Goal: Information Seeking & Learning: Learn about a topic

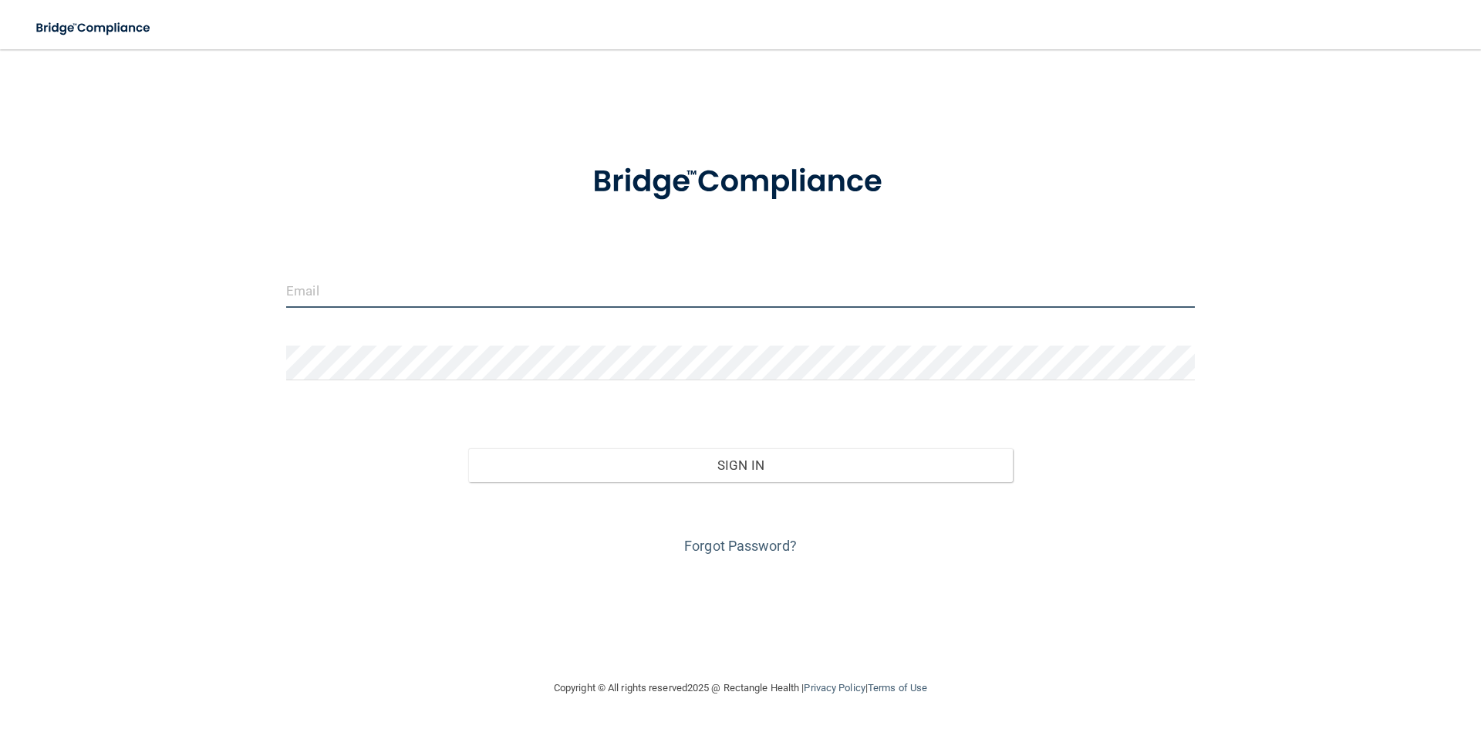
click at [454, 285] on input "email" at bounding box center [740, 290] width 909 height 35
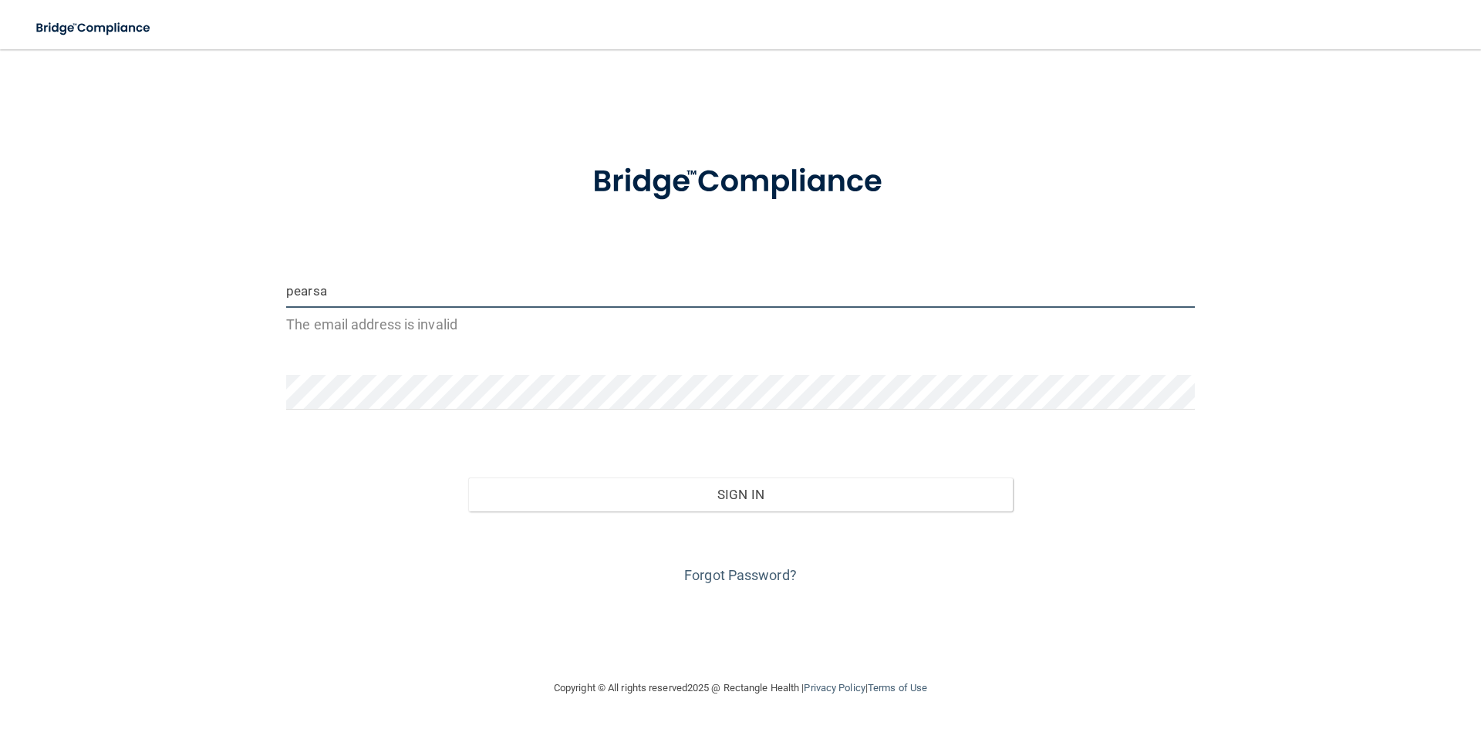
type input "[EMAIL_ADDRESS][DOMAIN_NAME]"
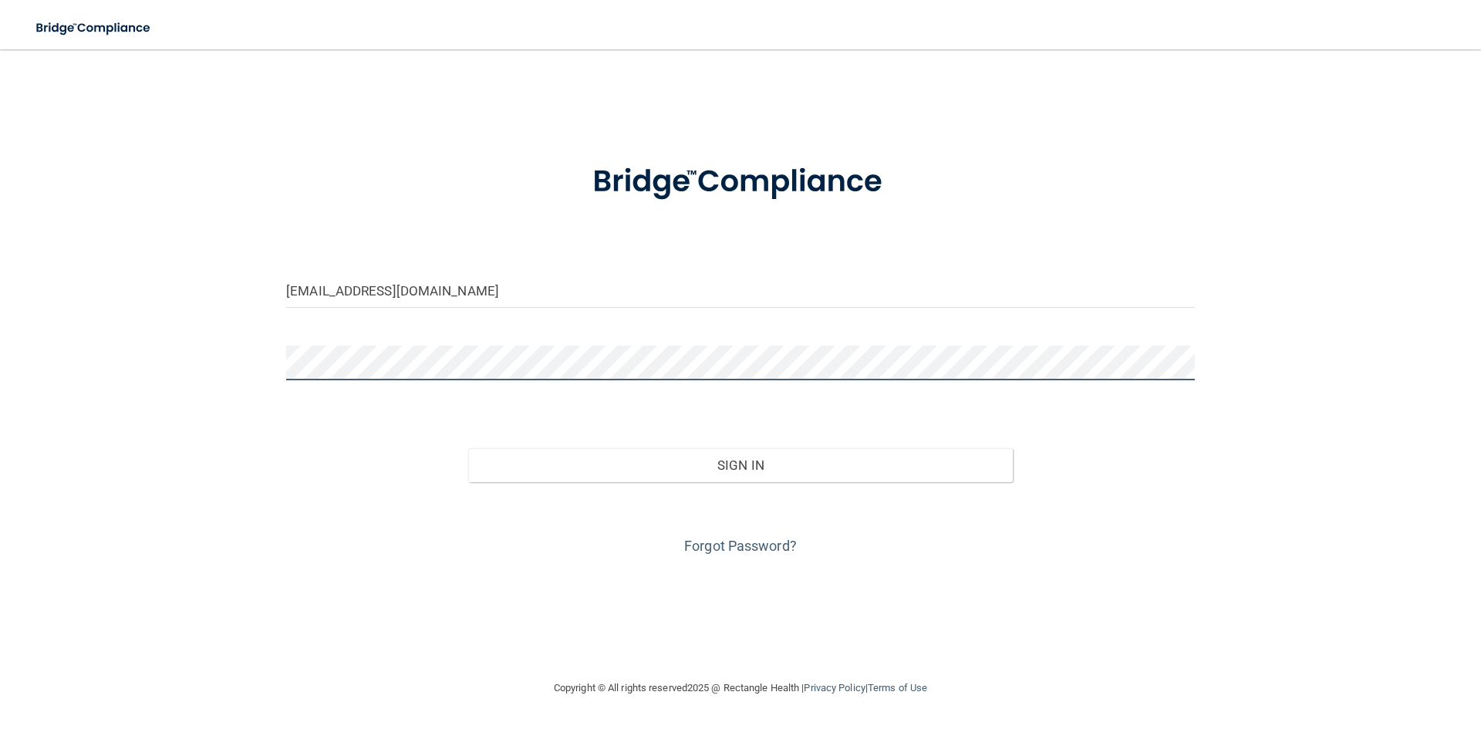
click at [468, 448] on button "Sign In" at bounding box center [740, 465] width 545 height 34
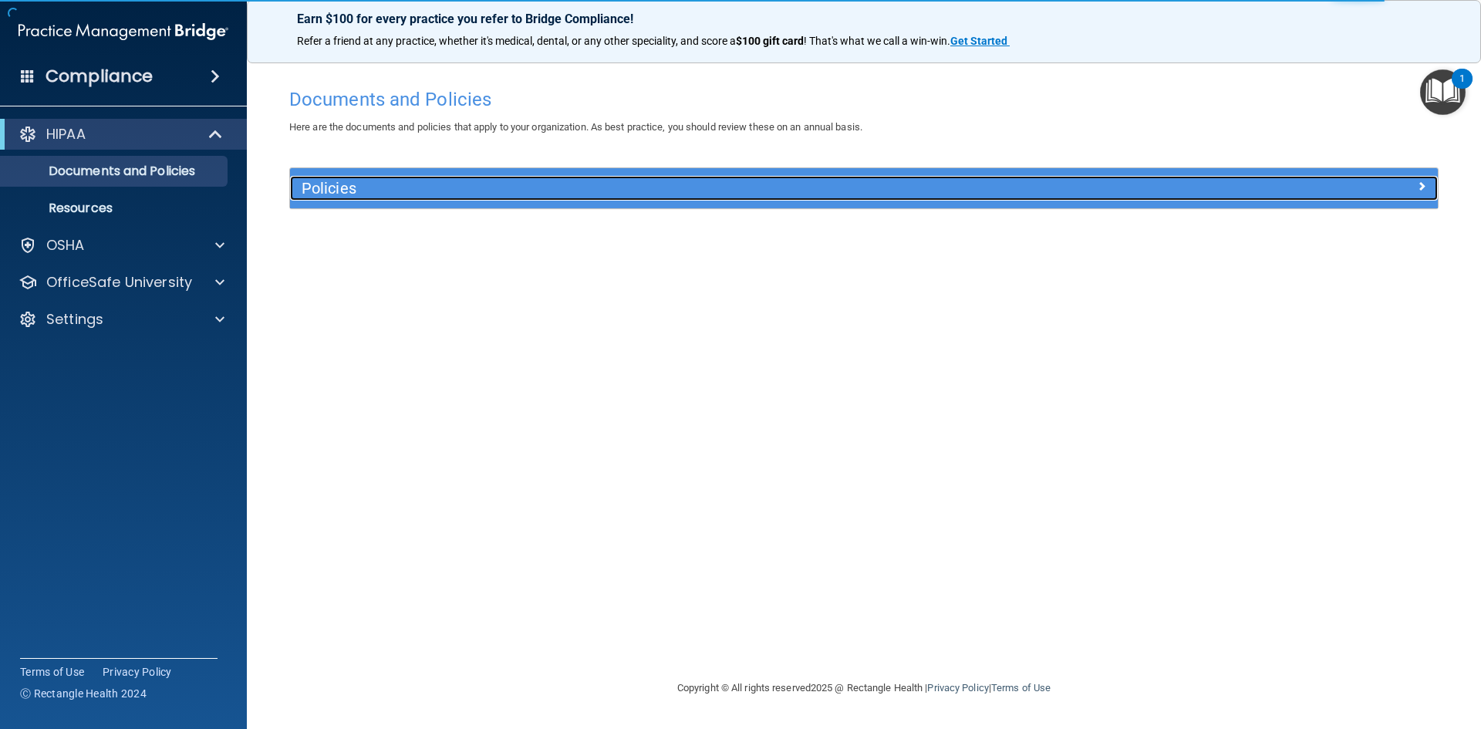
click at [337, 177] on div "Policies" at bounding box center [720, 188] width 861 height 25
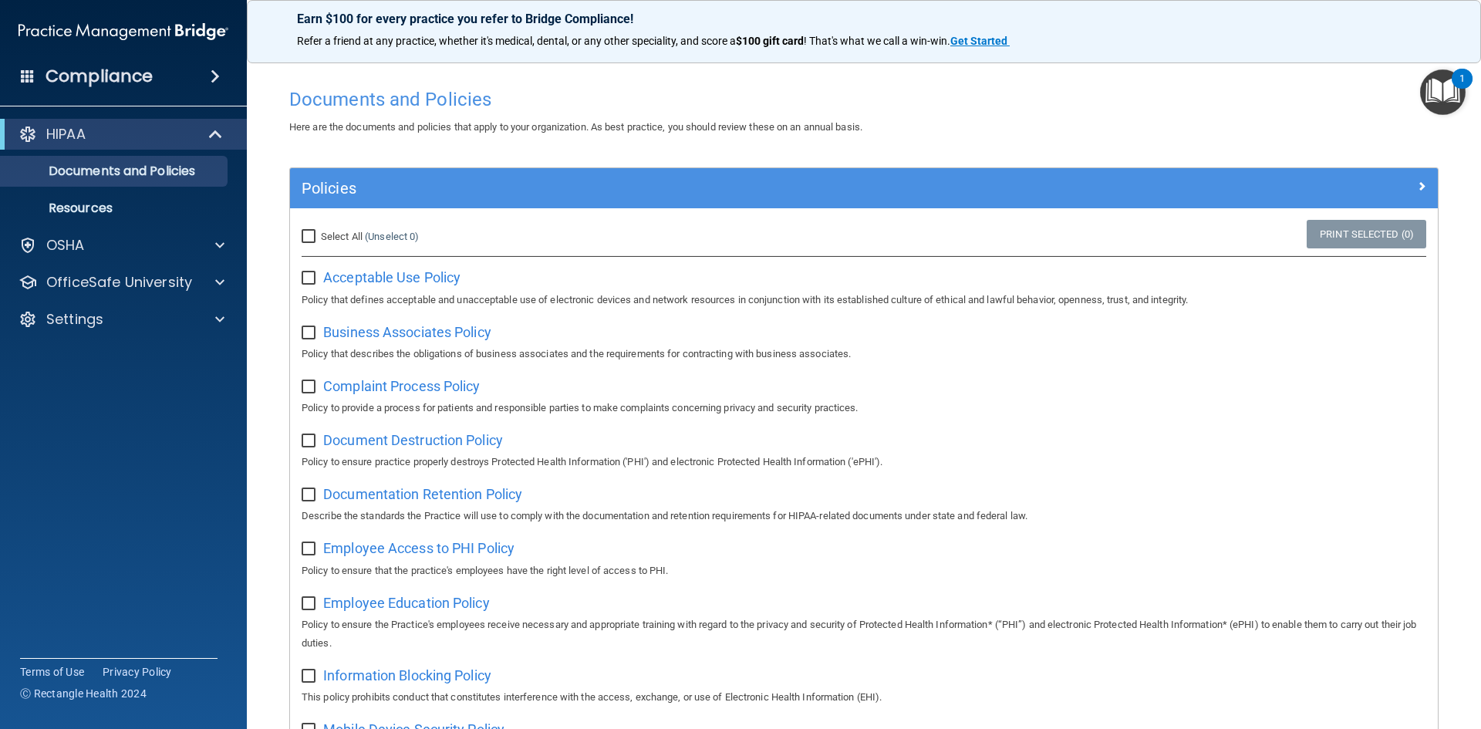
click at [380, 245] on label "Select All (Unselect 0) Unselect All" at bounding box center [360, 237] width 117 height 19
click at [319, 243] on input "Select All (Unselect 0) Unselect All" at bounding box center [311, 237] width 18 height 12
checkbox input "true"
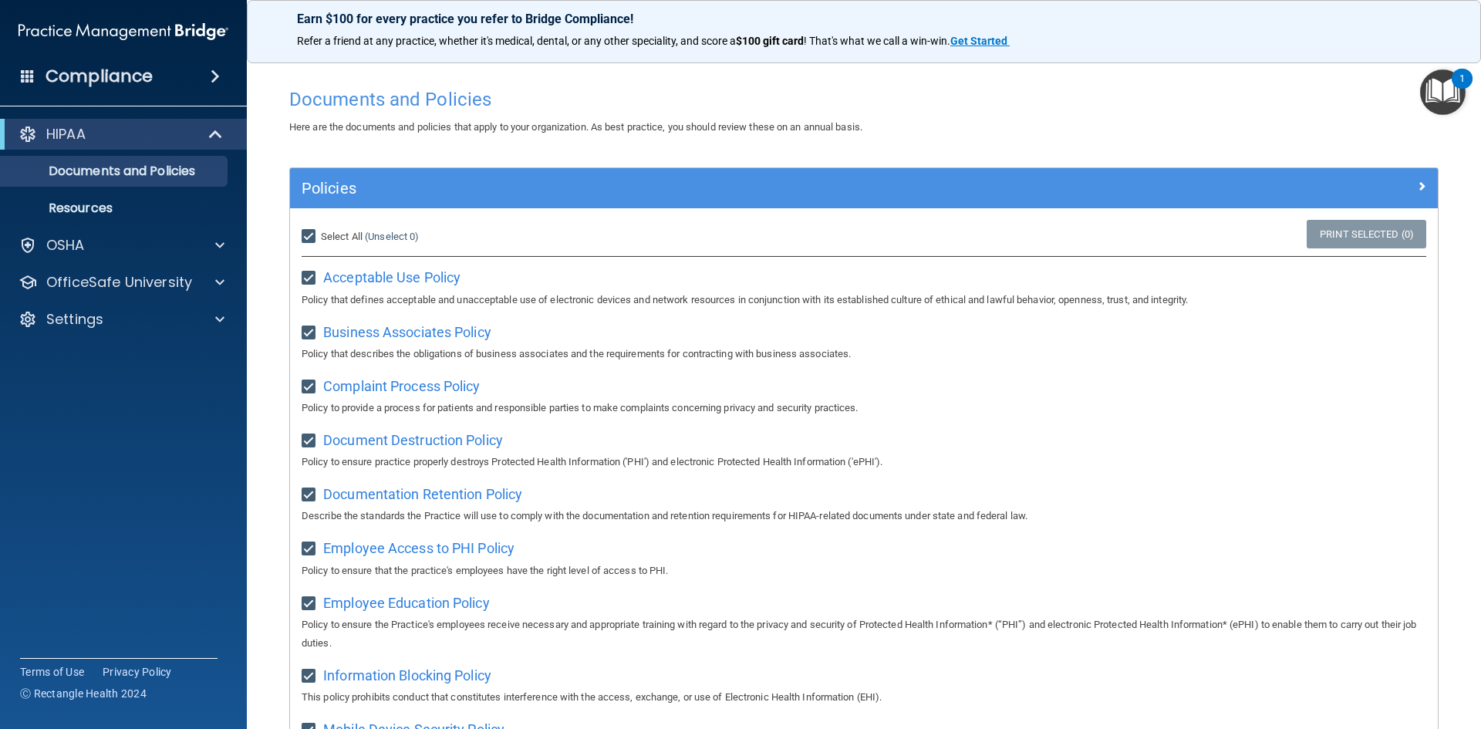
checkbox input "true"
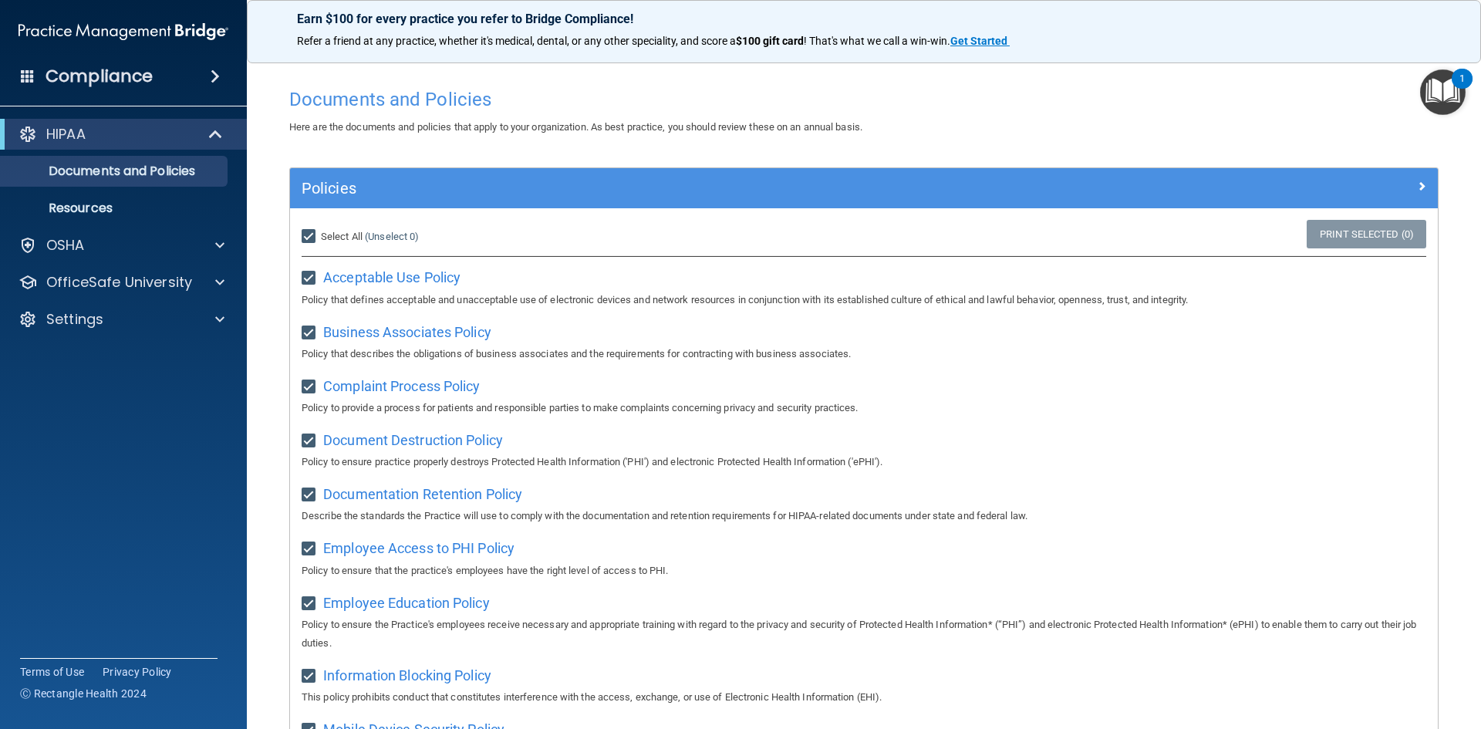
checkbox input "true"
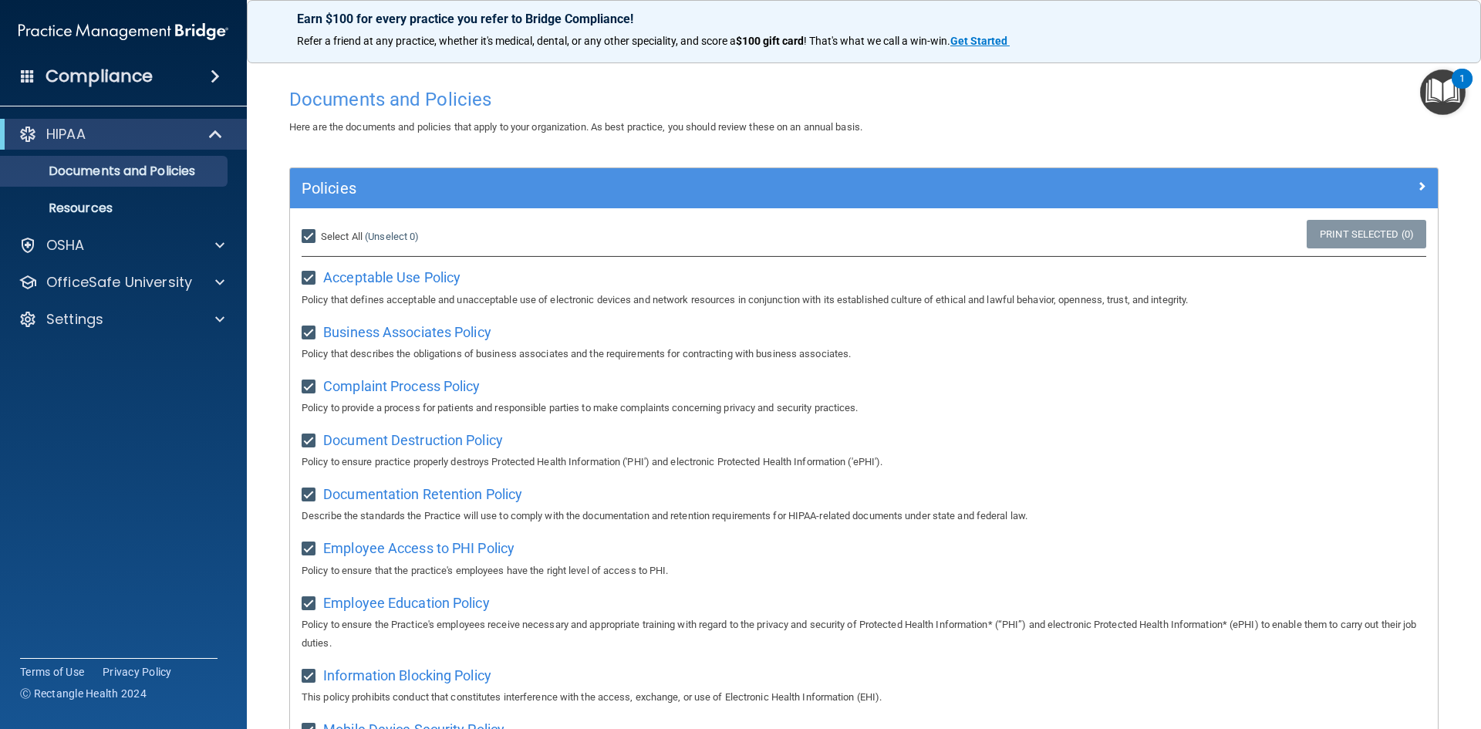
checkbox input "true"
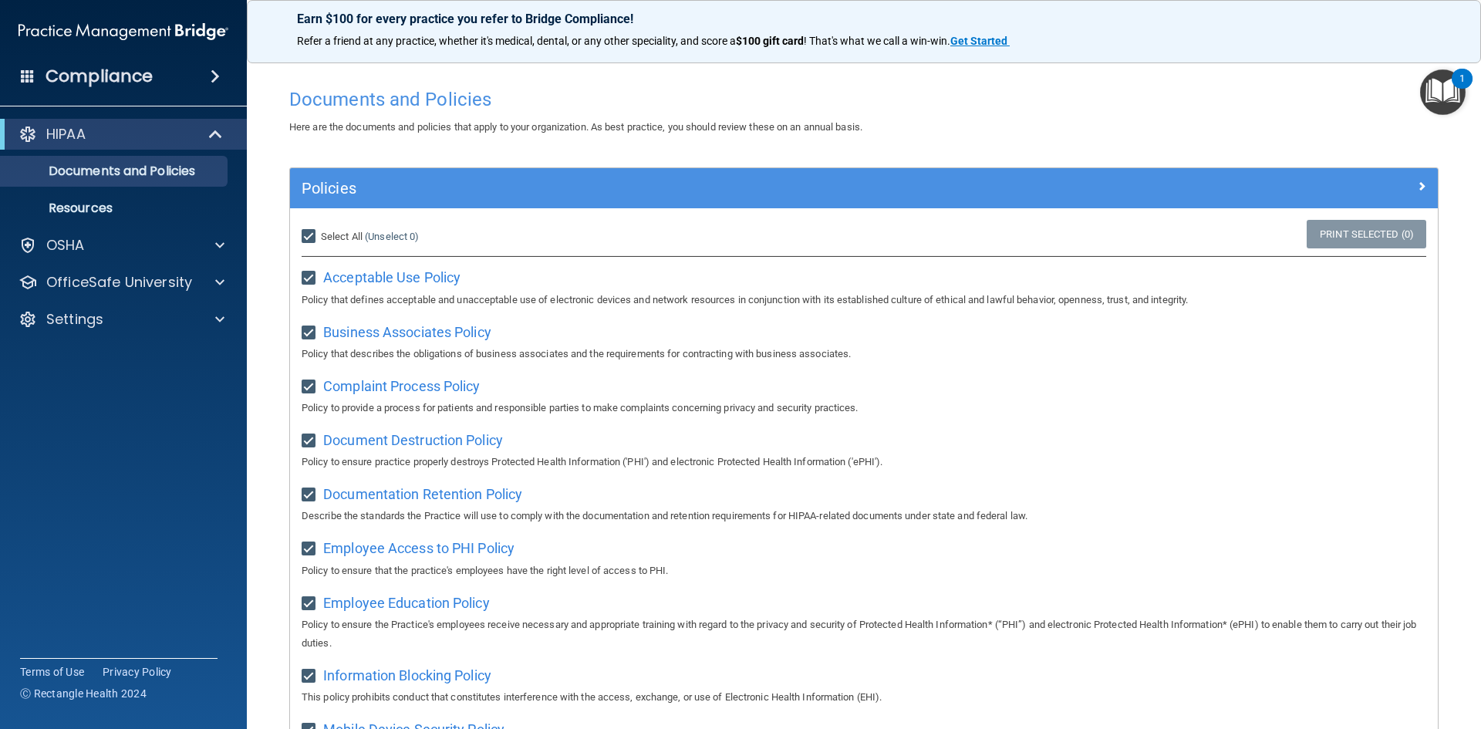
checkbox input "true"
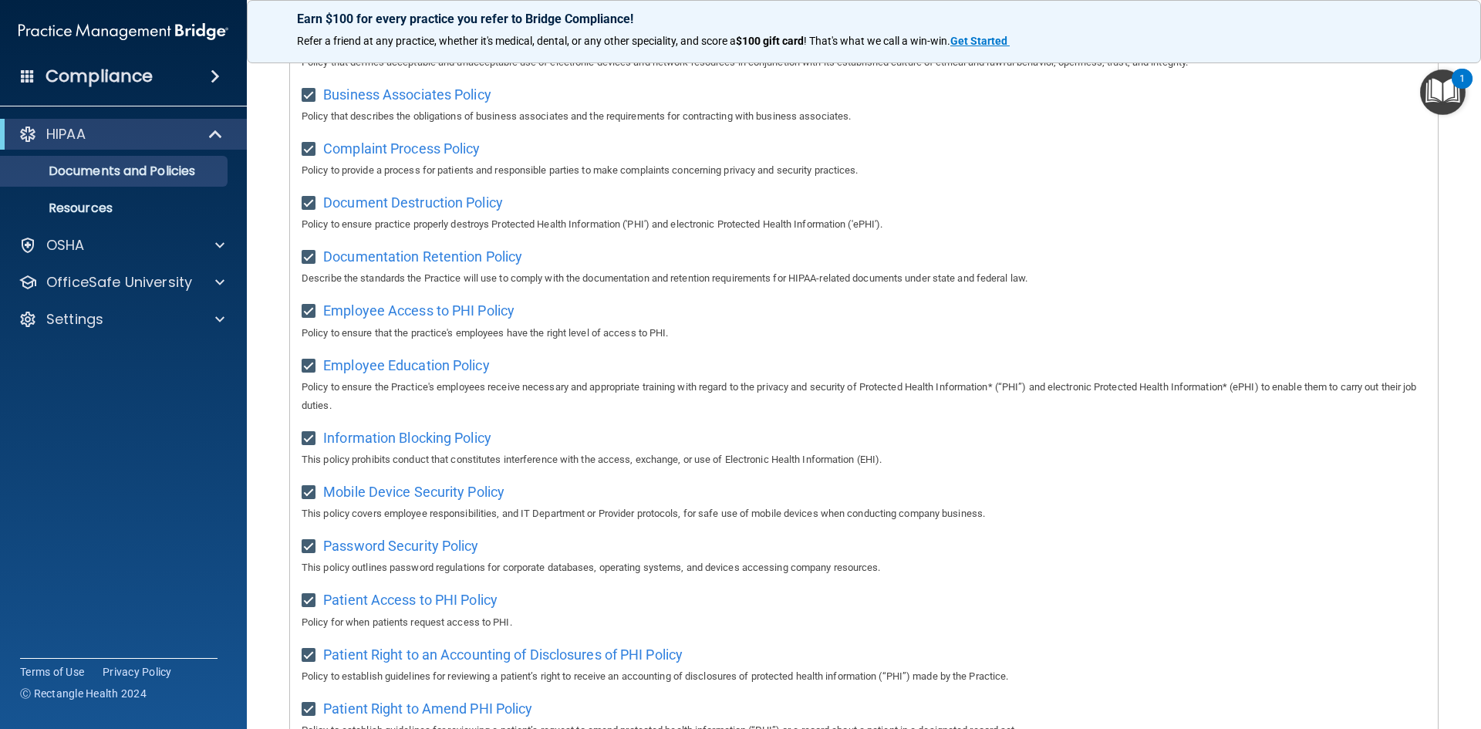
scroll to position [77, 0]
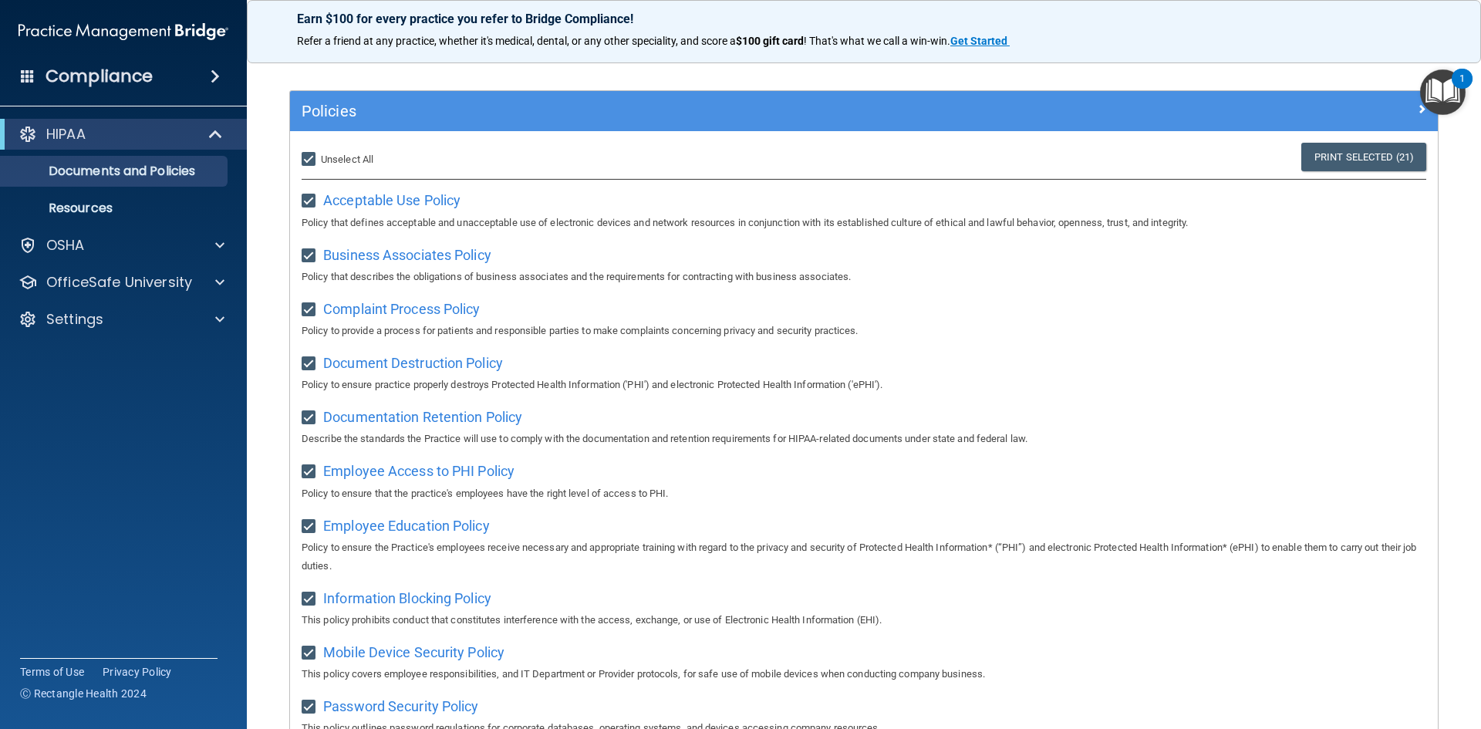
click at [363, 165] on label "Select All (Unselect 21) Unselect All" at bounding box center [338, 159] width 72 height 19
click at [319, 165] on input "Select All (Unselect 21) Unselect All" at bounding box center [311, 160] width 18 height 12
checkbox input "false"
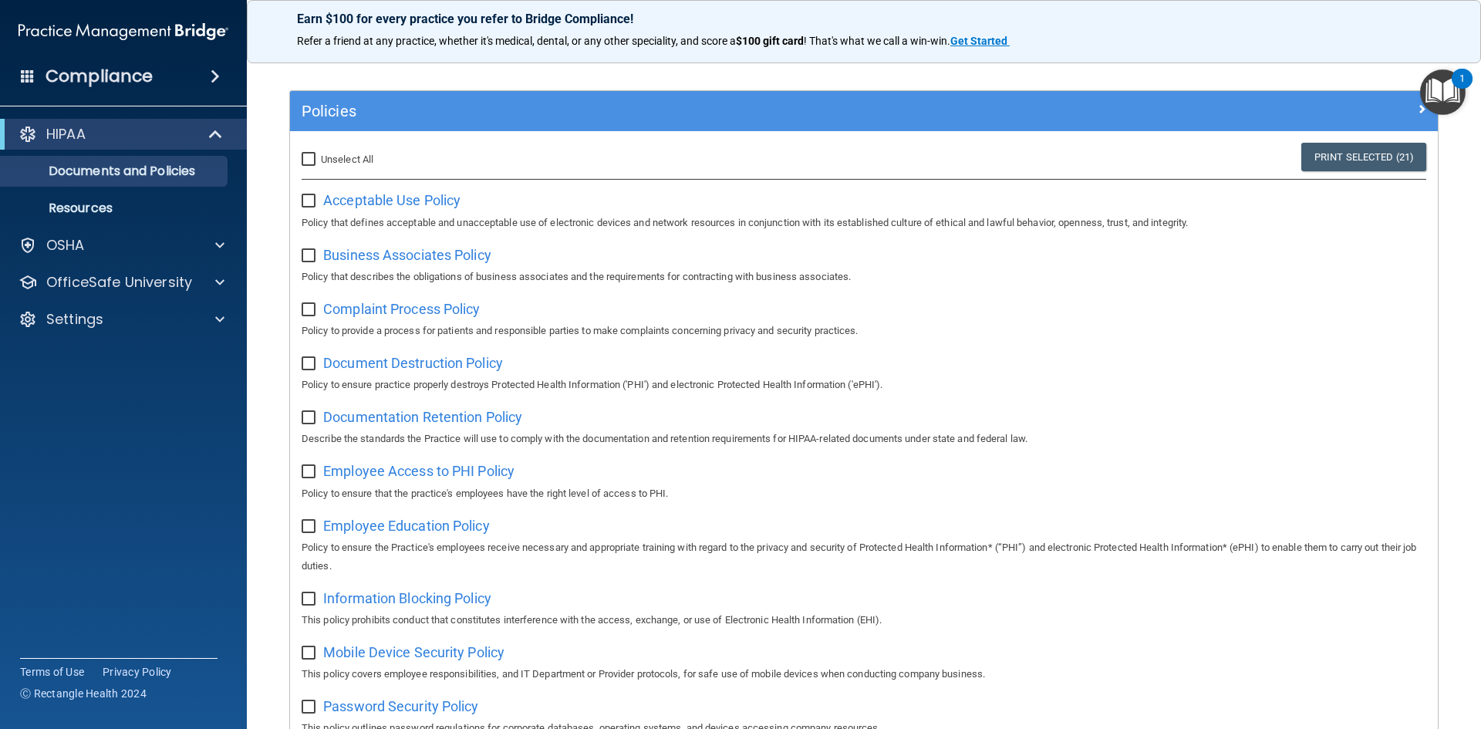
checkbox input "false"
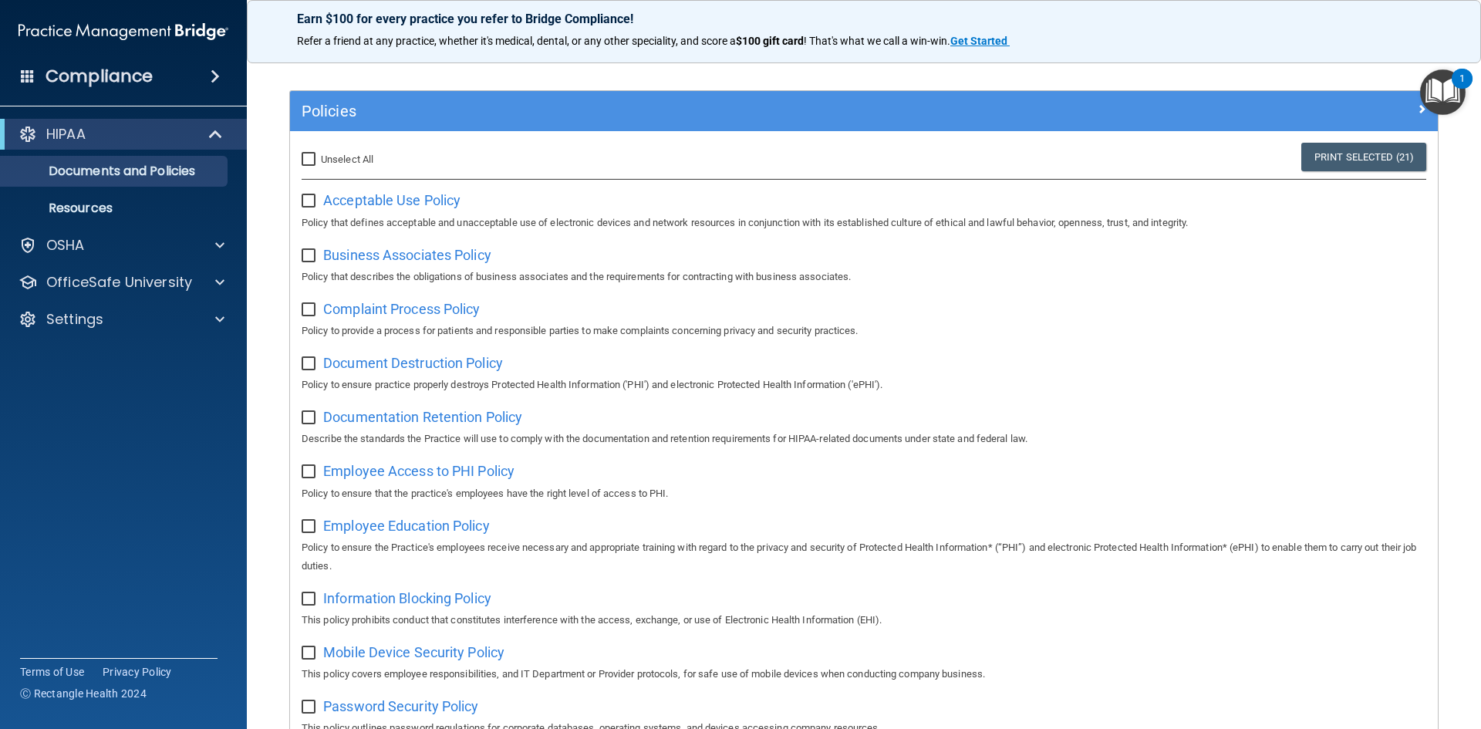
checkbox input "false"
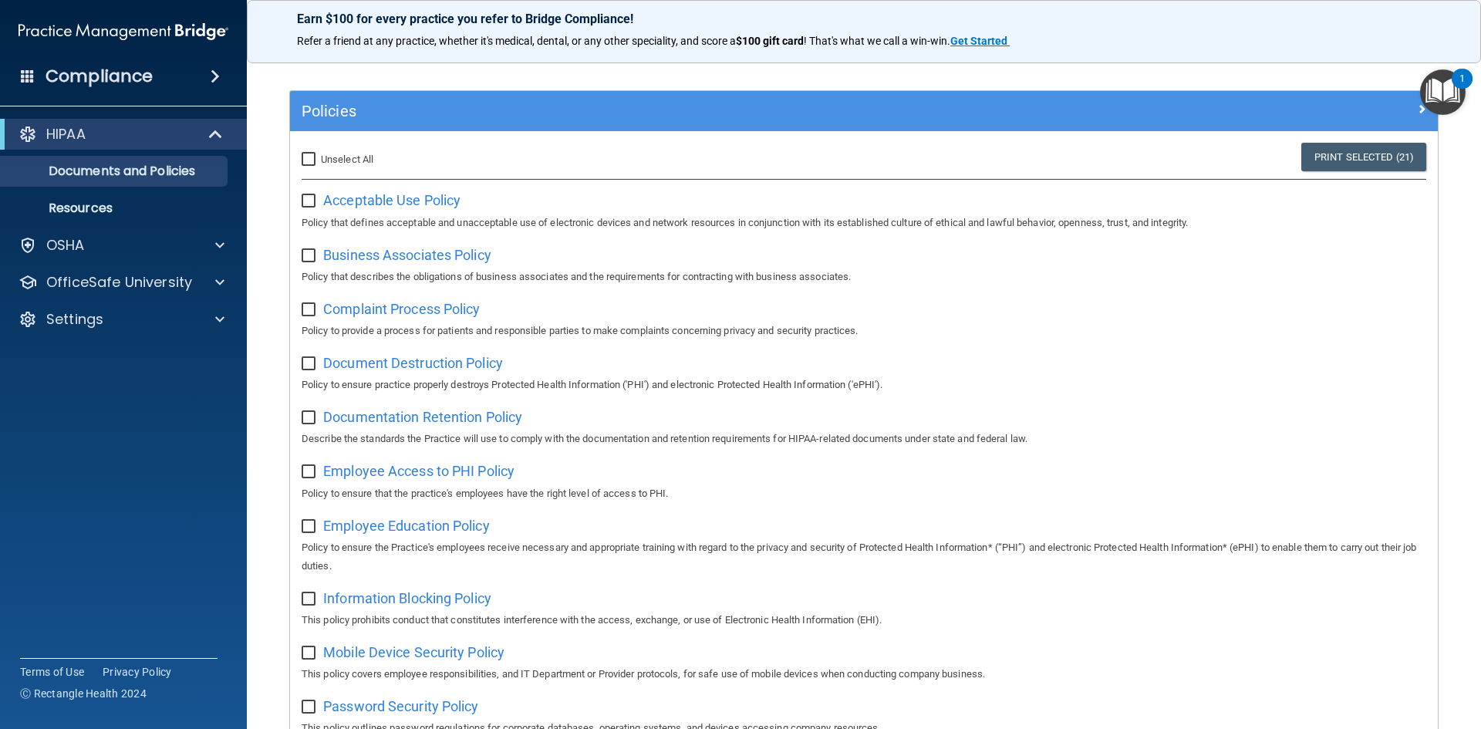
checkbox input "false"
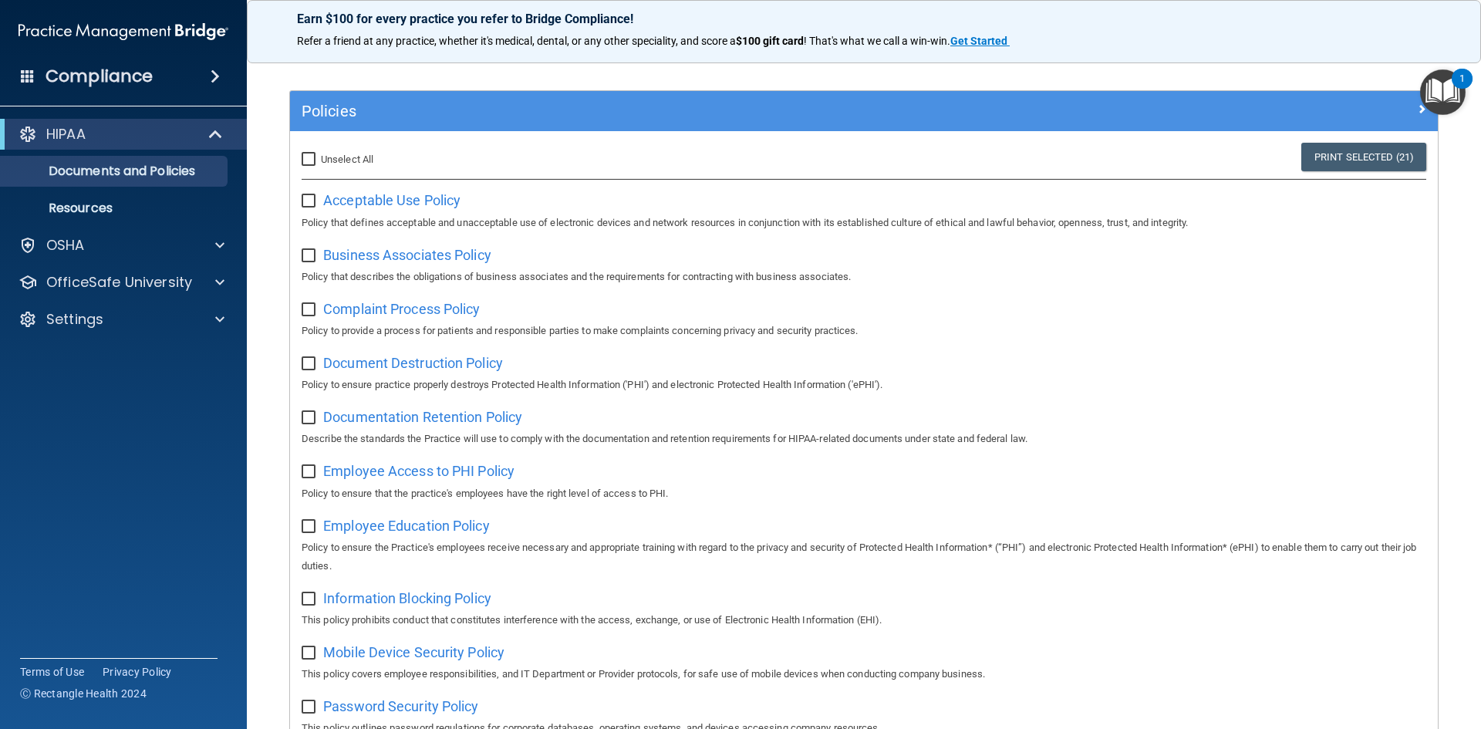
checkbox input "false"
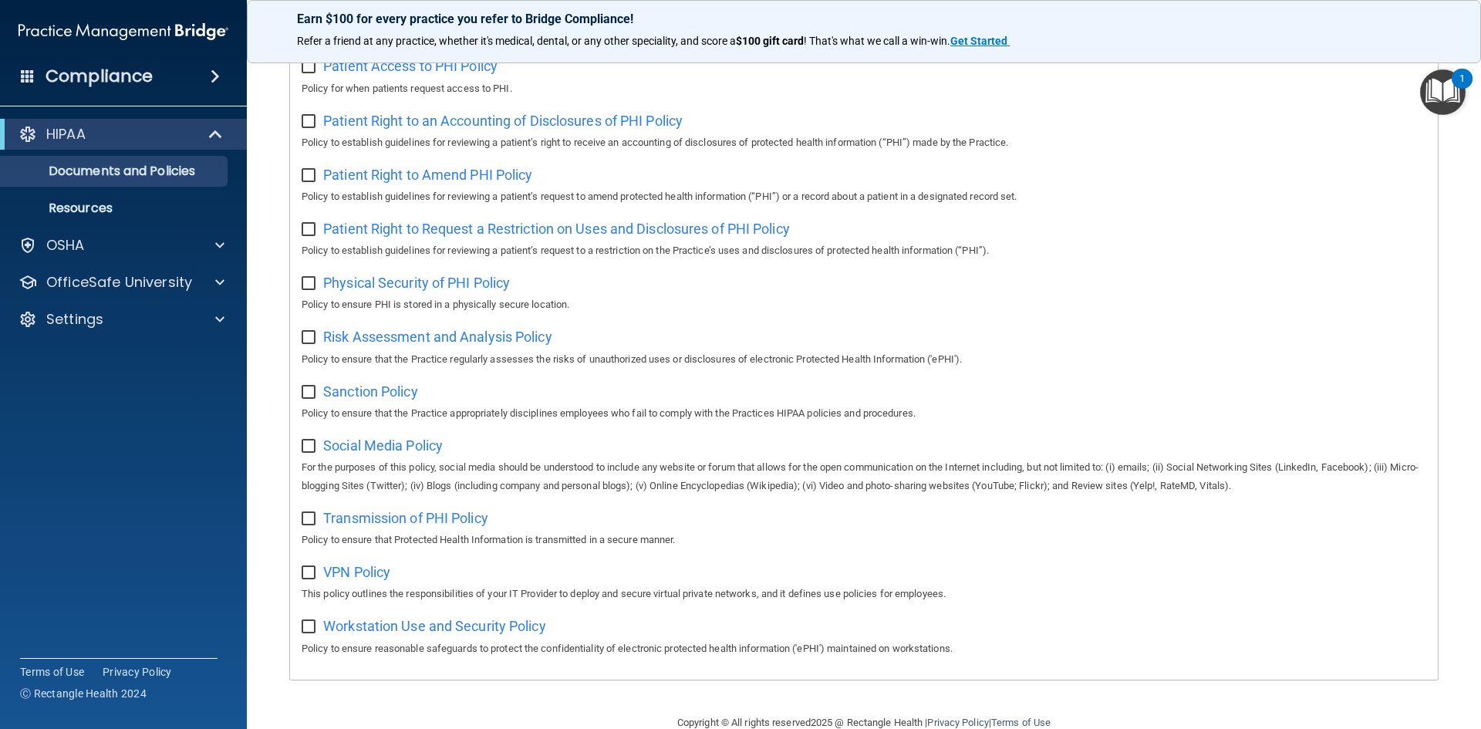
scroll to position [818, 0]
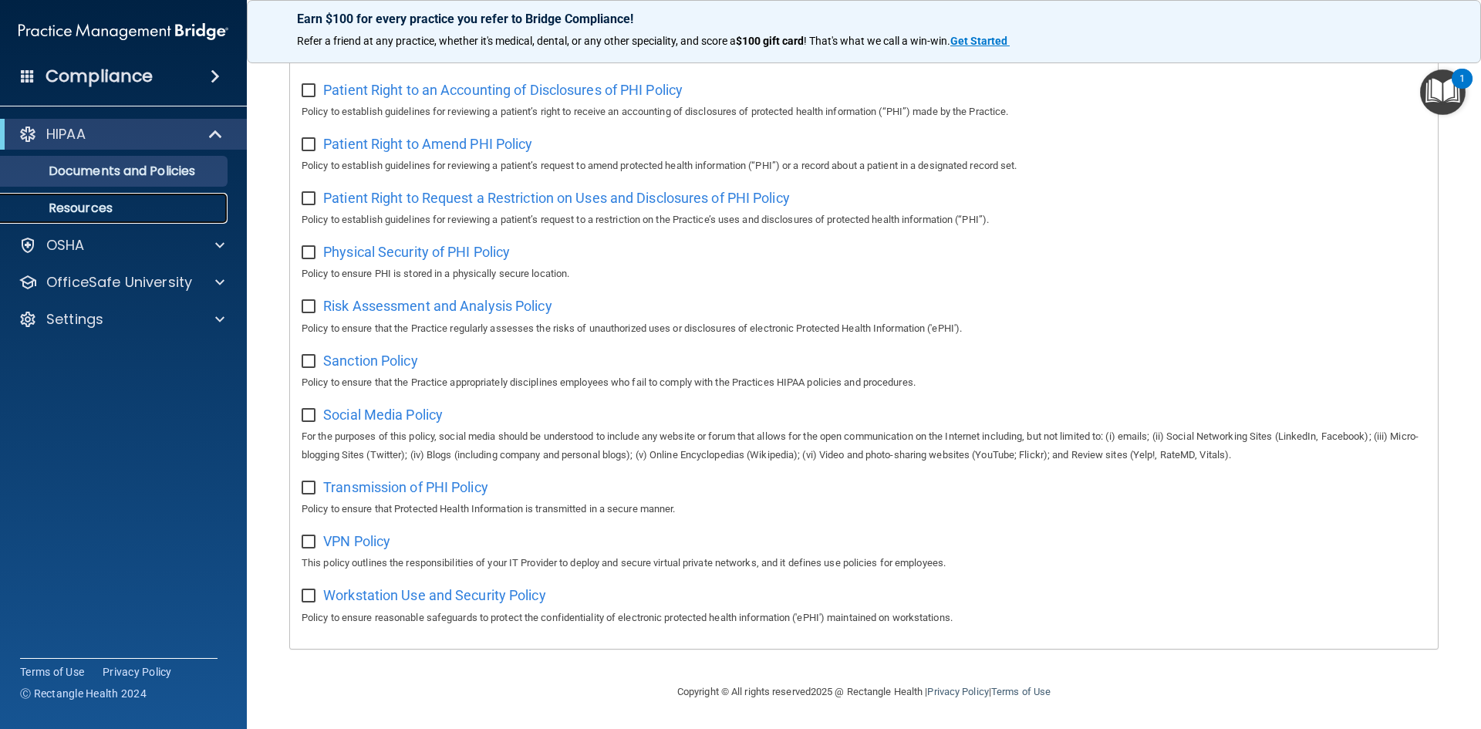
click at [124, 204] on p "Resources" at bounding box center [115, 208] width 211 height 15
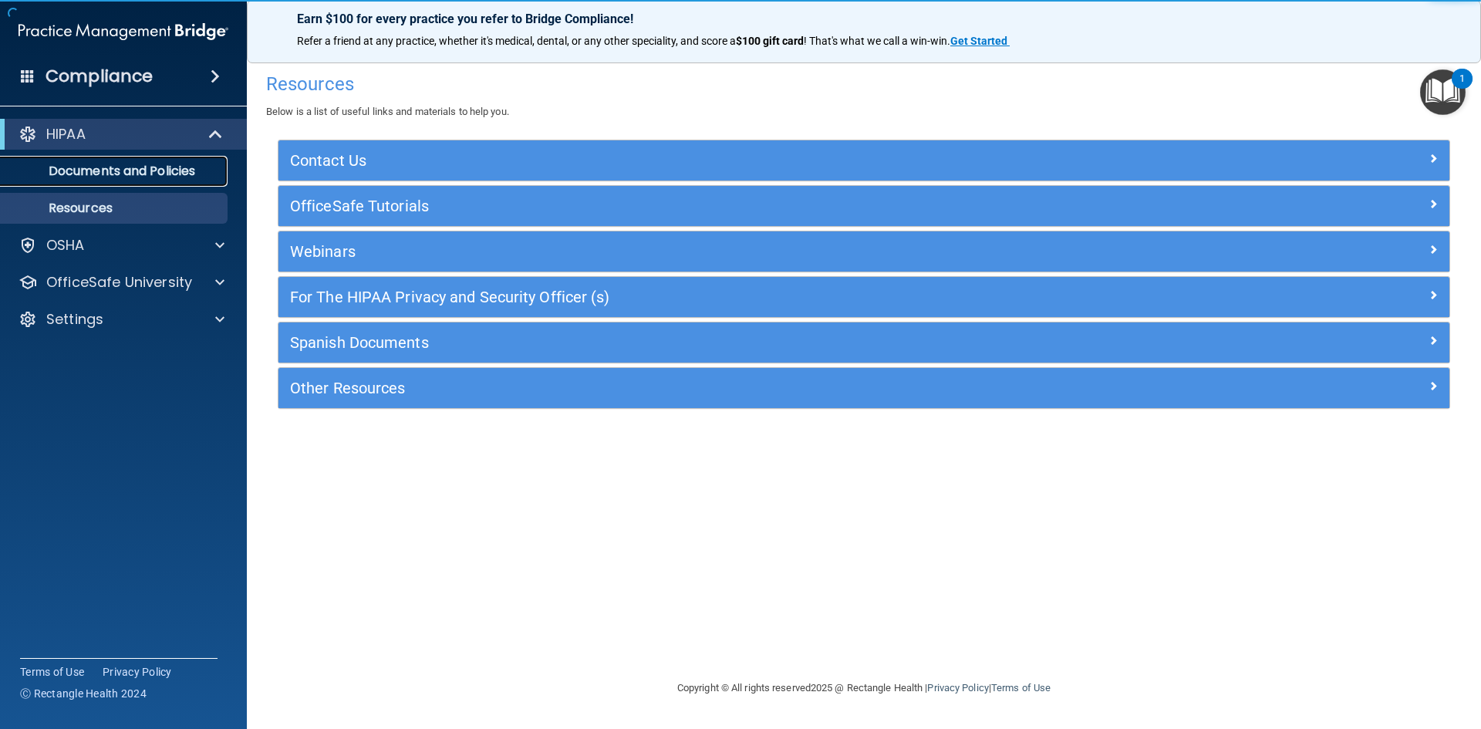
click at [163, 183] on link "Documents and Policies" at bounding box center [106, 171] width 243 height 31
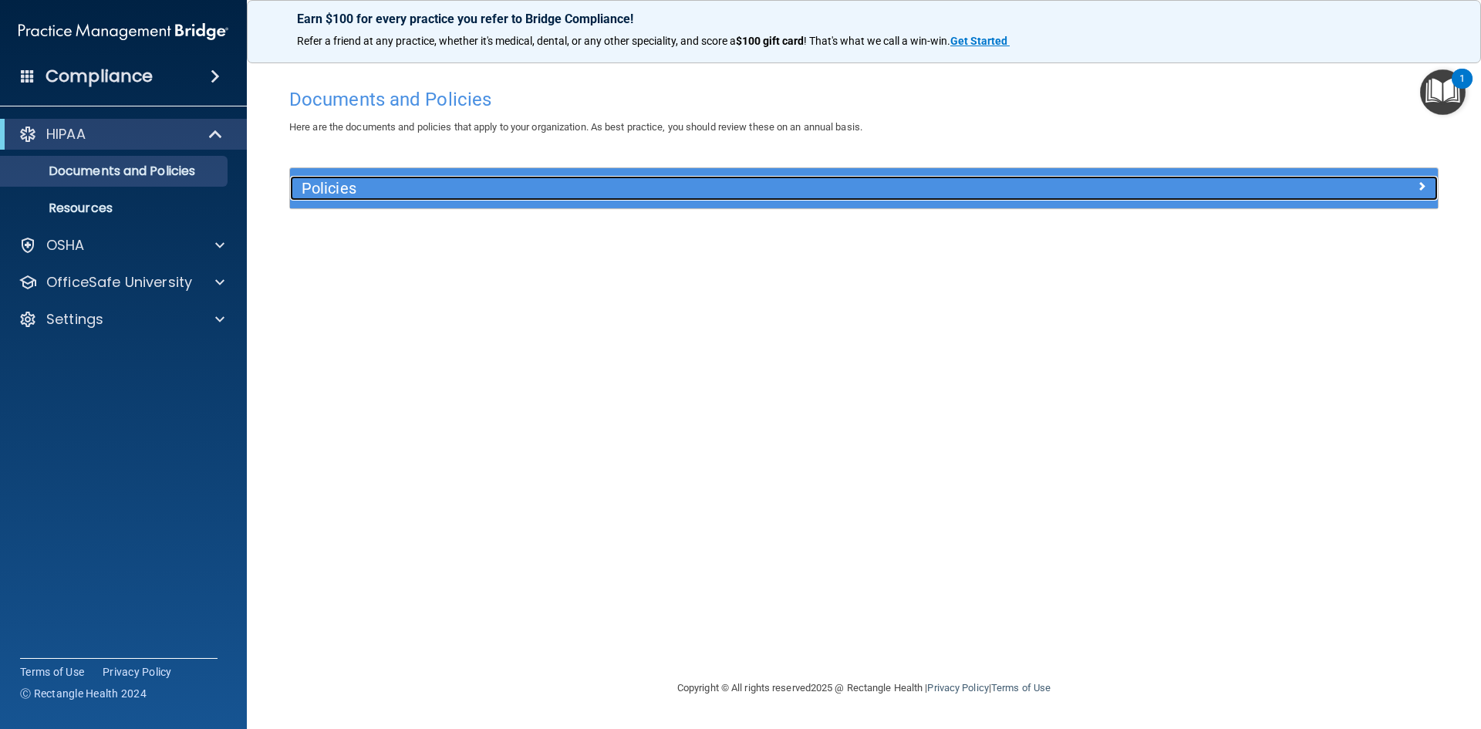
click at [517, 188] on h5 "Policies" at bounding box center [721, 188] width 838 height 17
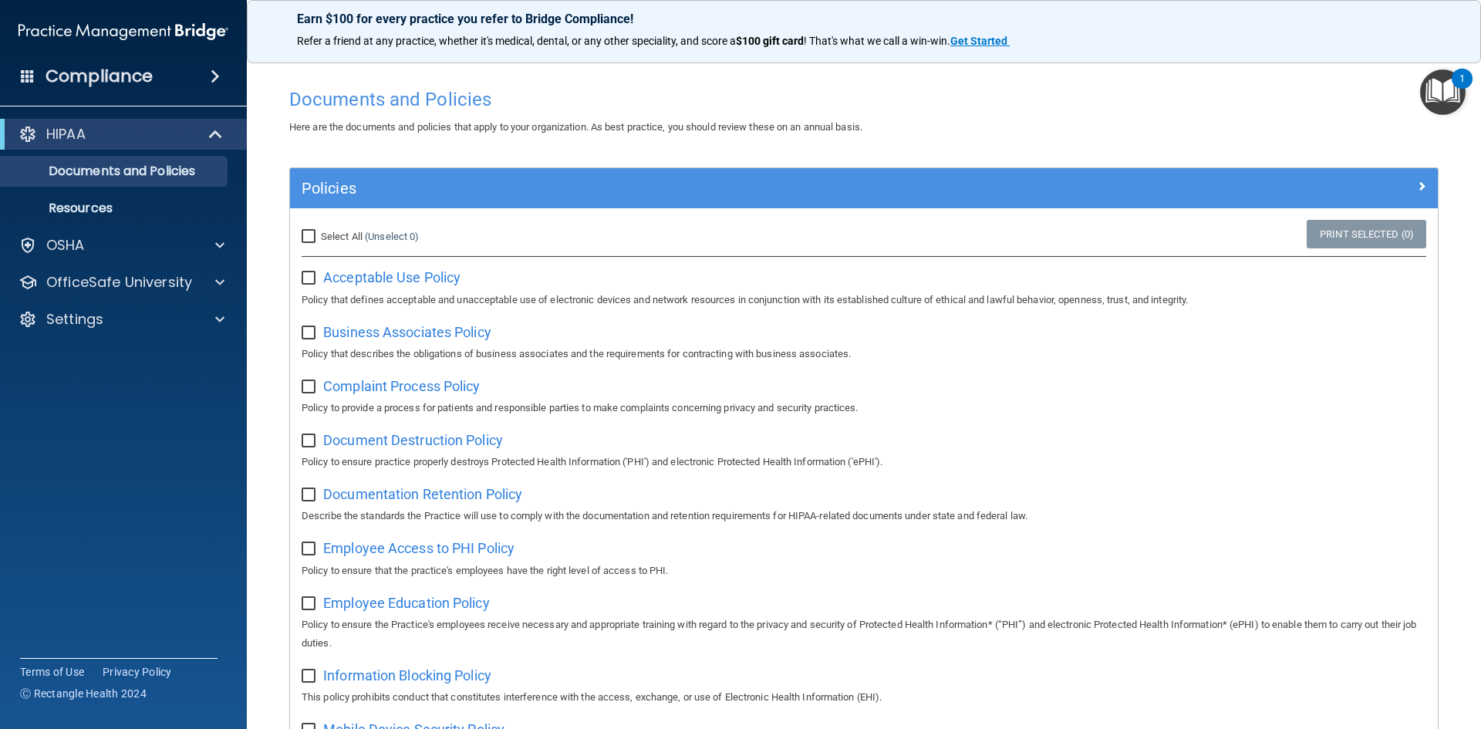
click at [320, 240] on label "Select All (Unselect 0) Unselect All" at bounding box center [360, 237] width 117 height 19
click at [319, 240] on input "Select All (Unselect 0) Unselect All" at bounding box center [311, 237] width 18 height 12
checkbox input "true"
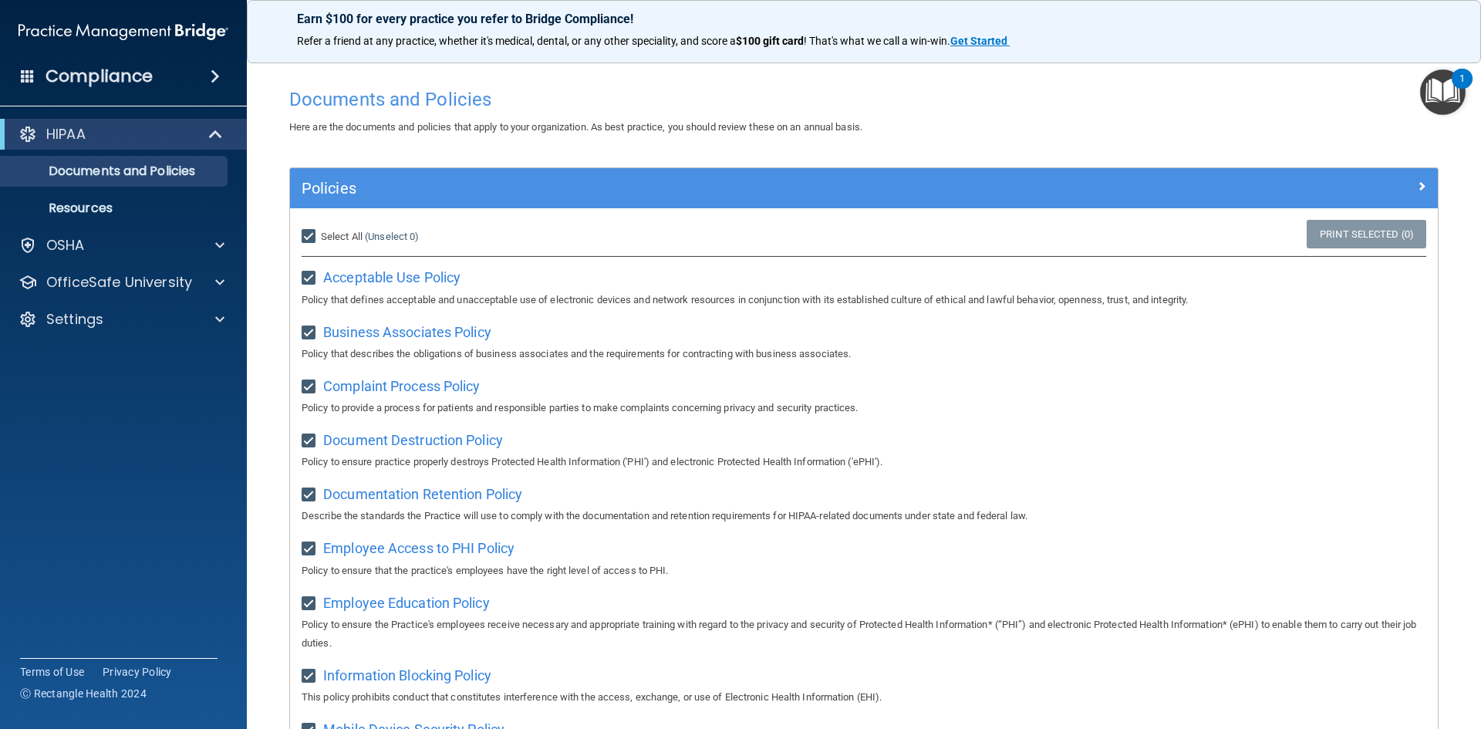
checkbox input "true"
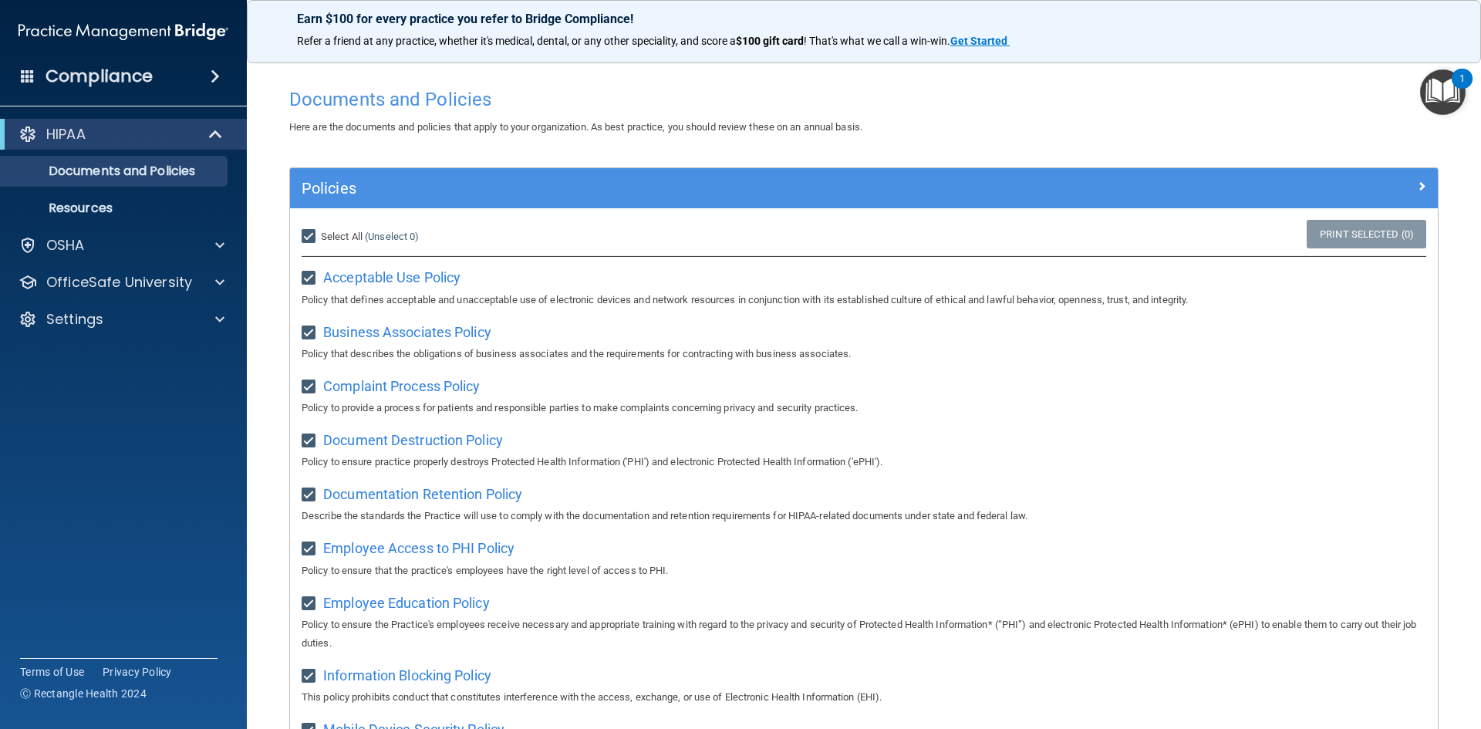
checkbox input "true"
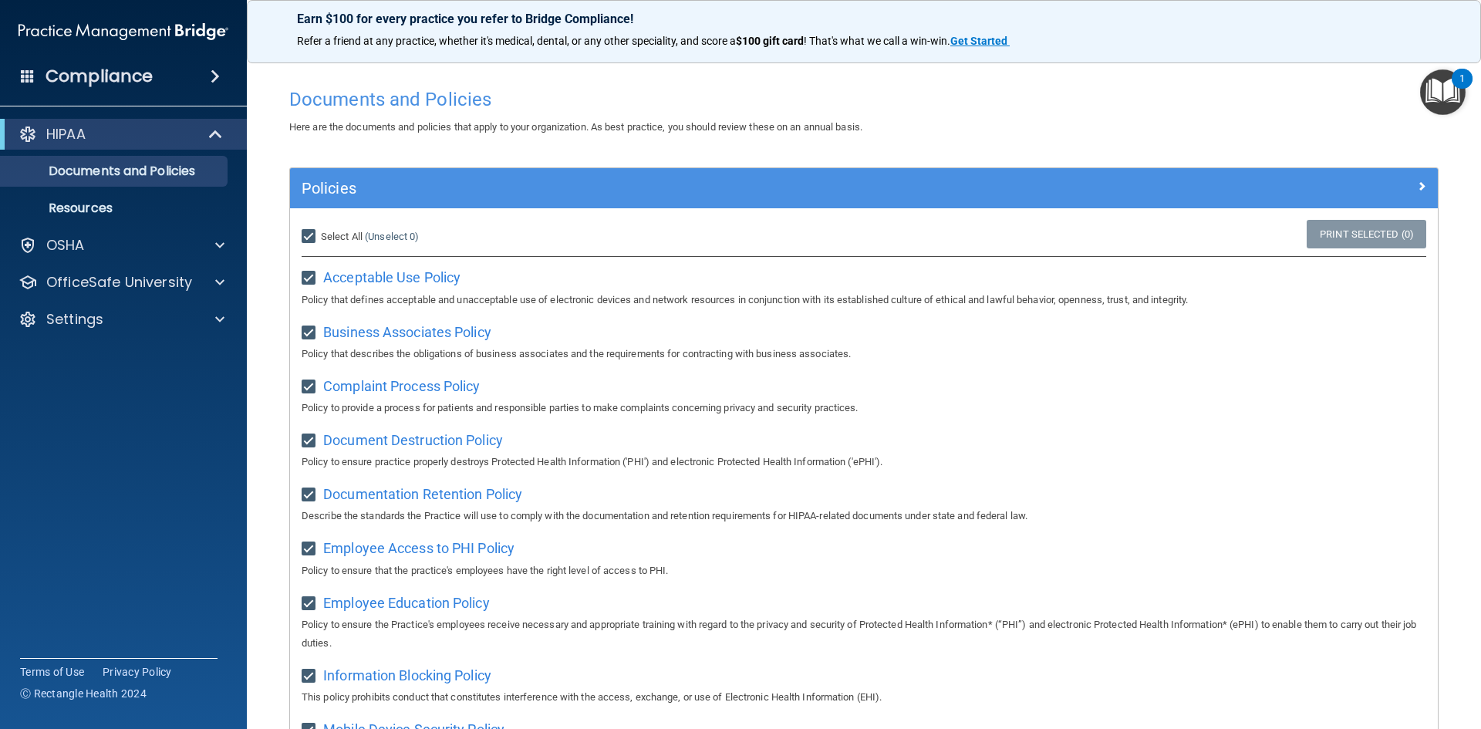
checkbox input "true"
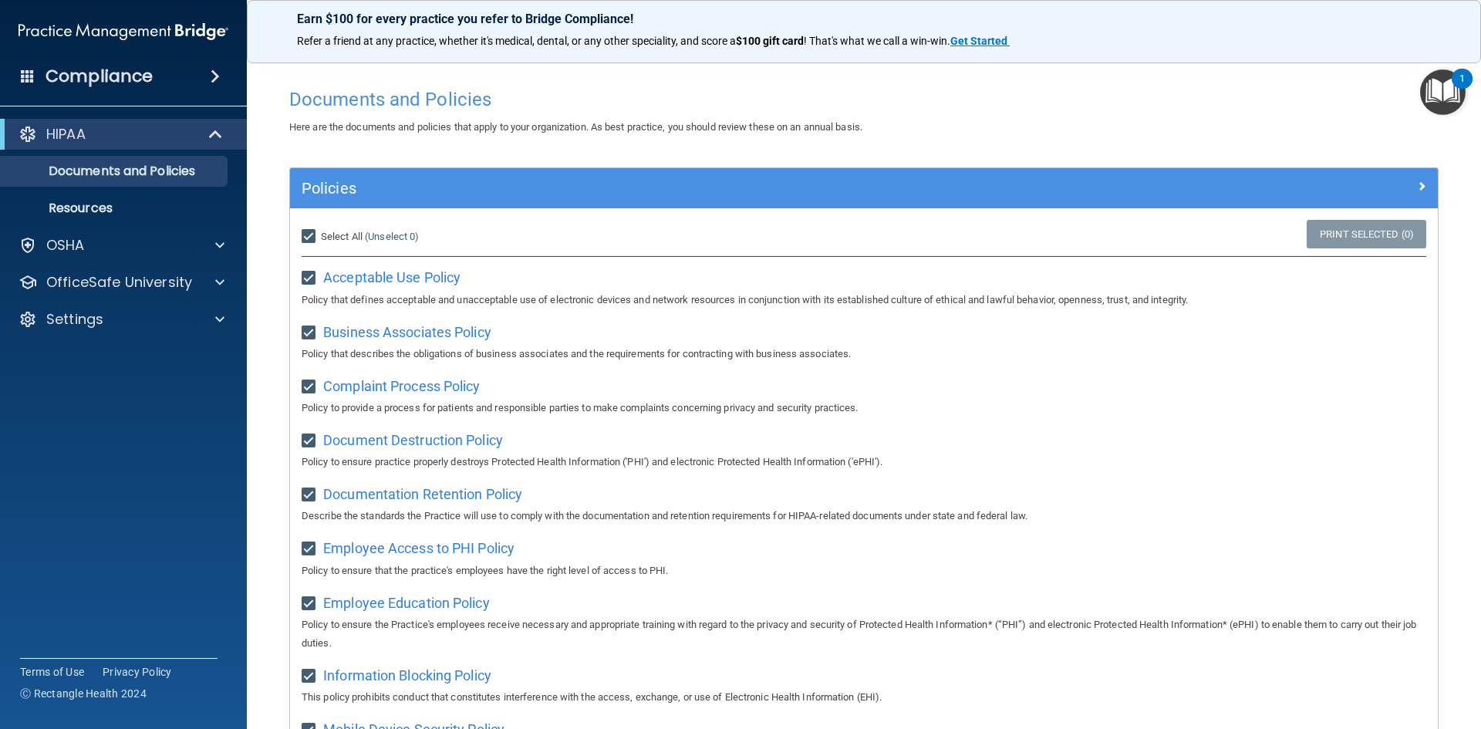
checkbox input "true"
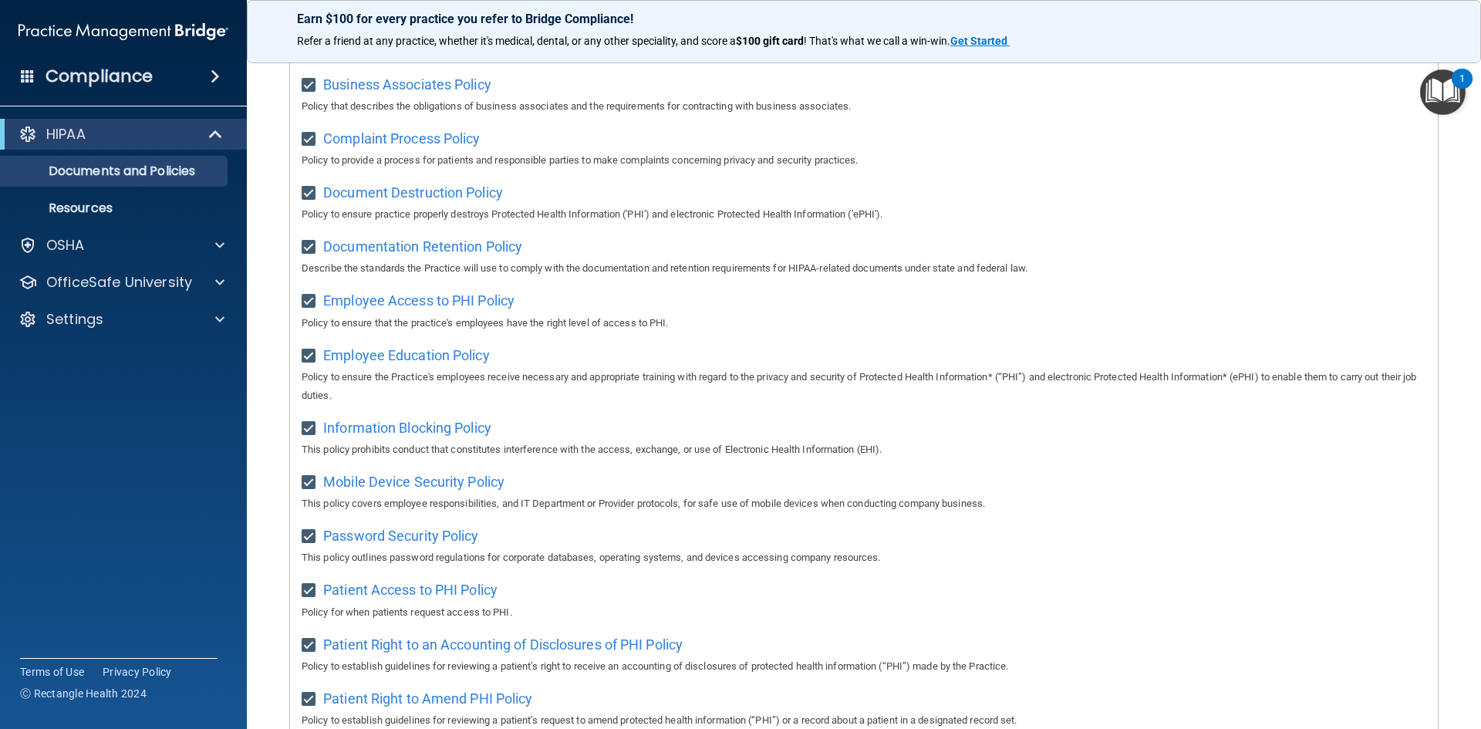
scroll to position [47, 0]
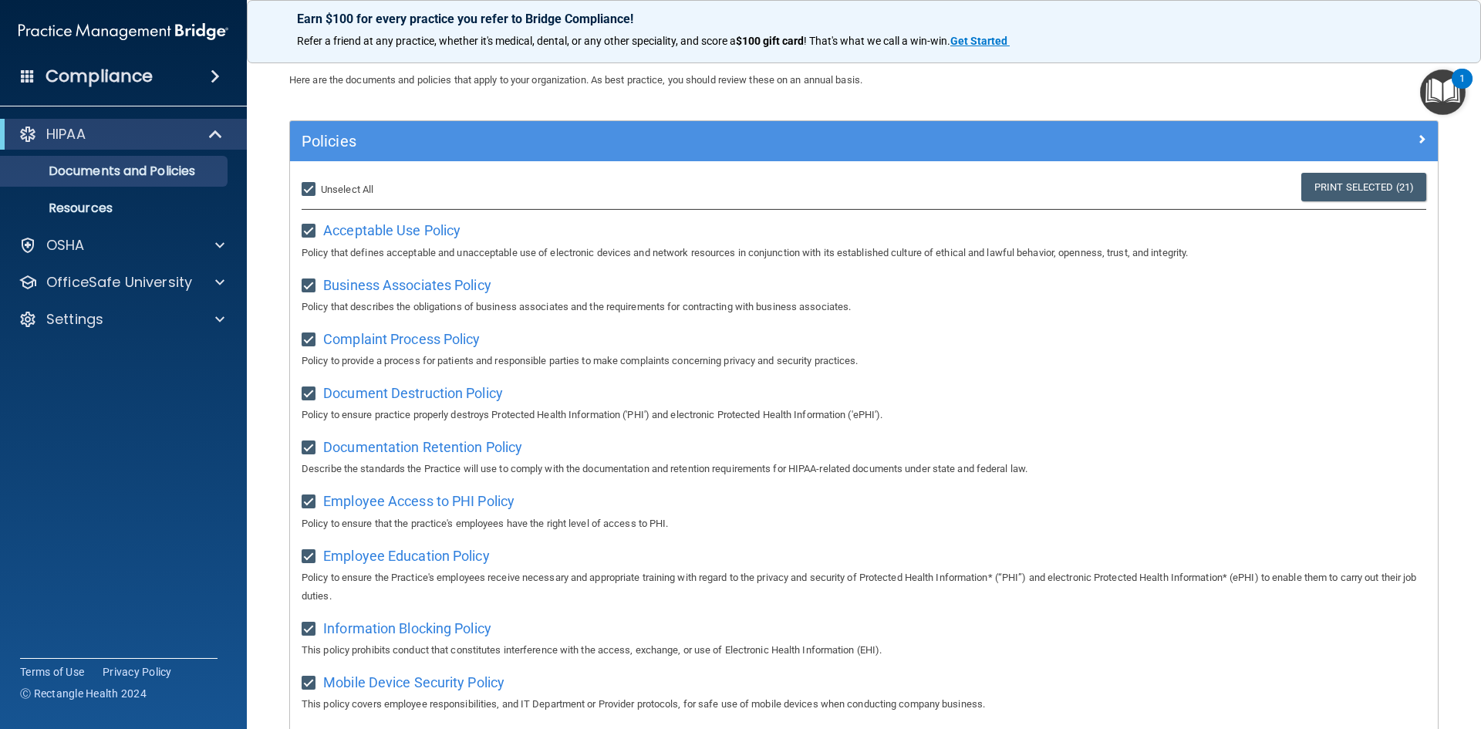
click at [356, 190] on span "Unselect All" at bounding box center [347, 190] width 52 height 12
click at [319, 190] on input "Select All (Unselect 21) Unselect All" at bounding box center [311, 190] width 18 height 12
checkbox input "false"
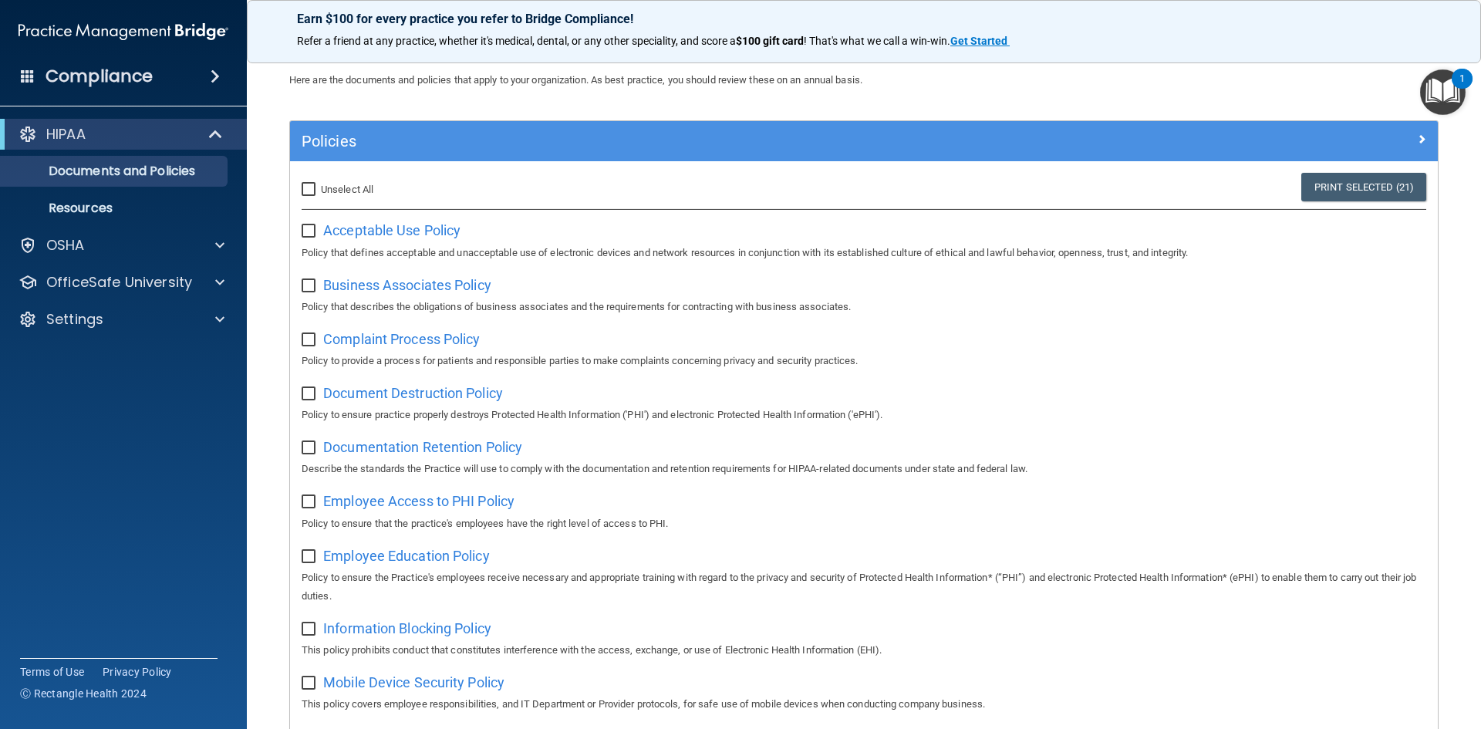
checkbox input "false"
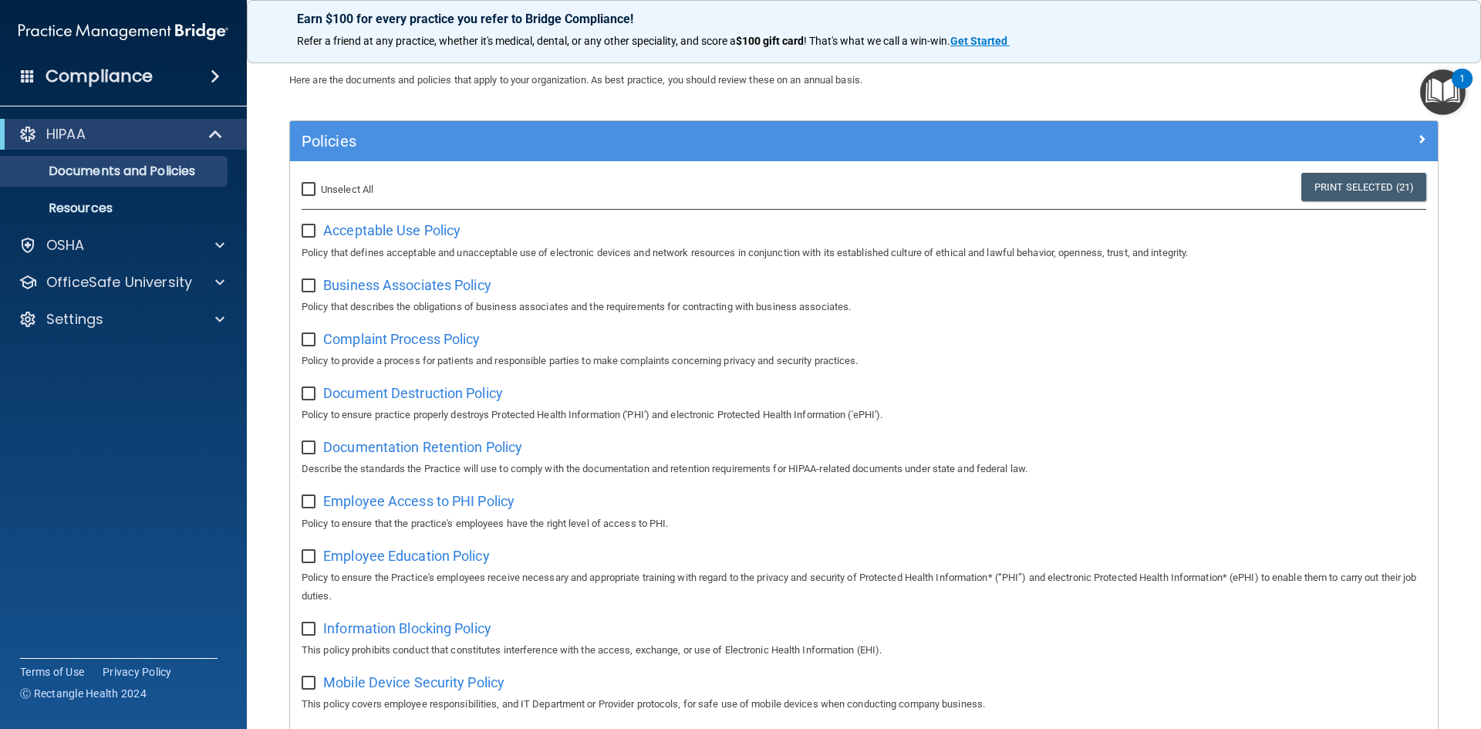
checkbox input "false"
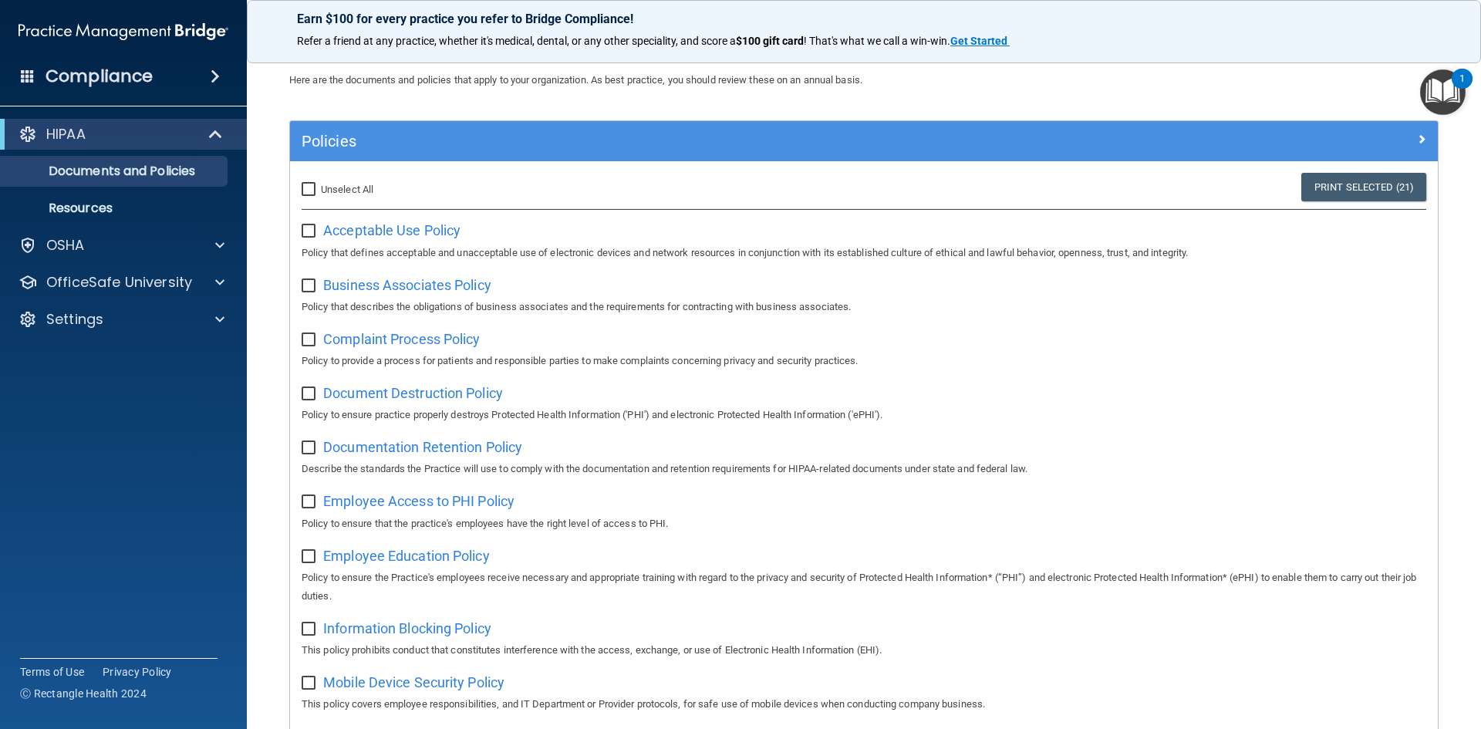
checkbox input "false"
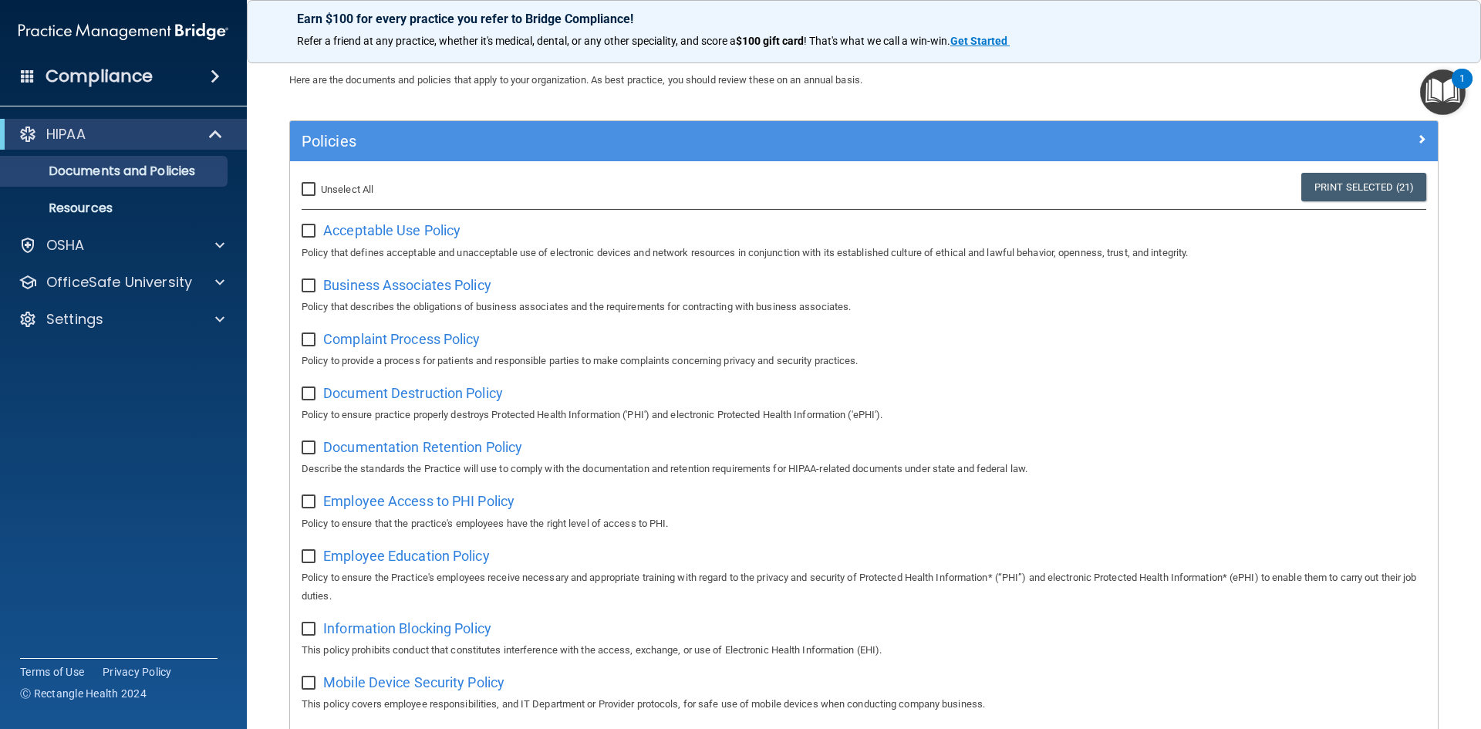
checkbox input "false"
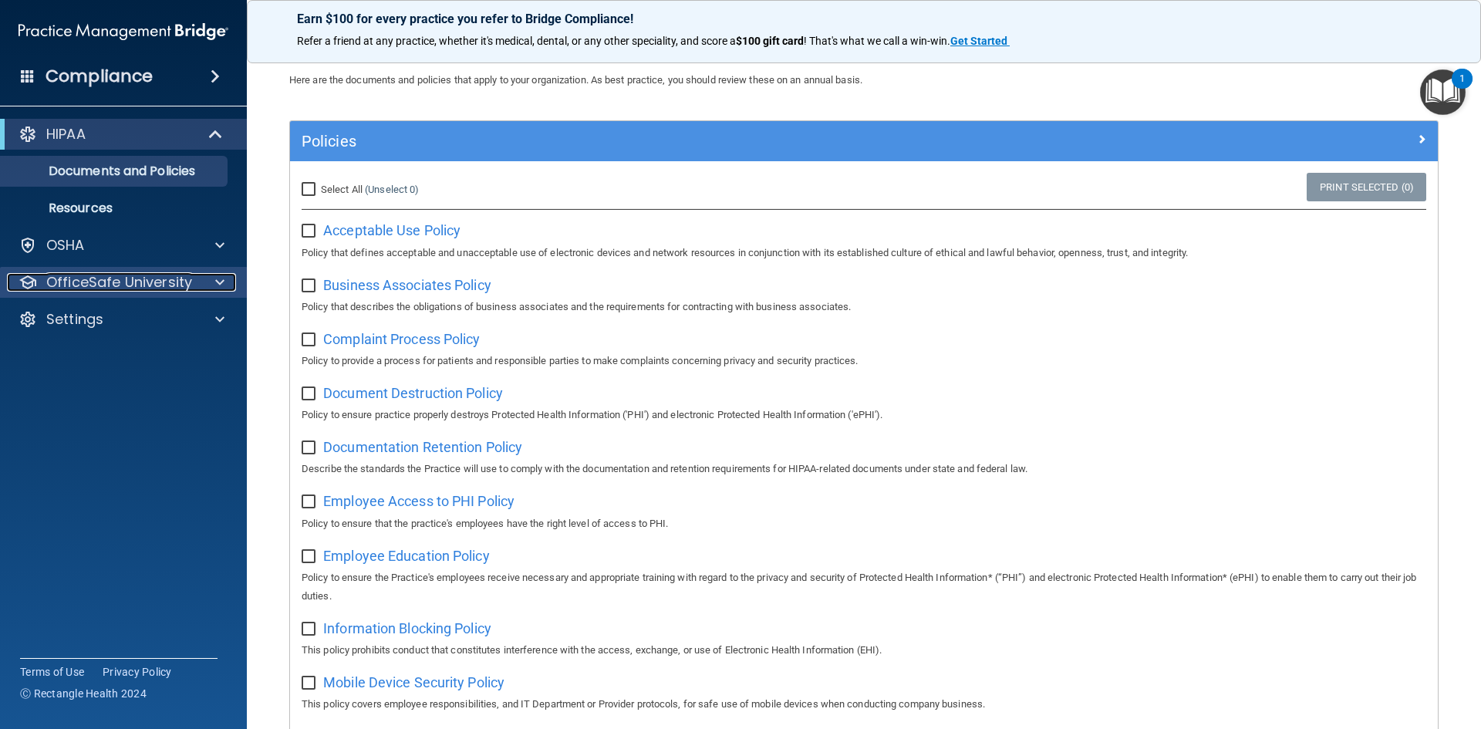
click at [234, 277] on div at bounding box center [217, 282] width 39 height 19
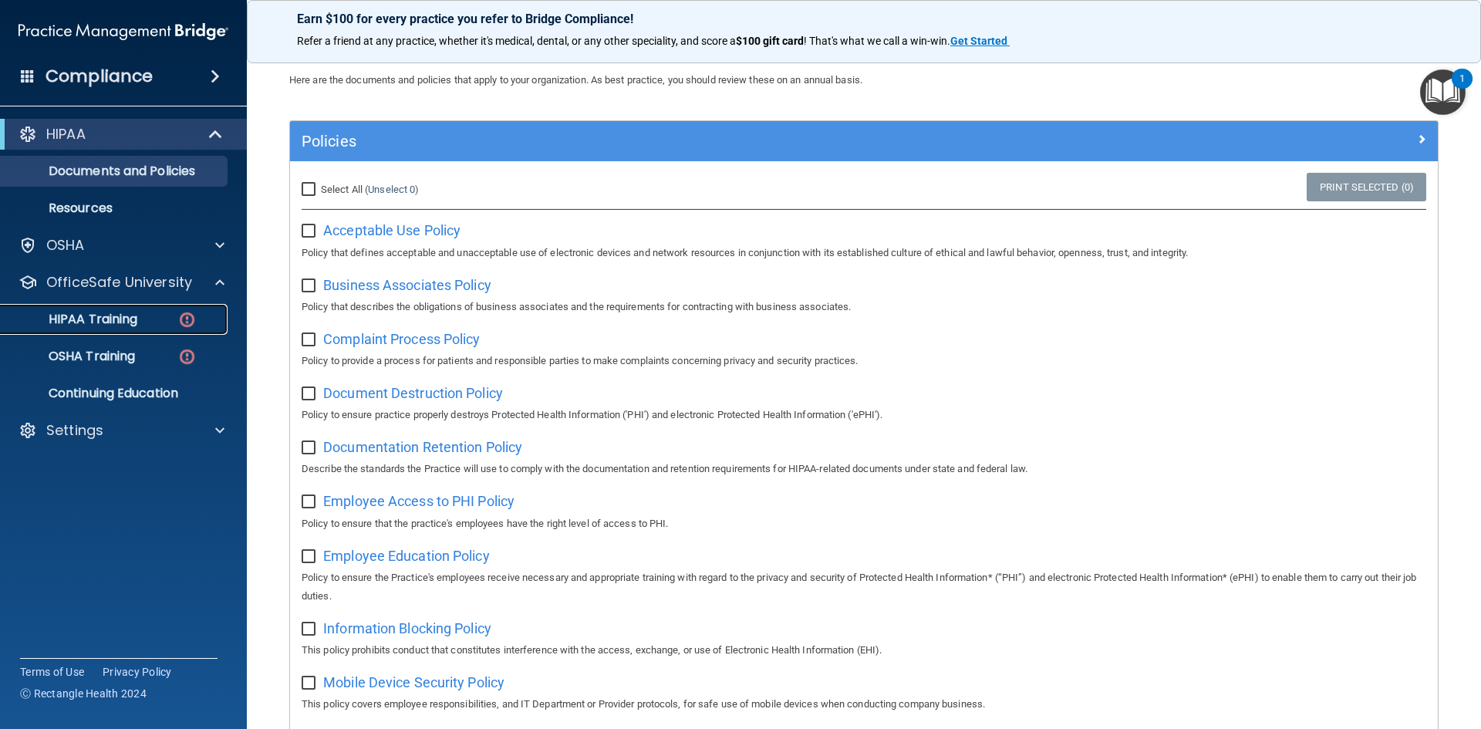
click at [145, 319] on div "HIPAA Training" at bounding box center [115, 319] width 211 height 15
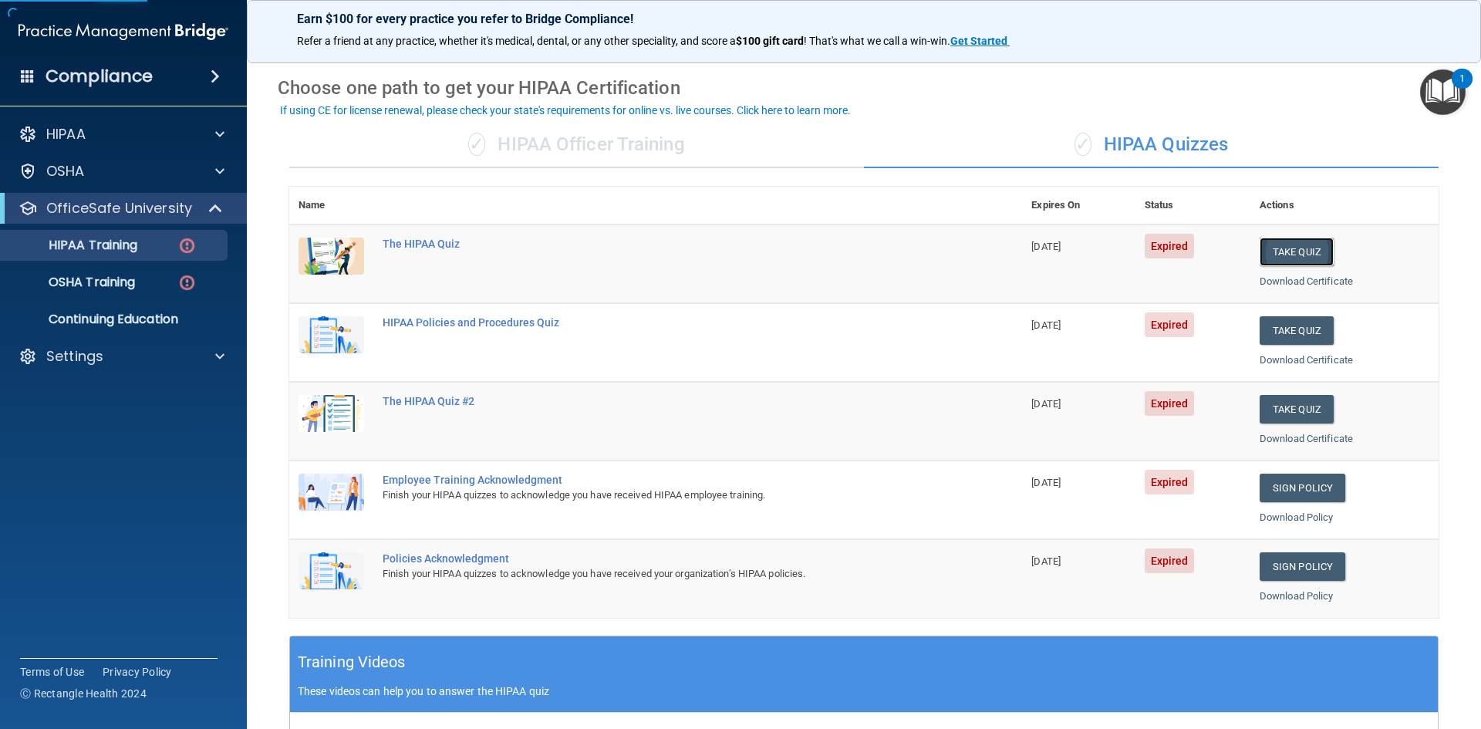
click at [1270, 245] on button "Take Quiz" at bounding box center [1297, 252] width 74 height 29
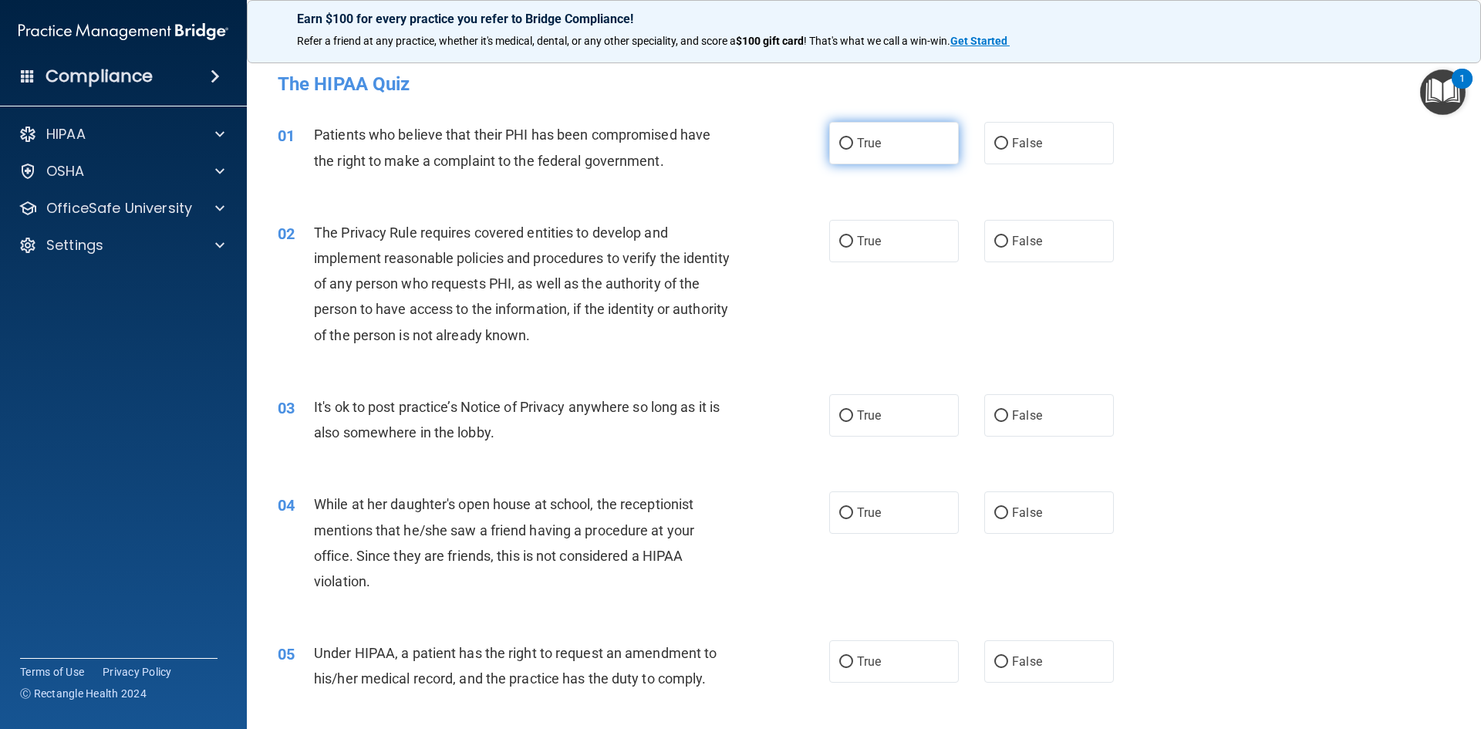
click at [839, 138] on input "True" at bounding box center [846, 144] width 14 height 12
radio input "true"
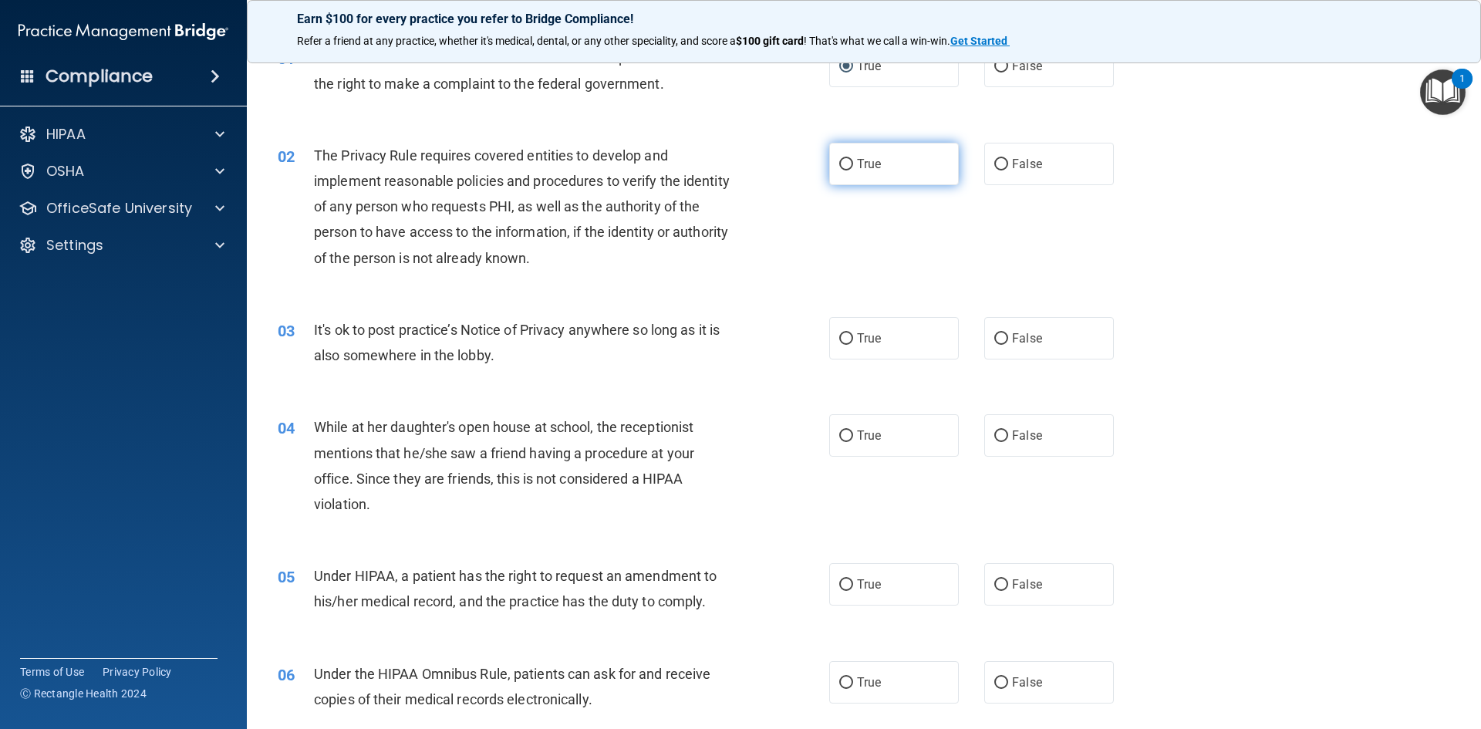
click at [846, 157] on label "True" at bounding box center [894, 164] width 130 height 42
click at [846, 159] on input "True" at bounding box center [846, 165] width 14 height 12
radio input "true"
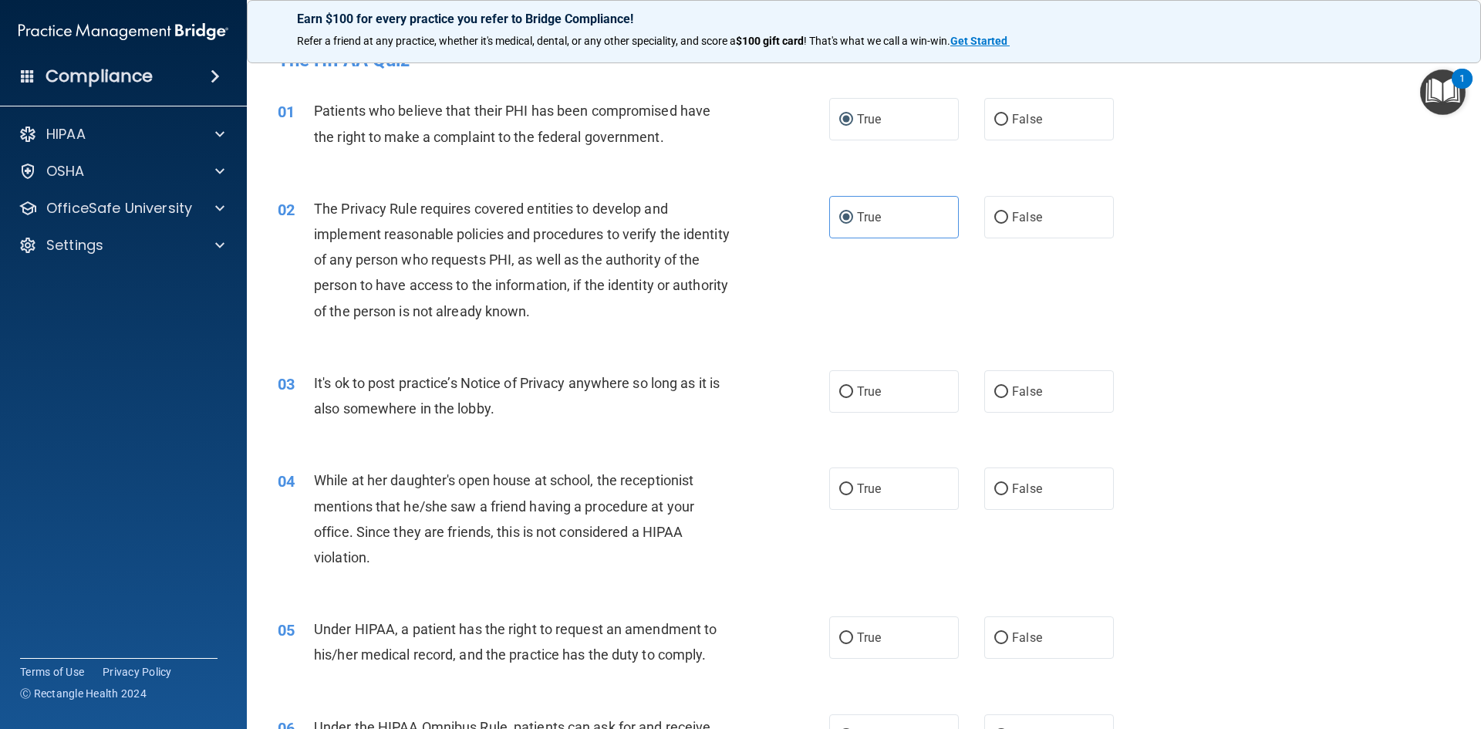
scroll to position [0, 0]
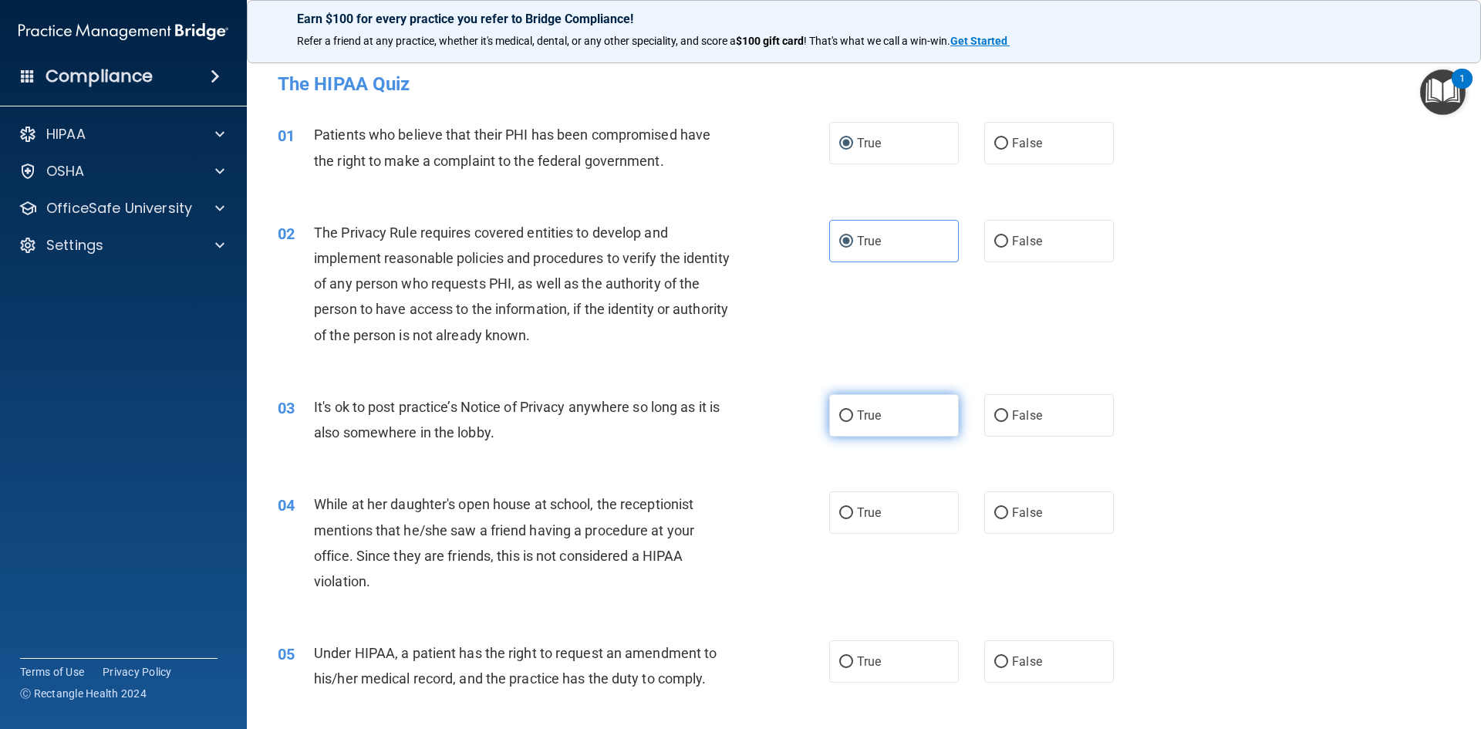
click at [854, 430] on label "True" at bounding box center [894, 415] width 130 height 42
click at [853, 422] on input "True" at bounding box center [846, 416] width 14 height 12
radio input "true"
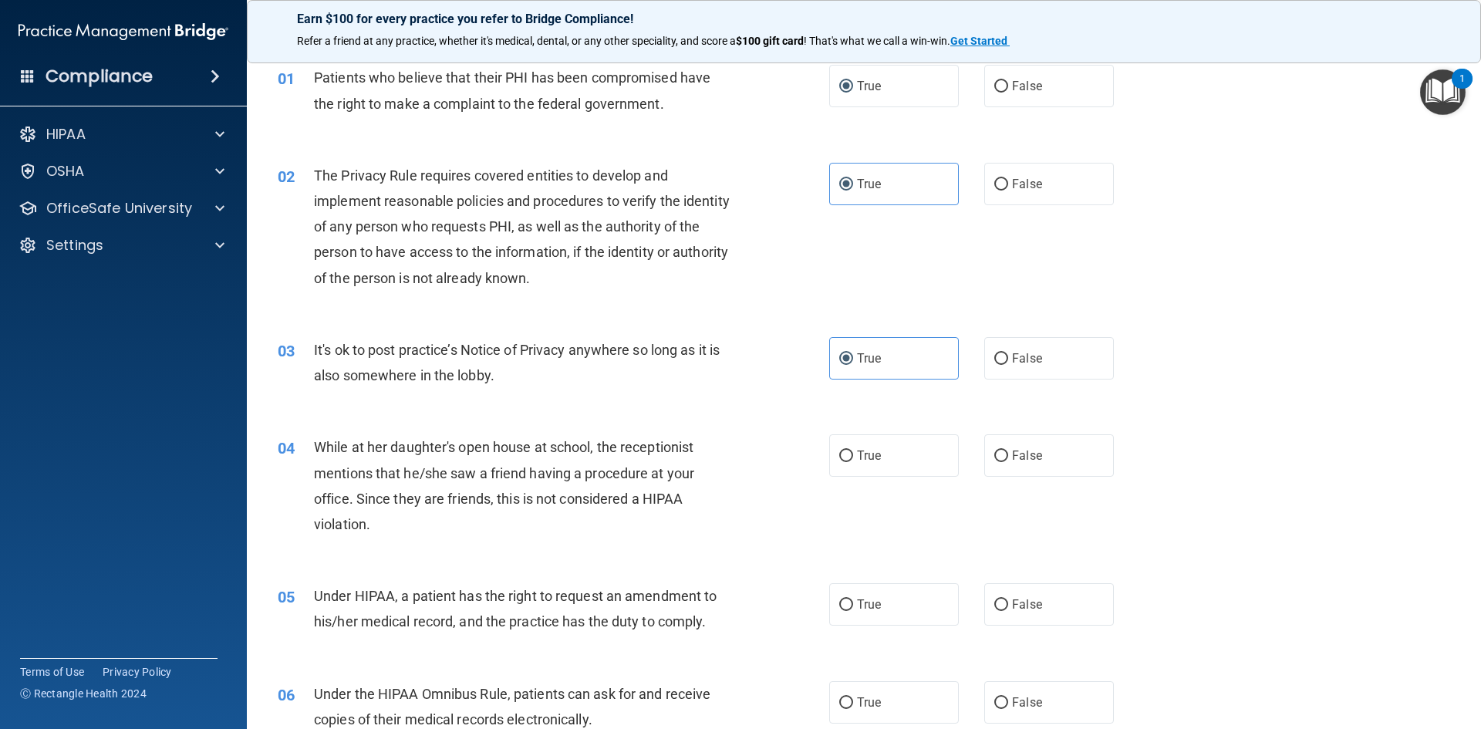
scroll to position [154, 0]
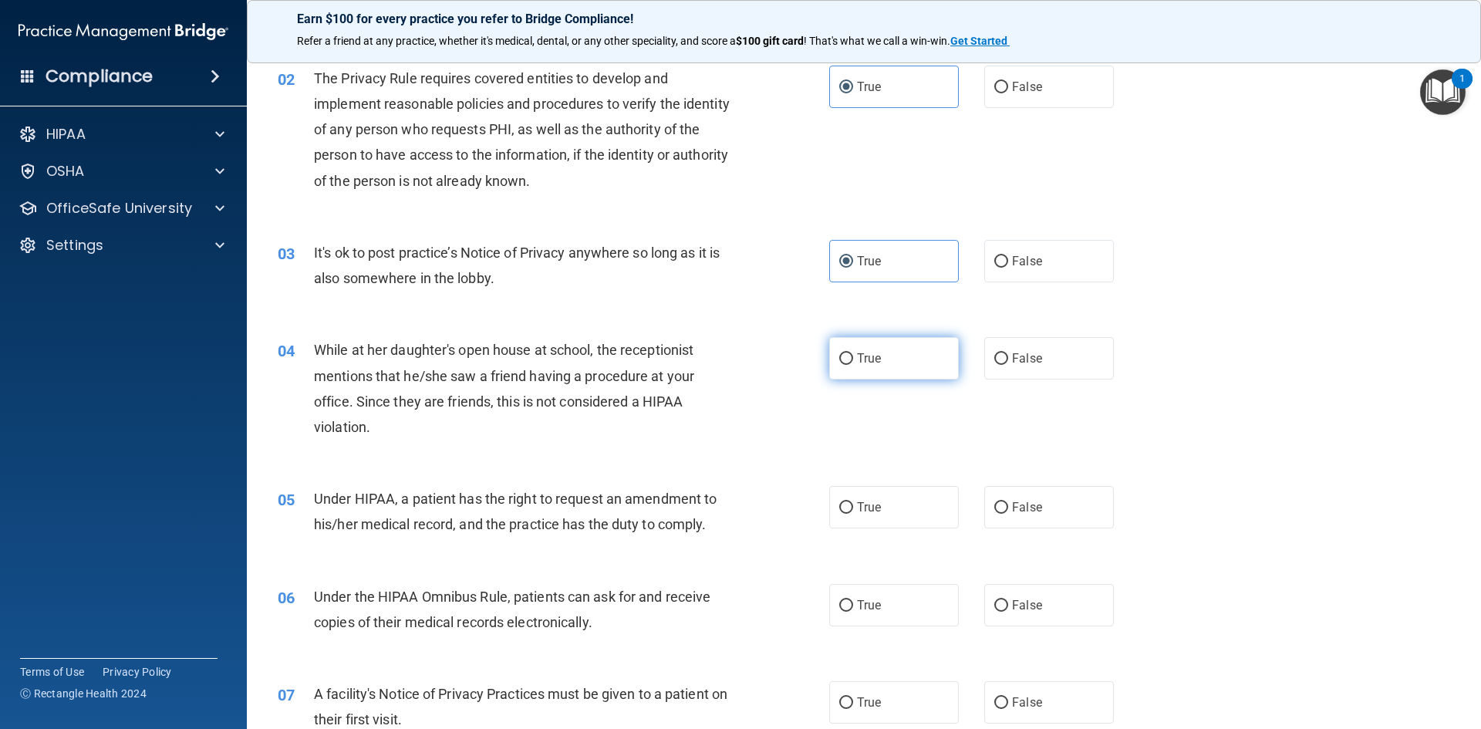
click at [889, 366] on label "True" at bounding box center [894, 358] width 130 height 42
click at [853, 365] on input "True" at bounding box center [846, 359] width 14 height 12
radio input "true"
click at [889, 503] on label "True" at bounding box center [894, 507] width 130 height 42
click at [853, 503] on input "True" at bounding box center [846, 508] width 14 height 12
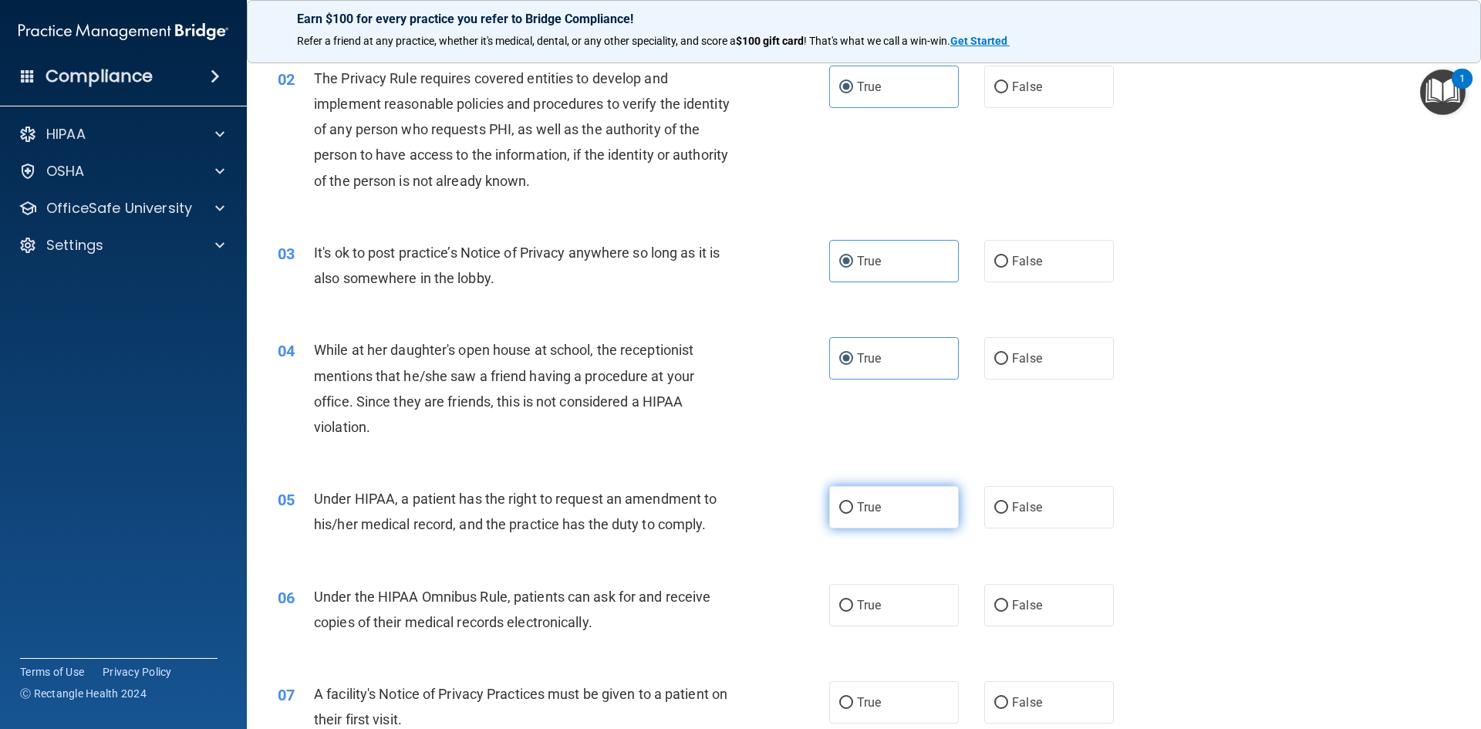
radio input "true"
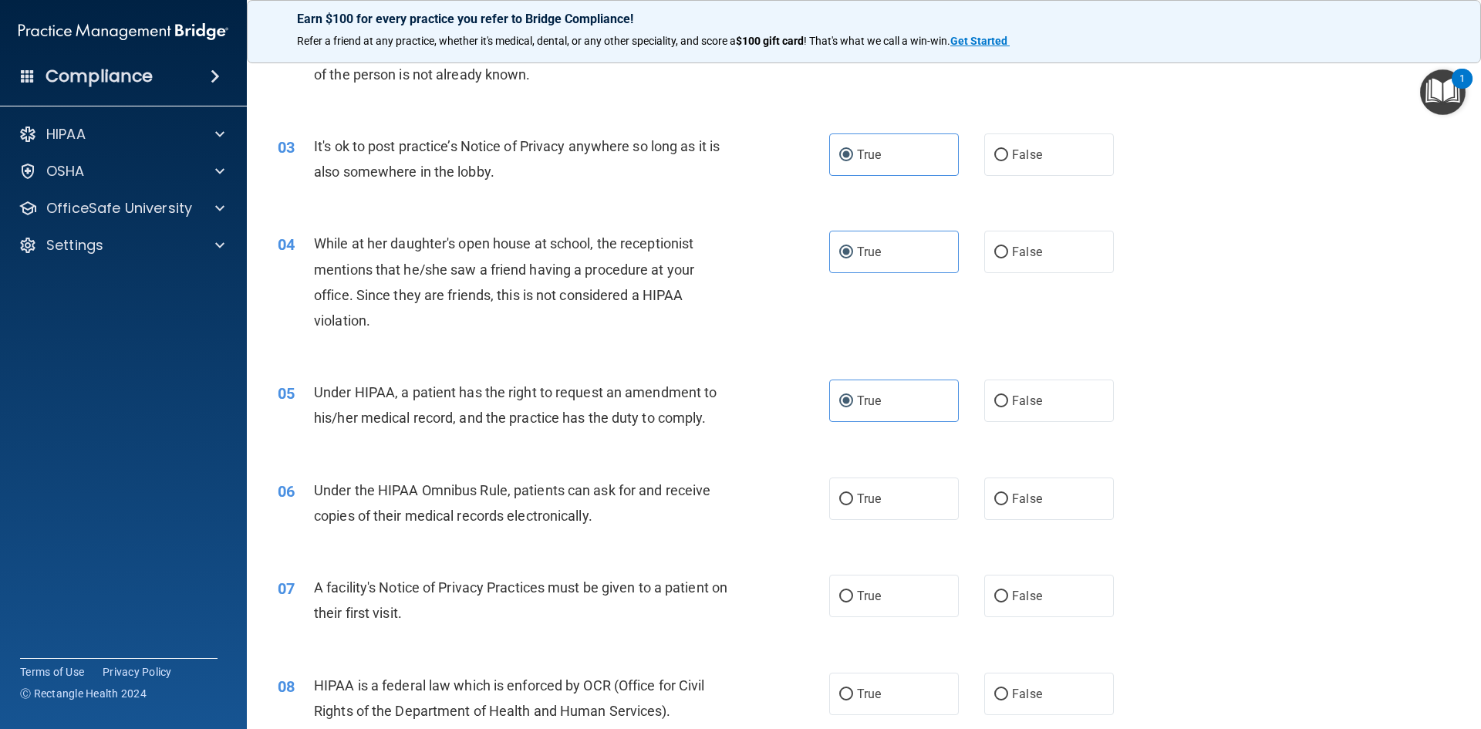
scroll to position [540, 0]
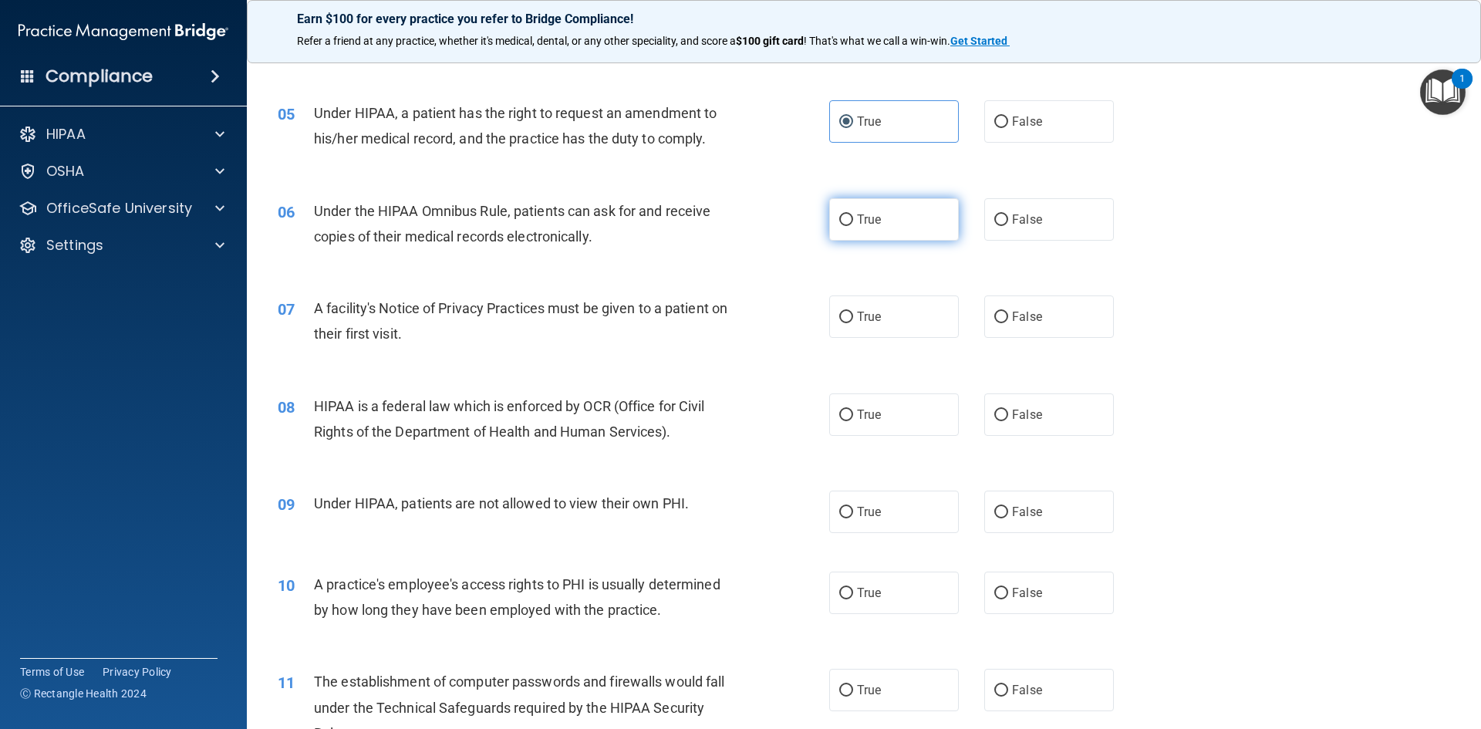
click at [877, 228] on label "True" at bounding box center [894, 219] width 130 height 42
click at [853, 226] on input "True" at bounding box center [846, 220] width 14 height 12
radio input "true"
drag, startPoint x: 896, startPoint y: 328, endPoint x: 900, endPoint y: 380, distance: 52.6
click at [896, 326] on label "True" at bounding box center [894, 316] width 130 height 42
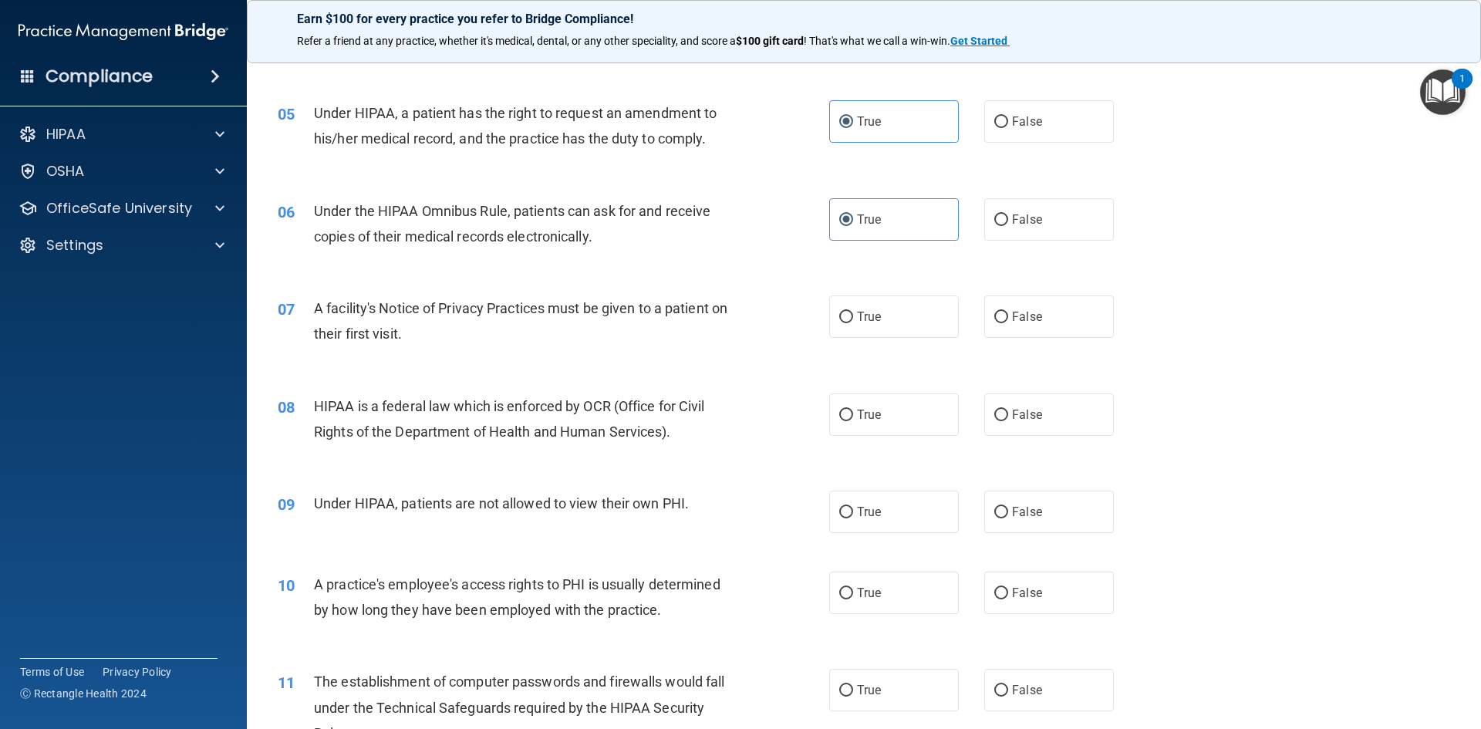
click at [853, 323] on input "True" at bounding box center [846, 318] width 14 height 12
radio input "true"
click at [901, 398] on label "True" at bounding box center [894, 414] width 130 height 42
click at [853, 410] on input "True" at bounding box center [846, 416] width 14 height 12
radio input "true"
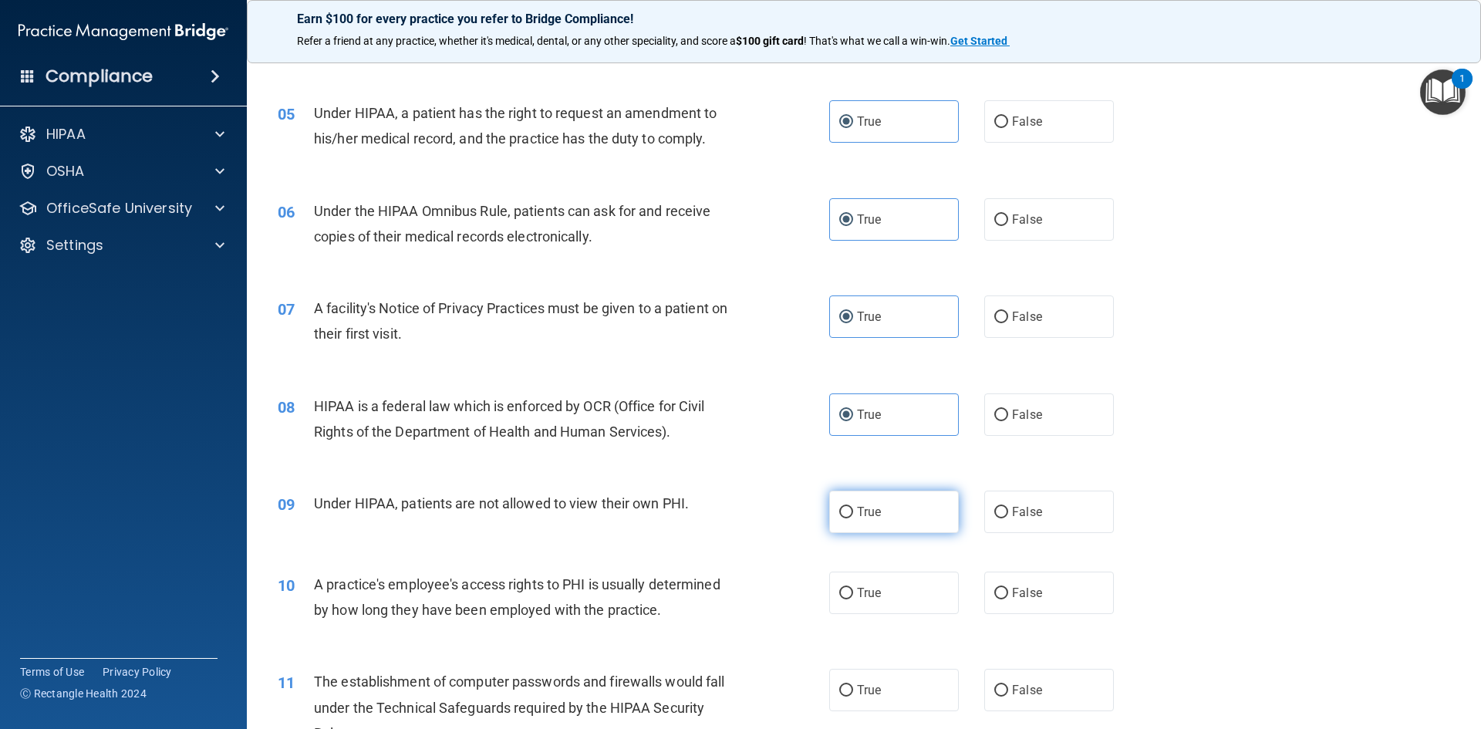
click at [889, 505] on label "True" at bounding box center [894, 512] width 130 height 42
click at [853, 507] on input "True" at bounding box center [846, 513] width 14 height 12
radio input "true"
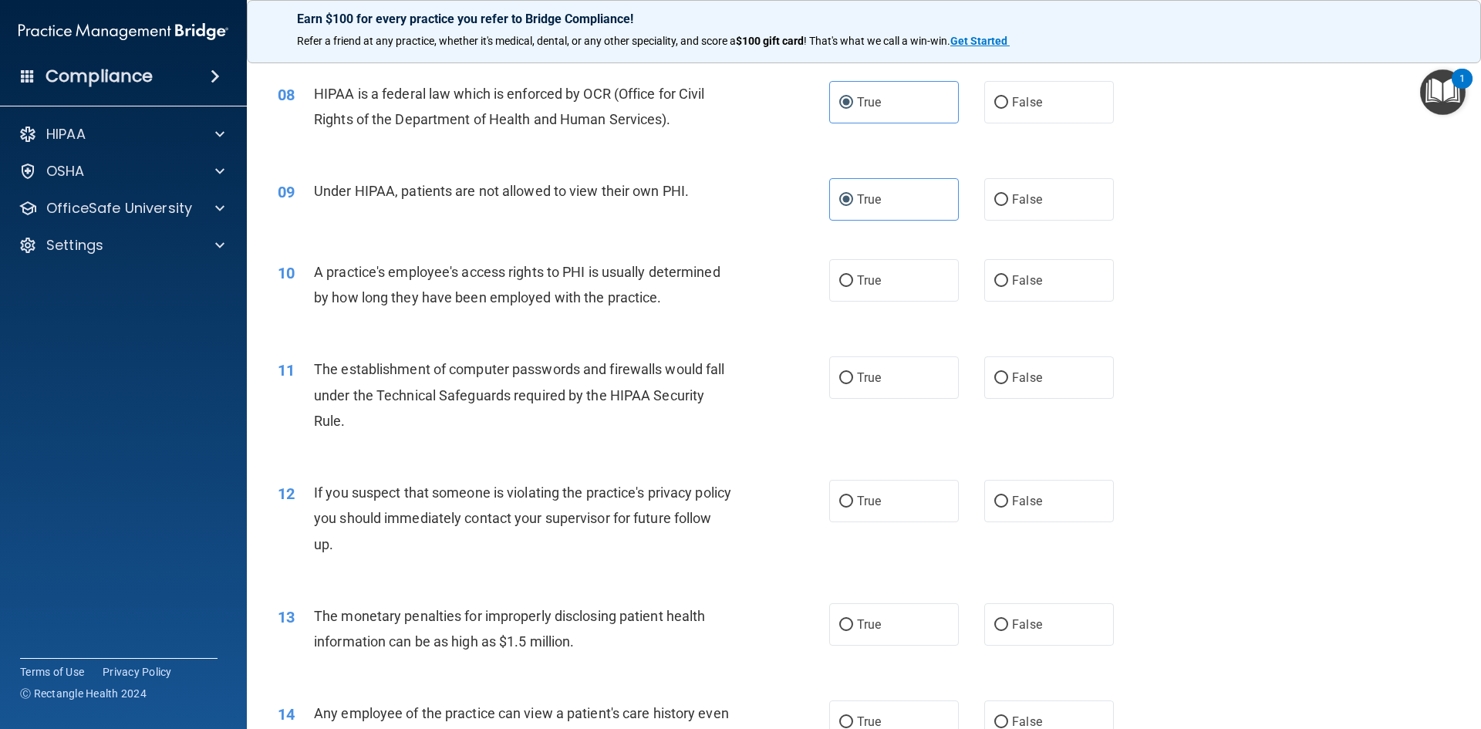
scroll to position [849, 0]
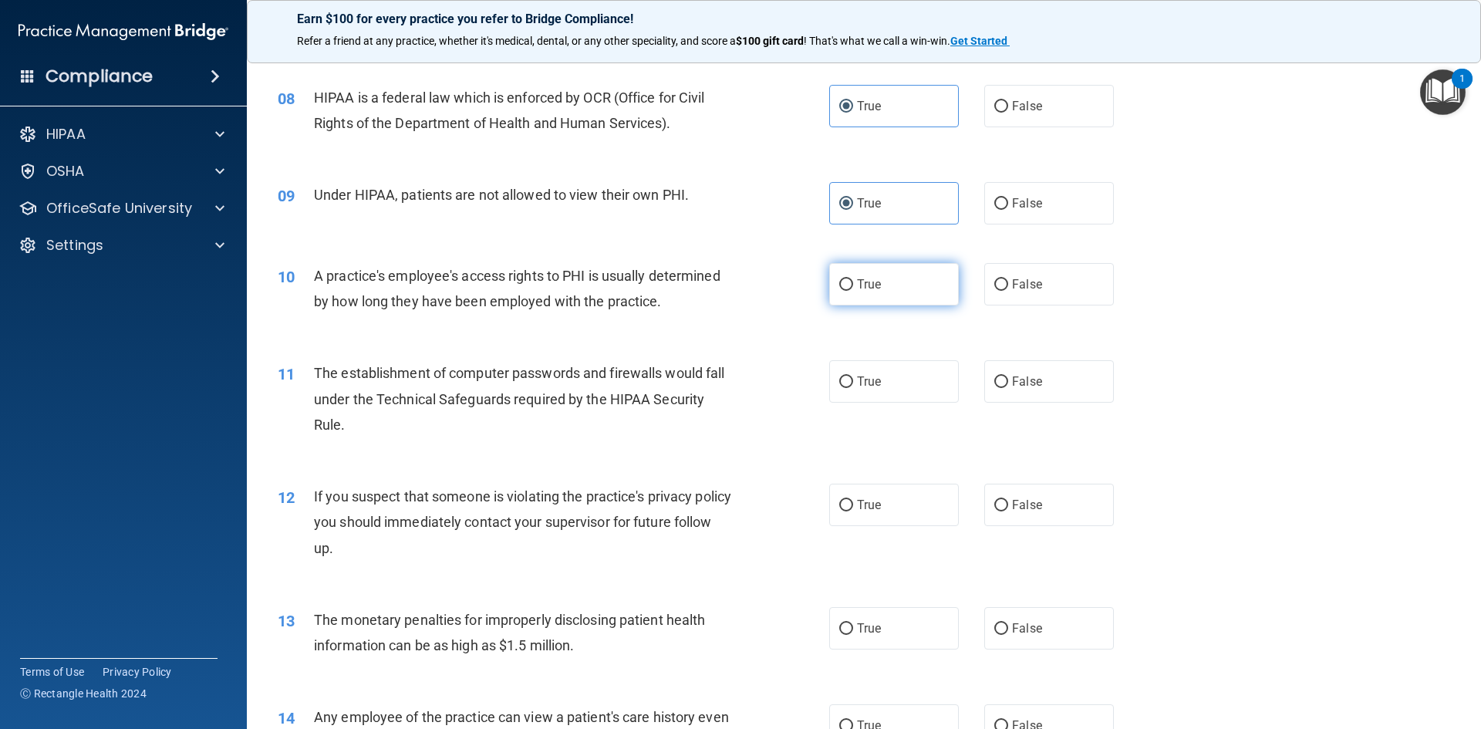
click at [872, 286] on span "True" at bounding box center [869, 284] width 24 height 15
click at [853, 286] on input "True" at bounding box center [846, 285] width 14 height 12
radio input "true"
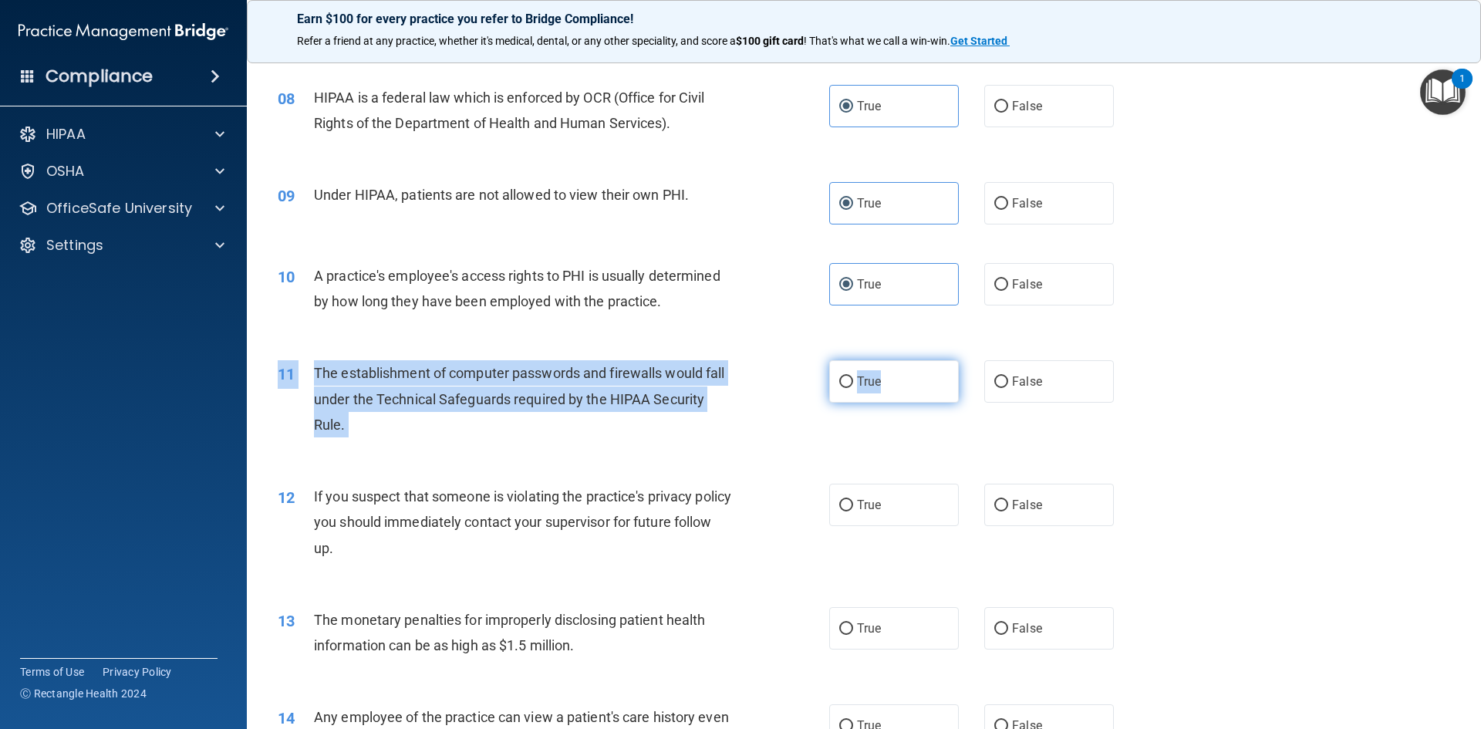
drag, startPoint x: 889, startPoint y: 360, endPoint x: 890, endPoint y: 370, distance: 10.1
click at [890, 370] on div "11 The establishment of computer passwords and firewalls would fall under the T…" at bounding box center [864, 402] width 1196 height 123
drag, startPoint x: 890, startPoint y: 391, endPoint x: 890, endPoint y: 422, distance: 30.9
click at [889, 391] on label "True" at bounding box center [894, 381] width 130 height 42
click at [853, 388] on input "True" at bounding box center [846, 382] width 14 height 12
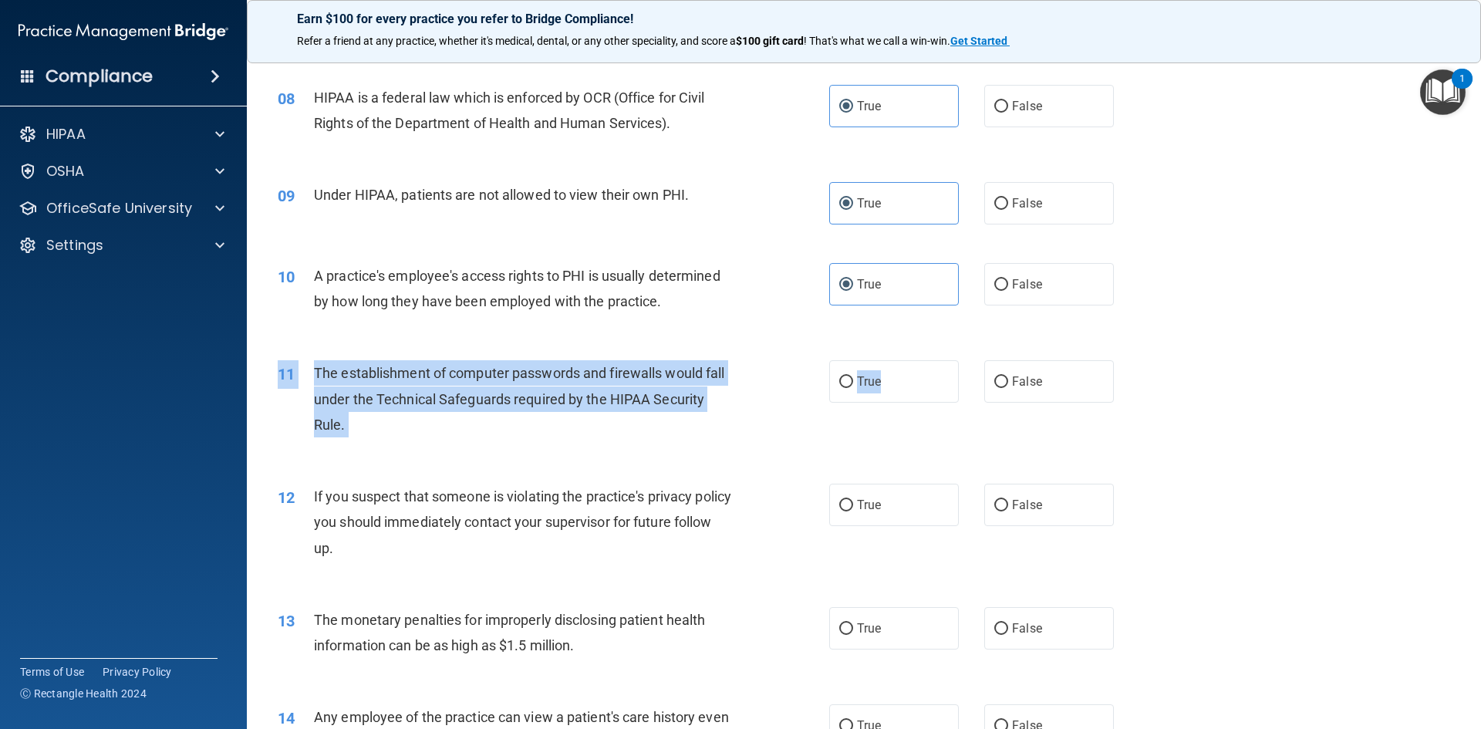
radio input "true"
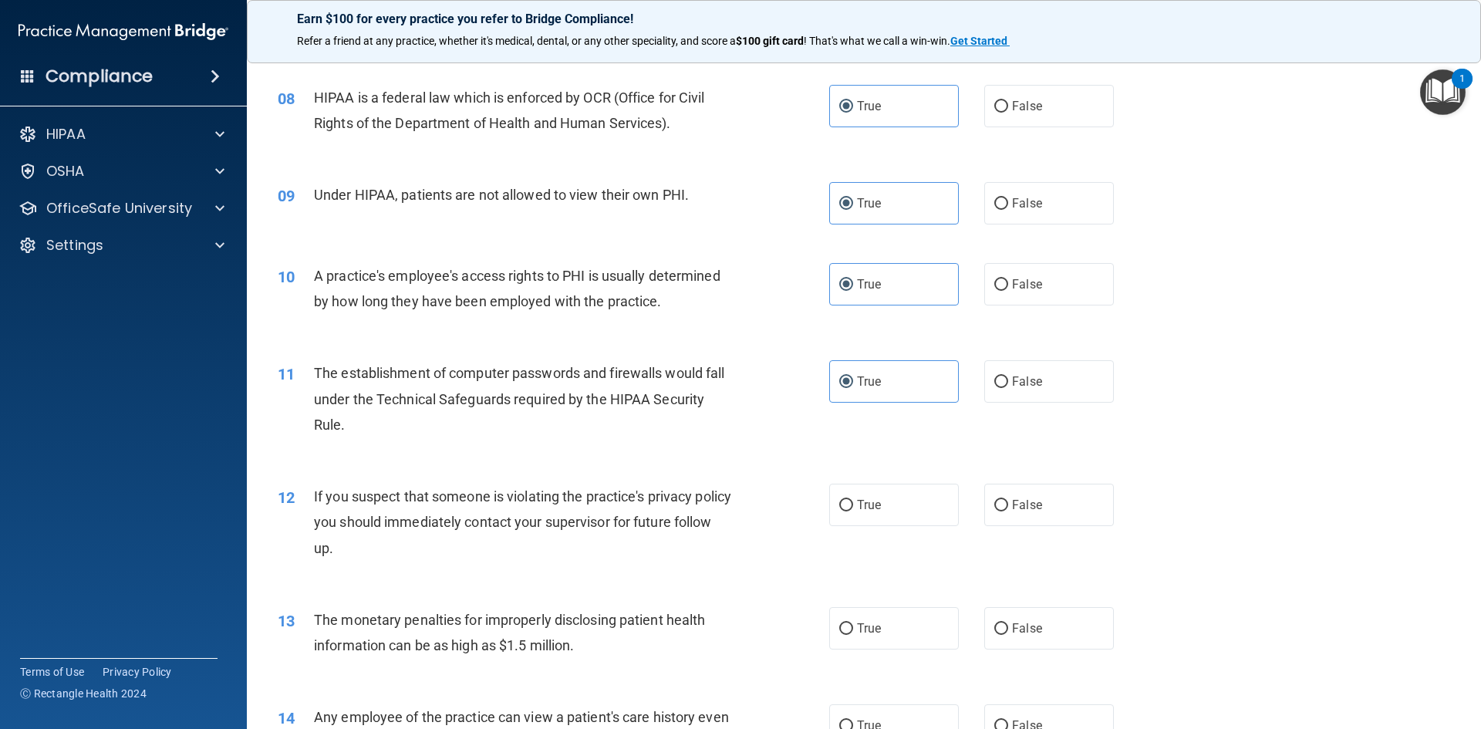
drag, startPoint x: 886, startPoint y: 508, endPoint x: 879, endPoint y: 549, distance: 41.3
click at [884, 512] on label "True" at bounding box center [894, 505] width 130 height 42
click at [853, 511] on input "True" at bounding box center [846, 506] width 14 height 12
radio input "true"
click at [856, 642] on label "True" at bounding box center [894, 628] width 130 height 42
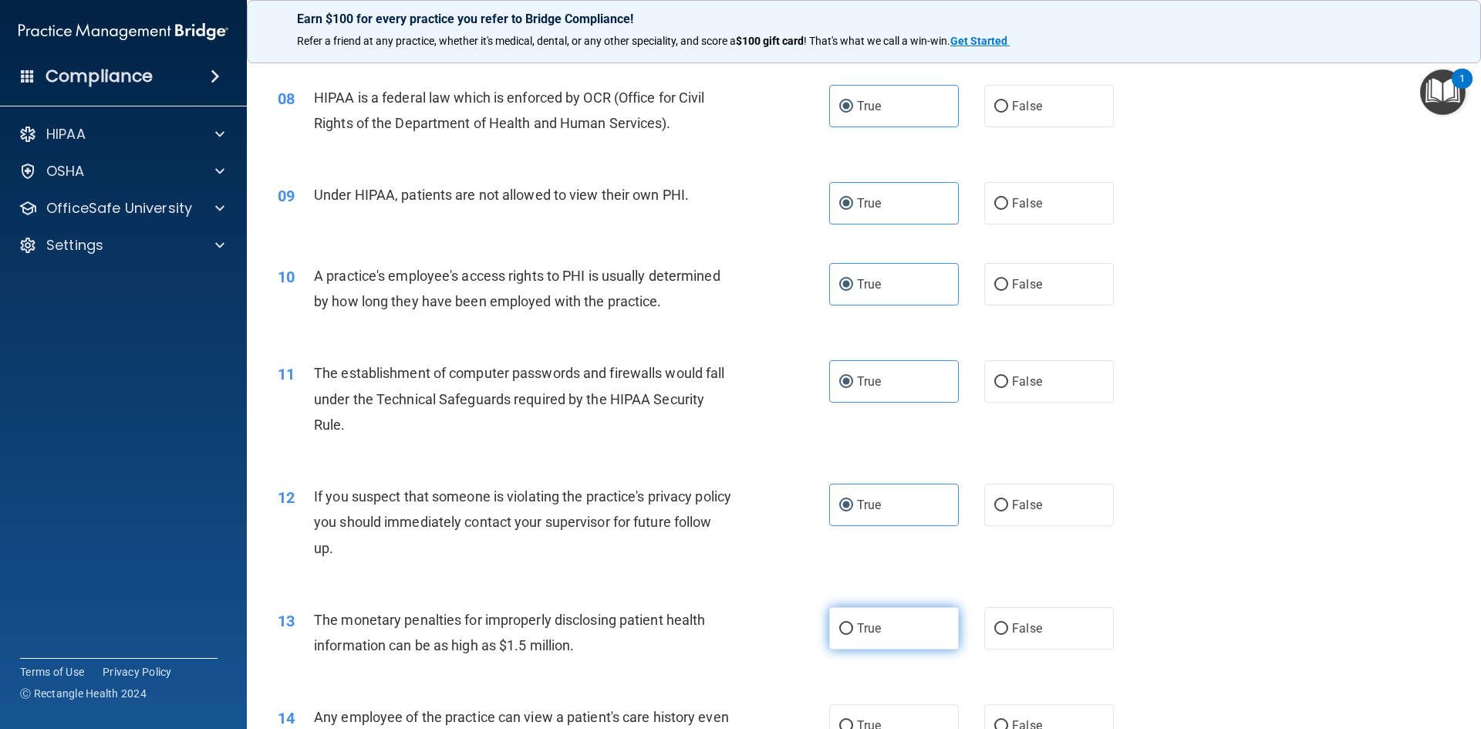
click at [853, 635] on input "True" at bounding box center [846, 629] width 14 height 12
radio input "true"
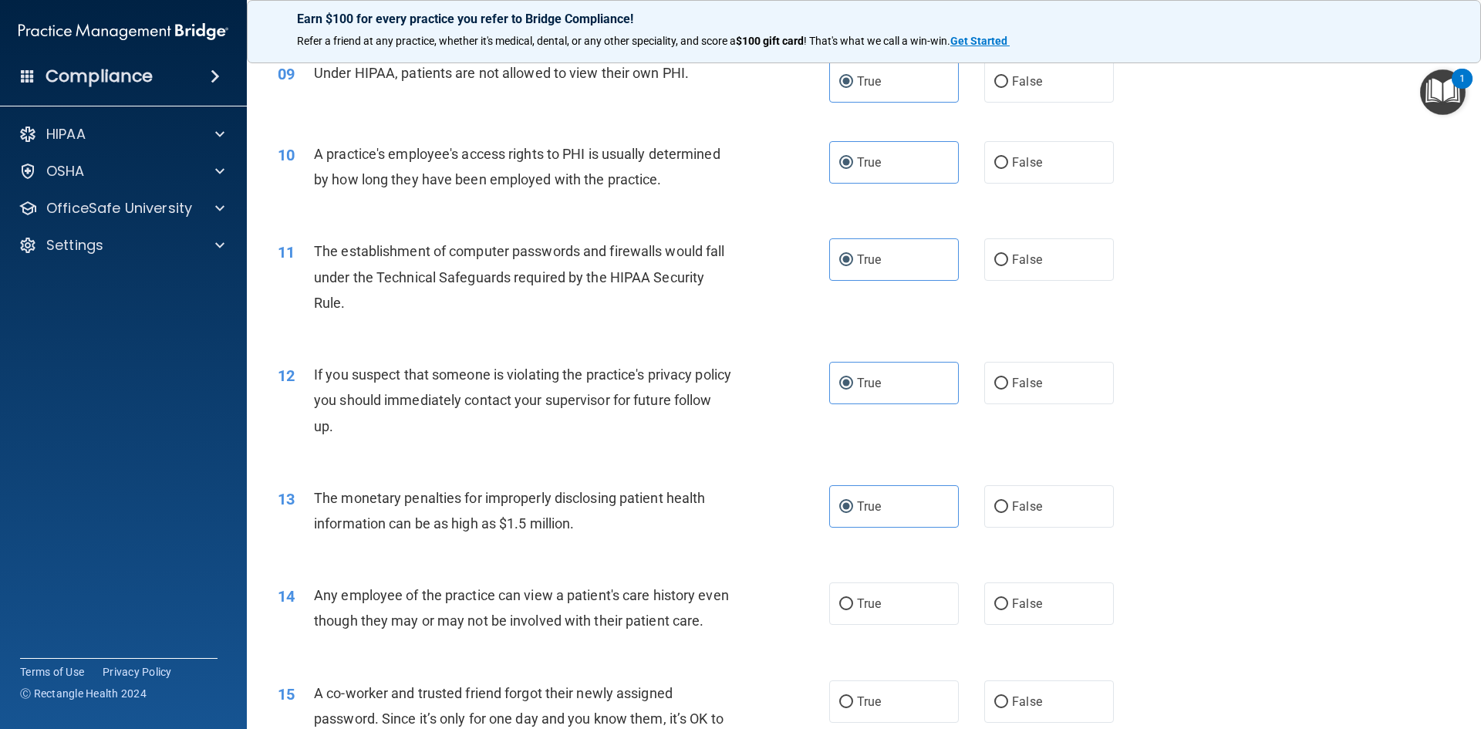
scroll to position [1157, 0]
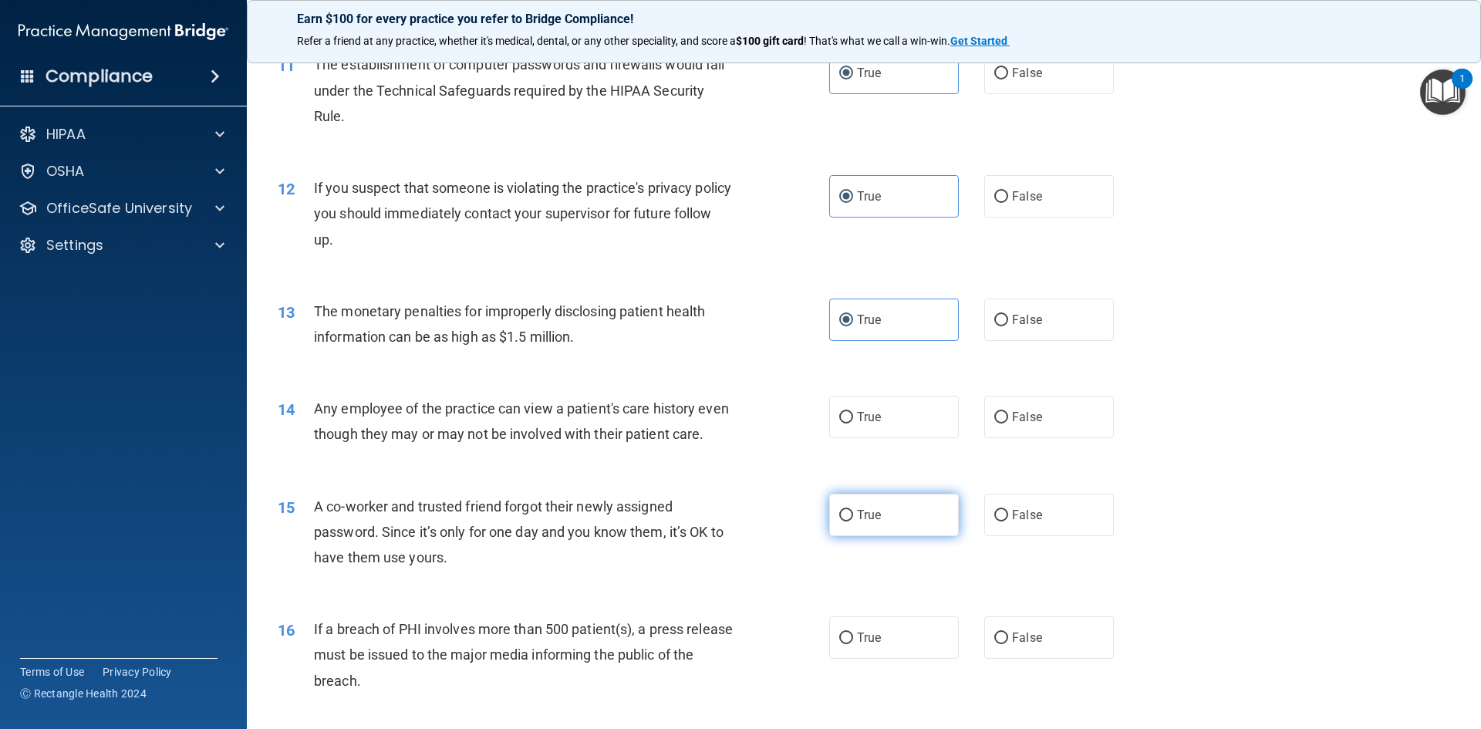
drag, startPoint x: 880, startPoint y: 404, endPoint x: 865, endPoint y: 536, distance: 132.7
click at [880, 407] on label "True" at bounding box center [894, 417] width 130 height 42
click at [853, 412] on input "True" at bounding box center [846, 418] width 14 height 12
radio input "true"
drag, startPoint x: 865, startPoint y: 539, endPoint x: 864, endPoint y: 561, distance: 21.7
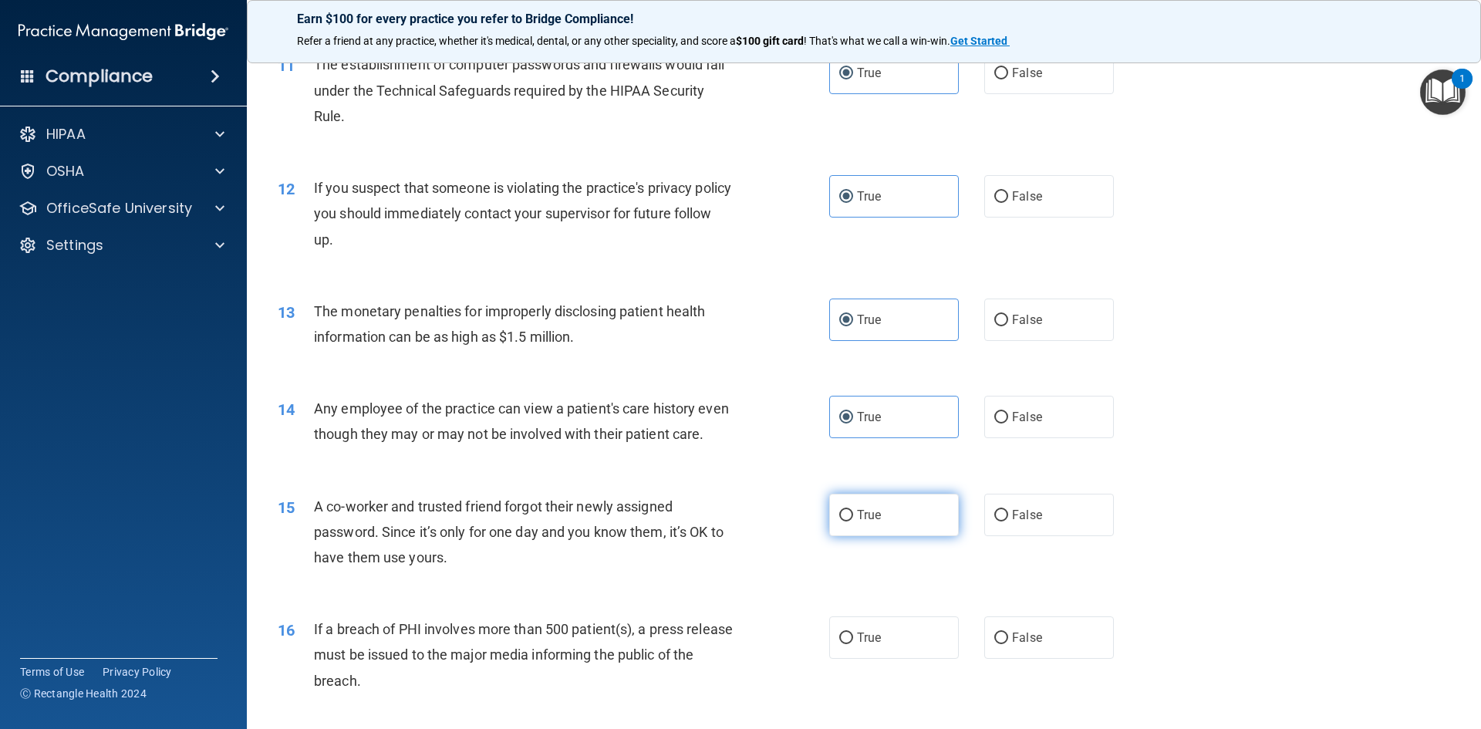
click at [865, 522] on span "True" at bounding box center [869, 515] width 24 height 15
click at [853, 521] on input "True" at bounding box center [846, 516] width 14 height 12
radio input "true"
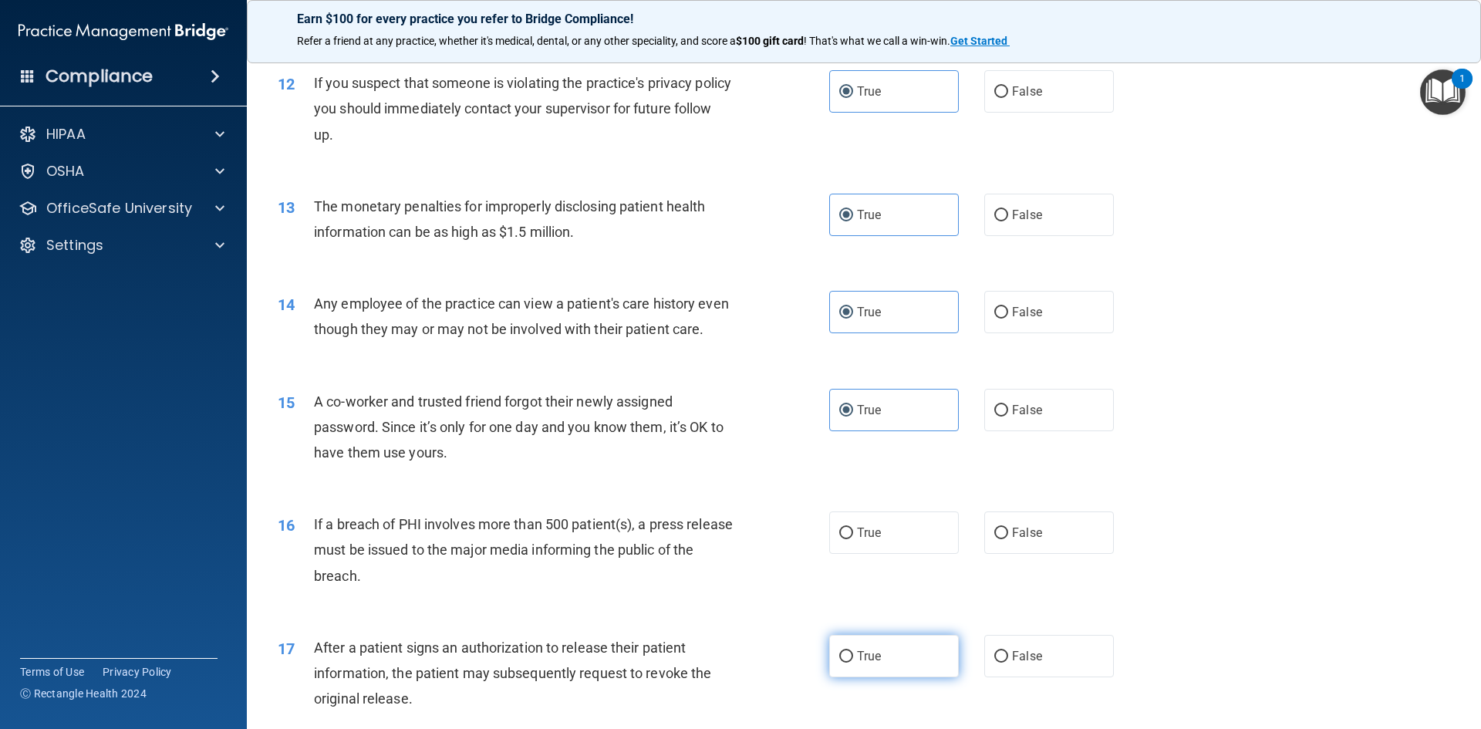
scroll to position [1466, 0]
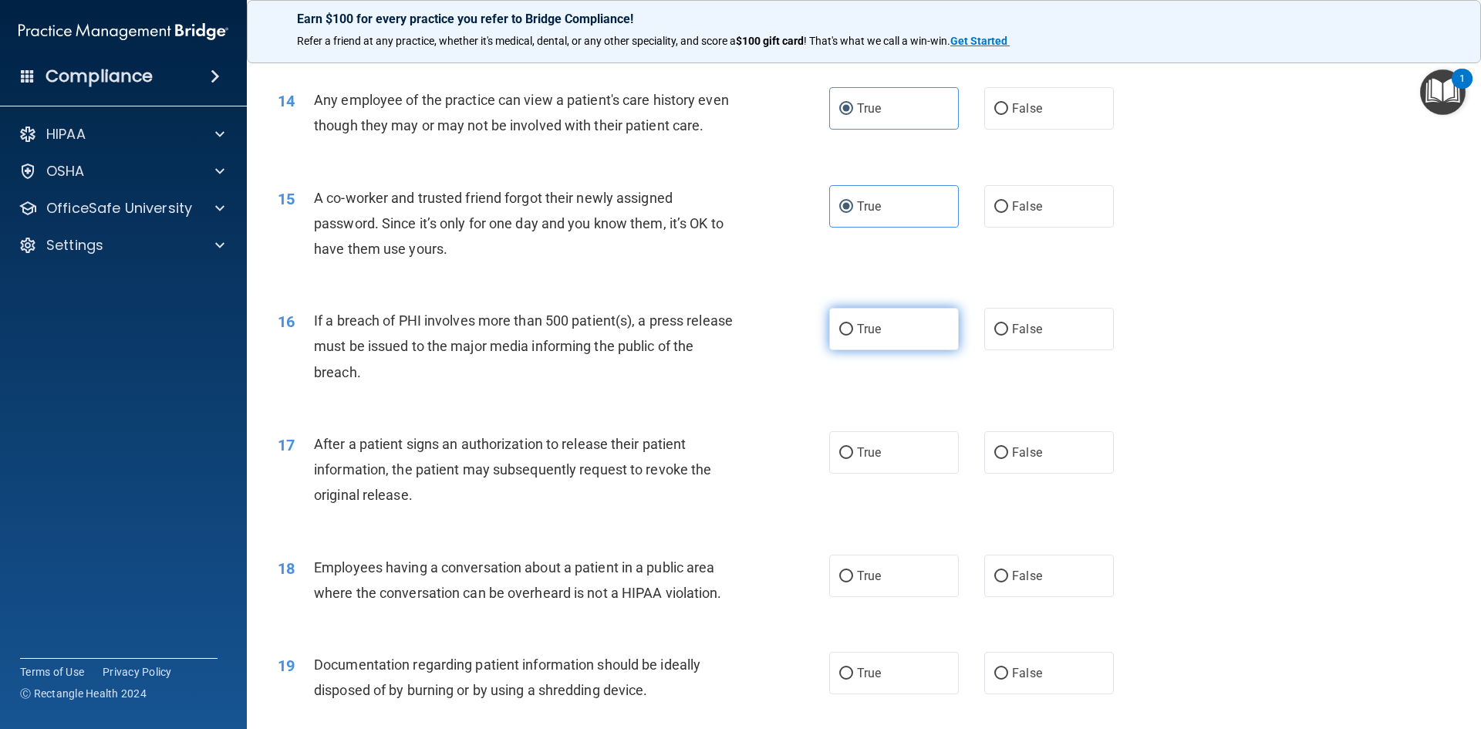
click at [869, 350] on label "True" at bounding box center [894, 329] width 130 height 42
click at [853, 336] on input "True" at bounding box center [846, 330] width 14 height 12
radio input "true"
drag, startPoint x: 869, startPoint y: 478, endPoint x: 864, endPoint y: 521, distance: 43.5
click at [869, 460] on span "True" at bounding box center [869, 452] width 24 height 15
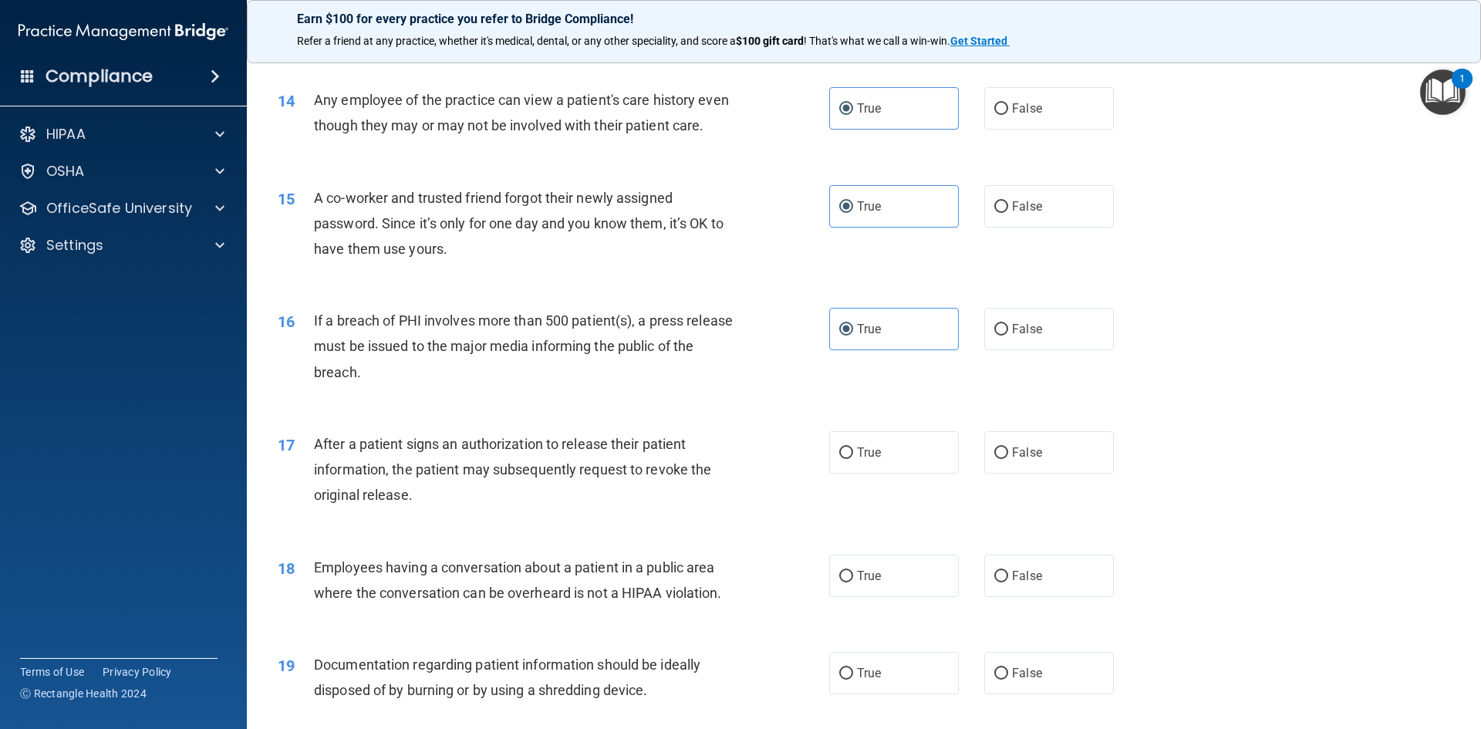
click at [853, 459] on input "True" at bounding box center [846, 453] width 14 height 12
radio input "true"
click at [863, 583] on span "True" at bounding box center [869, 576] width 24 height 15
click at [853, 582] on input "True" at bounding box center [846, 577] width 14 height 12
radio input "true"
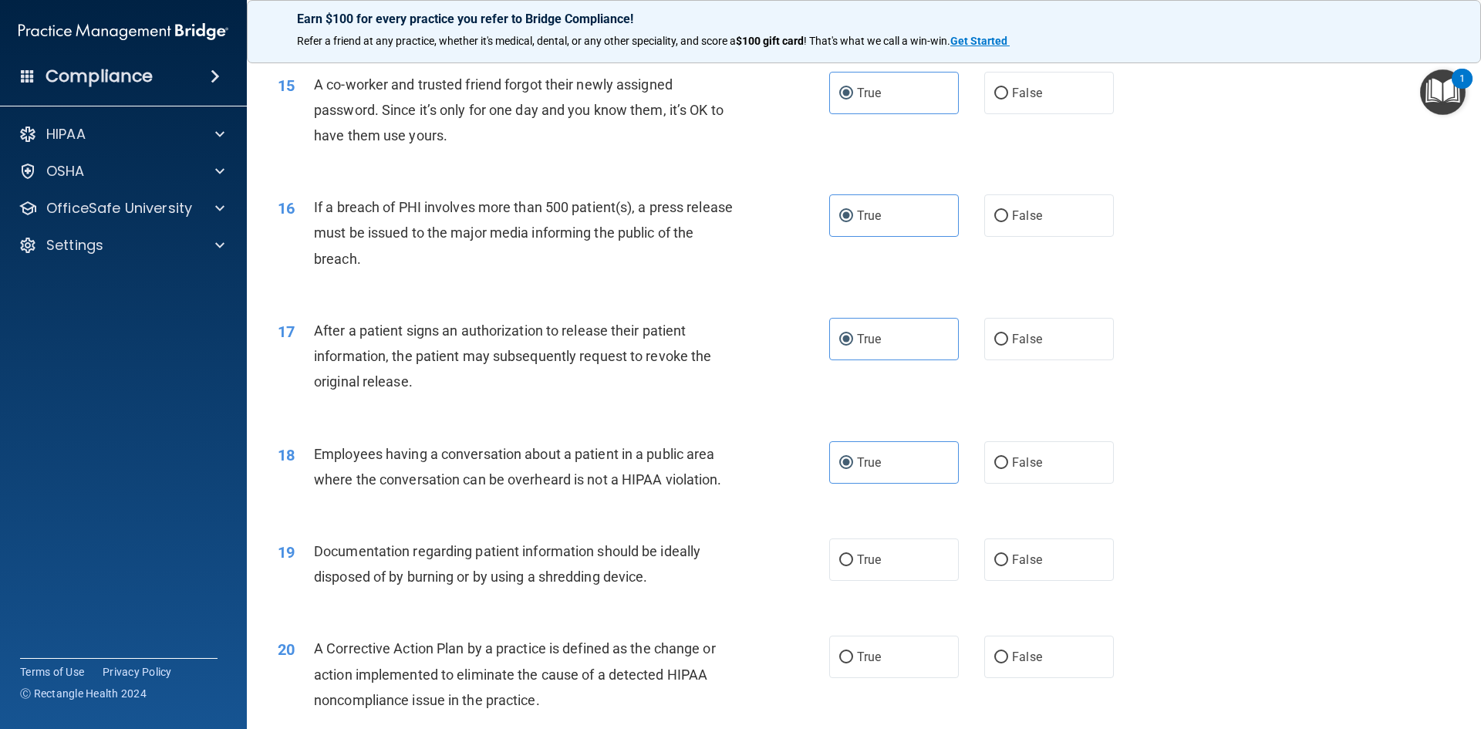
scroll to position [1697, 0]
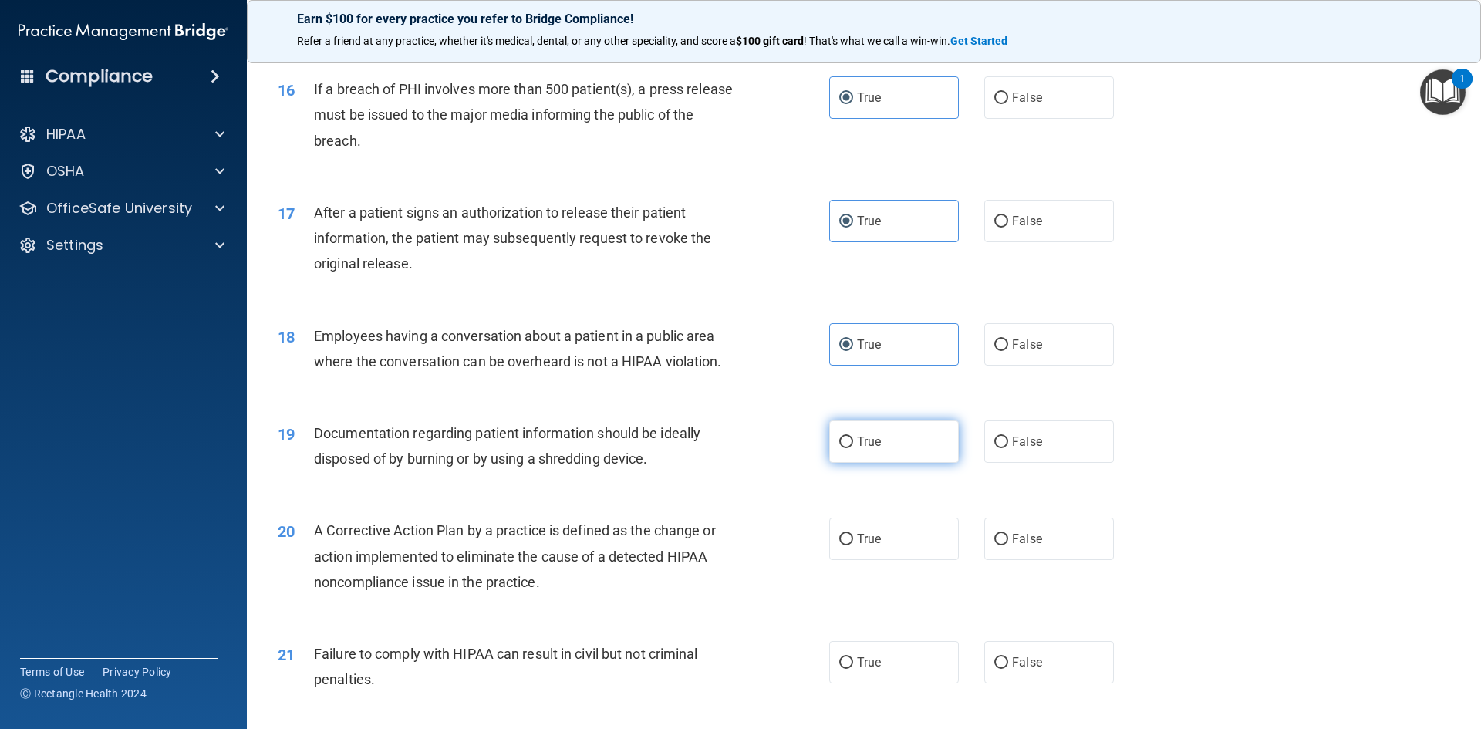
drag, startPoint x: 865, startPoint y: 497, endPoint x: 863, endPoint y: 475, distance: 21.7
click at [864, 494] on div "19 Documentation regarding patient information should be ideally disposed of by…" at bounding box center [864, 449] width 1196 height 97
click at [865, 449] on span "True" at bounding box center [869, 441] width 24 height 15
click at [853, 448] on input "True" at bounding box center [846, 443] width 14 height 12
radio input "true"
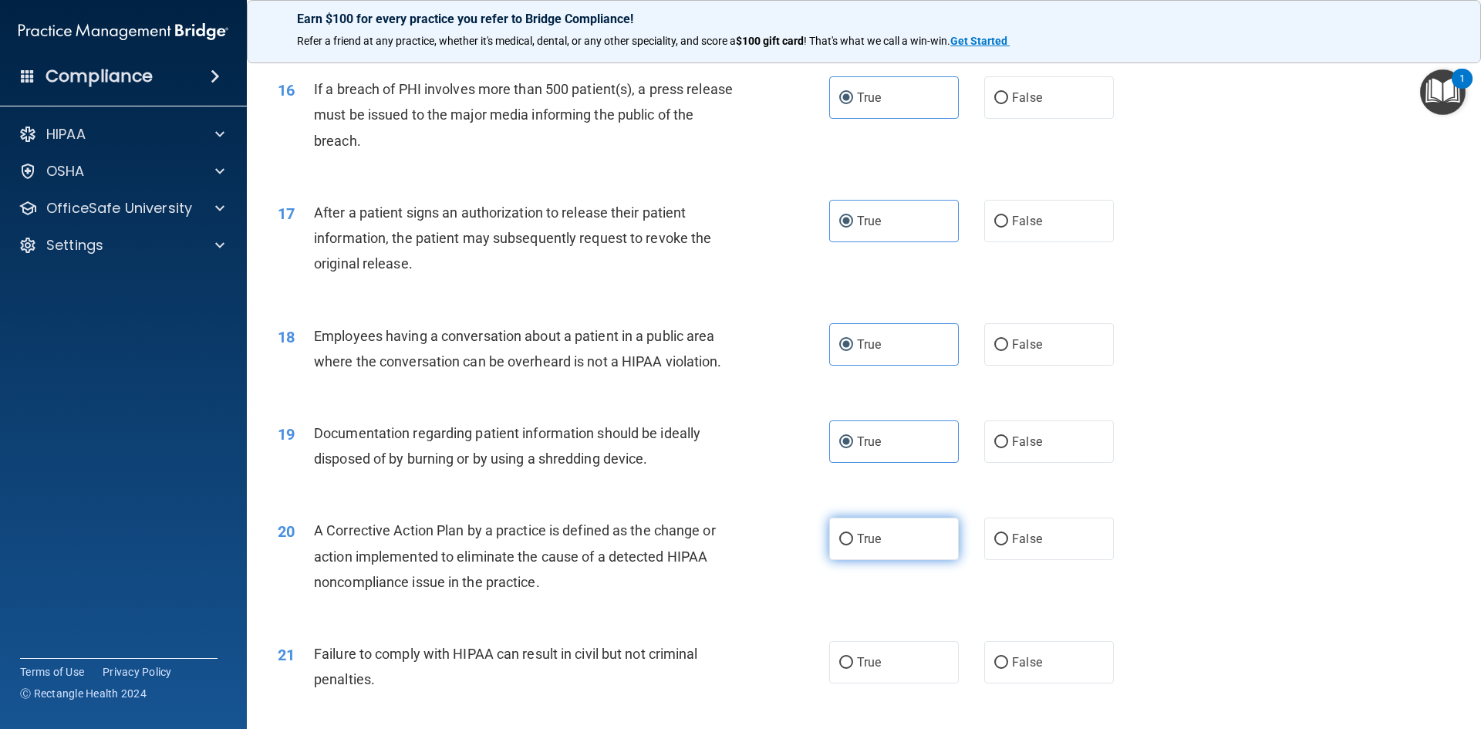
click at [869, 560] on label "True" at bounding box center [894, 539] width 130 height 42
click at [853, 545] on input "True" at bounding box center [846, 540] width 14 height 12
radio input "true"
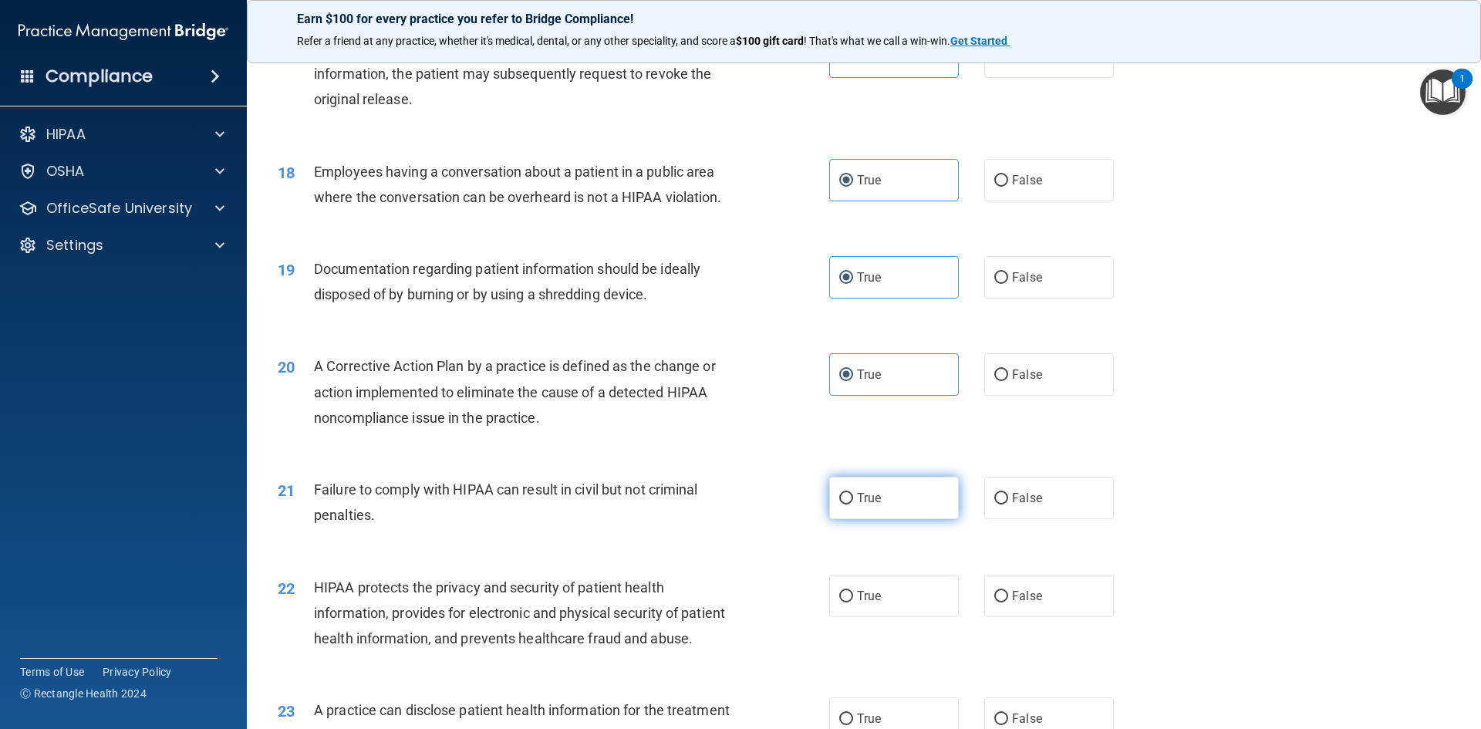
scroll to position [2006, 0]
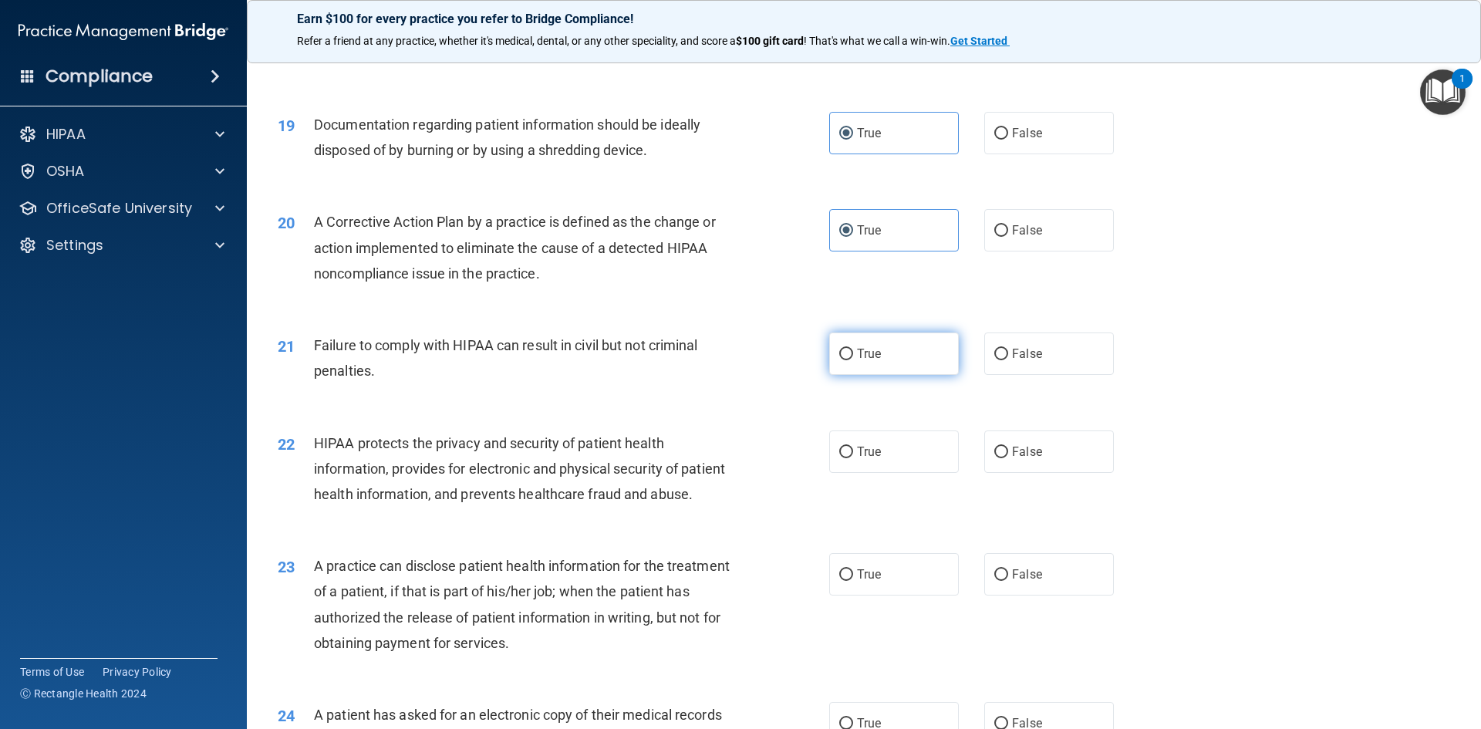
click at [878, 366] on label "True" at bounding box center [894, 353] width 130 height 42
click at [853, 360] on input "True" at bounding box center [846, 355] width 14 height 12
radio input "true"
drag, startPoint x: 896, startPoint y: 476, endPoint x: 888, endPoint y: 586, distance: 110.6
click at [896, 473] on label "True" at bounding box center [894, 451] width 130 height 42
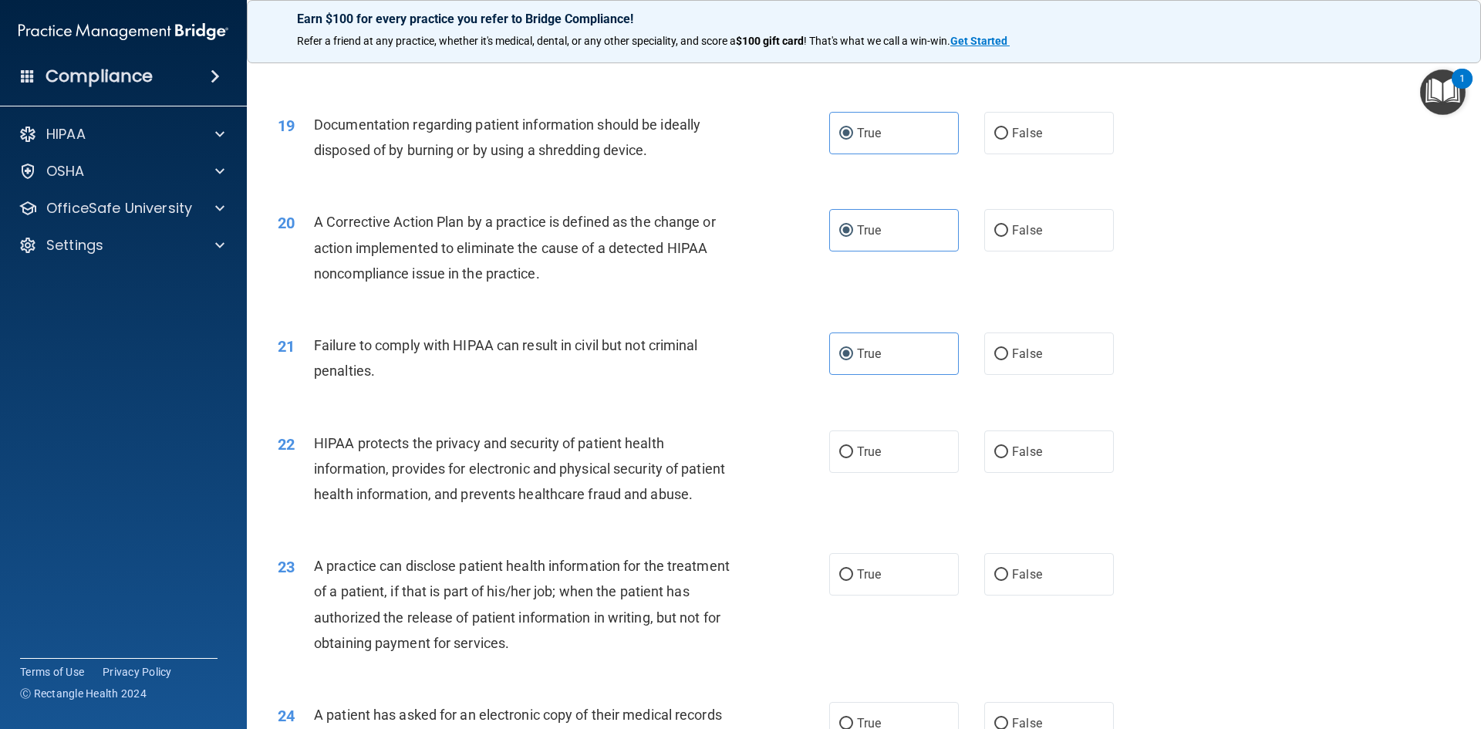
click at [853, 458] on input "True" at bounding box center [846, 453] width 14 height 12
radio input "true"
click at [882, 596] on label "True" at bounding box center [894, 574] width 130 height 42
click at [853, 581] on input "True" at bounding box center [846, 575] width 14 height 12
radio input "true"
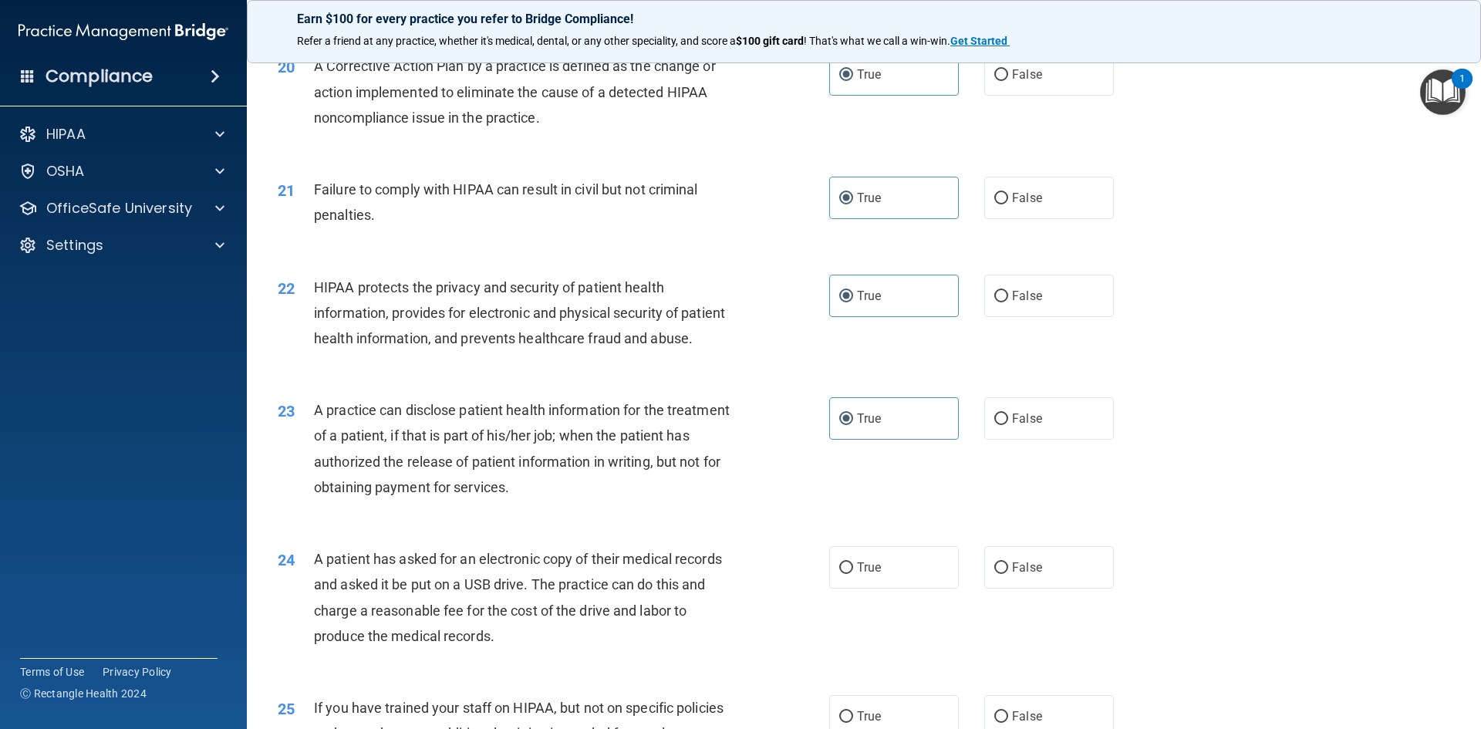
scroll to position [2468, 0]
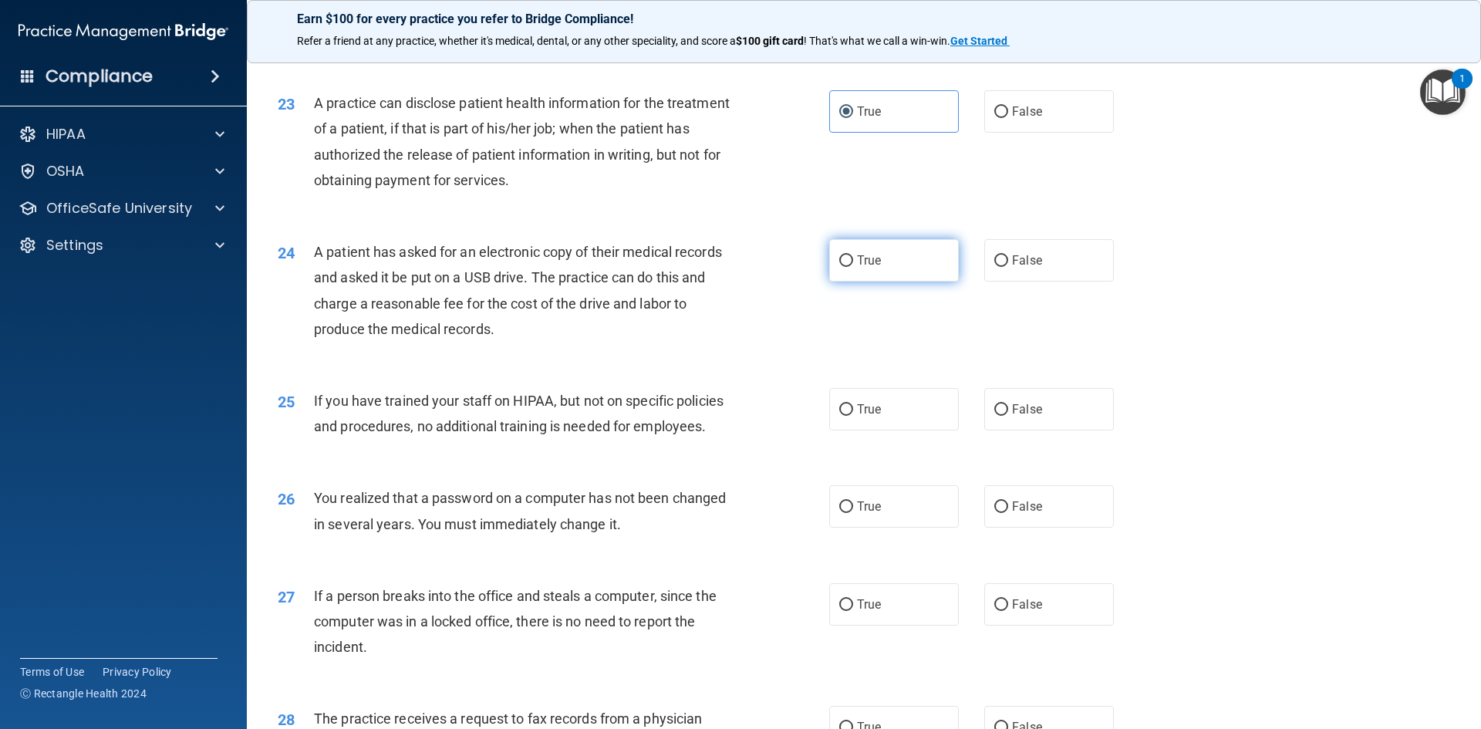
click at [883, 282] on label "True" at bounding box center [894, 260] width 130 height 42
click at [853, 267] on input "True" at bounding box center [846, 261] width 14 height 12
radio input "true"
drag, startPoint x: 892, startPoint y: 470, endPoint x: 881, endPoint y: 559, distance: 90.1
click at [892, 430] on label "True" at bounding box center [894, 409] width 130 height 42
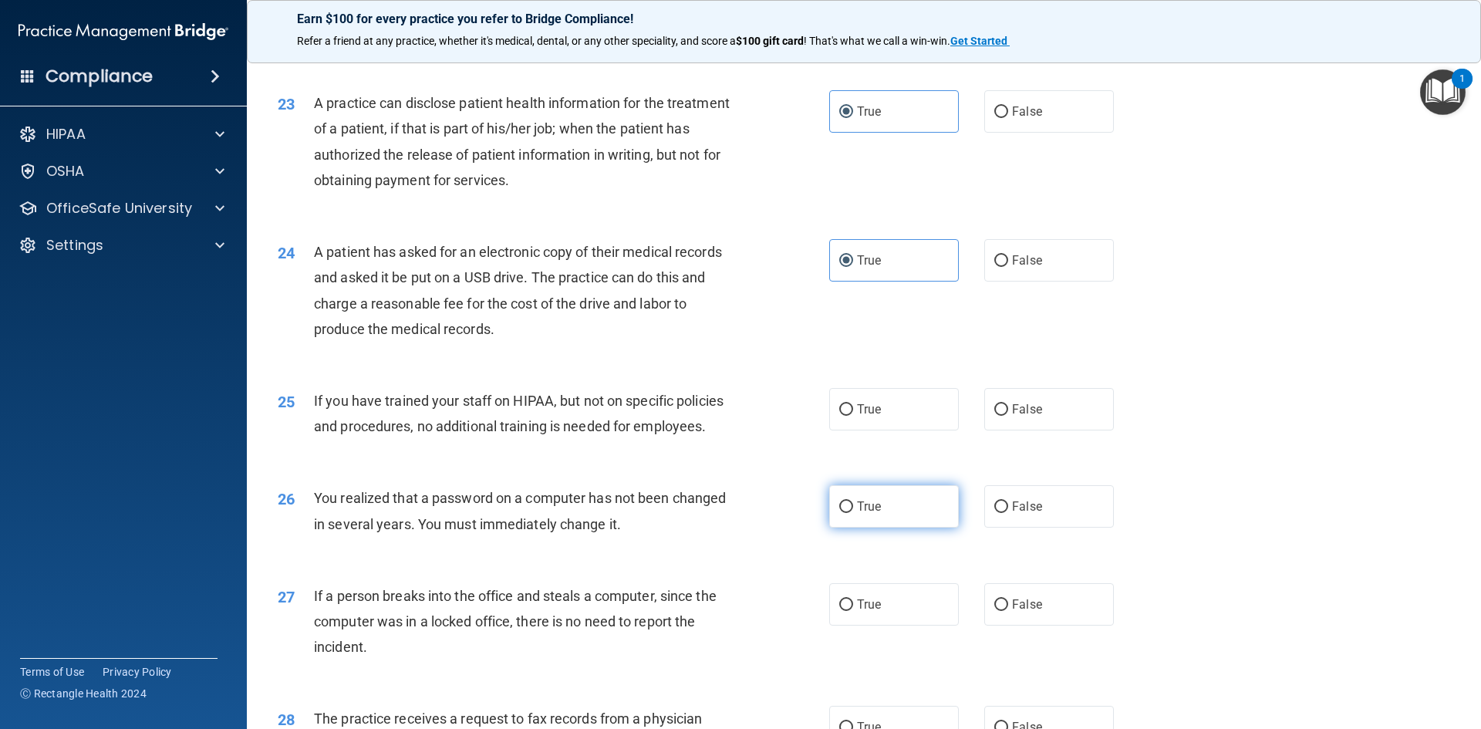
click at [853, 416] on input "True" at bounding box center [846, 410] width 14 height 12
radio input "true"
drag, startPoint x: 876, startPoint y: 573, endPoint x: 873, endPoint y: 581, distance: 8.1
click at [875, 528] on label "True" at bounding box center [894, 506] width 130 height 42
click at [853, 513] on input "True" at bounding box center [846, 507] width 14 height 12
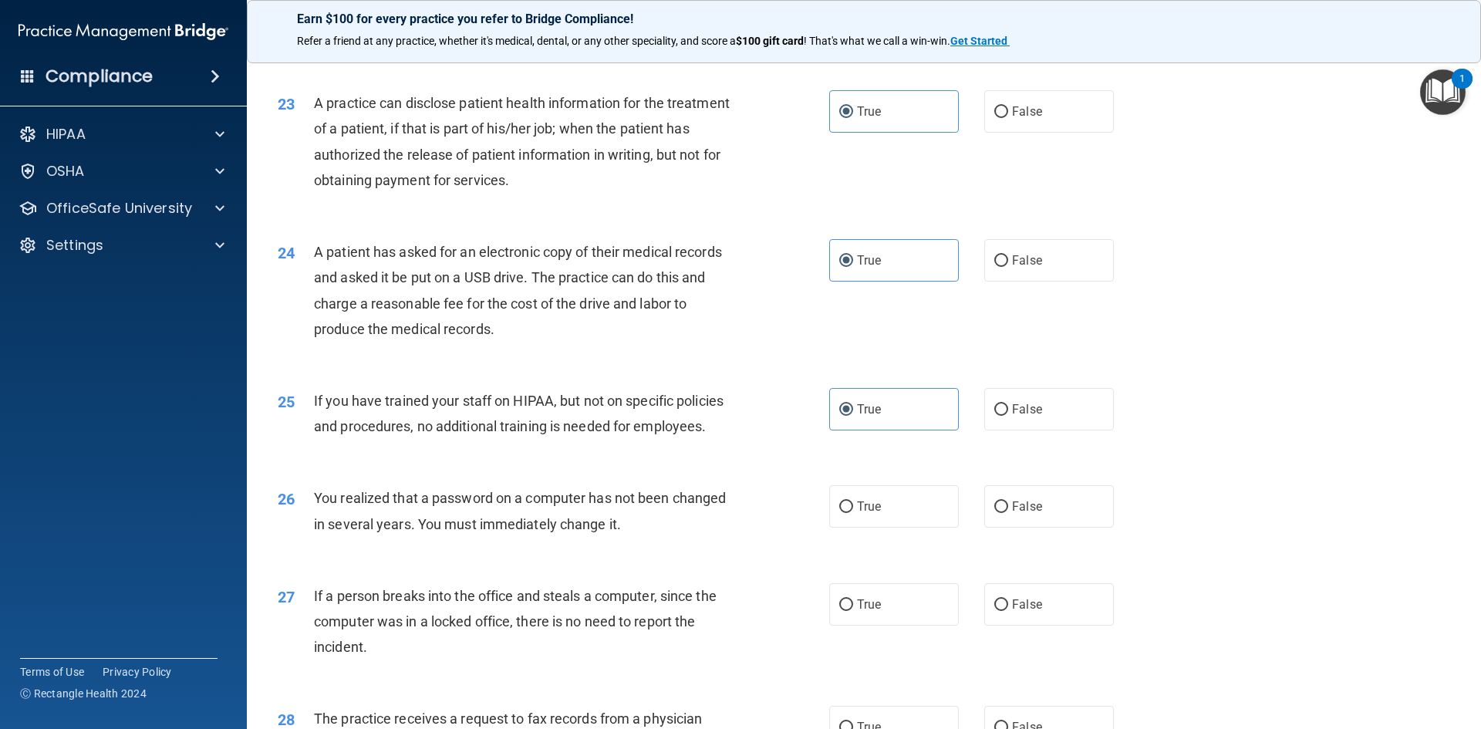
radio input "true"
drag, startPoint x: 844, startPoint y: 663, endPoint x: 875, endPoint y: 504, distance: 161.9
click at [843, 626] on label "True" at bounding box center [894, 604] width 130 height 42
click at [843, 611] on input "True" at bounding box center [846, 605] width 14 height 12
radio input "true"
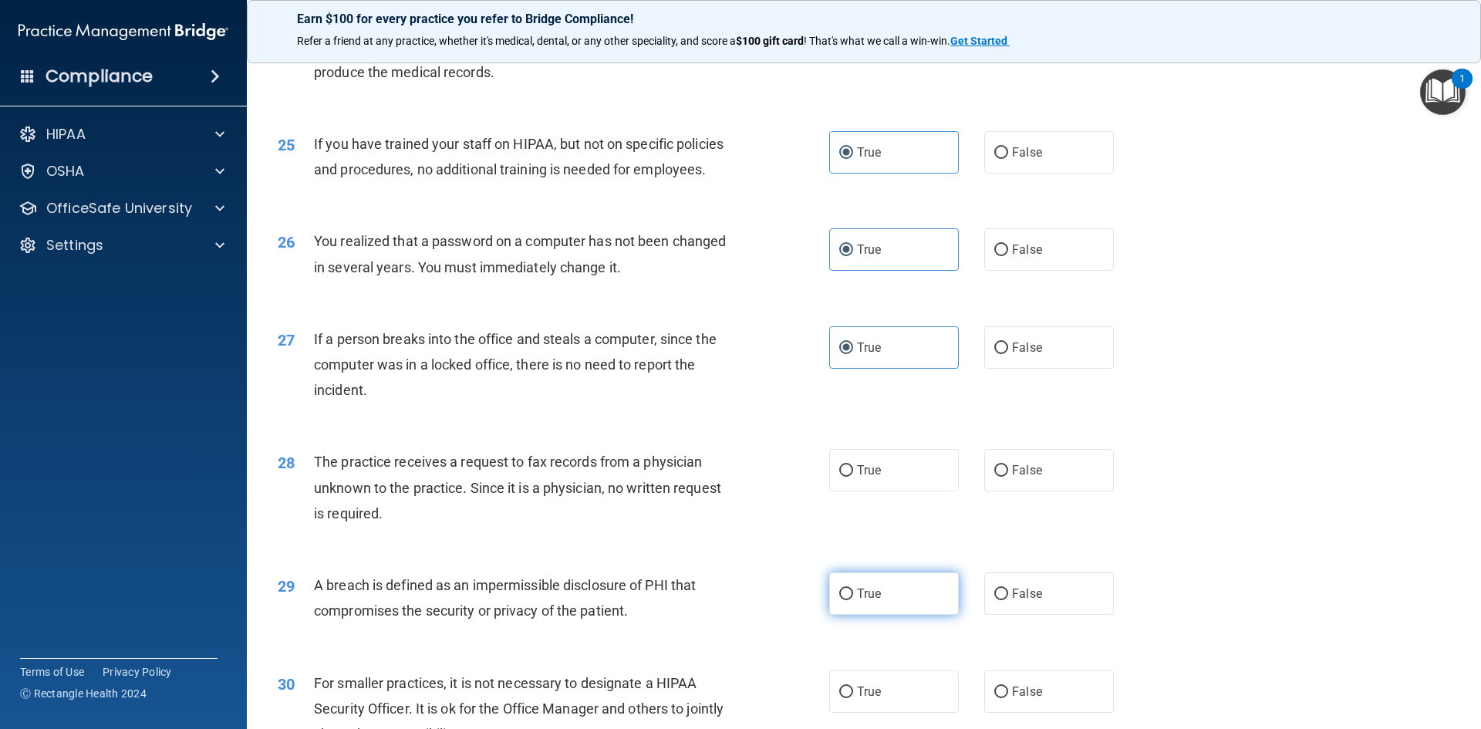
scroll to position [2922, 0]
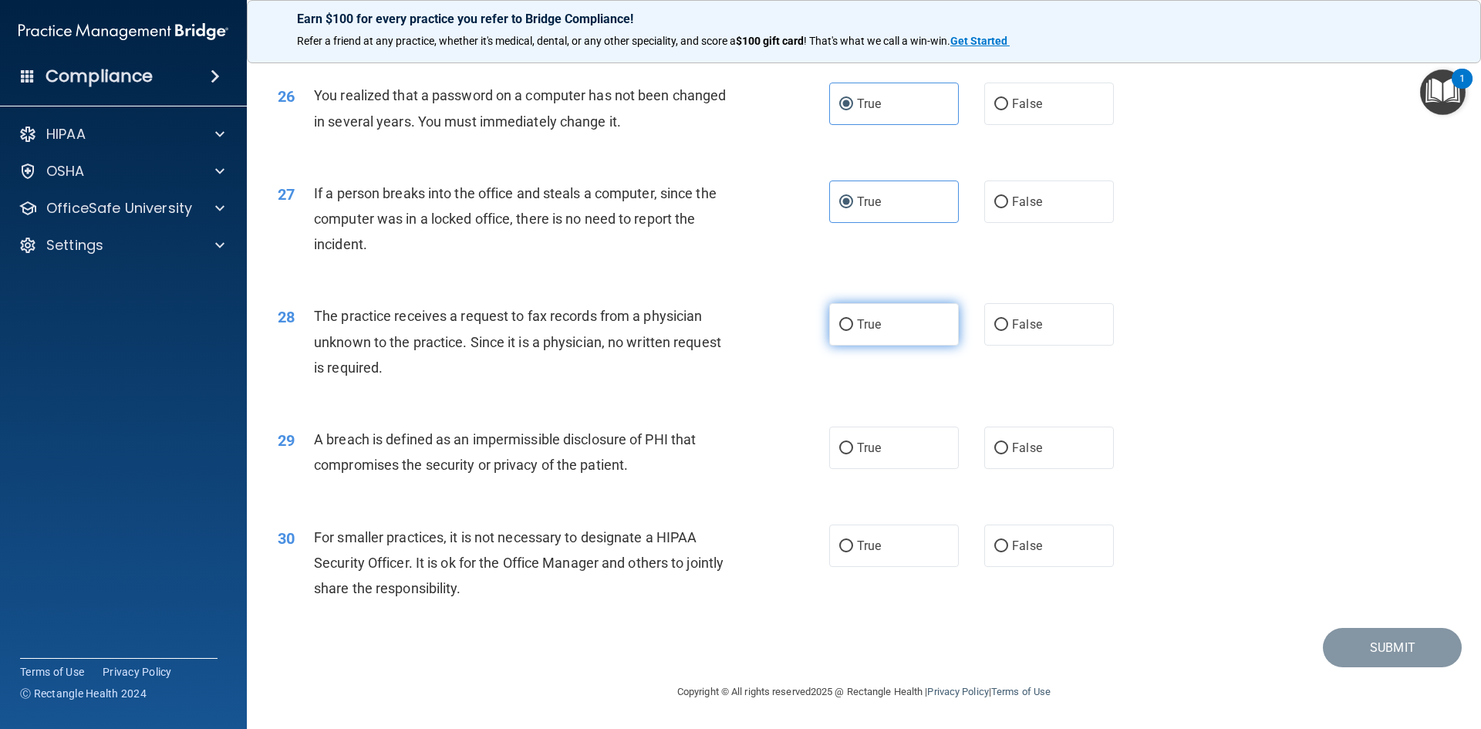
drag, startPoint x: 874, startPoint y: 354, endPoint x: 874, endPoint y: 343, distance: 10.8
click at [874, 343] on div "28 The practice receives a request to fax records from a physician unknown to t…" at bounding box center [864, 345] width 1196 height 123
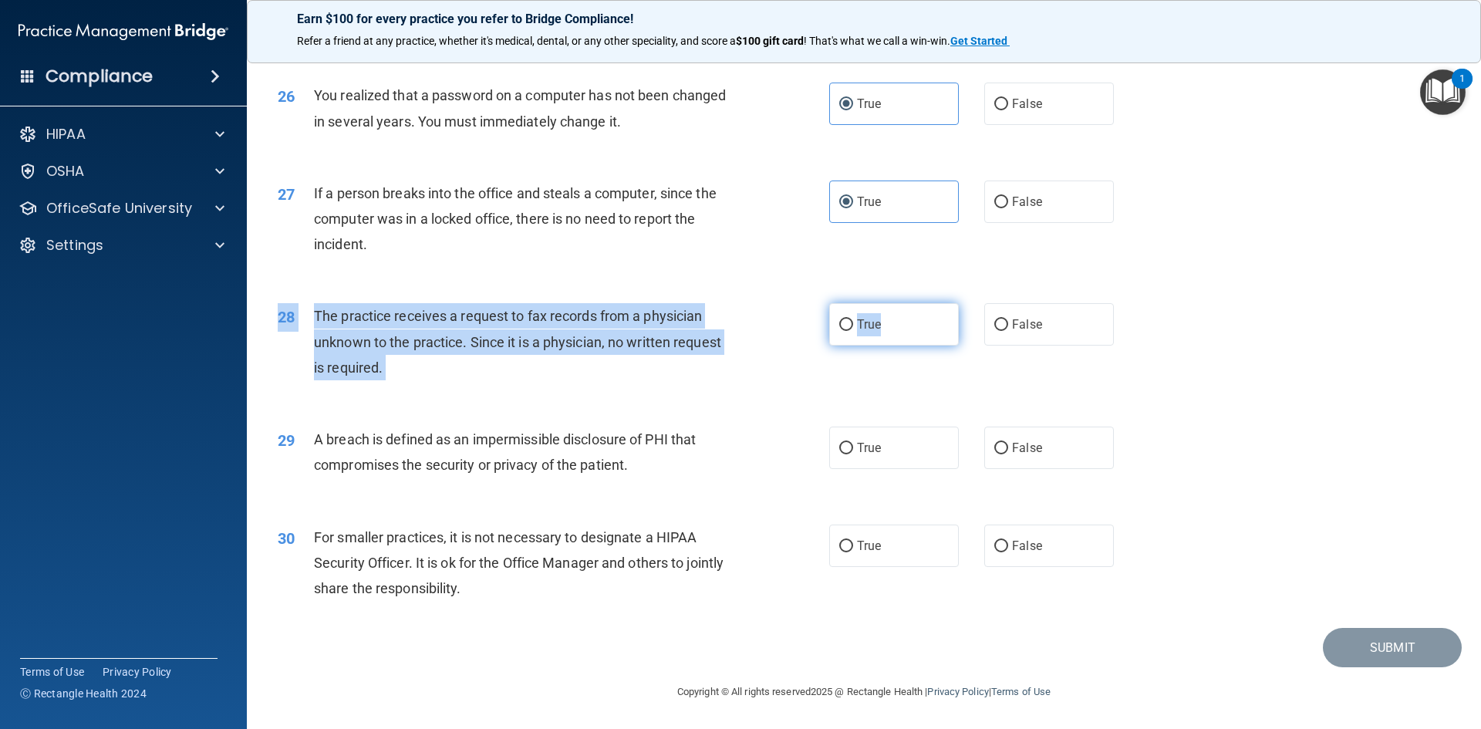
click at [876, 331] on span "True" at bounding box center [869, 324] width 24 height 15
click at [853, 331] on input "True" at bounding box center [846, 325] width 14 height 12
radio input "true"
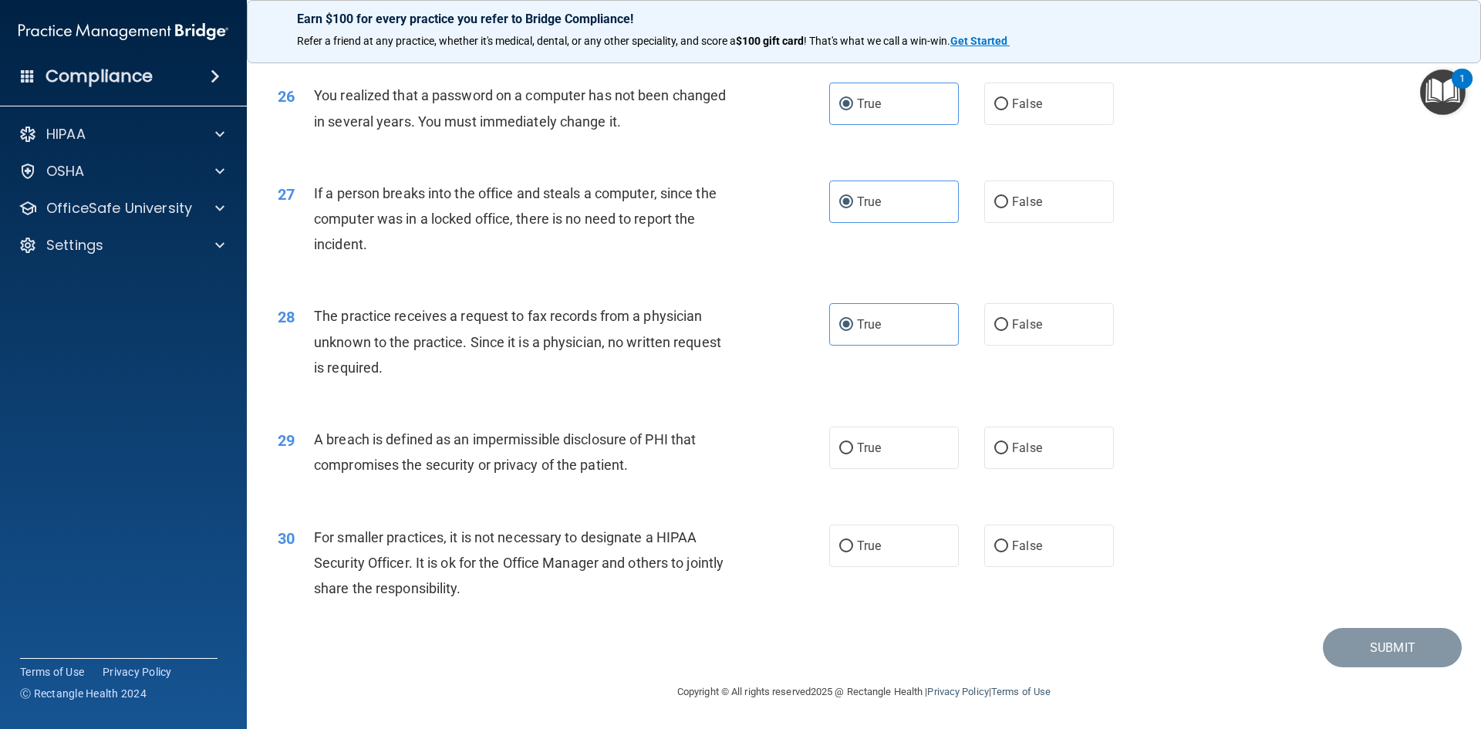
drag, startPoint x: 873, startPoint y: 441, endPoint x: 867, endPoint y: 521, distance: 79.7
click at [872, 440] on label "True" at bounding box center [894, 448] width 130 height 42
click at [865, 531] on label "True" at bounding box center [894, 546] width 130 height 42
click at [889, 444] on label "True" at bounding box center [894, 448] width 130 height 42
click at [853, 444] on input "True" at bounding box center [846, 449] width 14 height 12
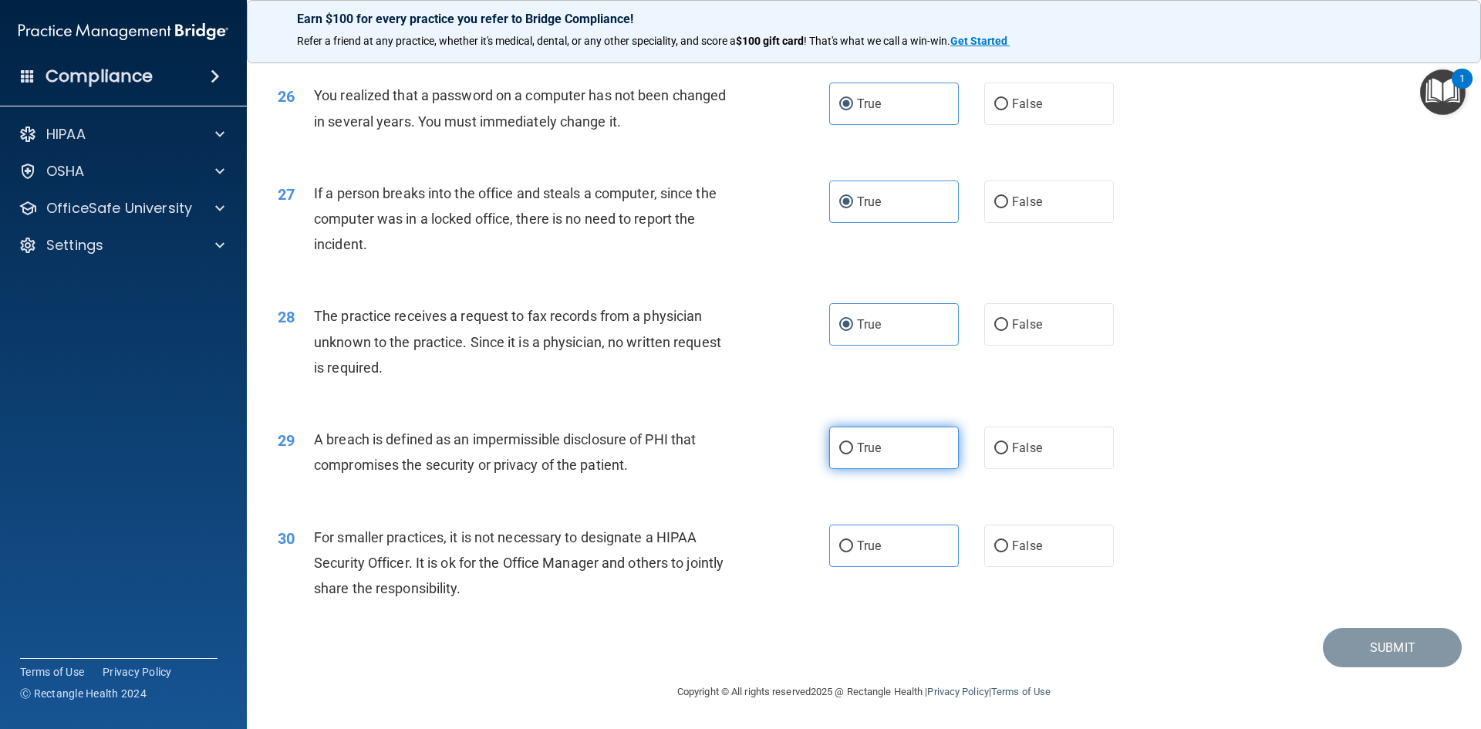
radio input "true"
drag, startPoint x: 900, startPoint y: 563, endPoint x: 923, endPoint y: 569, distance: 24.0
click at [900, 561] on label "True" at bounding box center [894, 546] width 130 height 42
click at [853, 552] on input "True" at bounding box center [846, 547] width 14 height 12
radio input "true"
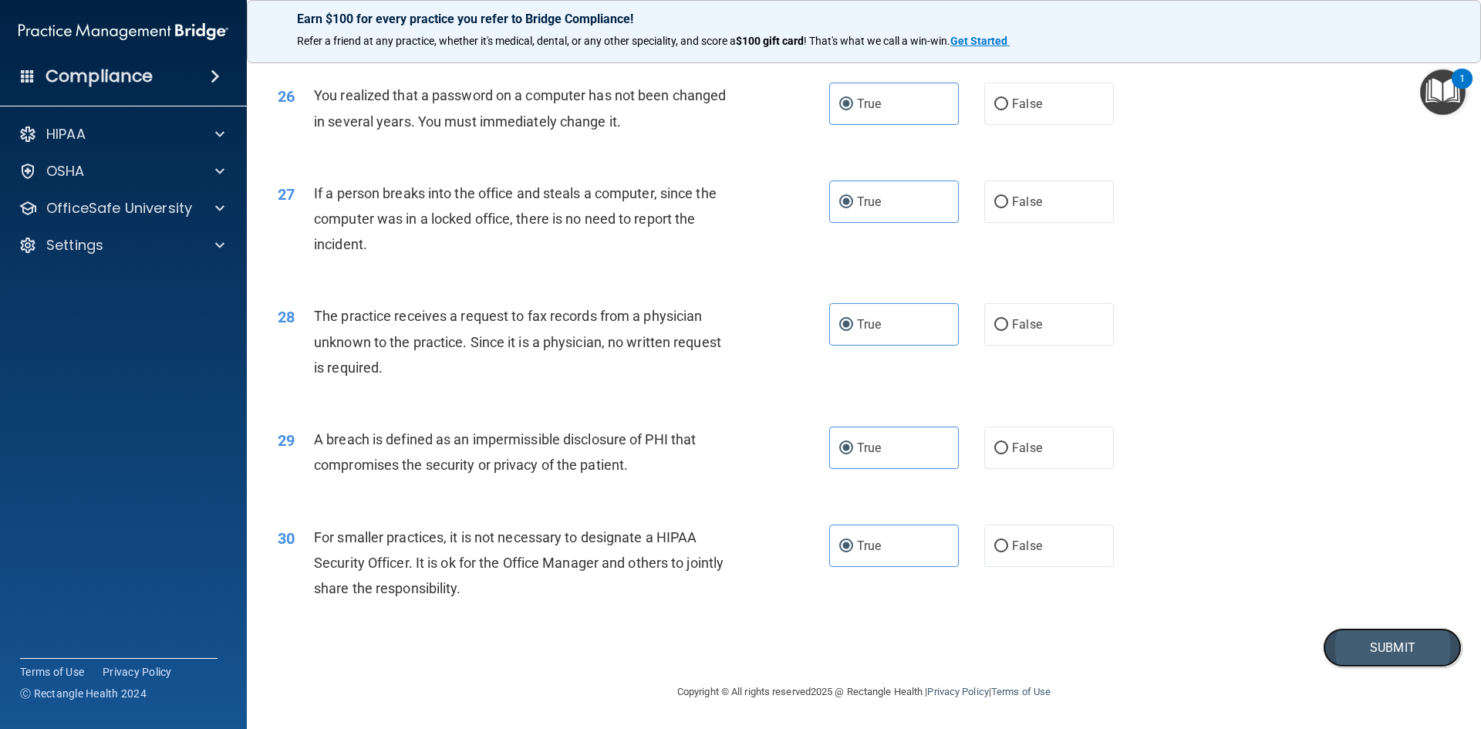
click at [1323, 659] on button "Submit" at bounding box center [1392, 647] width 139 height 39
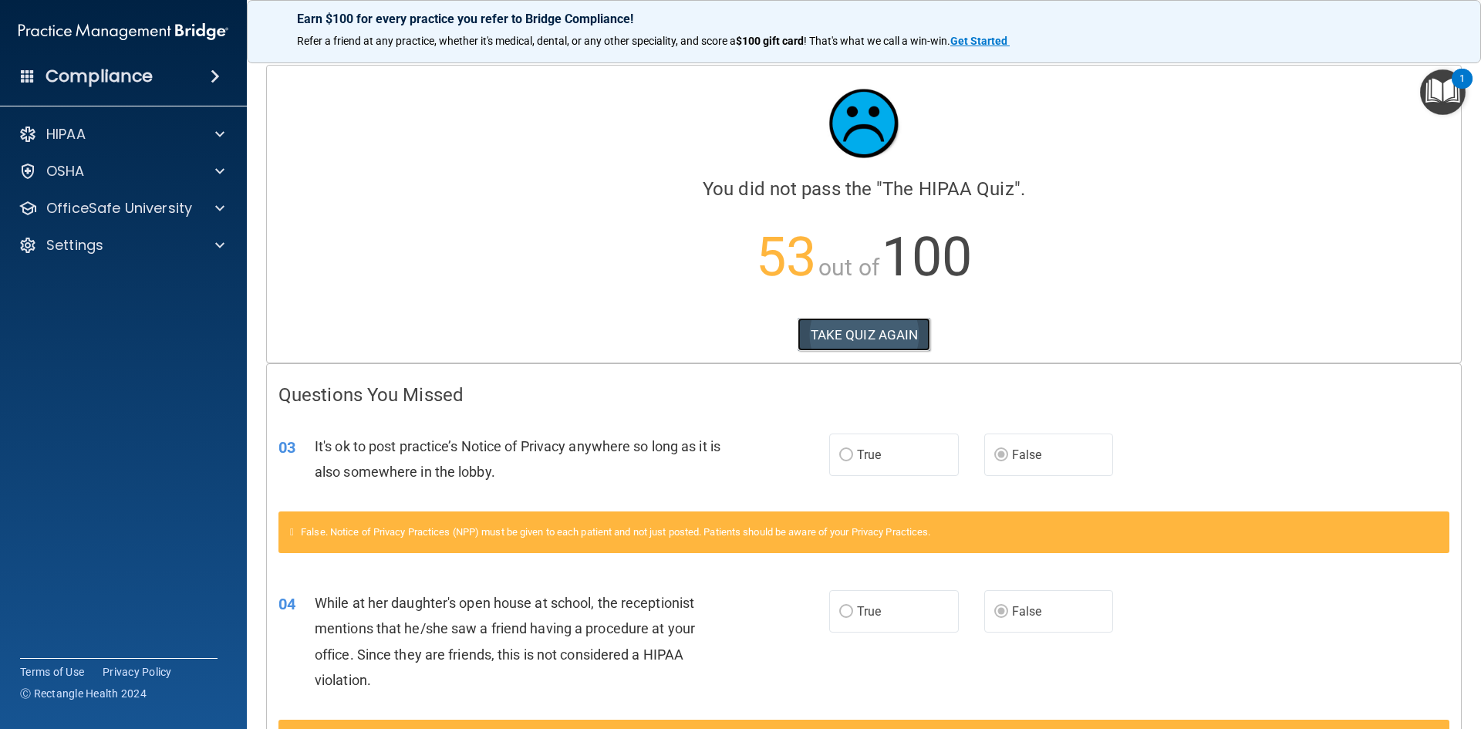
click at [895, 318] on button "TAKE QUIZ AGAIN" at bounding box center [864, 335] width 133 height 34
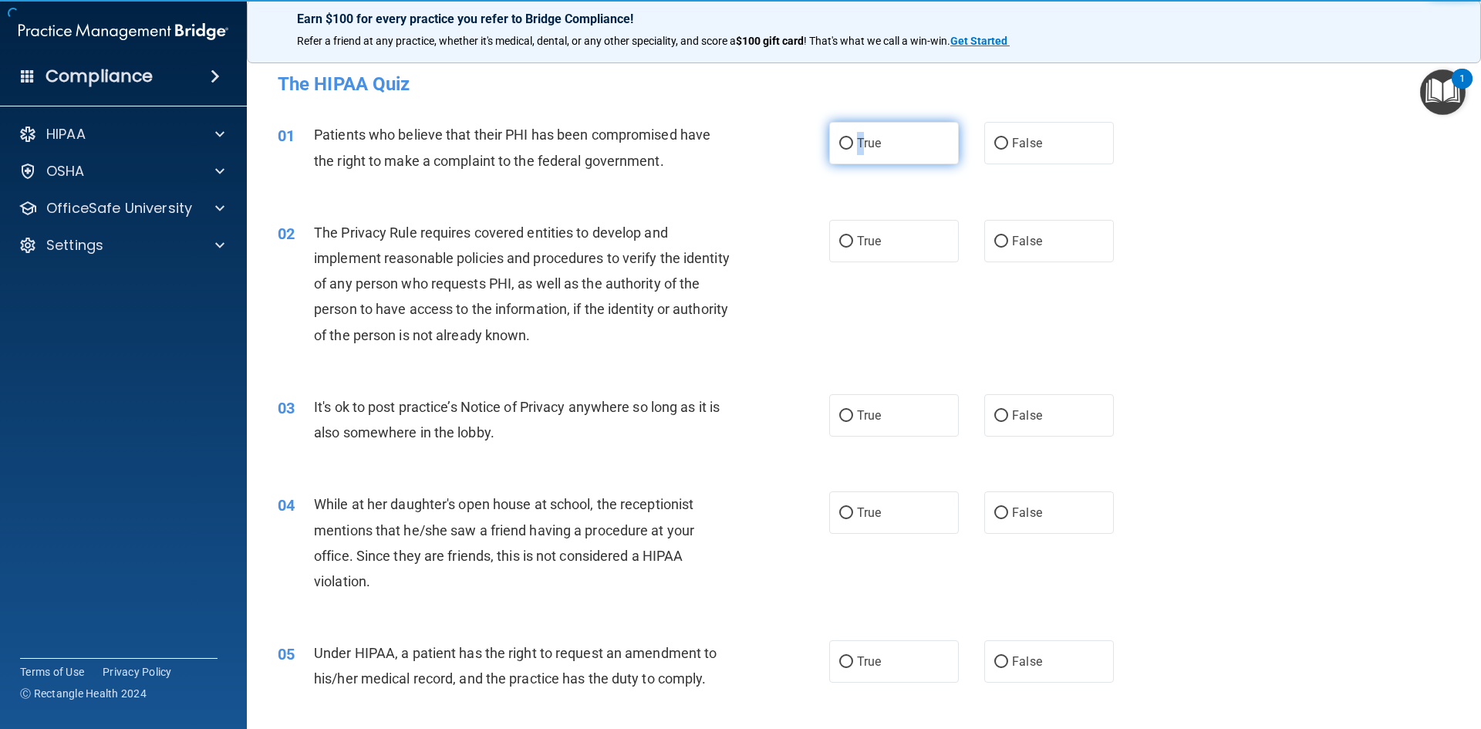
click at [855, 132] on label "True" at bounding box center [894, 143] width 130 height 42
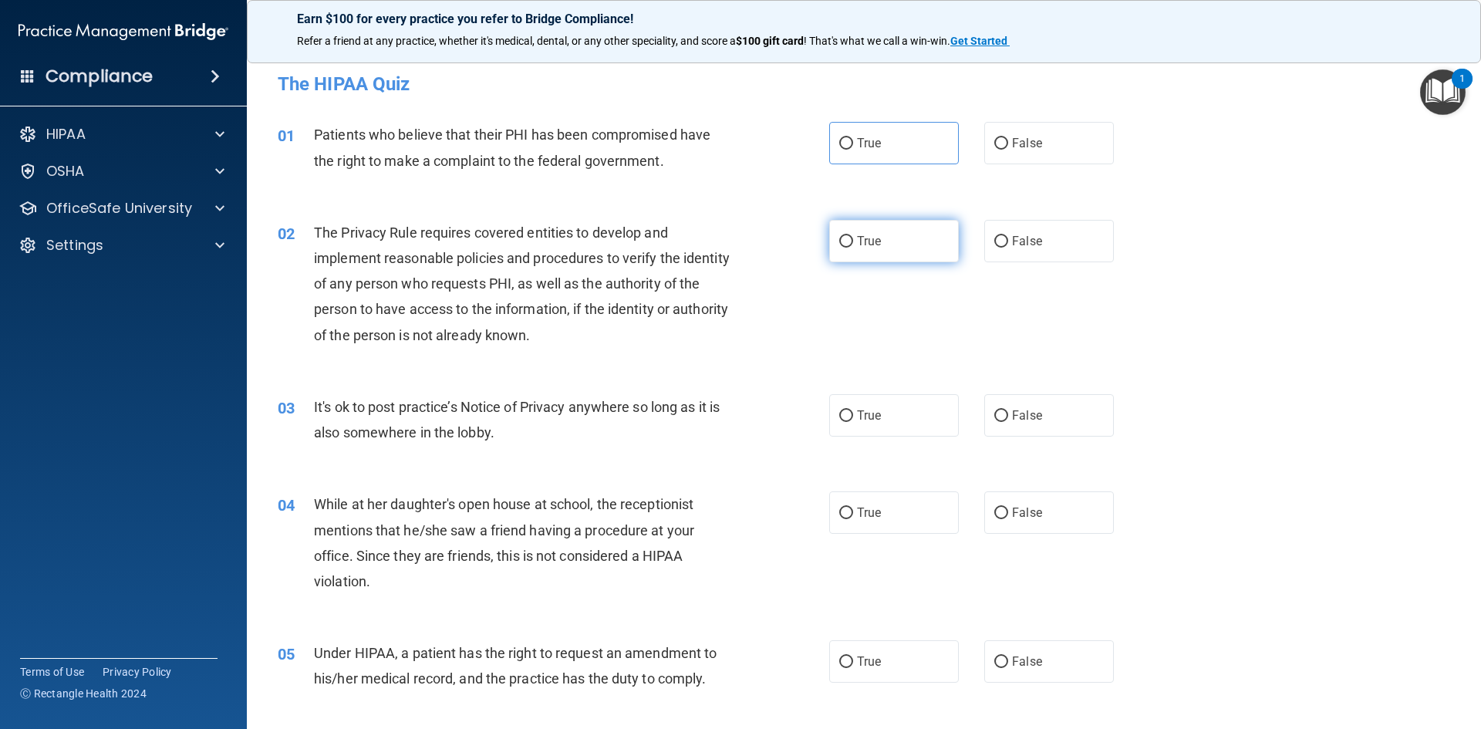
click at [871, 234] on span "True" at bounding box center [869, 241] width 24 height 15
click at [853, 236] on input "True" at bounding box center [846, 242] width 14 height 12
radio input "true"
click at [897, 150] on label "True" at bounding box center [894, 143] width 130 height 42
click at [853, 150] on input "True" at bounding box center [846, 144] width 14 height 12
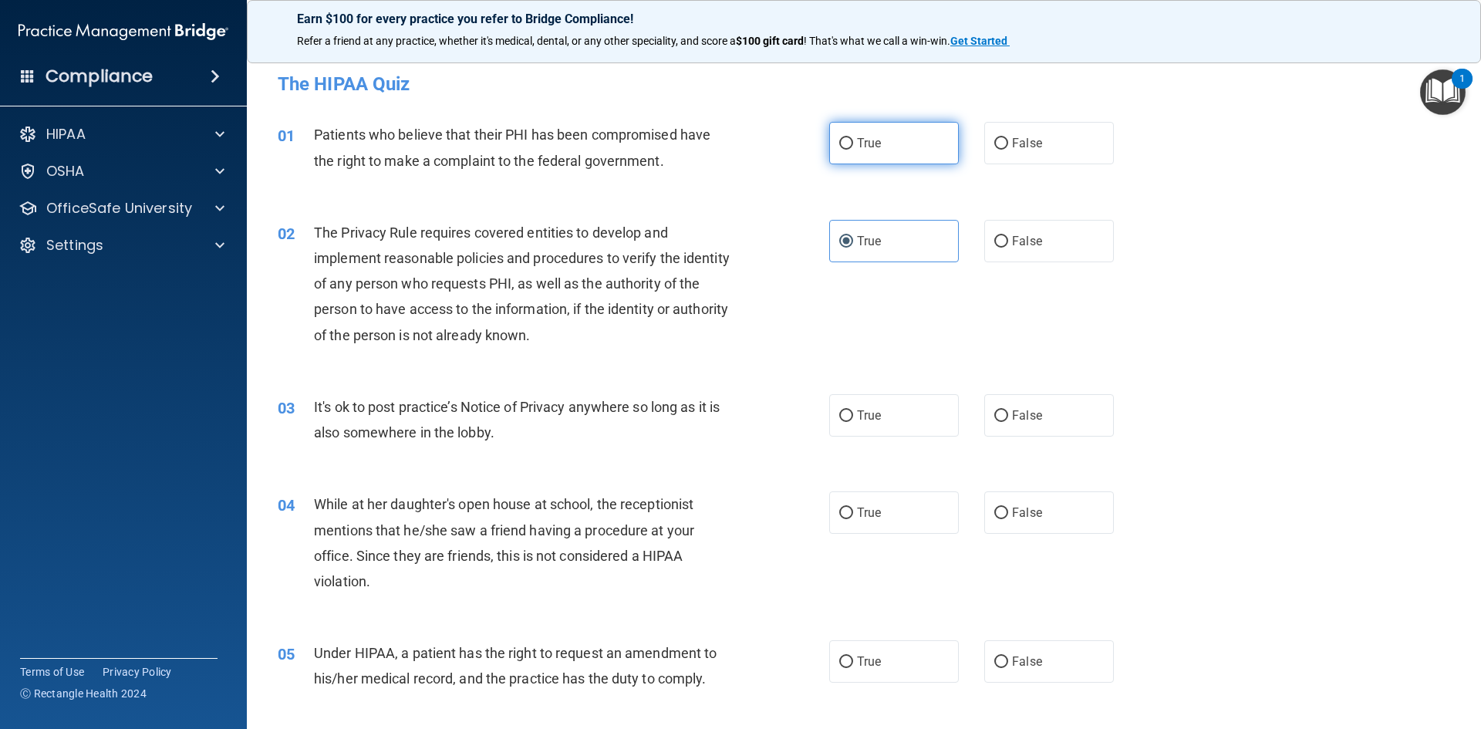
radio input "true"
drag, startPoint x: 927, startPoint y: 416, endPoint x: 931, endPoint y: 423, distance: 7.9
click at [926, 416] on label "True" at bounding box center [894, 415] width 130 height 42
click at [853, 416] on input "True" at bounding box center [846, 416] width 14 height 12
radio input "true"
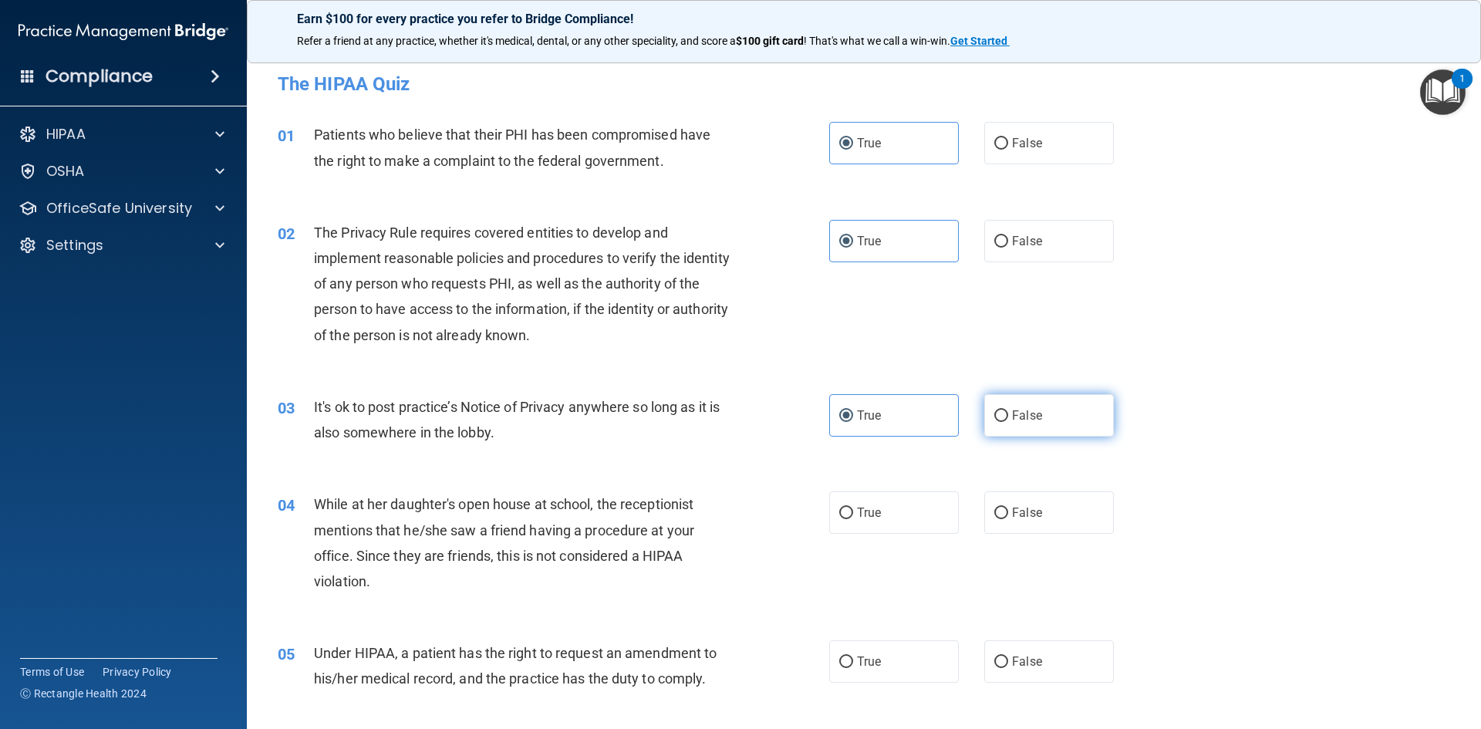
click at [1061, 417] on label "False" at bounding box center [1049, 415] width 130 height 42
click at [1008, 417] on input "False" at bounding box center [1001, 416] width 14 height 12
radio input "true"
radio input "false"
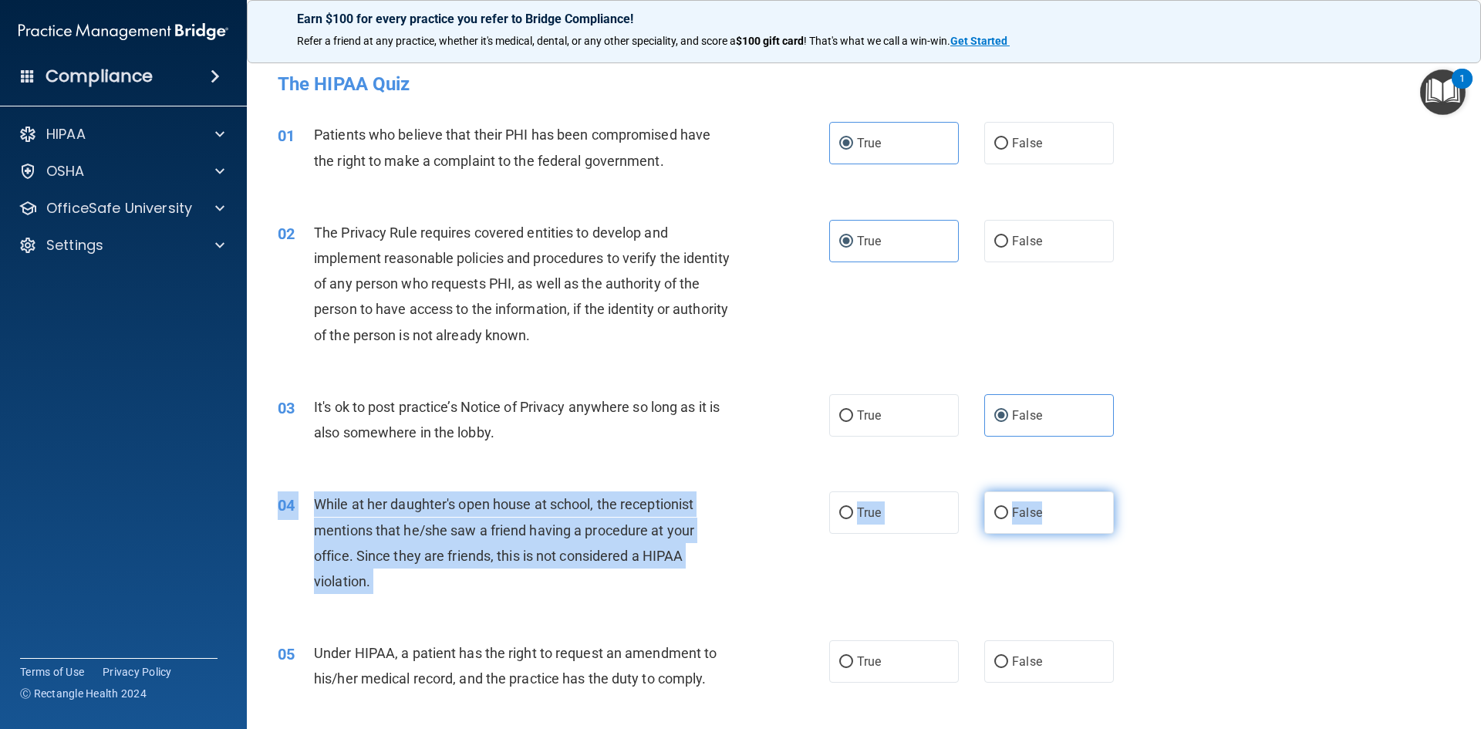
click at [1050, 494] on div "04 While at her daughter's open house at school, the receptionist mentions that…" at bounding box center [864, 546] width 1196 height 149
click at [1072, 516] on label "False" at bounding box center [1049, 512] width 130 height 42
click at [1008, 516] on input "False" at bounding box center [1001, 514] width 14 height 12
radio input "true"
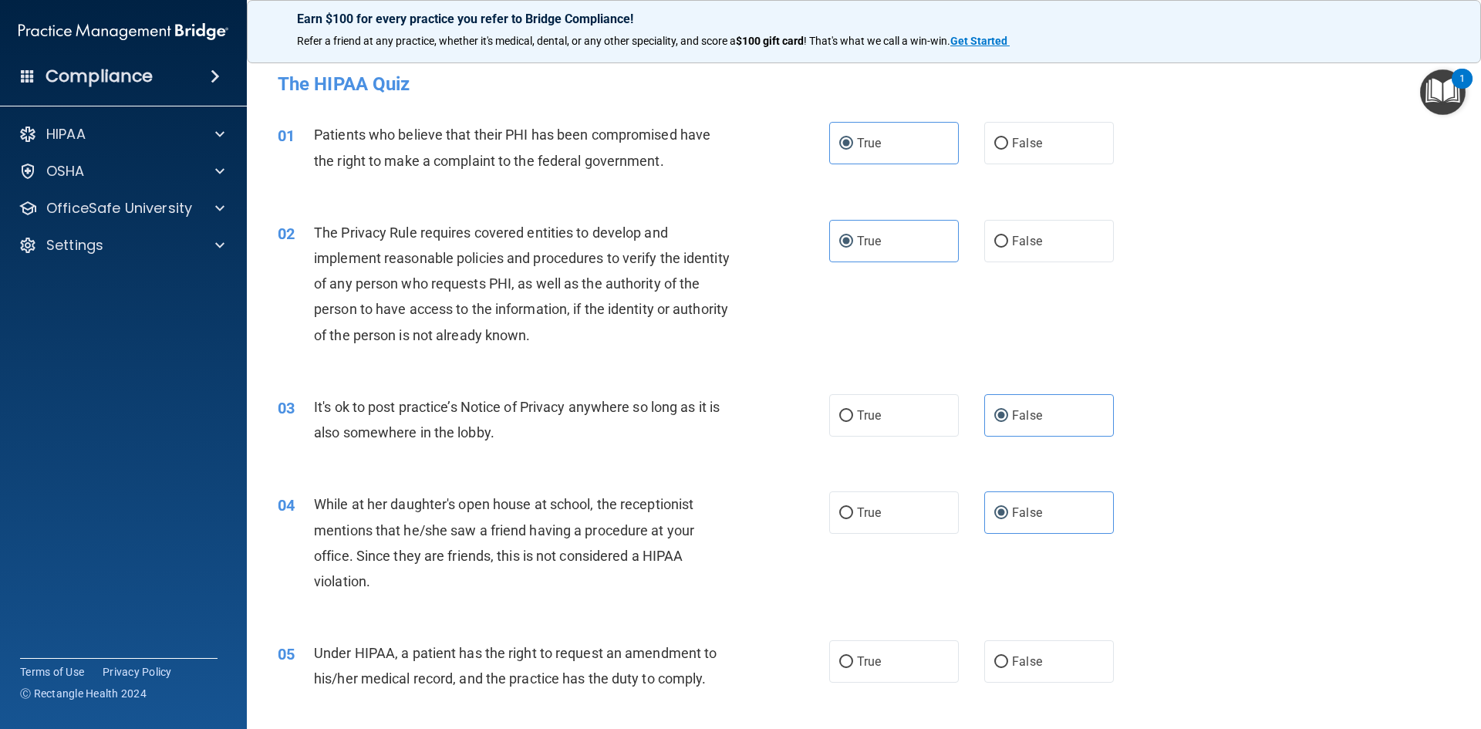
drag, startPoint x: 1057, startPoint y: 664, endPoint x: 1095, endPoint y: 636, distance: 47.5
click at [1057, 663] on label "False" at bounding box center [1049, 661] width 130 height 42
click at [1008, 663] on input "False" at bounding box center [1001, 662] width 14 height 12
radio input "true"
click at [1098, 622] on div "05 Under HIPAA, a patient has the right to request an amendment to his/her medi…" at bounding box center [864, 669] width 1196 height 97
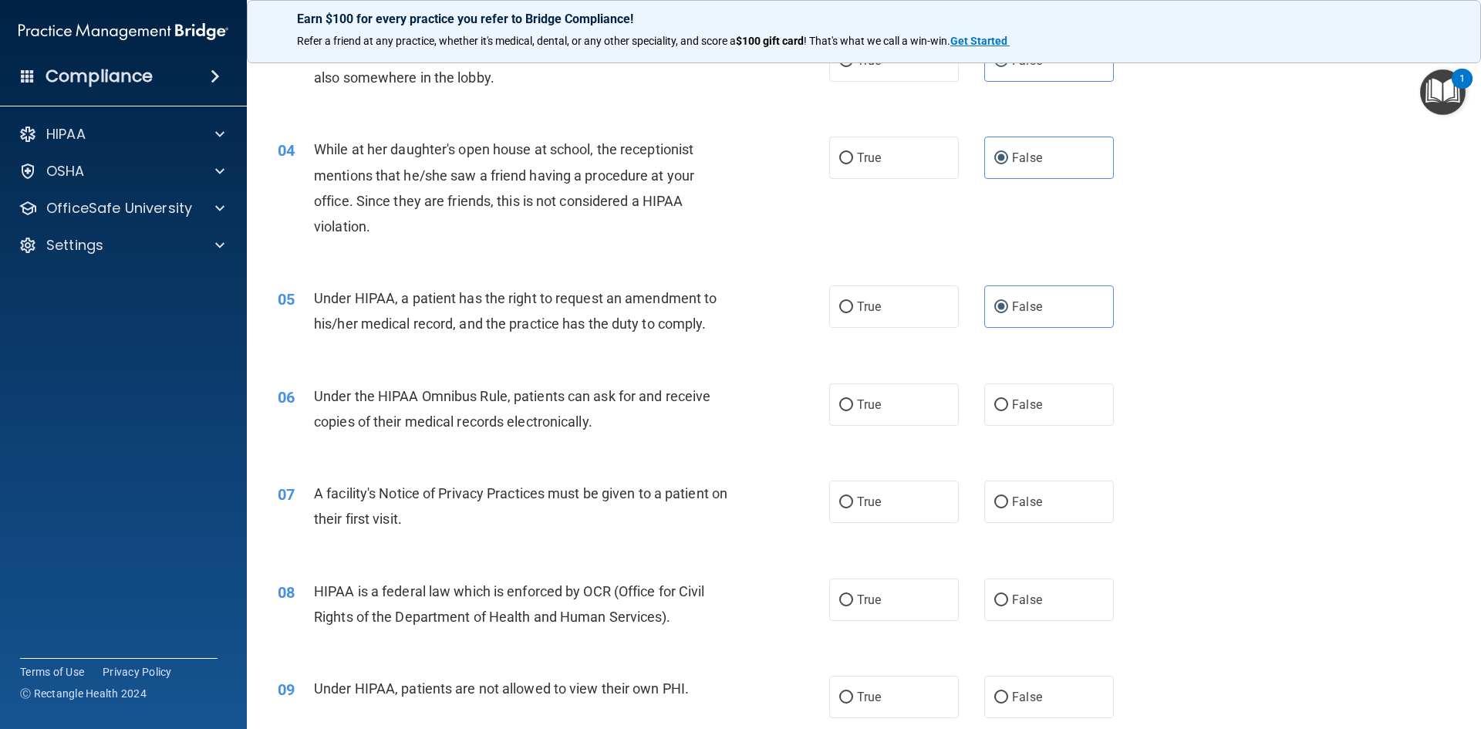
scroll to position [386, 0]
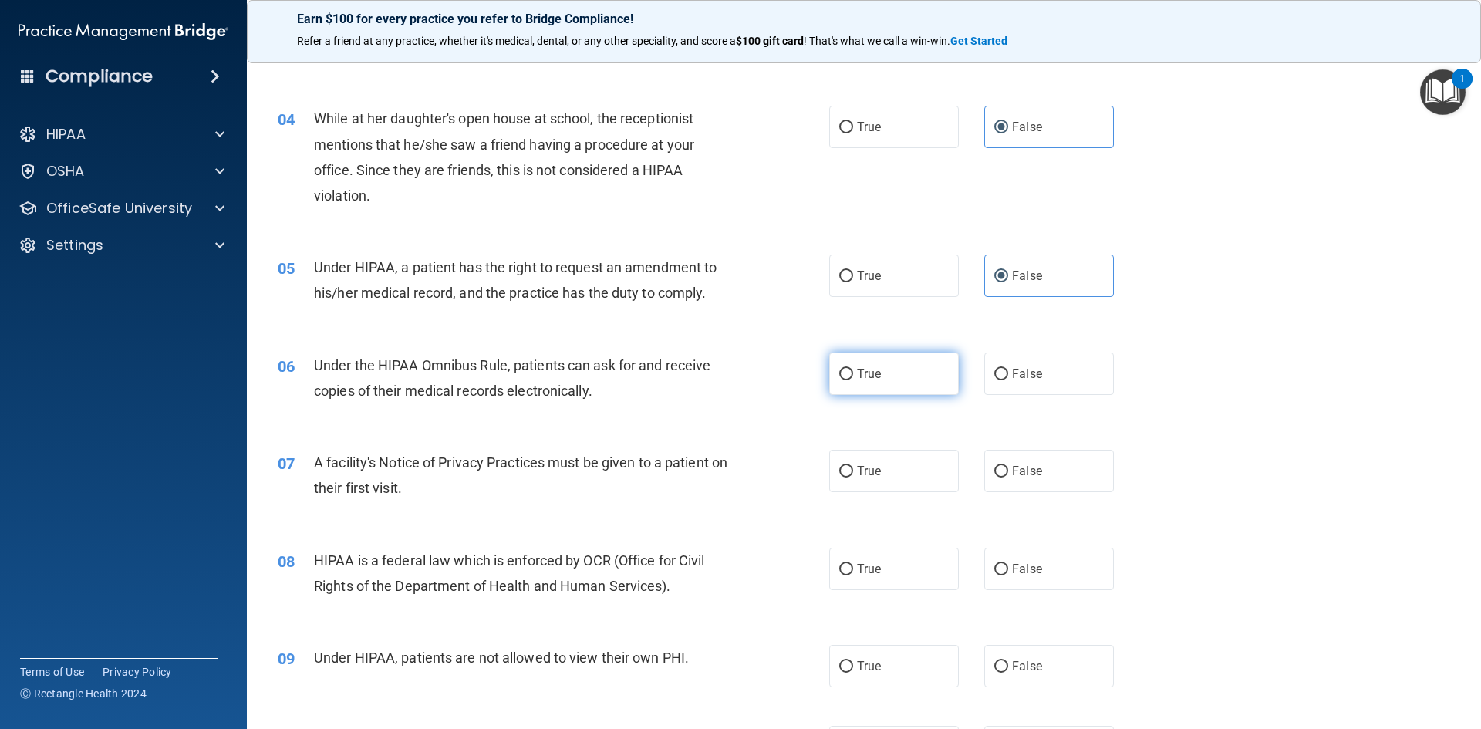
click at [918, 369] on label "True" at bounding box center [894, 374] width 130 height 42
click at [853, 369] on input "True" at bounding box center [846, 375] width 14 height 12
radio input "true"
click at [935, 465] on label "True" at bounding box center [894, 471] width 130 height 42
click at [853, 466] on input "True" at bounding box center [846, 472] width 14 height 12
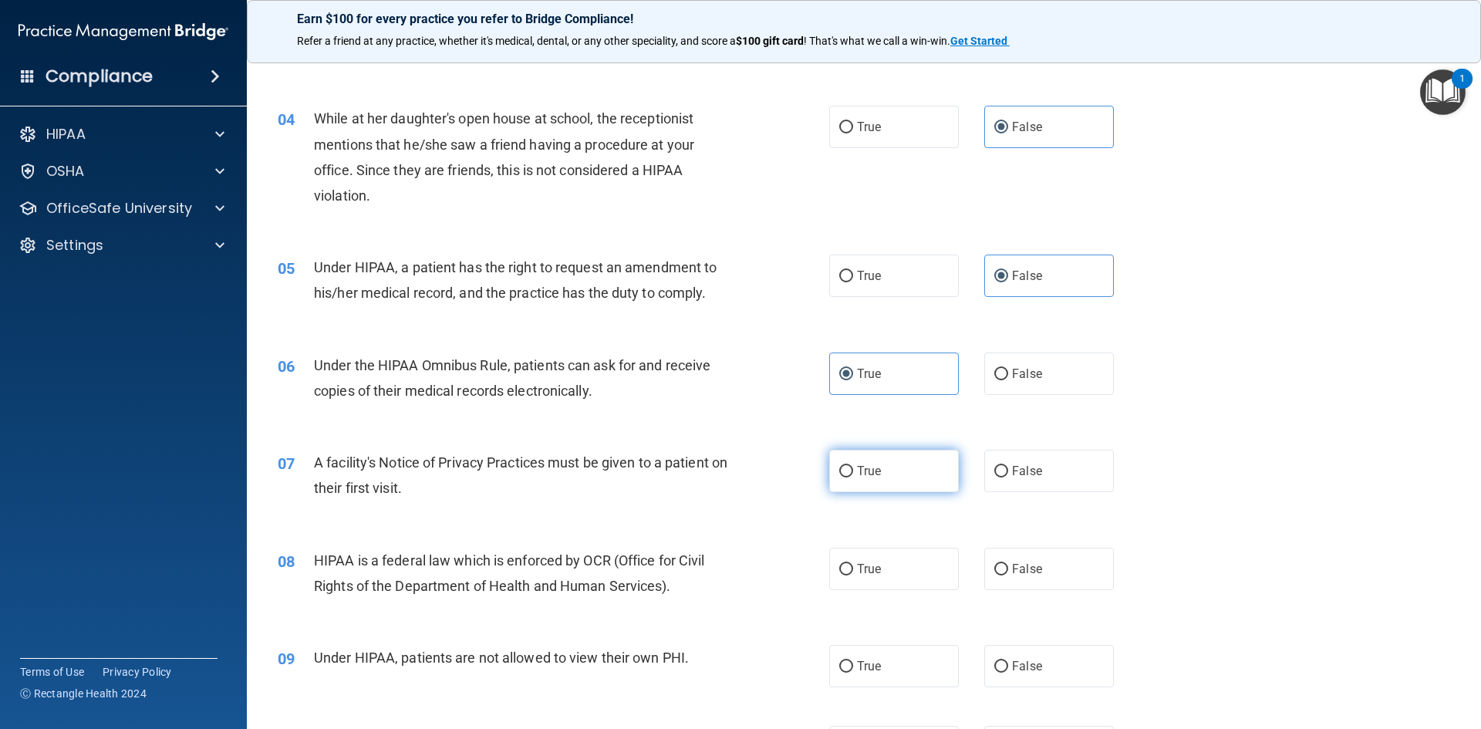
radio input "true"
click at [926, 554] on label "True" at bounding box center [894, 569] width 130 height 42
click at [853, 564] on input "True" at bounding box center [846, 570] width 14 height 12
radio input "true"
click at [1057, 673] on label "False" at bounding box center [1049, 666] width 130 height 42
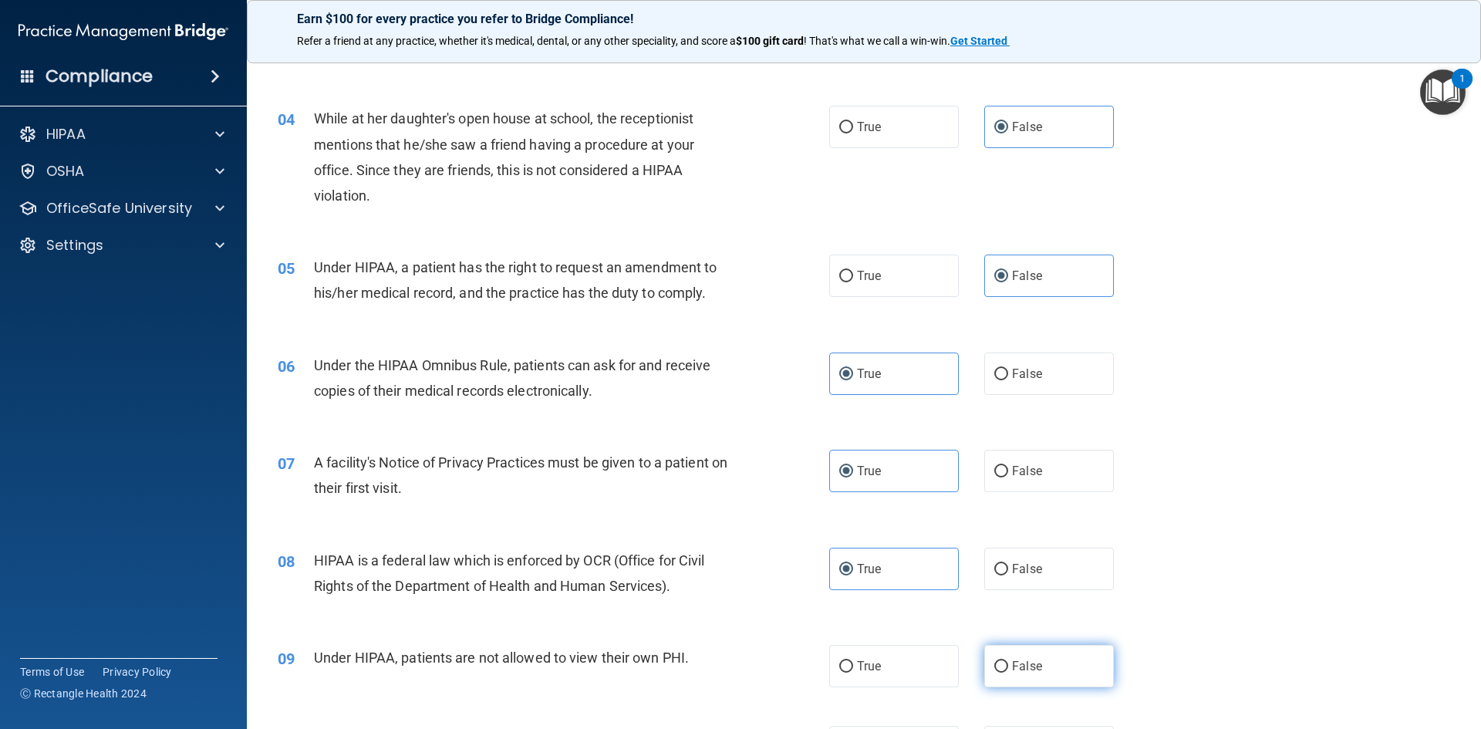
click at [1008, 673] on input "False" at bounding box center [1001, 667] width 14 height 12
radio input "true"
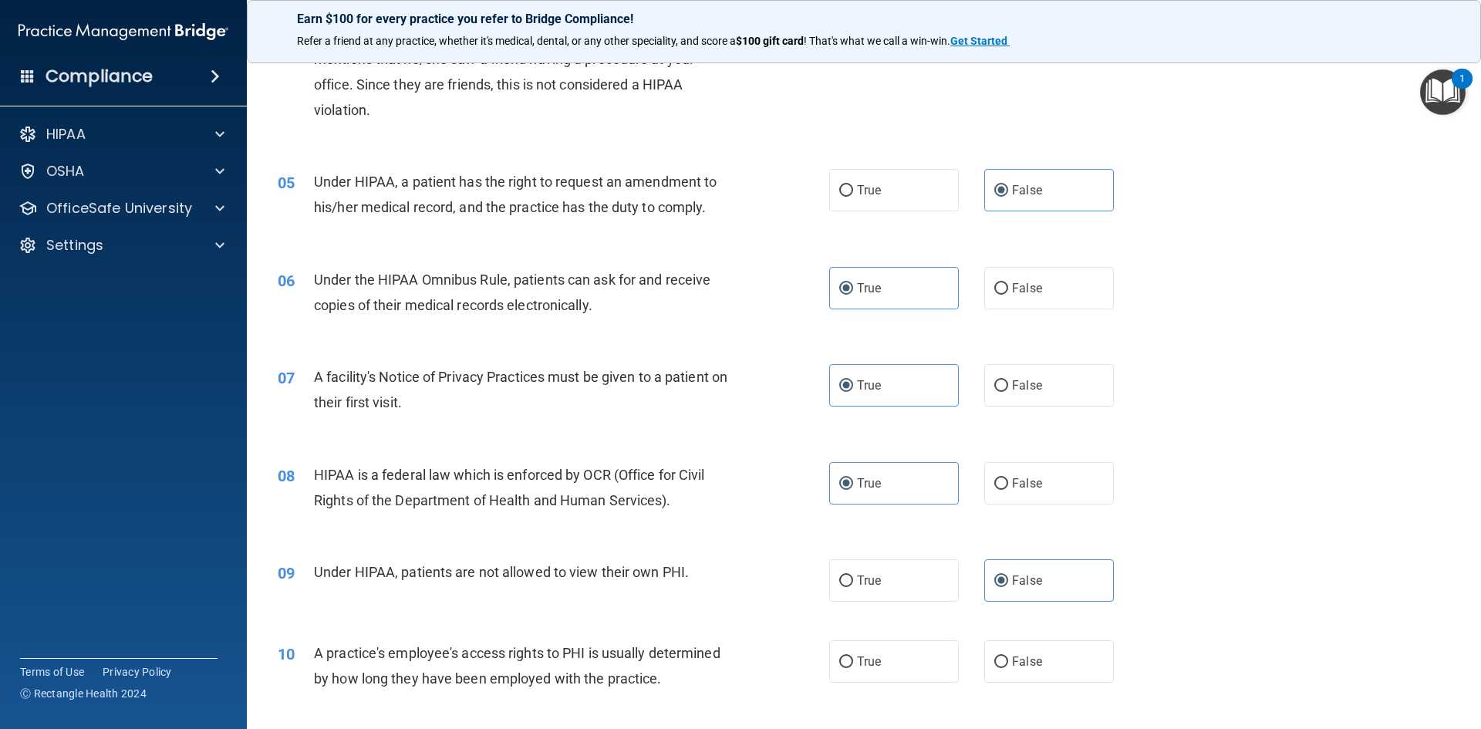
scroll to position [694, 0]
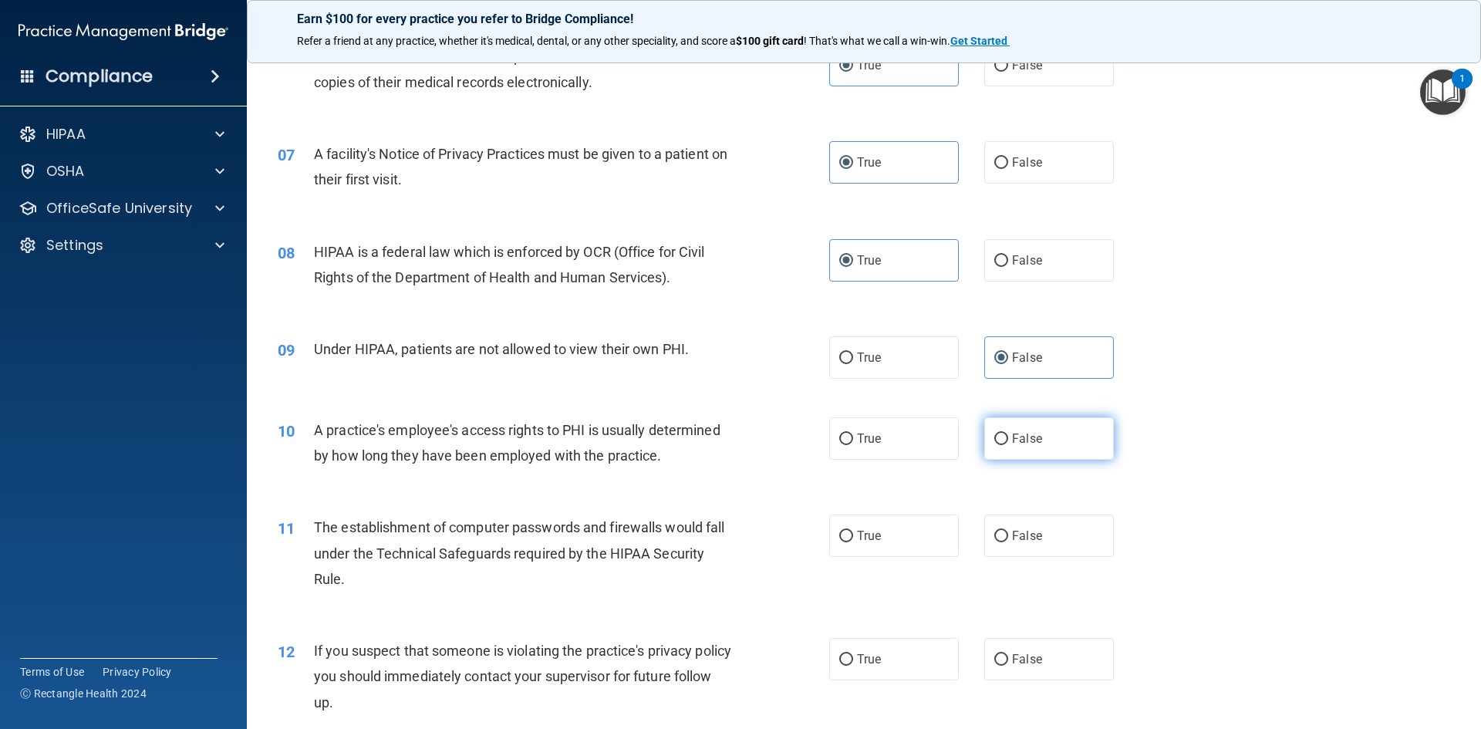
click at [1065, 437] on label "False" at bounding box center [1049, 438] width 130 height 42
click at [1008, 437] on input "False" at bounding box center [1001, 440] width 14 height 12
radio input "true"
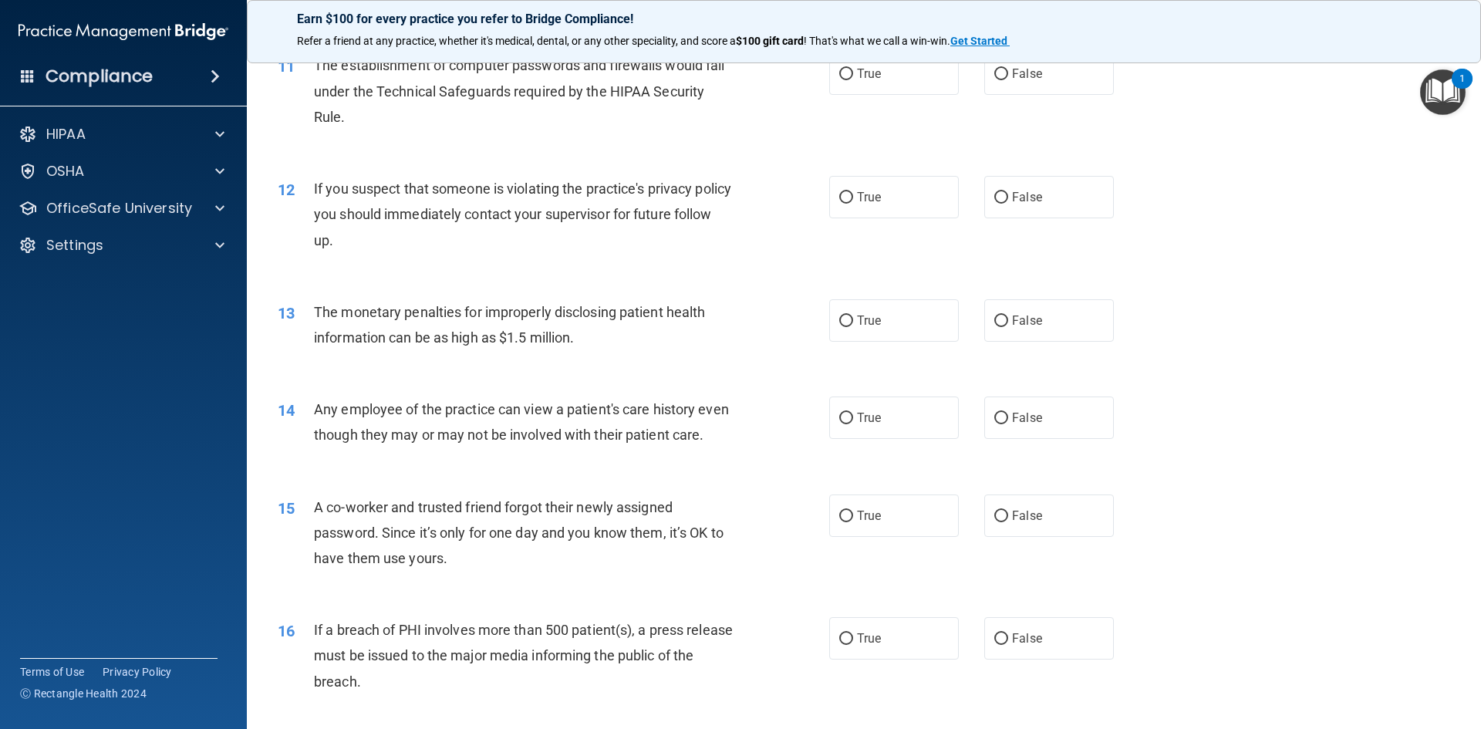
scroll to position [1157, 0]
click at [909, 181] on label "True" at bounding box center [894, 196] width 130 height 42
click at [853, 191] on input "True" at bounding box center [846, 197] width 14 height 12
radio input "true"
click at [937, 315] on label "True" at bounding box center [894, 320] width 130 height 42
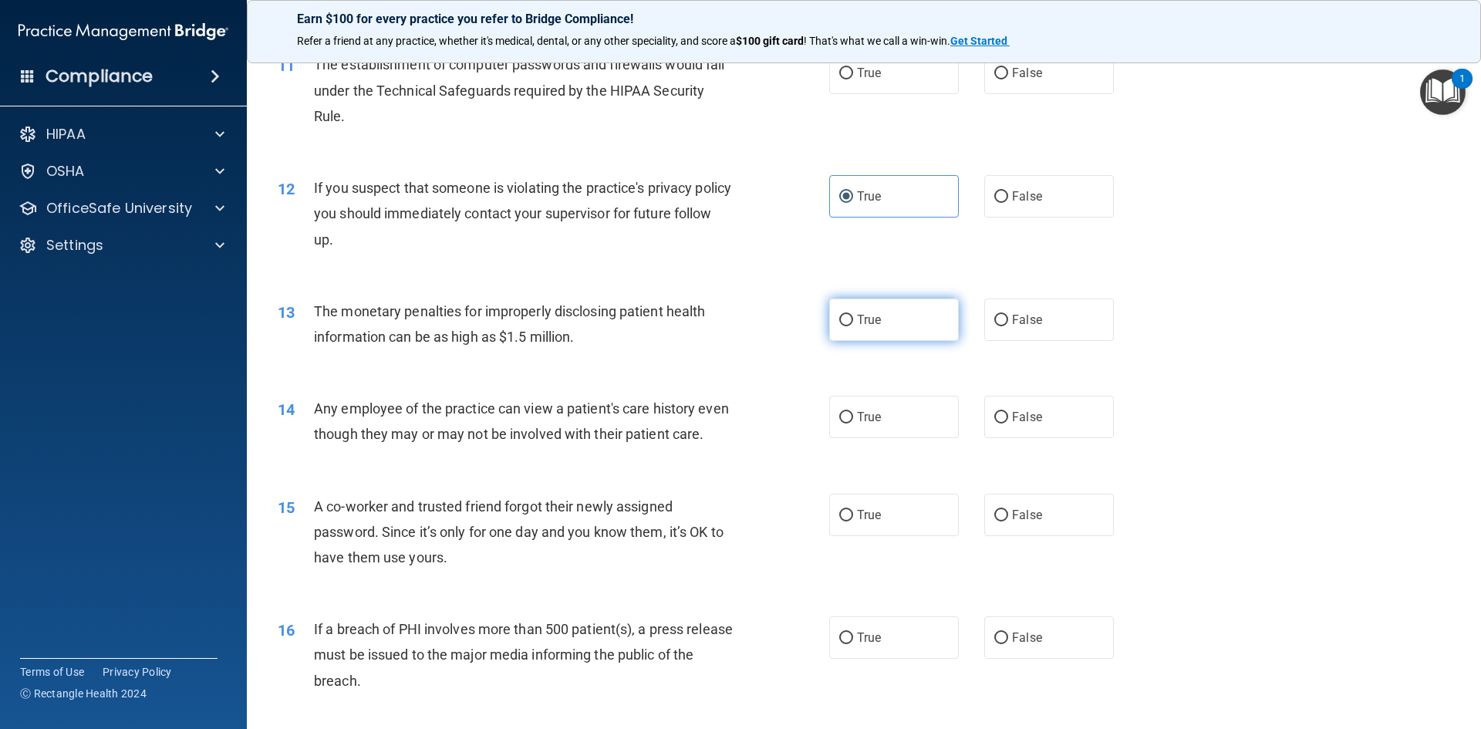
click at [853, 315] on input "True" at bounding box center [846, 321] width 14 height 12
radio input "true"
click at [928, 411] on label "True" at bounding box center [894, 417] width 130 height 42
click at [853, 412] on input "True" at bounding box center [846, 418] width 14 height 12
radio input "true"
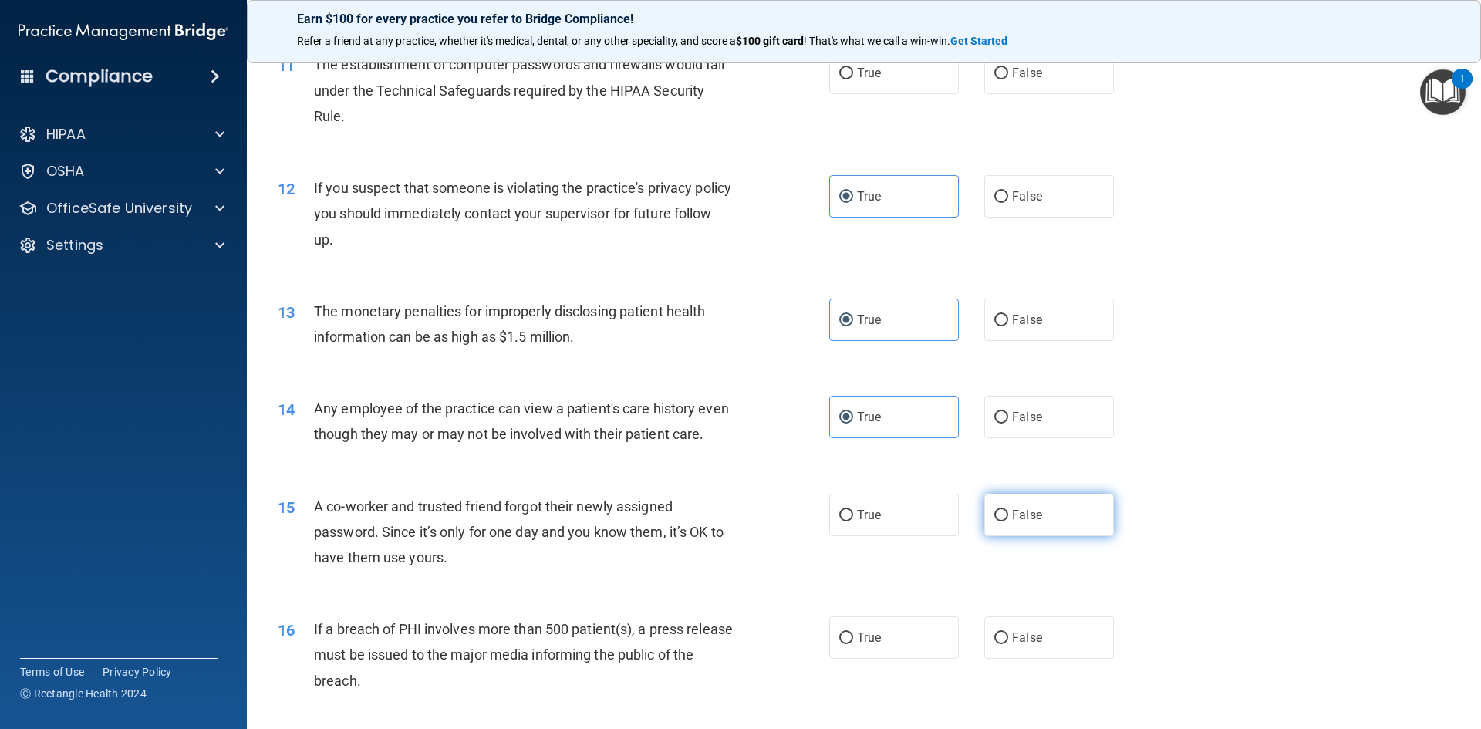
click at [1063, 536] on label "False" at bounding box center [1049, 515] width 130 height 42
click at [1008, 521] on input "False" at bounding box center [1001, 516] width 14 height 12
radio input "true"
click at [1079, 641] on div "16 If a breach of PHI involves more than 500 patient(s), a press release must b…" at bounding box center [864, 658] width 1196 height 123
click at [1084, 653] on label "False" at bounding box center [1049, 637] width 130 height 42
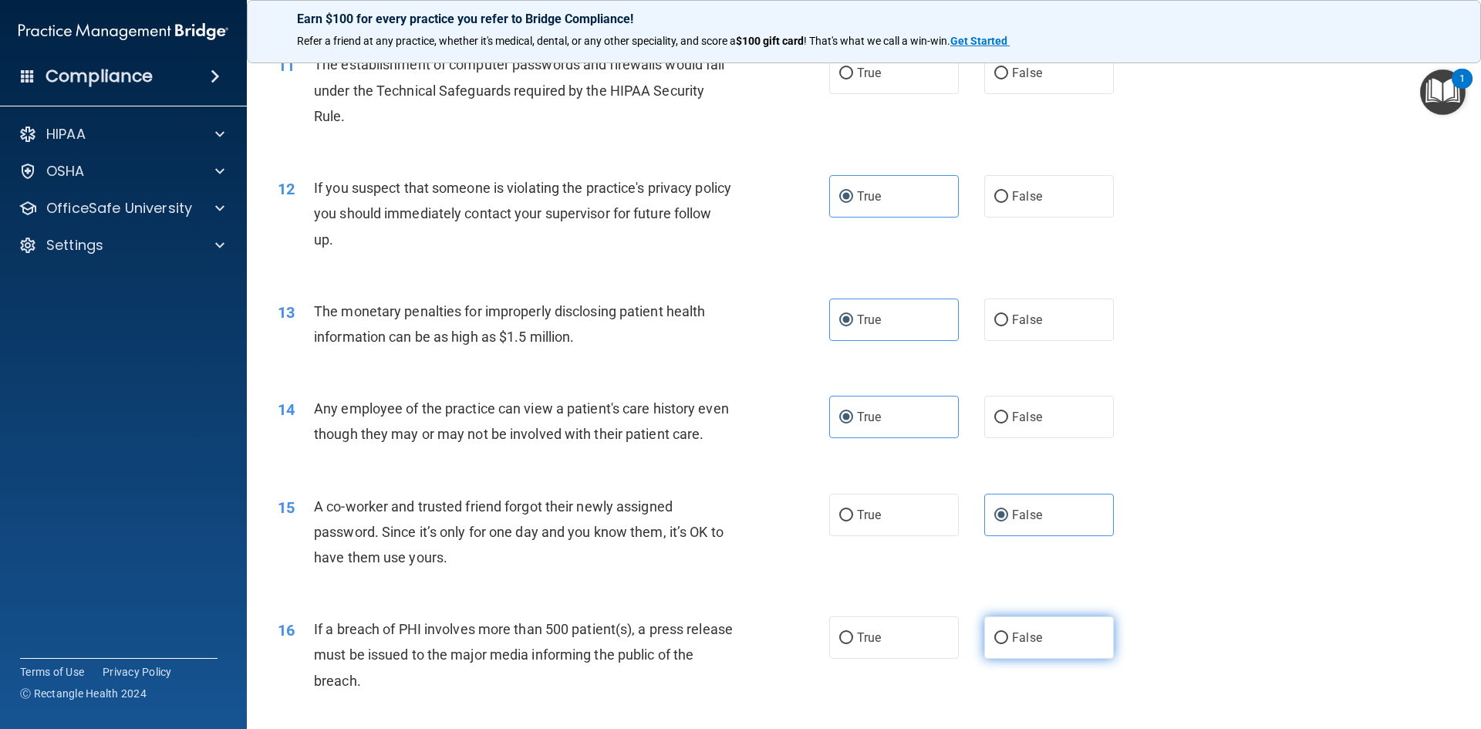
click at [1008, 644] on input "False" at bounding box center [1001, 639] width 14 height 12
radio input "true"
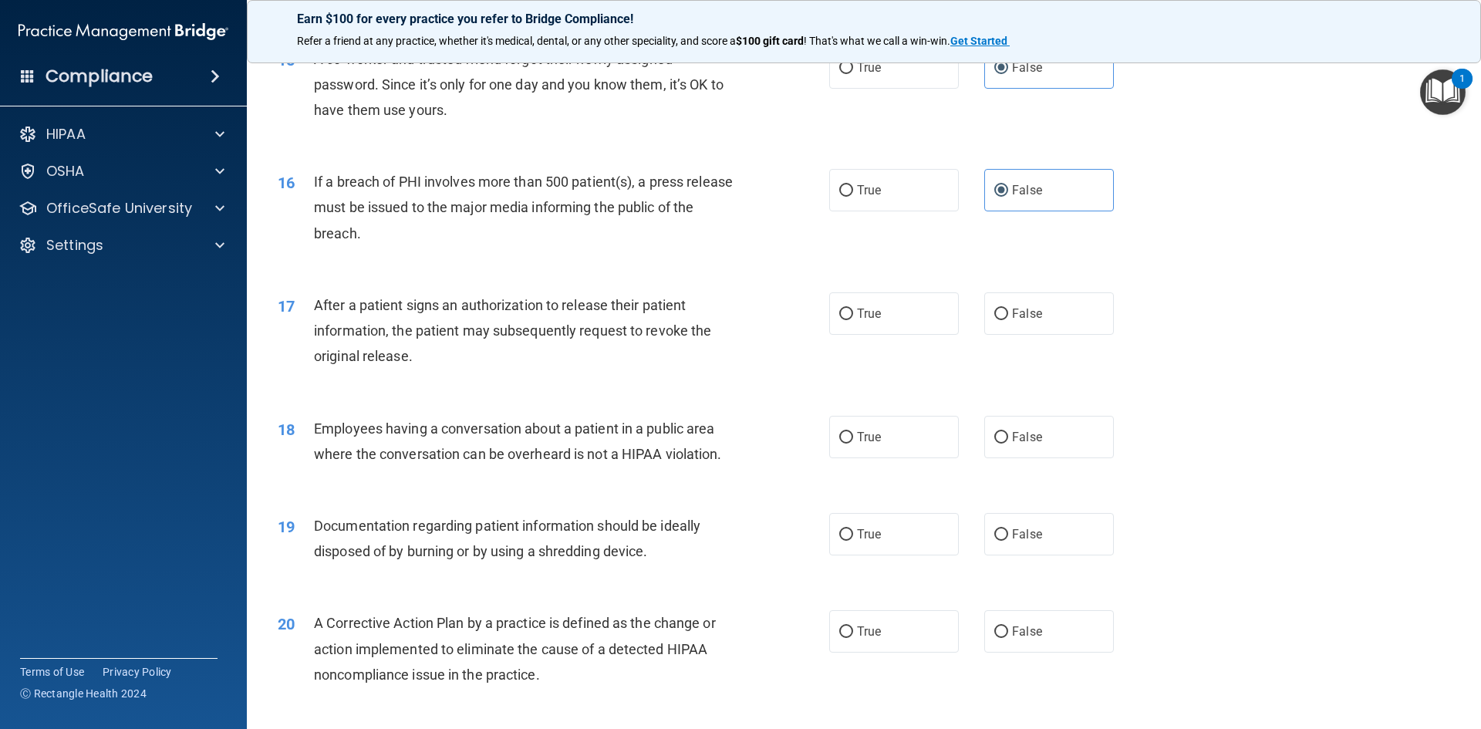
scroll to position [1620, 0]
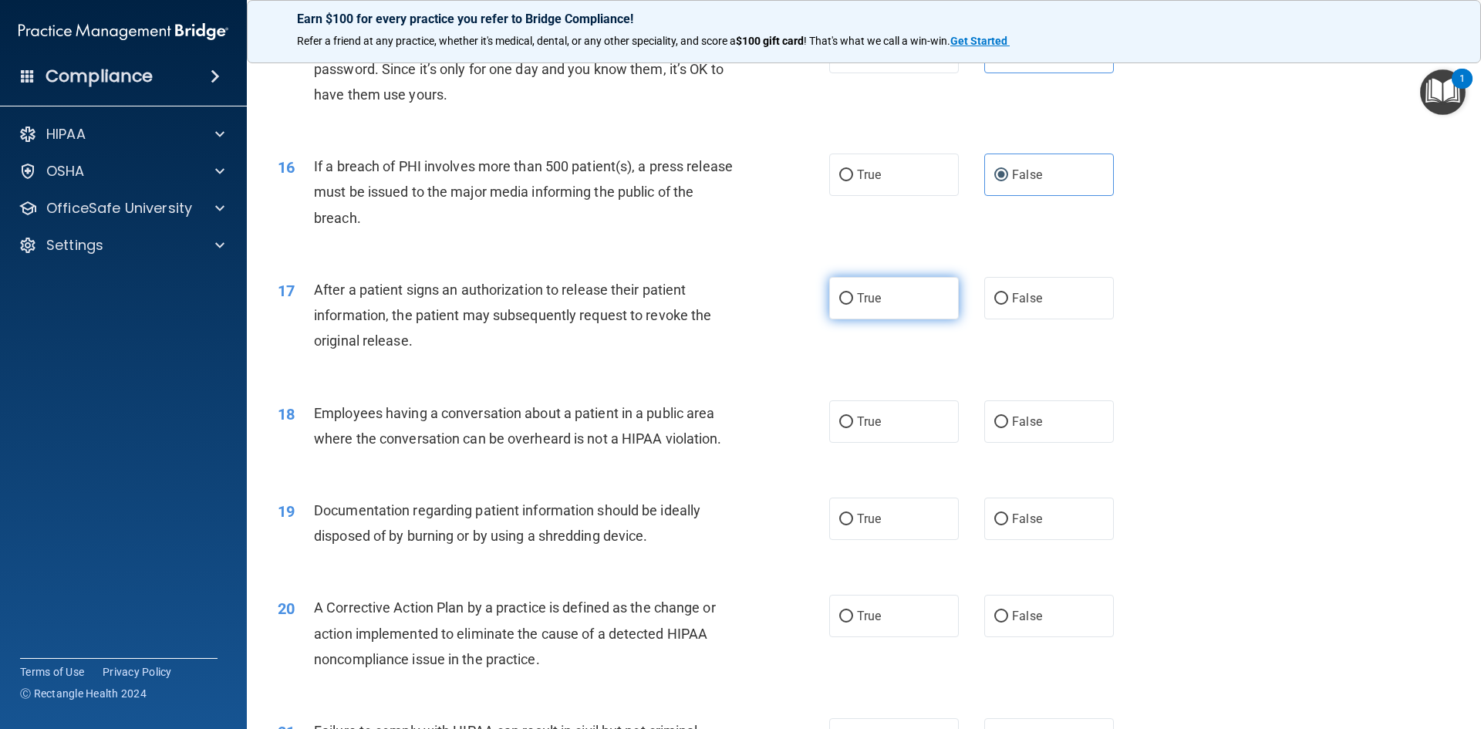
click at [896, 319] on label "True" at bounding box center [894, 298] width 130 height 42
click at [853, 305] on input "True" at bounding box center [846, 299] width 14 height 12
radio input "true"
click at [915, 427] on label "True" at bounding box center [894, 421] width 130 height 42
click at [853, 427] on input "True" at bounding box center [846, 423] width 14 height 12
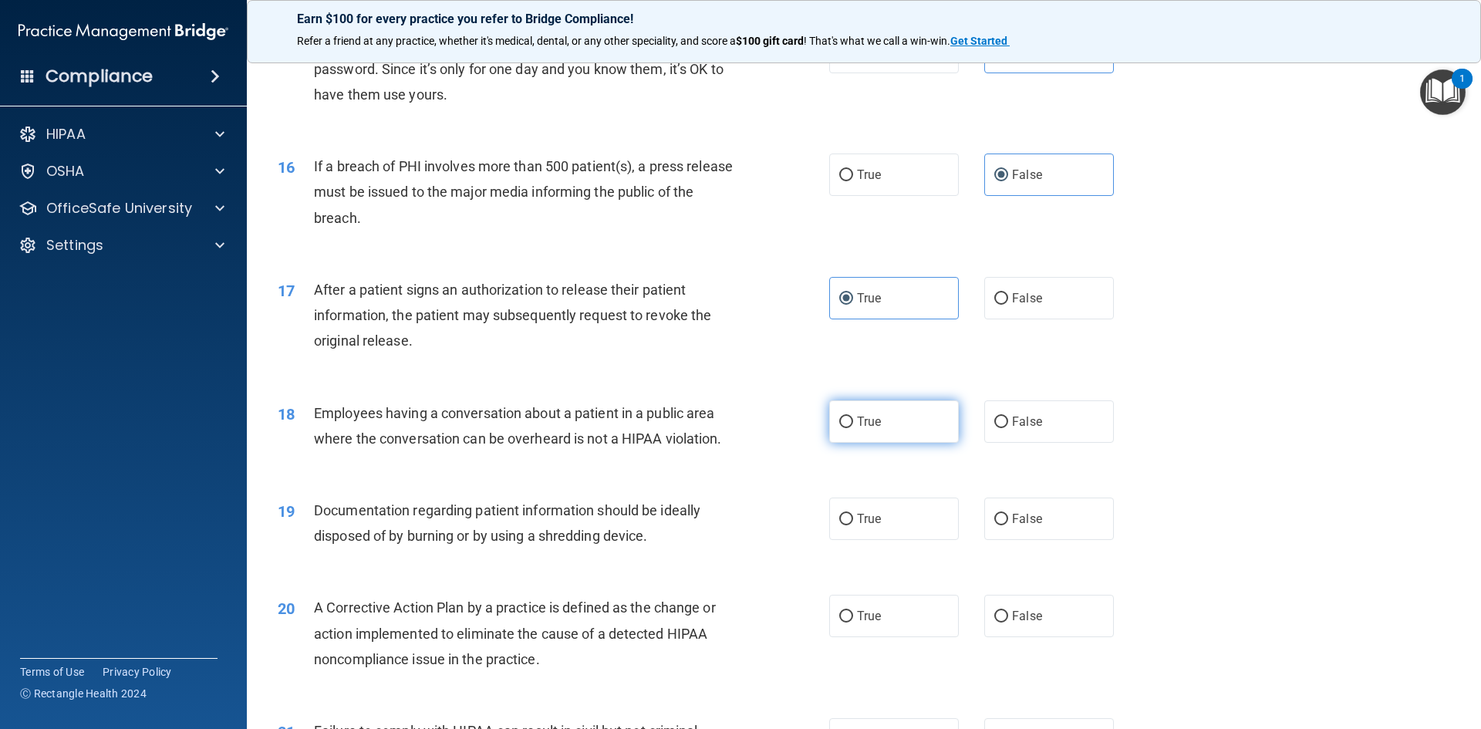
radio input "true"
click at [1068, 540] on label "False" at bounding box center [1049, 519] width 130 height 42
click at [1008, 525] on input "False" at bounding box center [1001, 520] width 14 height 12
radio input "true"
click at [929, 636] on label "True" at bounding box center [894, 616] width 130 height 42
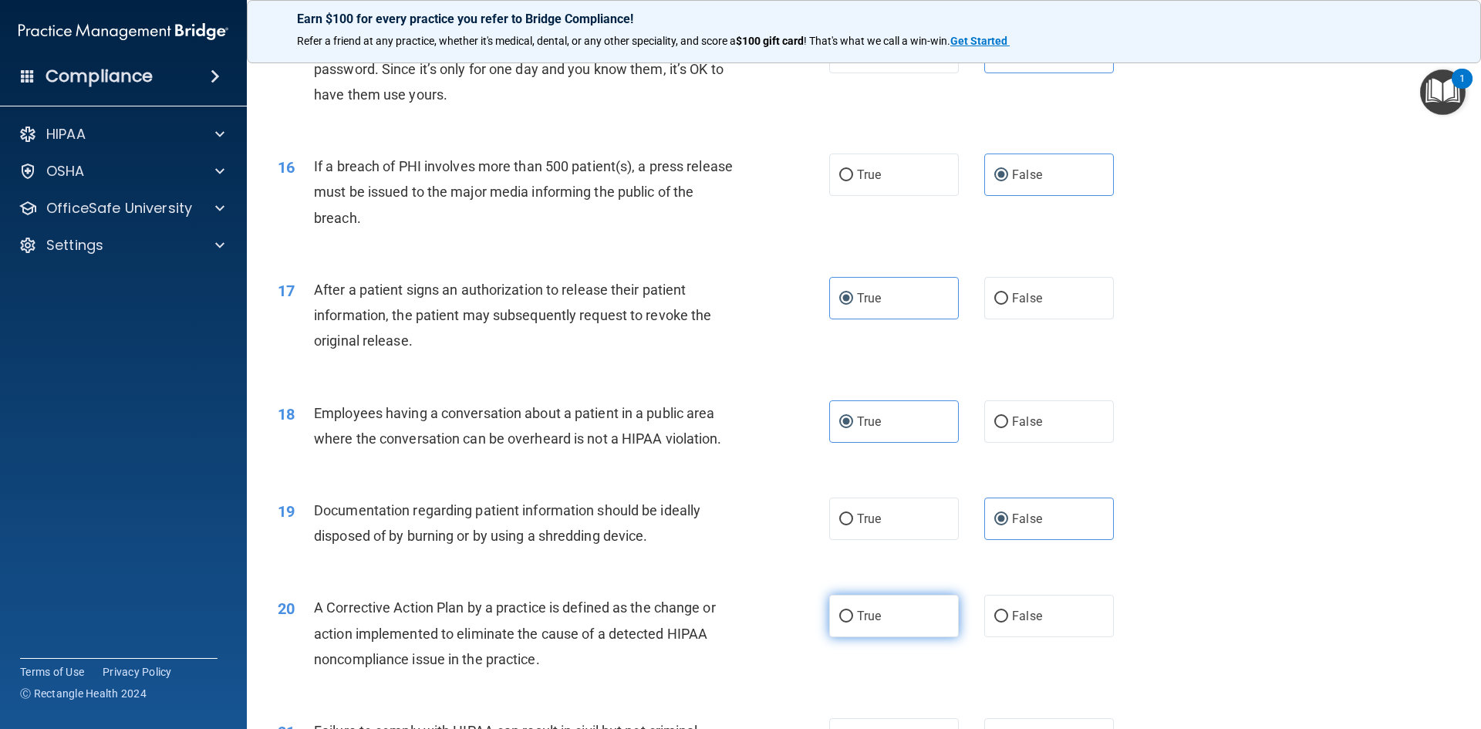
click at [853, 623] on input "True" at bounding box center [846, 617] width 14 height 12
radio input "true"
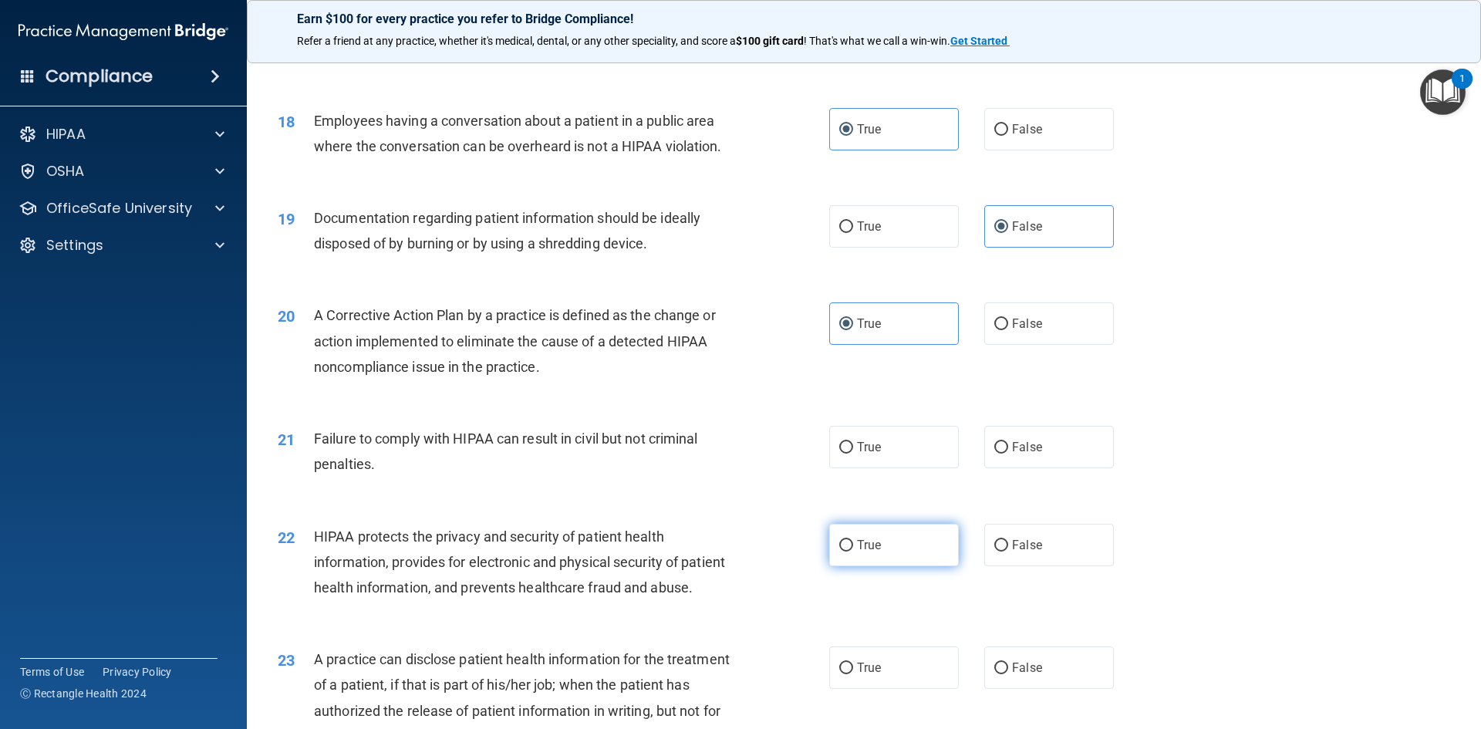
scroll to position [1928, 0]
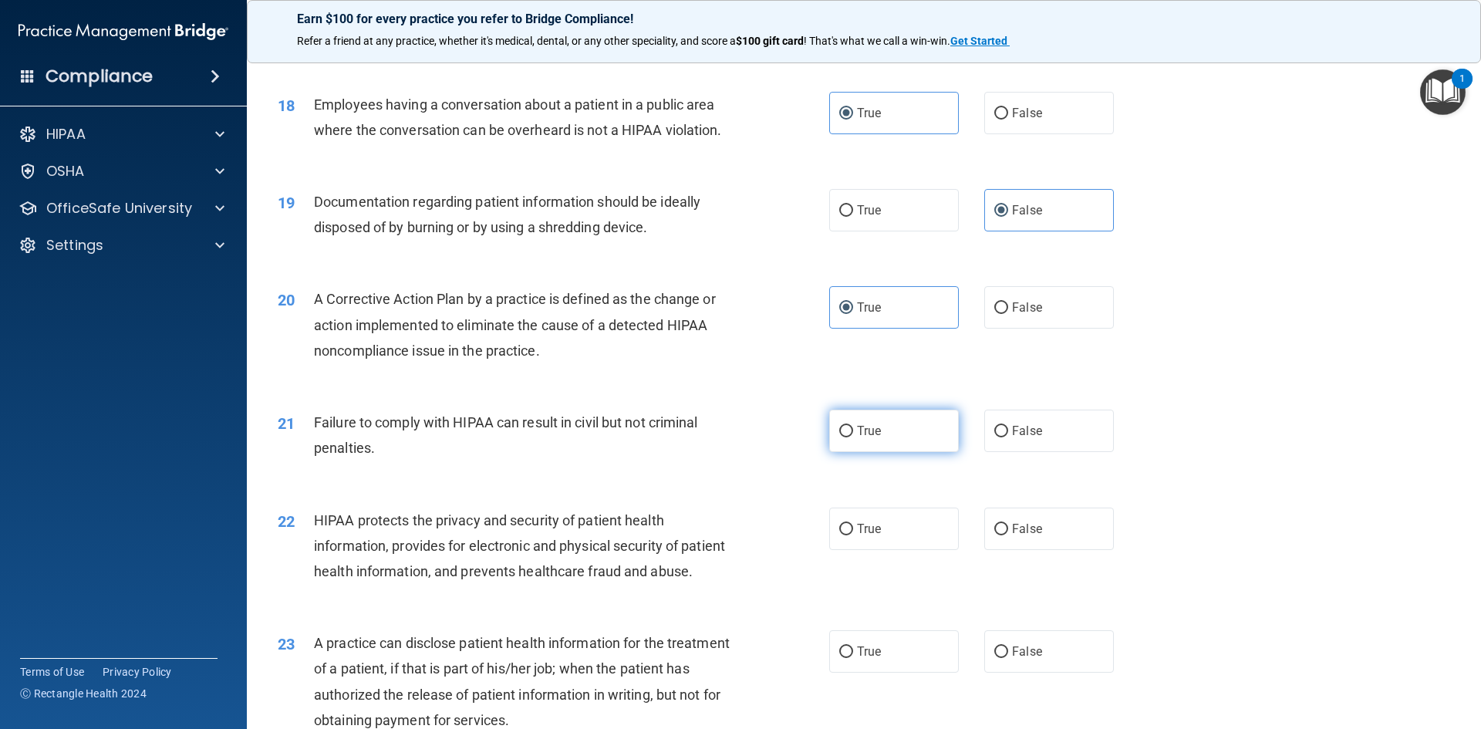
click at [926, 452] on label "True" at bounding box center [894, 431] width 130 height 42
click at [853, 437] on input "True" at bounding box center [846, 432] width 14 height 12
radio input "true"
click at [1064, 550] on label "False" at bounding box center [1049, 529] width 130 height 42
click at [1008, 535] on input "False" at bounding box center [1001, 530] width 14 height 12
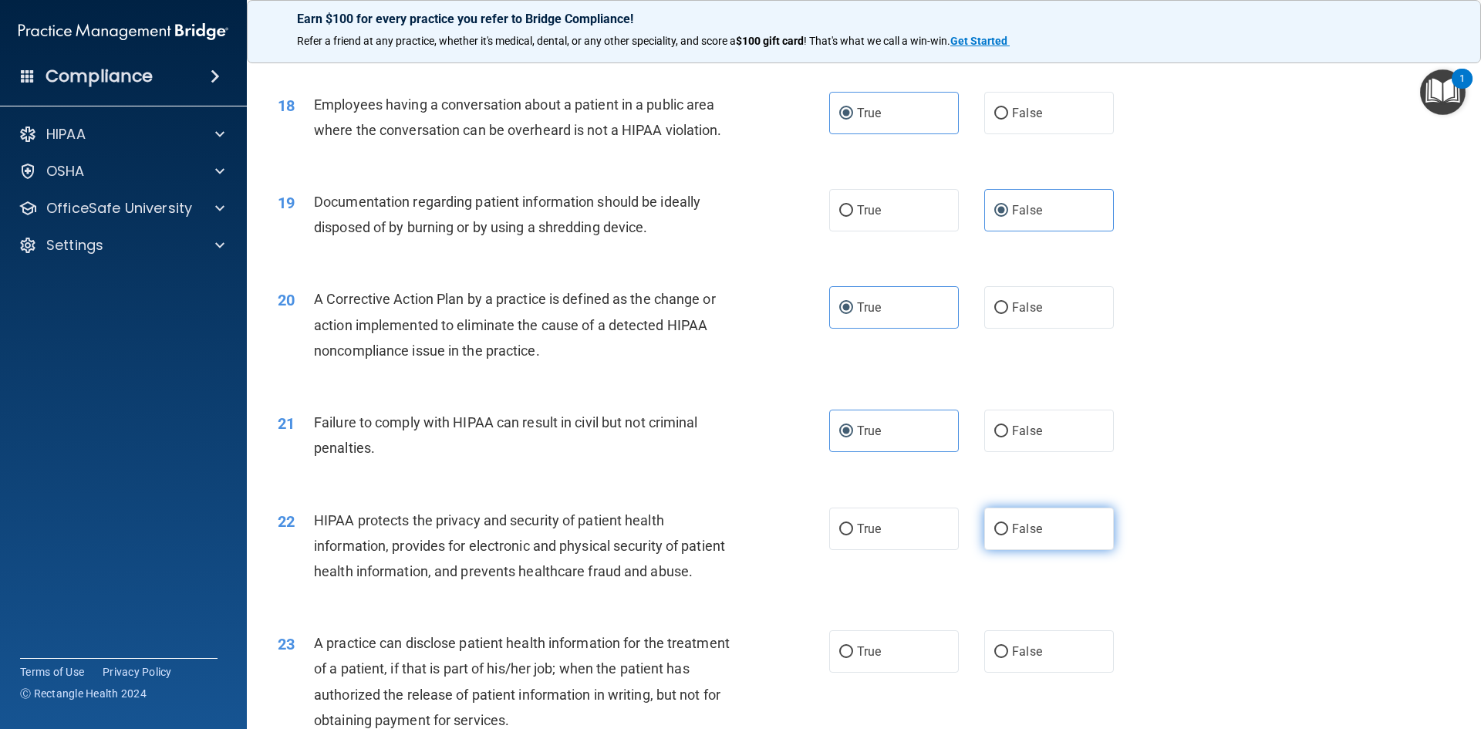
radio input "true"
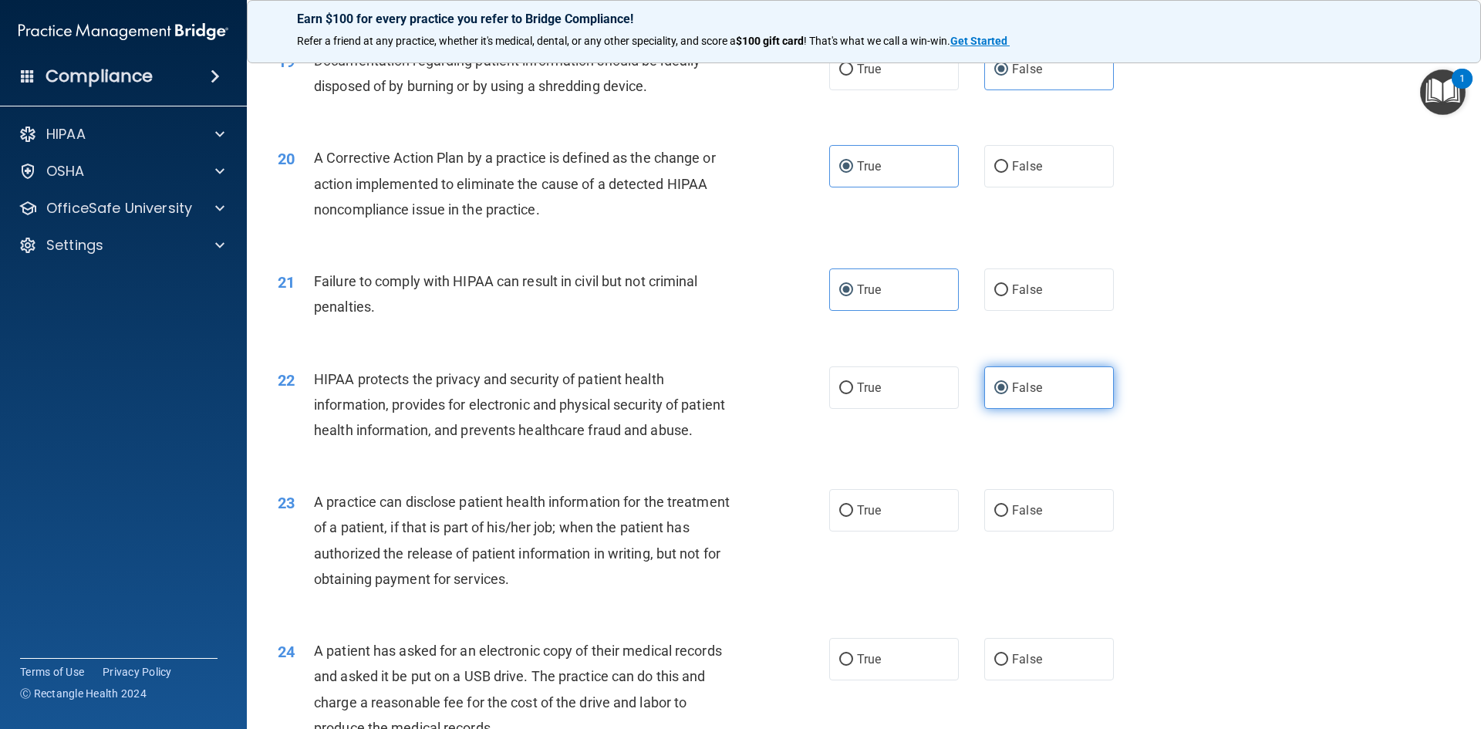
scroll to position [2083, 0]
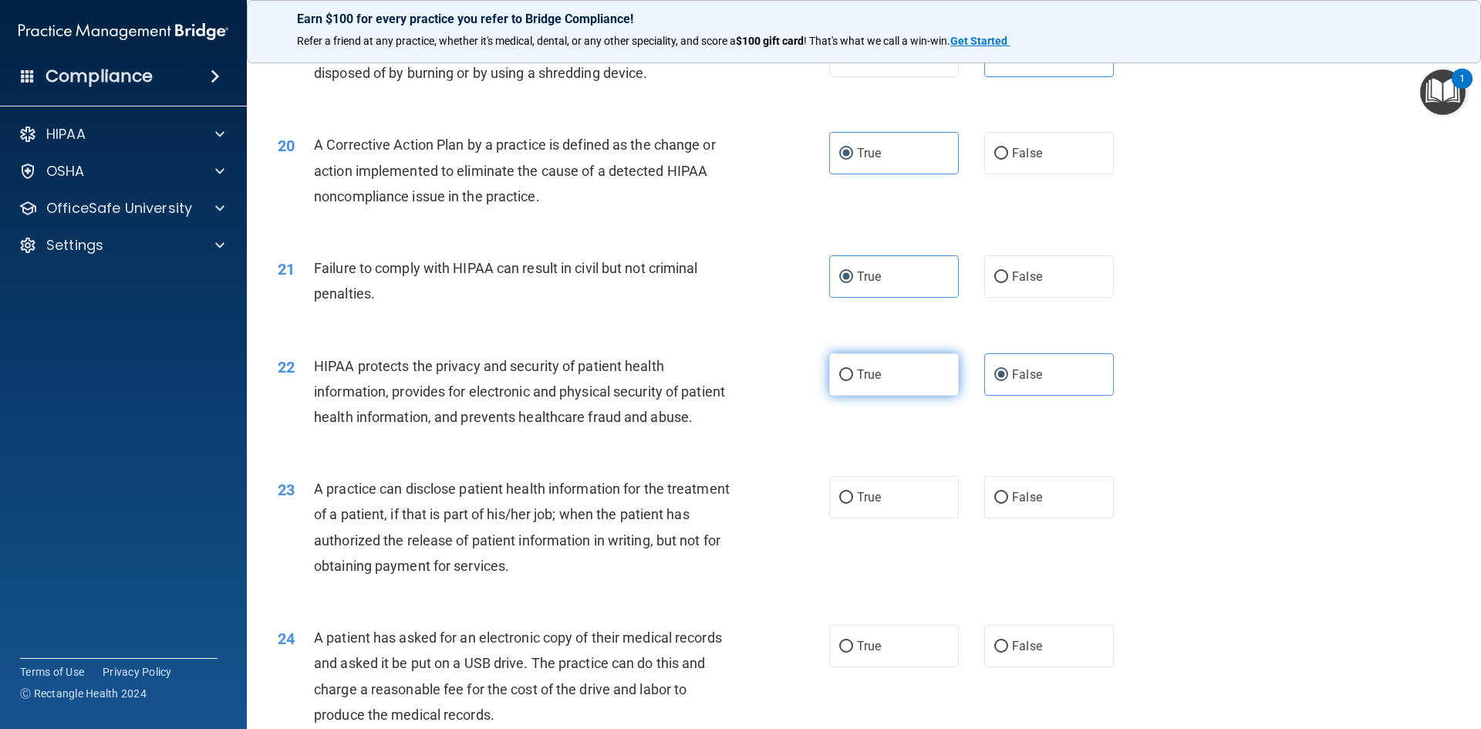
click at [910, 396] on label "True" at bounding box center [894, 374] width 130 height 42
click at [853, 381] on input "True" at bounding box center [846, 375] width 14 height 12
radio input "true"
radio input "false"
click at [1054, 298] on label "False" at bounding box center [1049, 276] width 130 height 42
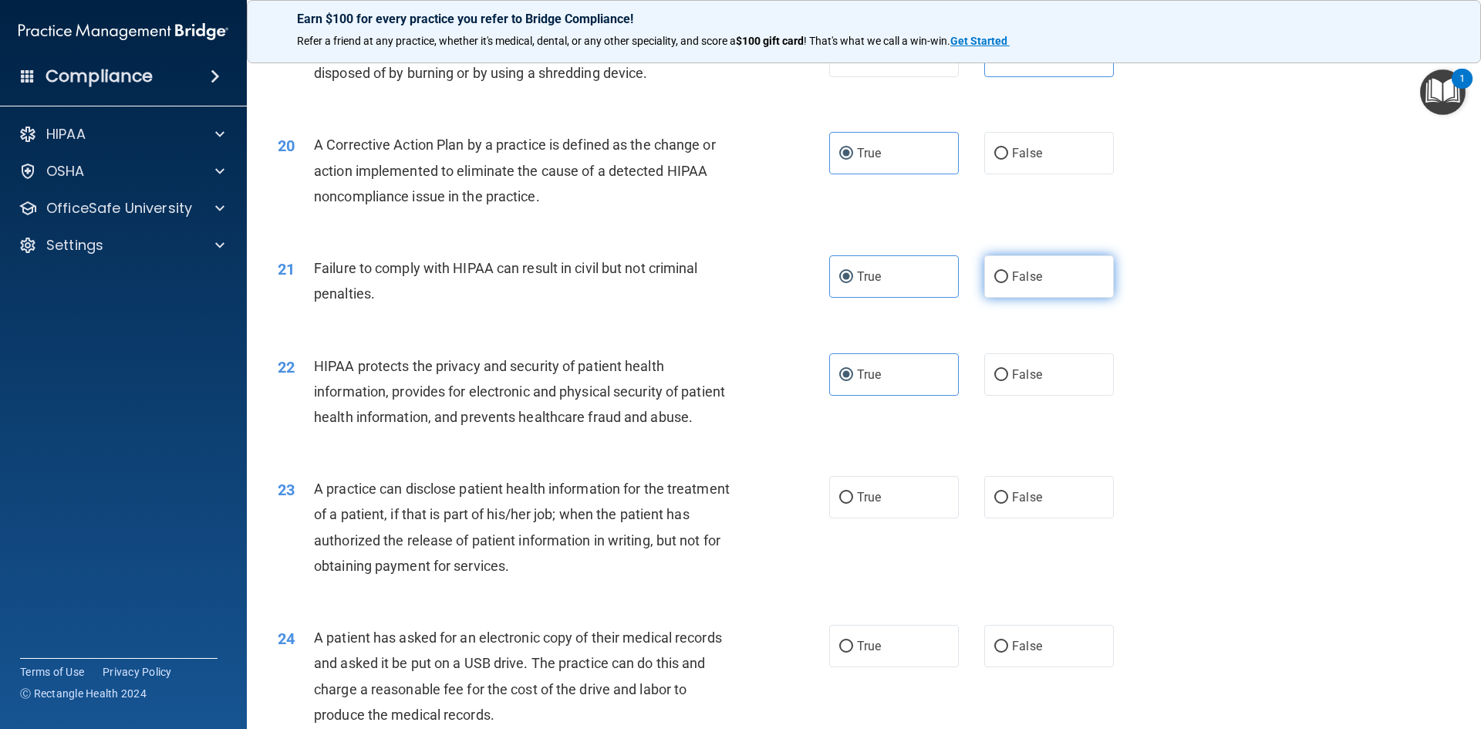
click at [1008, 283] on input "False" at bounding box center [1001, 278] width 14 height 12
radio input "true"
radio input "false"
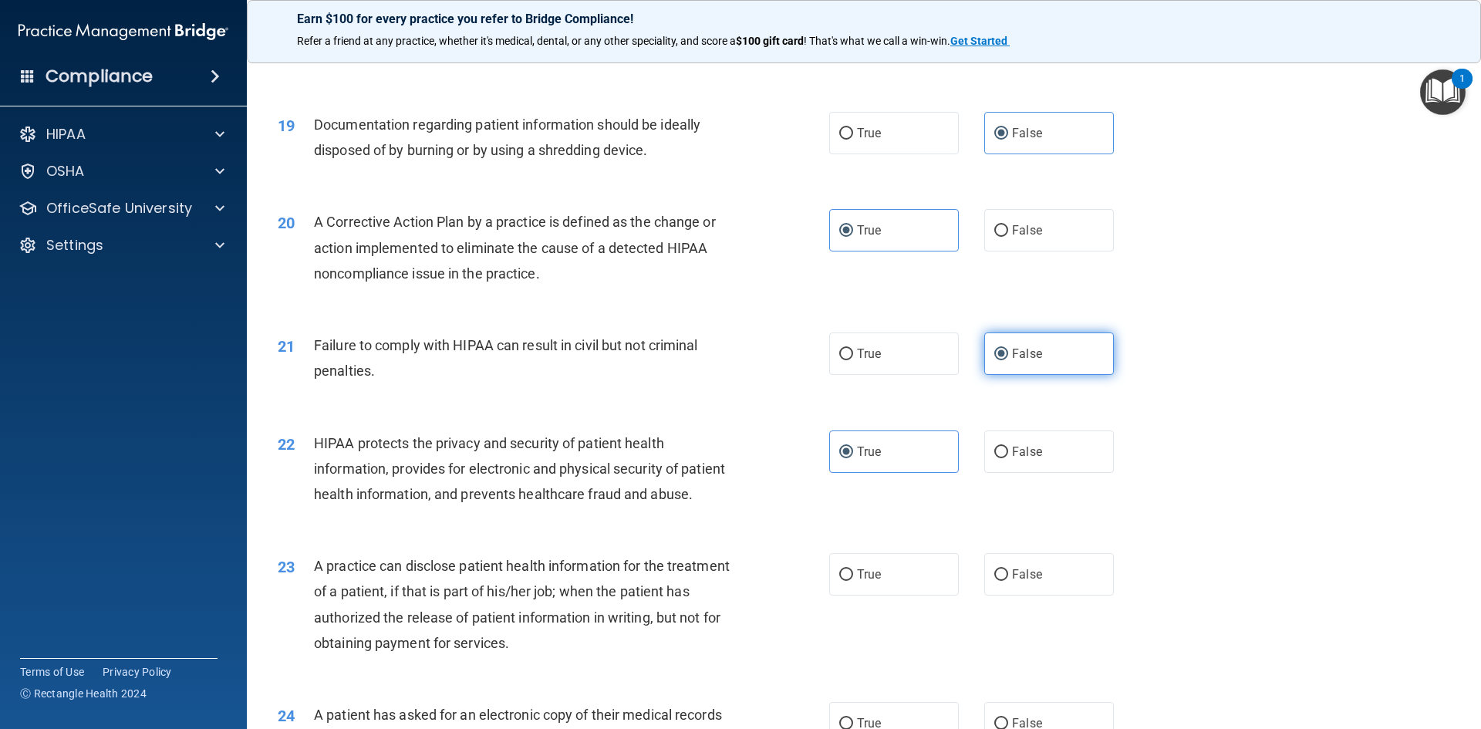
scroll to position [1851, 0]
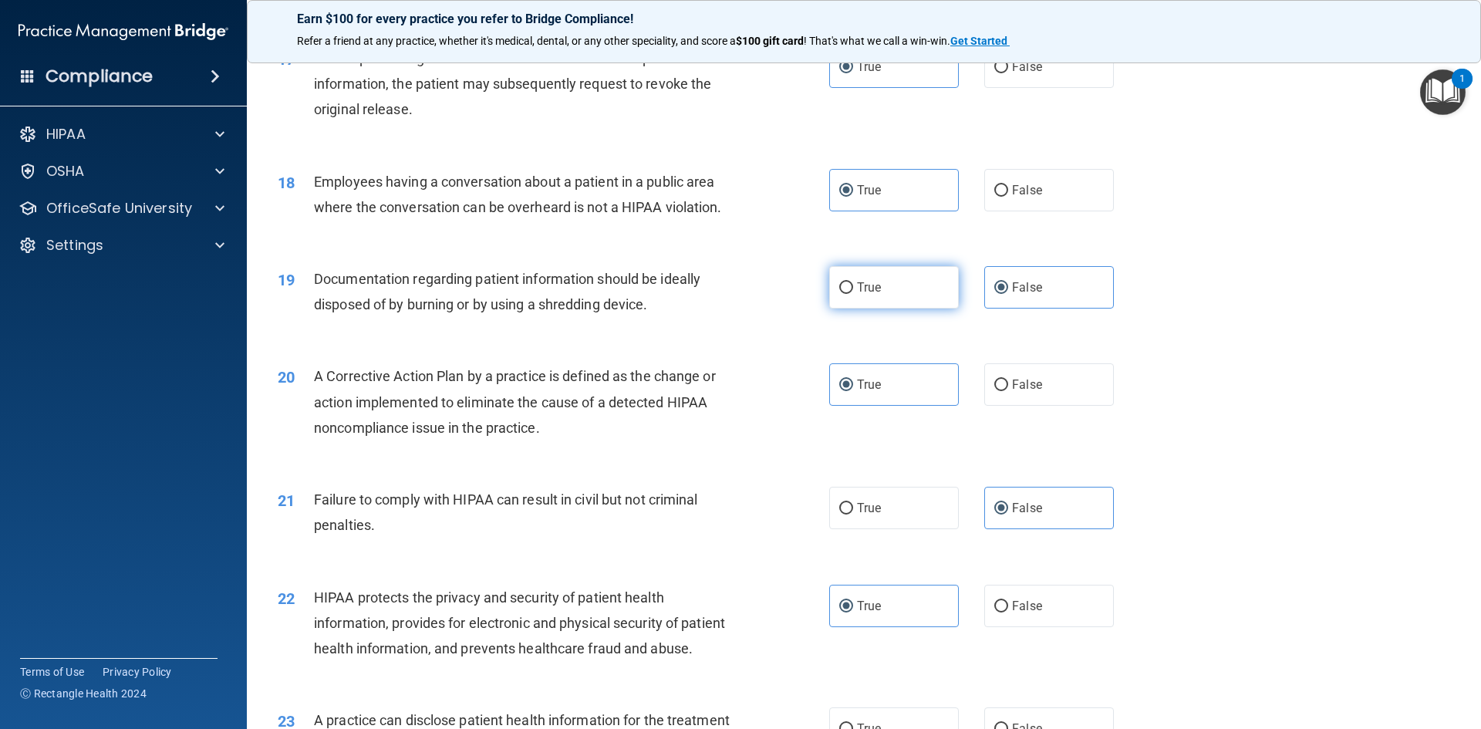
click at [913, 309] on label "True" at bounding box center [894, 287] width 130 height 42
click at [853, 294] on input "True" at bounding box center [846, 288] width 14 height 12
radio input "true"
radio input "false"
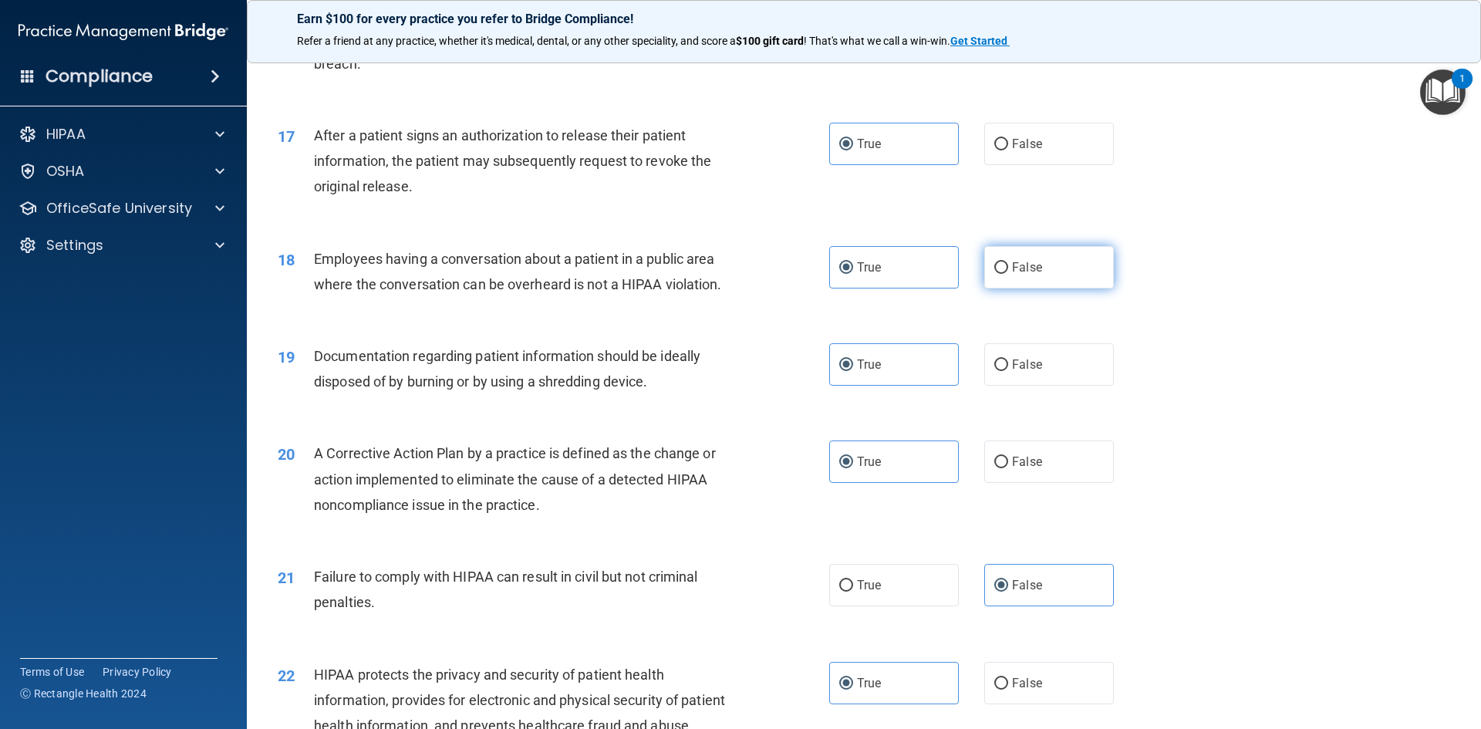
click at [1032, 280] on label "False" at bounding box center [1049, 267] width 130 height 42
click at [1008, 274] on input "False" at bounding box center [1001, 268] width 14 height 12
radio input "true"
radio input "false"
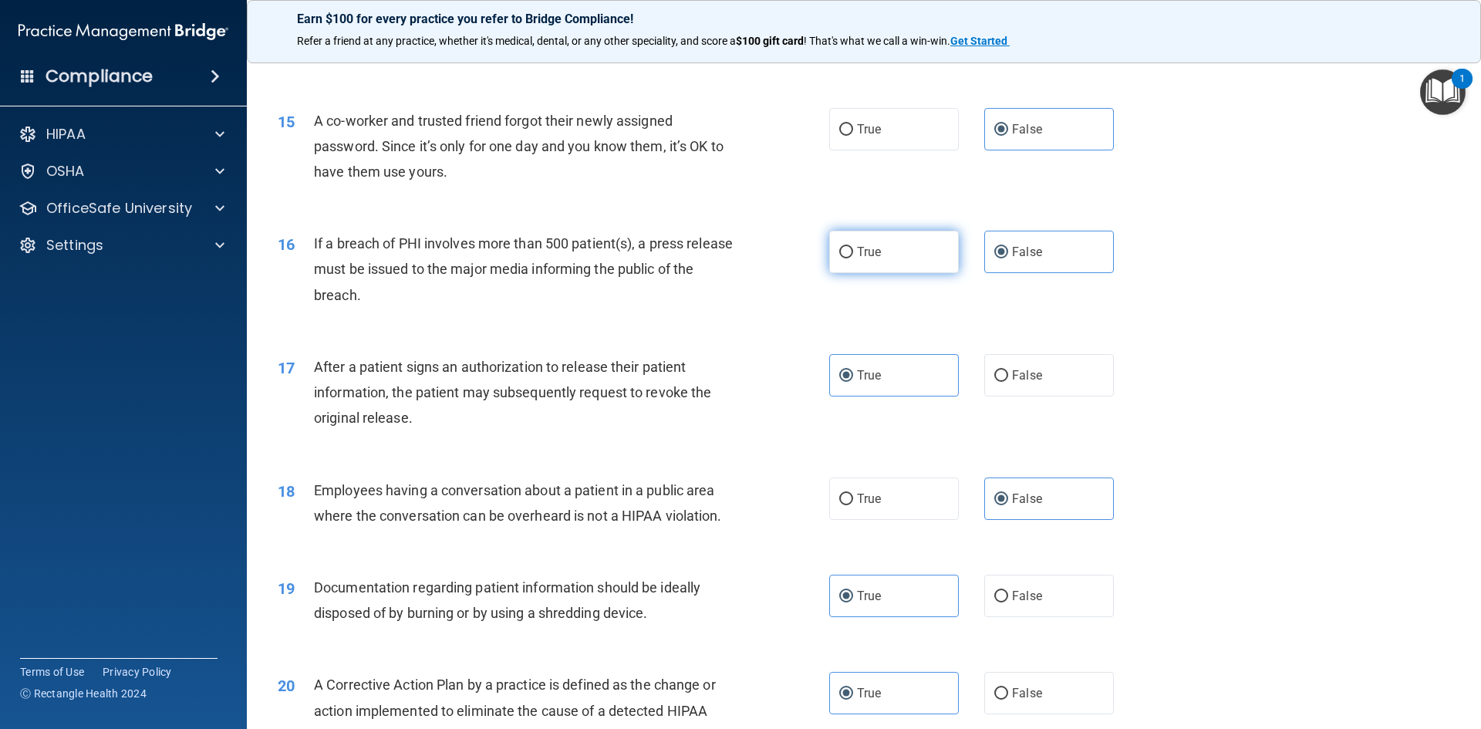
click at [882, 273] on label "True" at bounding box center [894, 252] width 130 height 42
click at [853, 258] on input "True" at bounding box center [846, 253] width 14 height 12
radio input "true"
radio input "false"
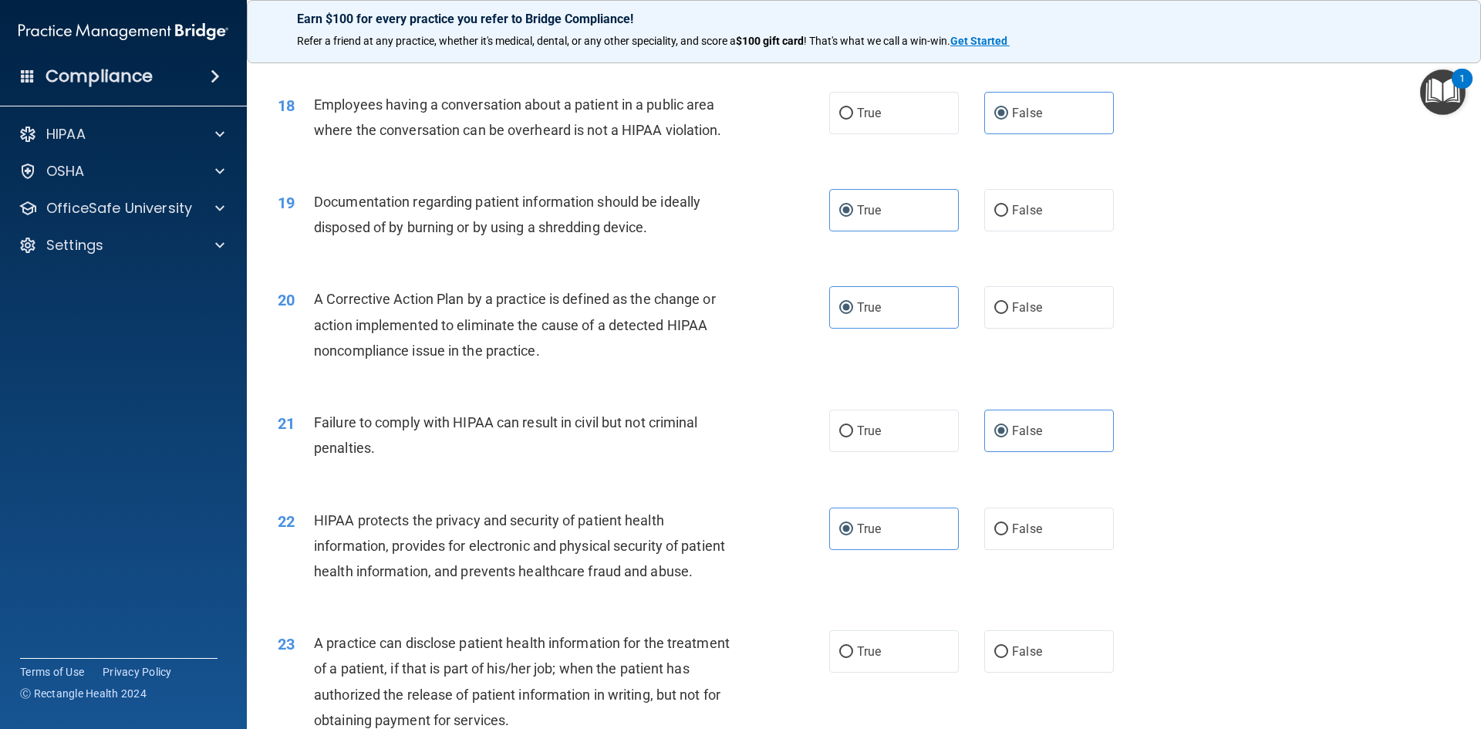
scroll to position [2160, 0]
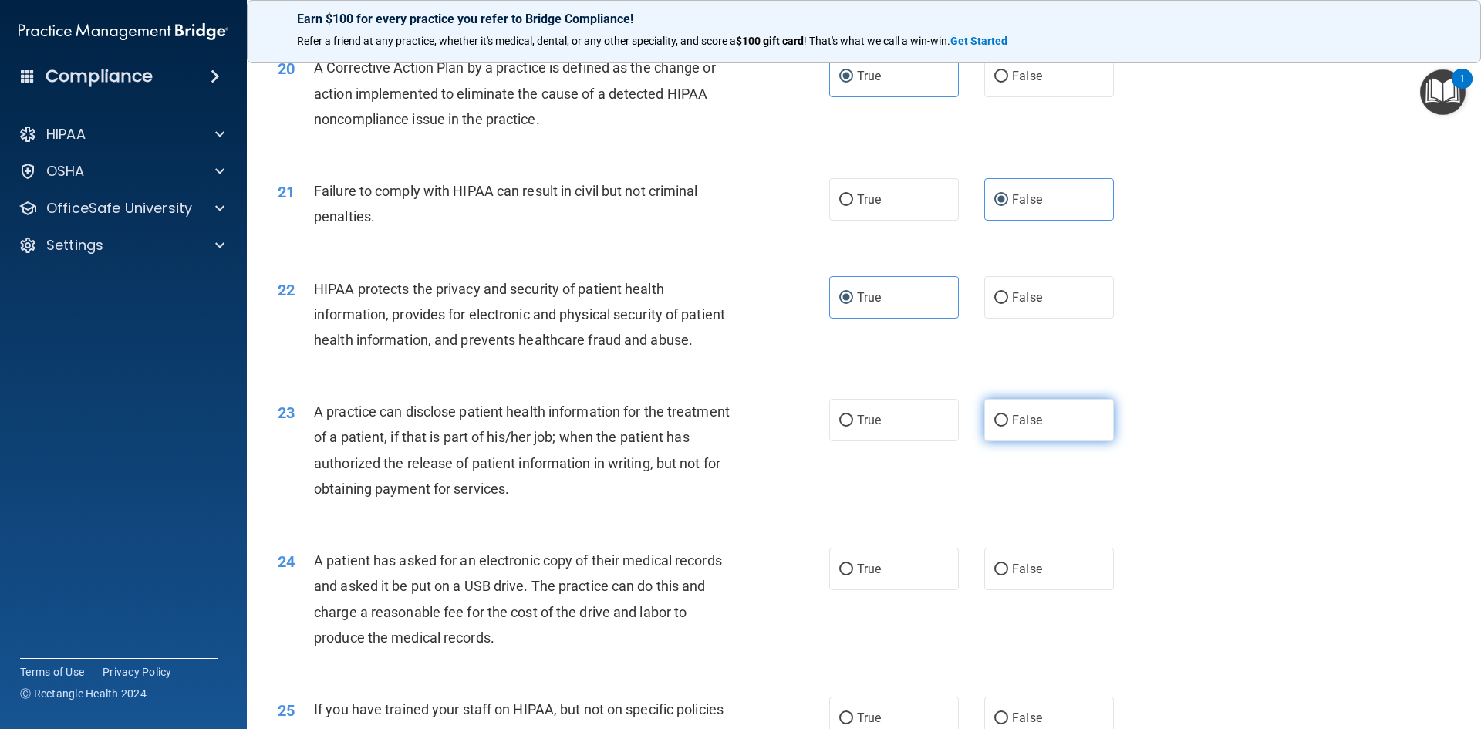
click at [1081, 441] on label "False" at bounding box center [1049, 420] width 130 height 42
click at [1008, 427] on input "False" at bounding box center [1001, 421] width 14 height 12
radio input "true"
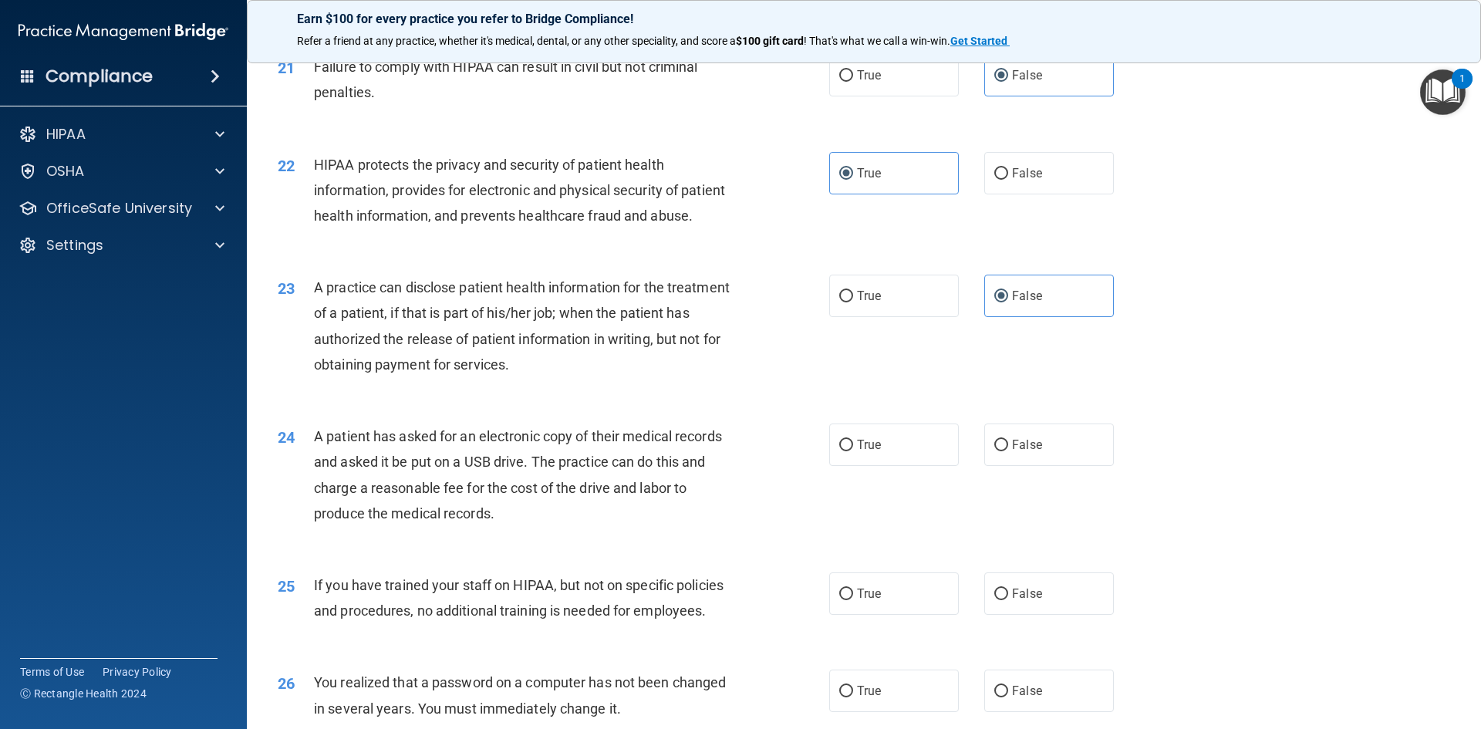
scroll to position [2314, 0]
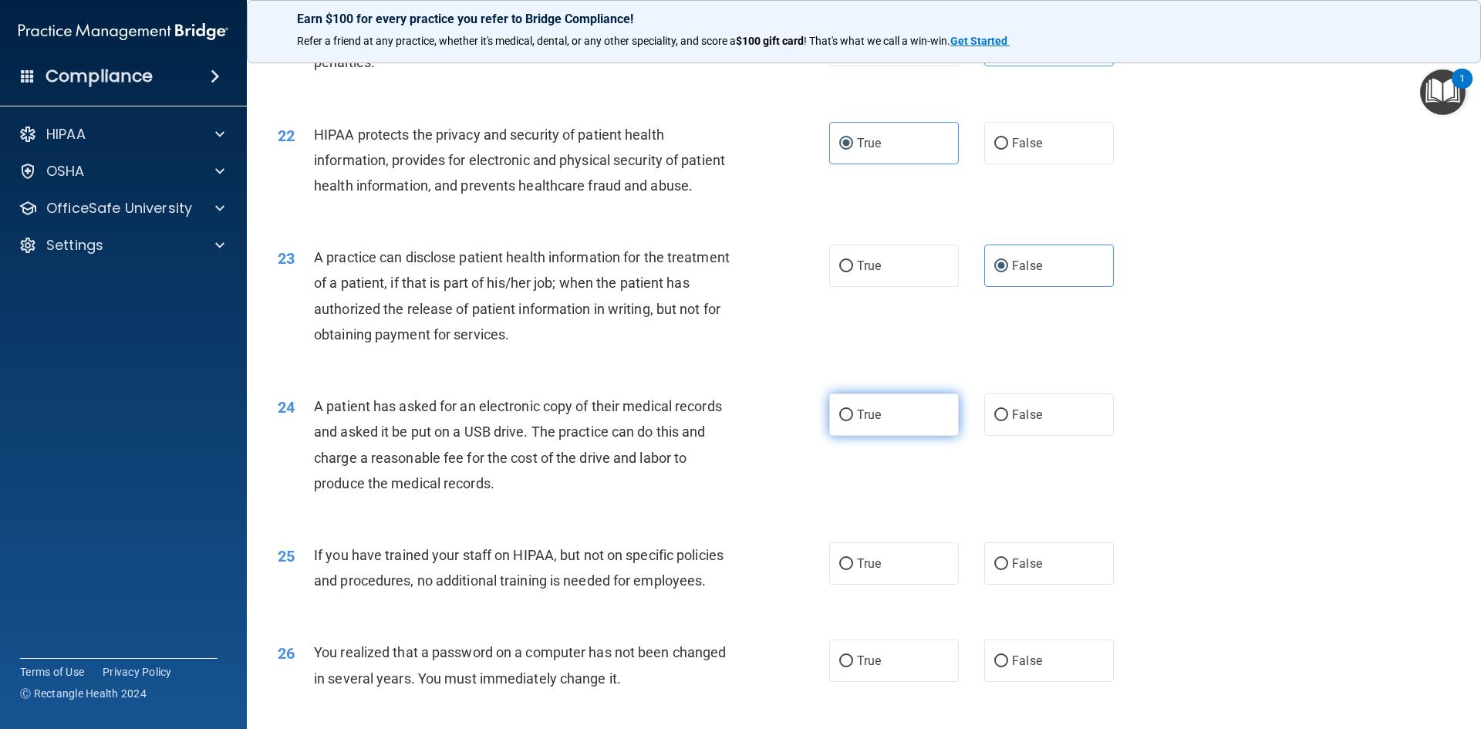
drag, startPoint x: 935, startPoint y: 478, endPoint x: 942, endPoint y: 496, distance: 19.1
click at [934, 436] on label "True" at bounding box center [894, 414] width 130 height 42
click at [853, 421] on input "True" at bounding box center [846, 416] width 14 height 12
radio input "true"
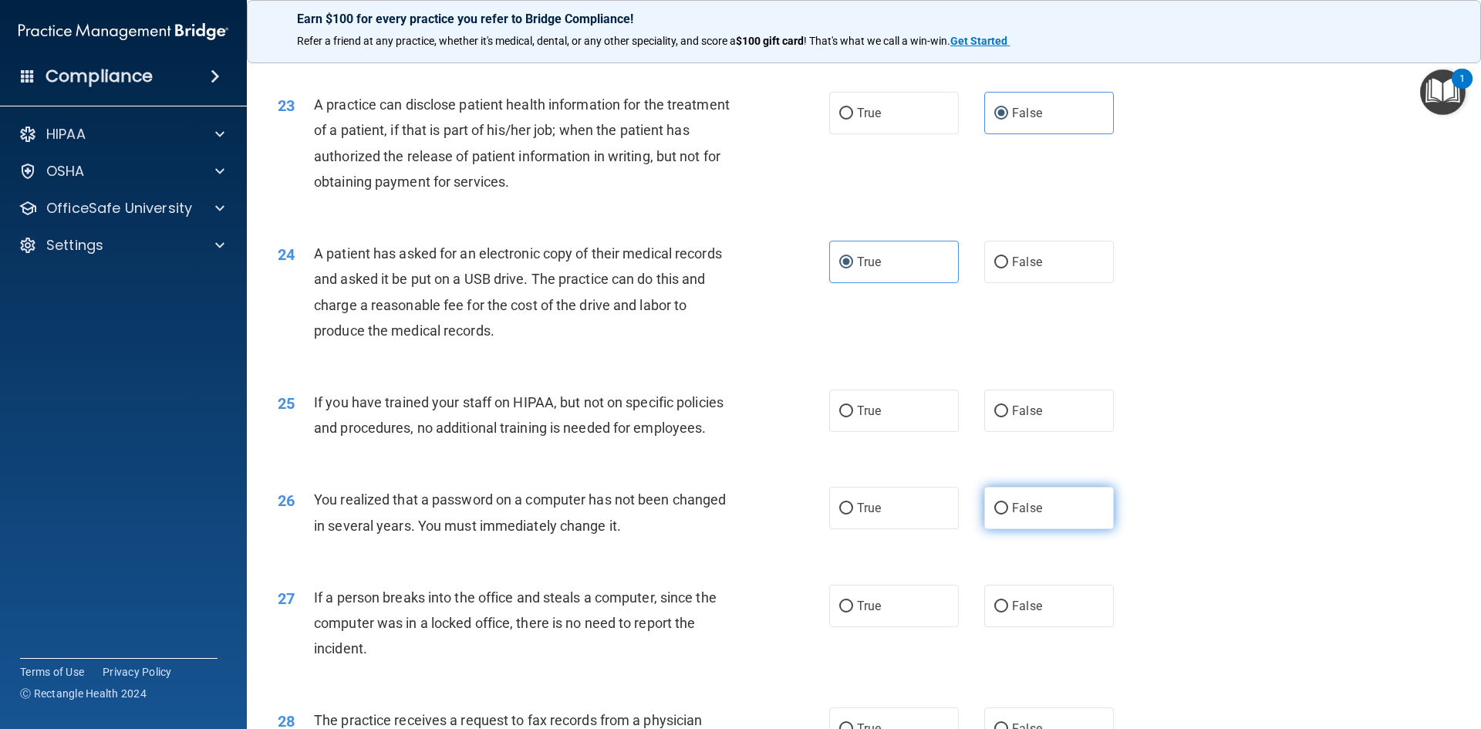
scroll to position [2468, 0]
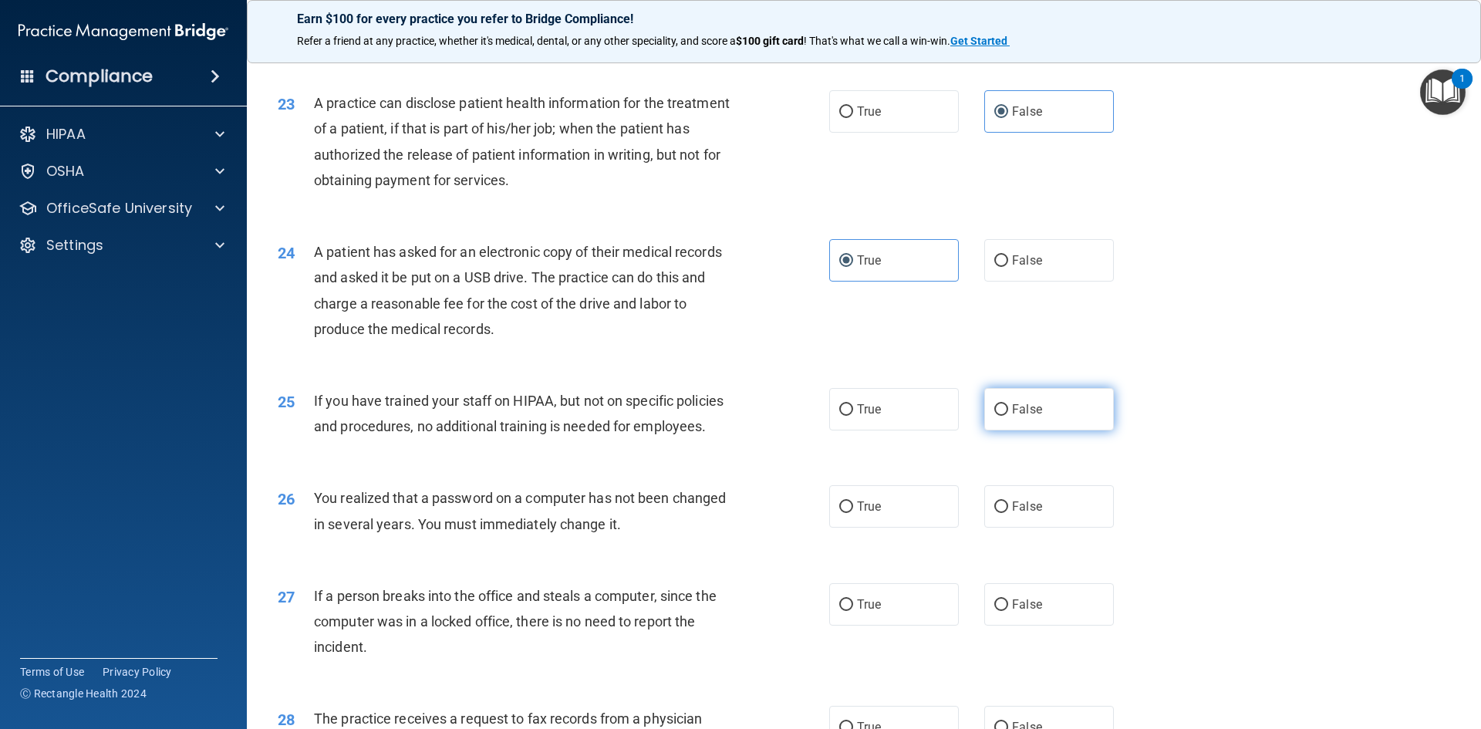
click at [1078, 430] on label "False" at bounding box center [1049, 409] width 130 height 42
click at [1008, 416] on input "False" at bounding box center [1001, 410] width 14 height 12
radio input "true"
click at [927, 528] on label "True" at bounding box center [894, 506] width 130 height 42
click at [853, 513] on input "True" at bounding box center [846, 507] width 14 height 12
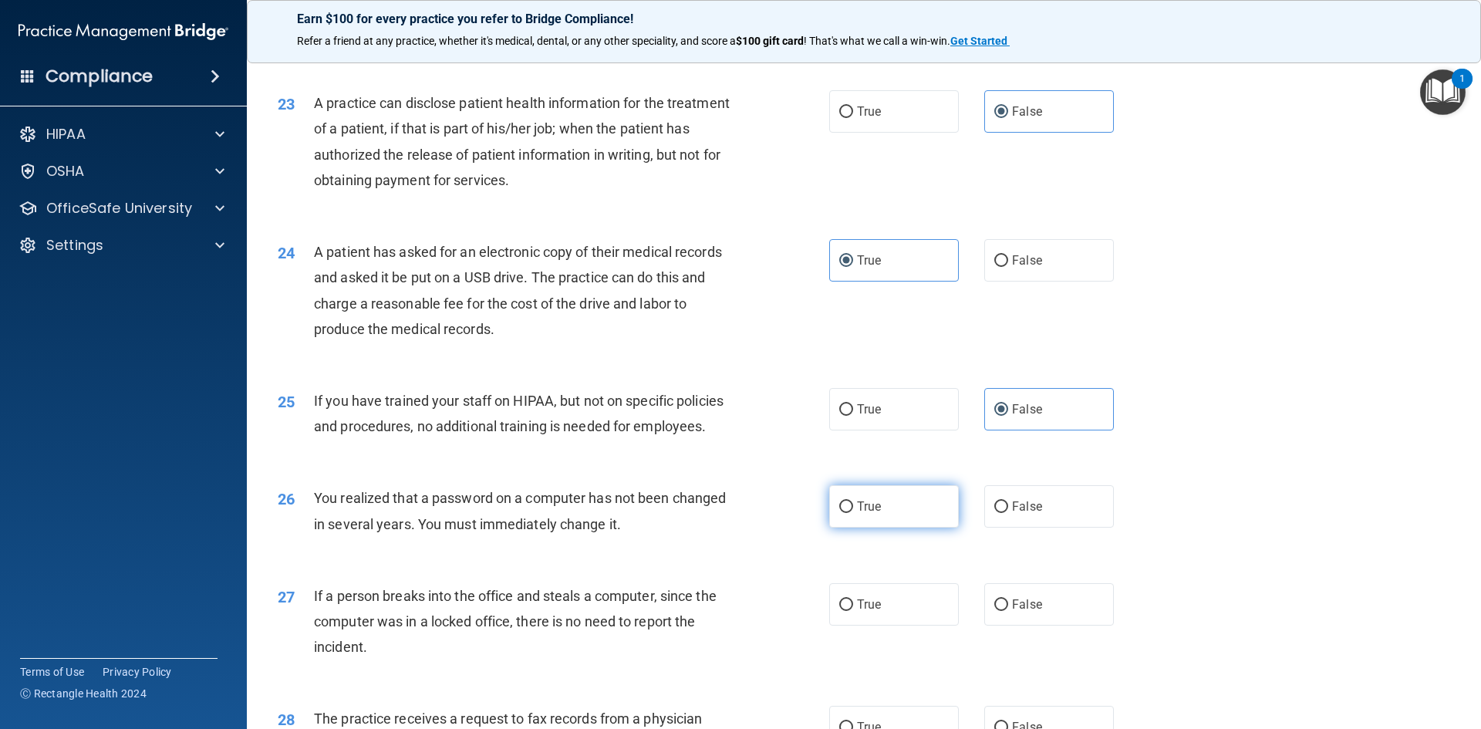
radio input "true"
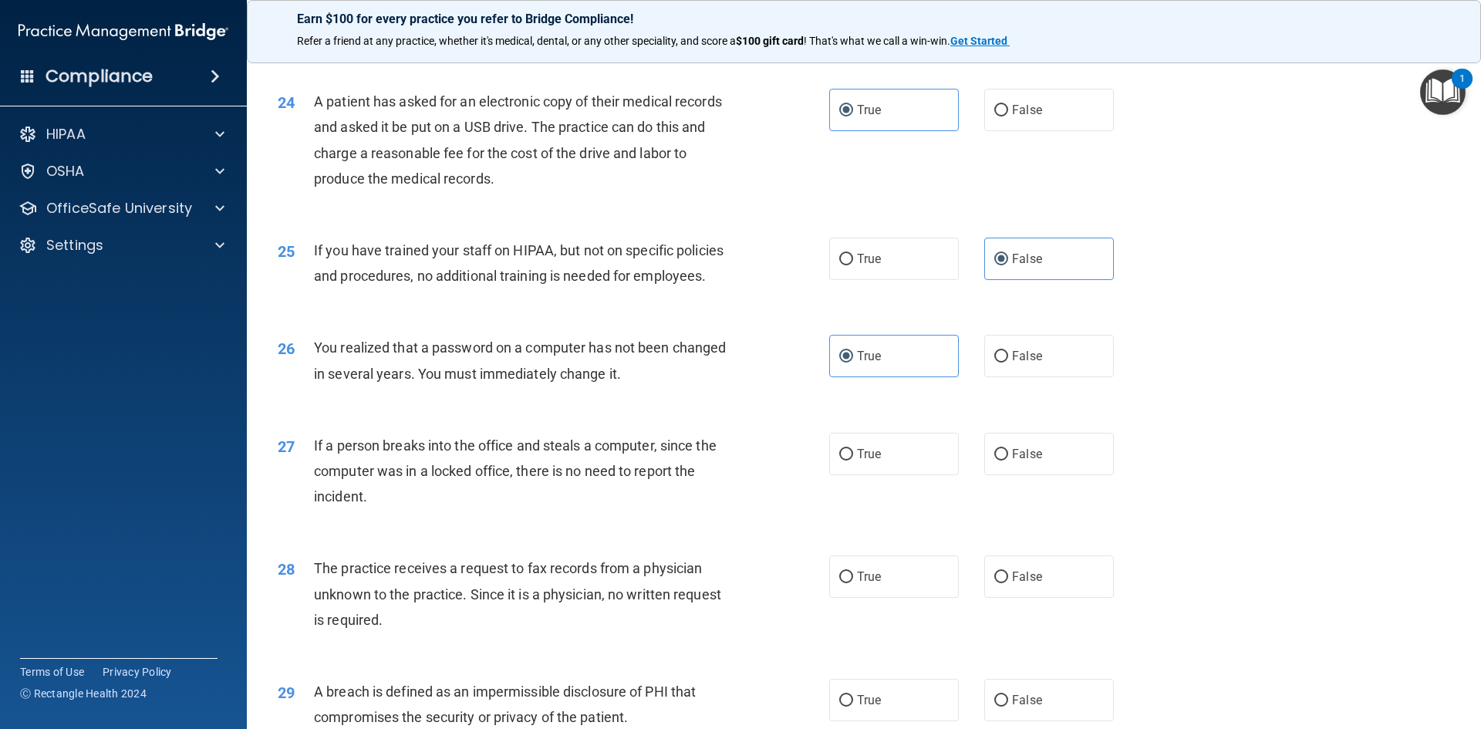
scroll to position [2623, 0]
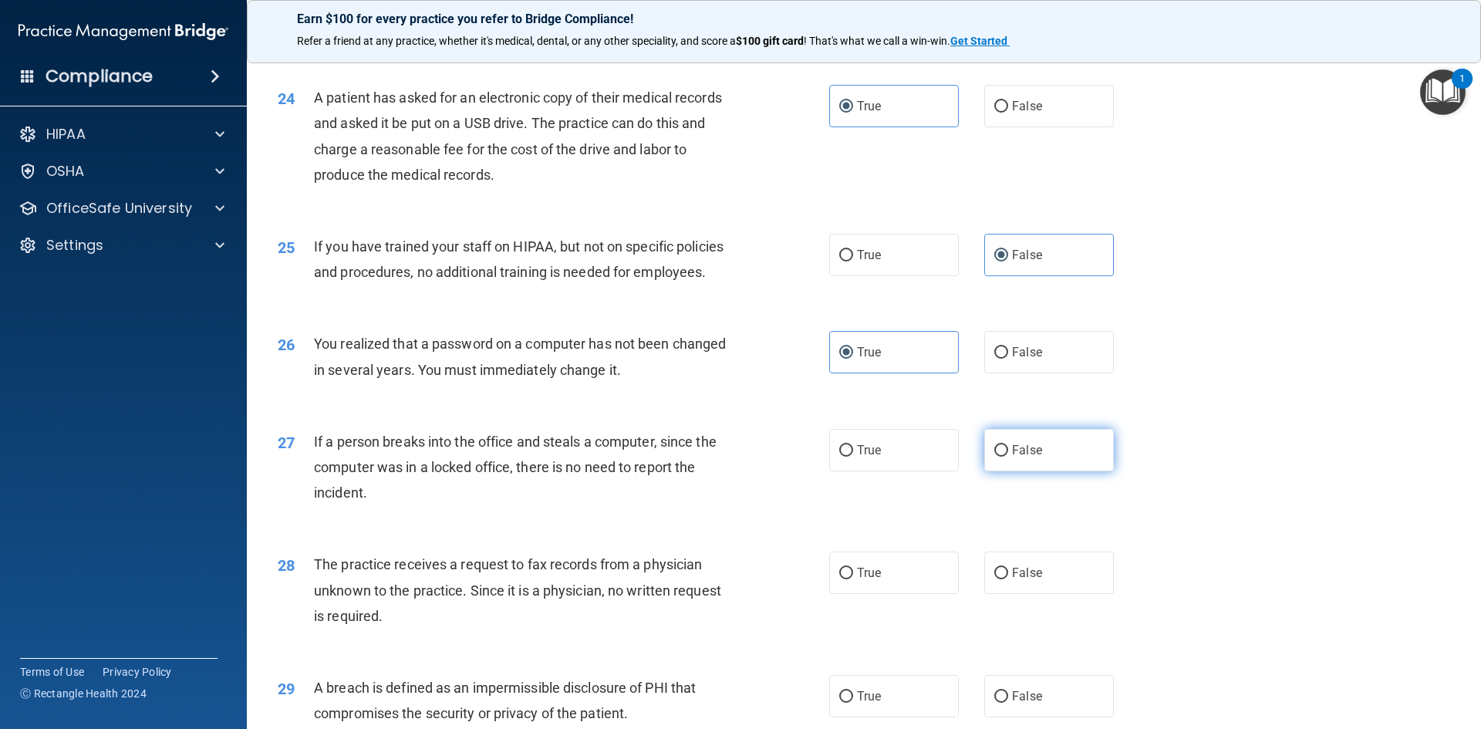
click at [1060, 471] on label "False" at bounding box center [1049, 450] width 130 height 42
click at [1008, 457] on input "False" at bounding box center [1001, 451] width 14 height 12
radio input "true"
click at [1061, 594] on label "False" at bounding box center [1049, 573] width 130 height 42
click at [1008, 579] on input "False" at bounding box center [1001, 574] width 14 height 12
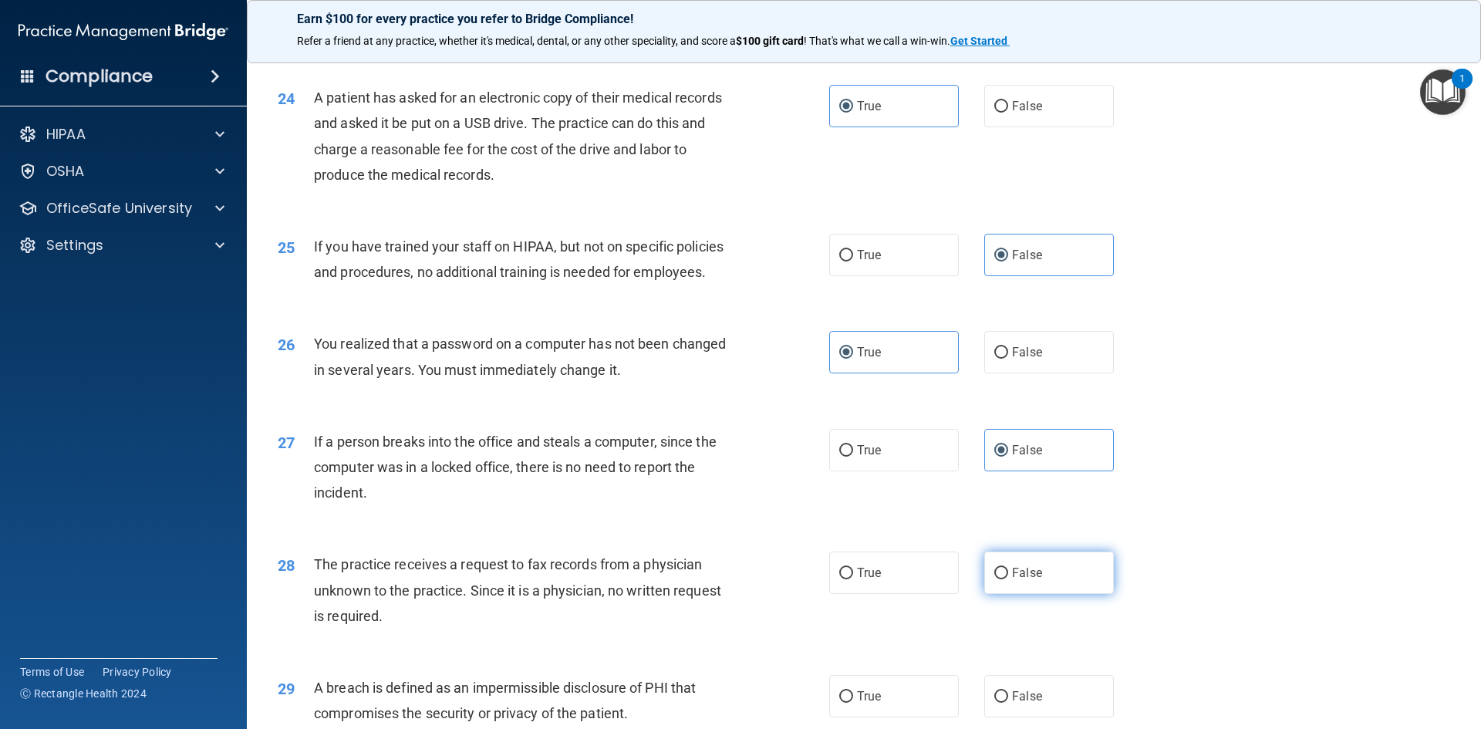
radio input "true"
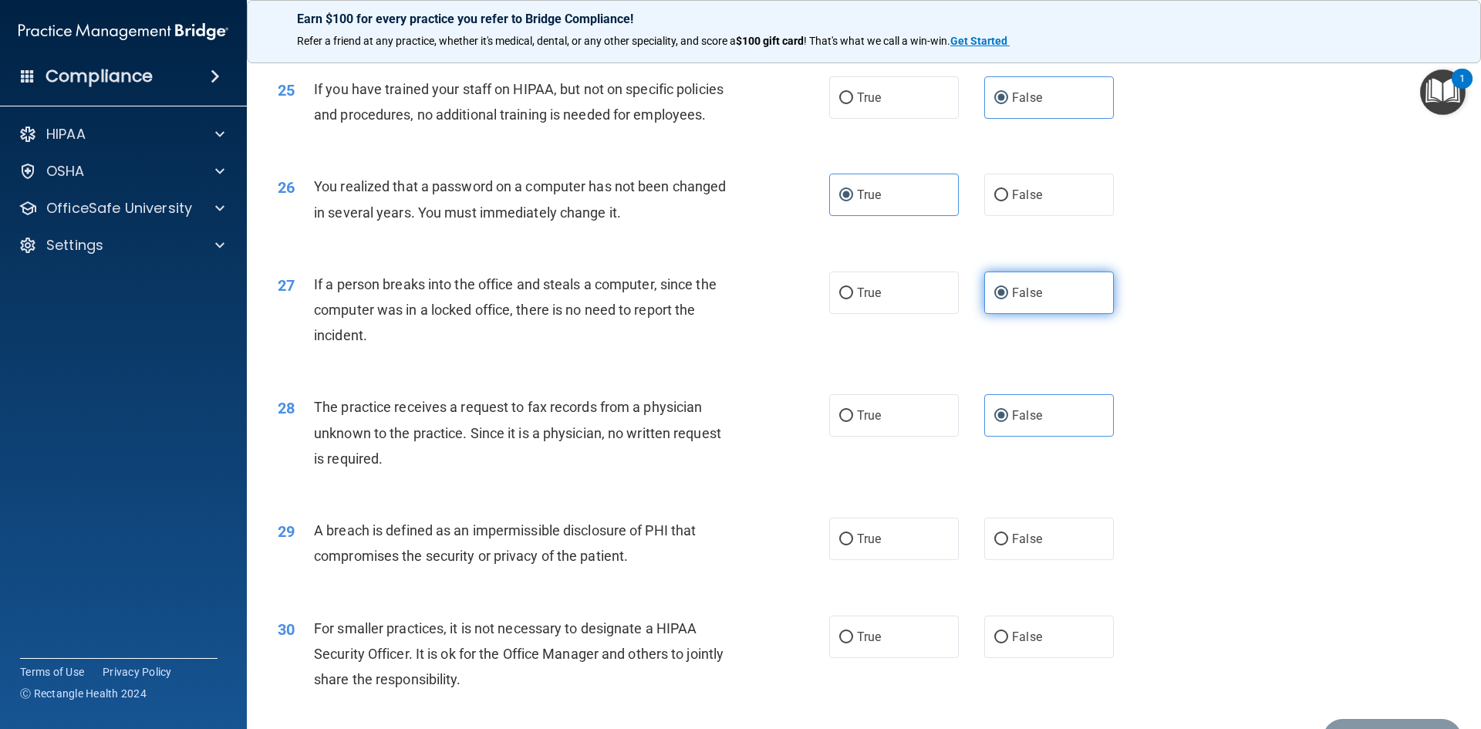
scroll to position [2854, 0]
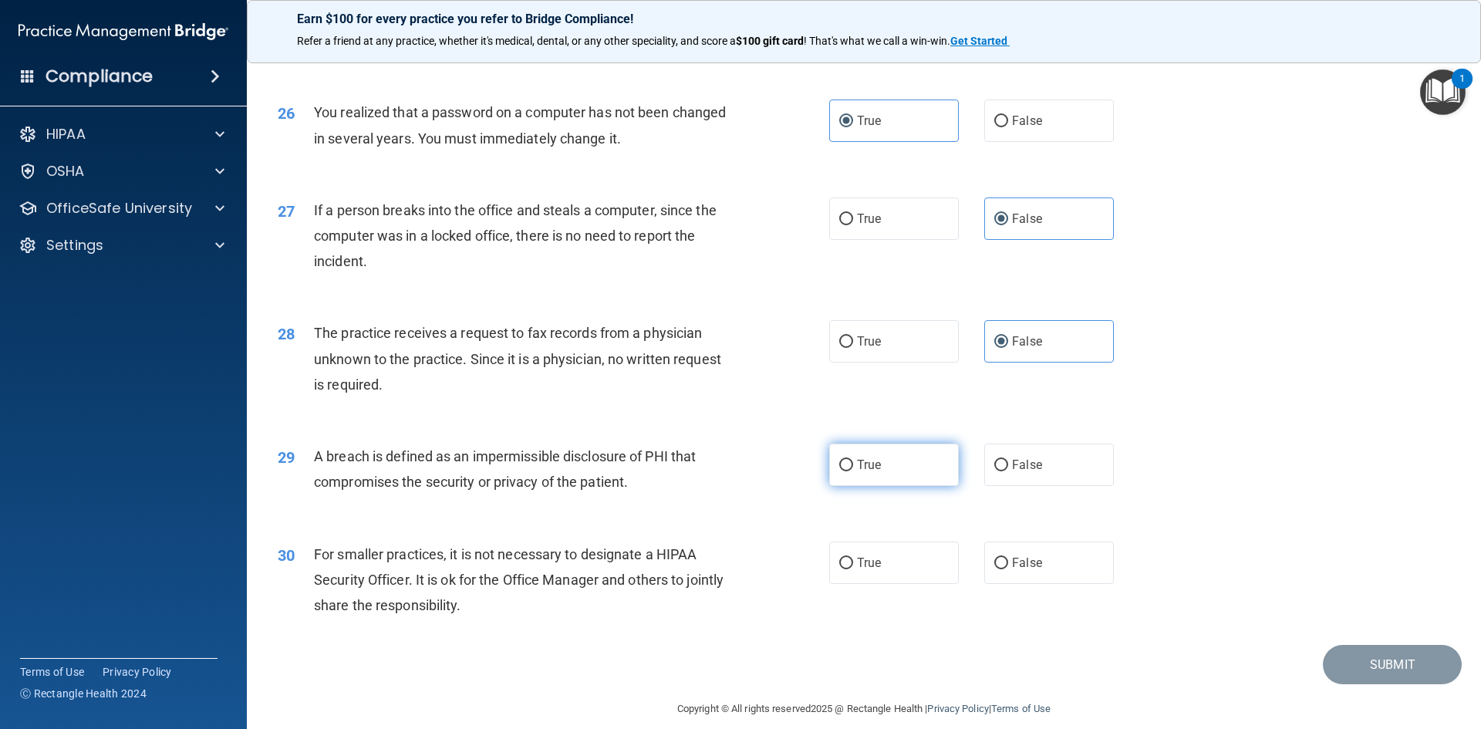
click at [905, 486] on label "True" at bounding box center [894, 465] width 130 height 42
click at [853, 471] on input "True" at bounding box center [846, 466] width 14 height 12
radio input "true"
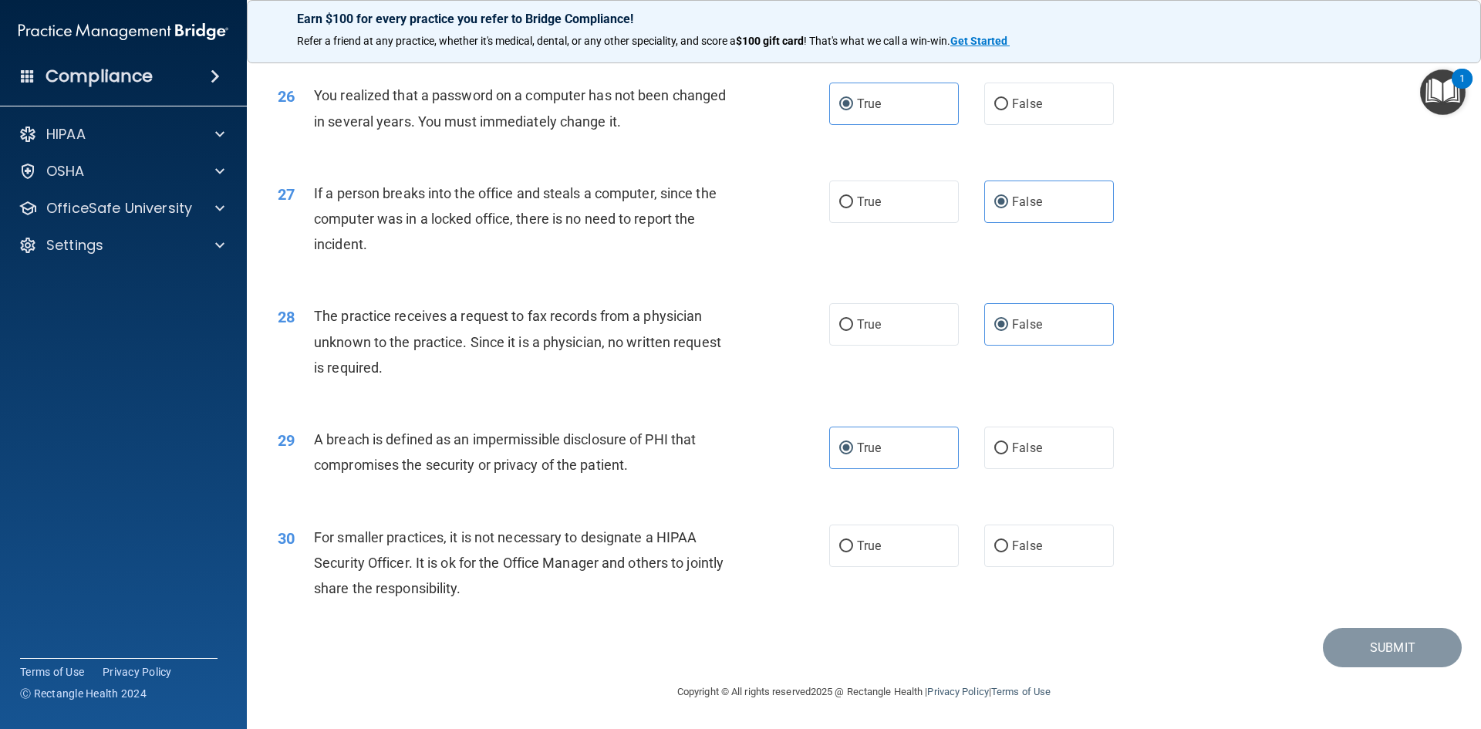
scroll to position [2922, 0]
click at [1047, 551] on label "False" at bounding box center [1049, 546] width 130 height 42
click at [1008, 551] on input "False" at bounding box center [1001, 547] width 14 height 12
radio input "true"
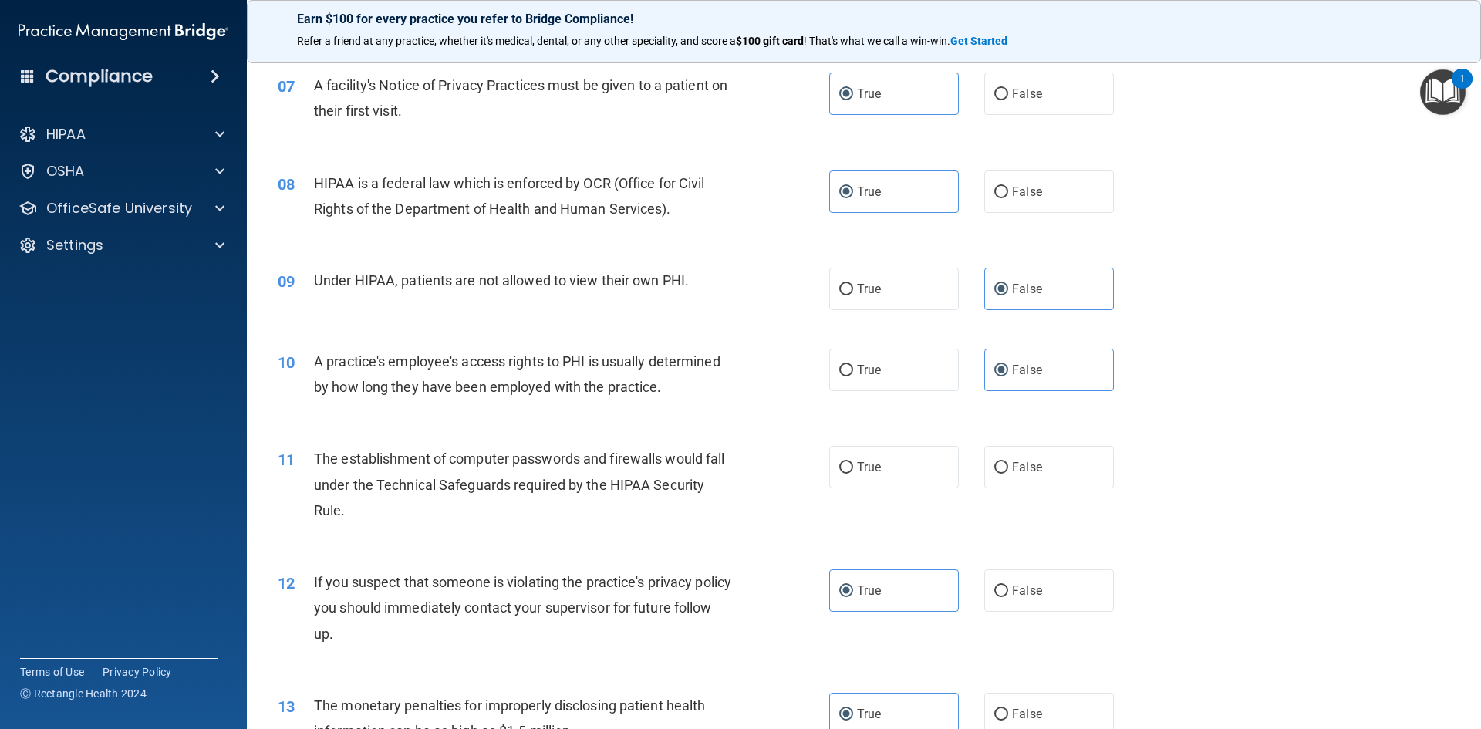
scroll to position [762, 0]
click at [914, 467] on label "True" at bounding box center [894, 468] width 130 height 42
click at [853, 467] on input "True" at bounding box center [846, 469] width 14 height 12
radio input "true"
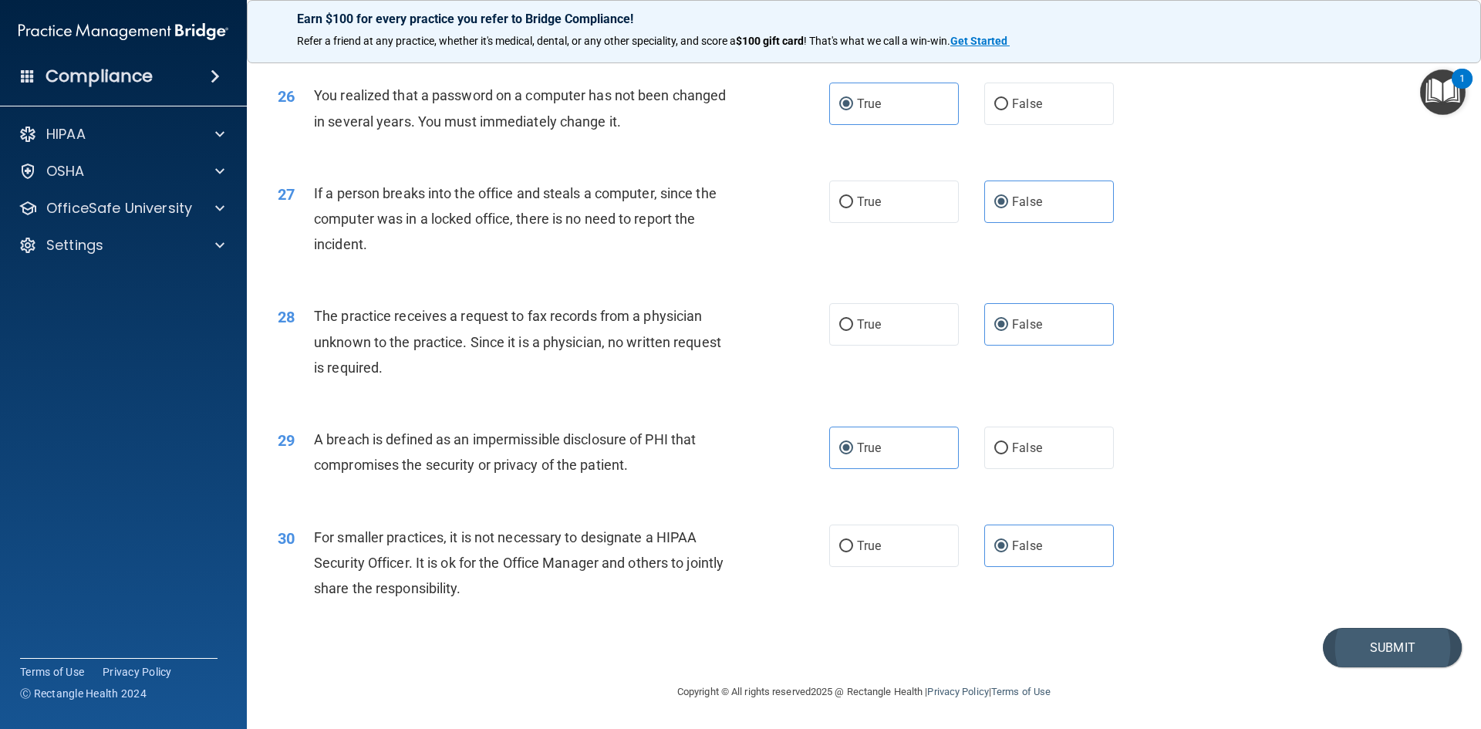
scroll to position [2922, 0]
click at [1395, 660] on button "Submit" at bounding box center [1392, 647] width 139 height 39
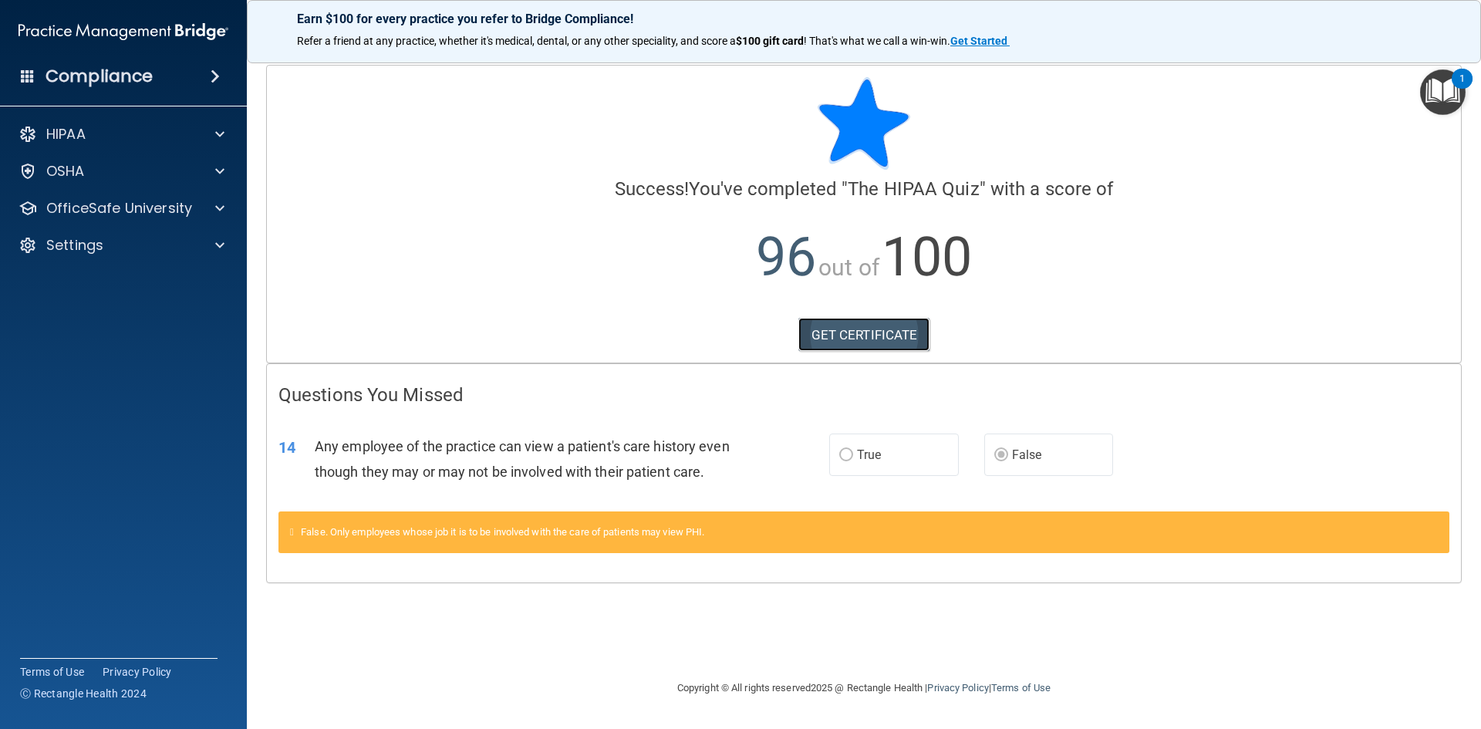
click at [873, 333] on link "GET CERTIFICATE" at bounding box center [864, 335] width 132 height 34
click at [110, 144] on div "HIPAA" at bounding box center [124, 134] width 248 height 31
click at [225, 202] on div at bounding box center [217, 208] width 39 height 19
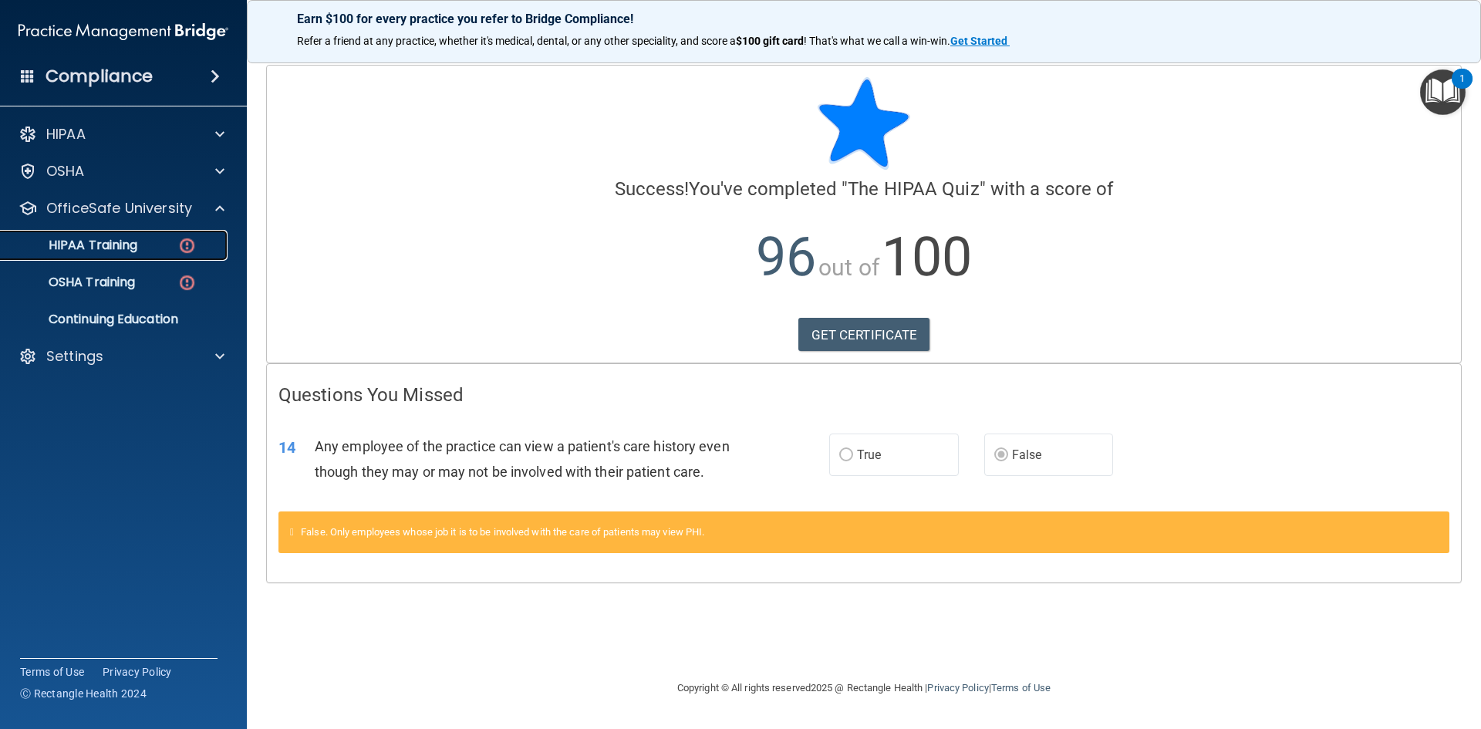
click at [159, 238] on div "HIPAA Training" at bounding box center [115, 245] width 211 height 15
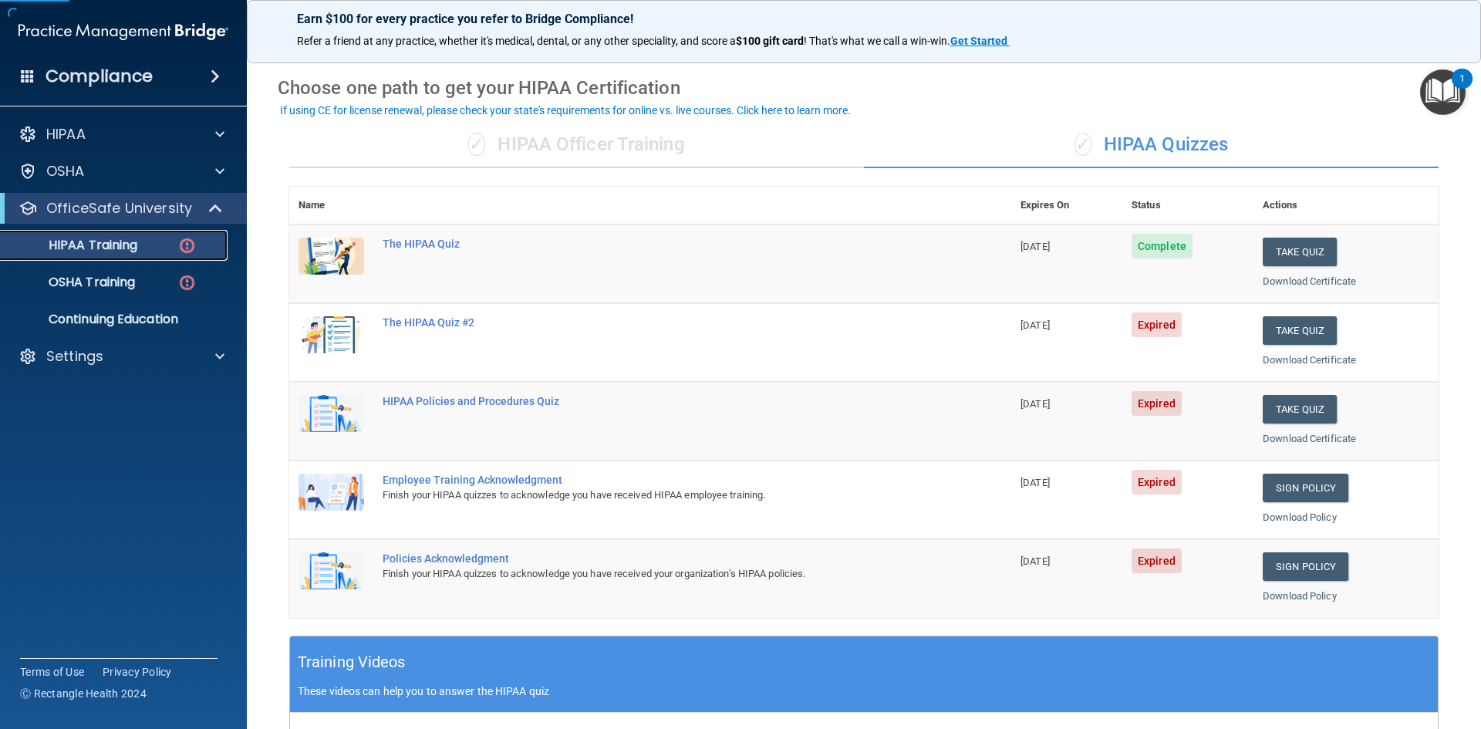
scroll to position [154, 0]
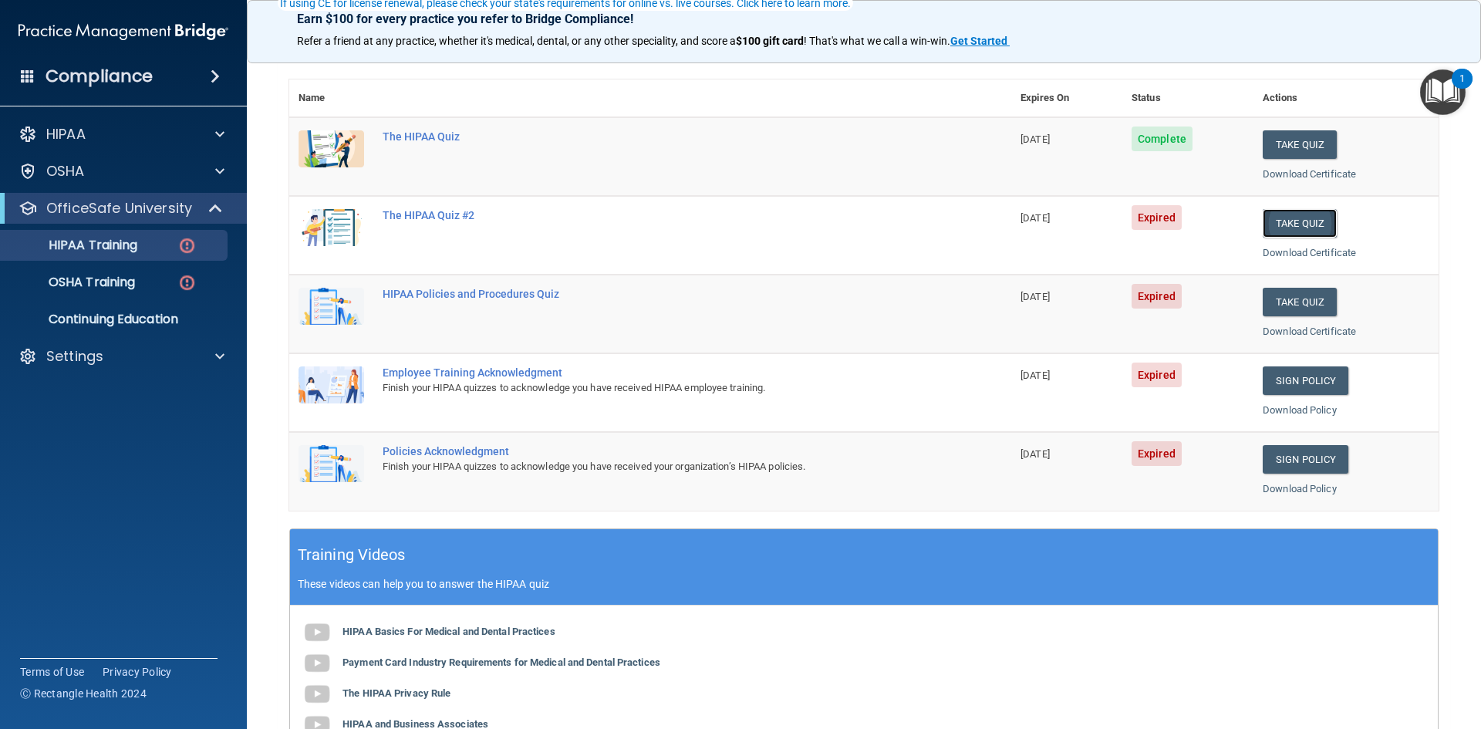
click at [1293, 216] on button "Take Quiz" at bounding box center [1300, 223] width 74 height 29
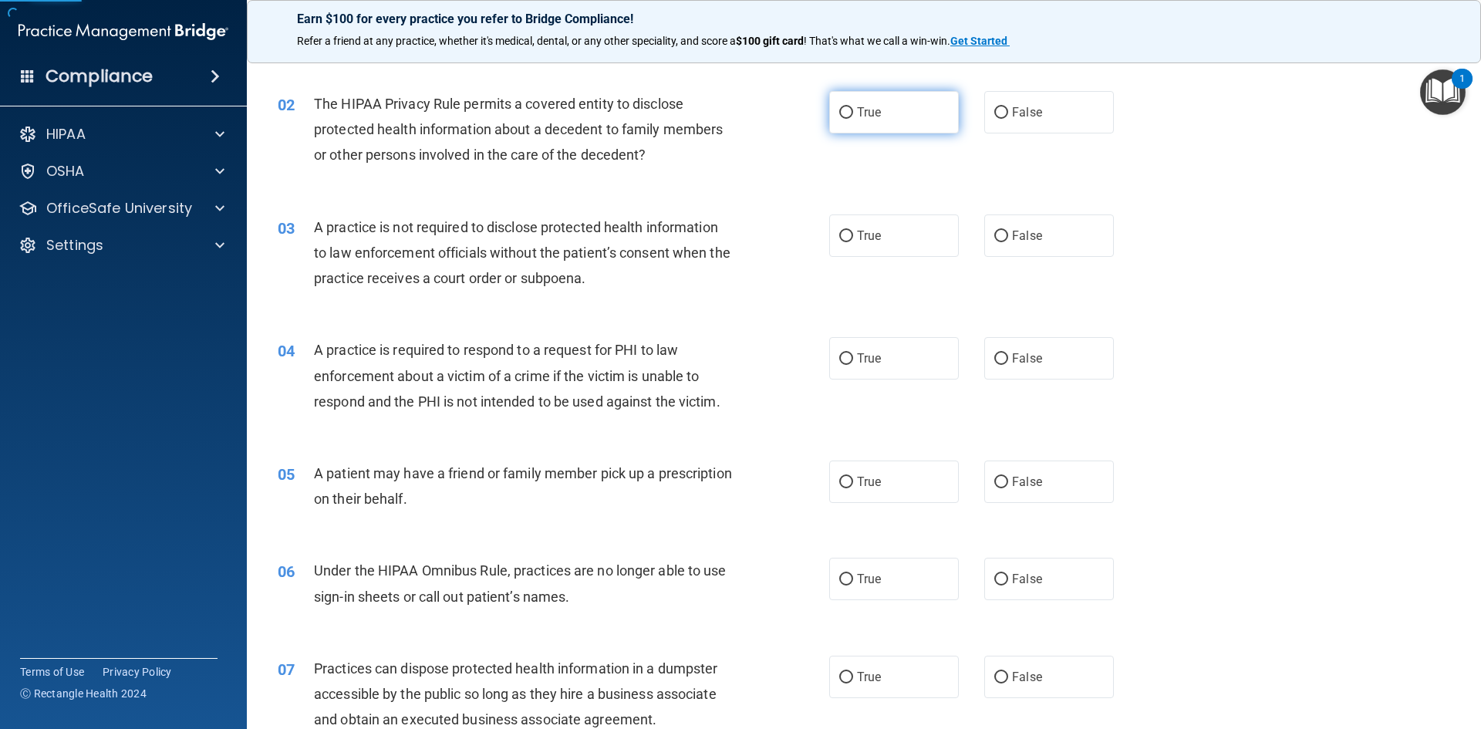
click at [882, 106] on label "True" at bounding box center [894, 112] width 130 height 42
click at [853, 107] on input "True" at bounding box center [846, 113] width 14 height 12
radio input "true"
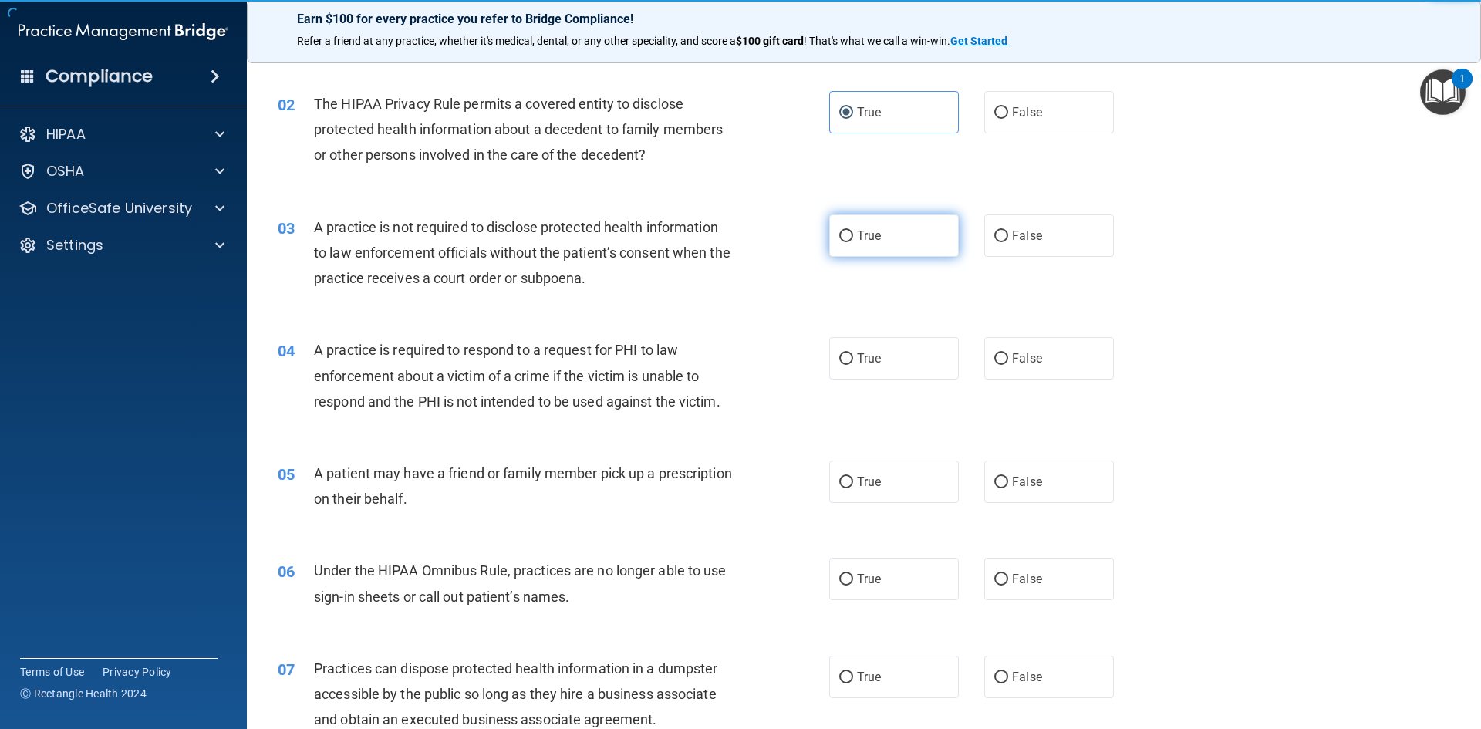
drag, startPoint x: 884, startPoint y: 265, endPoint x: 879, endPoint y: 255, distance: 11.4
click at [879, 256] on div "03 A practice is not required to disclose protected health information to law e…" at bounding box center [864, 256] width 1196 height 123
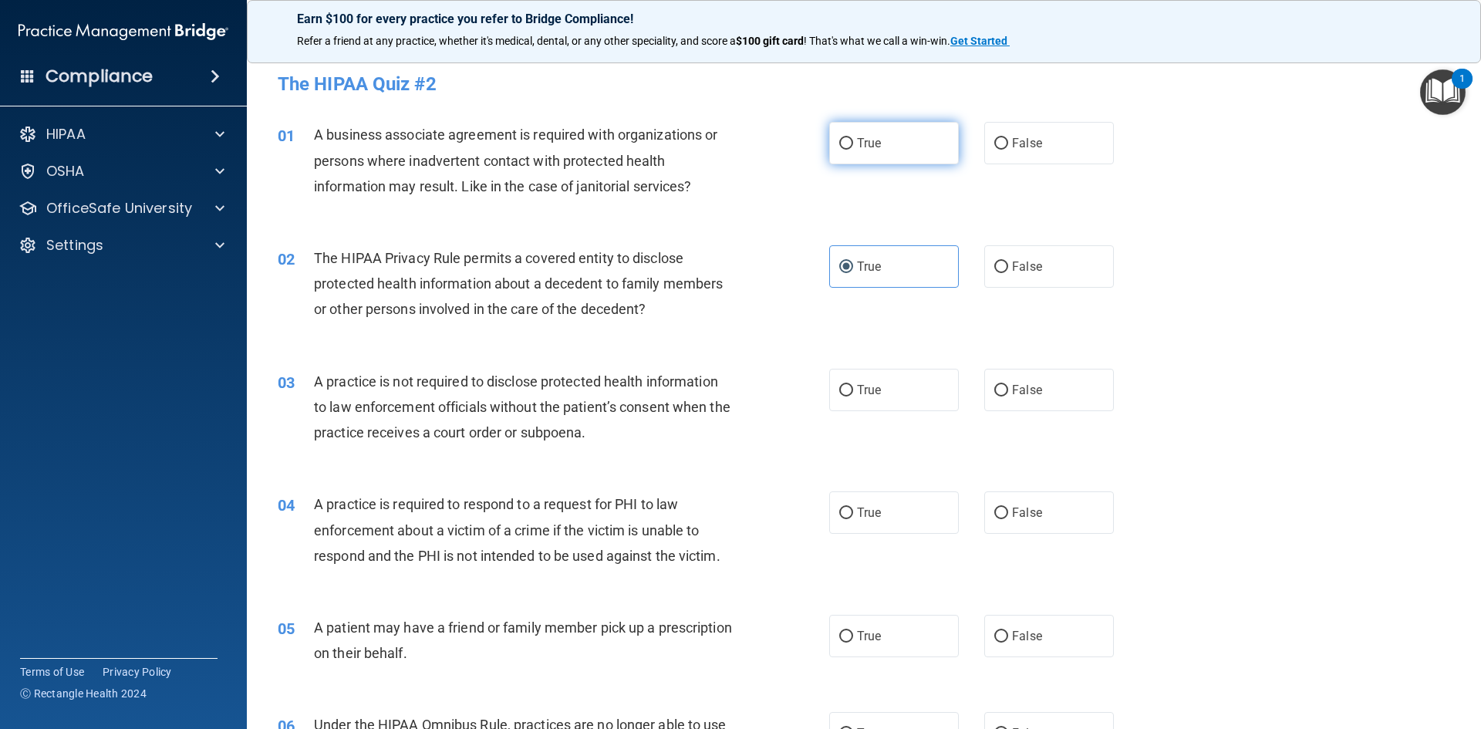
click at [906, 142] on label "True" at bounding box center [894, 143] width 130 height 42
click at [853, 142] on input "True" at bounding box center [846, 144] width 14 height 12
radio input "true"
click at [927, 381] on label "True" at bounding box center [894, 390] width 130 height 42
click at [853, 385] on input "True" at bounding box center [846, 391] width 14 height 12
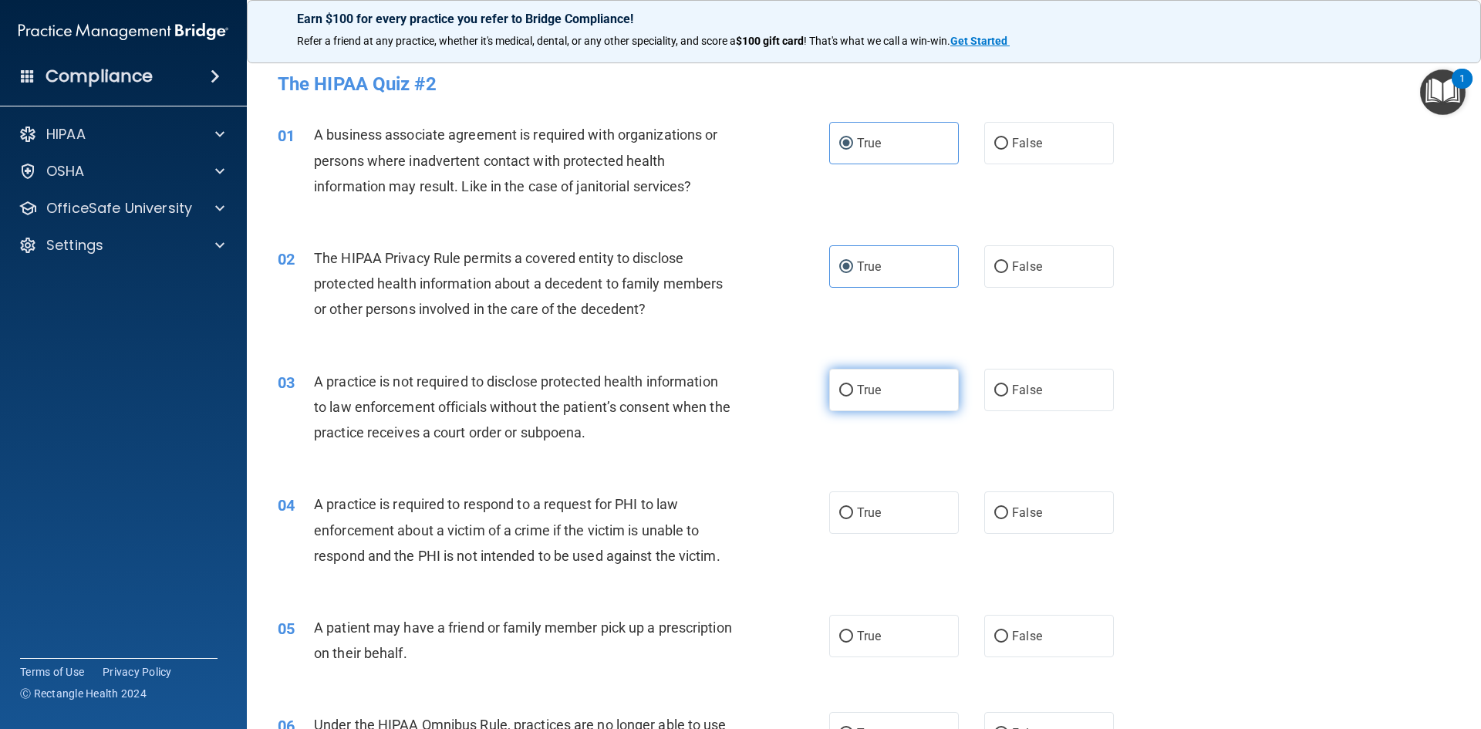
radio input "true"
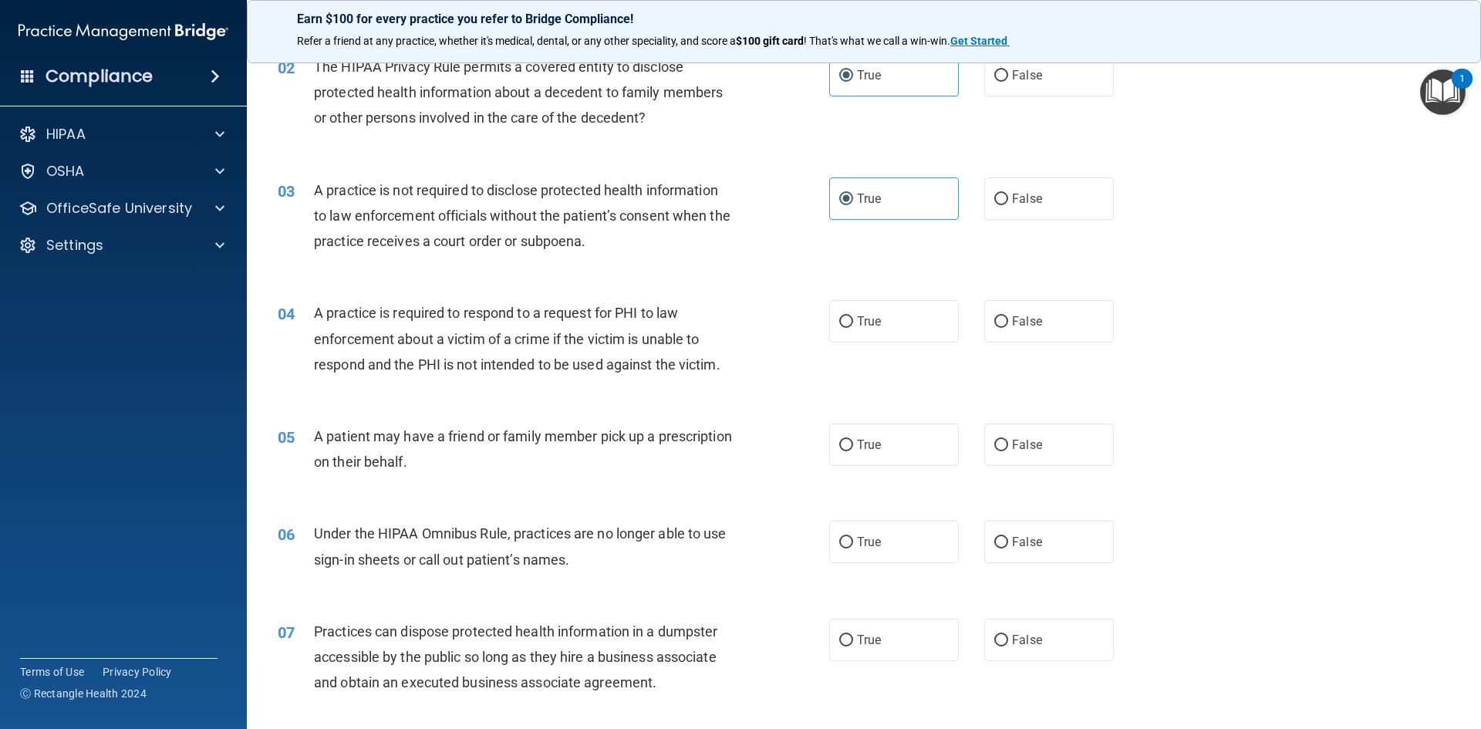
scroll to position [231, 0]
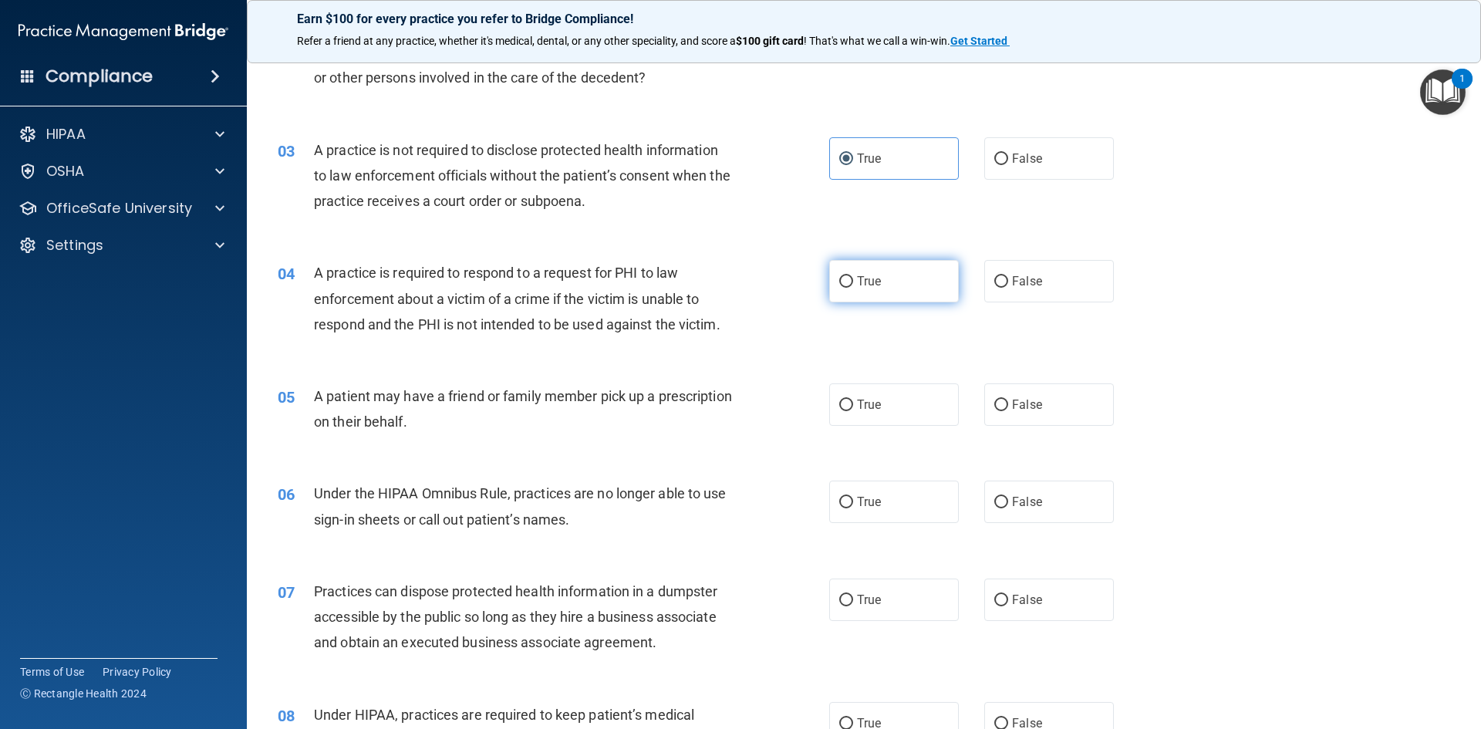
click at [906, 282] on label "True" at bounding box center [894, 281] width 130 height 42
click at [853, 282] on input "True" at bounding box center [846, 282] width 14 height 12
radio input "true"
click at [915, 386] on label "True" at bounding box center [894, 404] width 130 height 42
click at [853, 400] on input "True" at bounding box center [846, 406] width 14 height 12
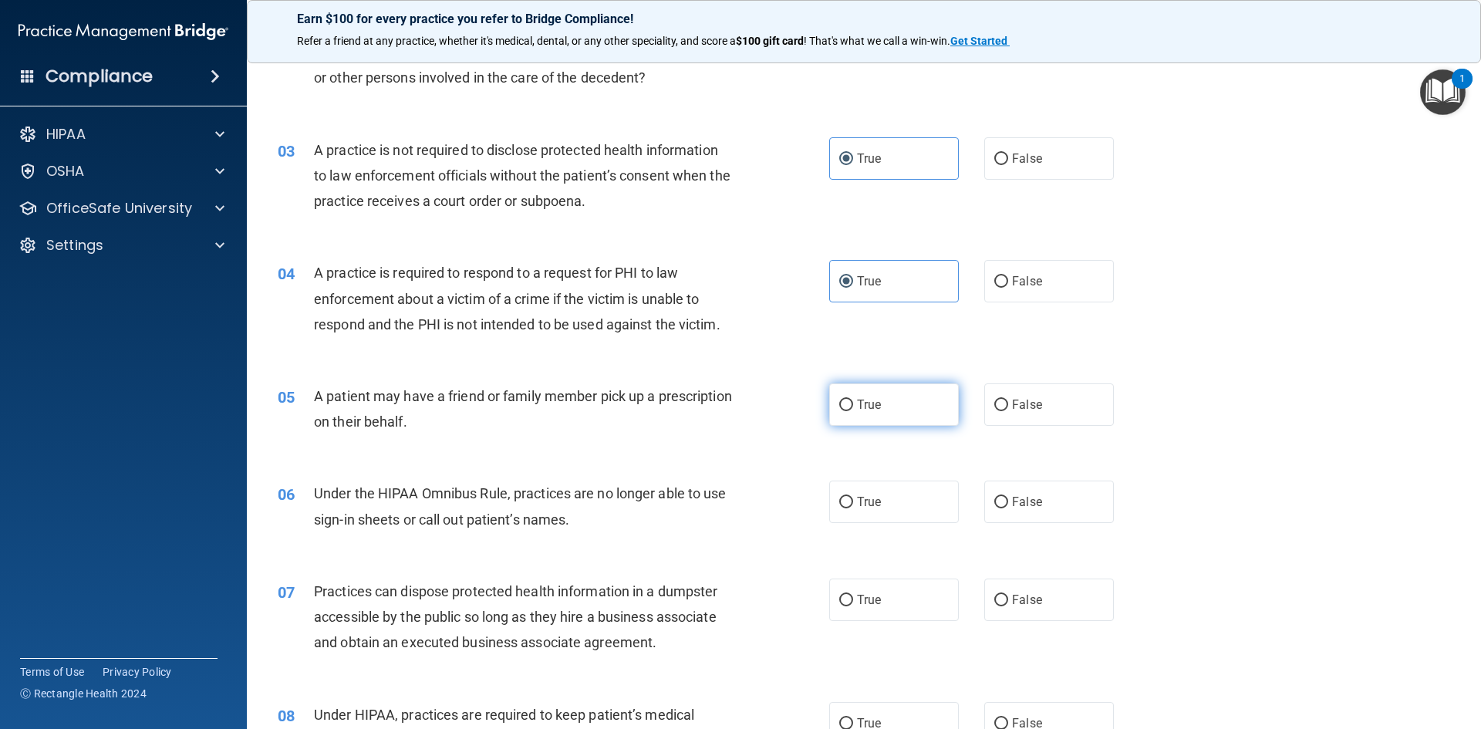
radio input "true"
click at [919, 484] on label "True" at bounding box center [894, 502] width 130 height 42
click at [853, 497] on input "True" at bounding box center [846, 503] width 14 height 12
radio input "true"
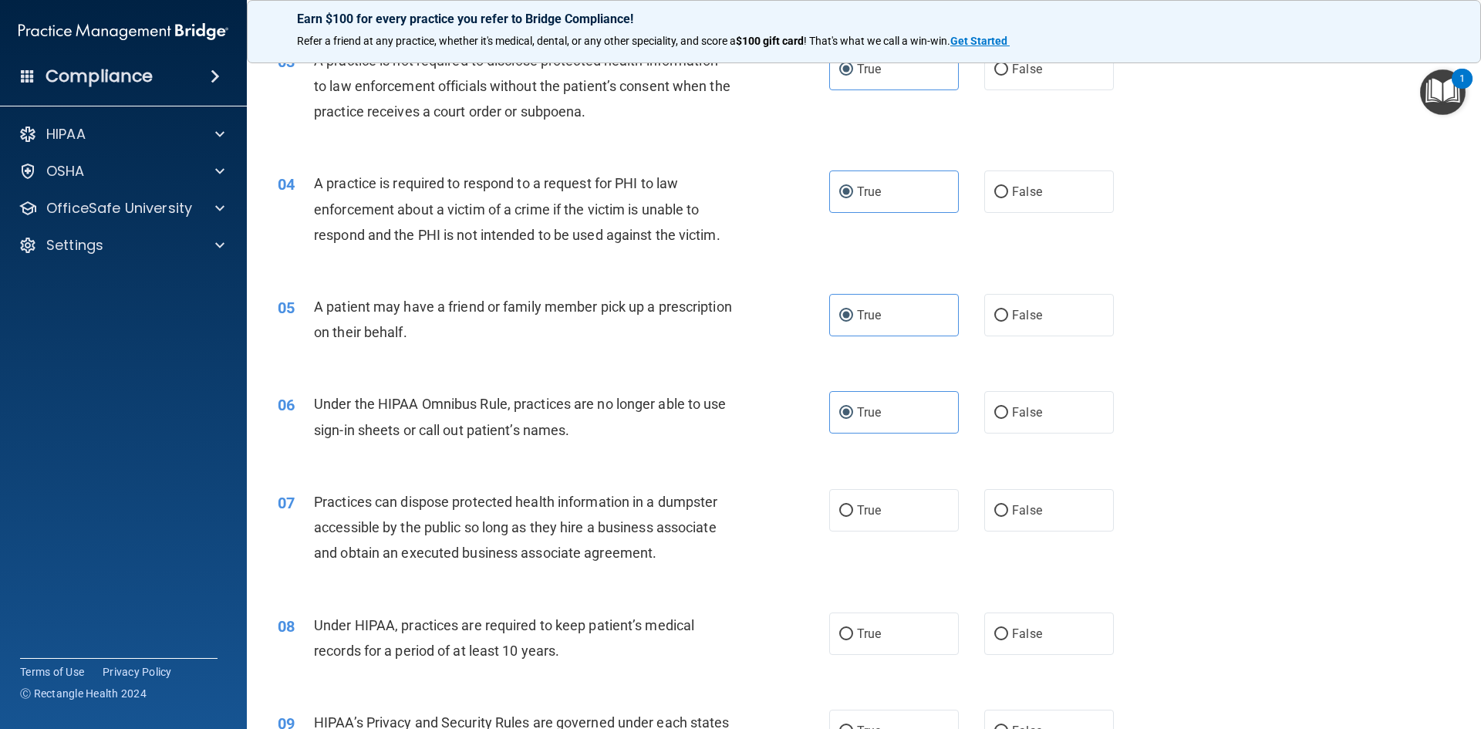
scroll to position [463, 0]
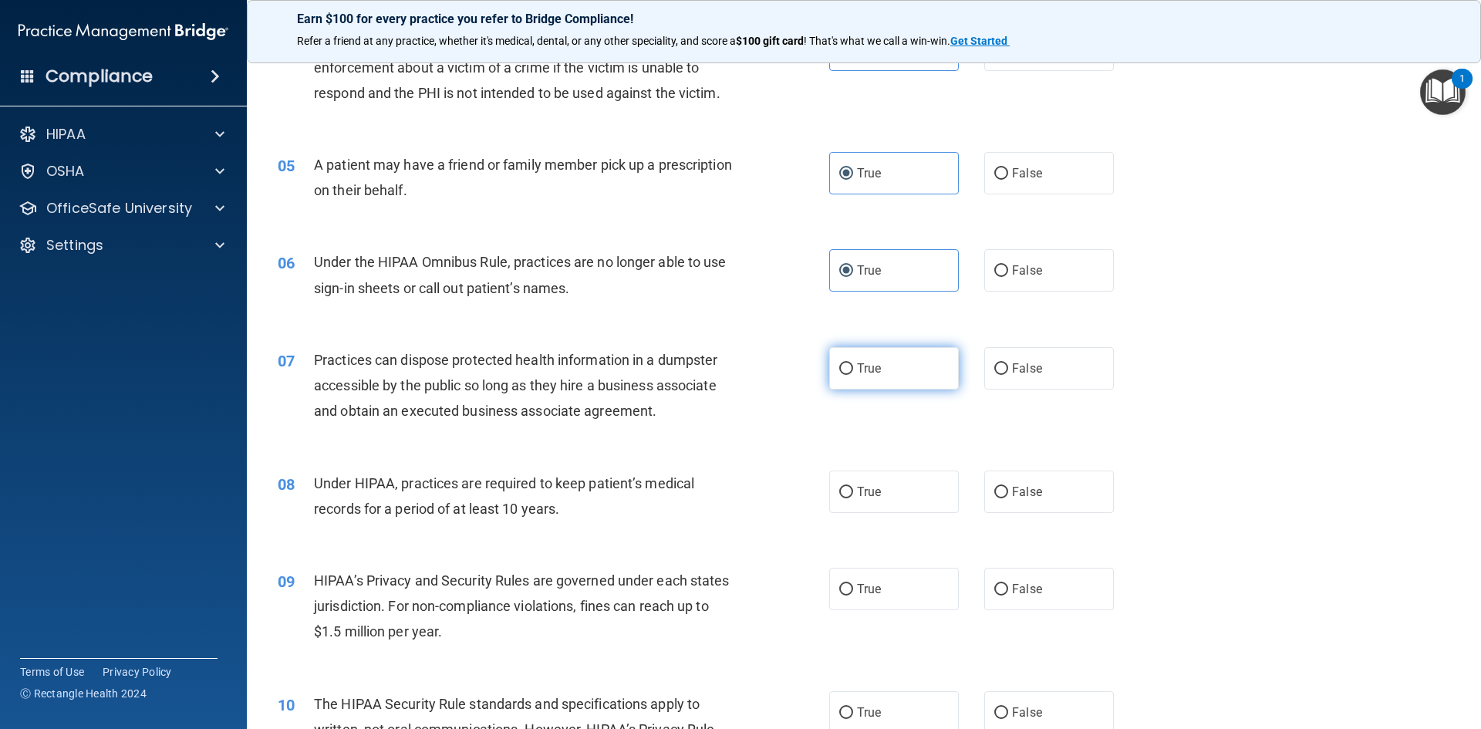
click at [915, 380] on label "True" at bounding box center [894, 368] width 130 height 42
click at [853, 375] on input "True" at bounding box center [846, 369] width 14 height 12
radio input "true"
click at [897, 485] on label "True" at bounding box center [894, 492] width 130 height 42
click at [853, 487] on input "True" at bounding box center [846, 493] width 14 height 12
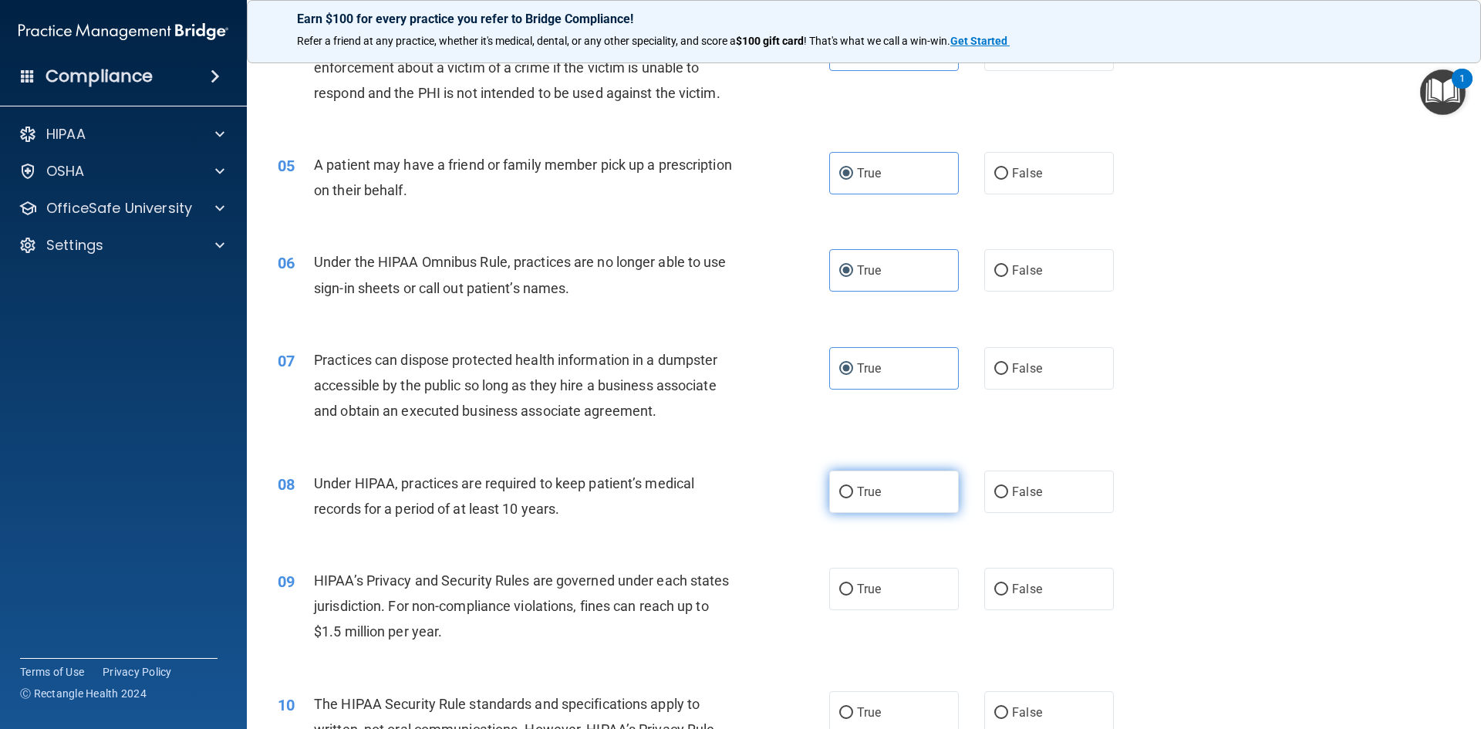
radio input "true"
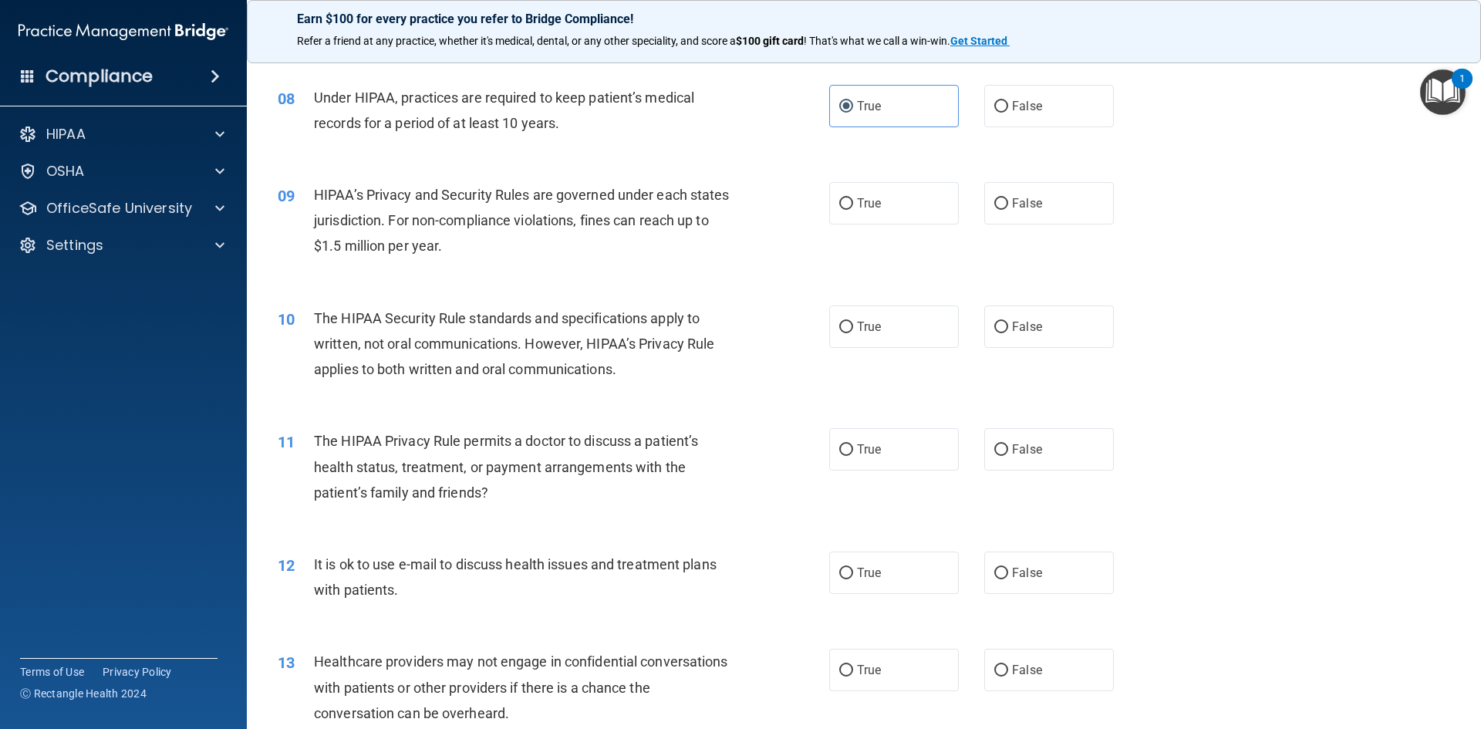
drag, startPoint x: 926, startPoint y: 214, endPoint x: 924, endPoint y: 298, distance: 83.3
click at [926, 214] on label "True" at bounding box center [894, 203] width 130 height 42
click at [853, 210] on input "True" at bounding box center [846, 204] width 14 height 12
radio input "true"
click at [921, 319] on label "True" at bounding box center [894, 326] width 130 height 42
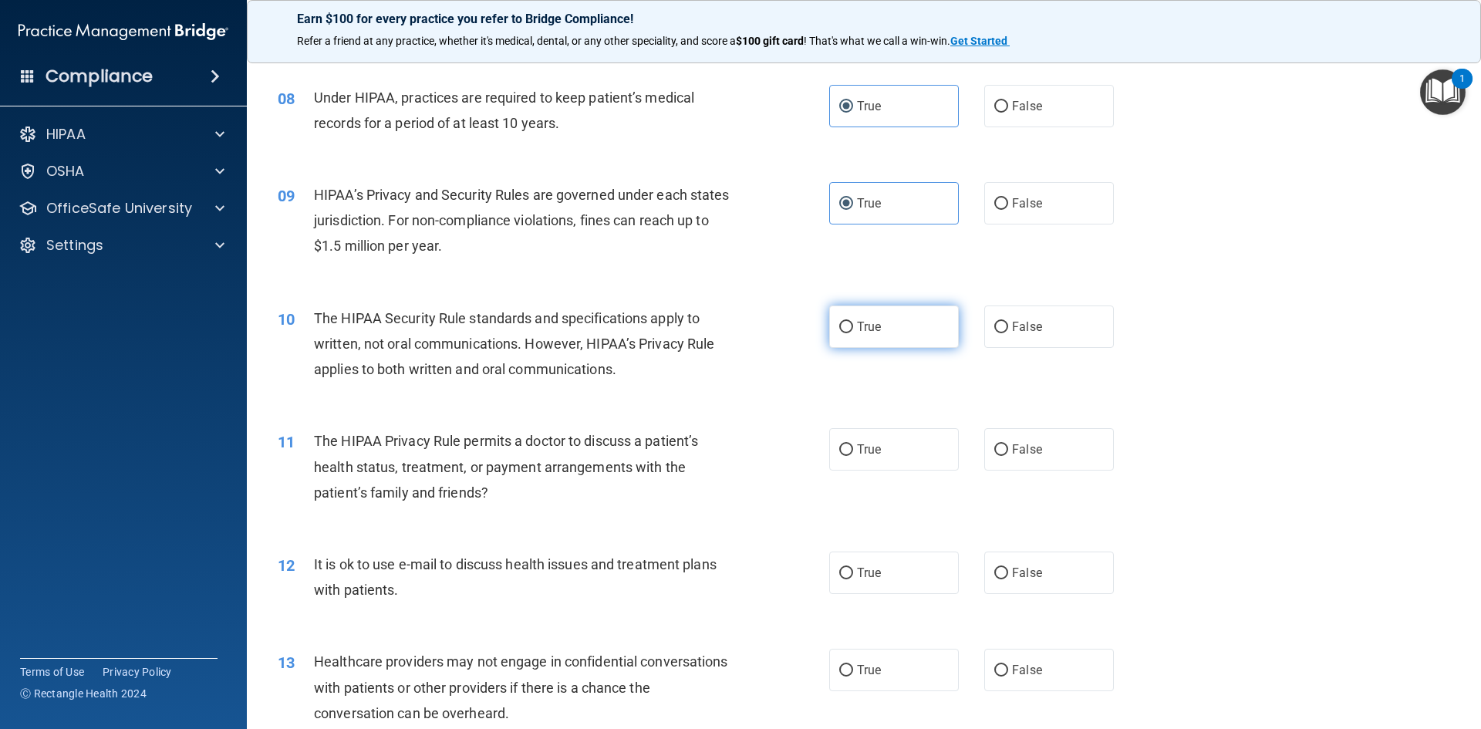
click at [853, 322] on input "True" at bounding box center [846, 328] width 14 height 12
radio input "true"
click at [913, 446] on label "True" at bounding box center [894, 449] width 130 height 42
click at [853, 446] on input "True" at bounding box center [846, 450] width 14 height 12
radio input "true"
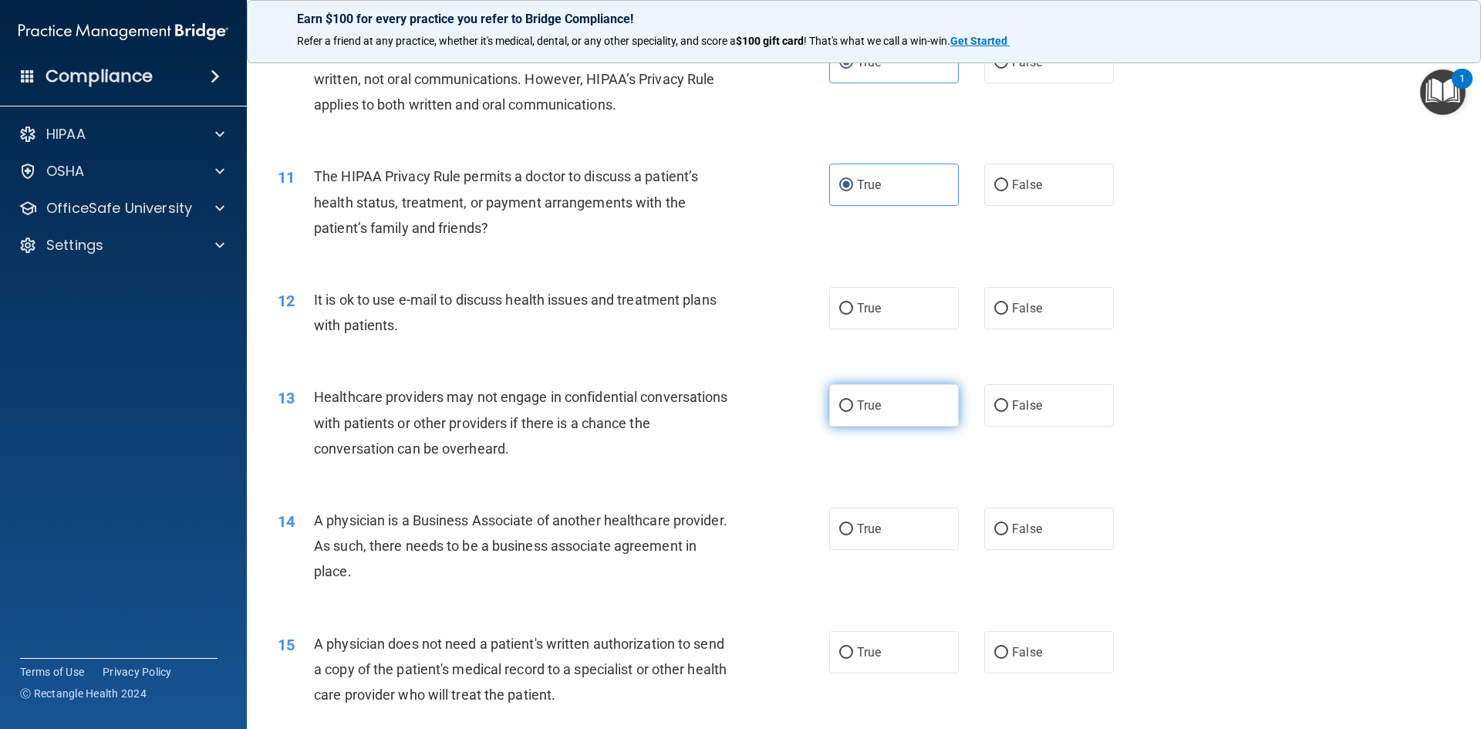
scroll to position [1234, 0]
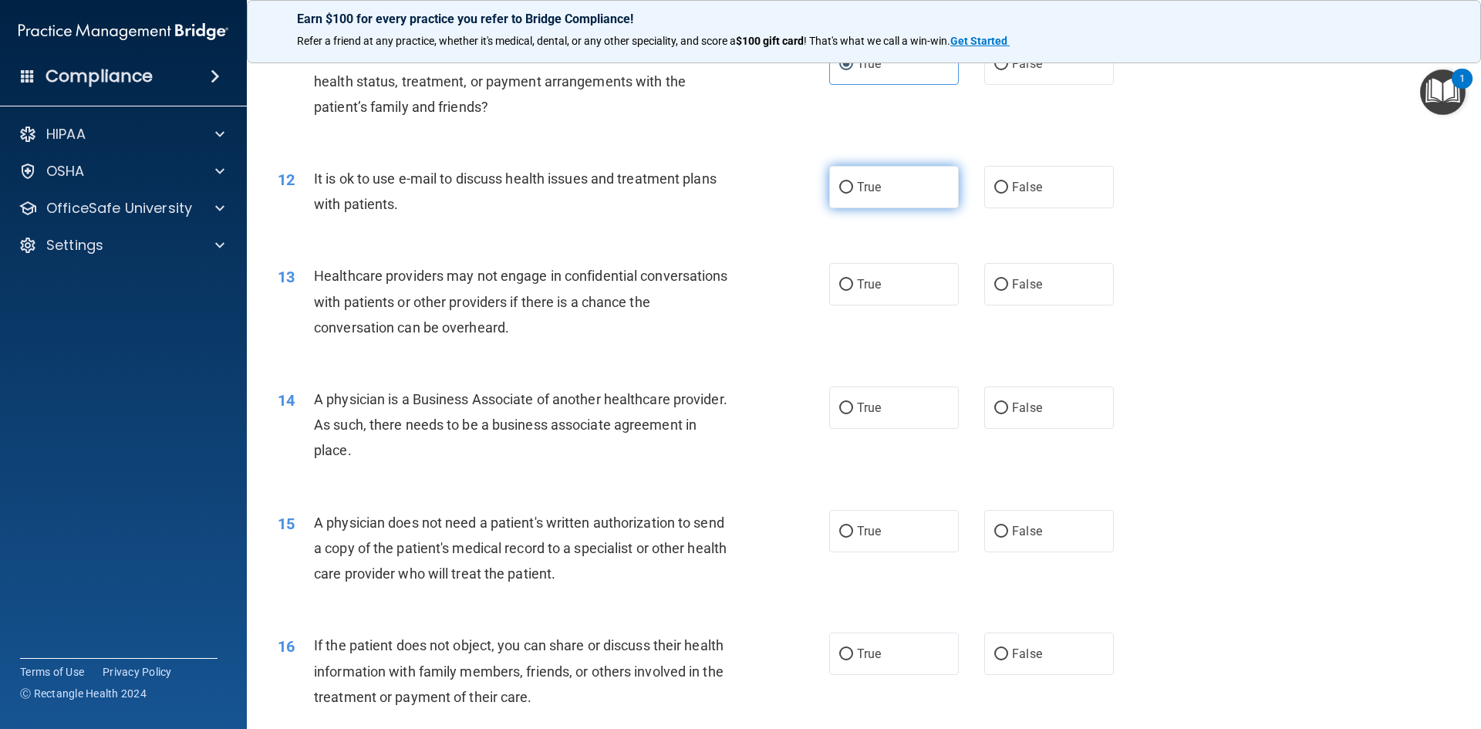
click at [899, 189] on label "True" at bounding box center [894, 187] width 130 height 42
click at [853, 189] on input "True" at bounding box center [846, 188] width 14 height 12
radio input "true"
click at [920, 274] on label "True" at bounding box center [894, 284] width 130 height 42
click at [853, 279] on input "True" at bounding box center [846, 285] width 14 height 12
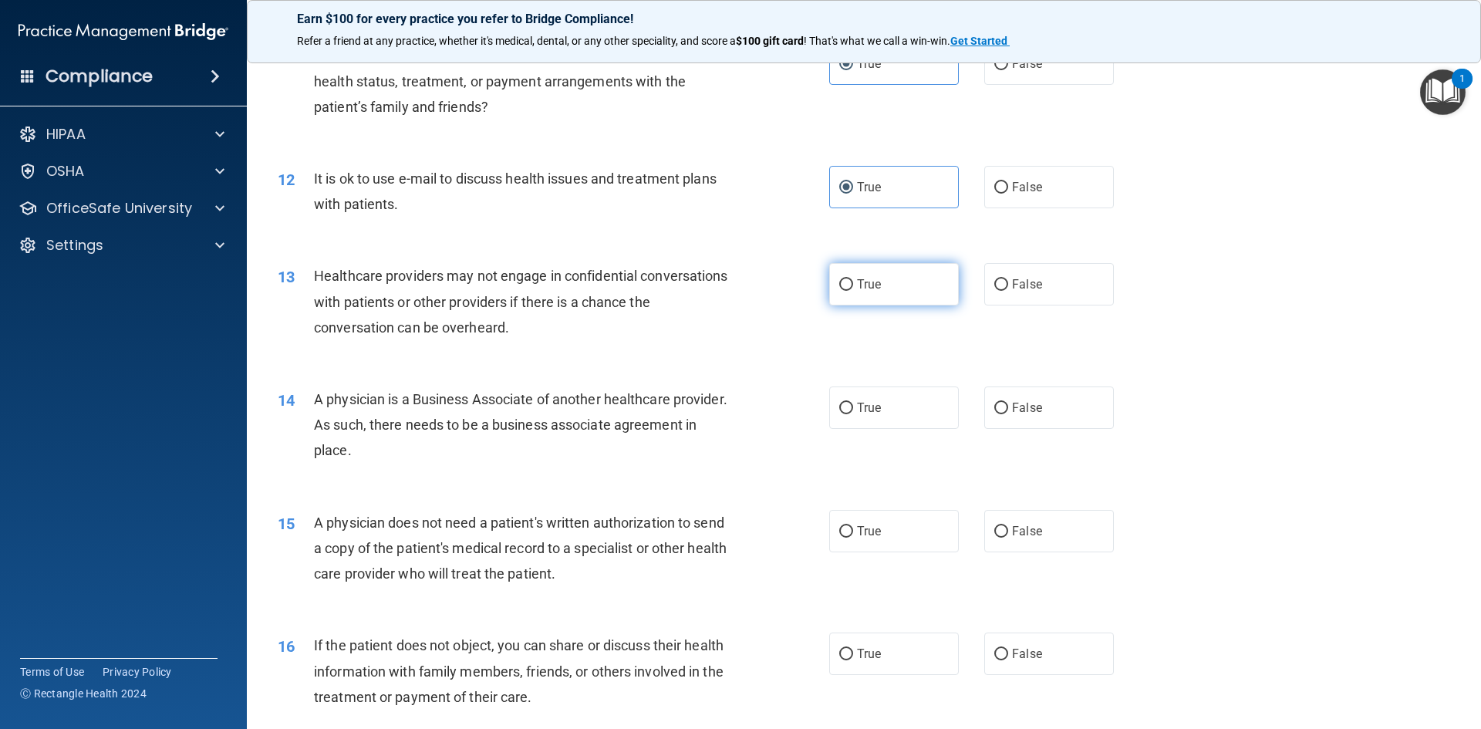
radio input "true"
click at [916, 404] on label "True" at bounding box center [894, 407] width 130 height 42
click at [853, 404] on input "True" at bounding box center [846, 409] width 14 height 12
radio input "true"
drag, startPoint x: 893, startPoint y: 525, endPoint x: 908, endPoint y: 428, distance: 98.3
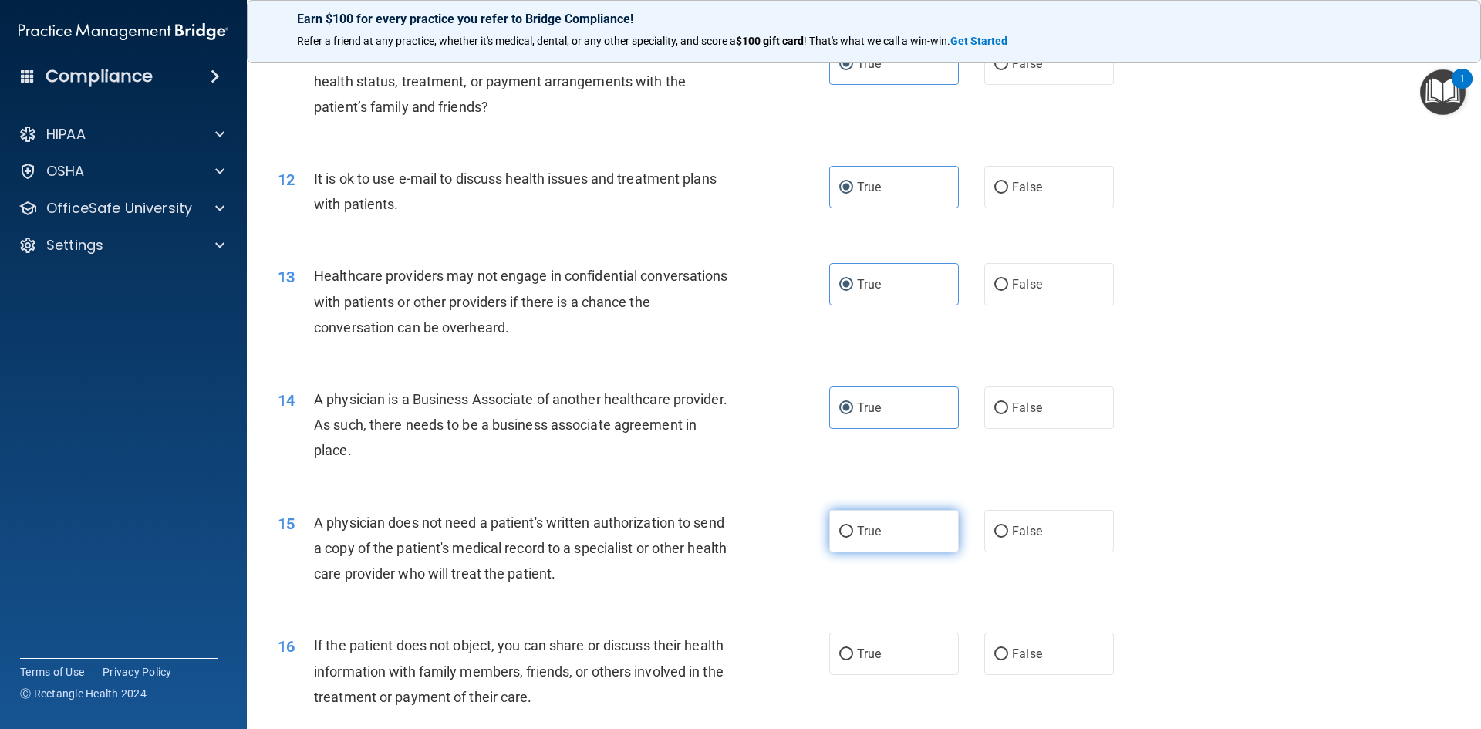
click at [892, 525] on label "True" at bounding box center [894, 531] width 130 height 42
click at [853, 526] on input "True" at bounding box center [846, 532] width 14 height 12
radio input "true"
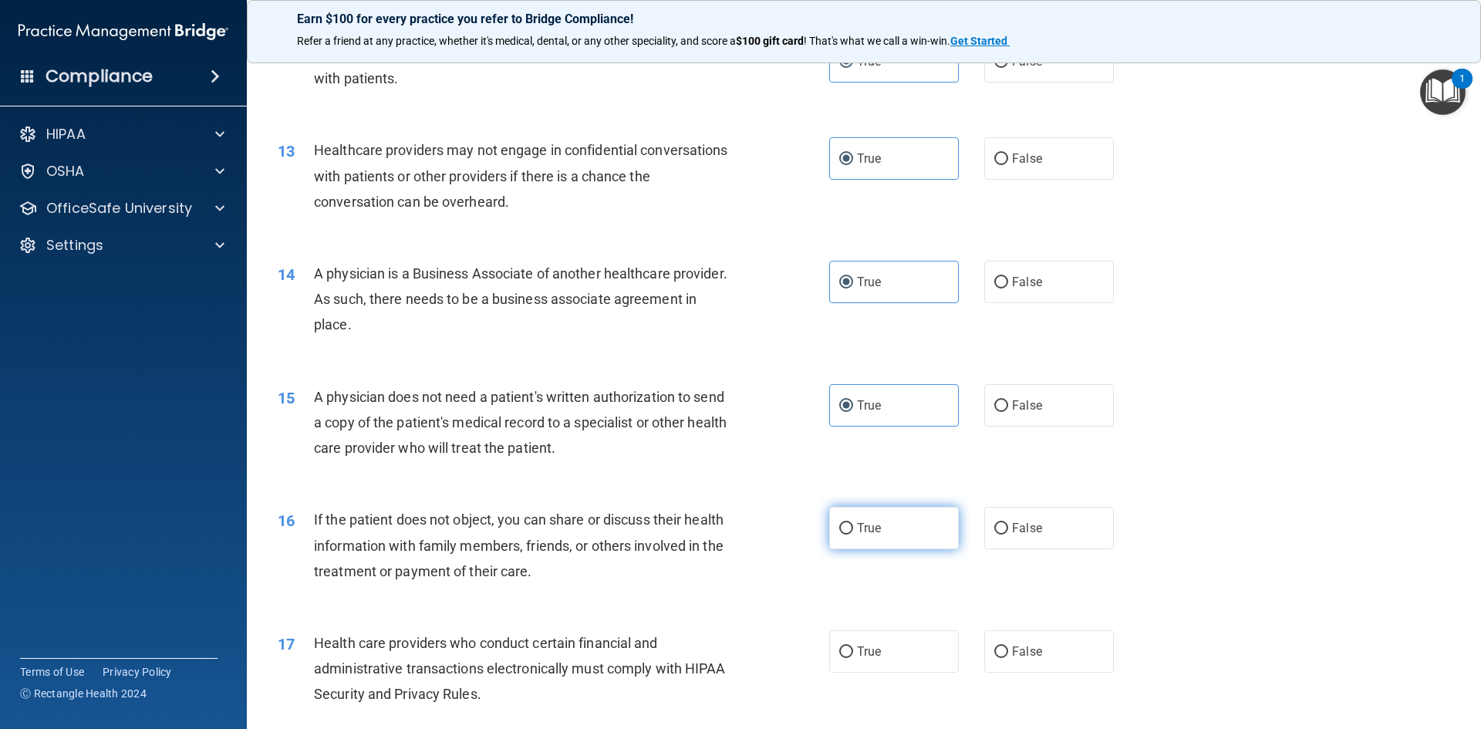
scroll to position [1543, 0]
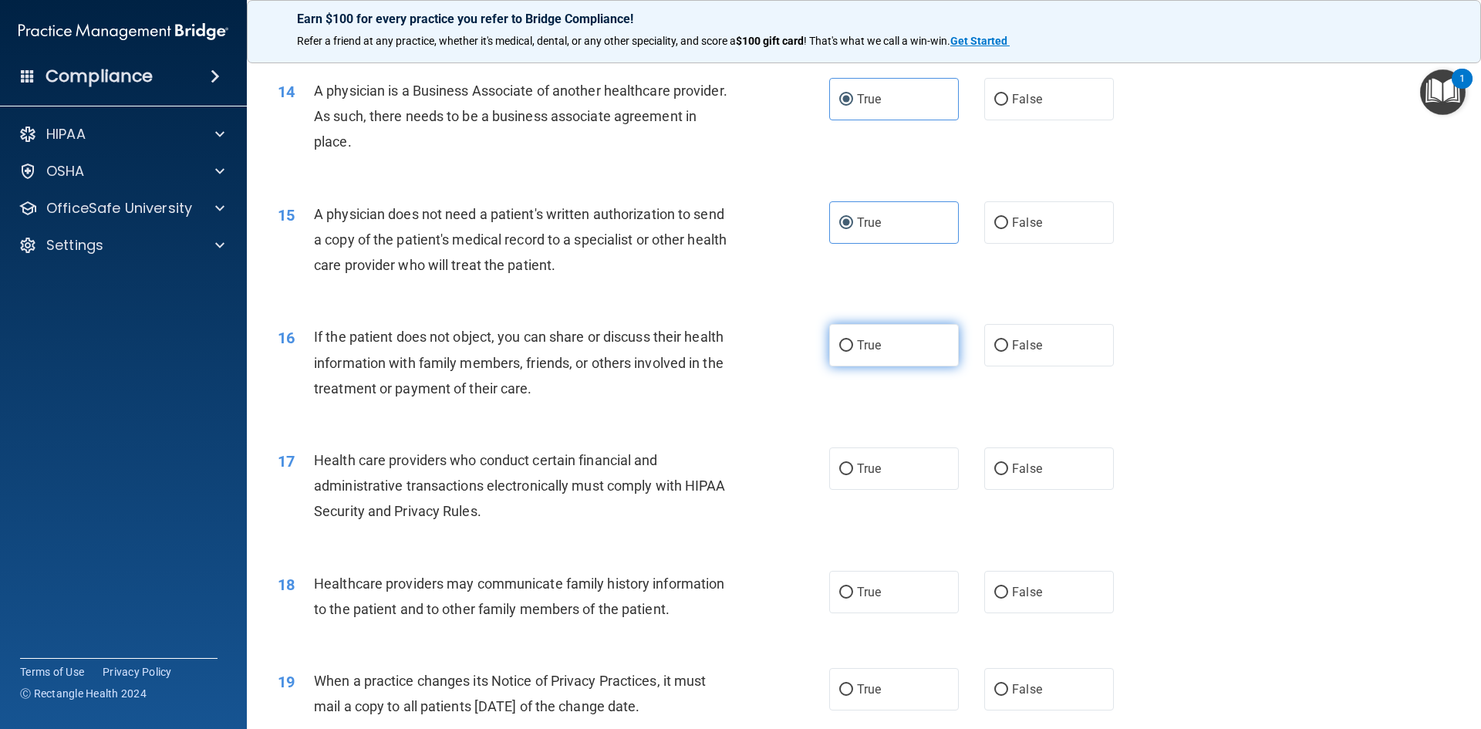
click at [924, 361] on label "True" at bounding box center [894, 345] width 130 height 42
click at [853, 352] on input "True" at bounding box center [846, 346] width 14 height 12
radio input "true"
drag, startPoint x: 917, startPoint y: 466, endPoint x: 917, endPoint y: 450, distance: 16.2
click at [916, 465] on label "True" at bounding box center [894, 468] width 130 height 42
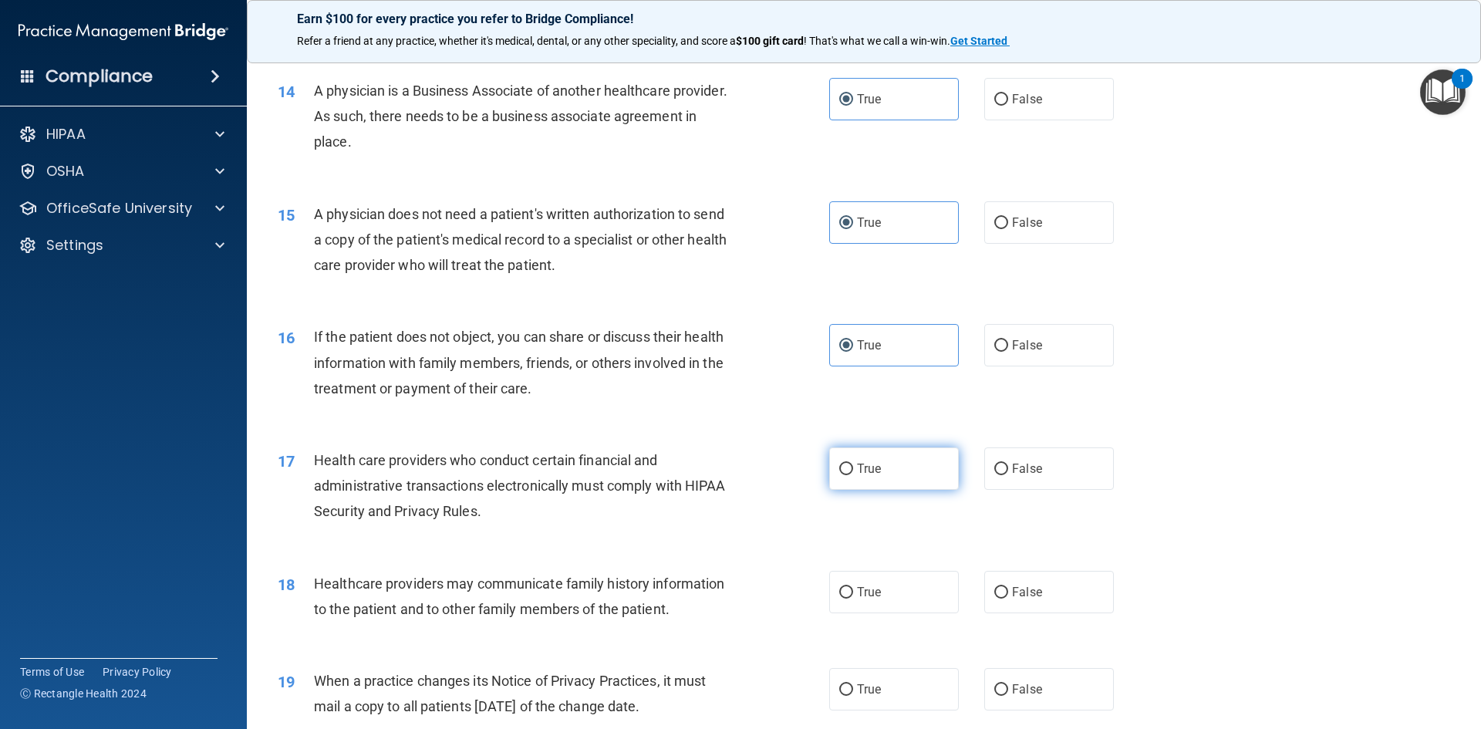
click at [853, 465] on input "True" at bounding box center [846, 470] width 14 height 12
radio input "true"
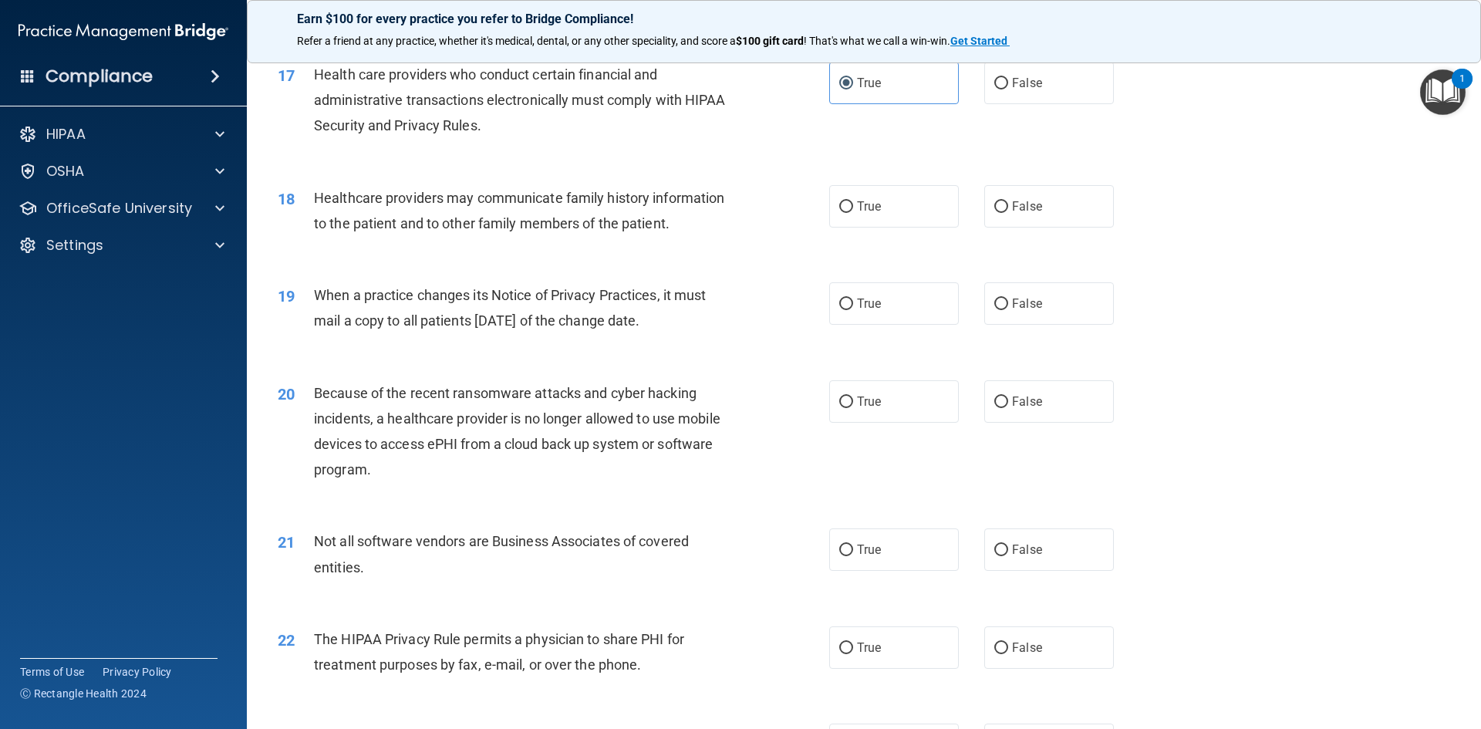
drag, startPoint x: 931, startPoint y: 225, endPoint x: 940, endPoint y: 266, distance: 41.8
click at [933, 225] on label "True" at bounding box center [894, 206] width 130 height 42
click at [853, 213] on input "True" at bounding box center [846, 207] width 14 height 12
radio input "true"
click at [940, 301] on label "True" at bounding box center [894, 303] width 130 height 42
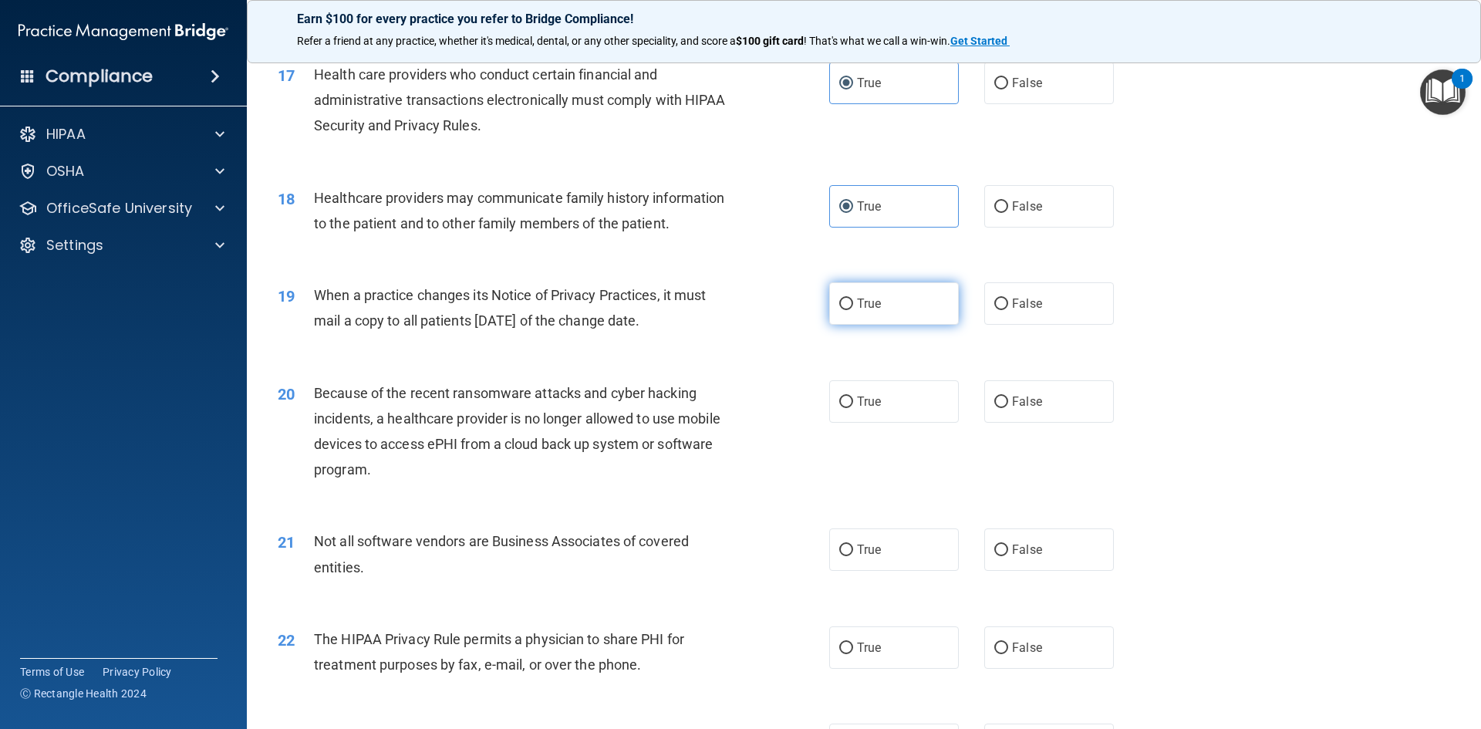
click at [853, 301] on input "True" at bounding box center [846, 305] width 14 height 12
radio input "true"
click at [919, 394] on label "True" at bounding box center [894, 401] width 130 height 42
click at [853, 396] on input "True" at bounding box center [846, 402] width 14 height 12
radio input "true"
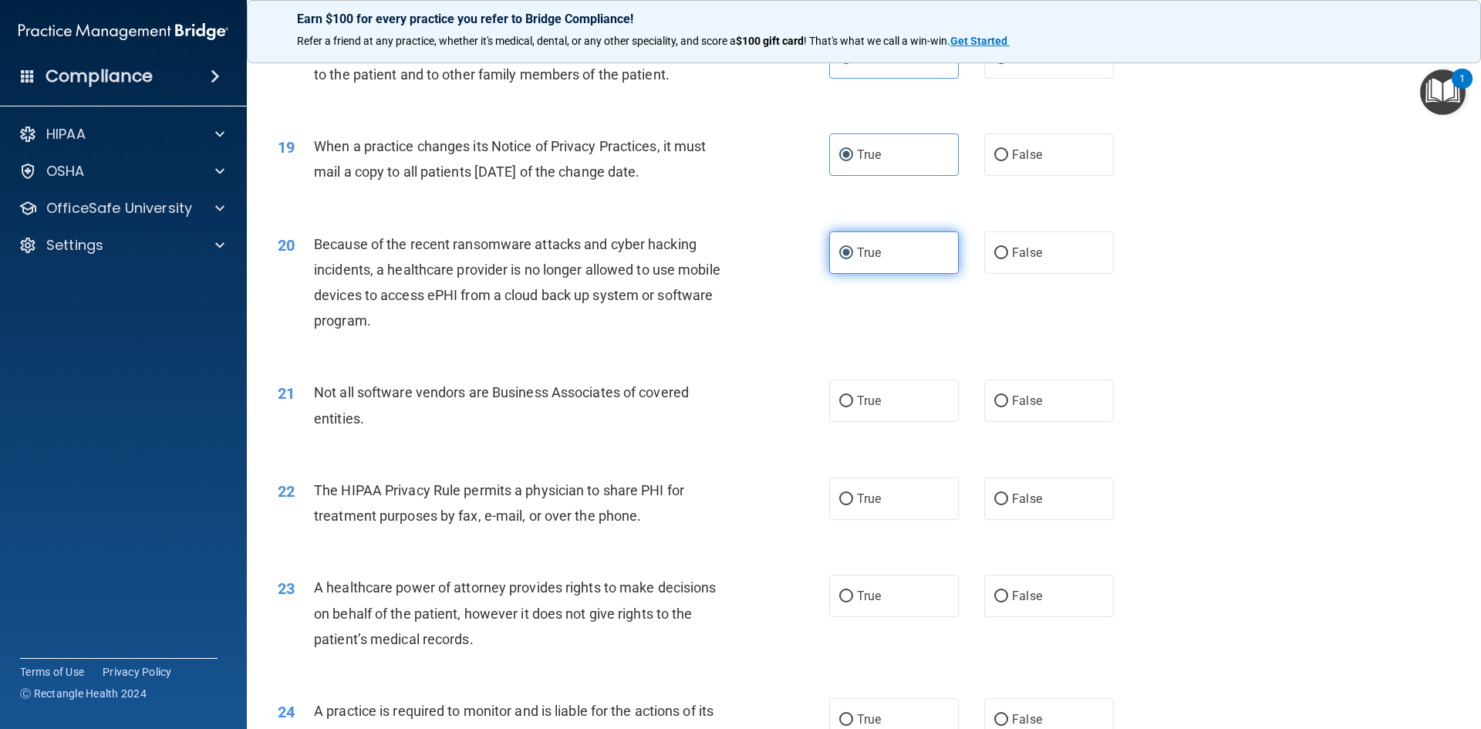
scroll to position [2237, 0]
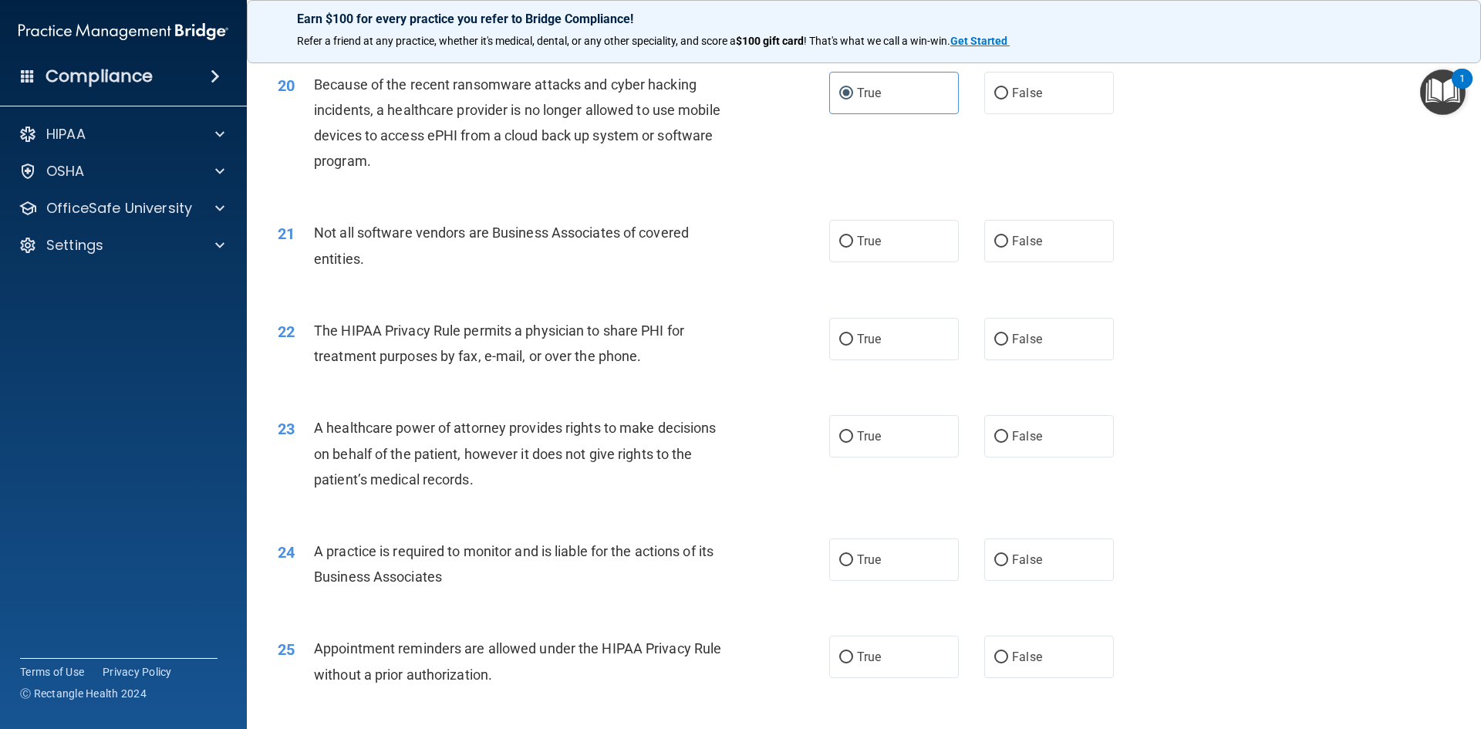
click at [920, 264] on div "21 Not all software vendors are Business Associates of covered entities. True F…" at bounding box center [864, 249] width 1196 height 97
click at [919, 252] on label "True" at bounding box center [894, 241] width 130 height 42
click at [853, 248] on input "True" at bounding box center [846, 242] width 14 height 12
radio input "true"
click at [928, 349] on label "True" at bounding box center [894, 339] width 130 height 42
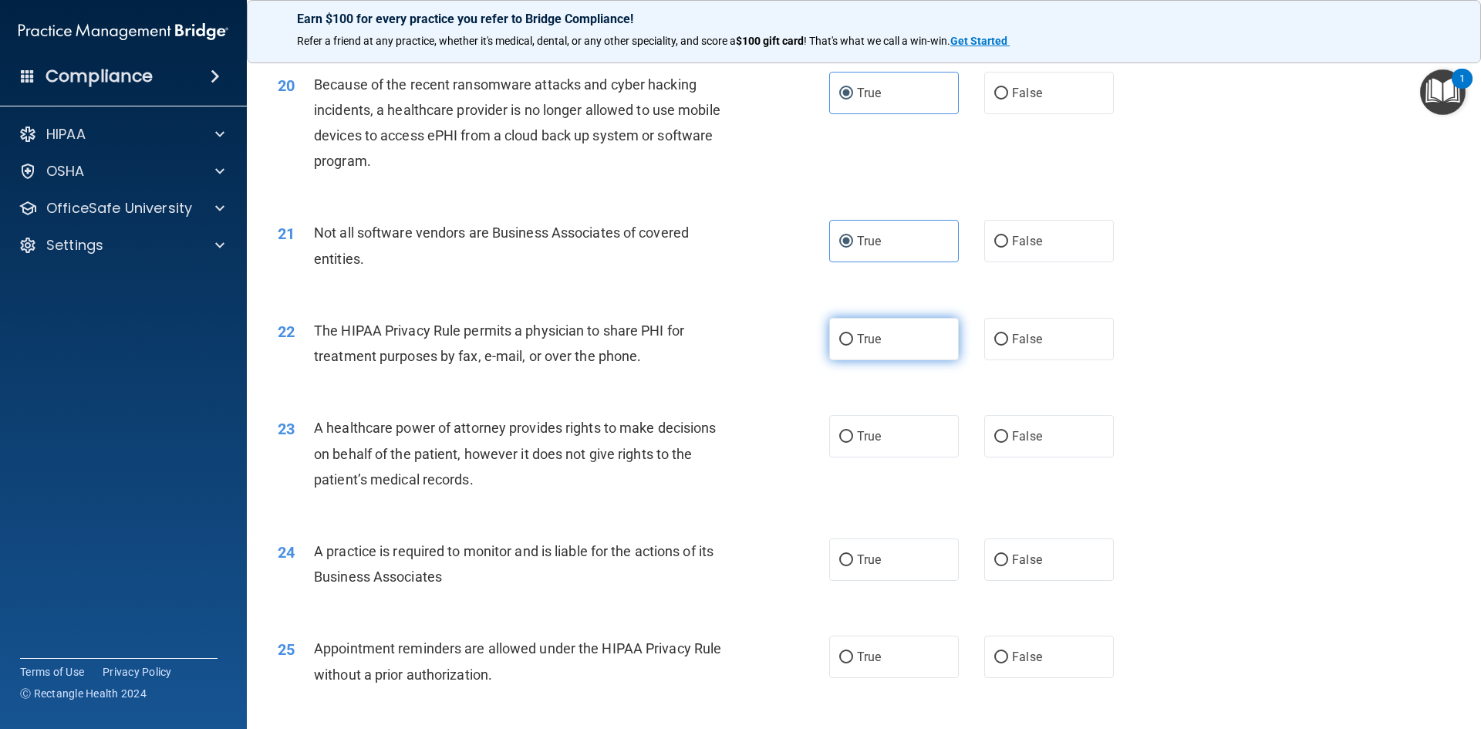
click at [853, 346] on input "True" at bounding box center [846, 340] width 14 height 12
radio input "true"
click at [902, 443] on label "True" at bounding box center [894, 436] width 130 height 42
click at [853, 443] on input "True" at bounding box center [846, 437] width 14 height 12
radio input "true"
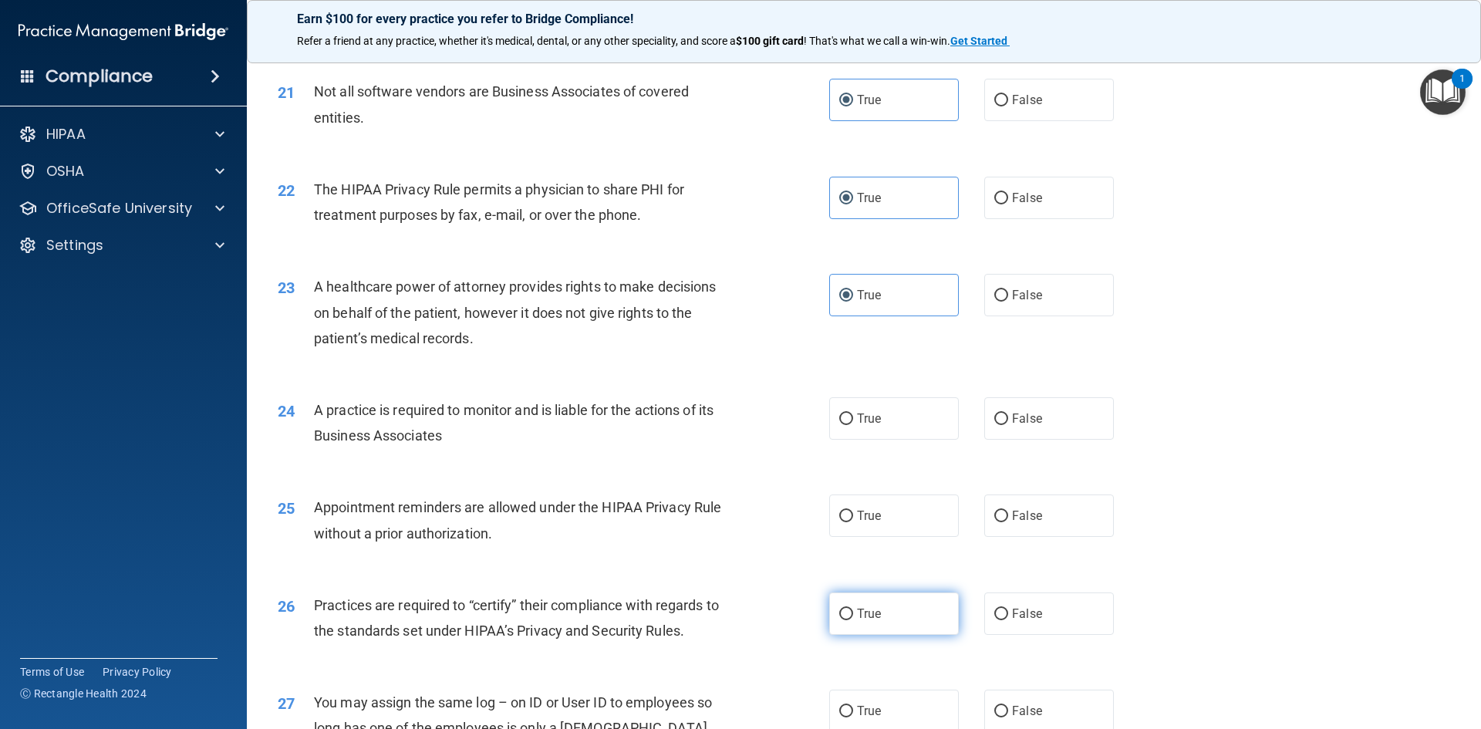
scroll to position [2623, 0]
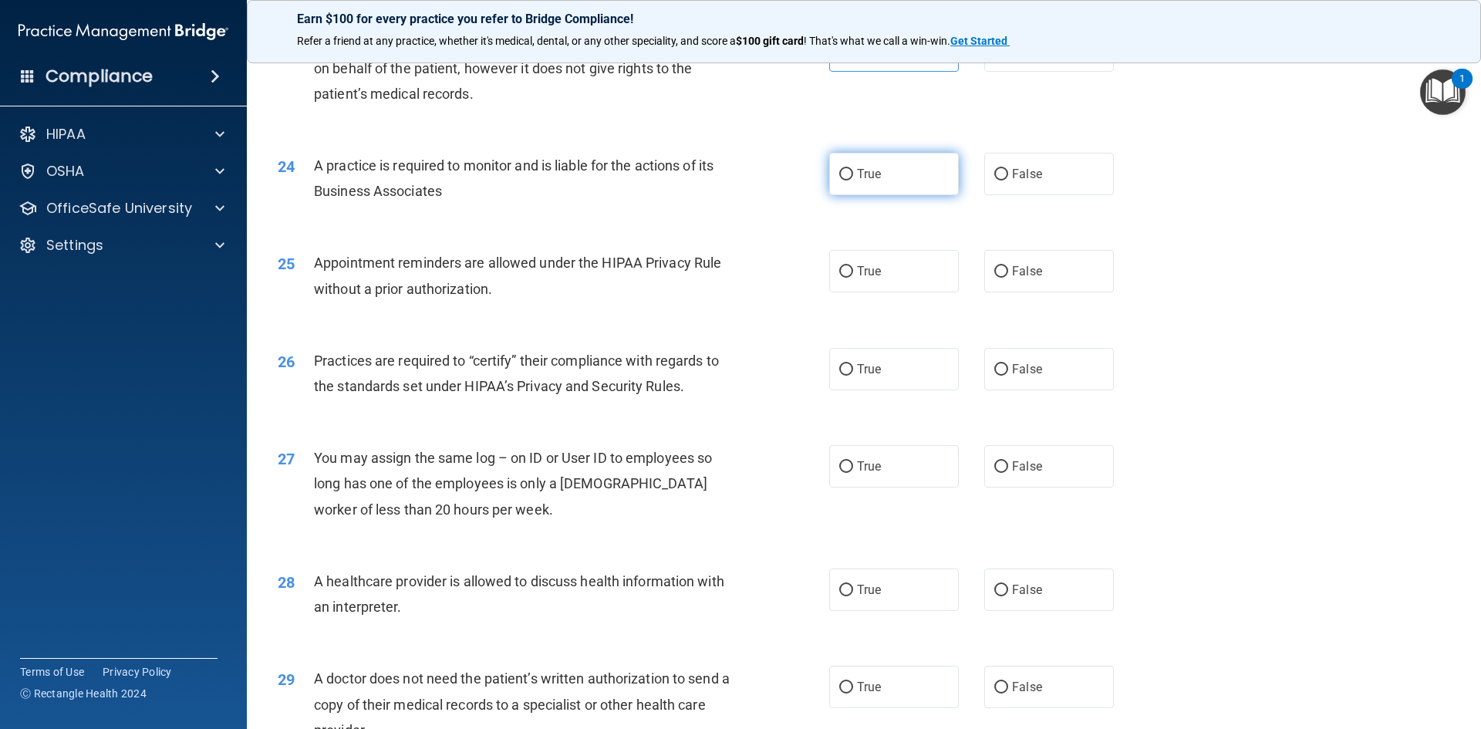
click at [933, 187] on label "True" at bounding box center [894, 174] width 130 height 42
click at [853, 181] on input "True" at bounding box center [846, 175] width 14 height 12
radio input "true"
click at [938, 287] on label "True" at bounding box center [894, 271] width 130 height 42
click at [853, 278] on input "True" at bounding box center [846, 272] width 14 height 12
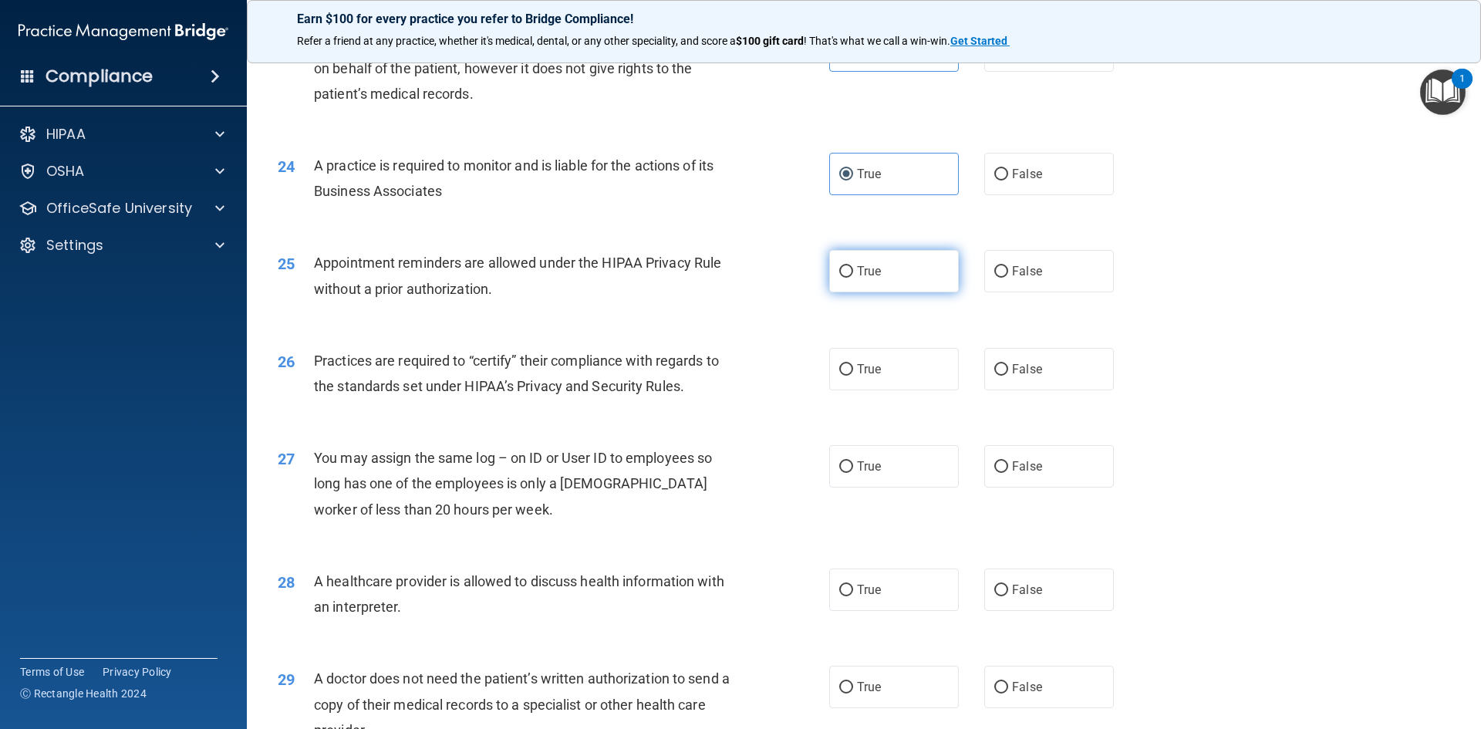
radio input "true"
click at [932, 356] on label "True" at bounding box center [894, 369] width 130 height 42
click at [853, 364] on input "True" at bounding box center [846, 370] width 14 height 12
radio input "true"
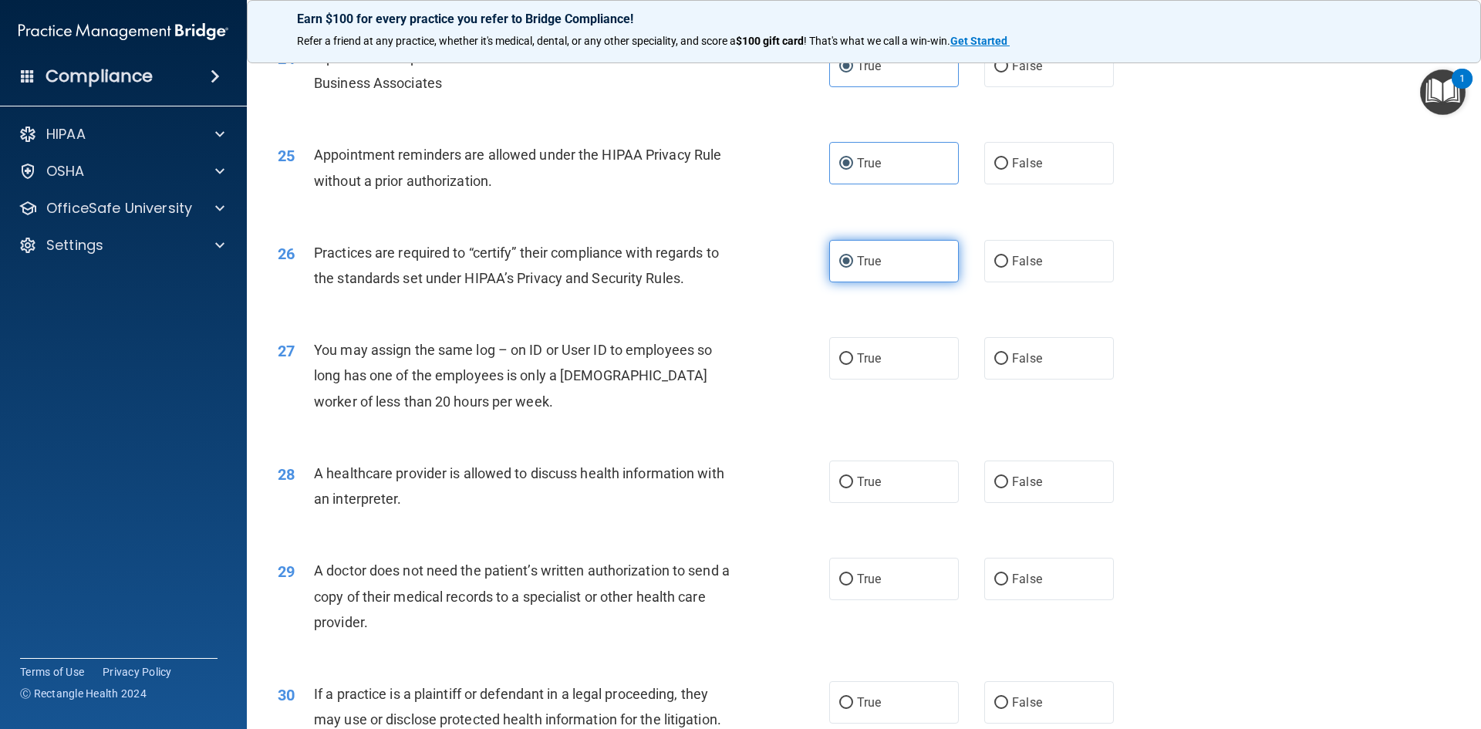
scroll to position [2862, 0]
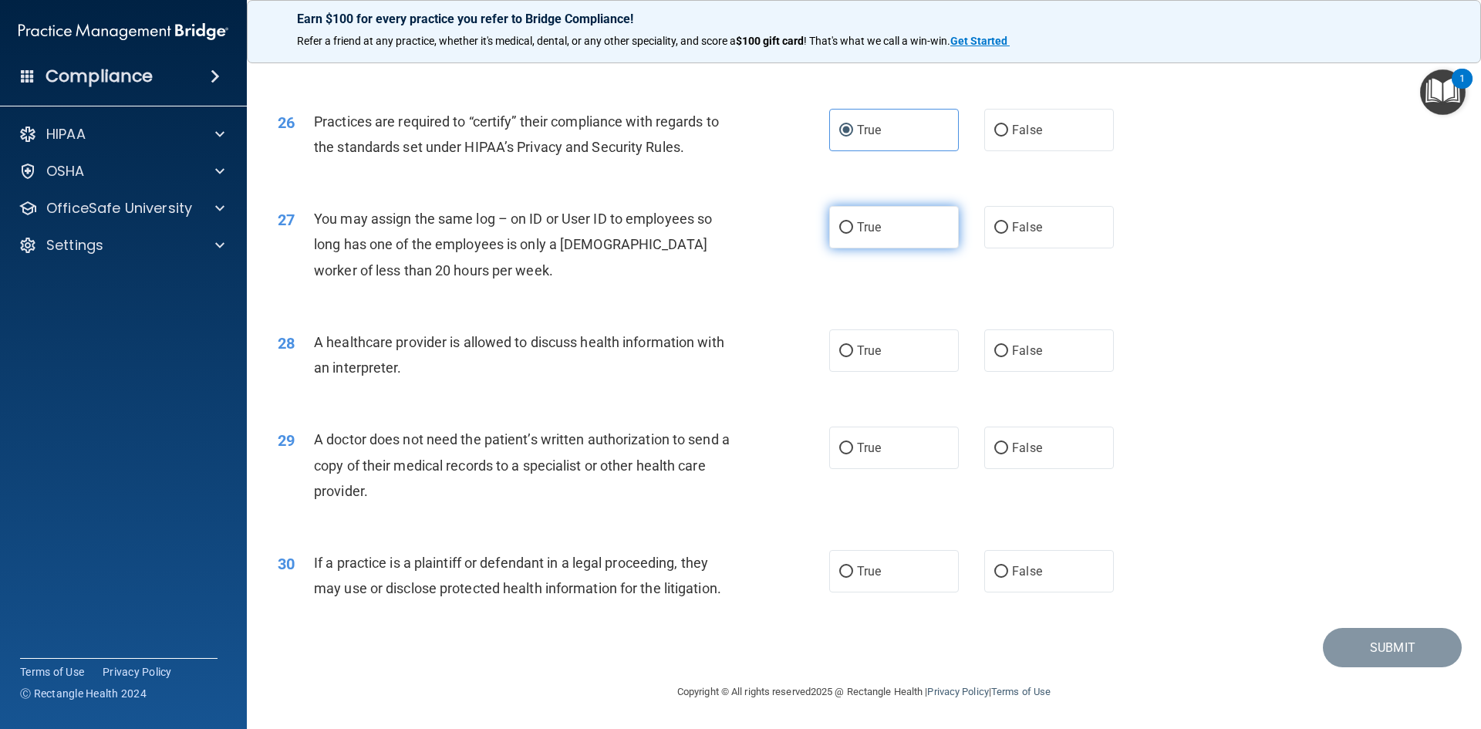
click at [919, 222] on label "True" at bounding box center [894, 227] width 130 height 42
click at [853, 222] on input "True" at bounding box center [846, 228] width 14 height 12
radio input "true"
click at [898, 354] on label "True" at bounding box center [894, 350] width 130 height 42
click at [853, 354] on input "True" at bounding box center [846, 352] width 14 height 12
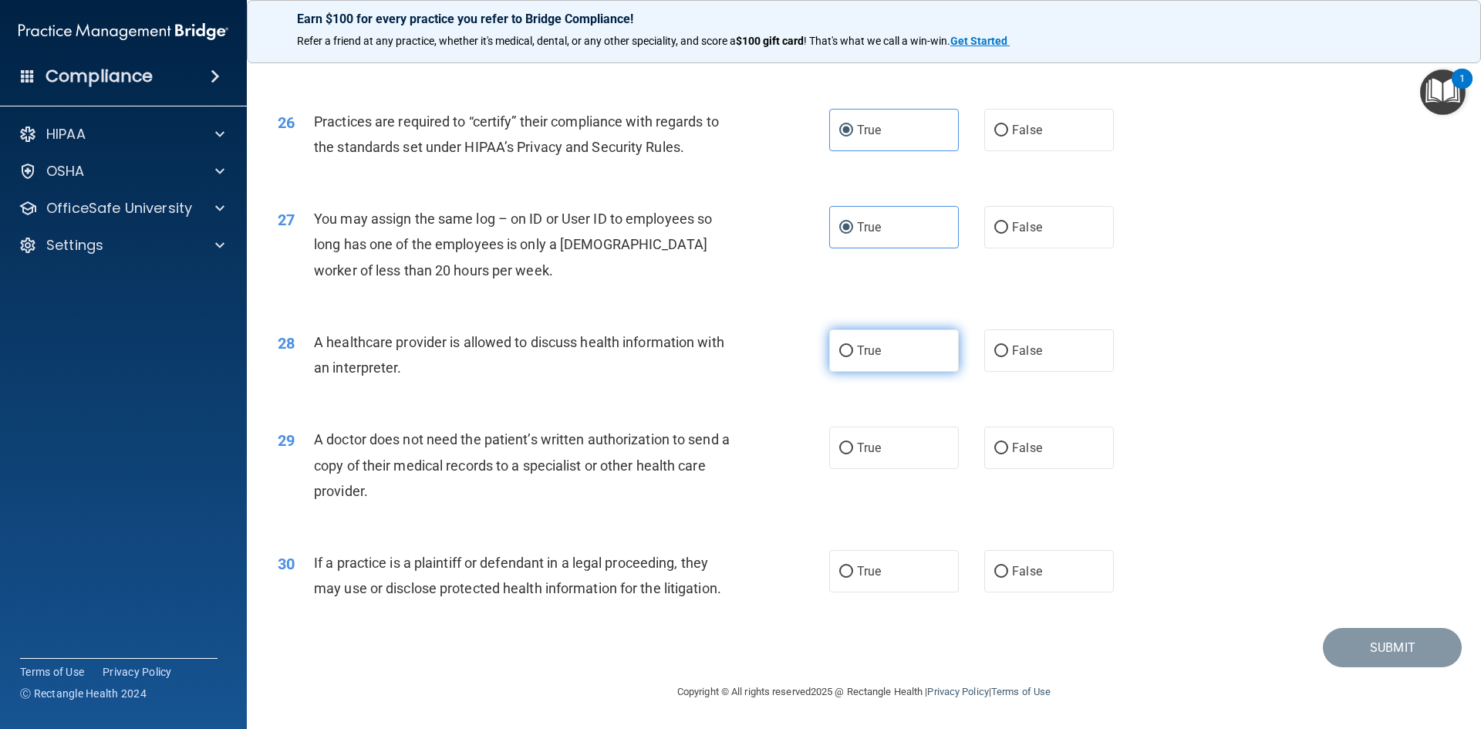
radio input "true"
drag, startPoint x: 921, startPoint y: 447, endPoint x: 924, endPoint y: 488, distance: 41.0
click at [920, 447] on label "True" at bounding box center [894, 448] width 130 height 42
click at [853, 447] on input "True" at bounding box center [846, 449] width 14 height 12
radio input "true"
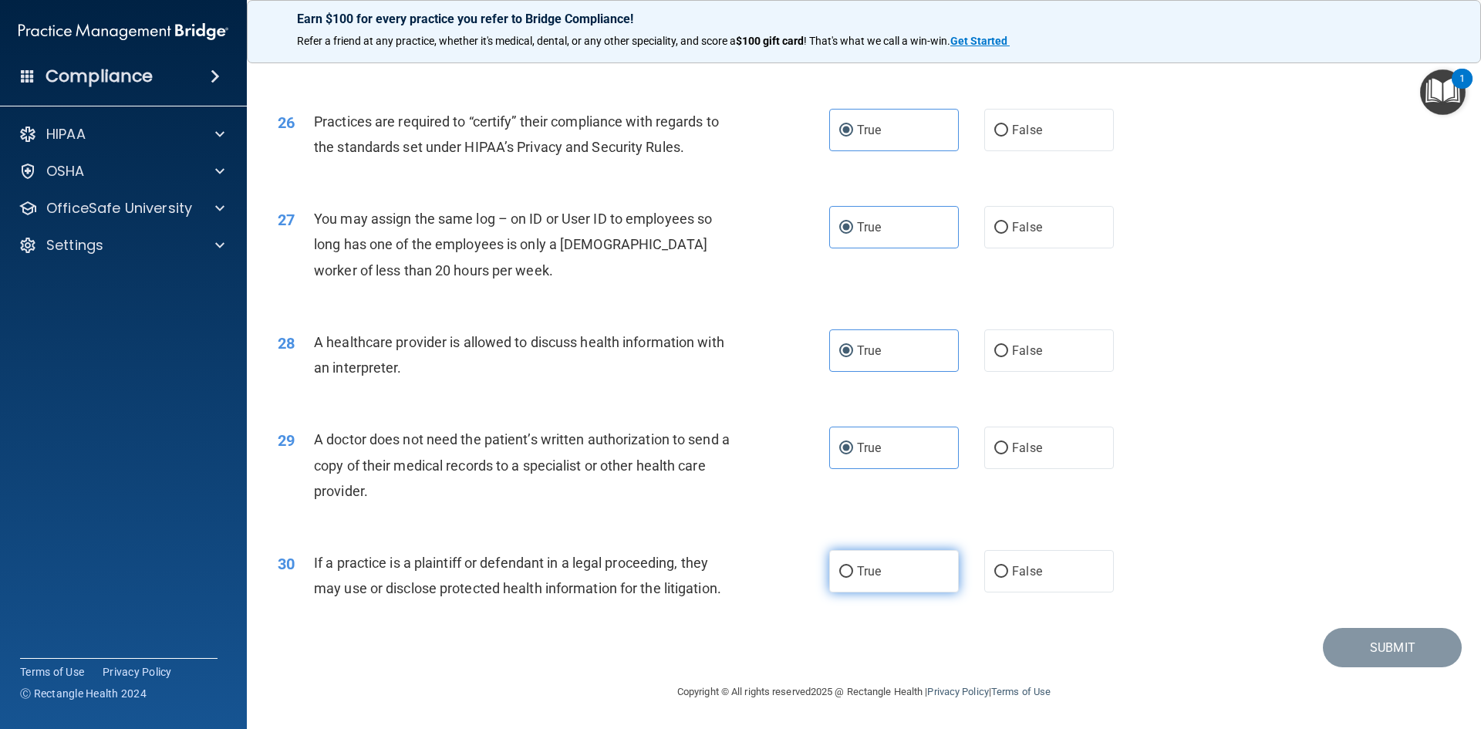
click at [905, 566] on label "True" at bounding box center [894, 571] width 130 height 42
click at [853, 566] on input "True" at bounding box center [846, 572] width 14 height 12
radio input "true"
click at [1411, 656] on button "Submit" at bounding box center [1392, 647] width 139 height 39
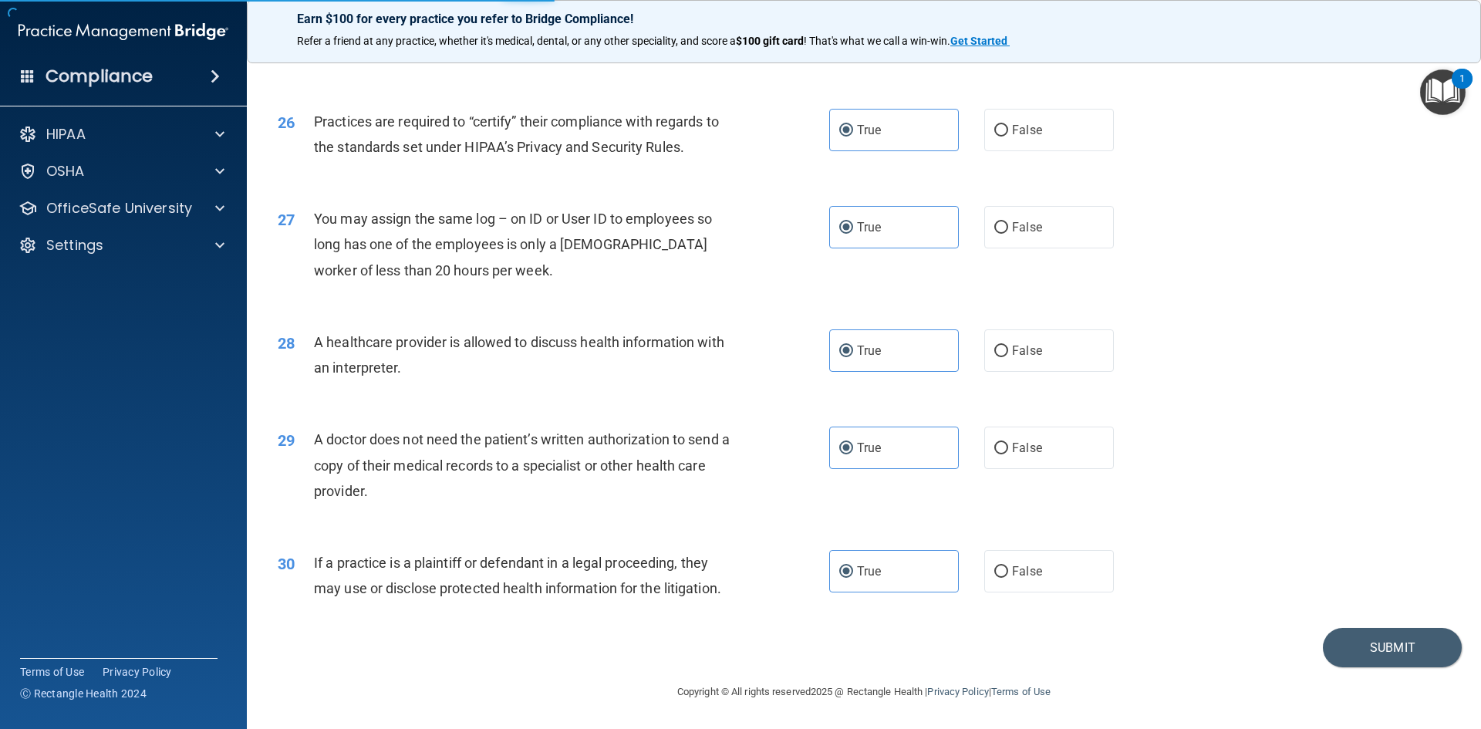
click at [1409, 667] on footer "Copyright © All rights reserved 2025 @ Rectangle Health | Privacy Policy | Term…" at bounding box center [864, 690] width 1173 height 46
click at [1394, 646] on button "Submit" at bounding box center [1392, 647] width 139 height 39
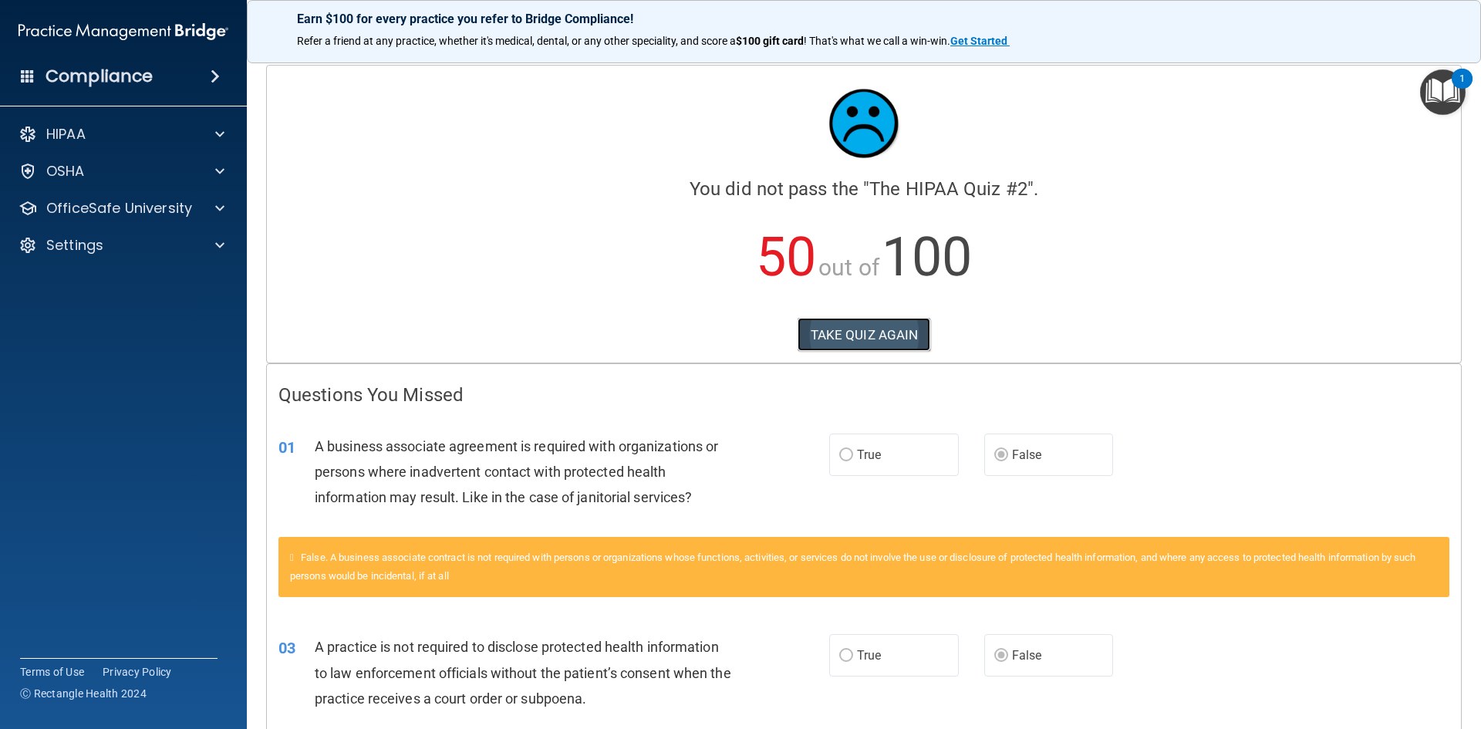
drag, startPoint x: 851, startPoint y: 343, endPoint x: 845, endPoint y: 338, distance: 8.2
click at [846, 339] on button "TAKE QUIZ AGAIN" at bounding box center [864, 335] width 133 height 34
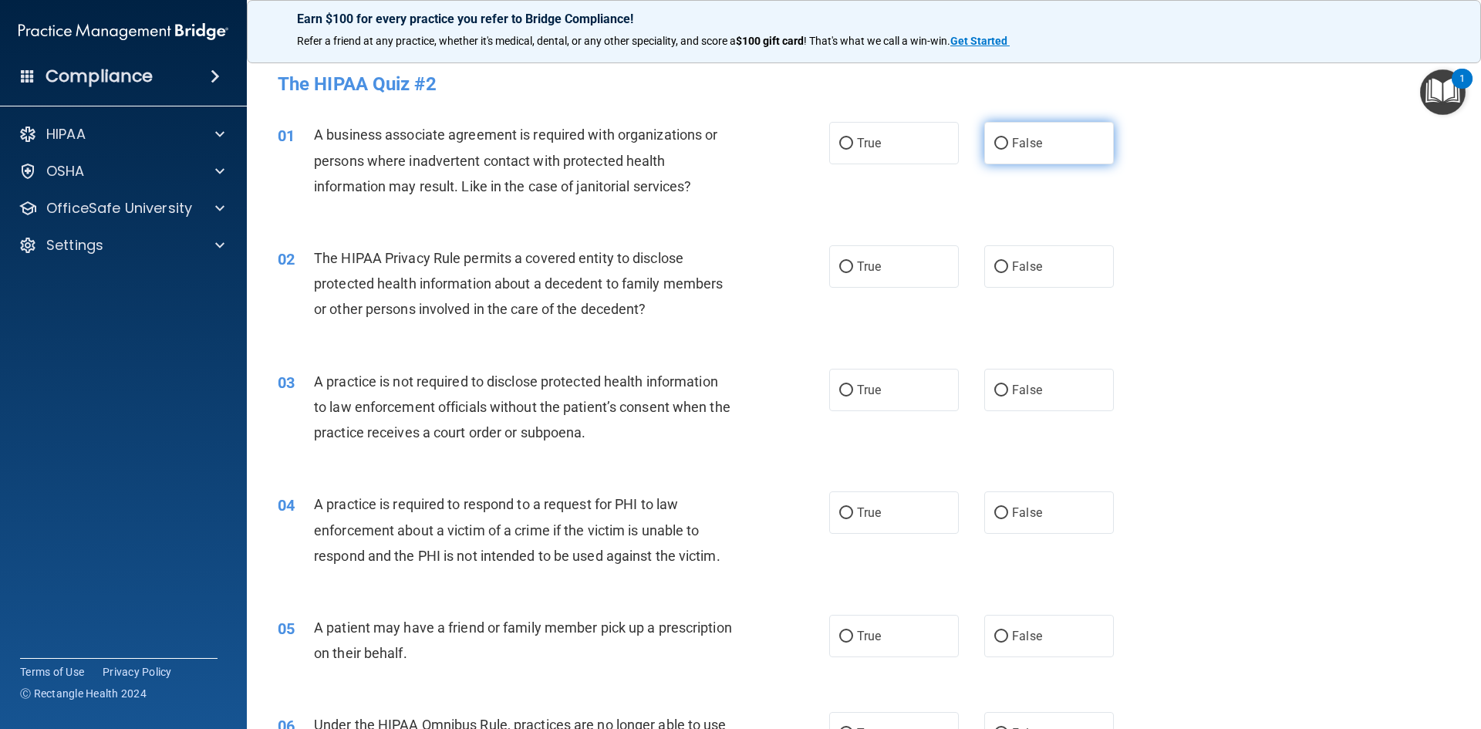
click at [1024, 148] on span "False" at bounding box center [1027, 143] width 30 height 15
click at [1008, 148] on input "False" at bounding box center [1001, 144] width 14 height 12
radio input "true"
click at [882, 266] on label "True" at bounding box center [894, 266] width 130 height 42
click at [853, 266] on input "True" at bounding box center [846, 268] width 14 height 12
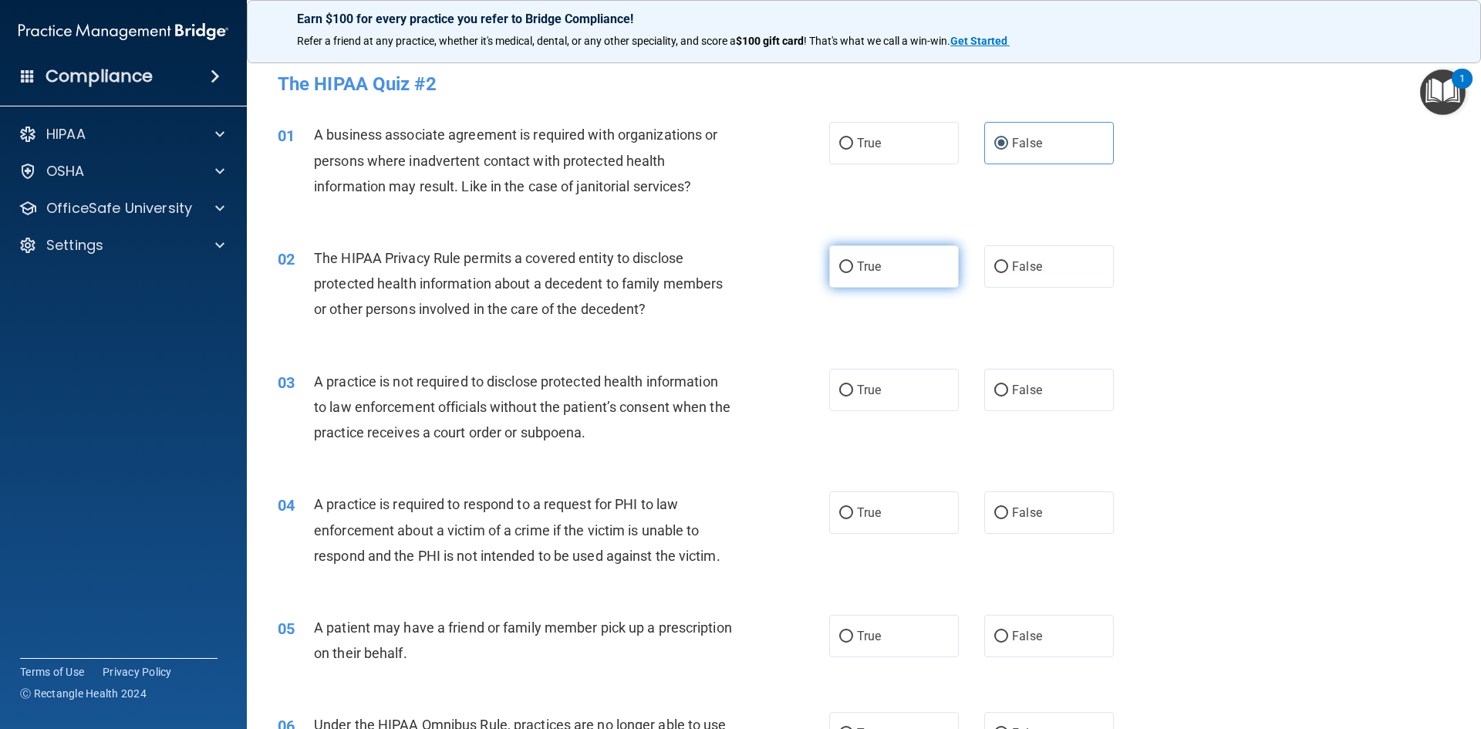
radio input "true"
click at [1014, 391] on span "False" at bounding box center [1027, 390] width 30 height 15
click at [1008, 391] on input "False" at bounding box center [1001, 391] width 14 height 12
radio input "true"
click at [895, 501] on label "True" at bounding box center [894, 512] width 130 height 42
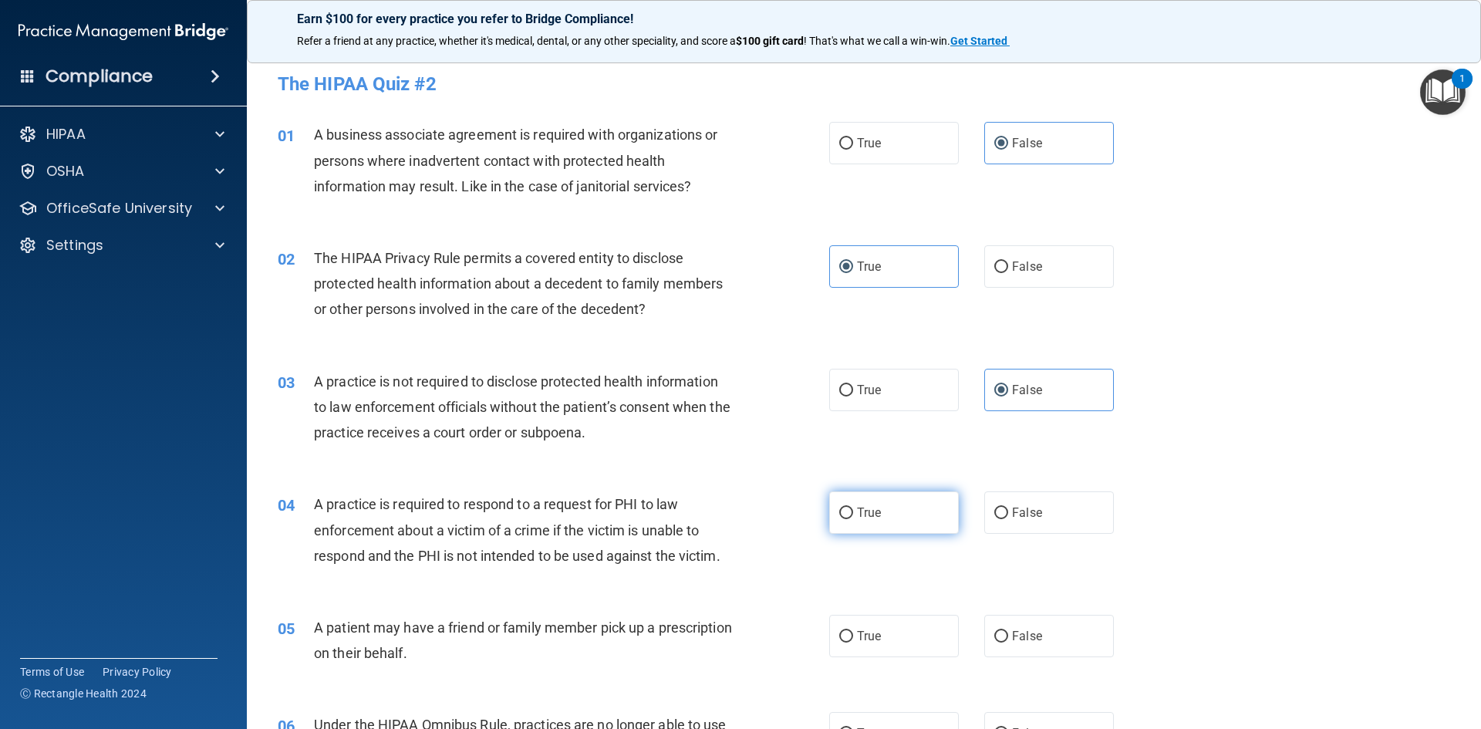
click at [853, 508] on input "True" at bounding box center [846, 514] width 14 height 12
radio input "true"
click at [892, 619] on label "True" at bounding box center [894, 636] width 130 height 42
click at [853, 631] on input "True" at bounding box center [846, 637] width 14 height 12
radio input "true"
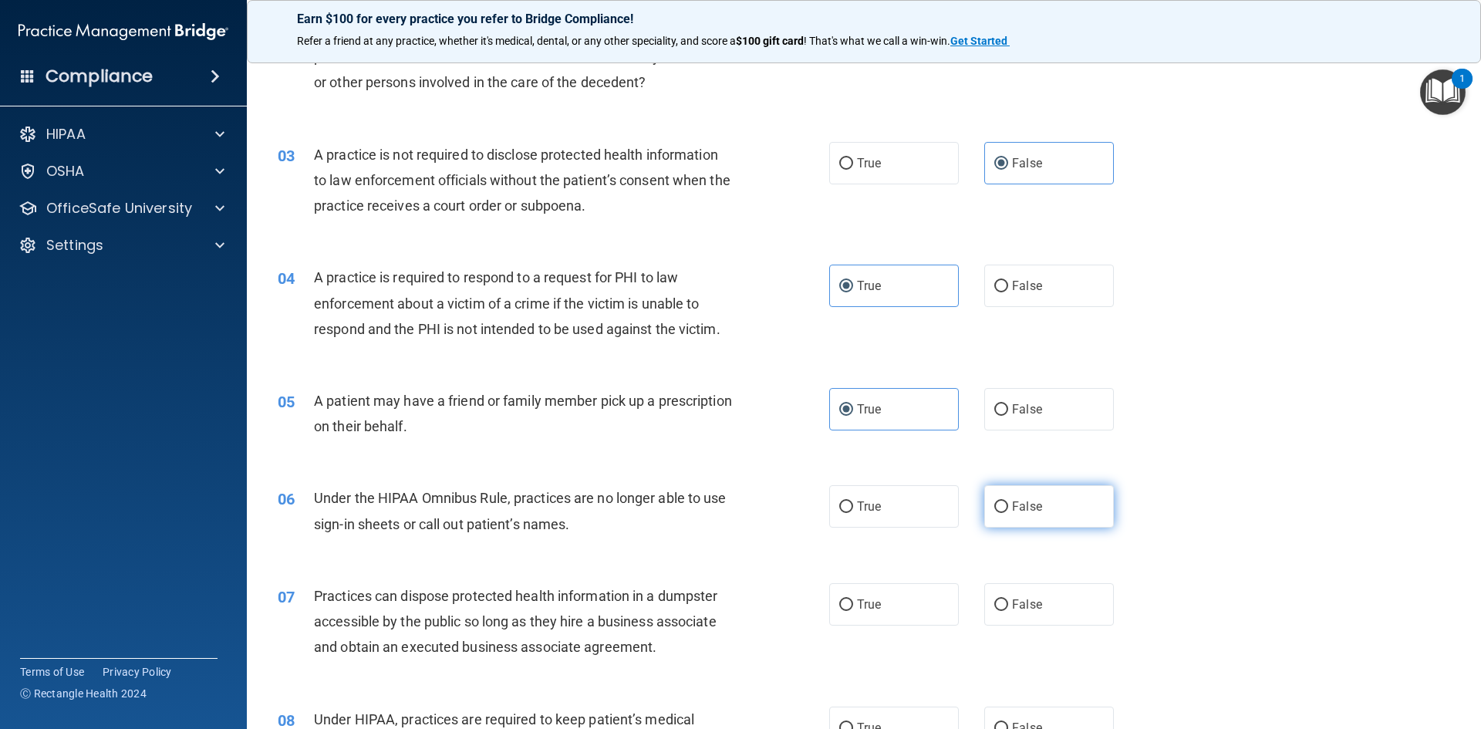
scroll to position [231, 0]
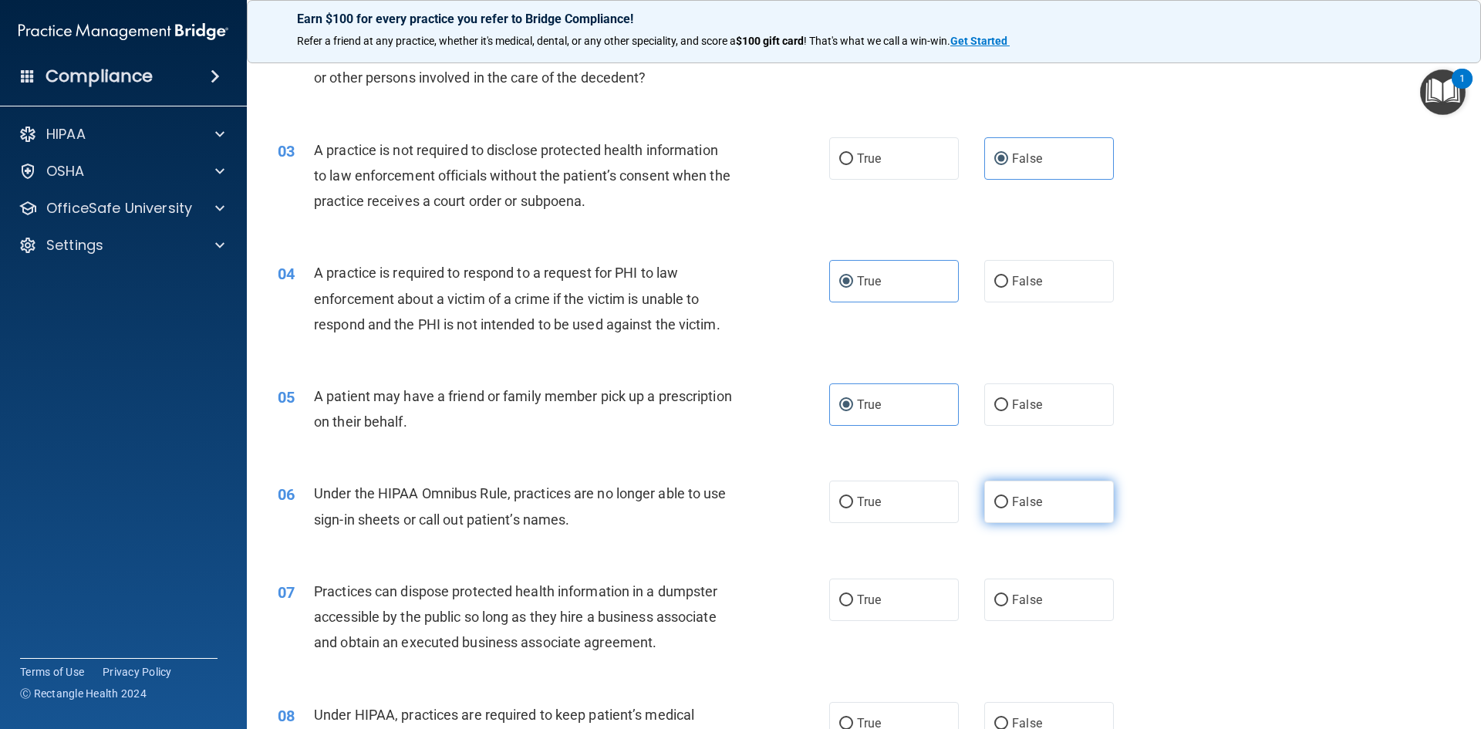
click at [1030, 494] on span "False" at bounding box center [1027, 501] width 30 height 15
click at [1008, 497] on input "False" at bounding box center [1001, 503] width 14 height 12
radio input "true"
click at [1031, 580] on label "False" at bounding box center [1049, 600] width 130 height 42
click at [1008, 595] on input "False" at bounding box center [1001, 601] width 14 height 12
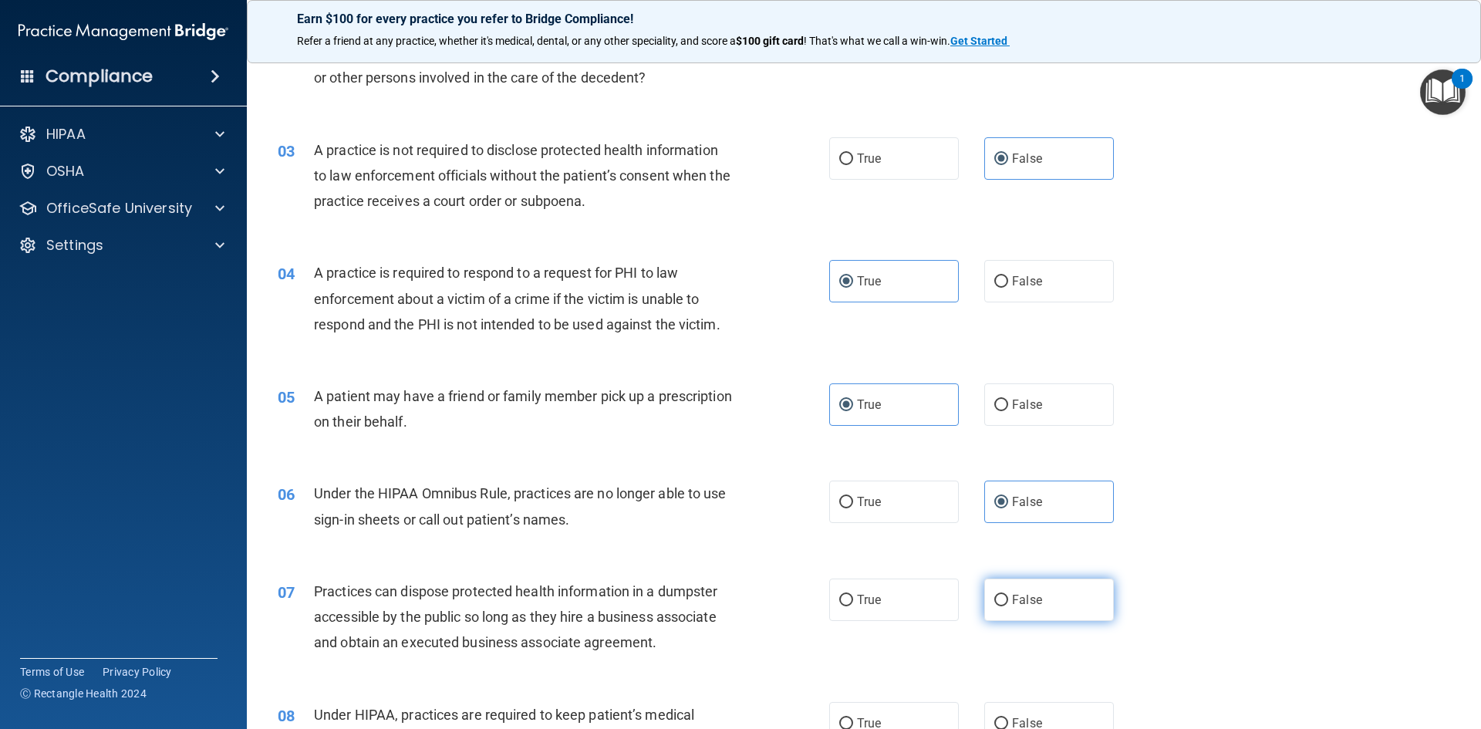
radio input "true"
click at [1054, 722] on label "False" at bounding box center [1049, 723] width 130 height 42
click at [1008, 722] on input "False" at bounding box center [1001, 724] width 14 height 12
radio input "true"
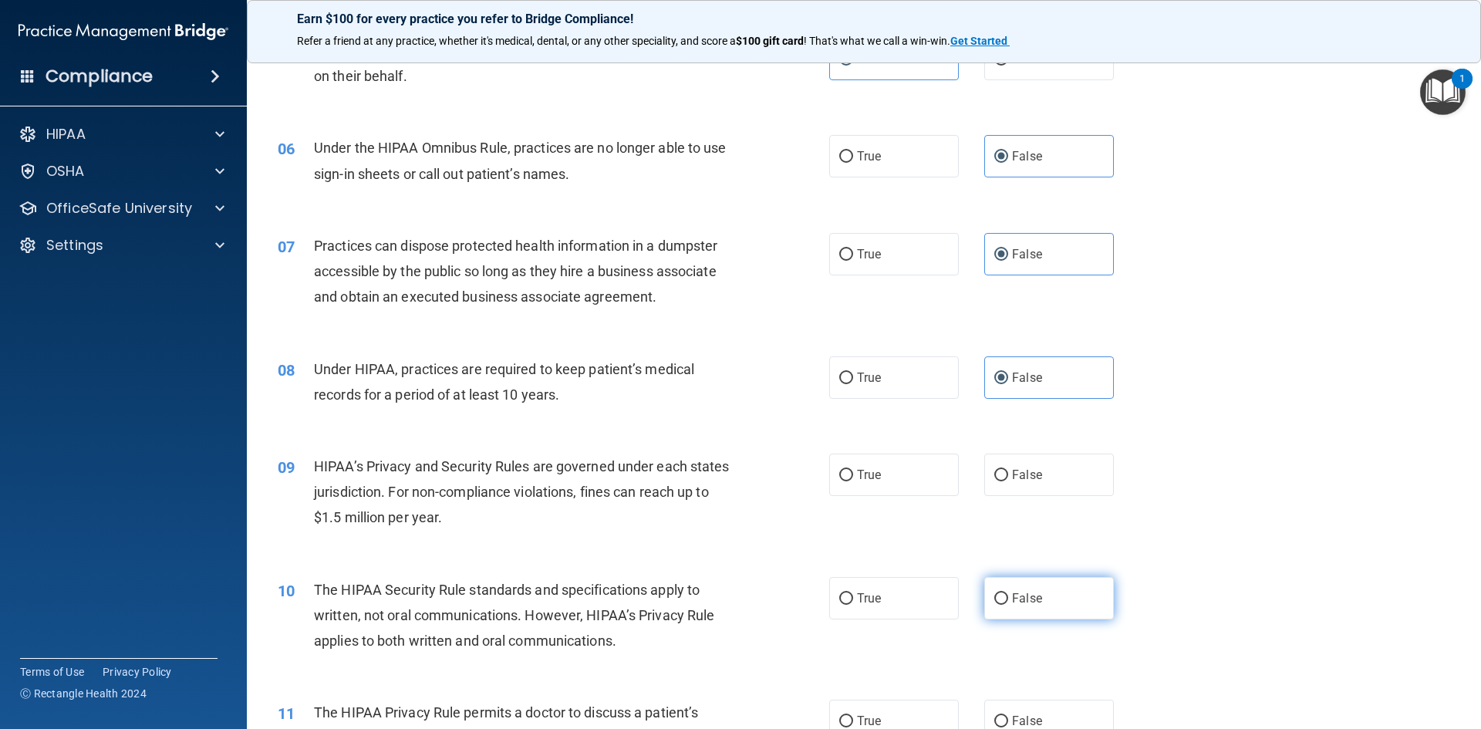
scroll to position [618, 0]
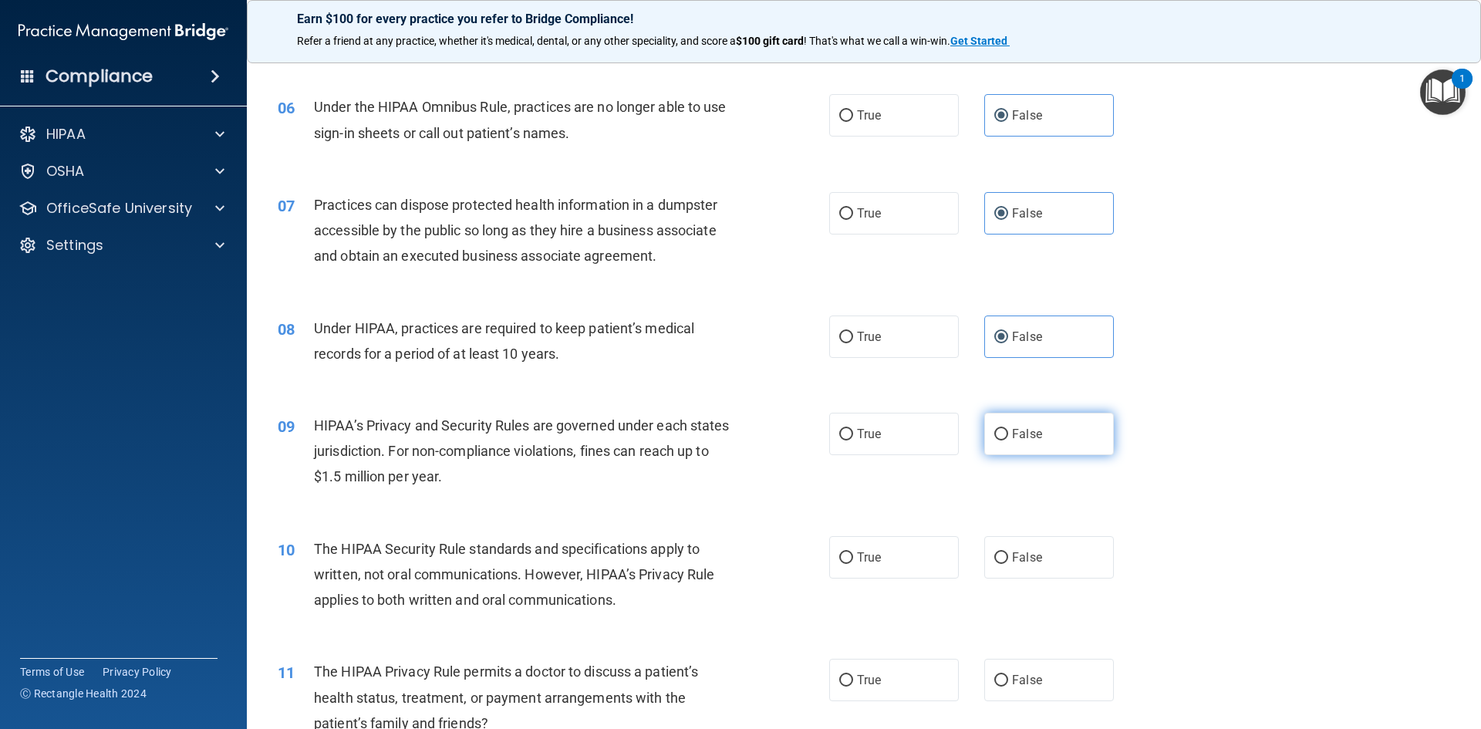
click at [1068, 445] on label "False" at bounding box center [1049, 434] width 130 height 42
click at [1008, 440] on input "False" at bounding box center [1001, 435] width 14 height 12
radio input "true"
click at [862, 545] on label "True" at bounding box center [894, 557] width 130 height 42
click at [853, 552] on input "True" at bounding box center [846, 558] width 14 height 12
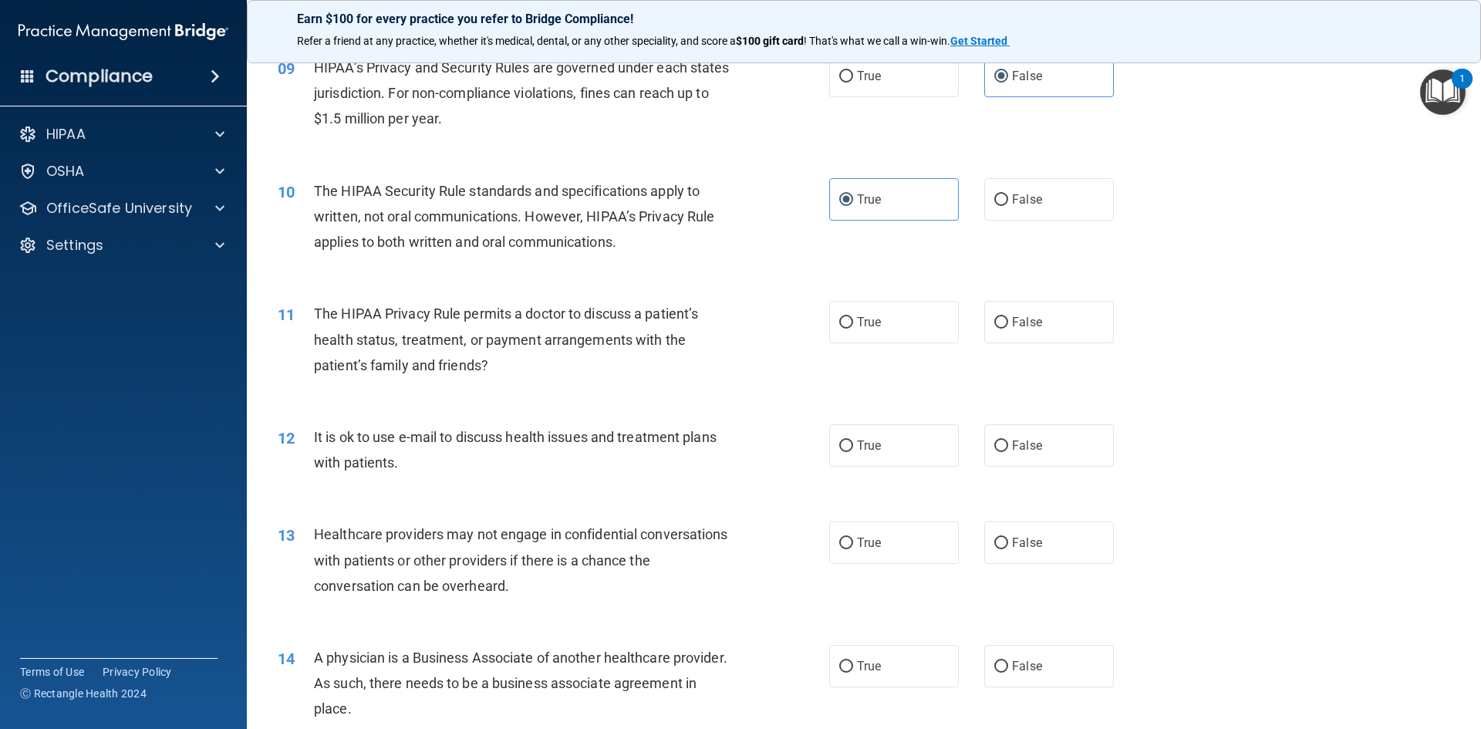
scroll to position [1004, 0]
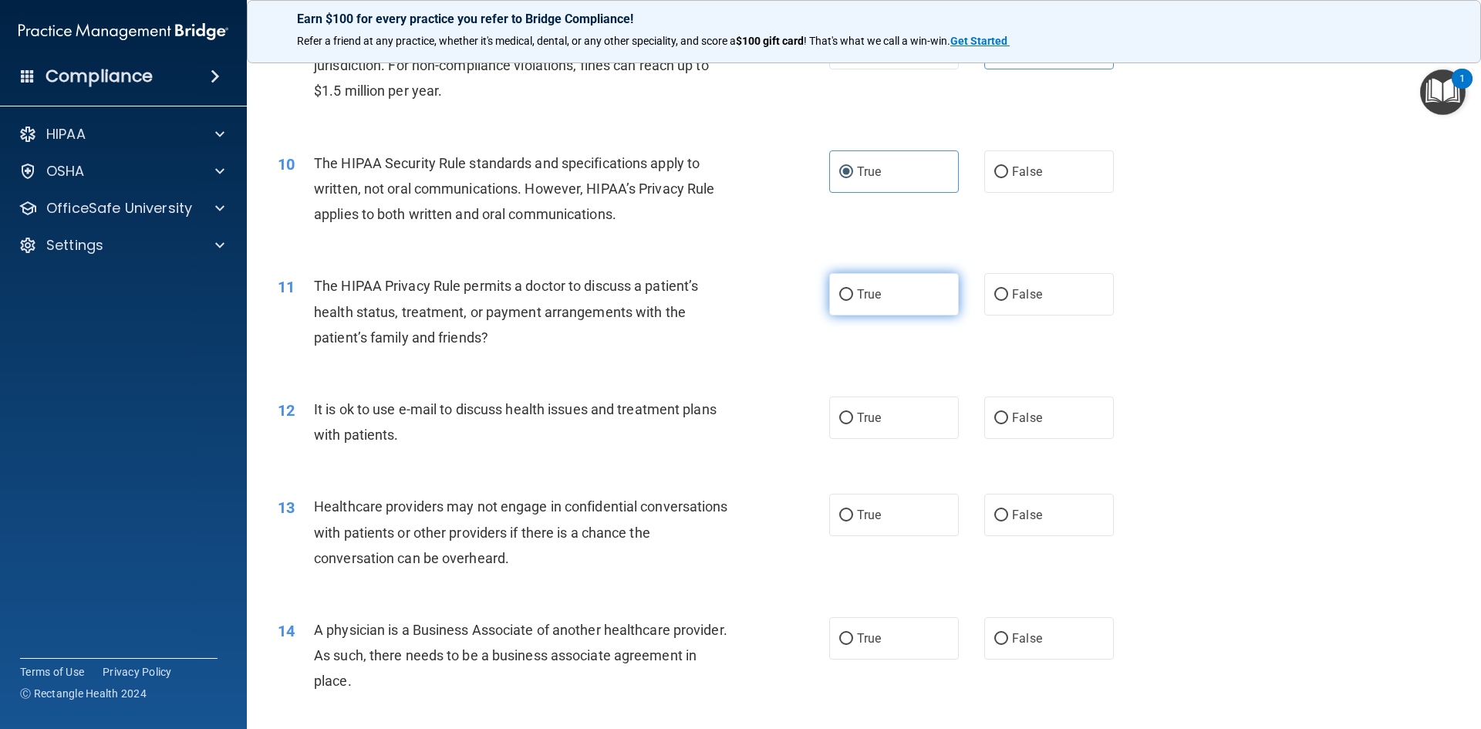
click at [870, 295] on span "True" at bounding box center [869, 294] width 24 height 15
click at [853, 295] on input "True" at bounding box center [846, 295] width 14 height 12
click at [878, 425] on label "True" at bounding box center [894, 417] width 130 height 42
click at [853, 424] on input "True" at bounding box center [846, 419] width 14 height 12
click at [877, 505] on label "True" at bounding box center [894, 515] width 130 height 42
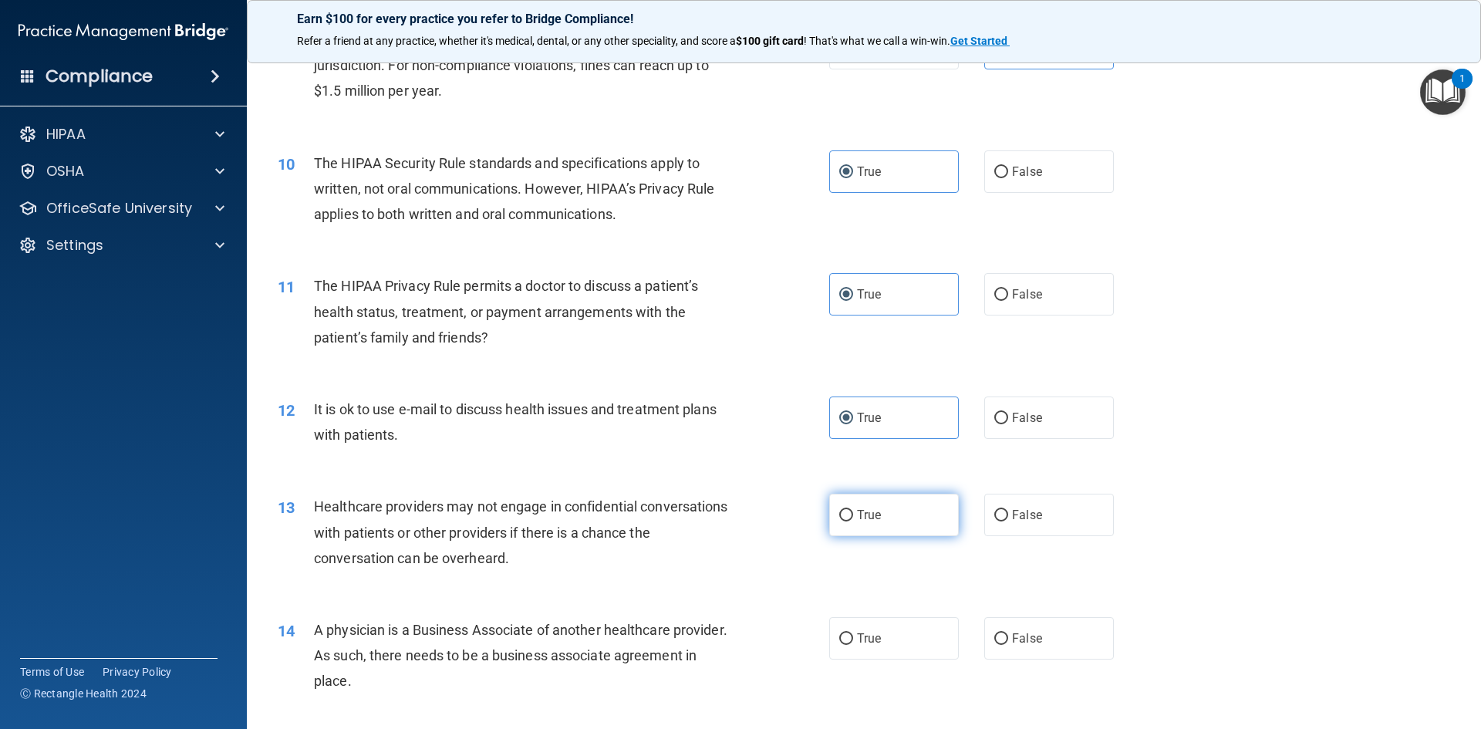
click at [853, 510] on input "True" at bounding box center [846, 516] width 14 height 12
click at [1028, 531] on label "False" at bounding box center [1049, 515] width 130 height 42
click at [1008, 521] on input "False" at bounding box center [1001, 516] width 14 height 12
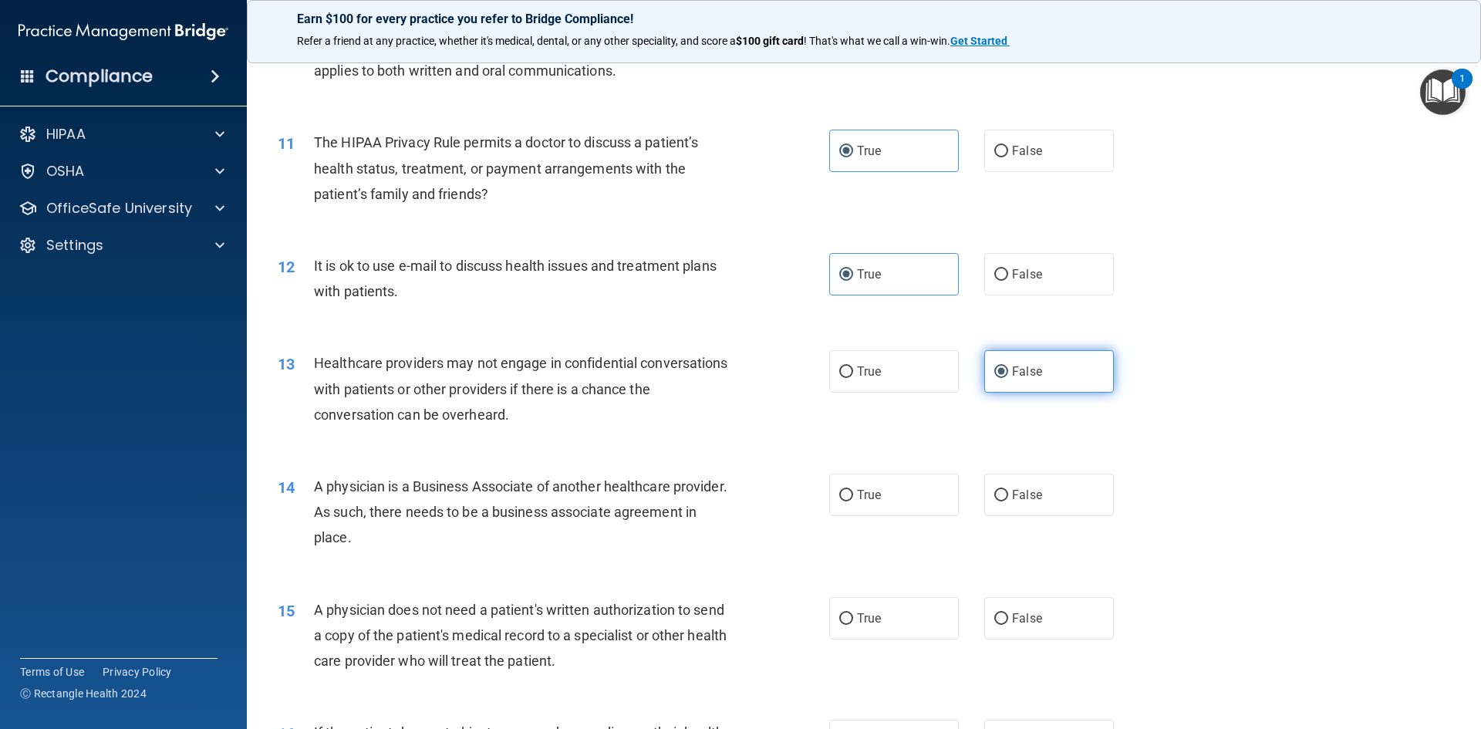
scroll to position [1158, 0]
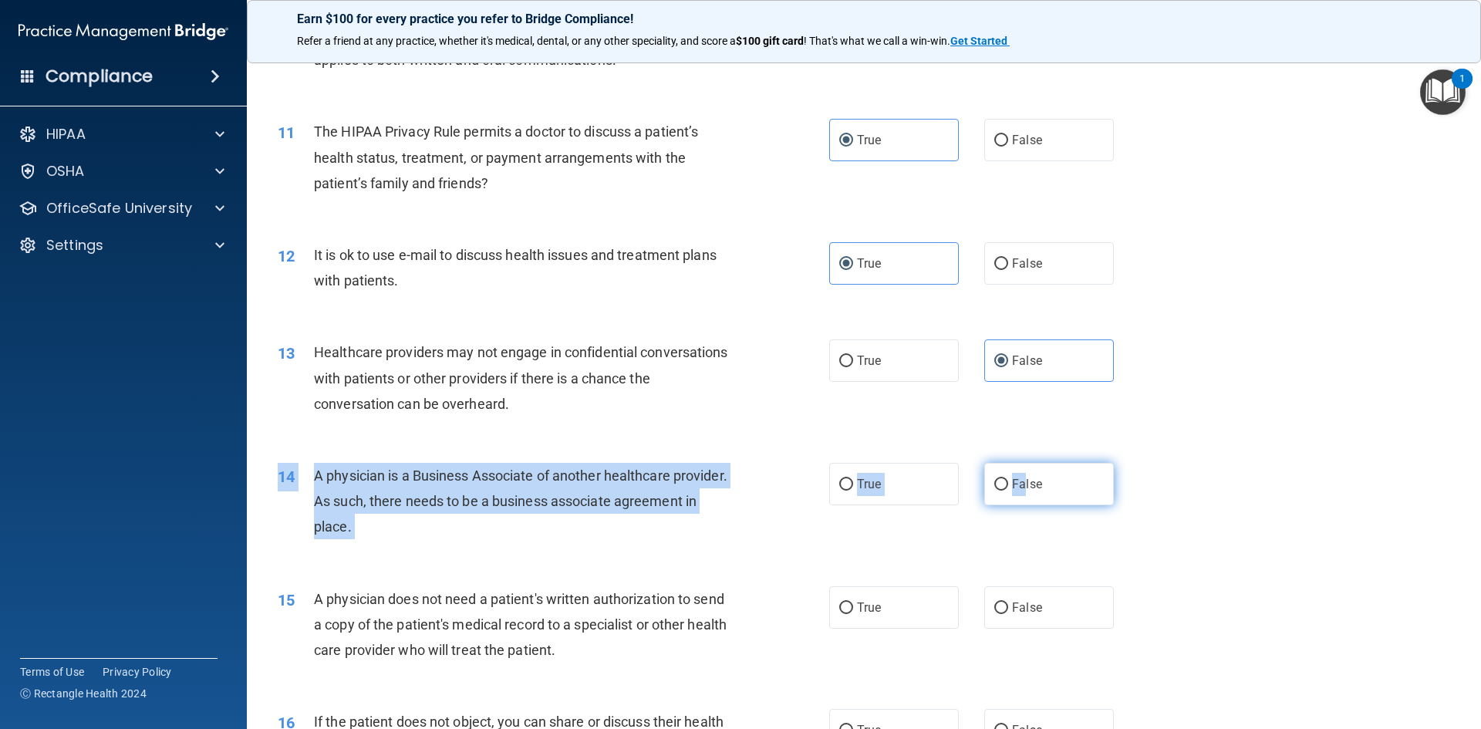
drag, startPoint x: 1016, startPoint y: 463, endPoint x: 1008, endPoint y: 488, distance: 26.6
click at [1015, 462] on div "14 A physician is a Business Associate of another healthcare provider. As such,…" at bounding box center [864, 505] width 1196 height 123
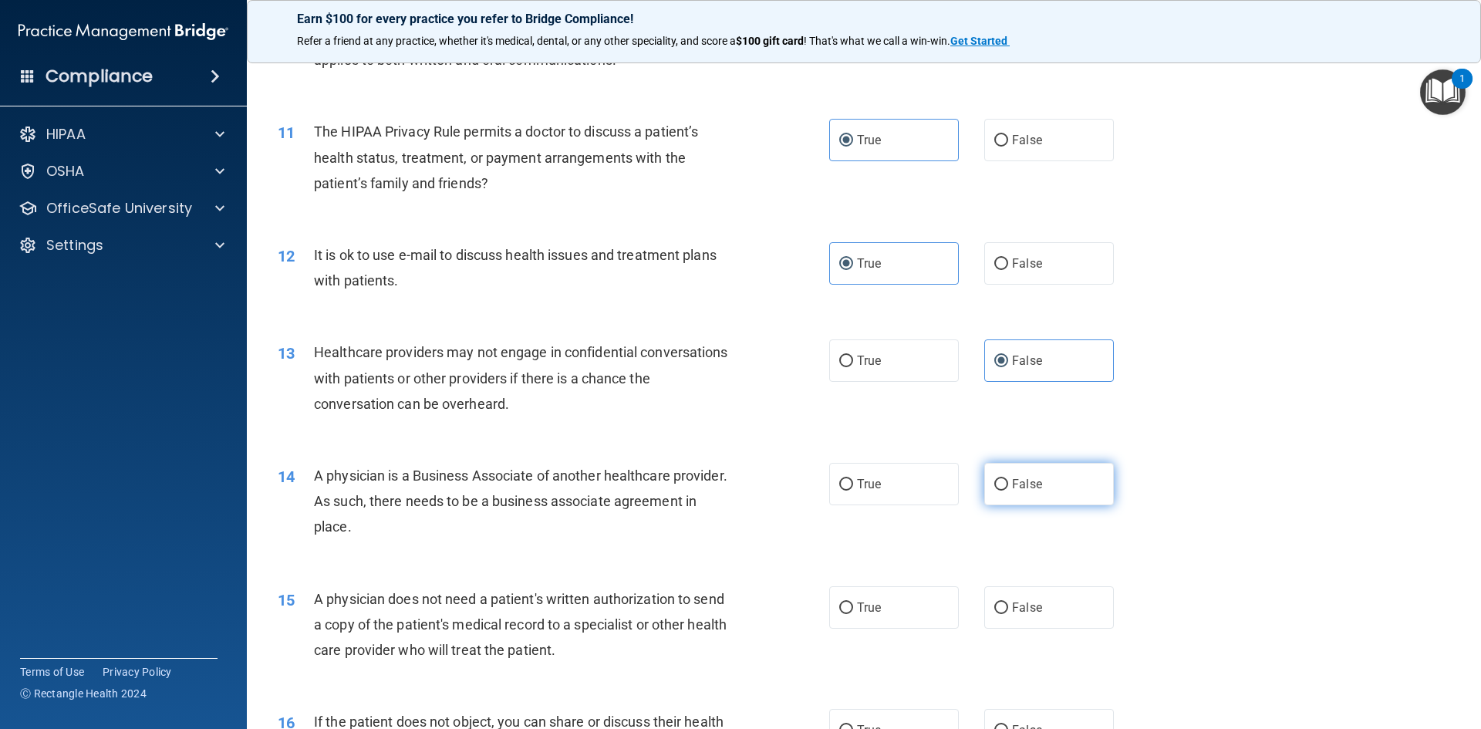
click at [1061, 484] on label "False" at bounding box center [1049, 484] width 130 height 42
click at [1008, 484] on input "False" at bounding box center [1001, 485] width 14 height 12
click at [913, 592] on label "True" at bounding box center [894, 607] width 130 height 42
click at [853, 602] on input "True" at bounding box center [846, 608] width 14 height 12
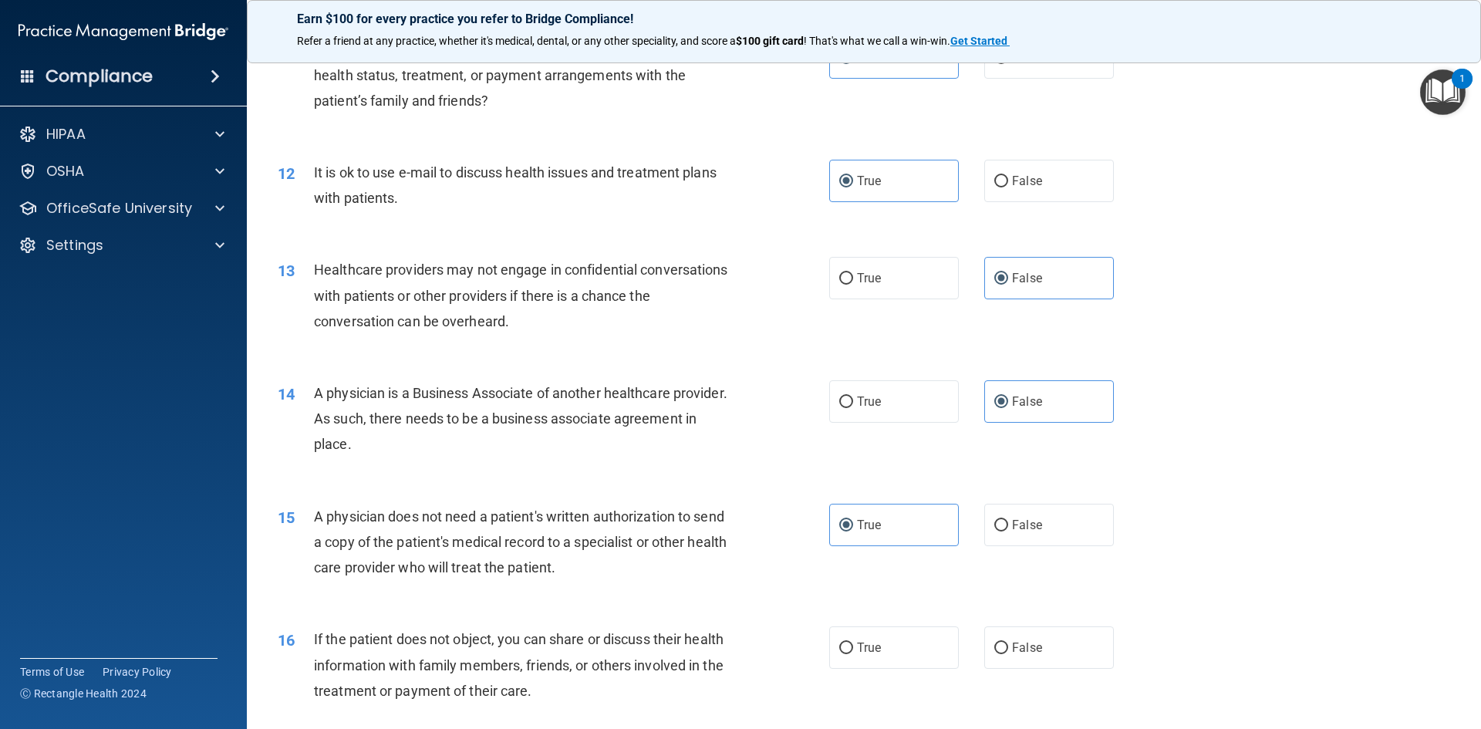
scroll to position [1466, 0]
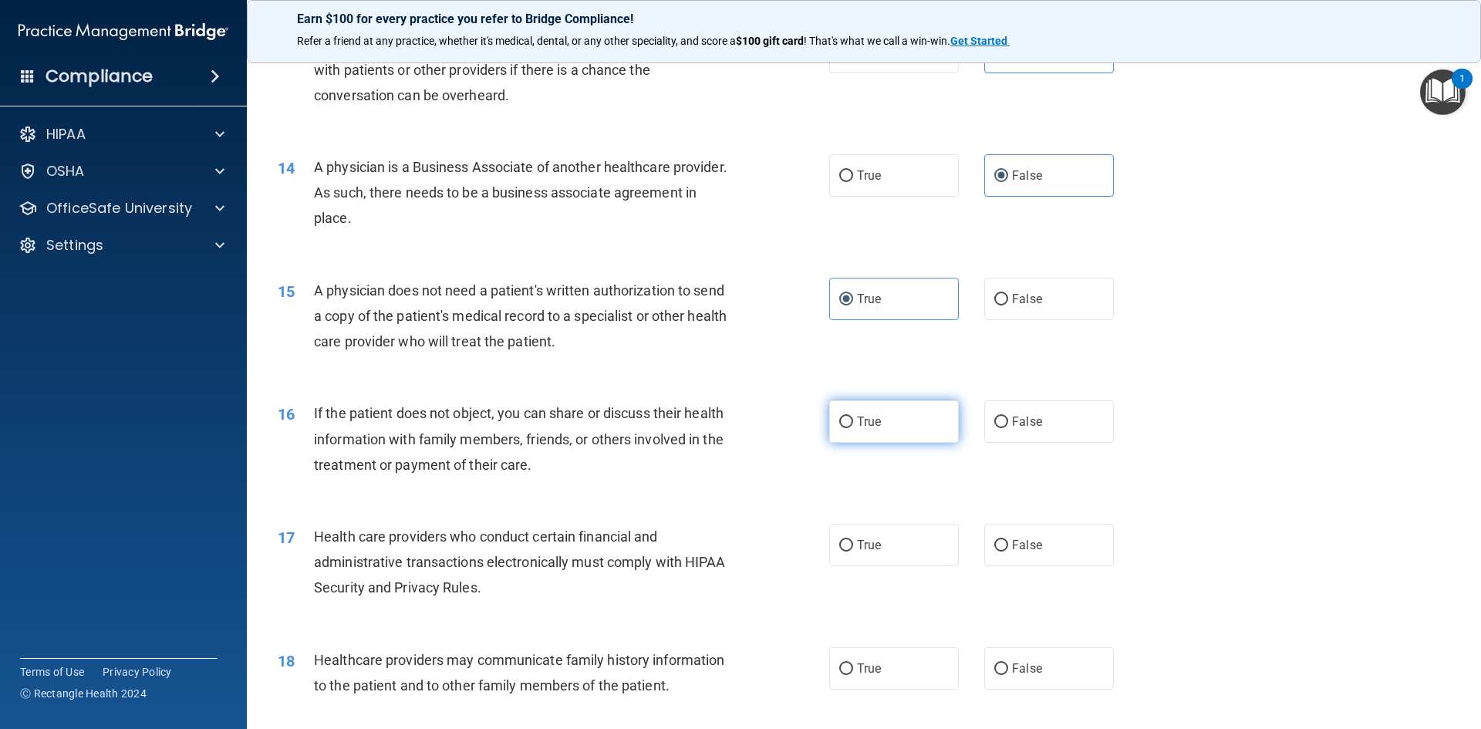
click at [861, 417] on span "True" at bounding box center [869, 421] width 24 height 15
click at [853, 417] on input "True" at bounding box center [846, 423] width 14 height 12
click at [875, 543] on span "True" at bounding box center [869, 545] width 24 height 15
click at [853, 543] on input "True" at bounding box center [846, 546] width 14 height 12
click at [1041, 682] on label "False" at bounding box center [1049, 668] width 130 height 42
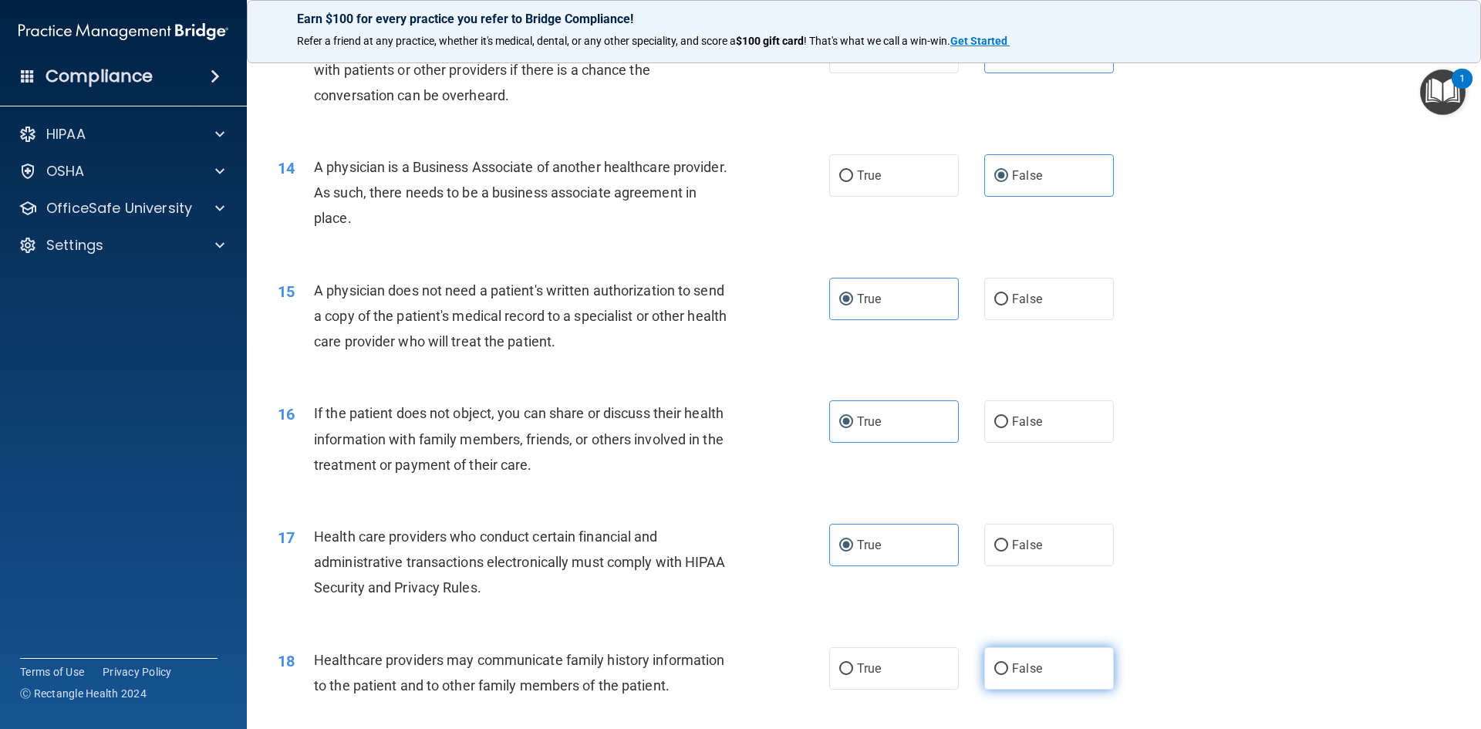
click at [1008, 675] on input "False" at bounding box center [1001, 669] width 14 height 12
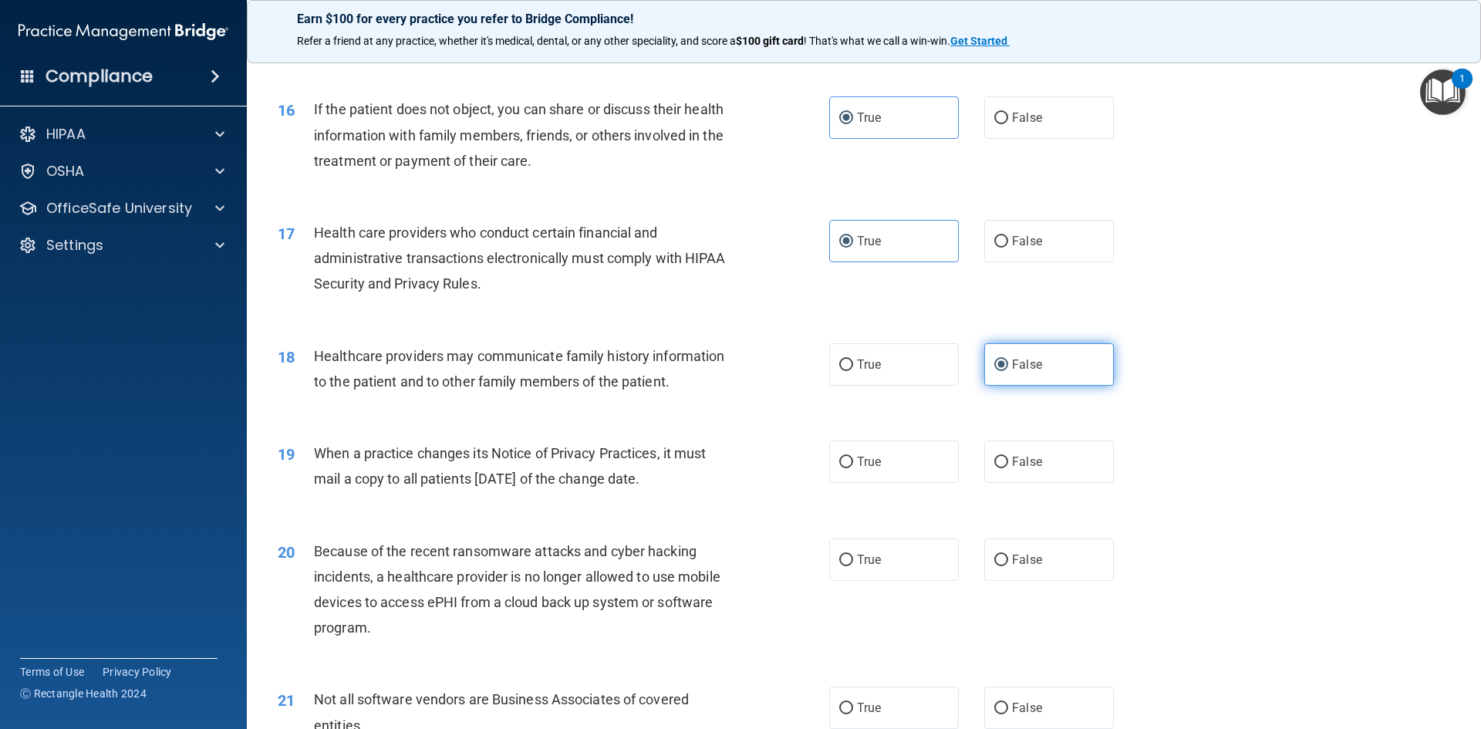
scroll to position [1775, 0]
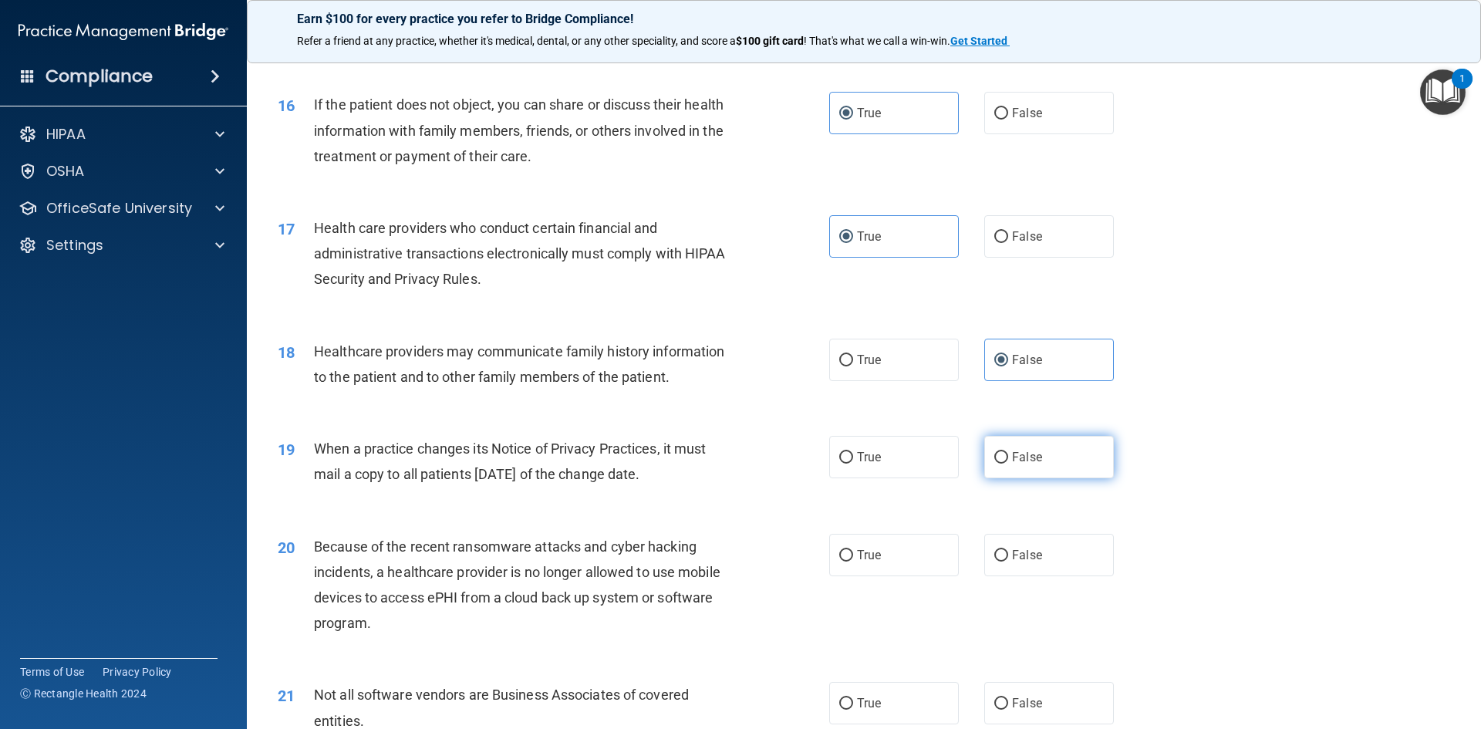
click at [1017, 467] on label "False" at bounding box center [1049, 457] width 130 height 42
click at [1008, 464] on input "False" at bounding box center [1001, 458] width 14 height 12
click at [1039, 555] on label "False" at bounding box center [1049, 555] width 130 height 42
click at [1008, 555] on input "False" at bounding box center [1001, 556] width 14 height 12
click at [878, 704] on label "True" at bounding box center [894, 703] width 130 height 42
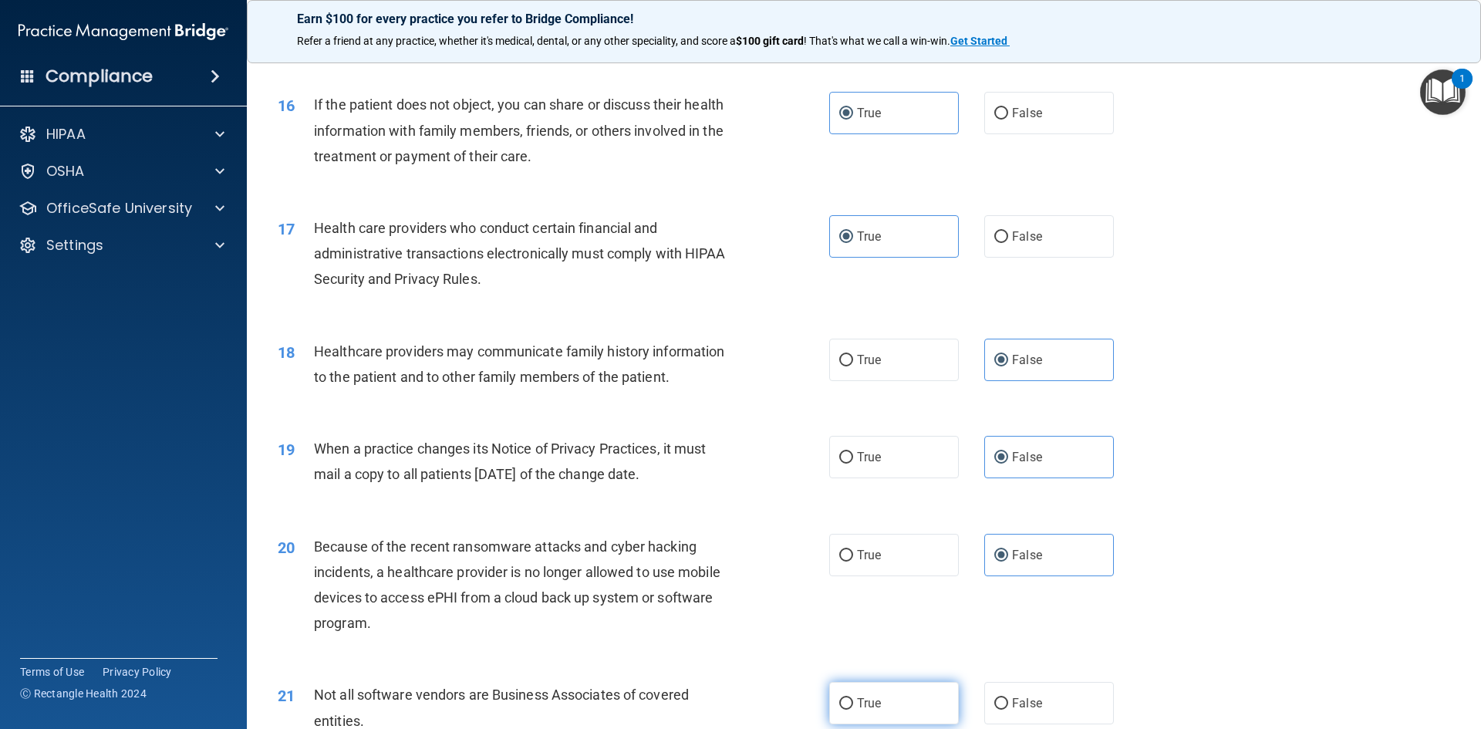
click at [853, 704] on input "True" at bounding box center [846, 704] width 14 height 12
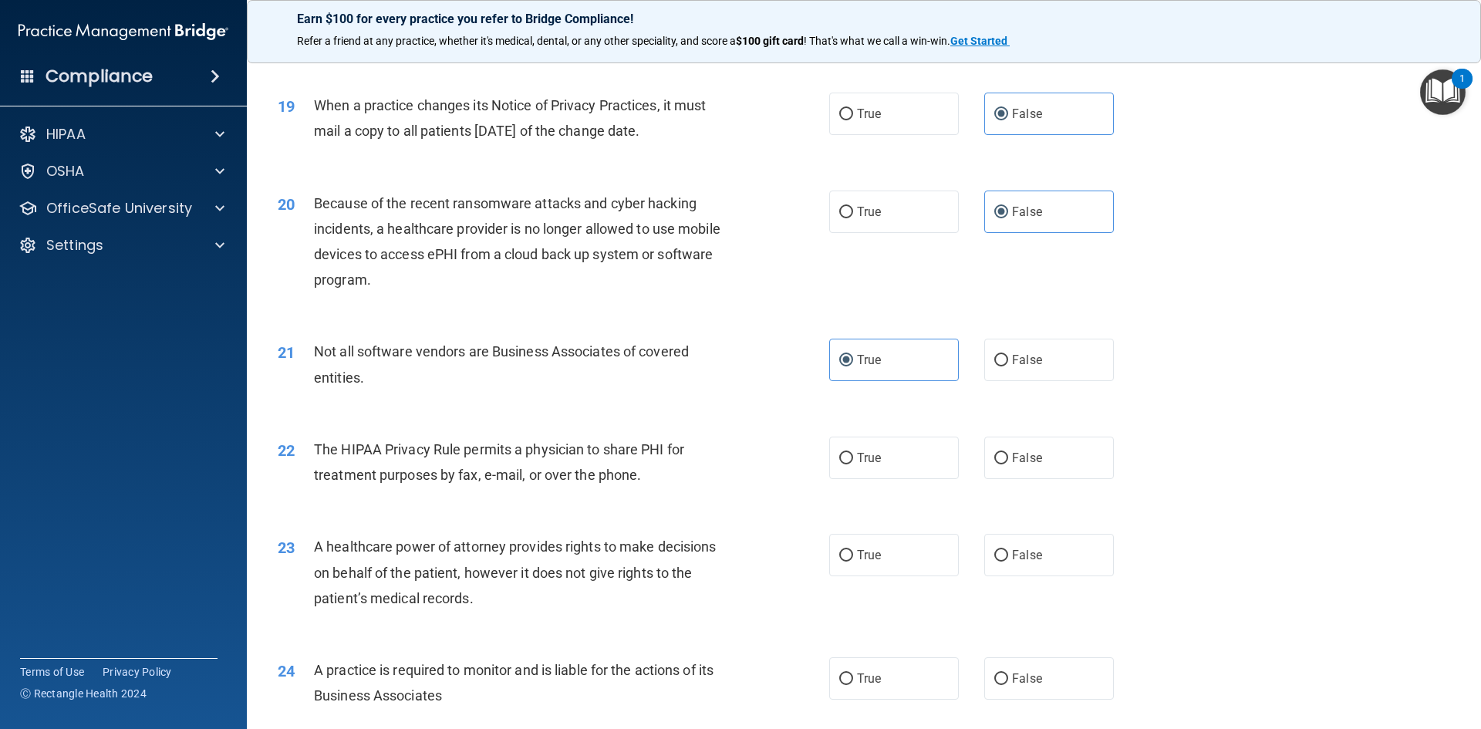
scroll to position [2238, 0]
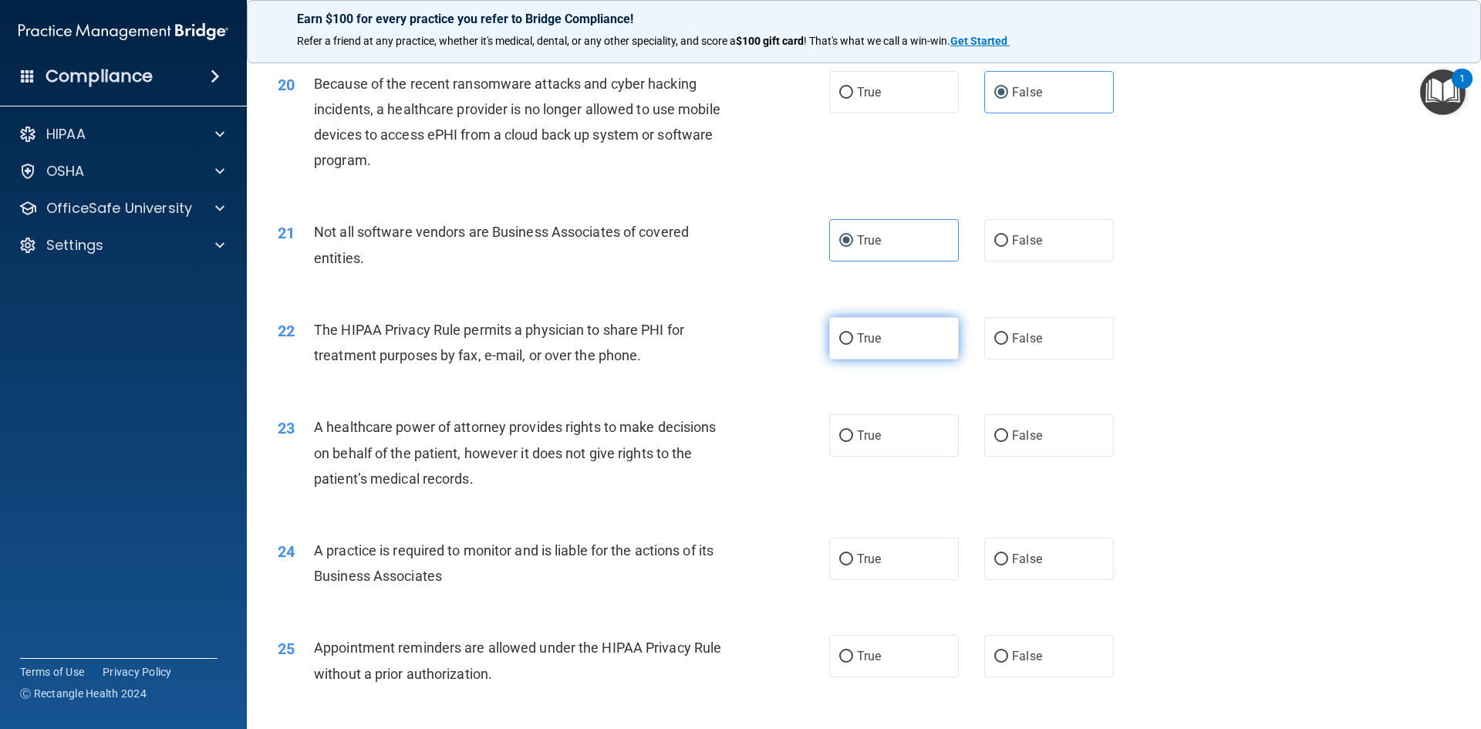
click at [909, 358] on label "True" at bounding box center [894, 338] width 130 height 42
click at [853, 345] on input "True" at bounding box center [846, 339] width 14 height 12
click at [1029, 457] on label "False" at bounding box center [1049, 435] width 130 height 42
click at [1008, 442] on input "False" at bounding box center [1001, 436] width 14 height 12
click at [1041, 565] on label "False" at bounding box center [1049, 559] width 130 height 42
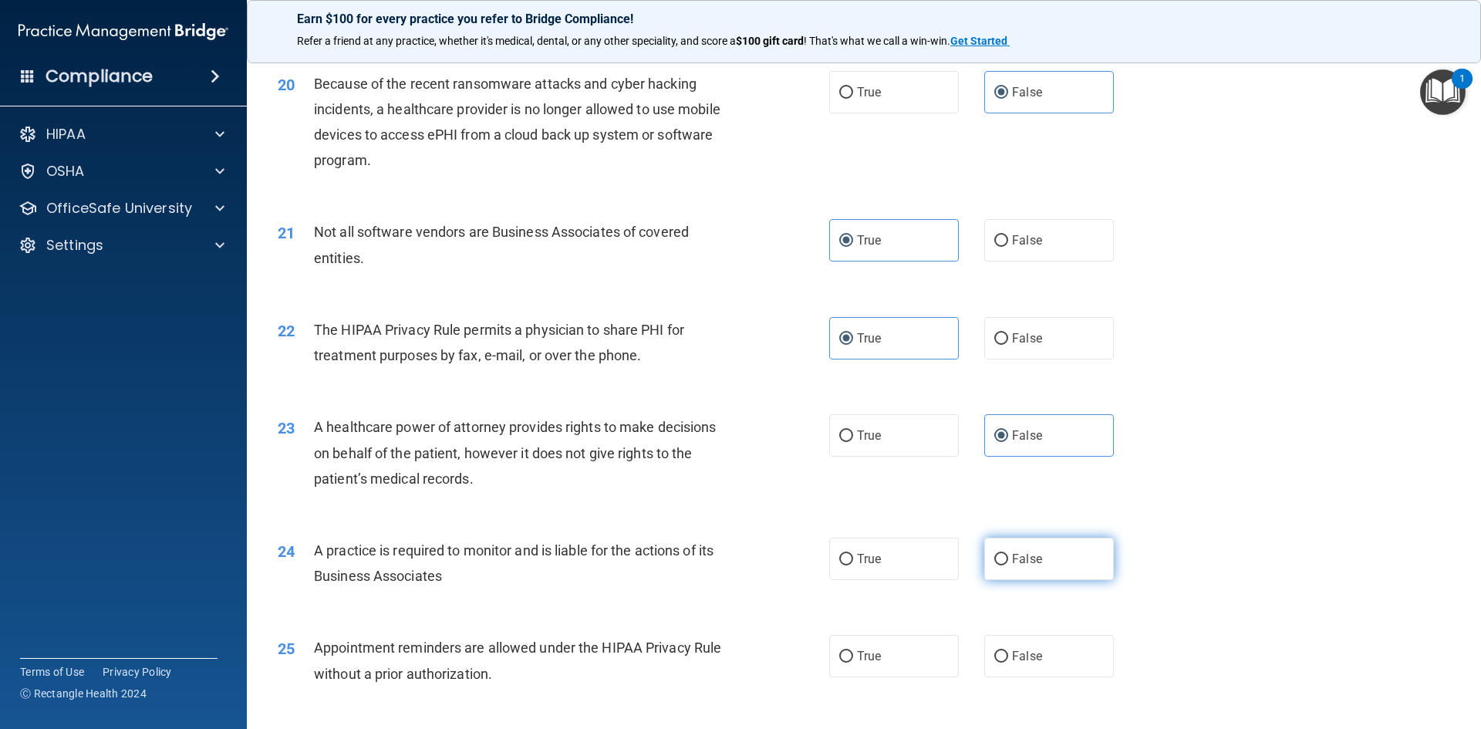
click at [1008, 565] on input "False" at bounding box center [1001, 560] width 14 height 12
drag, startPoint x: 906, startPoint y: 645, endPoint x: 922, endPoint y: 637, distance: 17.9
click at [906, 645] on label "True" at bounding box center [894, 656] width 130 height 42
click at [853, 651] on input "True" at bounding box center [846, 657] width 14 height 12
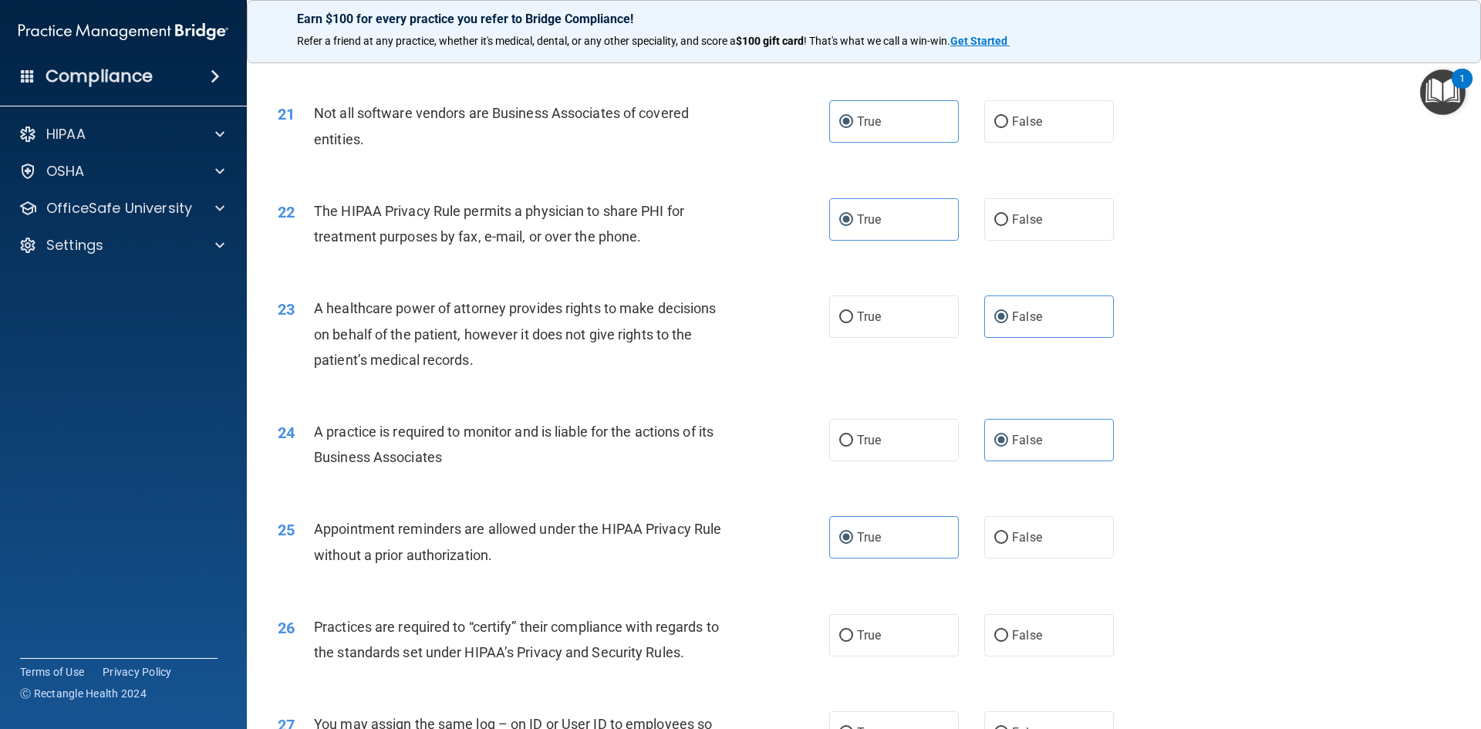
scroll to position [2546, 0]
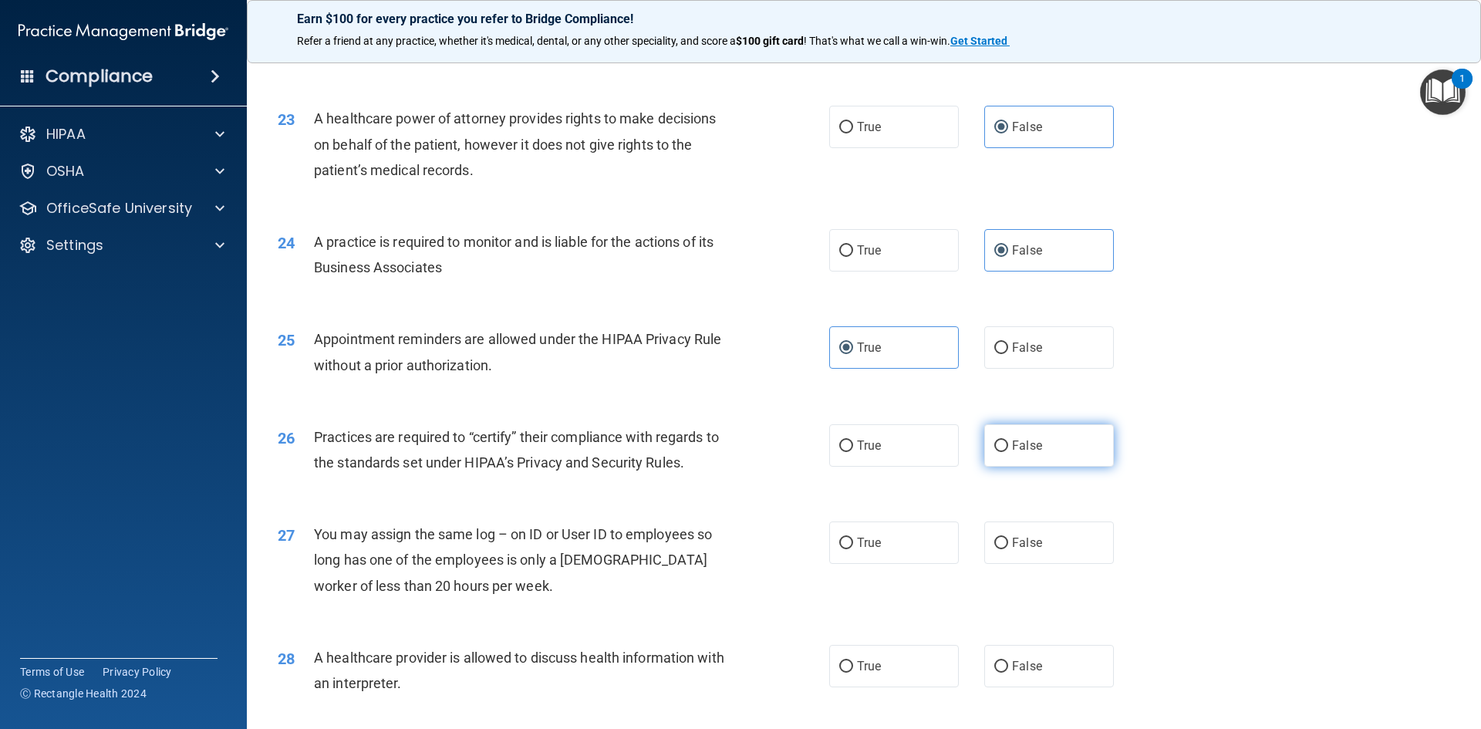
click at [1101, 447] on label "False" at bounding box center [1049, 445] width 130 height 42
click at [1008, 447] on input "False" at bounding box center [1001, 446] width 14 height 12
click at [1074, 542] on label "False" at bounding box center [1049, 542] width 130 height 42
click at [1008, 542] on input "False" at bounding box center [1001, 544] width 14 height 12
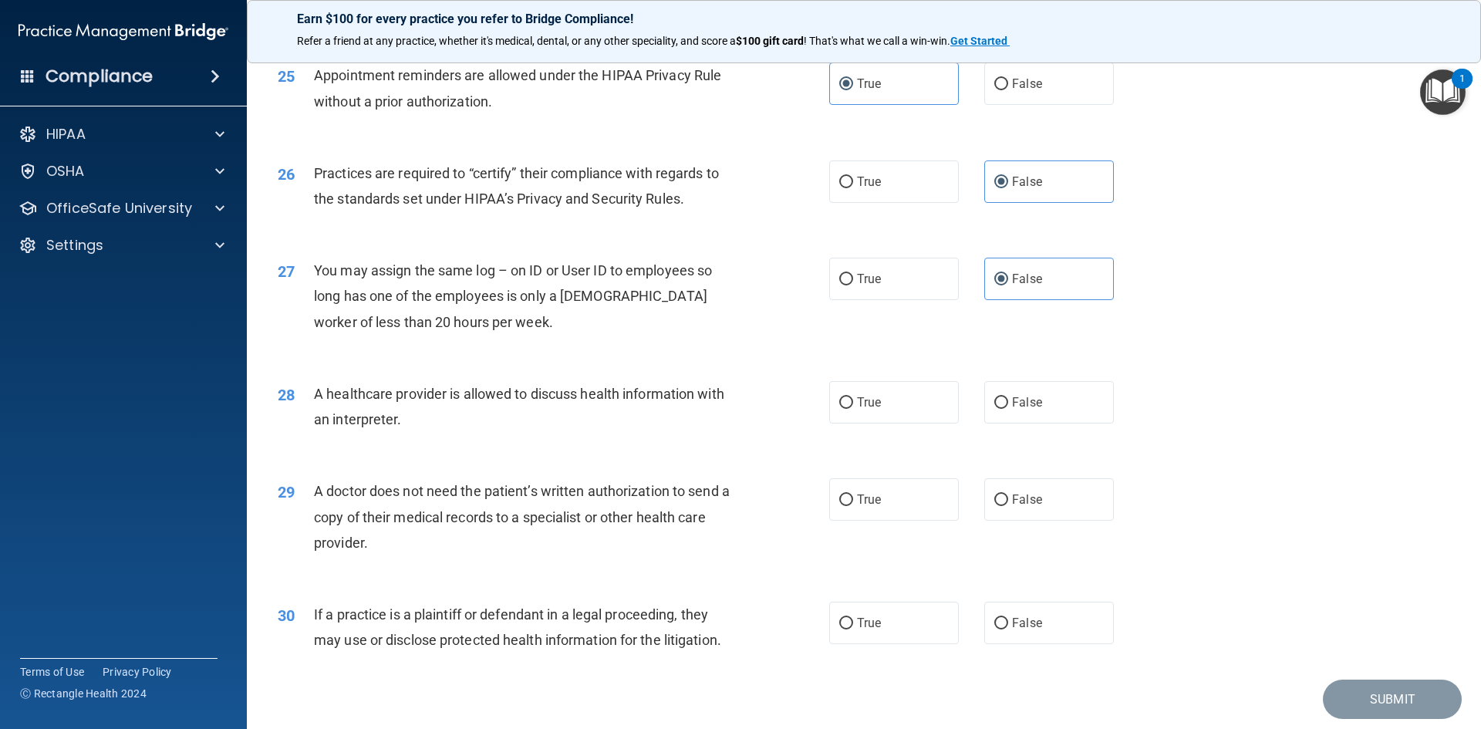
scroll to position [2855, 0]
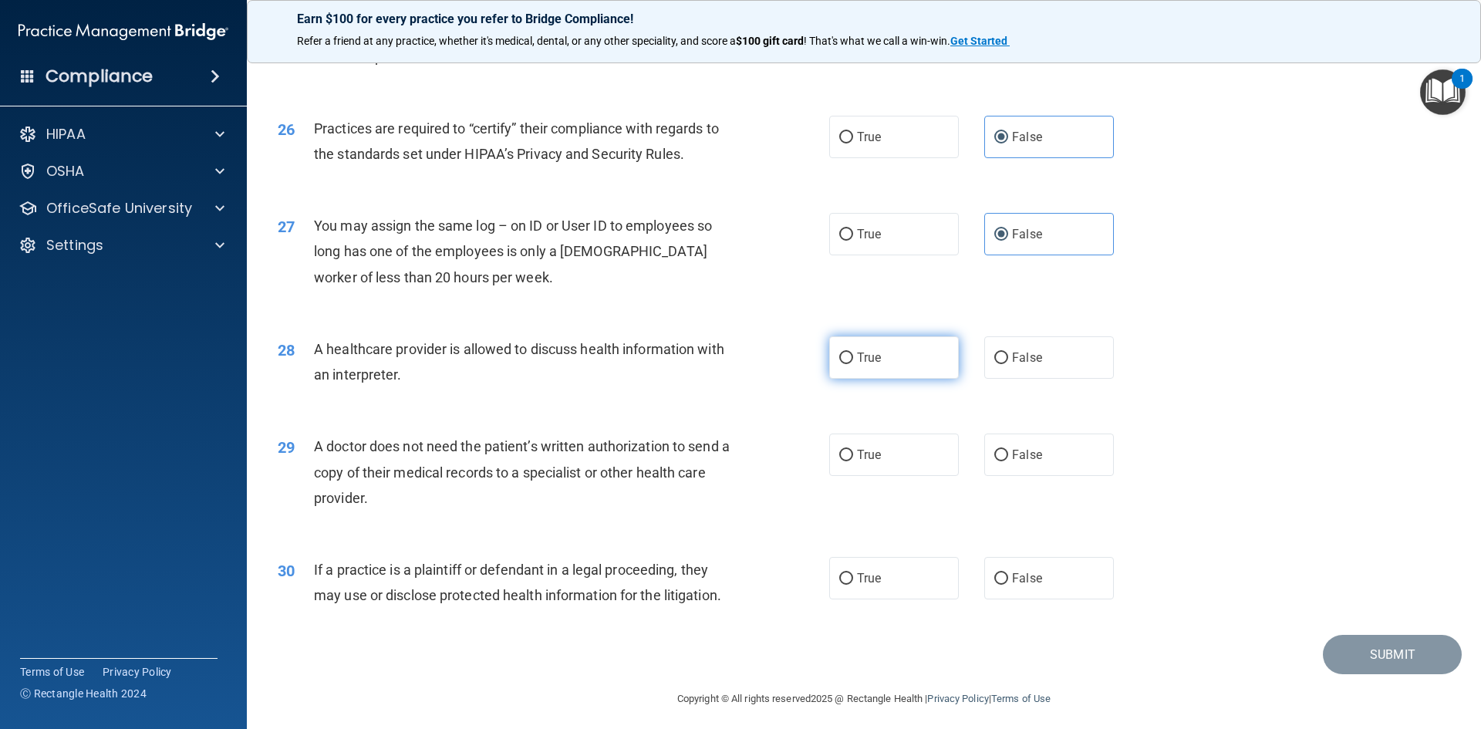
click at [894, 362] on label "True" at bounding box center [894, 357] width 130 height 42
click at [853, 362] on input "True" at bounding box center [846, 359] width 14 height 12
click at [896, 440] on label "True" at bounding box center [894, 455] width 130 height 42
click at [853, 450] on input "True" at bounding box center [846, 456] width 14 height 12
click at [908, 594] on label "True" at bounding box center [894, 578] width 130 height 42
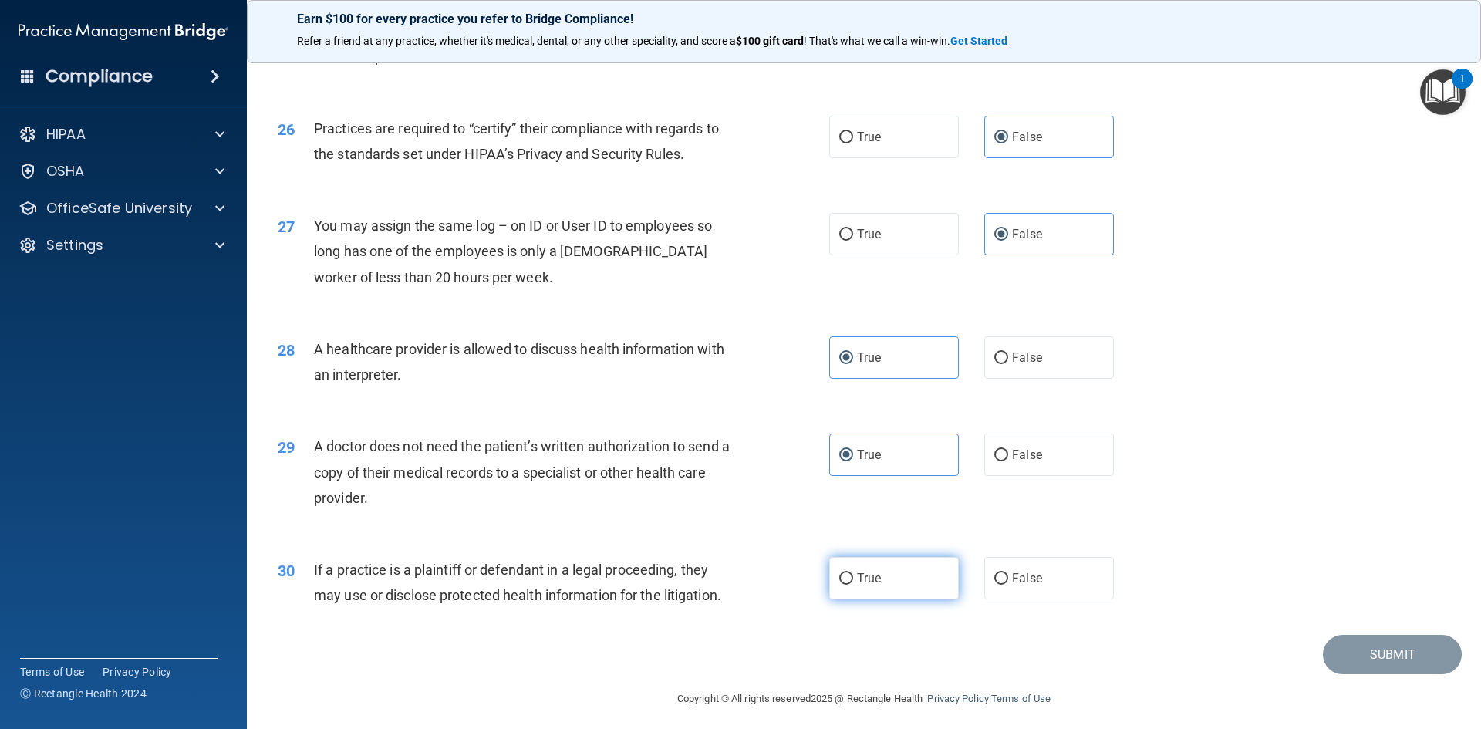
click at [853, 585] on input "True" at bounding box center [846, 579] width 14 height 12
click at [1354, 664] on button "Submit" at bounding box center [1392, 654] width 139 height 39
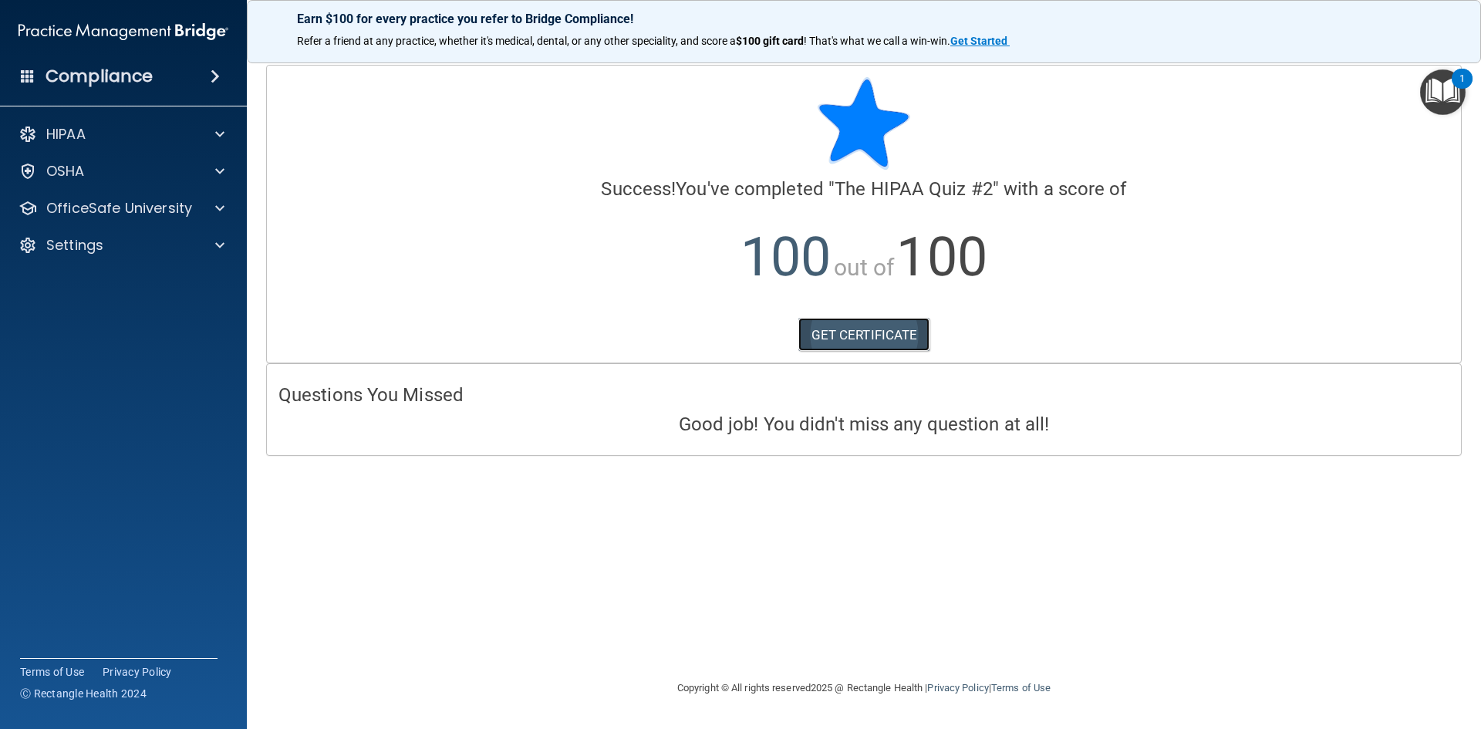
click at [913, 339] on link "GET CERTIFICATE" at bounding box center [864, 335] width 132 height 34
click at [219, 204] on span at bounding box center [219, 208] width 9 height 19
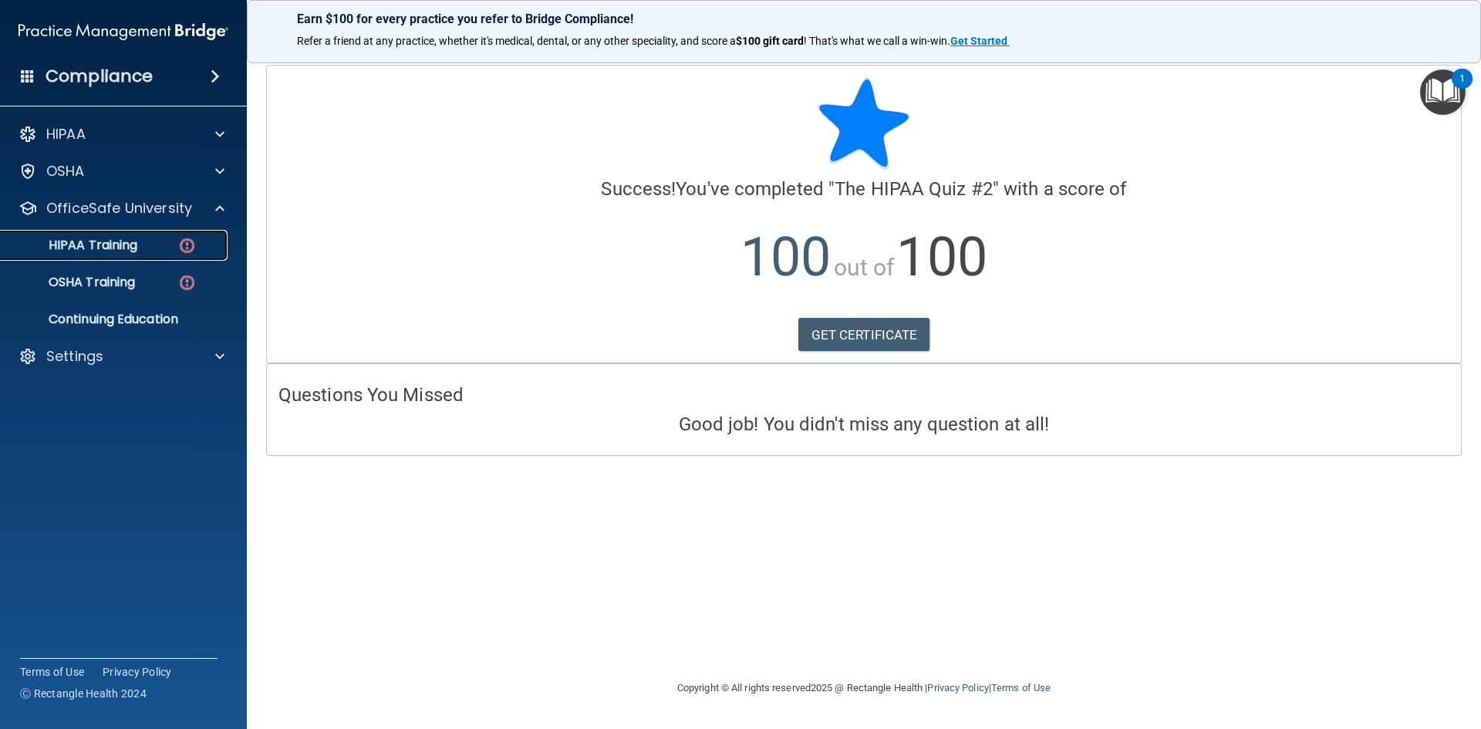
click at [135, 251] on p "HIPAA Training" at bounding box center [73, 245] width 127 height 15
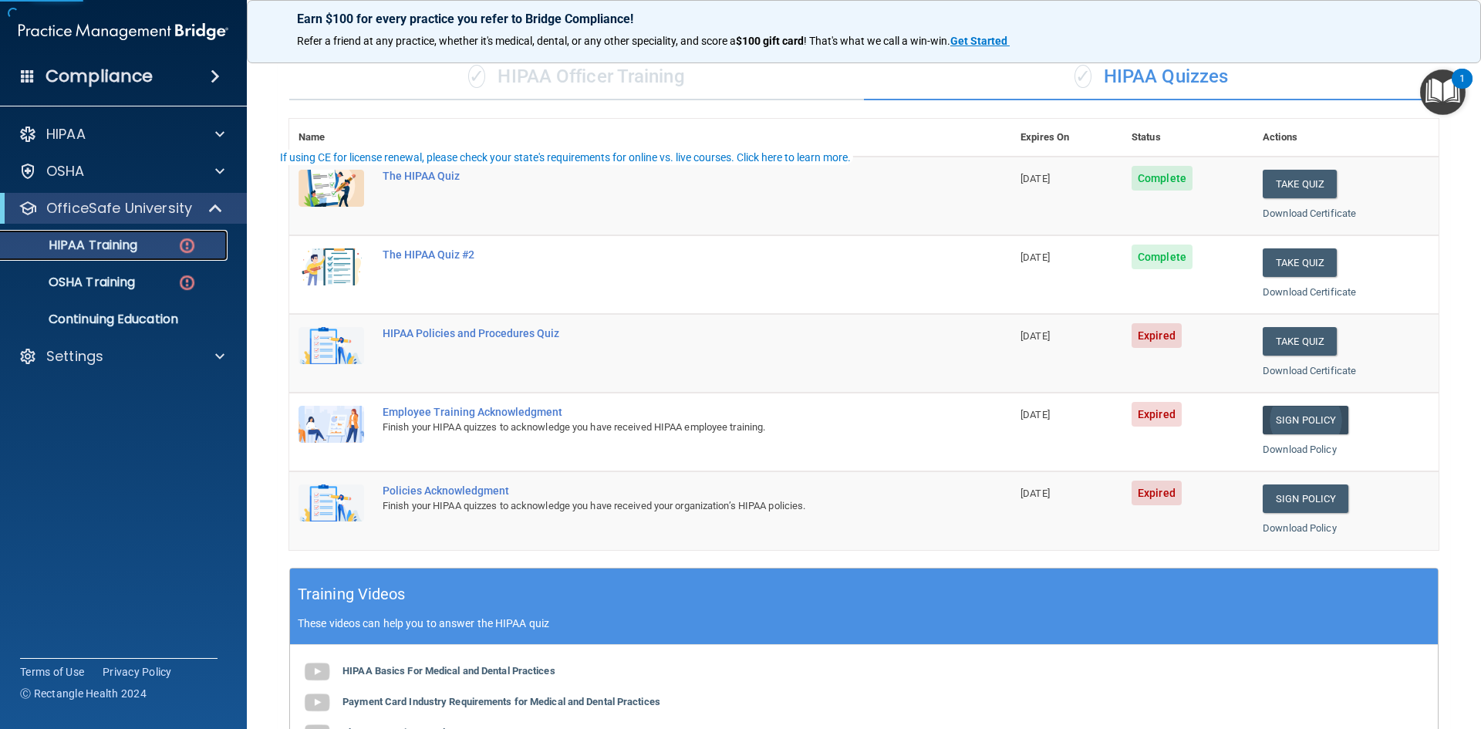
scroll to position [231, 0]
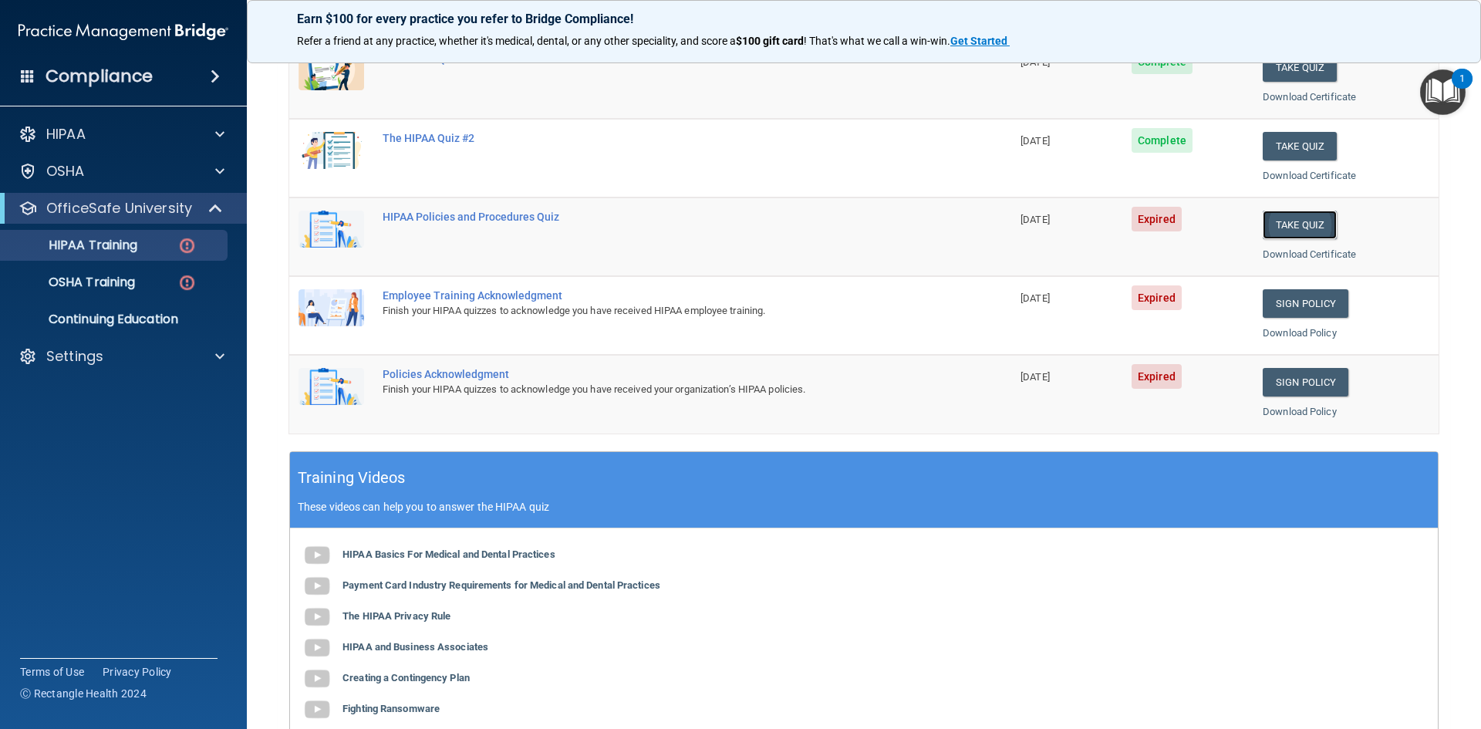
click at [1301, 227] on button "Take Quiz" at bounding box center [1300, 225] width 74 height 29
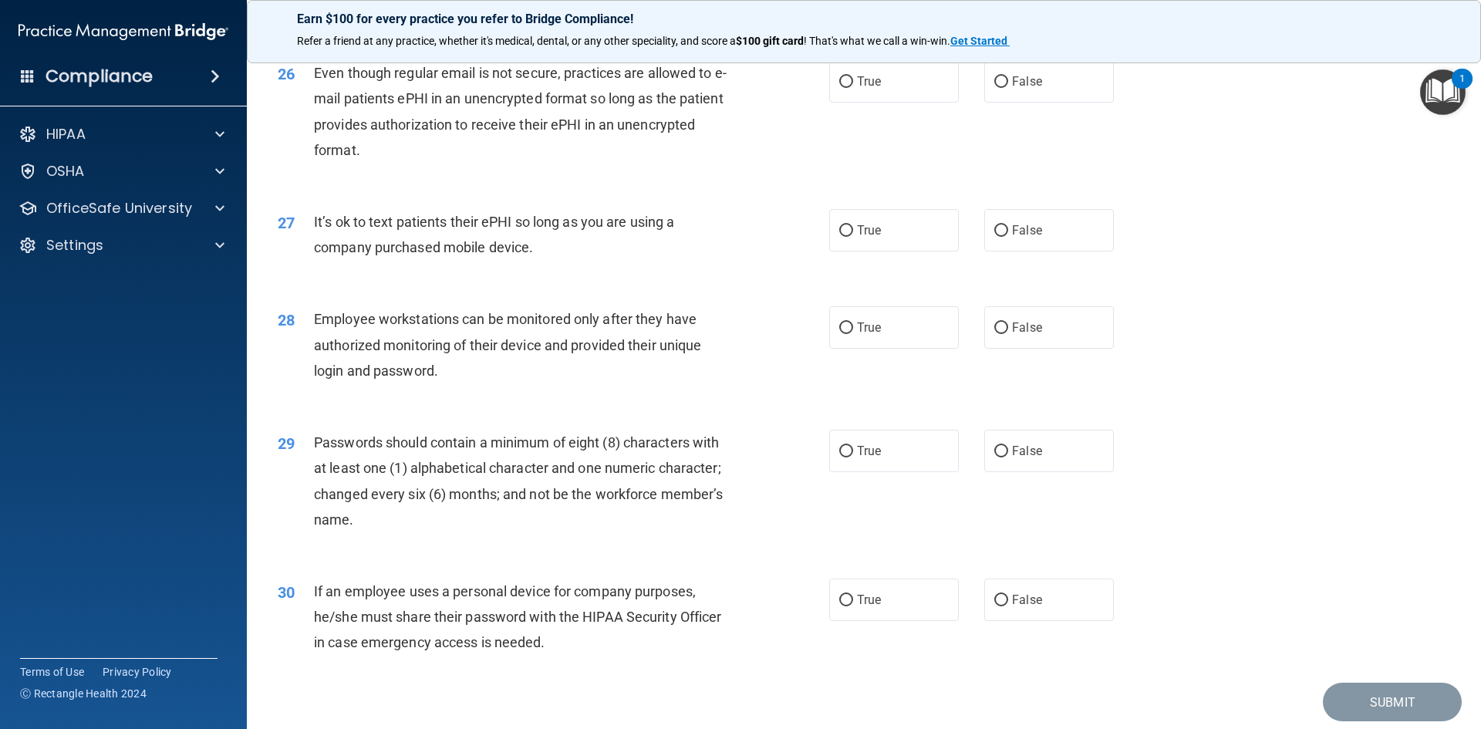
scroll to position [3143, 0]
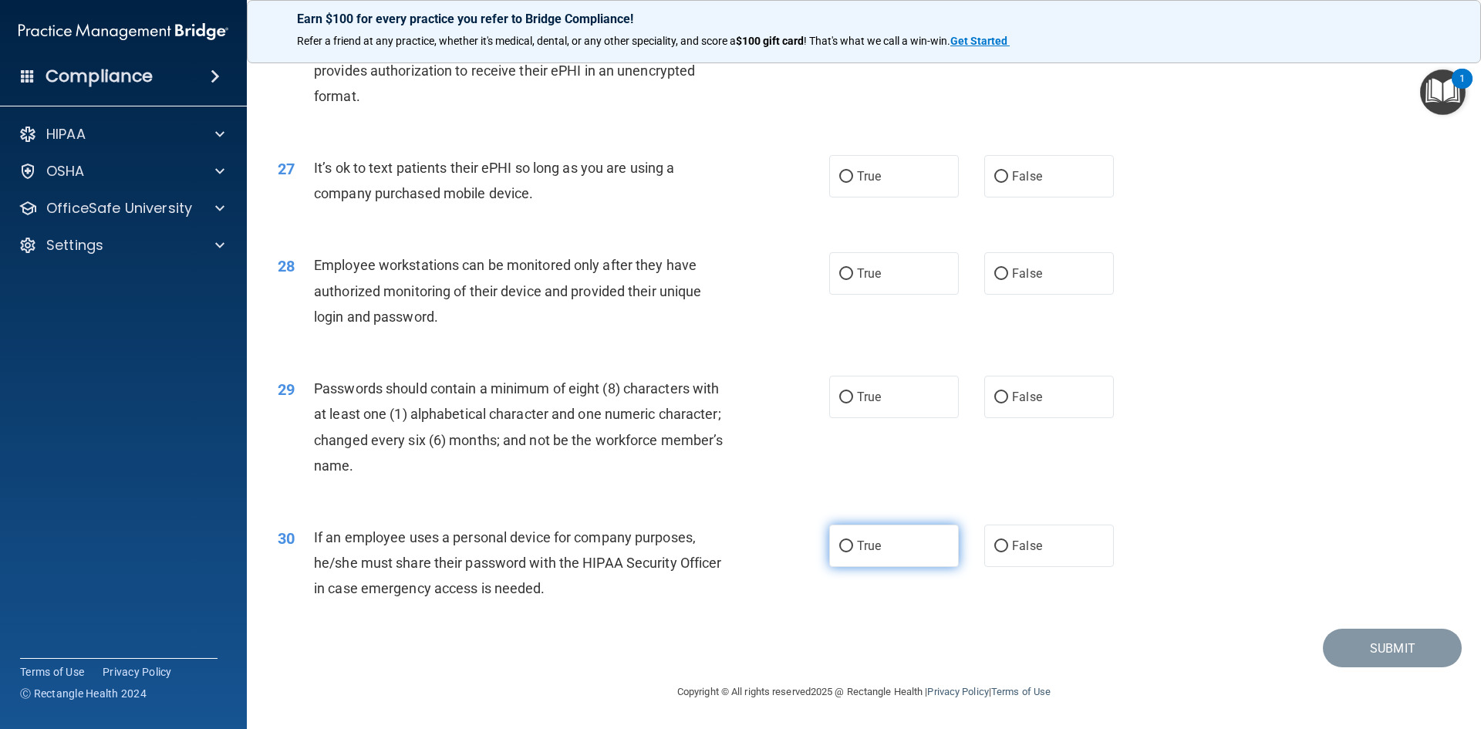
drag, startPoint x: 894, startPoint y: 559, endPoint x: 907, endPoint y: 549, distance: 16.5
click at [894, 558] on label "True" at bounding box center [894, 546] width 130 height 42
click at [853, 552] on input "True" at bounding box center [846, 547] width 14 height 12
click at [925, 419] on div "29 Passwords should contain a minimum of eight (8) characters with at least one…" at bounding box center [864, 430] width 1196 height 149
click at [919, 408] on label "True" at bounding box center [894, 397] width 130 height 42
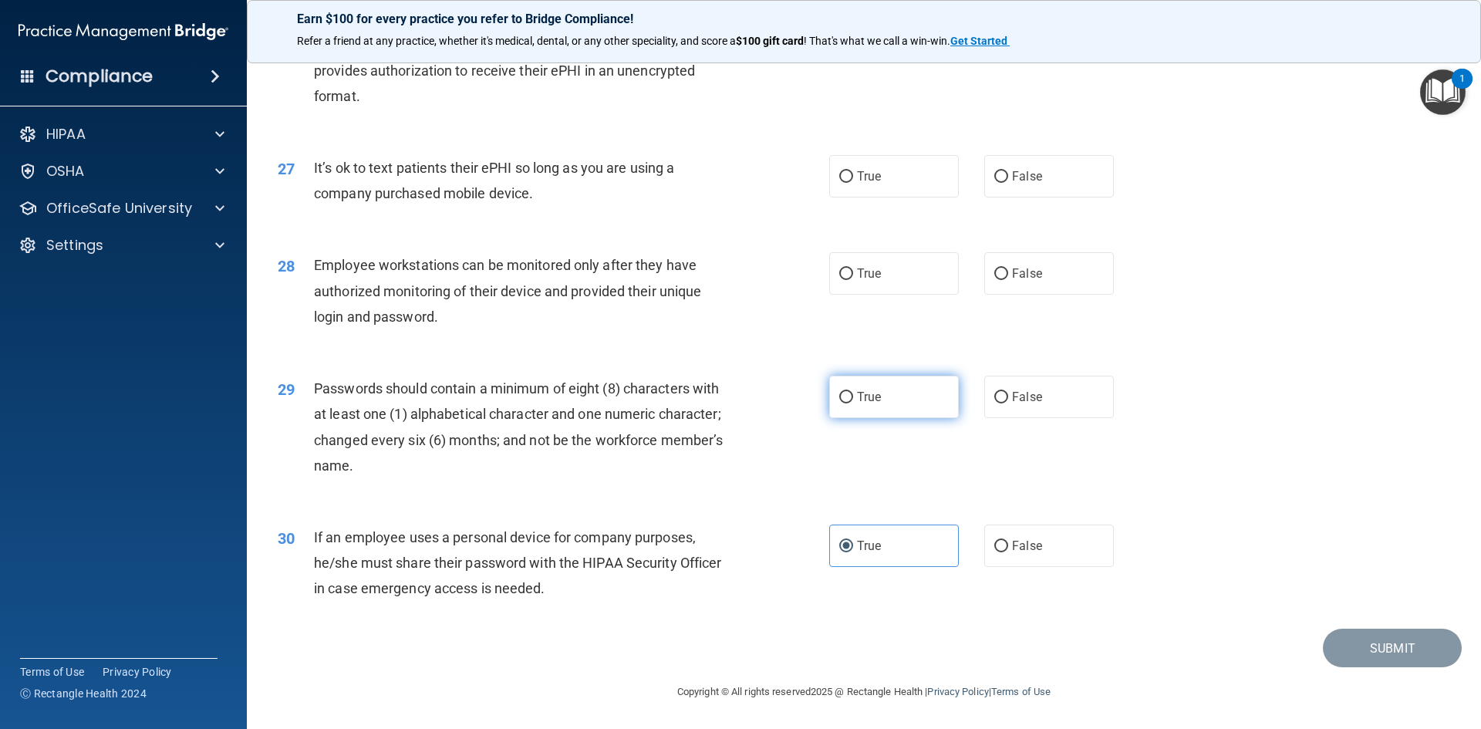
click at [853, 403] on input "True" at bounding box center [846, 398] width 14 height 12
click at [862, 279] on span "True" at bounding box center [869, 273] width 24 height 15
click at [853, 279] on input "True" at bounding box center [846, 274] width 14 height 12
click at [906, 171] on label "True" at bounding box center [894, 176] width 130 height 42
click at [853, 171] on input "True" at bounding box center [846, 177] width 14 height 12
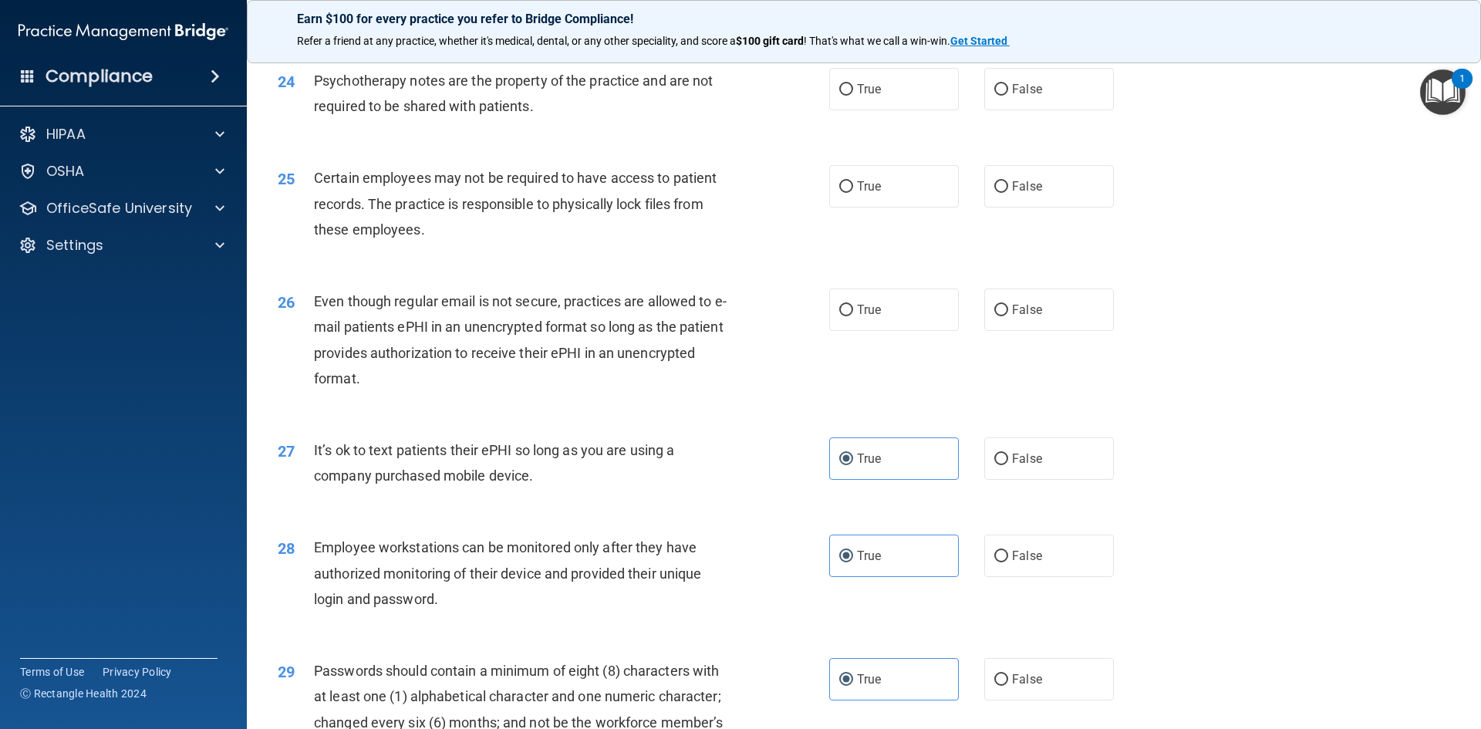
scroll to position [2835, 0]
click at [906, 332] on label "True" at bounding box center [894, 310] width 130 height 42
click at [853, 317] on input "True" at bounding box center [846, 311] width 14 height 12
drag, startPoint x: 889, startPoint y: 224, endPoint x: 886, endPoint y: 186, distance: 38.8
click at [889, 208] on label "True" at bounding box center [894, 187] width 130 height 42
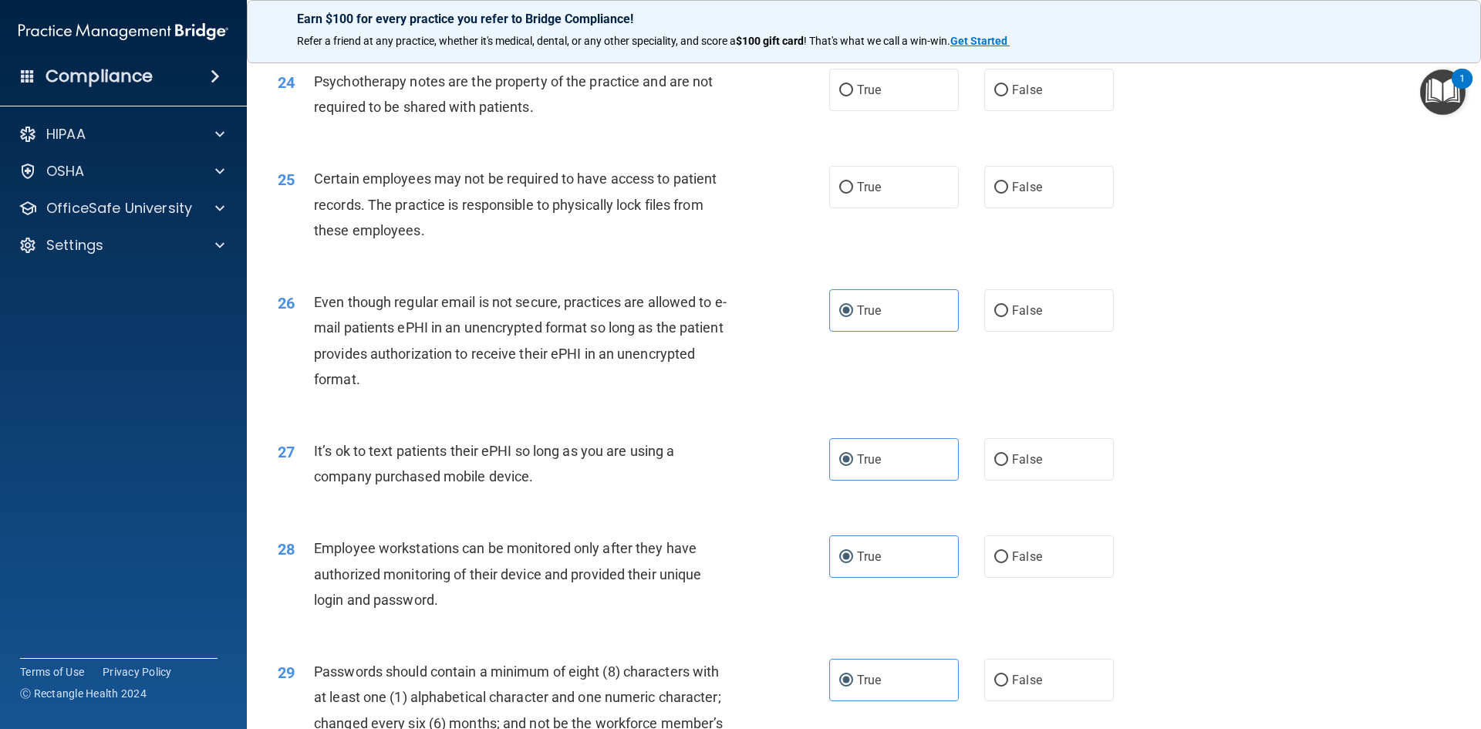
click at [853, 194] on input "True" at bounding box center [846, 188] width 14 height 12
click at [874, 97] on span "True" at bounding box center [869, 90] width 24 height 15
click at [853, 96] on input "True" at bounding box center [846, 91] width 14 height 12
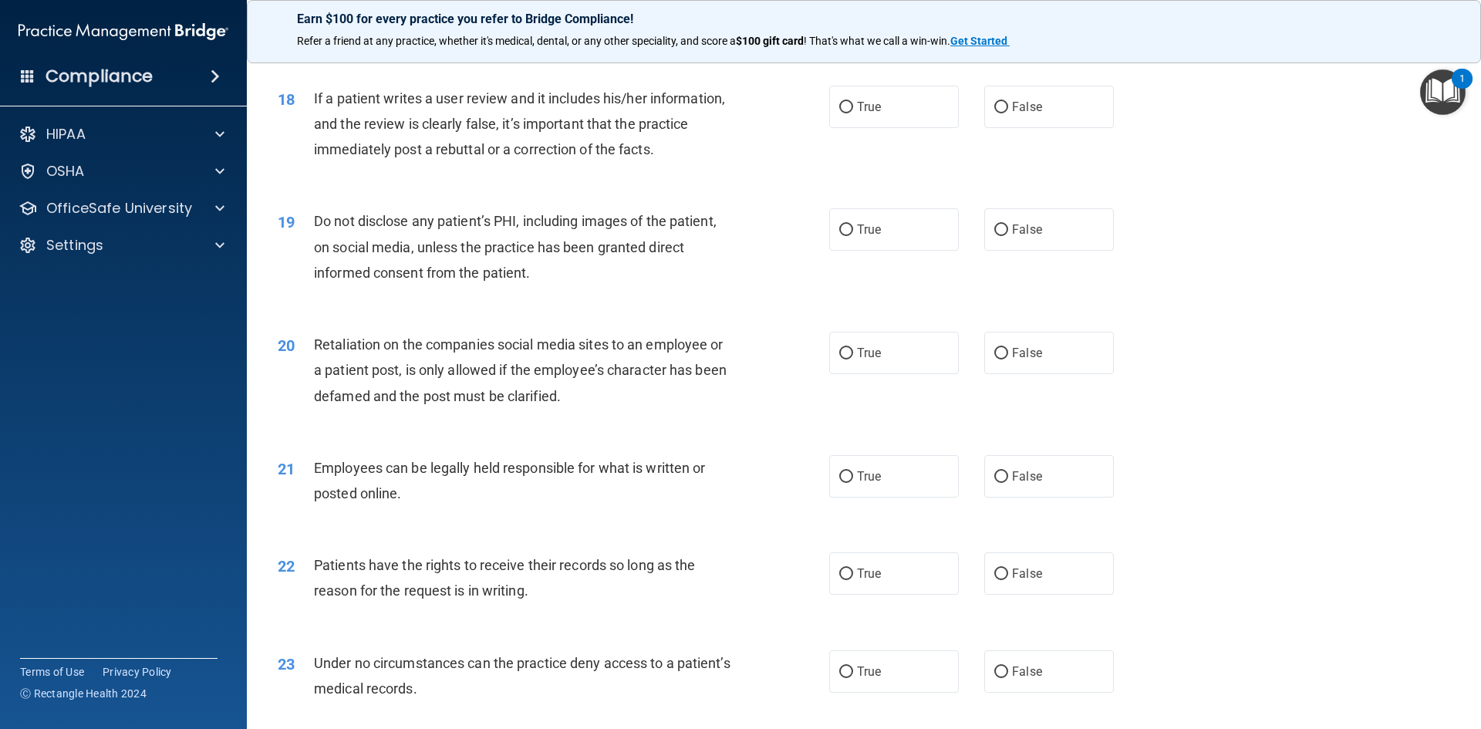
scroll to position [2141, 0]
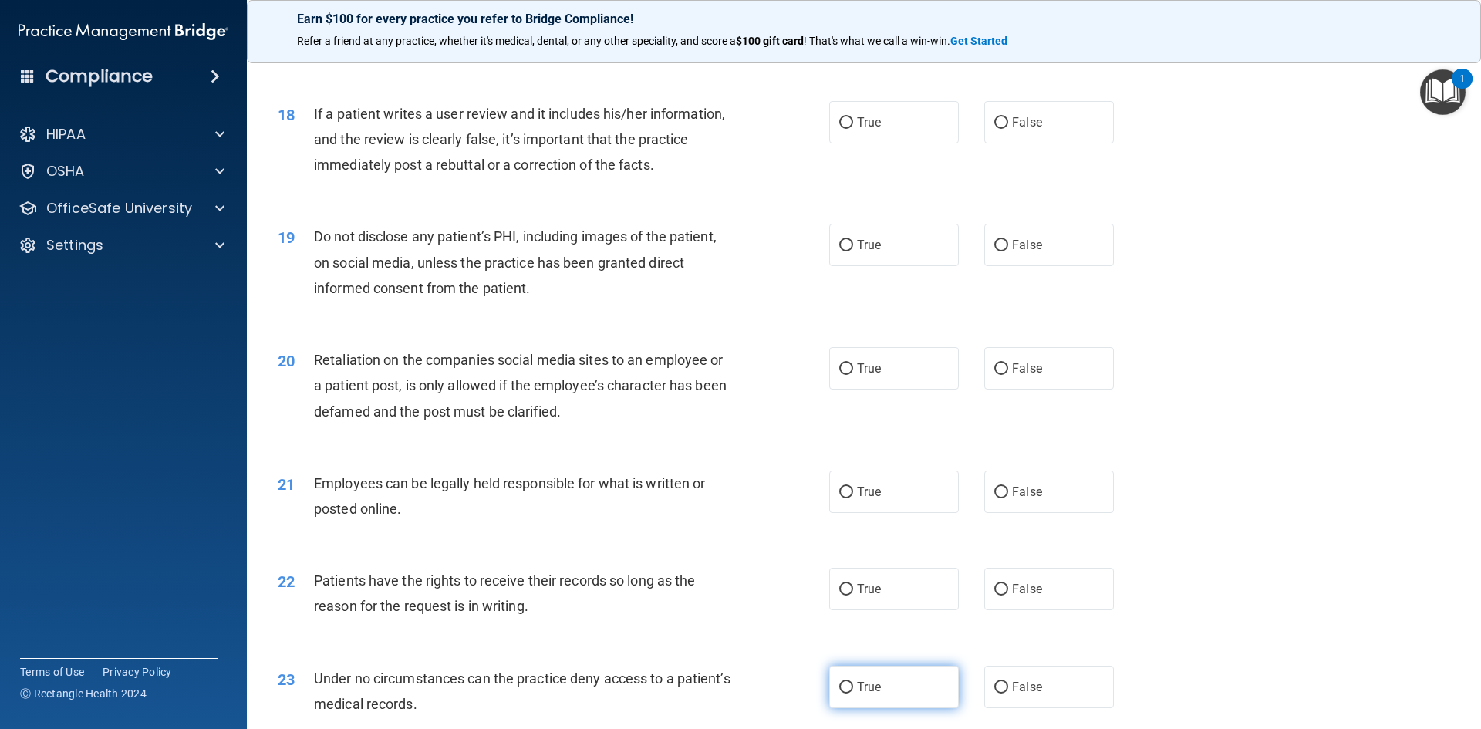
click at [870, 703] on label "True" at bounding box center [894, 687] width 130 height 42
click at [853, 693] on input "True" at bounding box center [846, 688] width 14 height 12
click at [890, 609] on label "True" at bounding box center [894, 589] width 130 height 42
click at [853, 596] on input "True" at bounding box center [846, 590] width 14 height 12
drag, startPoint x: 894, startPoint y: 530, endPoint x: 890, endPoint y: 451, distance: 78.8
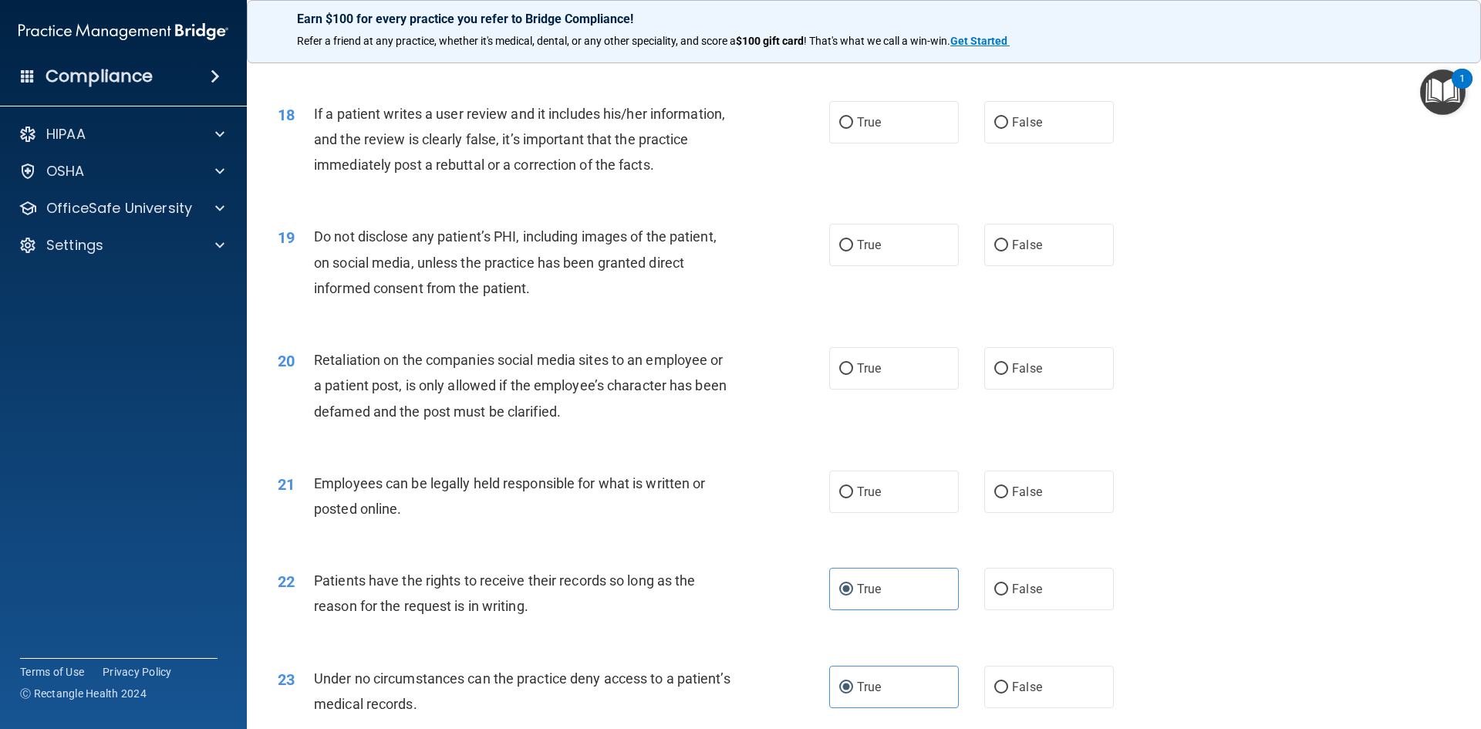
click at [894, 513] on label "True" at bounding box center [894, 492] width 130 height 42
click at [853, 498] on input "True" at bounding box center [846, 493] width 14 height 12
click at [885, 390] on label "True" at bounding box center [894, 368] width 130 height 42
click at [853, 375] on input "True" at bounding box center [846, 369] width 14 height 12
click at [895, 266] on label "True" at bounding box center [894, 245] width 130 height 42
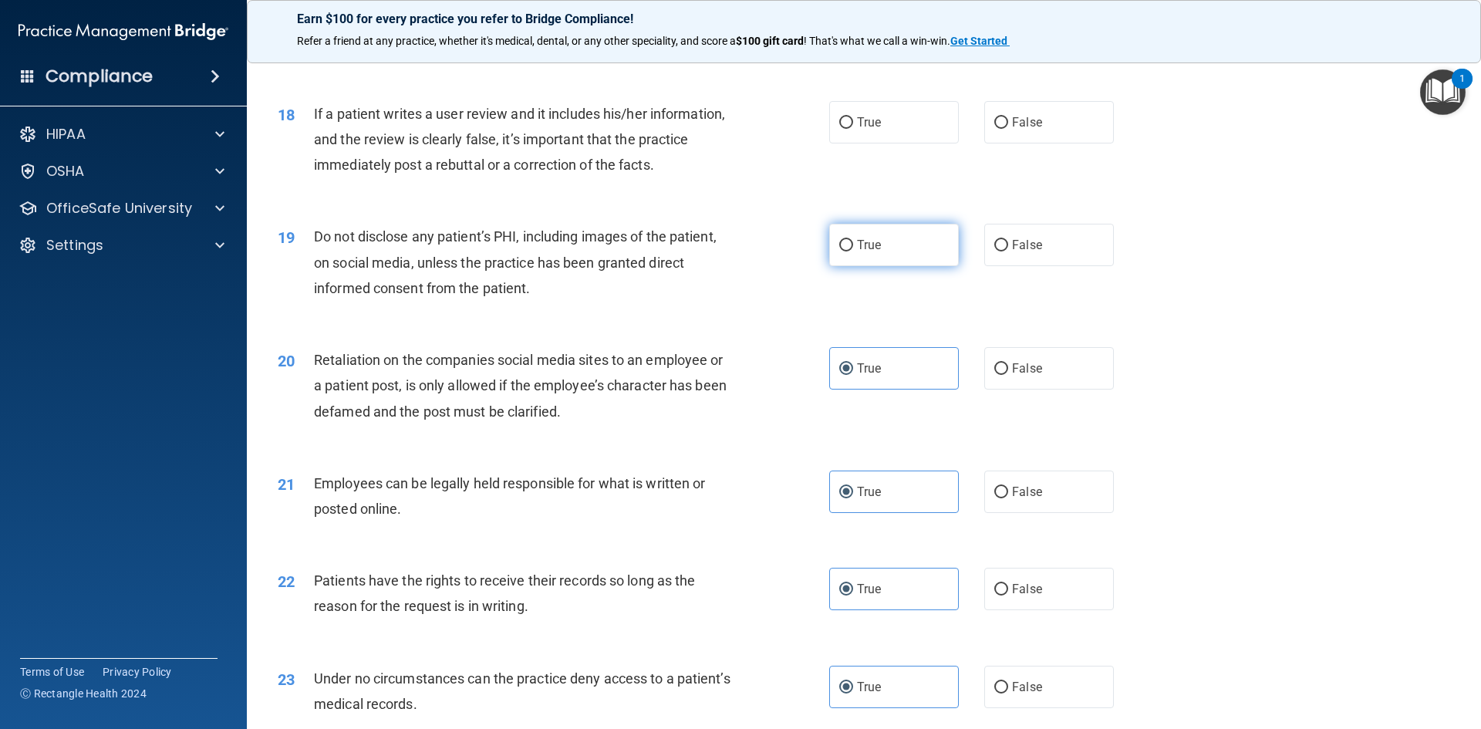
click at [853, 251] on input "True" at bounding box center [846, 246] width 14 height 12
click at [919, 143] on label "True" at bounding box center [894, 122] width 130 height 42
click at [853, 129] on input "True" at bounding box center [846, 123] width 14 height 12
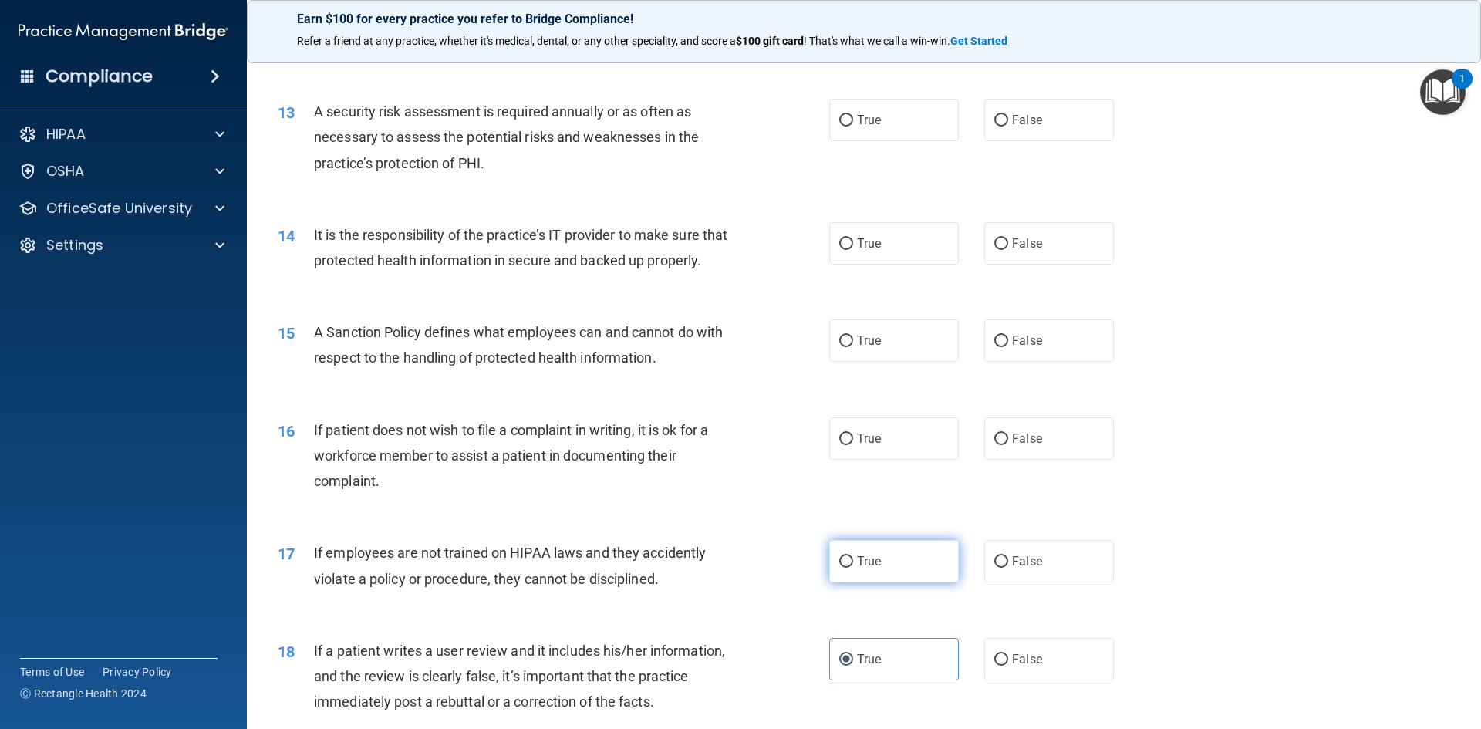
scroll to position [1601, 0]
click at [892, 585] on label "True" at bounding box center [894, 564] width 130 height 42
click at [853, 571] on input "True" at bounding box center [846, 565] width 14 height 12
click at [898, 489] on div "16 If patient does not wish to file a complaint in writing, it is ok for a work…" at bounding box center [864, 462] width 1196 height 123
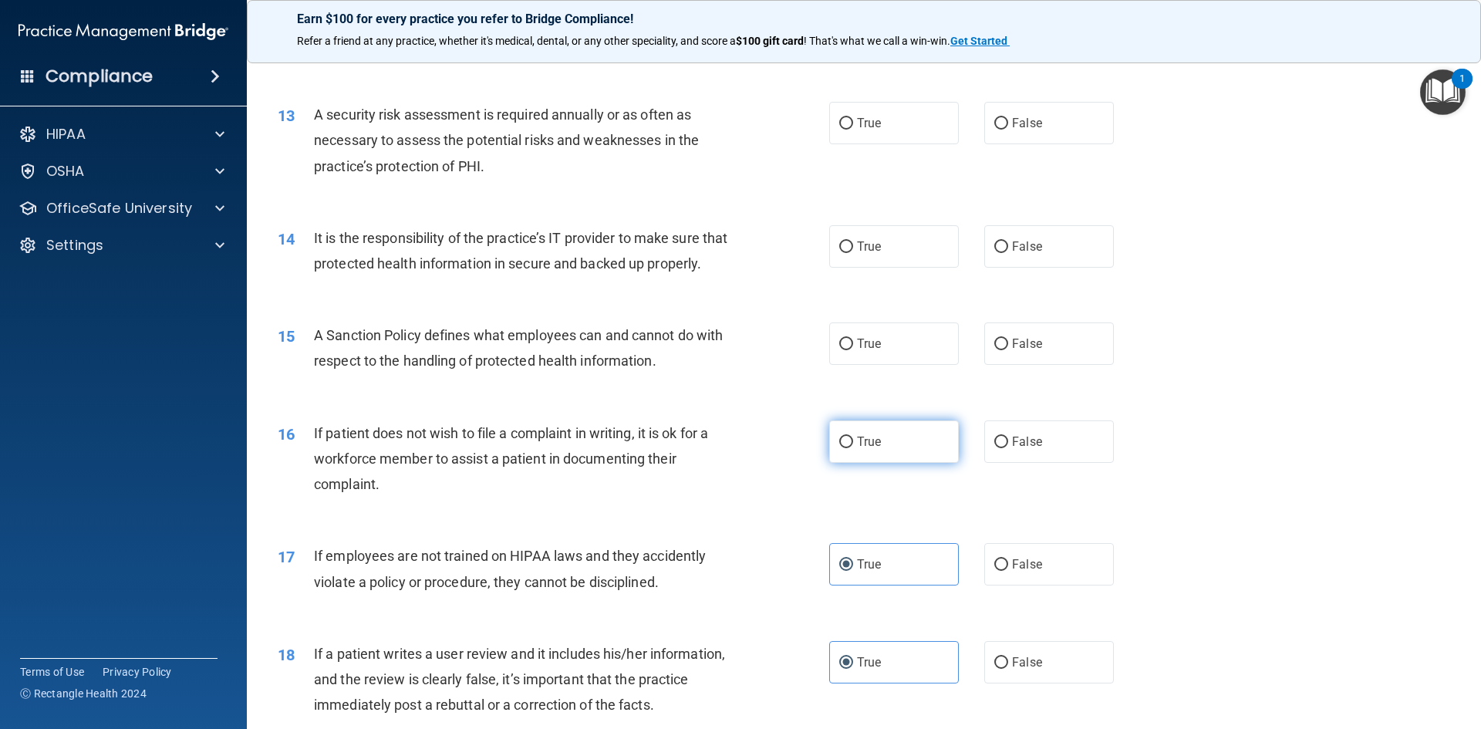
click at [897, 463] on label "True" at bounding box center [894, 441] width 130 height 42
click at [853, 448] on input "True" at bounding box center [846, 443] width 14 height 12
drag, startPoint x: 898, startPoint y: 378, endPoint x: 896, endPoint y: 316, distance: 61.7
click at [899, 365] on label "True" at bounding box center [894, 343] width 130 height 42
click at [853, 350] on input "True" at bounding box center [846, 345] width 14 height 12
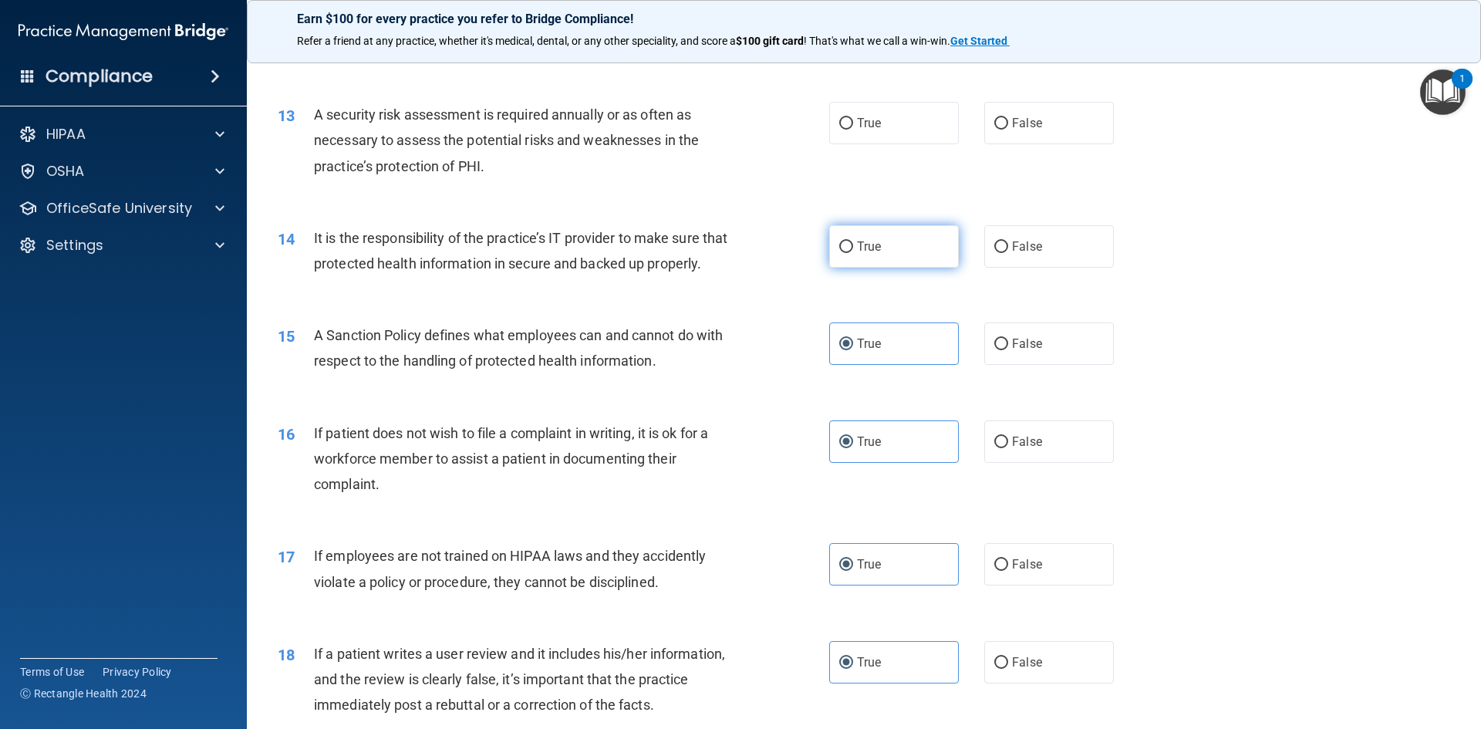
click at [888, 260] on label "True" at bounding box center [894, 246] width 130 height 42
click at [853, 253] on input "True" at bounding box center [846, 247] width 14 height 12
click at [934, 86] on div "13 A security risk assessment is required annually or as often as necessary to …" at bounding box center [864, 144] width 1196 height 123
click at [923, 122] on label "True" at bounding box center [894, 123] width 130 height 42
click at [853, 122] on input "True" at bounding box center [846, 124] width 14 height 12
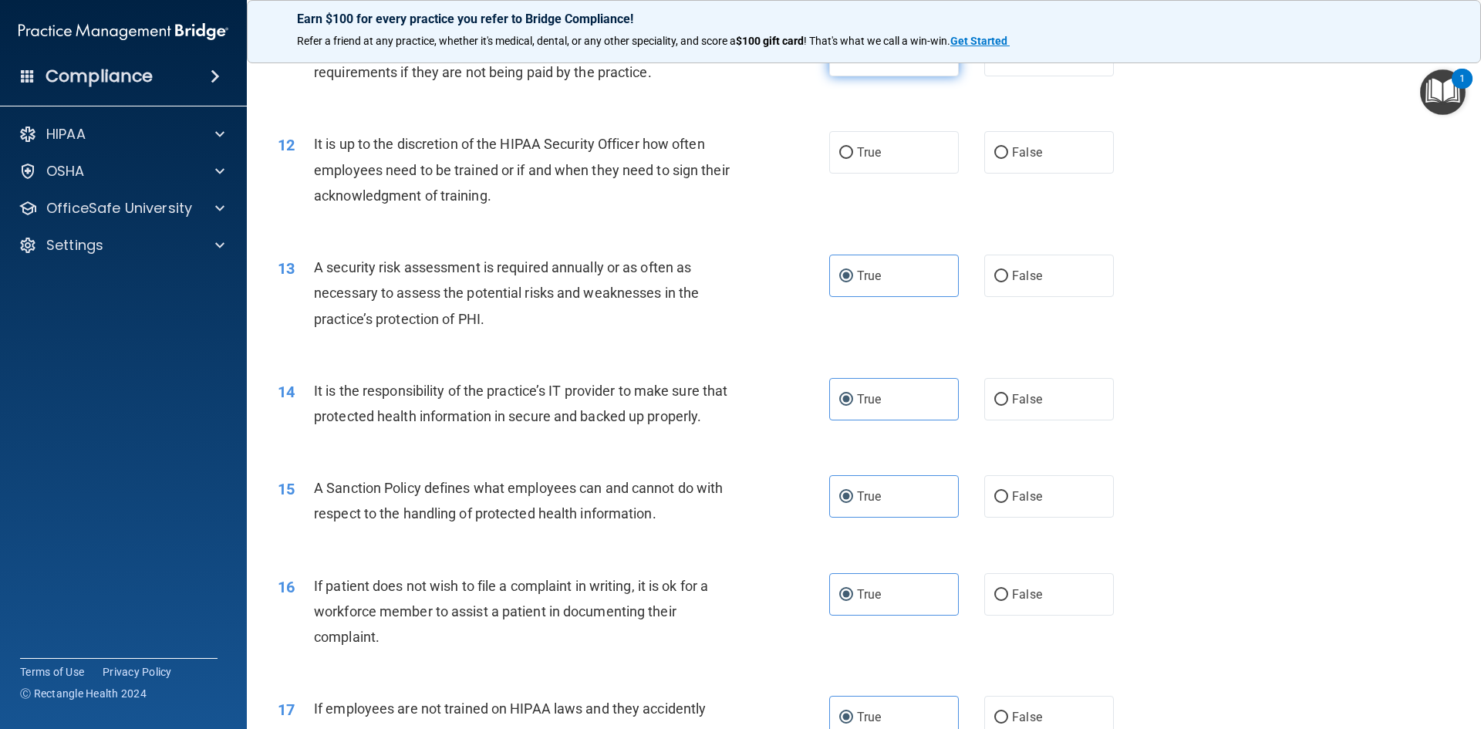
scroll to position [1215, 0]
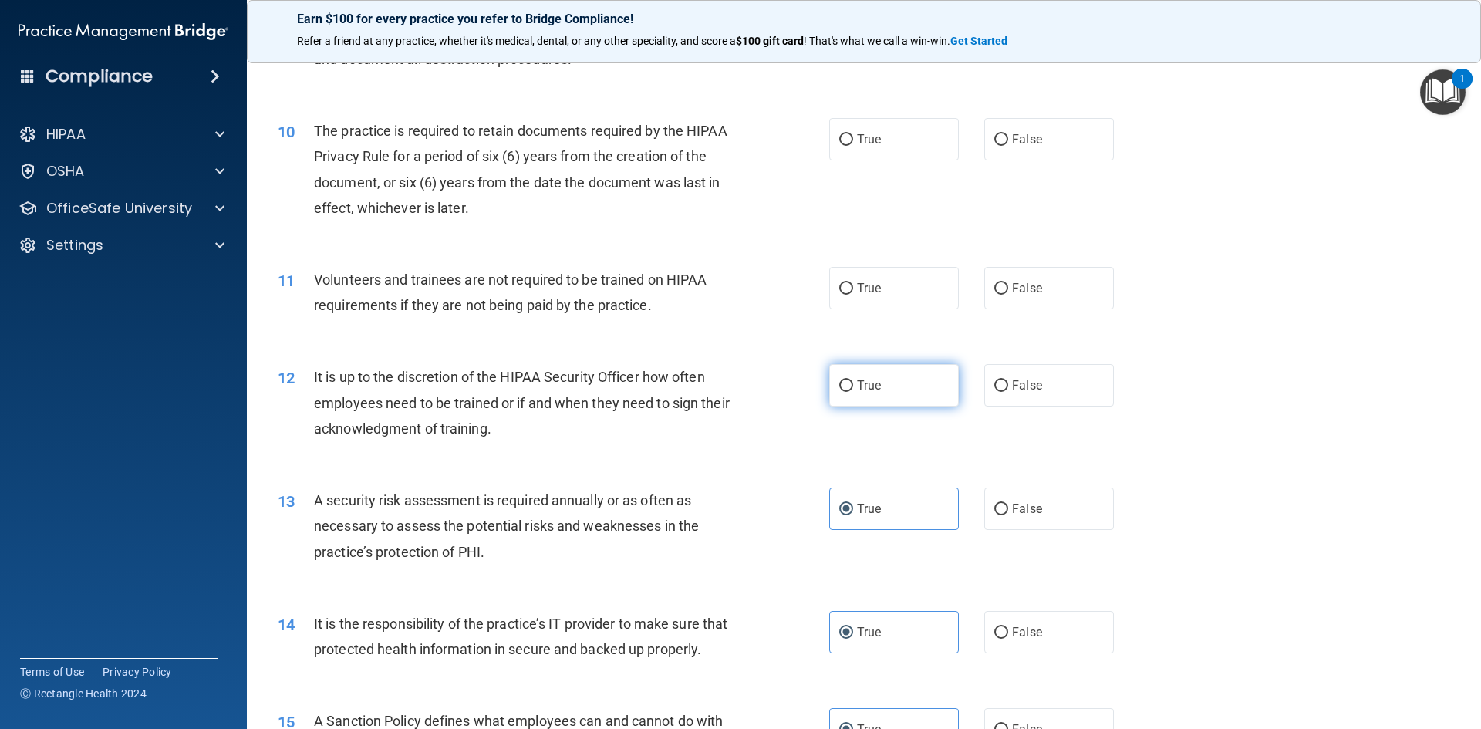
click at [899, 386] on label "True" at bounding box center [894, 385] width 130 height 42
click at [853, 386] on input "True" at bounding box center [846, 386] width 14 height 12
drag, startPoint x: 905, startPoint y: 269, endPoint x: 899, endPoint y: 279, distance: 11.8
click at [899, 278] on label "True" at bounding box center [894, 288] width 130 height 42
click at [853, 283] on input "True" at bounding box center [846, 289] width 14 height 12
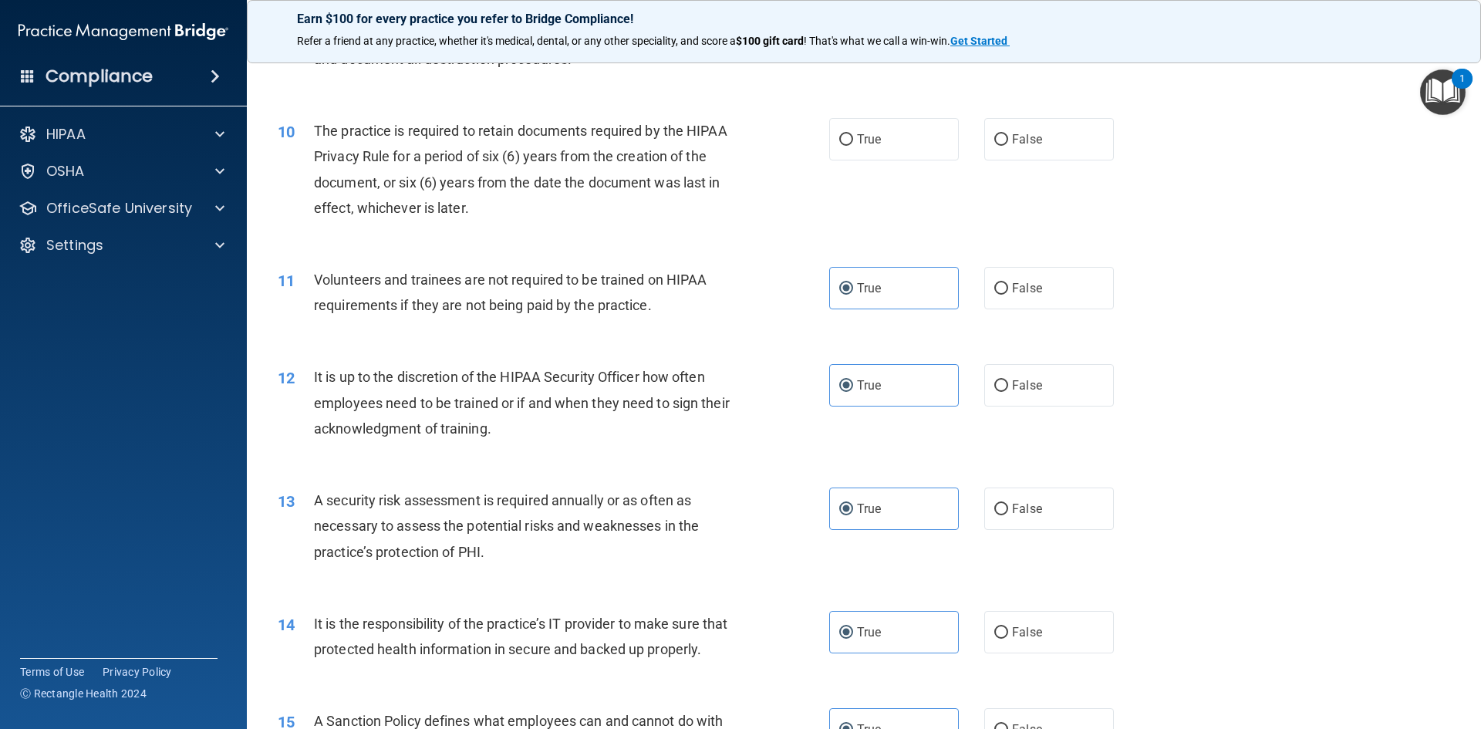
click at [916, 162] on div "10 The practice is required to retain documents required by the HIPAA Privacy R…" at bounding box center [864, 173] width 1196 height 149
click at [899, 143] on label "True" at bounding box center [894, 139] width 130 height 42
click at [853, 143] on input "True" at bounding box center [846, 140] width 14 height 12
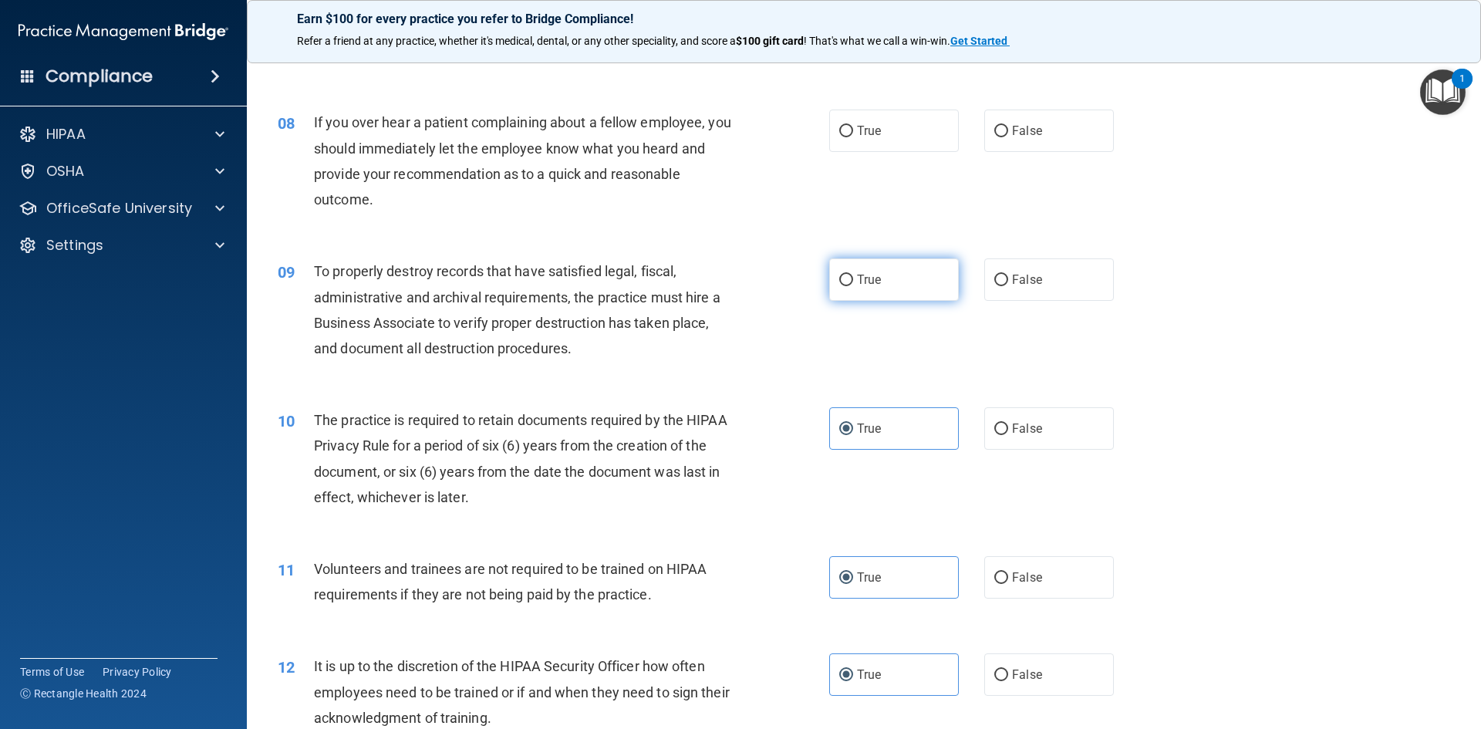
scroll to position [906, 0]
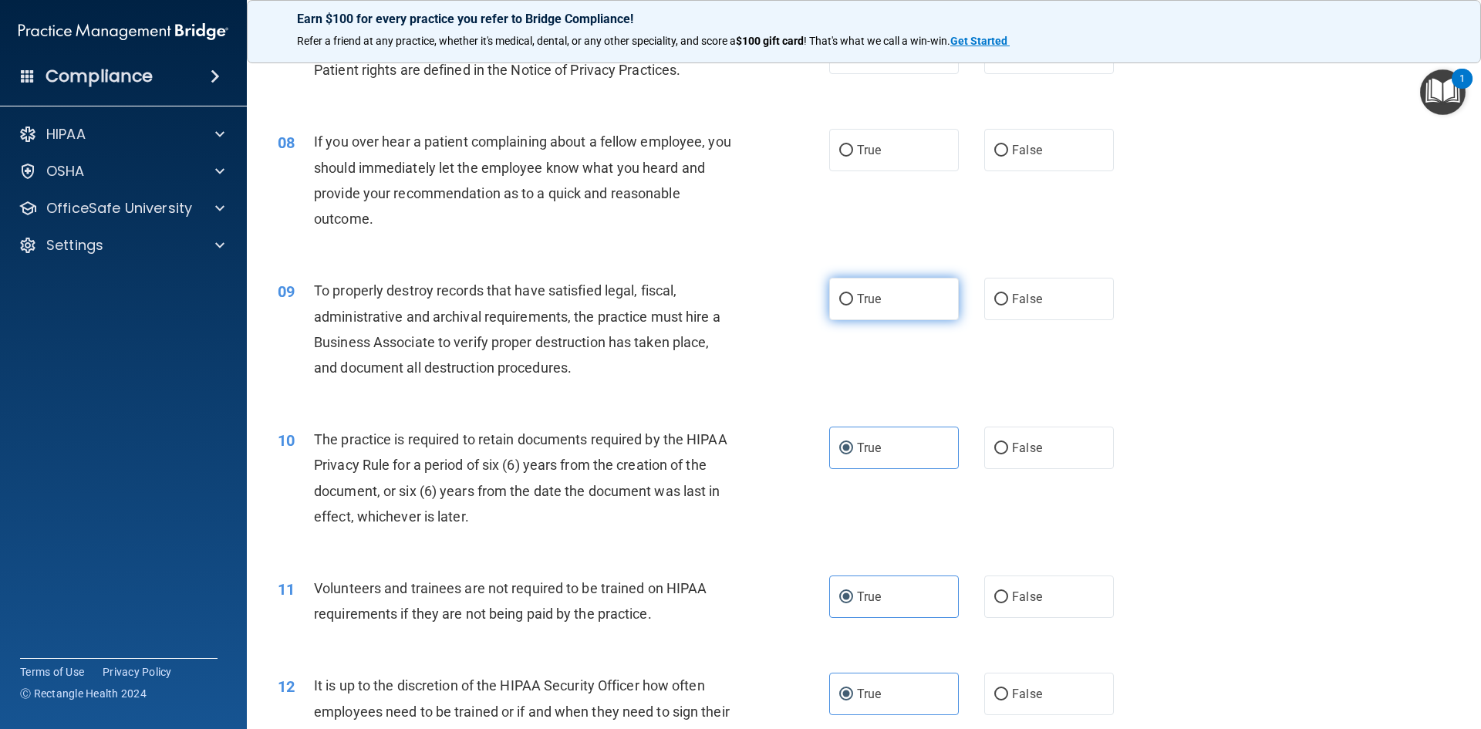
click at [893, 309] on label "True" at bounding box center [894, 299] width 130 height 42
click at [853, 305] on input "True" at bounding box center [846, 300] width 14 height 12
click at [894, 130] on label "True" at bounding box center [894, 150] width 130 height 42
click at [853, 145] on input "True" at bounding box center [846, 151] width 14 height 12
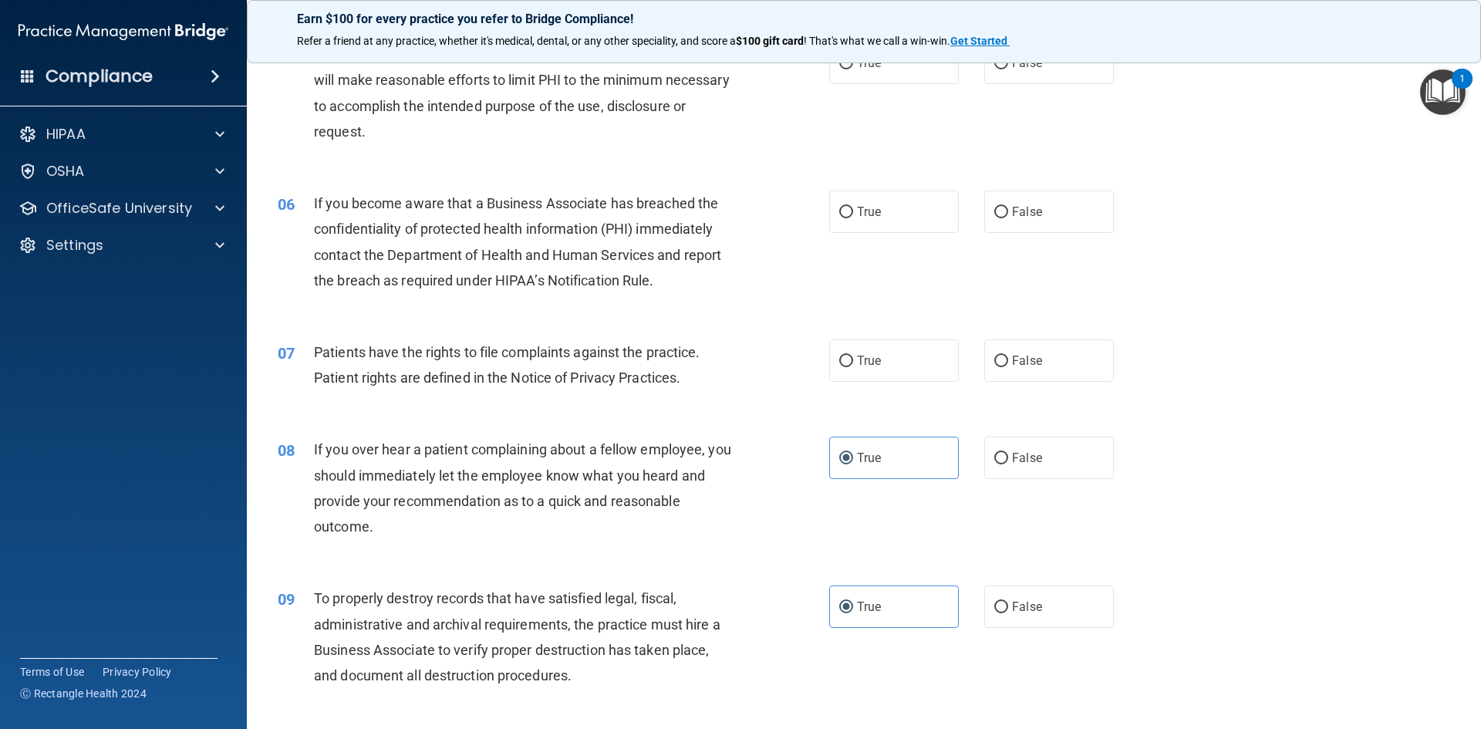
scroll to position [598, 0]
drag, startPoint x: 903, startPoint y: 405, endPoint x: 904, endPoint y: 356, distance: 49.4
click at [903, 401] on div "07 Patients have the rights to file complaints against the practice. Patient ri…" at bounding box center [864, 369] width 1196 height 97
click at [906, 355] on label "True" at bounding box center [894, 361] width 130 height 42
click at [853, 356] on input "True" at bounding box center [846, 362] width 14 height 12
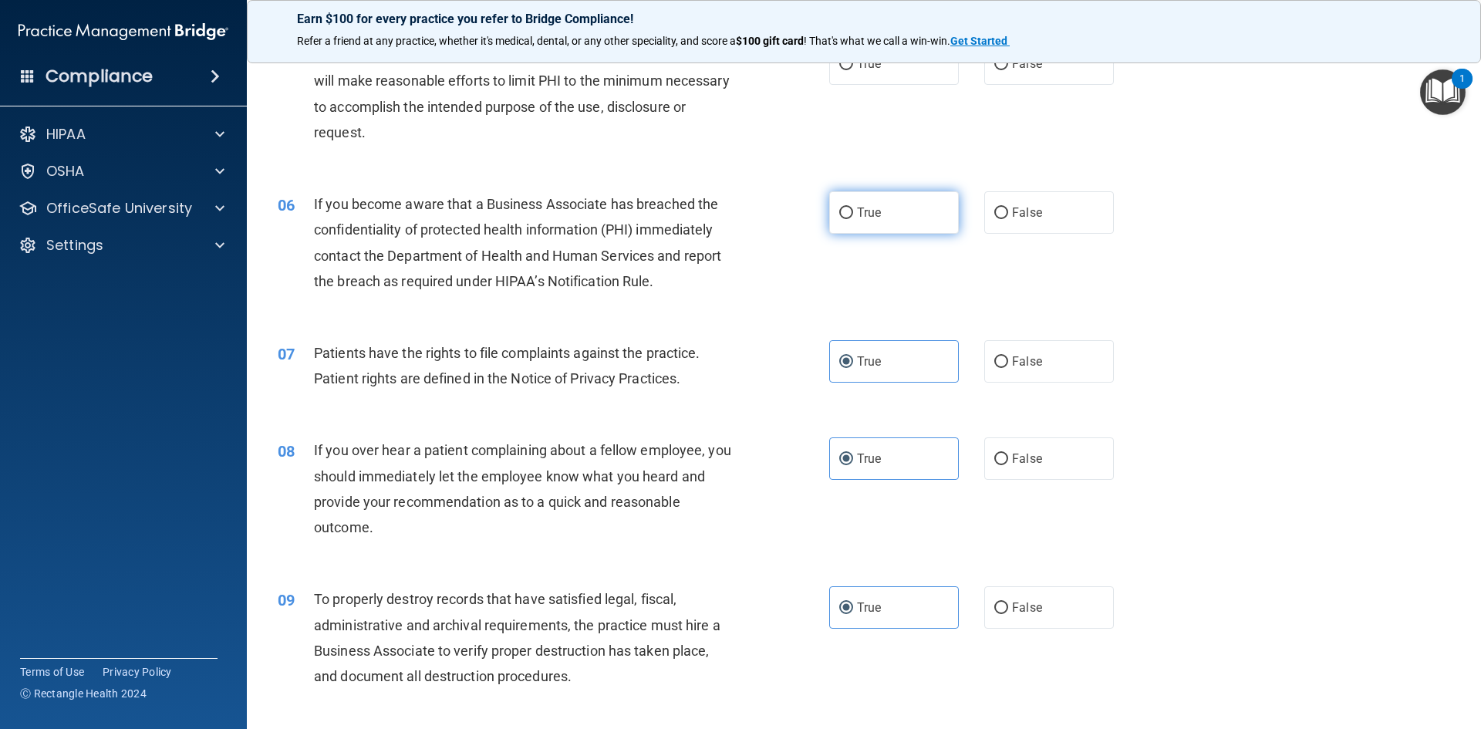
click at [908, 201] on label "True" at bounding box center [894, 212] width 130 height 42
click at [853, 208] on input "True" at bounding box center [846, 214] width 14 height 12
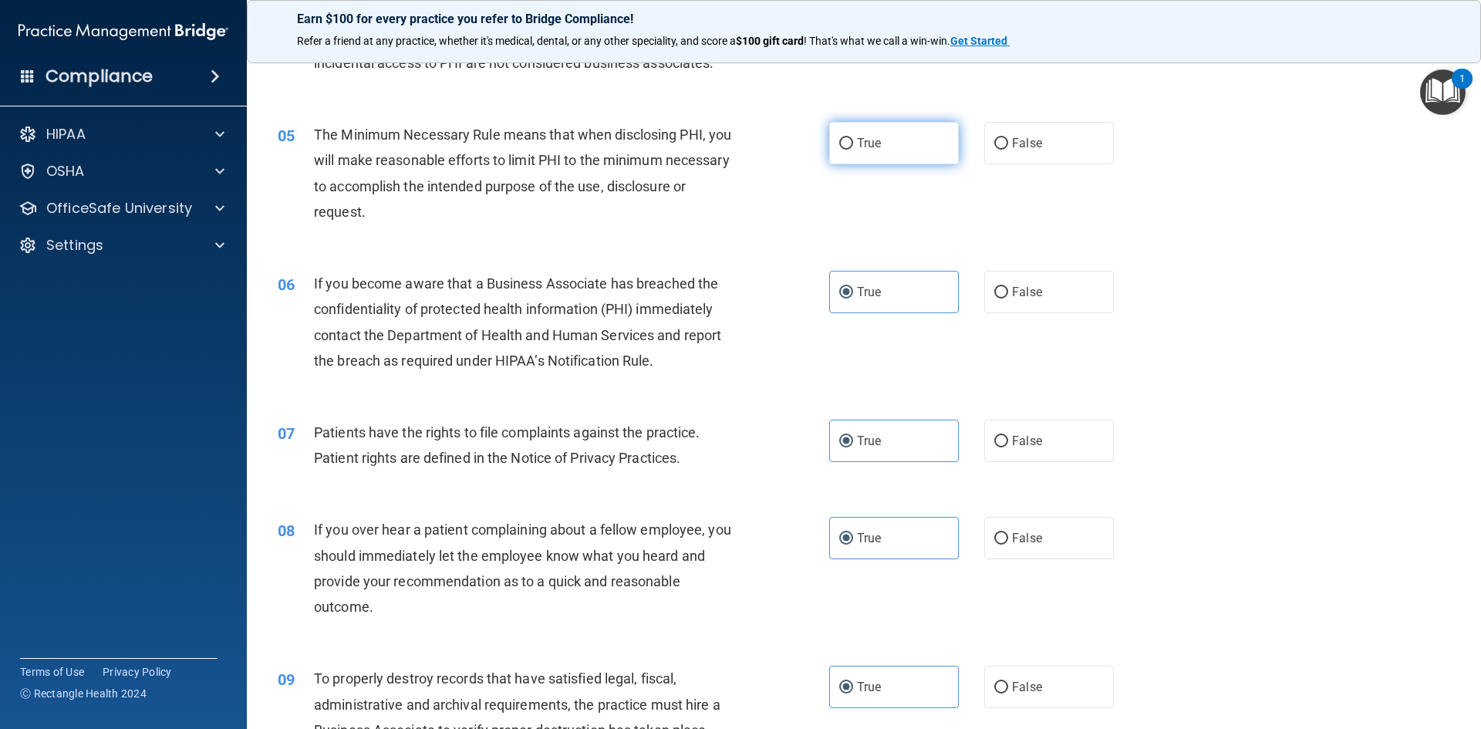
scroll to position [444, 0]
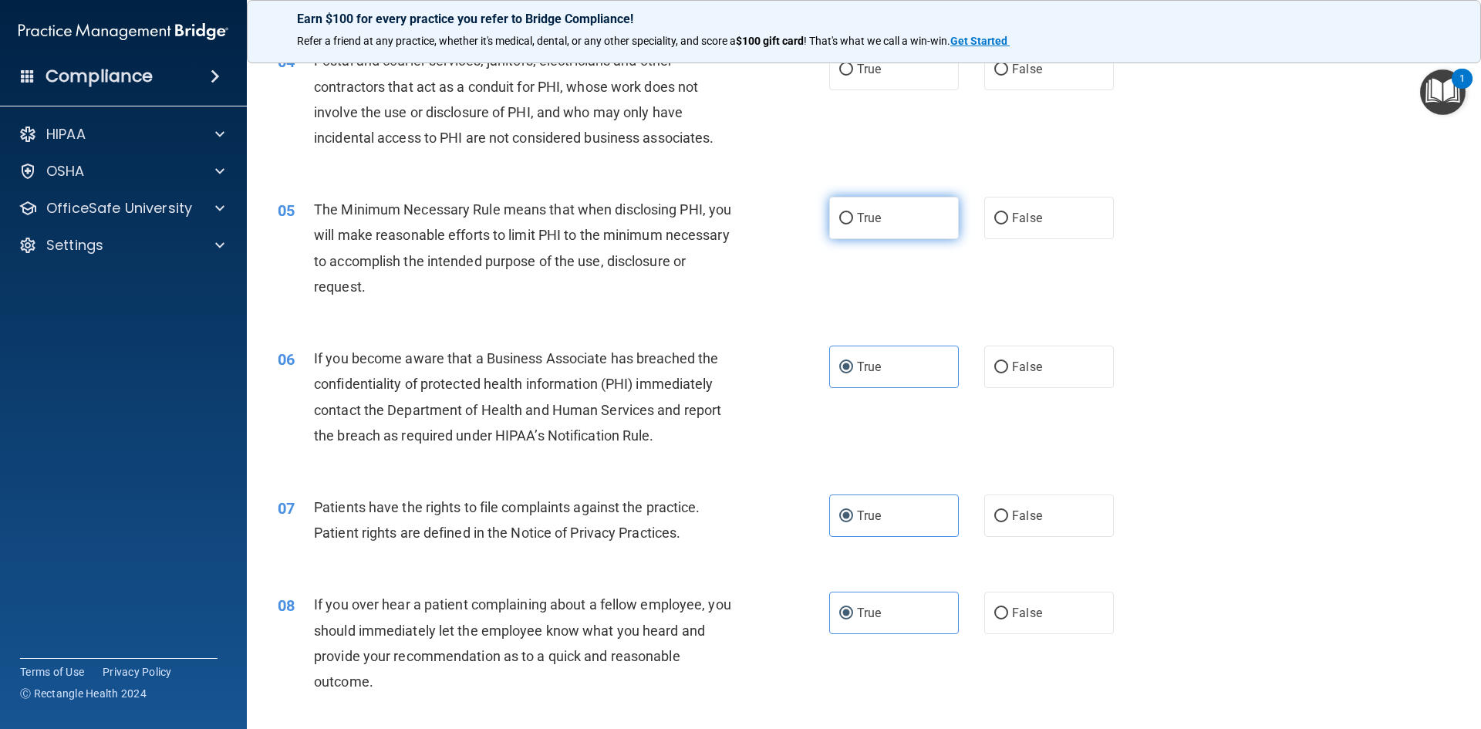
click at [899, 209] on label "True" at bounding box center [894, 218] width 130 height 42
click at [853, 213] on input "True" at bounding box center [846, 219] width 14 height 12
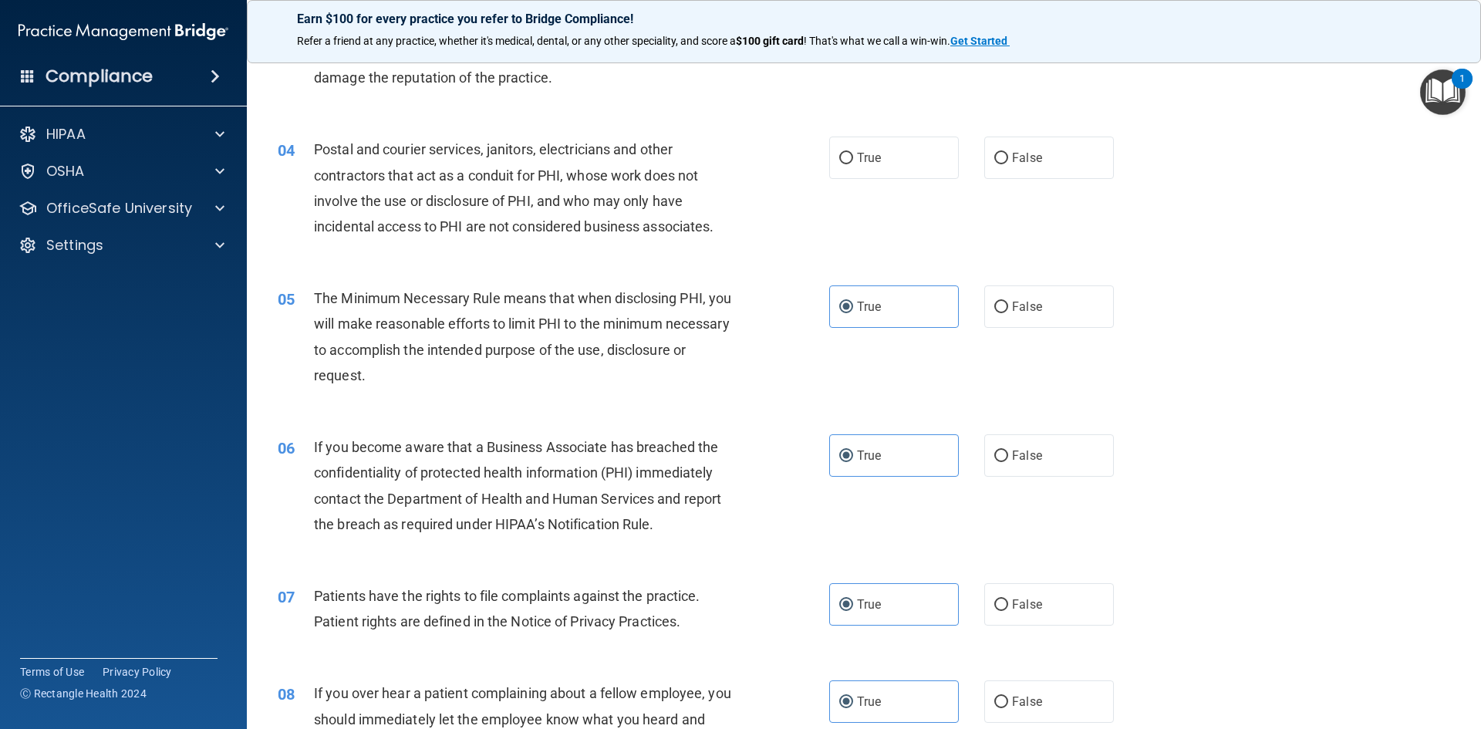
scroll to position [289, 0]
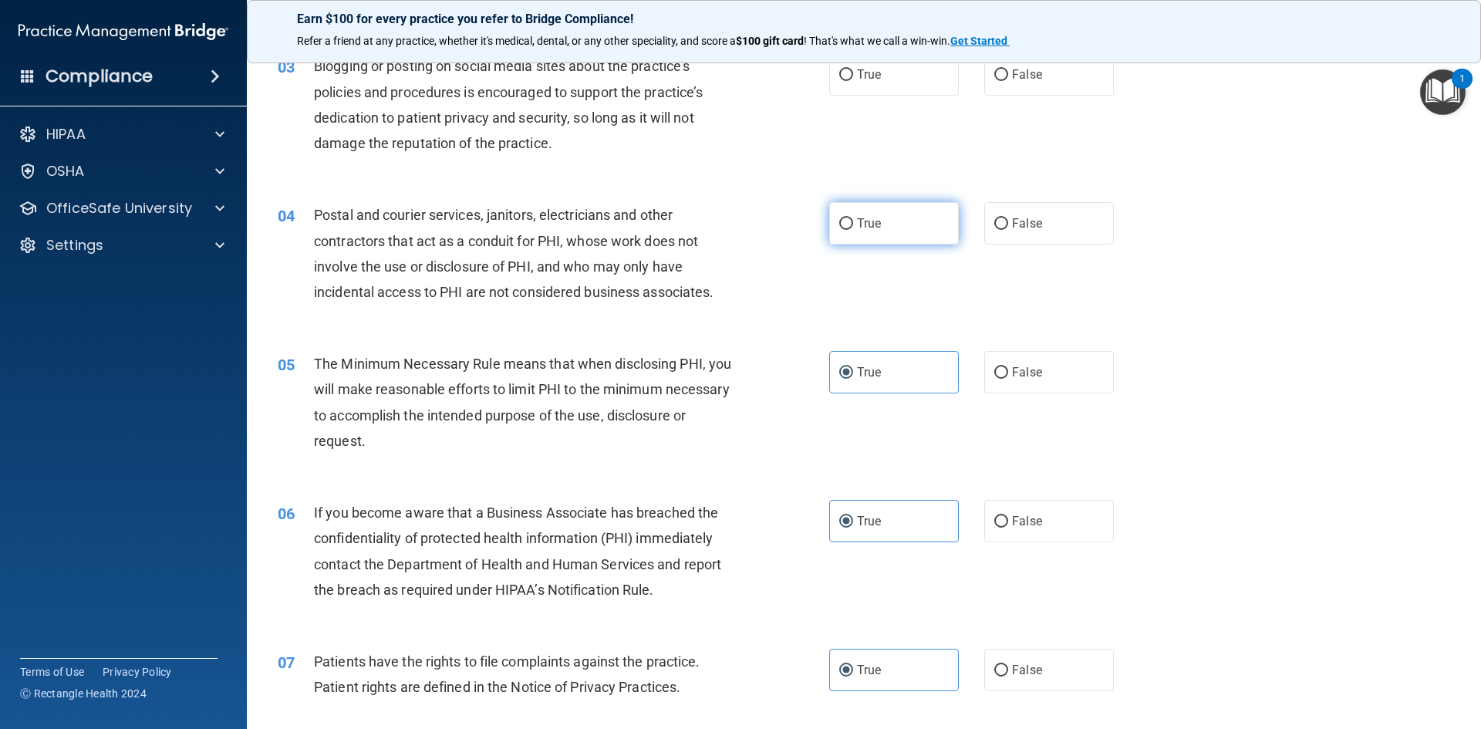
click at [892, 237] on label "True" at bounding box center [894, 223] width 130 height 42
click at [853, 230] on input "True" at bounding box center [846, 224] width 14 height 12
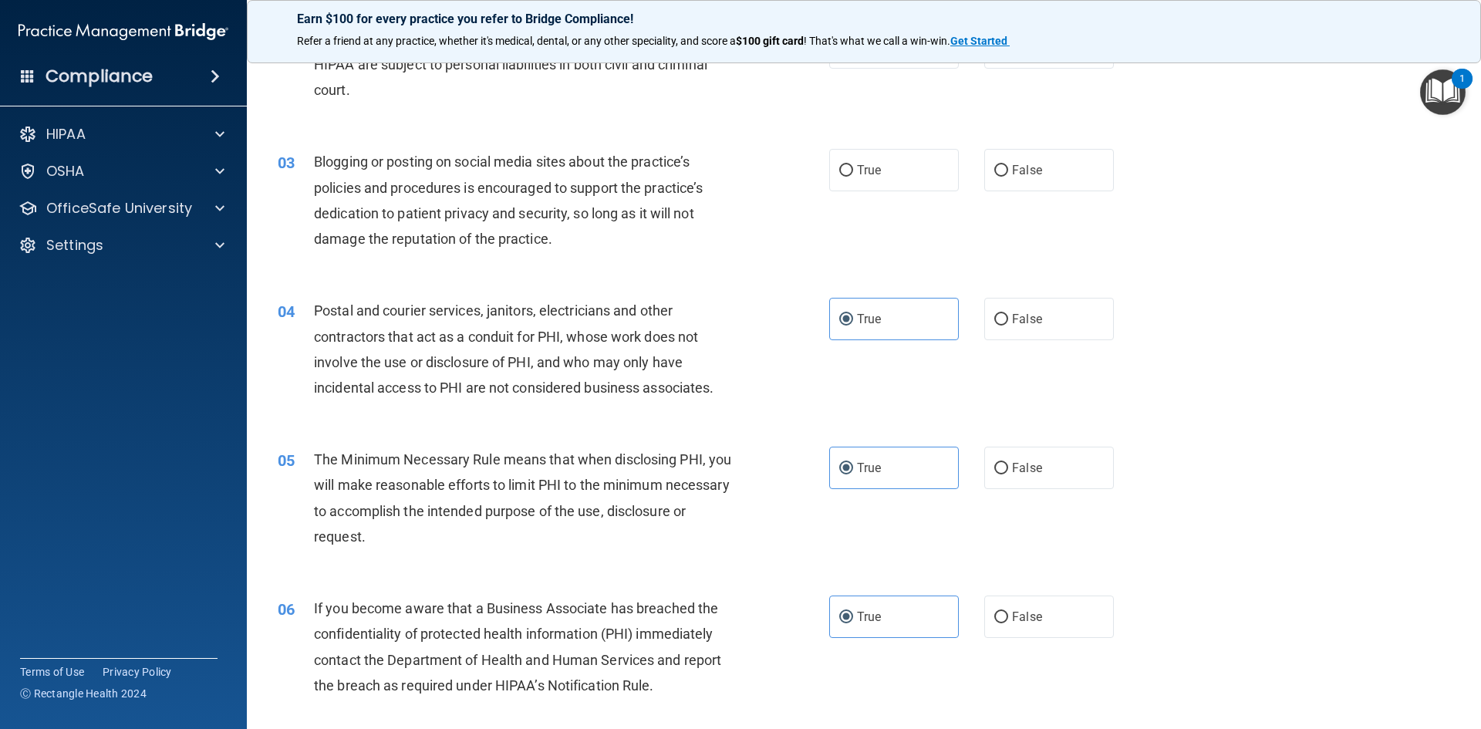
scroll to position [58, 0]
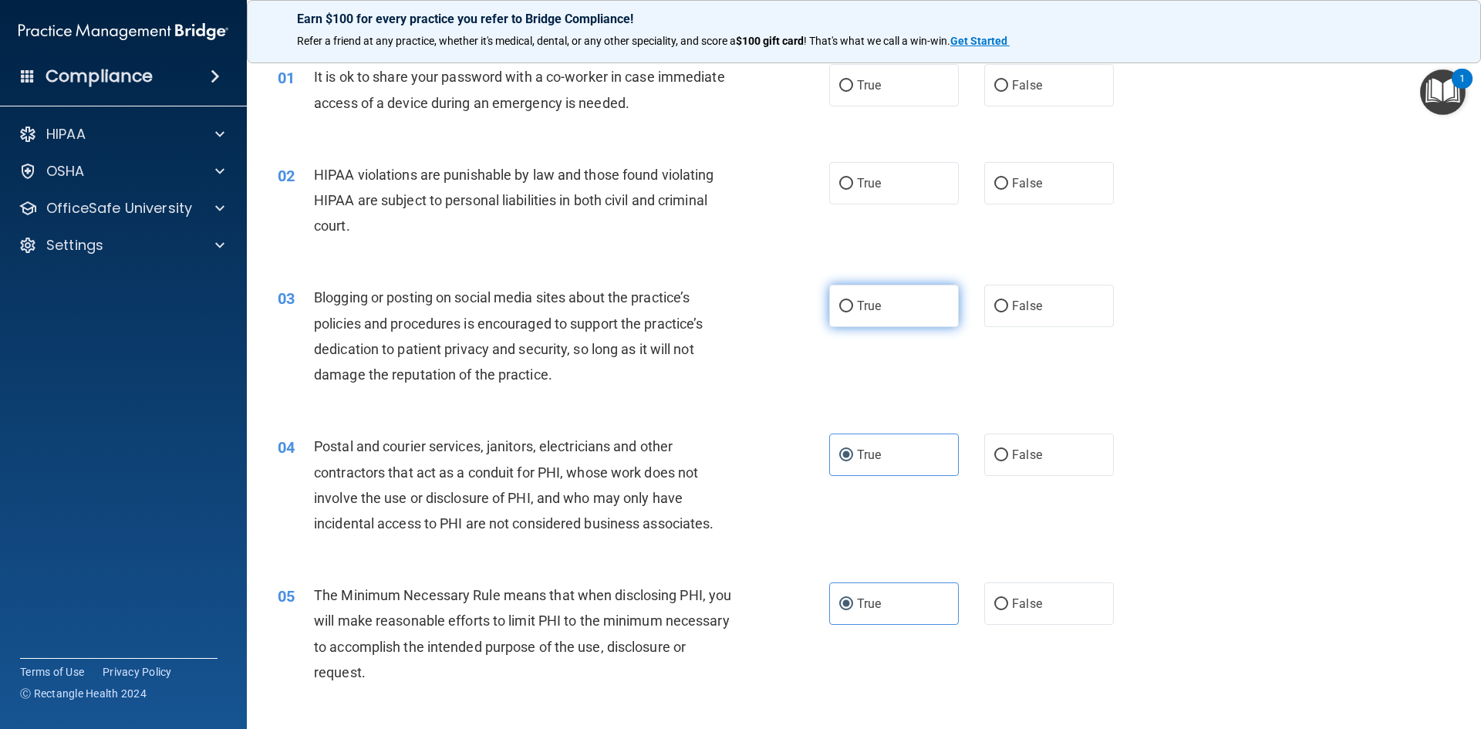
click at [896, 288] on label "True" at bounding box center [894, 306] width 130 height 42
click at [853, 301] on input "True" at bounding box center [846, 307] width 14 height 12
click at [881, 186] on label "True" at bounding box center [894, 183] width 130 height 42
click at [853, 186] on input "True" at bounding box center [846, 184] width 14 height 12
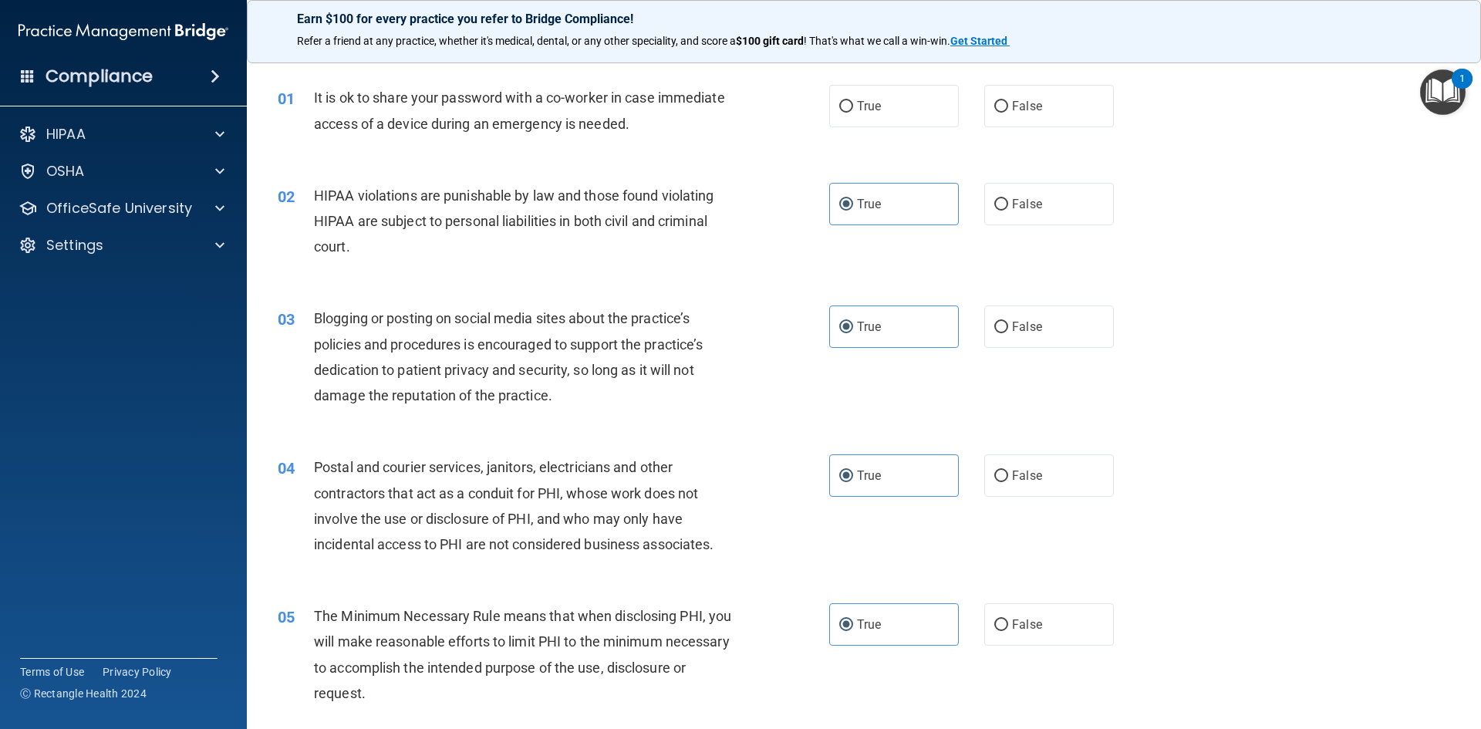
scroll to position [0, 0]
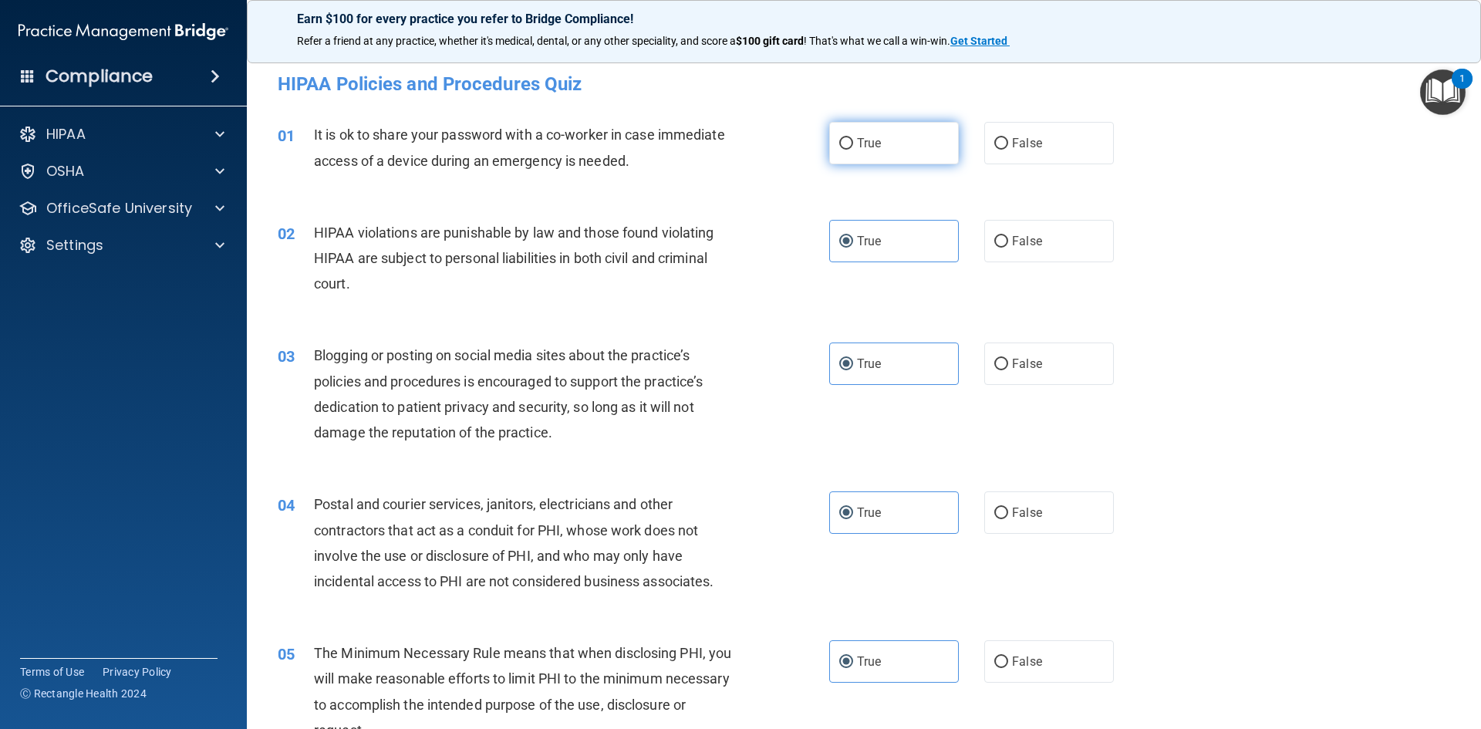
click at [889, 155] on label "True" at bounding box center [894, 143] width 130 height 42
click at [853, 150] on input "True" at bounding box center [846, 144] width 14 height 12
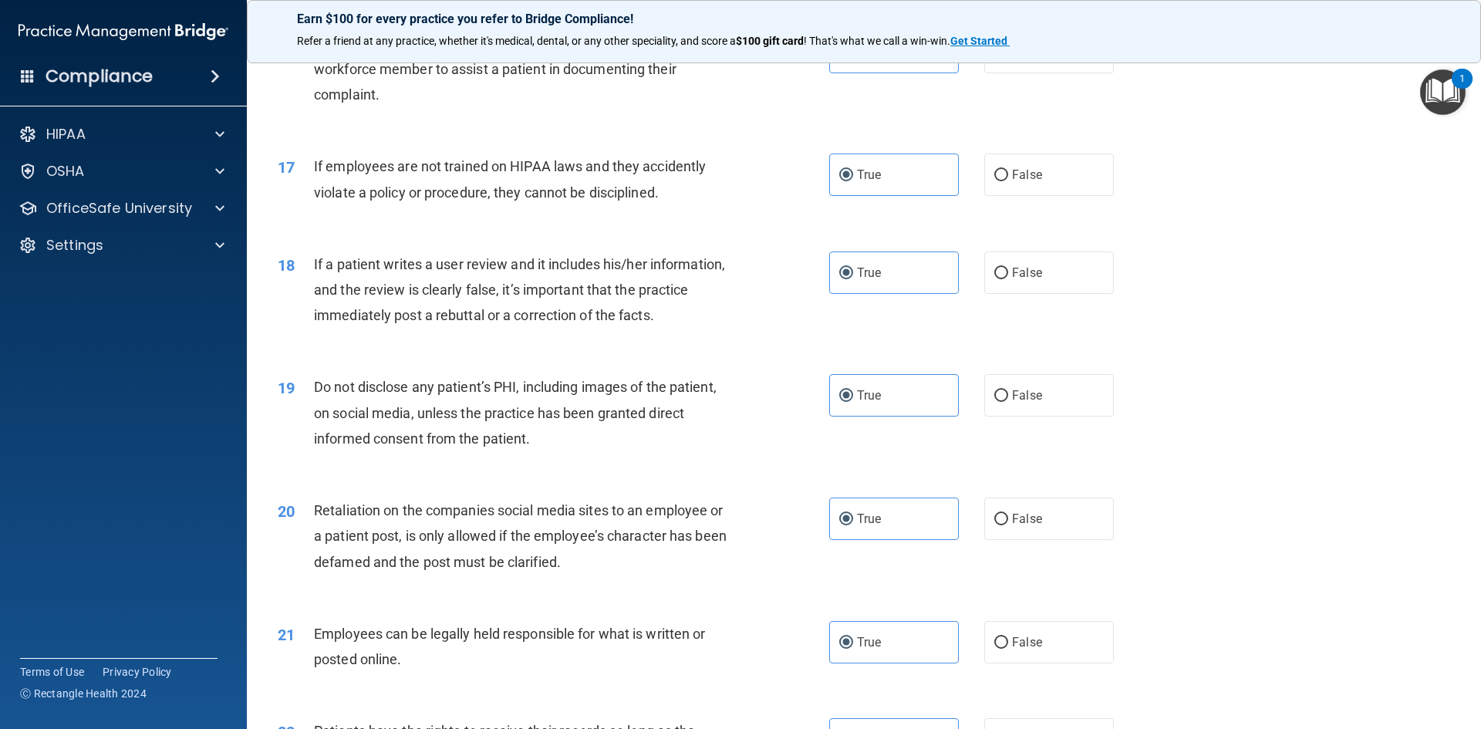
scroll to position [2237, 0]
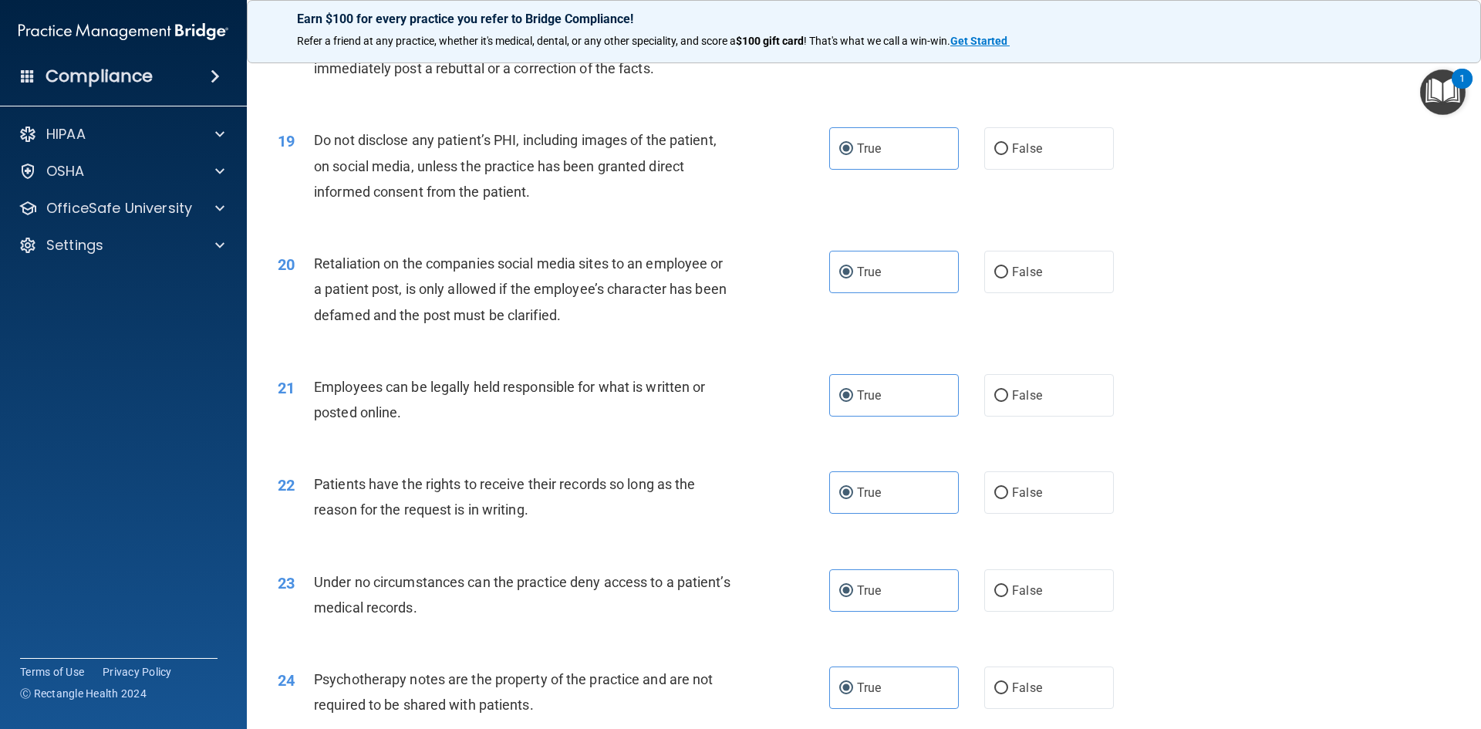
click at [1450, 92] on img "Open Resource Center, 1 new notification" at bounding box center [1443, 92] width 46 height 46
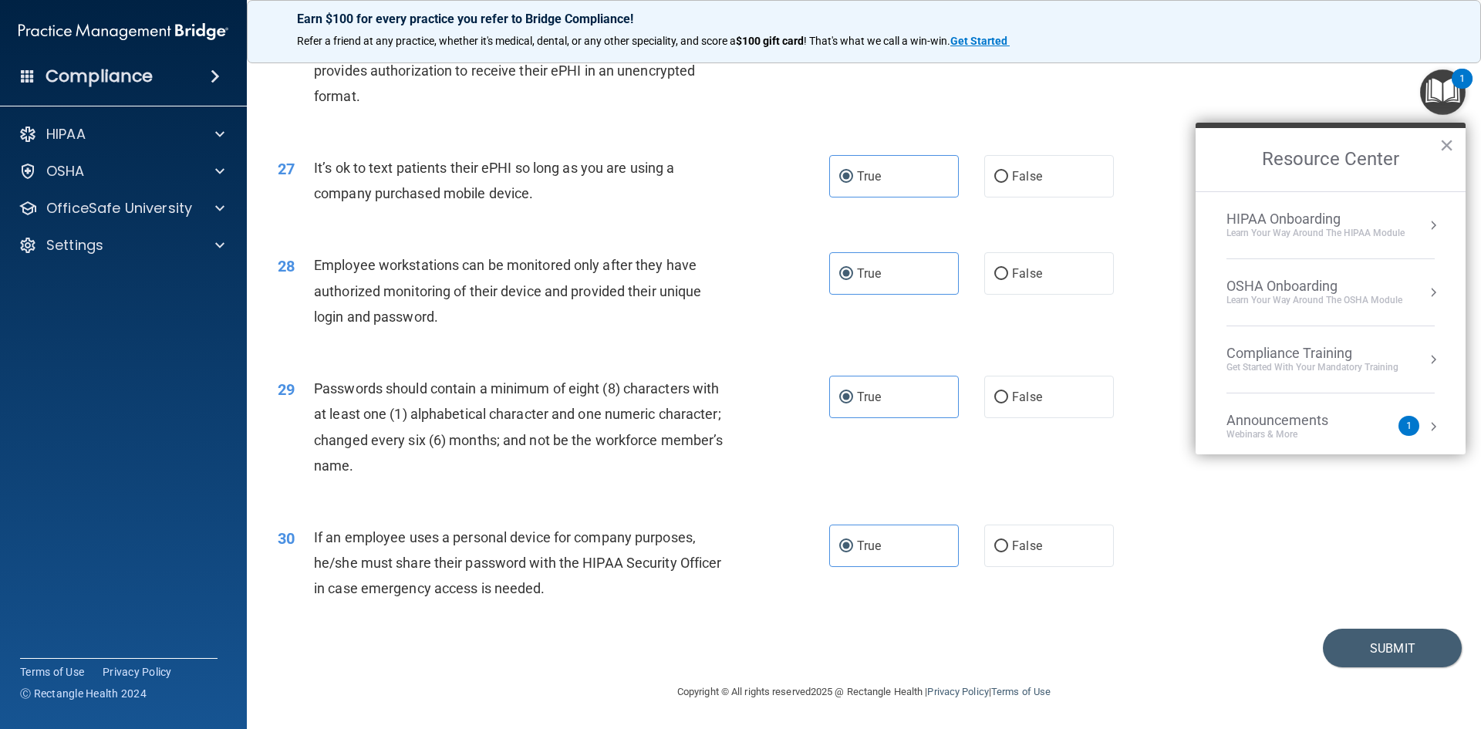
scroll to position [3143, 0]
click at [1421, 636] on button "Submit" at bounding box center [1392, 648] width 139 height 39
click at [1447, 142] on button "×" at bounding box center [1446, 145] width 15 height 25
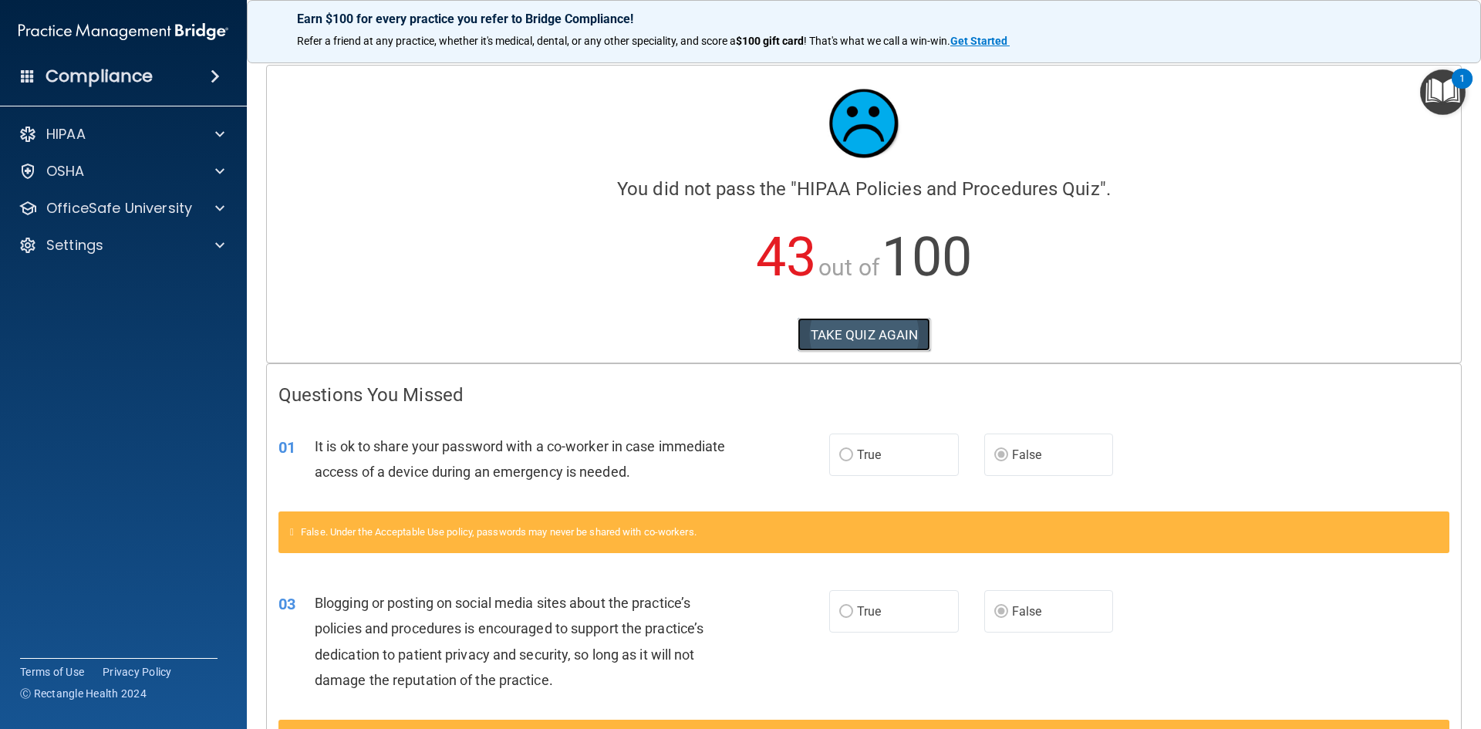
drag, startPoint x: 833, startPoint y: 351, endPoint x: 832, endPoint y: 342, distance: 8.6
click at [832, 342] on button "TAKE QUIZ AGAIN" at bounding box center [864, 335] width 133 height 34
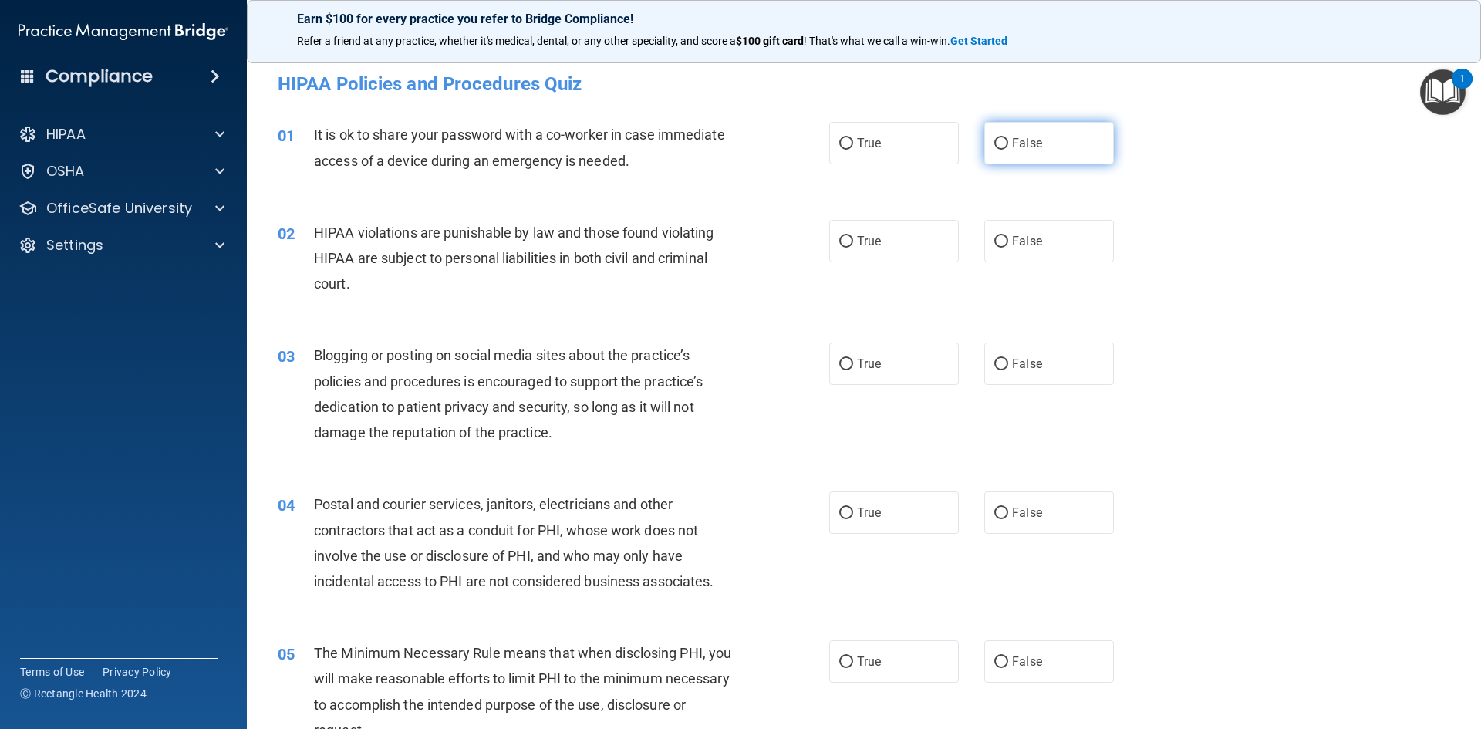
drag, startPoint x: 1044, startPoint y: 137, endPoint x: 1014, endPoint y: 159, distance: 38.1
click at [1044, 136] on label "False" at bounding box center [1049, 143] width 130 height 42
click at [1008, 138] on input "False" at bounding box center [1001, 144] width 14 height 12
click at [888, 228] on label "True" at bounding box center [894, 241] width 130 height 42
click at [853, 236] on input "True" at bounding box center [846, 242] width 14 height 12
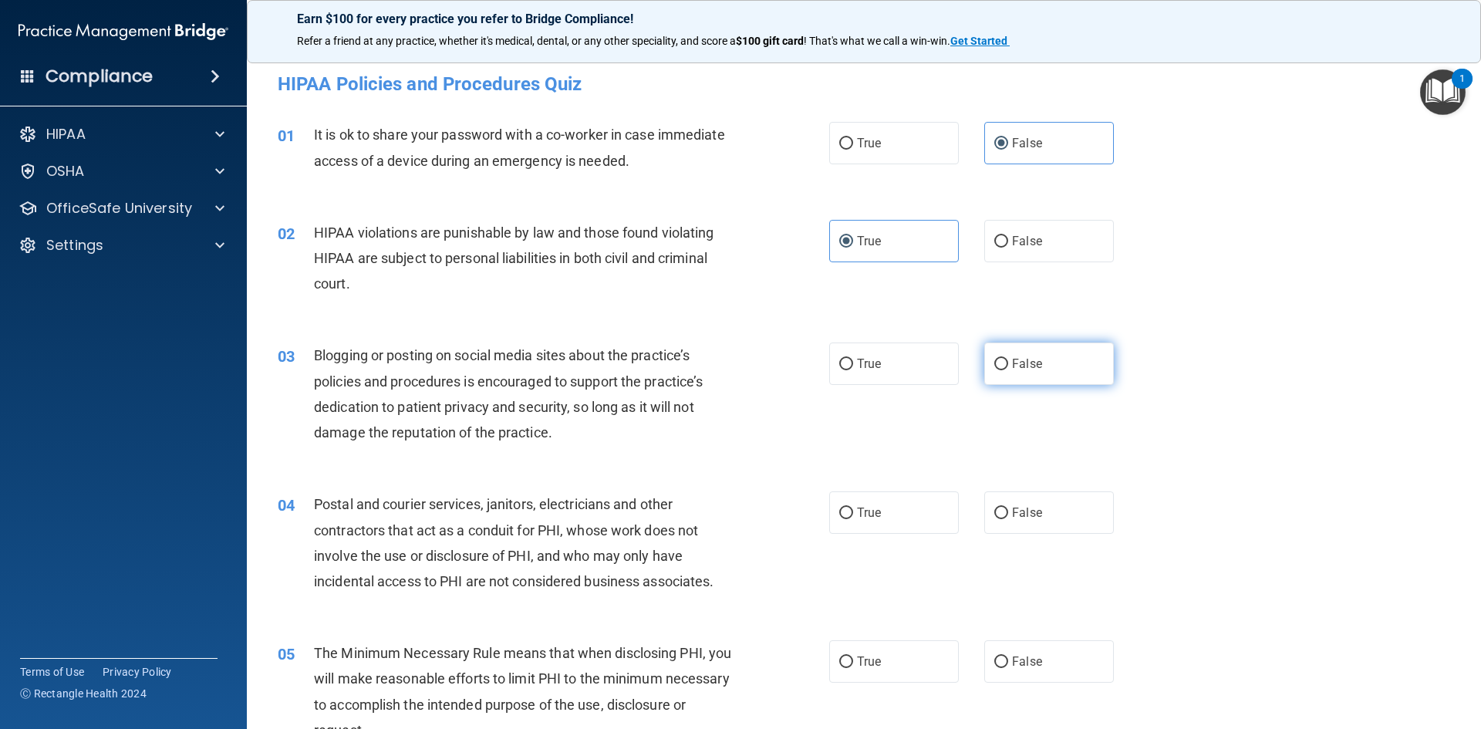
click at [1017, 356] on span "False" at bounding box center [1027, 363] width 30 height 15
click at [1008, 359] on input "False" at bounding box center [1001, 365] width 14 height 12
click at [895, 507] on label "True" at bounding box center [894, 512] width 130 height 42
click at [853, 508] on input "True" at bounding box center [846, 514] width 14 height 12
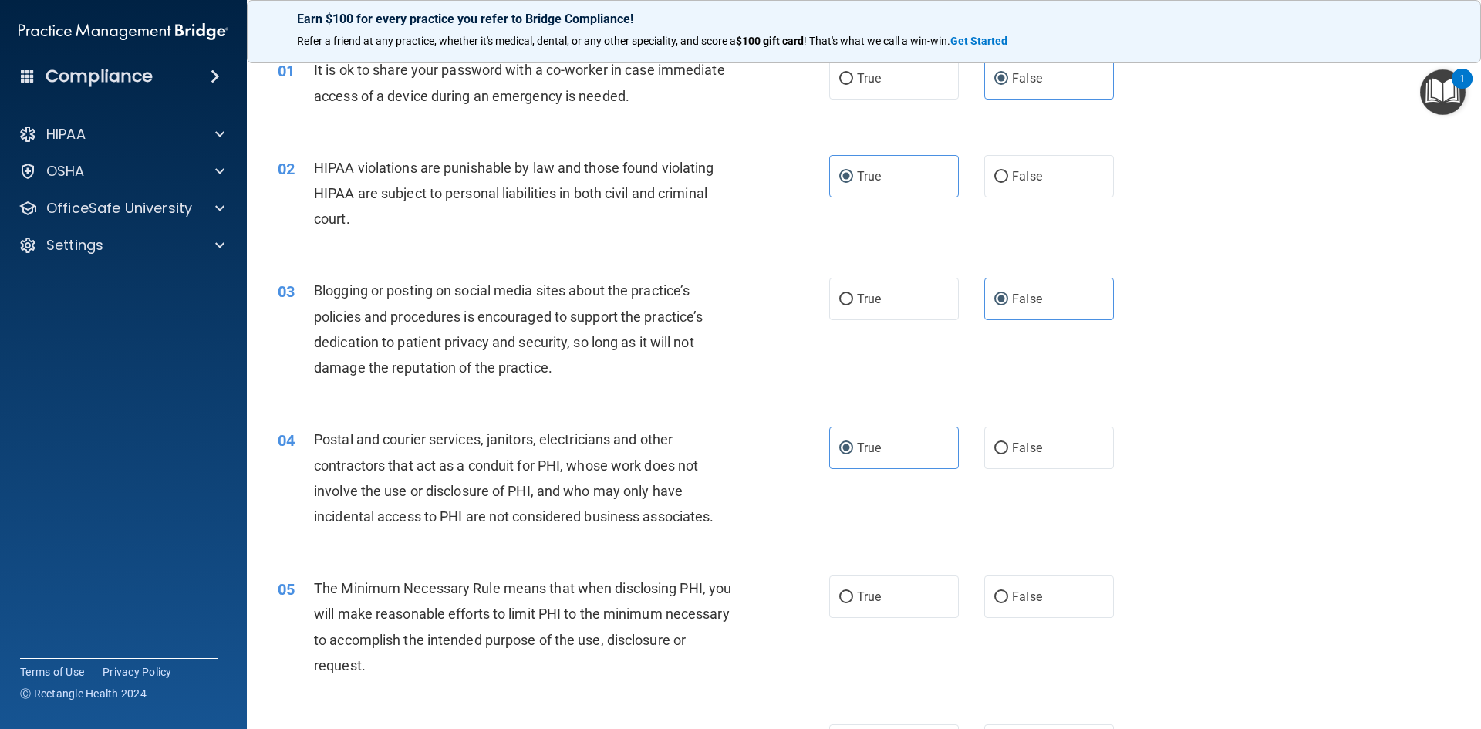
scroll to position [154, 0]
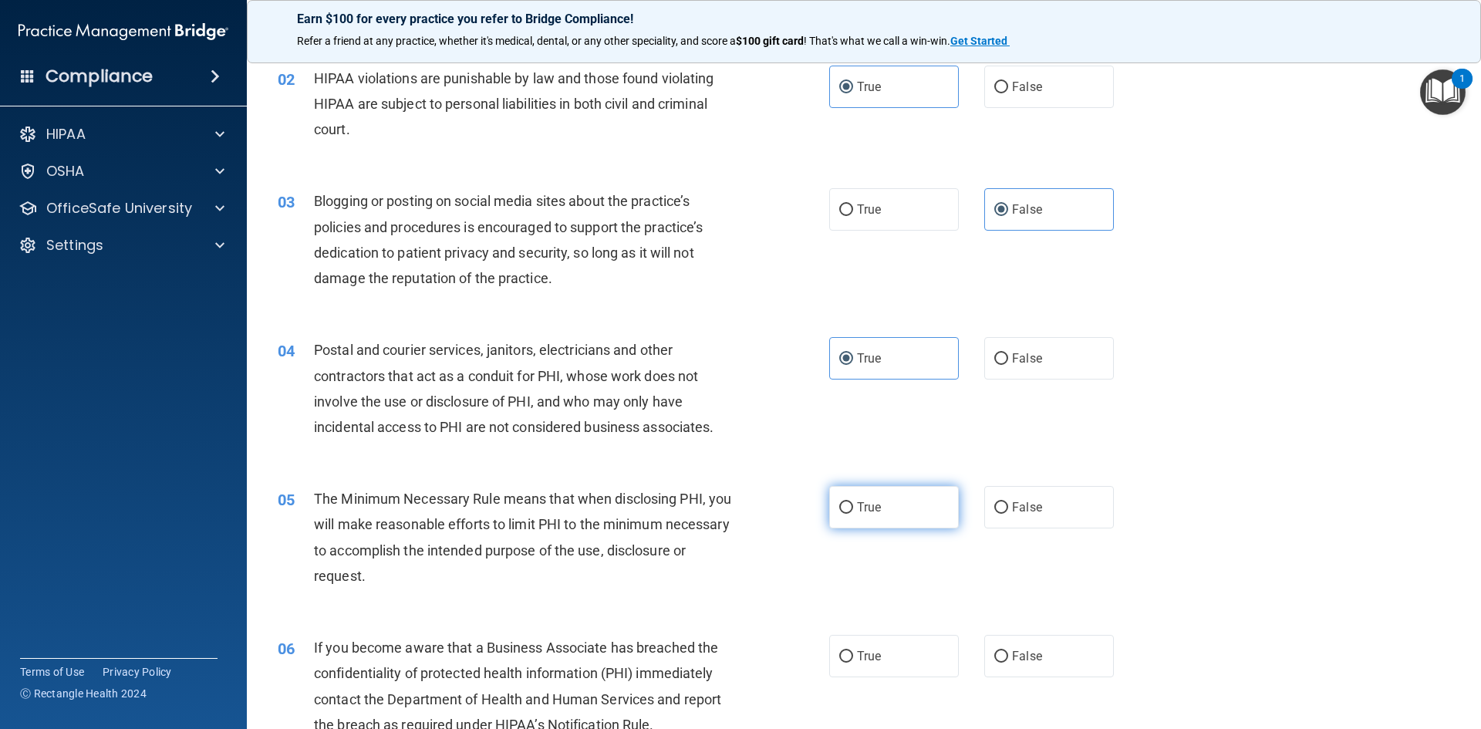
click at [901, 497] on label "True" at bounding box center [894, 507] width 130 height 42
click at [853, 502] on input "True" at bounding box center [846, 508] width 14 height 12
click at [1005, 639] on label "False" at bounding box center [1049, 656] width 130 height 42
click at [1005, 651] on input "False" at bounding box center [1001, 657] width 14 height 12
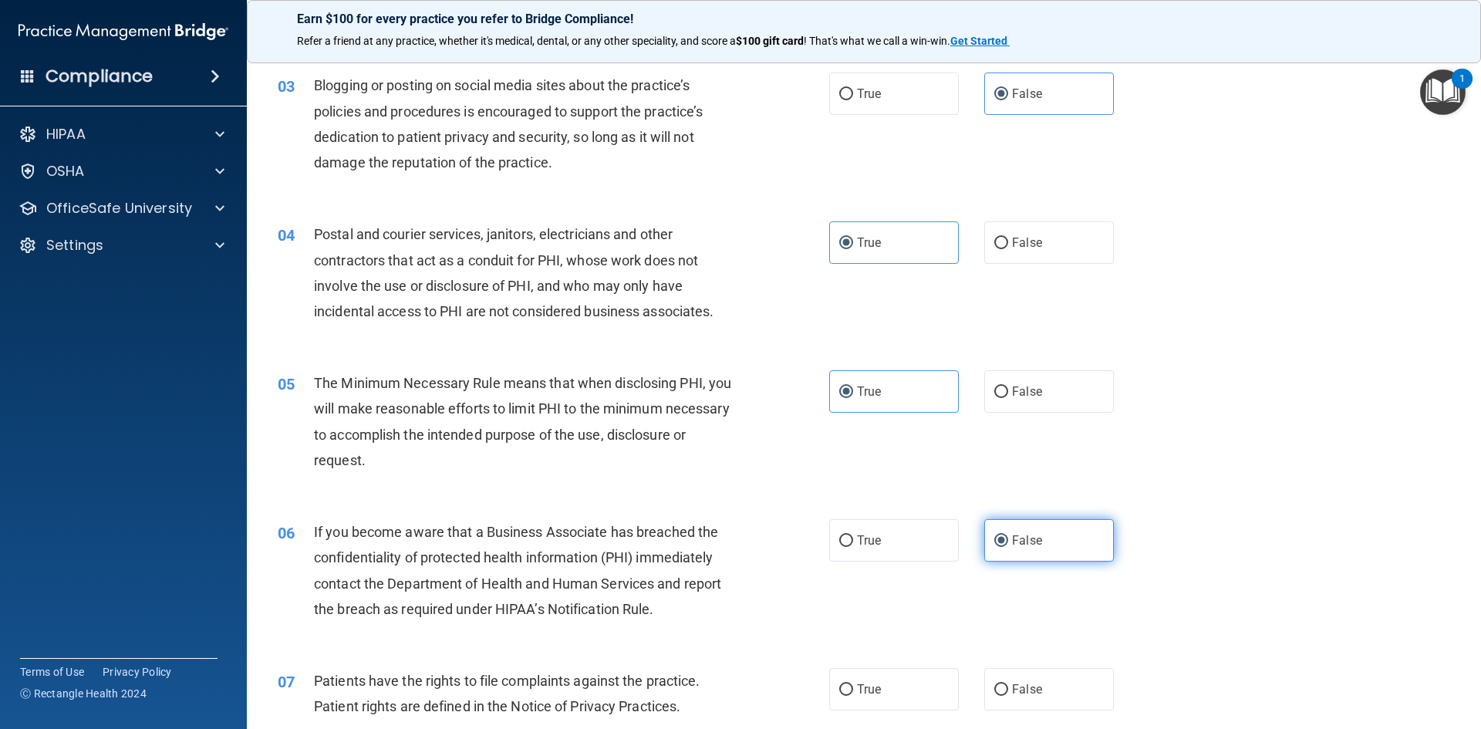
scroll to position [463, 0]
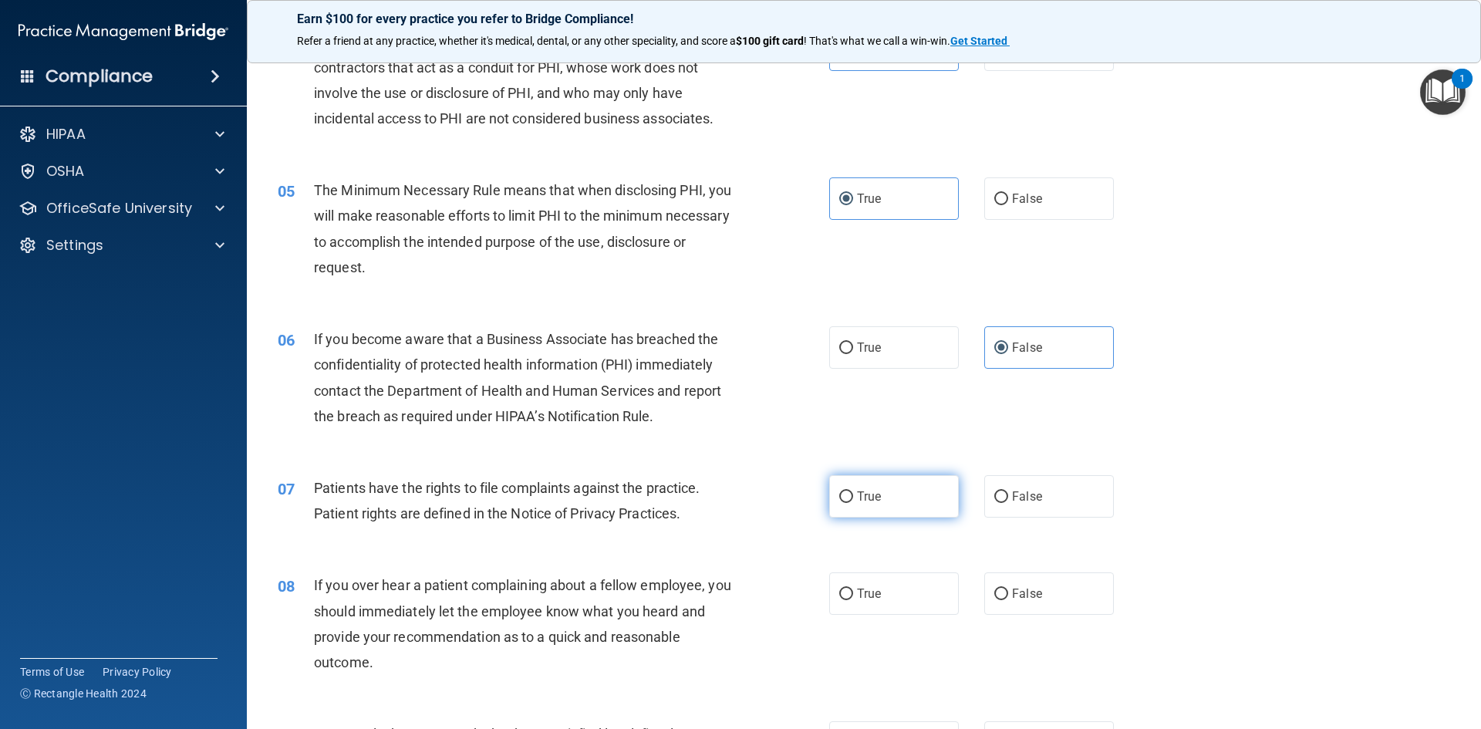
click at [890, 503] on label "True" at bounding box center [894, 496] width 130 height 42
click at [853, 503] on input "True" at bounding box center [846, 497] width 14 height 12
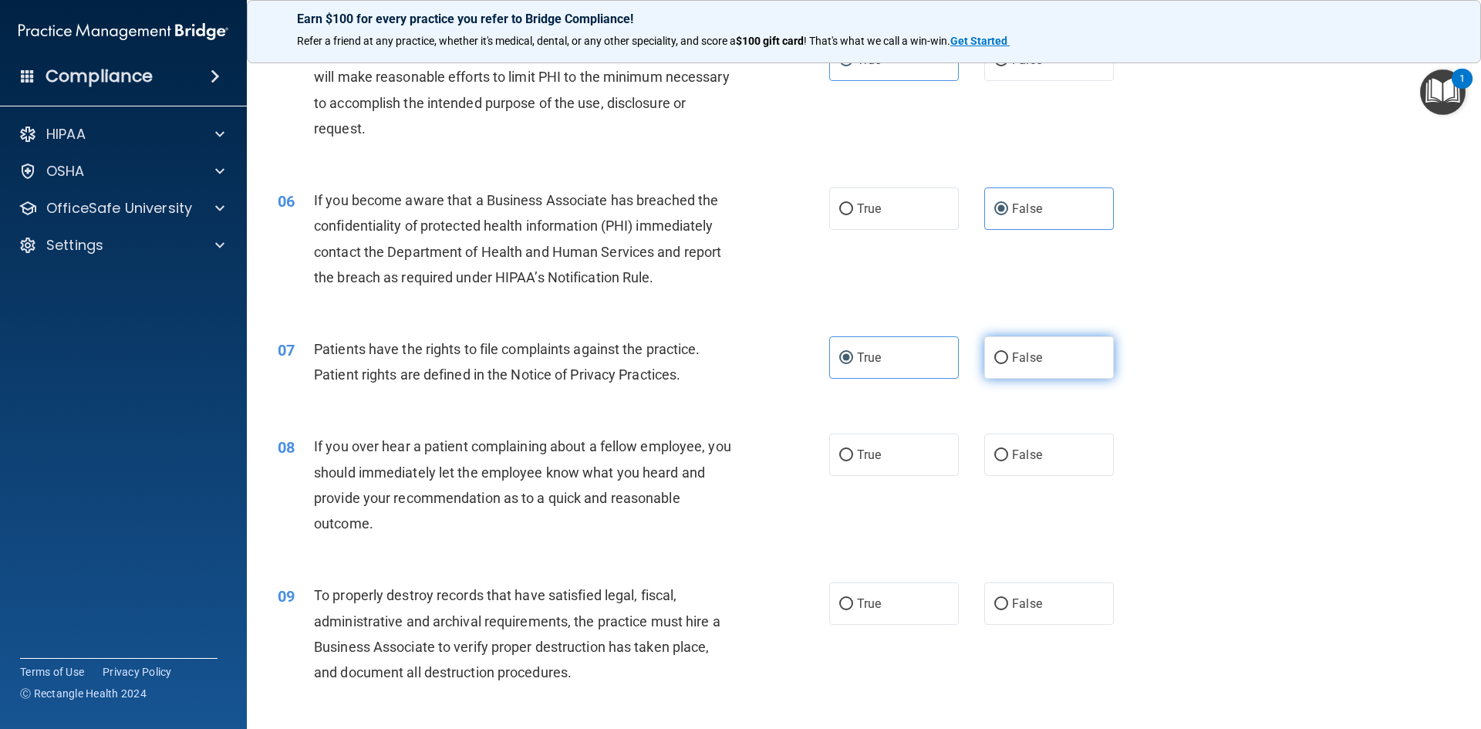
scroll to position [771, 0]
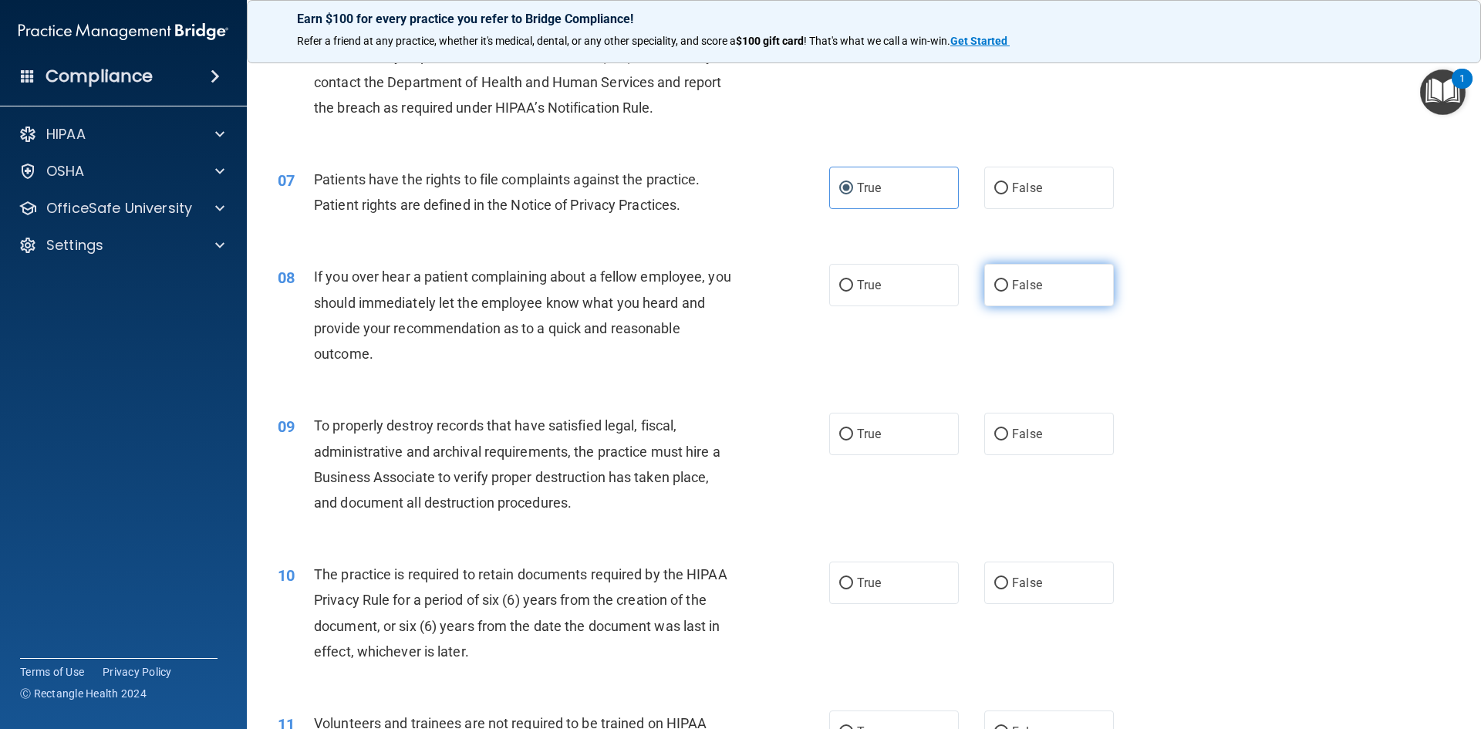
click at [1043, 289] on label "False" at bounding box center [1049, 285] width 130 height 42
click at [1008, 289] on input "False" at bounding box center [1001, 286] width 14 height 12
click at [1071, 436] on label "False" at bounding box center [1049, 434] width 130 height 42
click at [1008, 436] on input "False" at bounding box center [1001, 435] width 14 height 12
click at [902, 572] on label "True" at bounding box center [894, 583] width 130 height 42
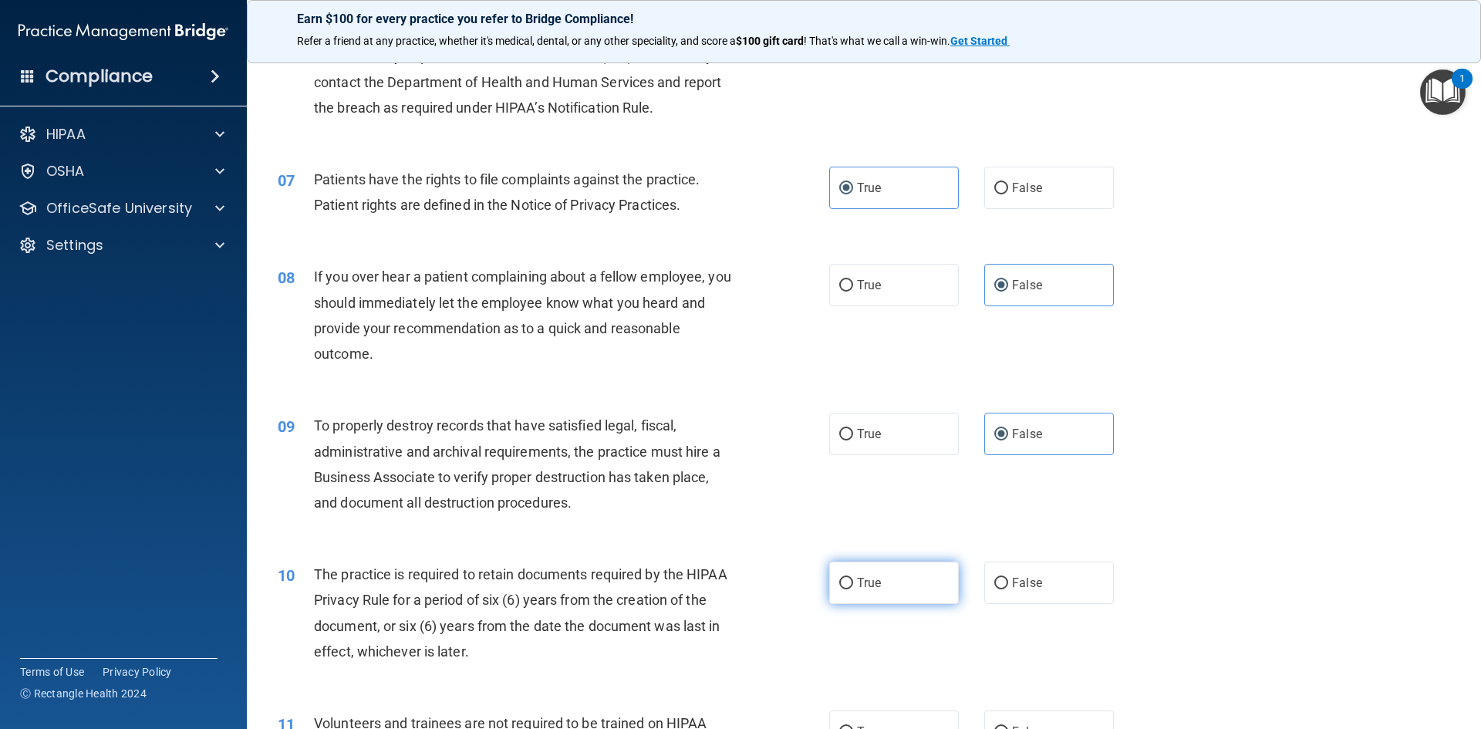
click at [853, 578] on input "True" at bounding box center [846, 584] width 14 height 12
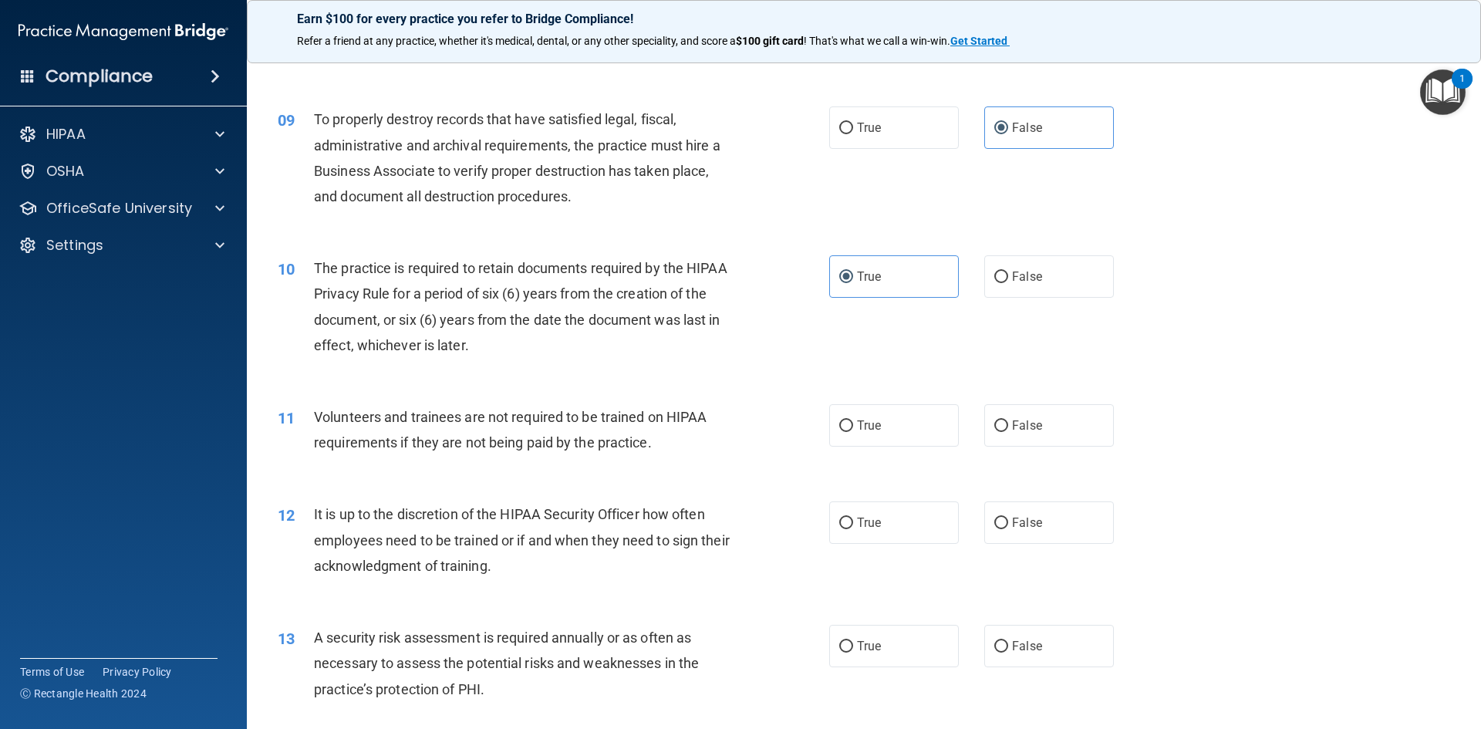
scroll to position [1080, 0]
drag, startPoint x: 1060, startPoint y: 418, endPoint x: 1051, endPoint y: 459, distance: 41.8
click at [1058, 418] on label "False" at bounding box center [1049, 423] width 130 height 42
click at [1008, 418] on input "False" at bounding box center [1001, 424] width 14 height 12
click at [1041, 518] on label "False" at bounding box center [1049, 520] width 130 height 42
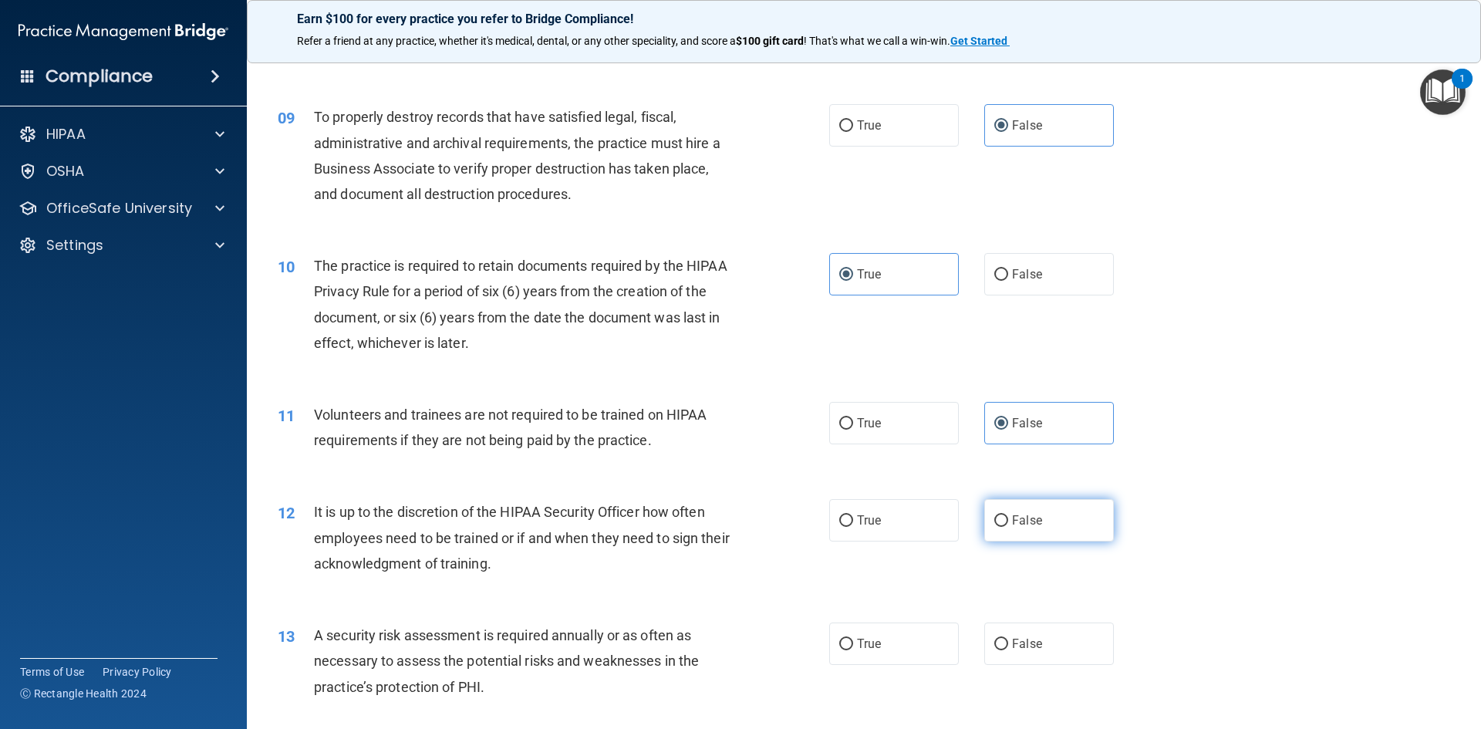
click at [1008, 518] on input "False" at bounding box center [1001, 521] width 14 height 12
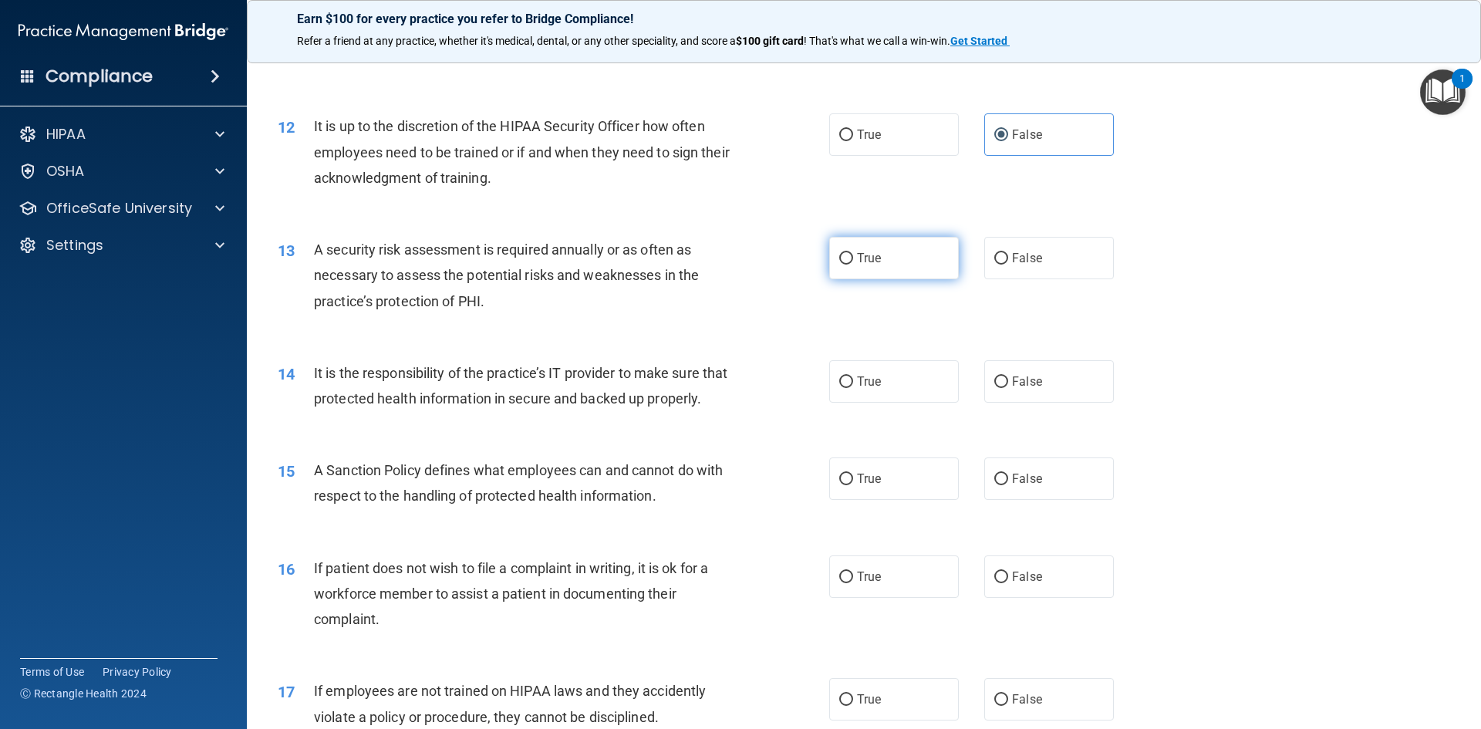
click at [909, 254] on label "True" at bounding box center [894, 258] width 130 height 42
click at [853, 254] on input "True" at bounding box center [846, 259] width 14 height 12
click at [1018, 384] on span "False" at bounding box center [1027, 381] width 30 height 15
click at [1008, 384] on input "False" at bounding box center [1001, 382] width 14 height 12
click at [1029, 486] on span "False" at bounding box center [1027, 478] width 30 height 15
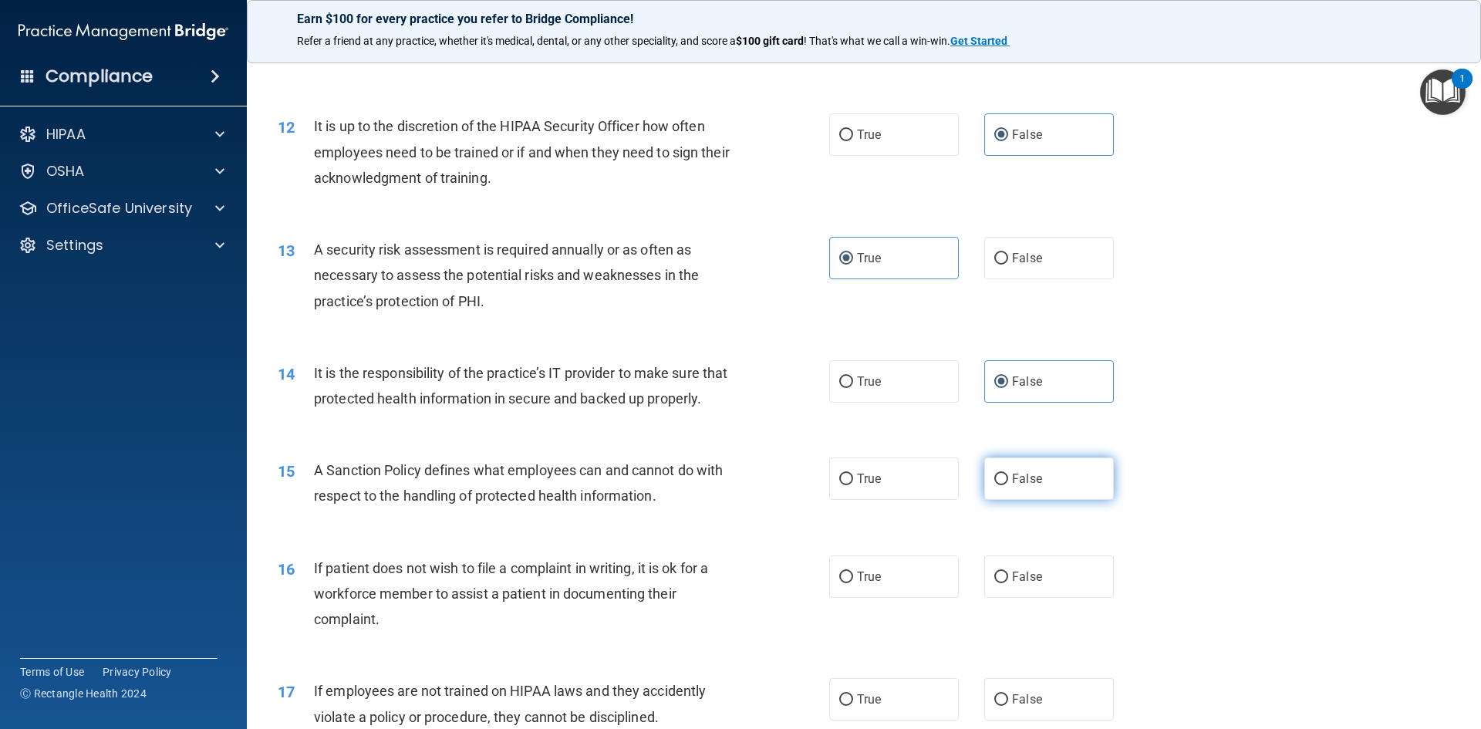
click at [1008, 485] on input "False" at bounding box center [1001, 480] width 14 height 12
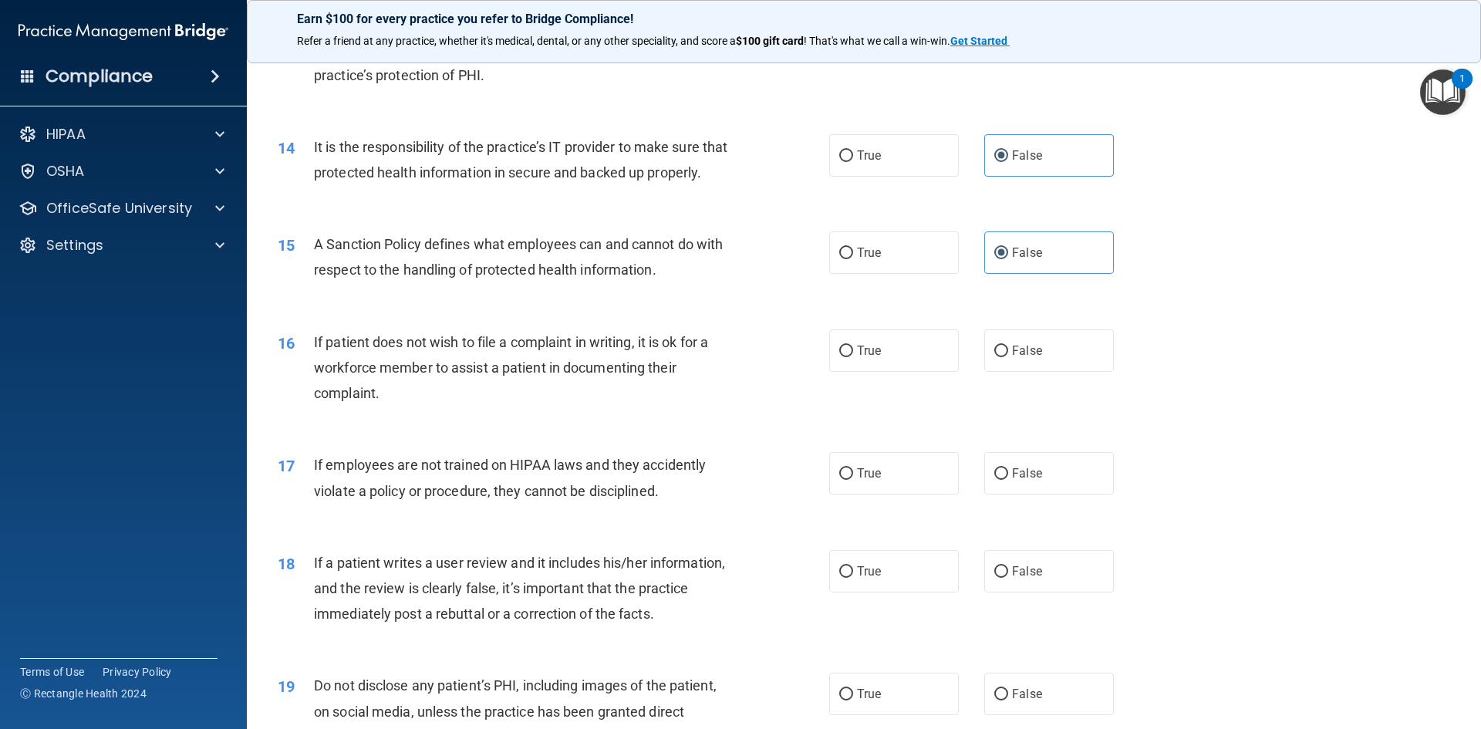
scroll to position [1851, 0]
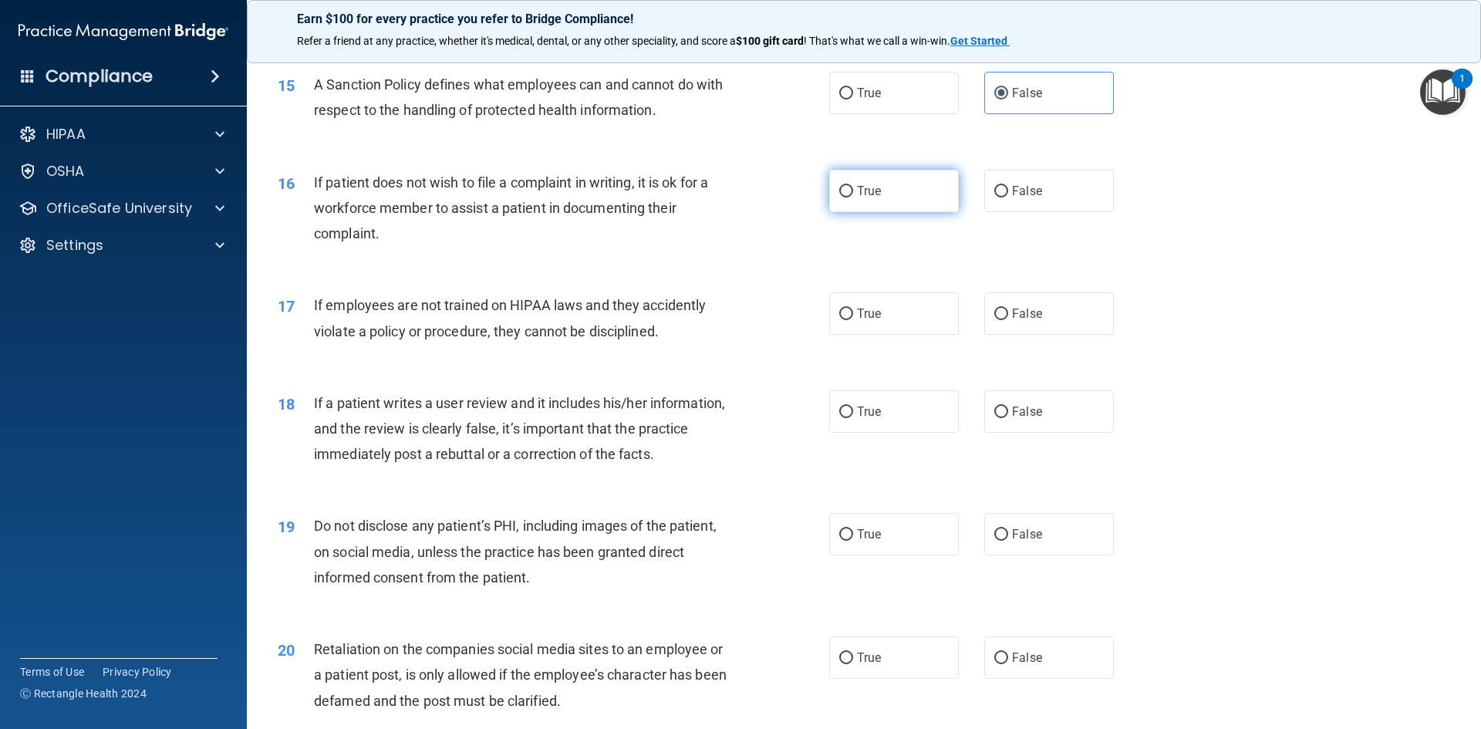
click at [897, 212] on label "True" at bounding box center [894, 191] width 130 height 42
click at [853, 197] on input "True" at bounding box center [846, 192] width 14 height 12
click at [1049, 335] on label "False" at bounding box center [1049, 313] width 130 height 42
click at [1008, 320] on input "False" at bounding box center [1001, 315] width 14 height 12
click at [1058, 419] on label "False" at bounding box center [1049, 411] width 130 height 42
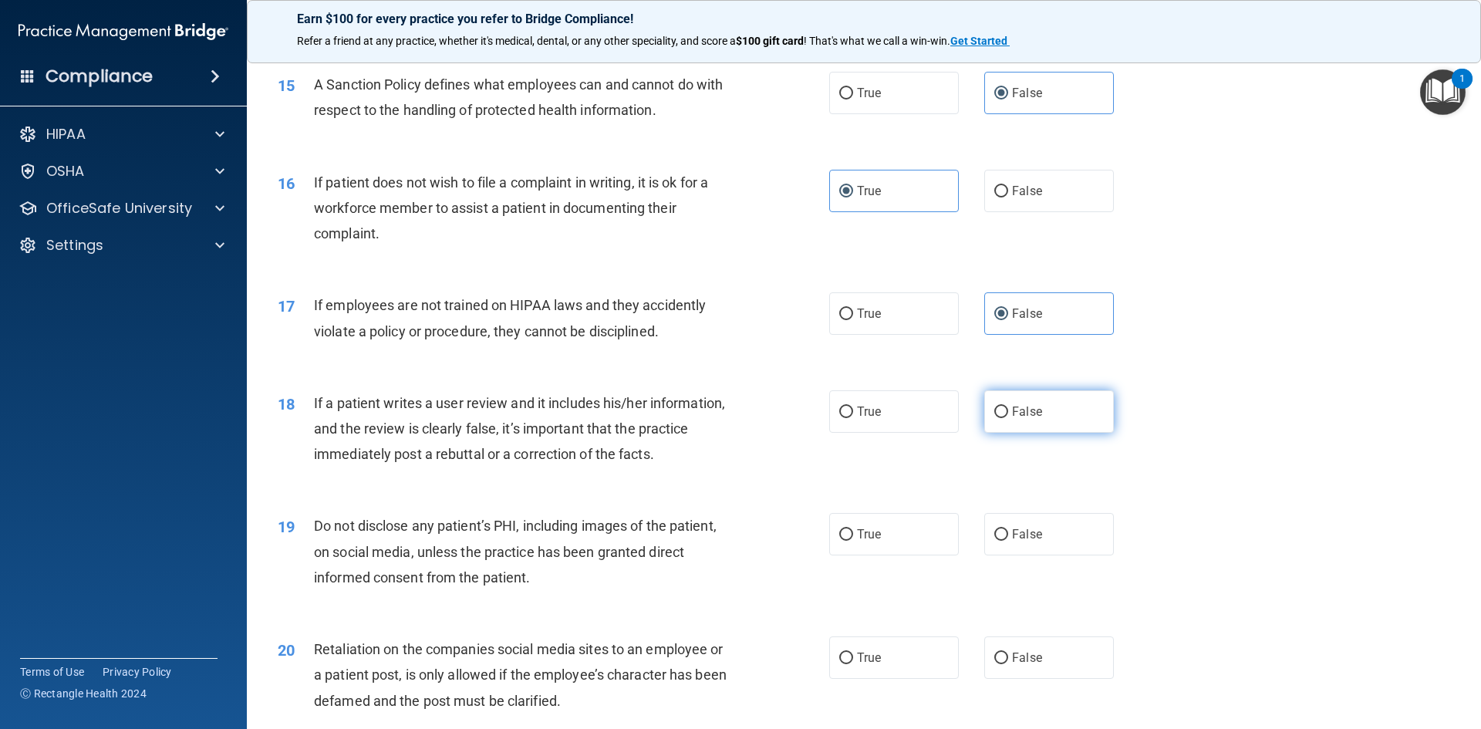
click at [1008, 418] on input "False" at bounding box center [1001, 413] width 14 height 12
click at [919, 542] on label "True" at bounding box center [894, 534] width 130 height 42
click at [853, 541] on input "True" at bounding box center [846, 535] width 14 height 12
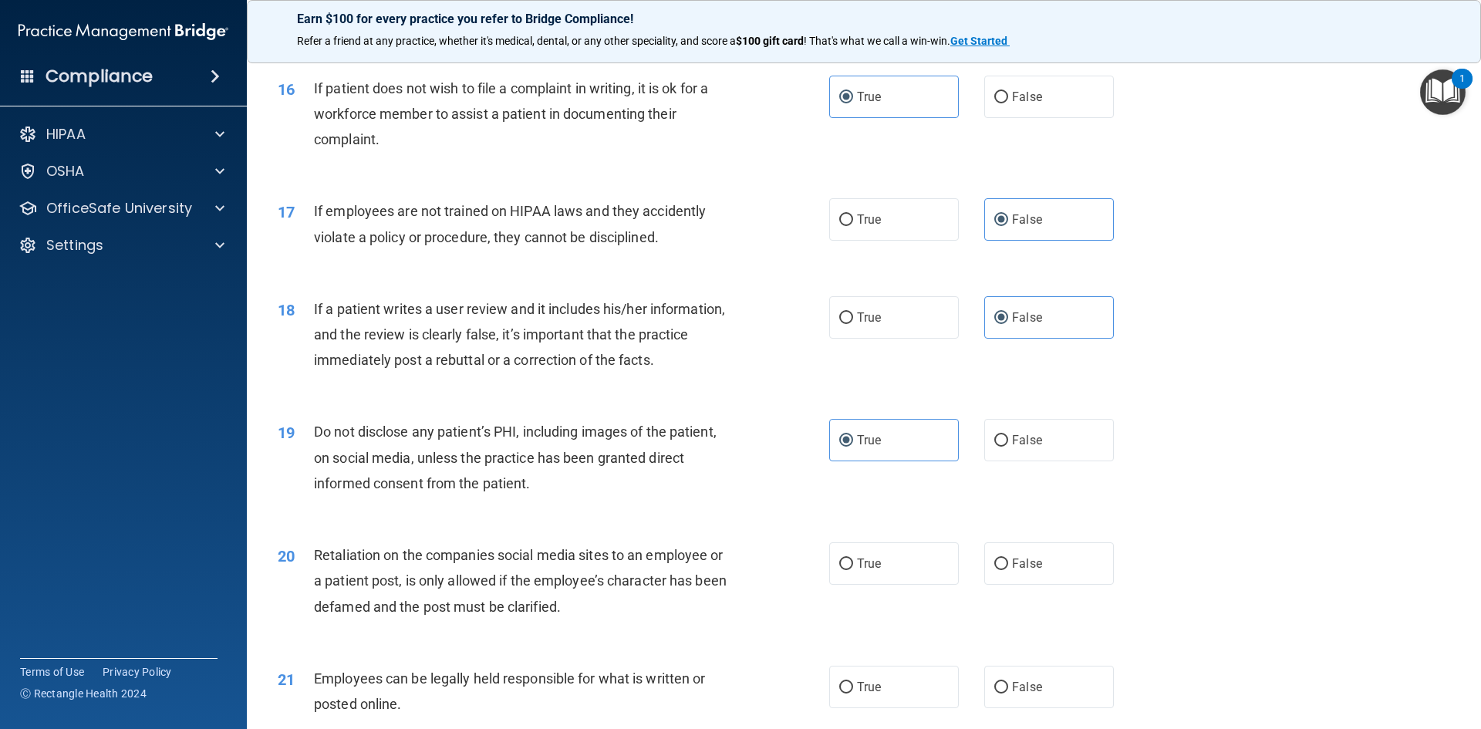
scroll to position [2083, 0]
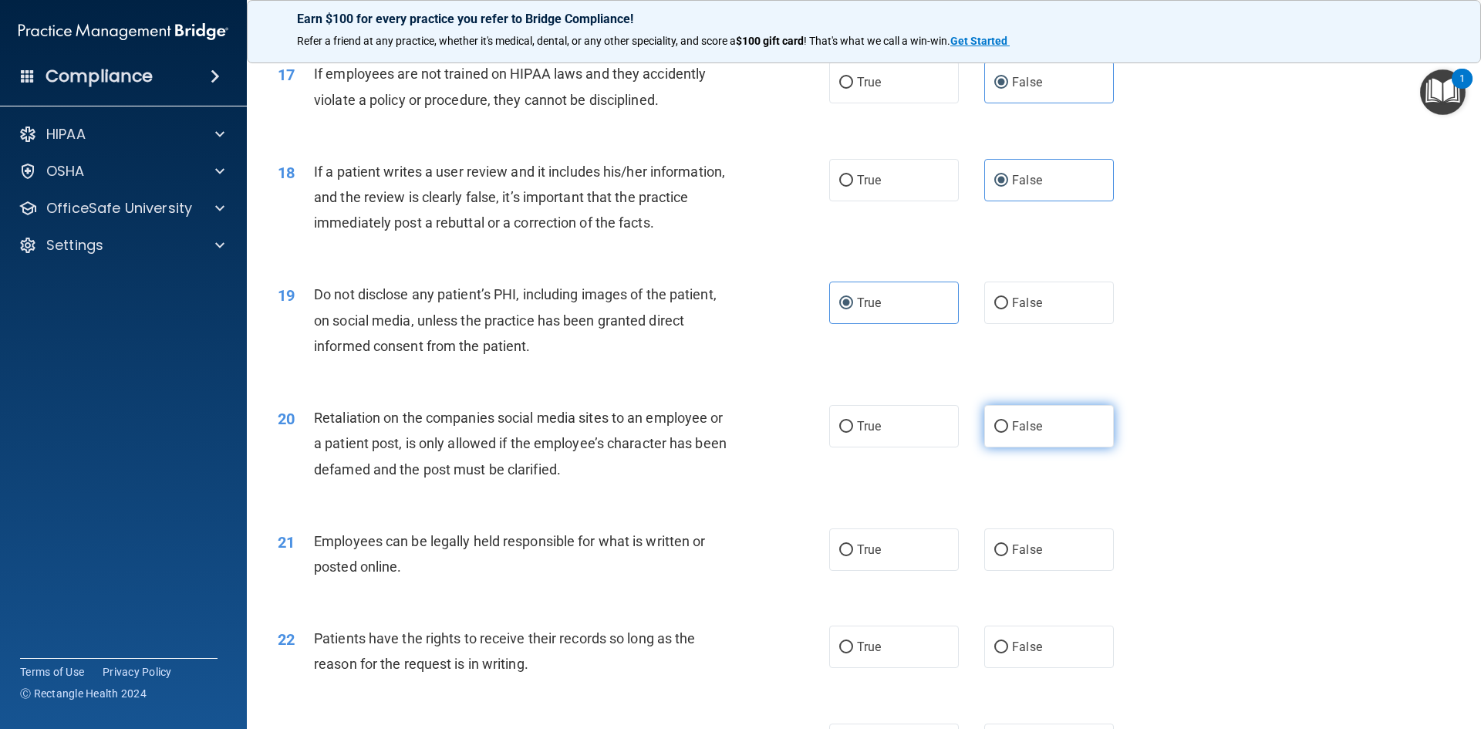
click at [1031, 447] on label "False" at bounding box center [1049, 426] width 130 height 42
drag, startPoint x: 1031, startPoint y: 467, endPoint x: 1007, endPoint y: 444, distance: 33.3
click at [1007, 444] on label "False" at bounding box center [1049, 426] width 130 height 42
click at [1007, 433] on input "False" at bounding box center [1001, 427] width 14 height 12
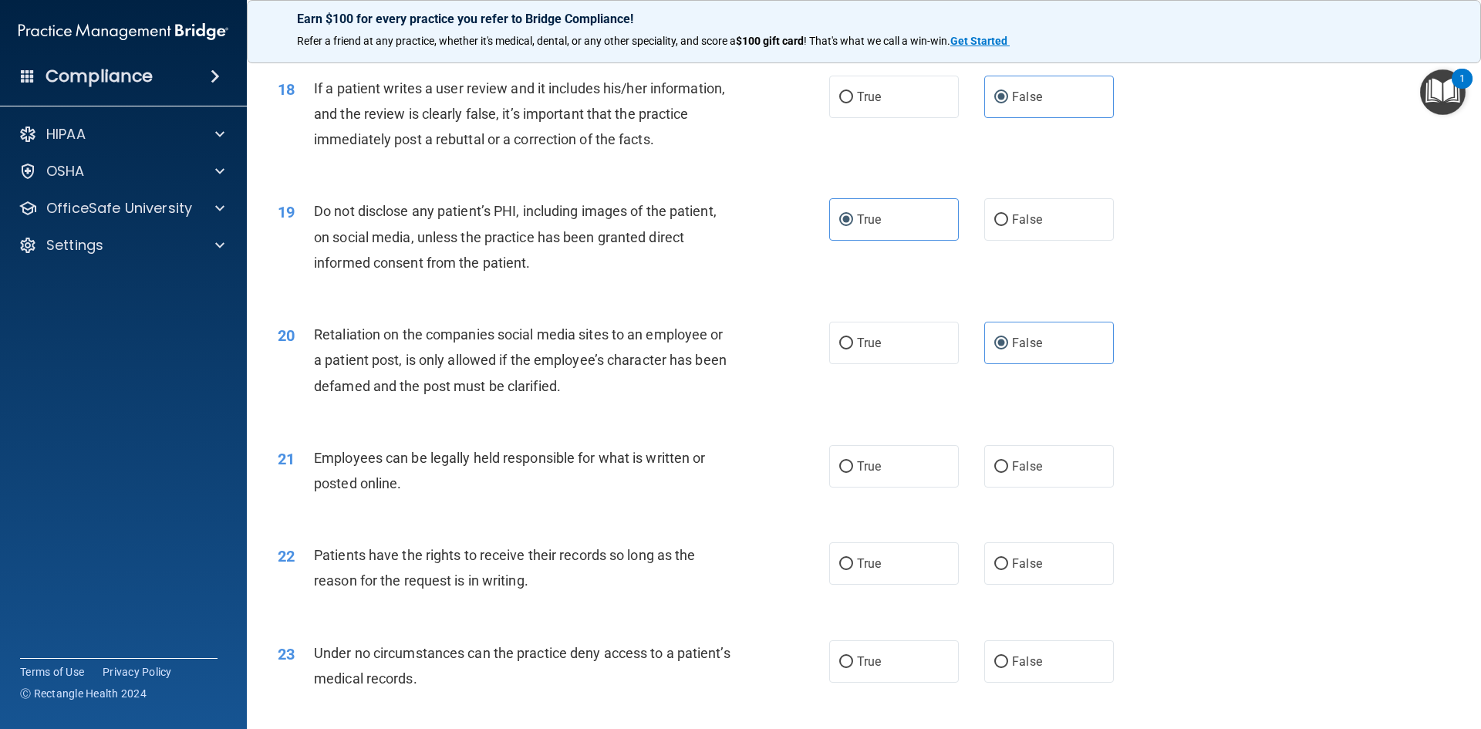
scroll to position [2237, 0]
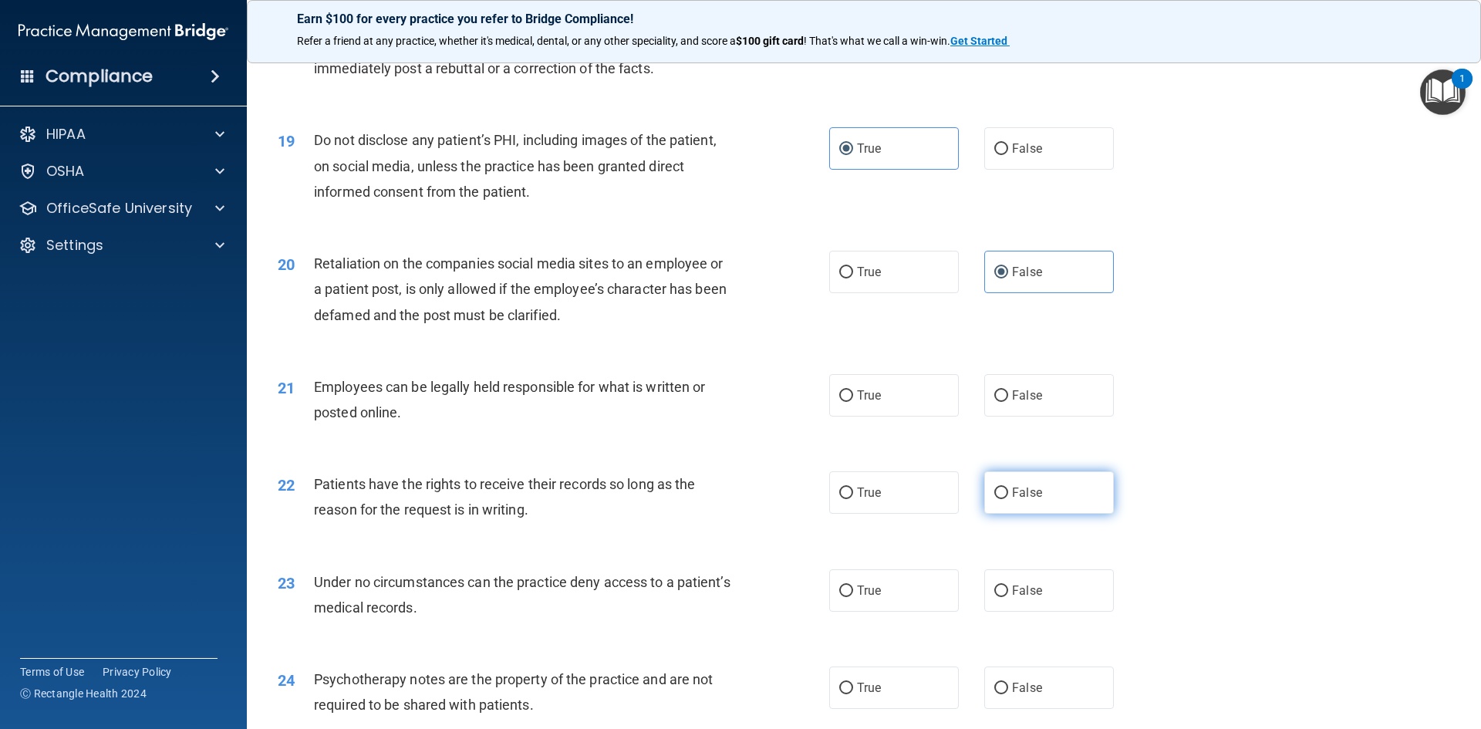
drag, startPoint x: 892, startPoint y: 427, endPoint x: 1020, endPoint y: 514, distance: 154.3
click at [894, 417] on label "True" at bounding box center [894, 395] width 130 height 42
click at [853, 402] on input "True" at bounding box center [846, 396] width 14 height 12
click at [1060, 514] on label "False" at bounding box center [1049, 492] width 130 height 42
click at [1008, 499] on input "False" at bounding box center [1001, 494] width 14 height 12
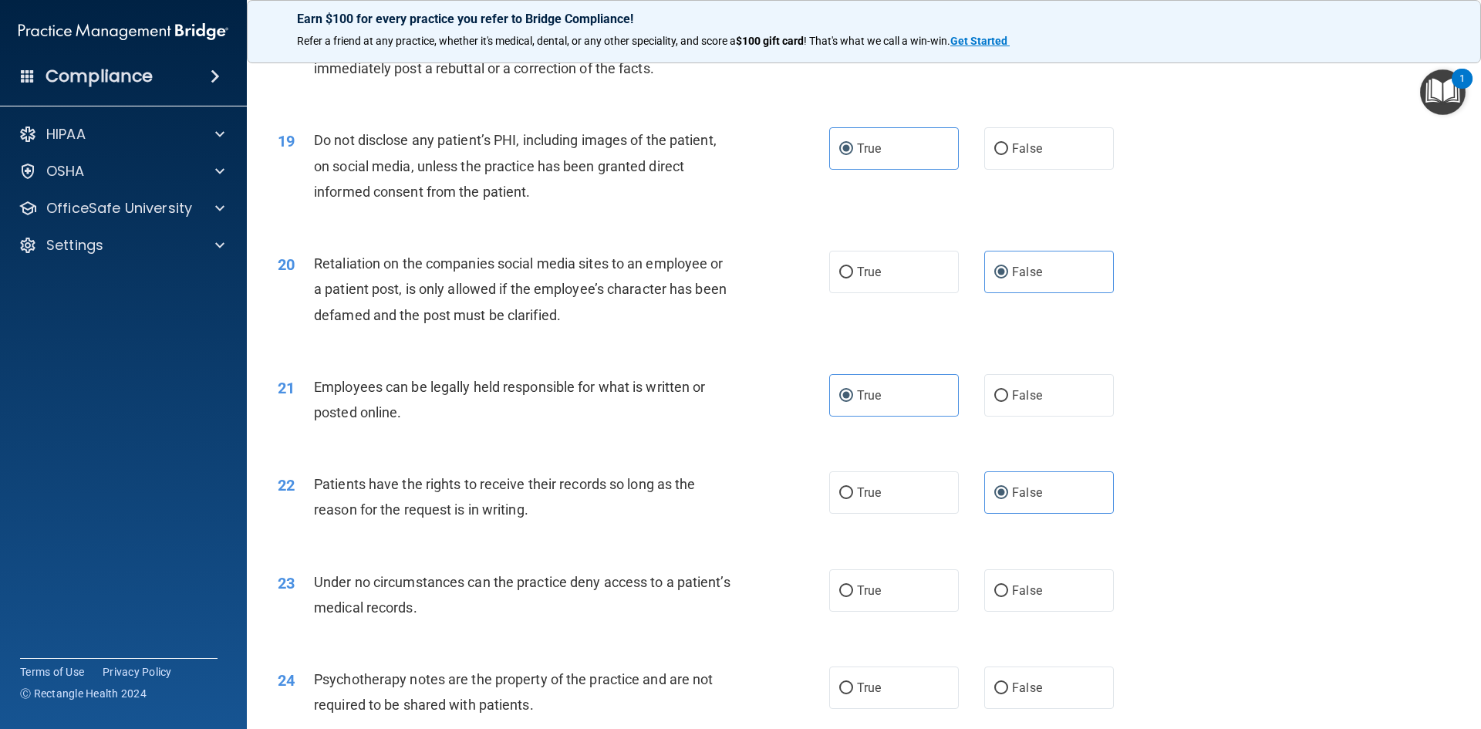
drag, startPoint x: 1068, startPoint y: 596, endPoint x: 997, endPoint y: 643, distance: 85.2
click at [1065, 592] on div "23 Under no circumstances can the practice deny access to a patient’s medical r…" at bounding box center [864, 598] width 1196 height 97
click at [943, 705] on label "True" at bounding box center [894, 687] width 130 height 42
click at [853, 694] on input "True" at bounding box center [846, 689] width 14 height 12
click at [1056, 612] on label "False" at bounding box center [1049, 590] width 130 height 42
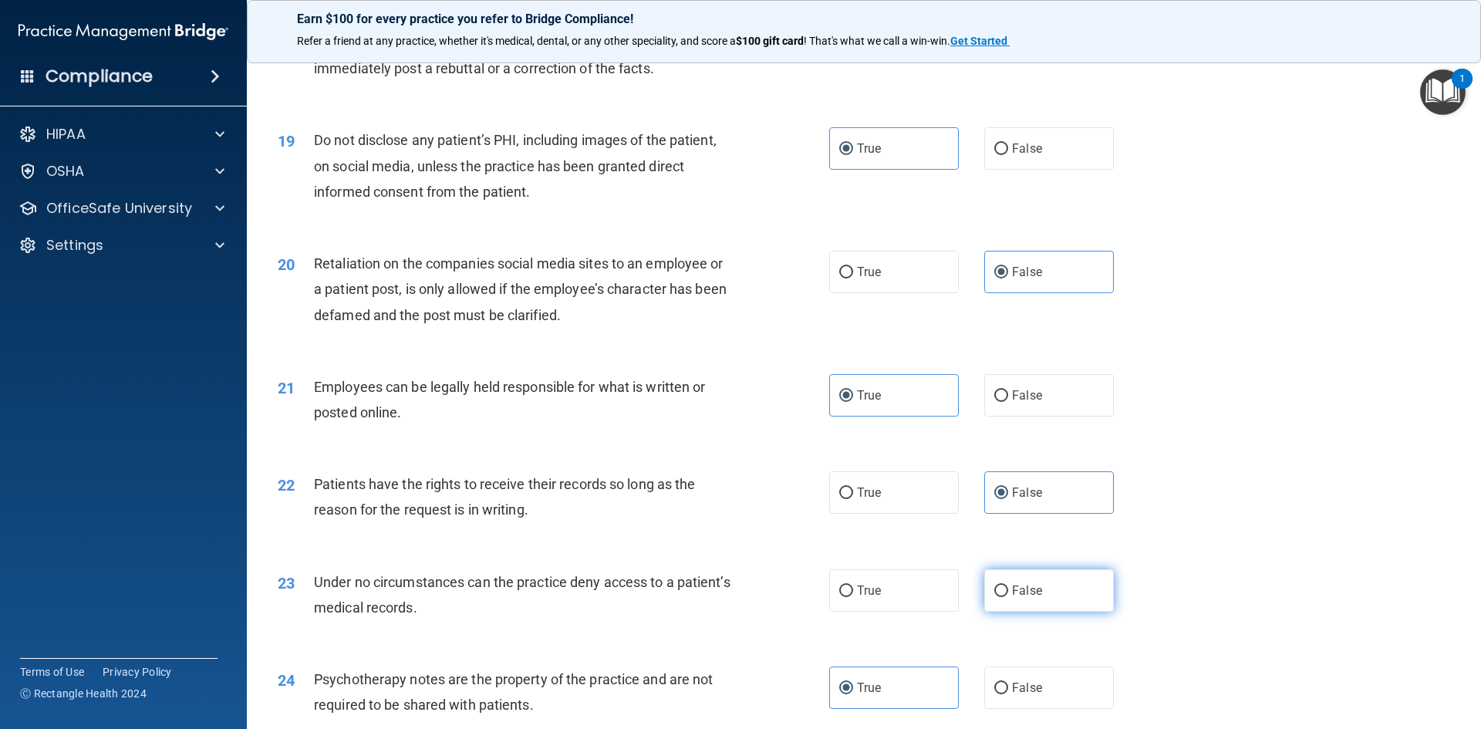
click at [1008, 597] on input "False" at bounding box center [1001, 591] width 14 height 12
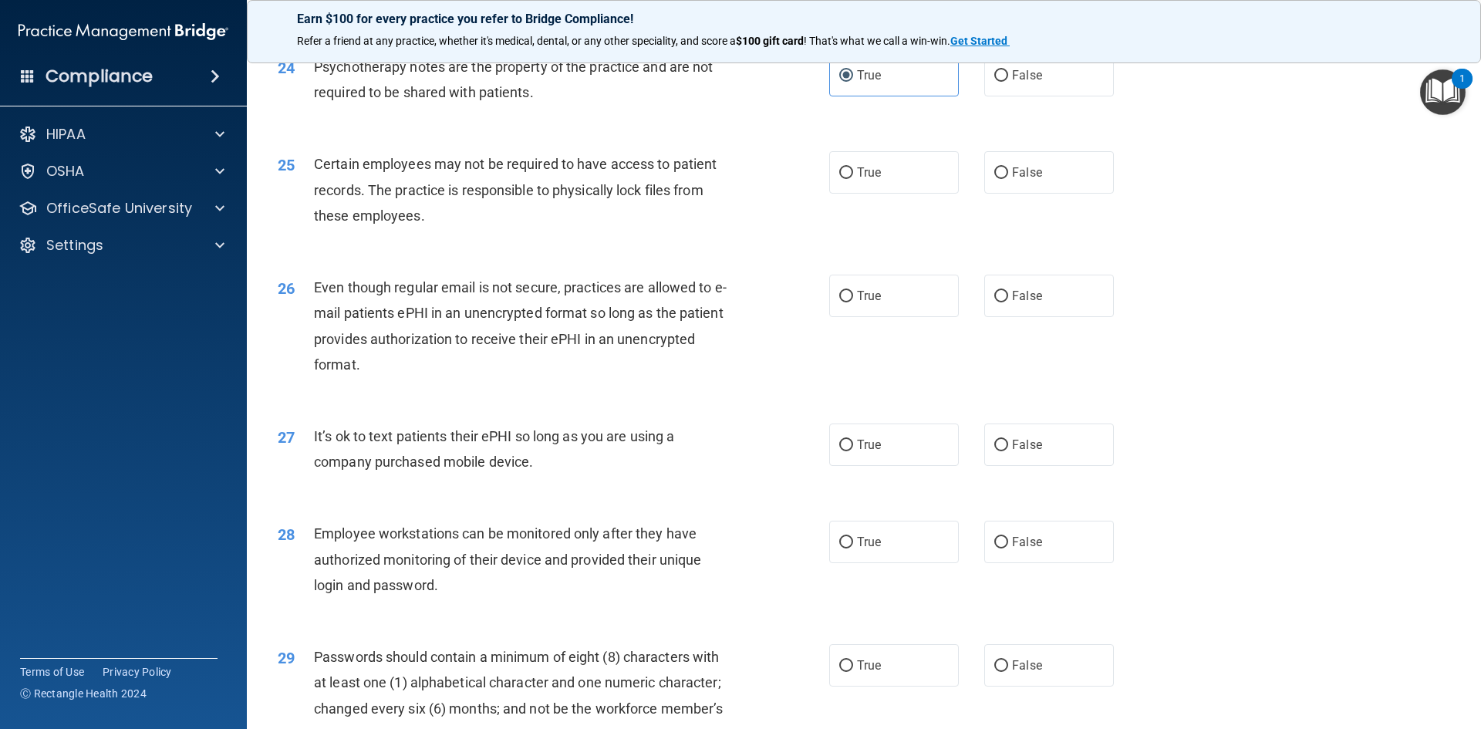
scroll to position [2854, 0]
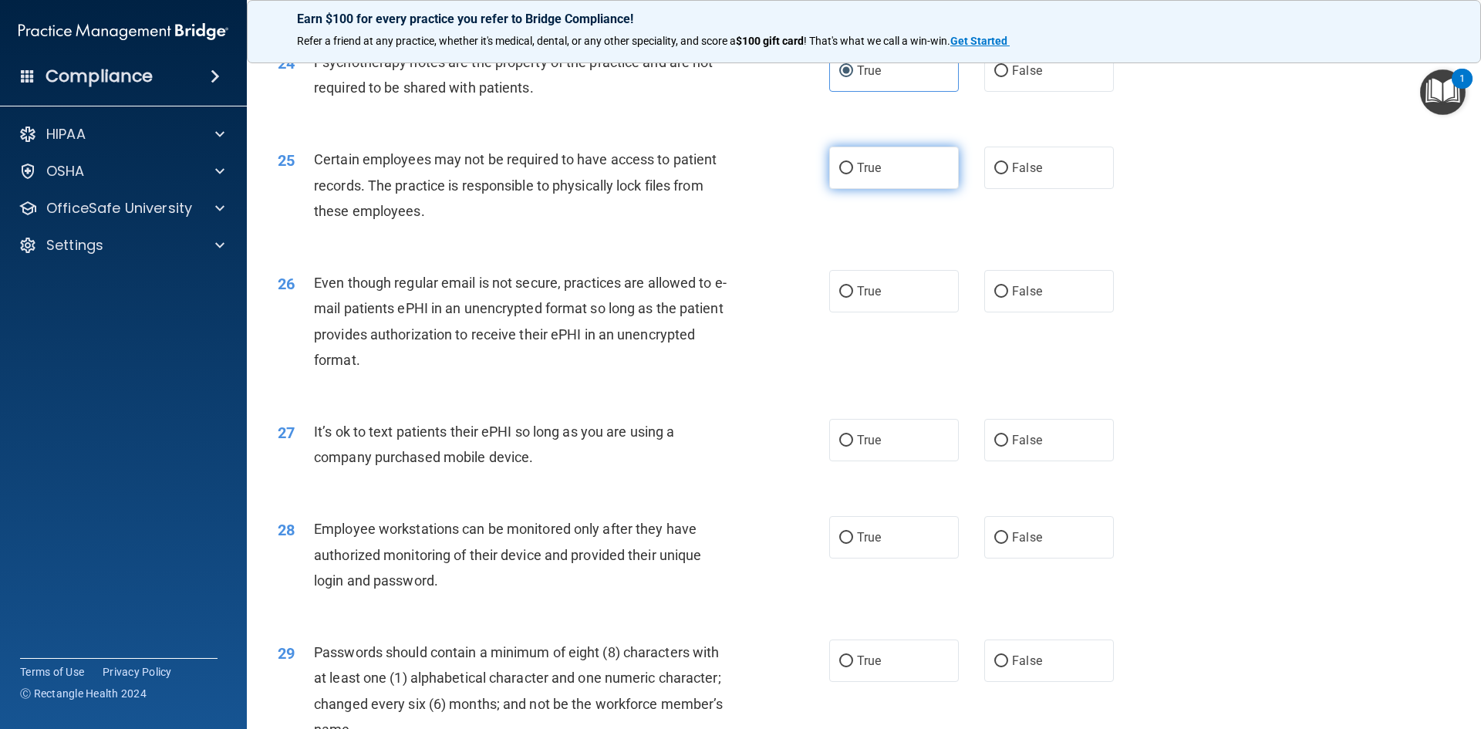
click at [923, 182] on label "True" at bounding box center [894, 168] width 130 height 42
click at [853, 174] on input "True" at bounding box center [846, 169] width 14 height 12
click at [895, 312] on label "True" at bounding box center [894, 291] width 130 height 42
click at [853, 298] on input "True" at bounding box center [846, 292] width 14 height 12
click at [1054, 461] on label "False" at bounding box center [1049, 440] width 130 height 42
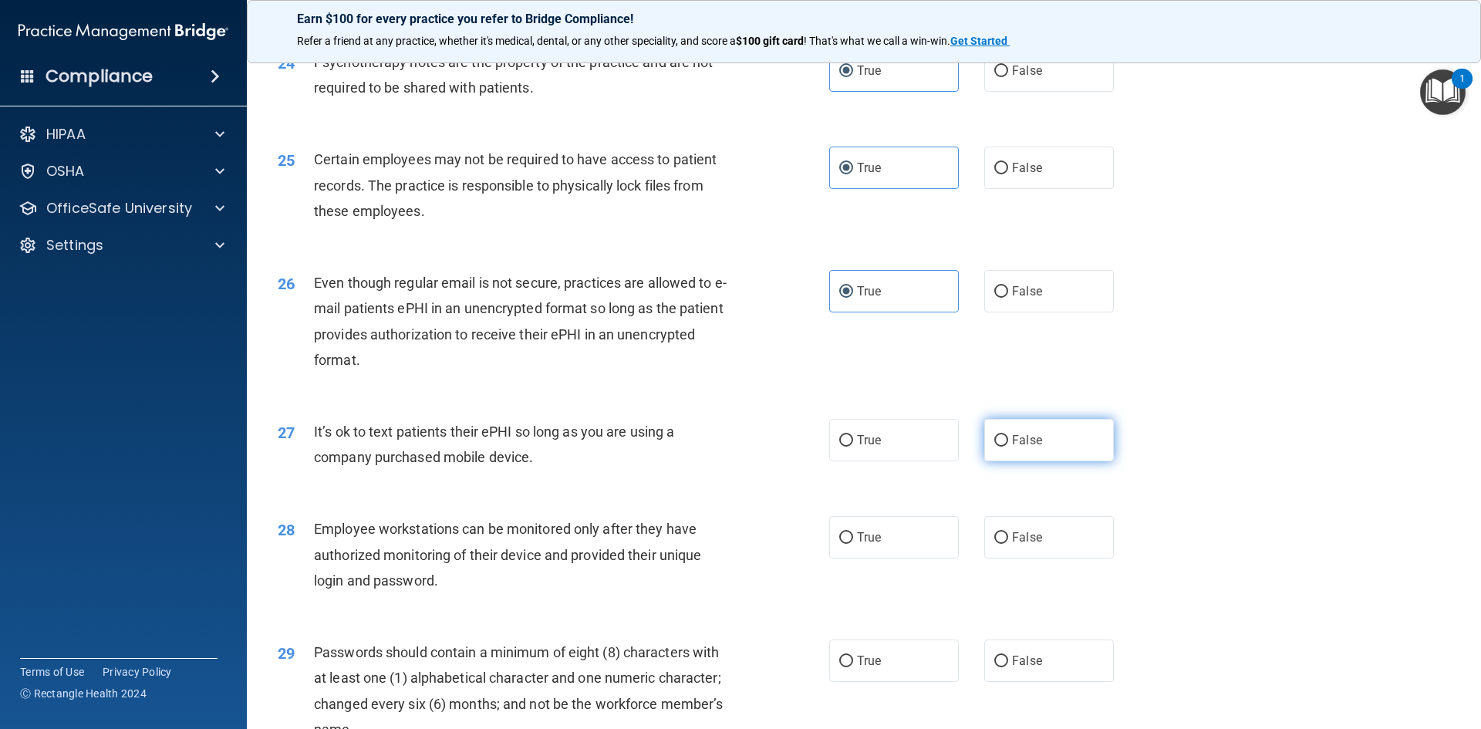
click at [1008, 447] on input "False" at bounding box center [1001, 441] width 14 height 12
drag, startPoint x: 1061, startPoint y: 558, endPoint x: 990, endPoint y: 690, distance: 149.8
click at [1061, 558] on label "False" at bounding box center [1049, 537] width 130 height 42
click at [1008, 544] on input "False" at bounding box center [1001, 538] width 14 height 12
click at [916, 682] on label "True" at bounding box center [894, 660] width 130 height 42
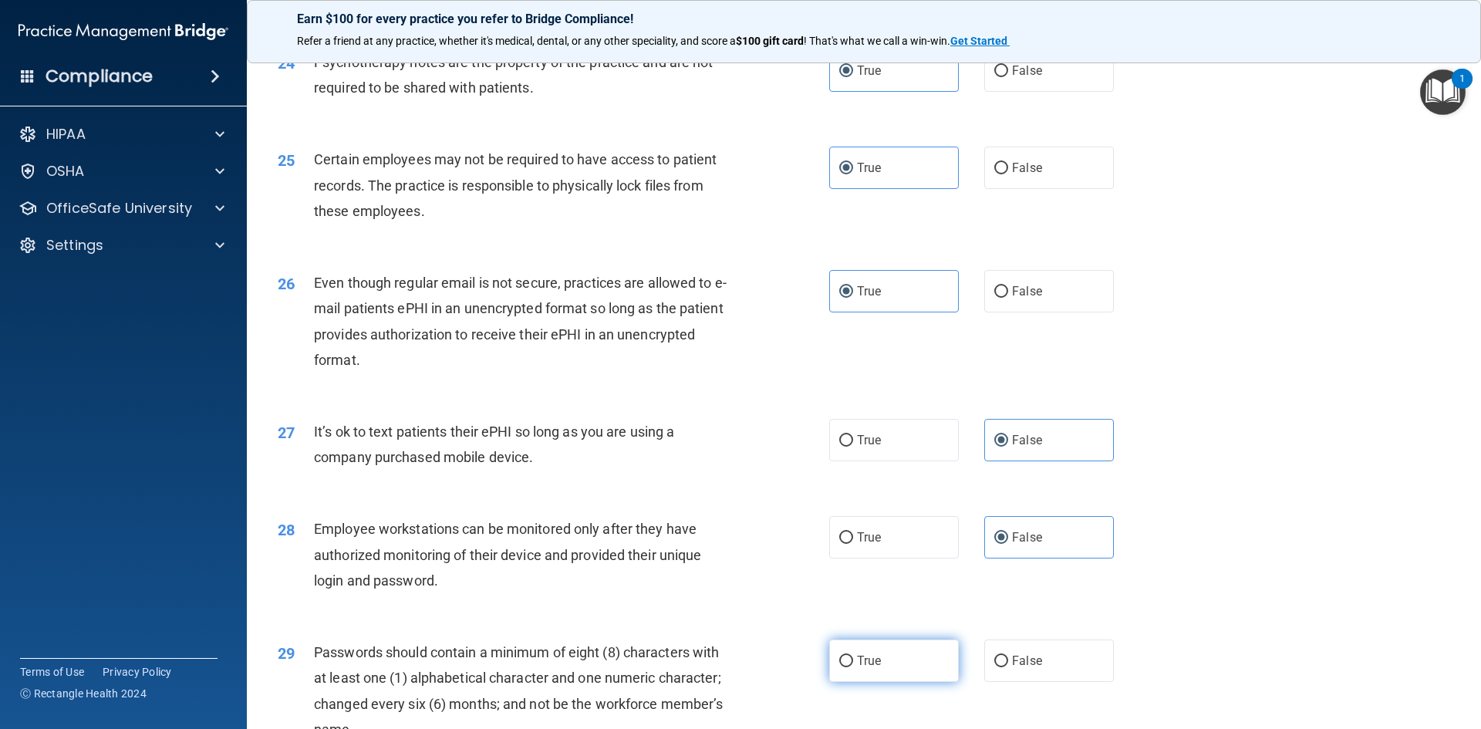
click at [853, 667] on input "True" at bounding box center [846, 662] width 14 height 12
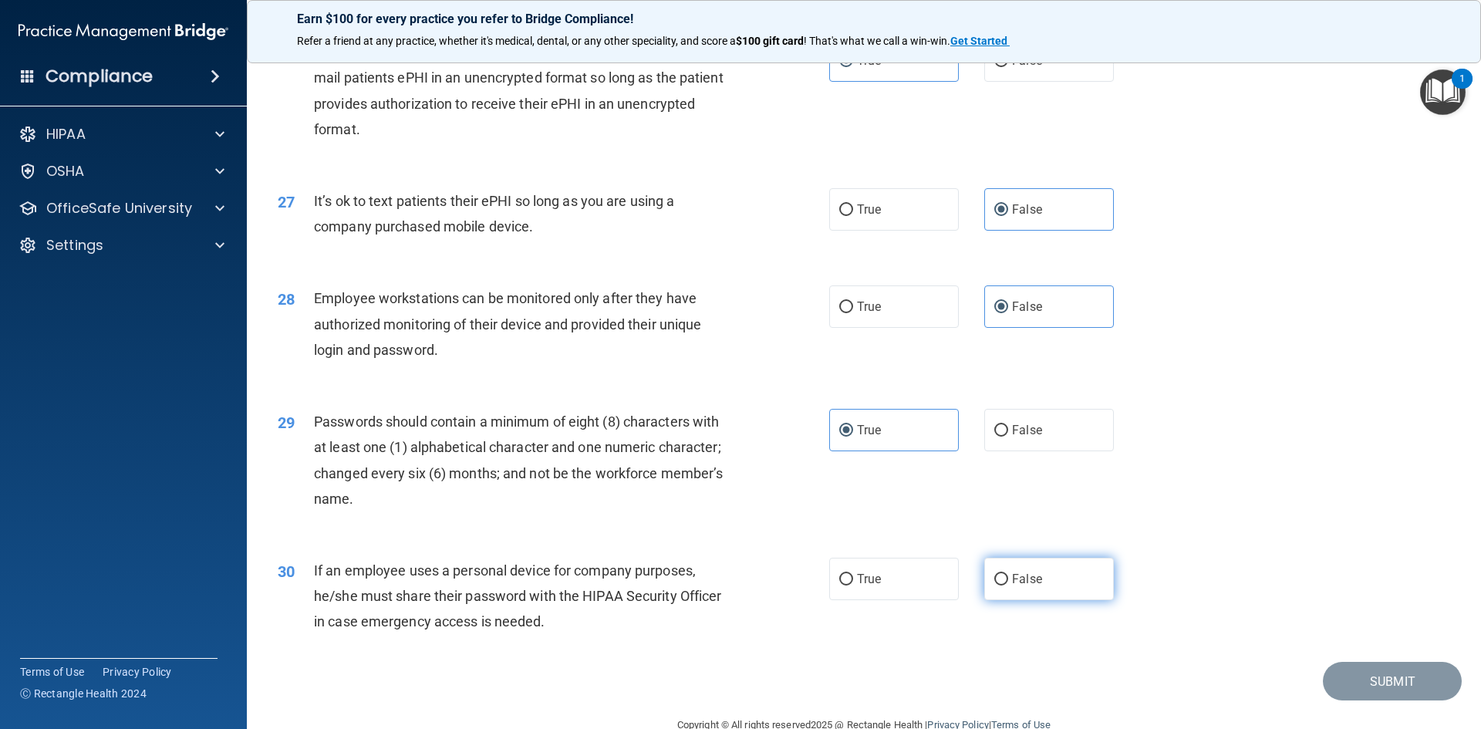
scroll to position [3086, 0]
click at [1012, 585] on span "False" at bounding box center [1027, 578] width 30 height 15
click at [1008, 585] on input "False" at bounding box center [1001, 579] width 14 height 12
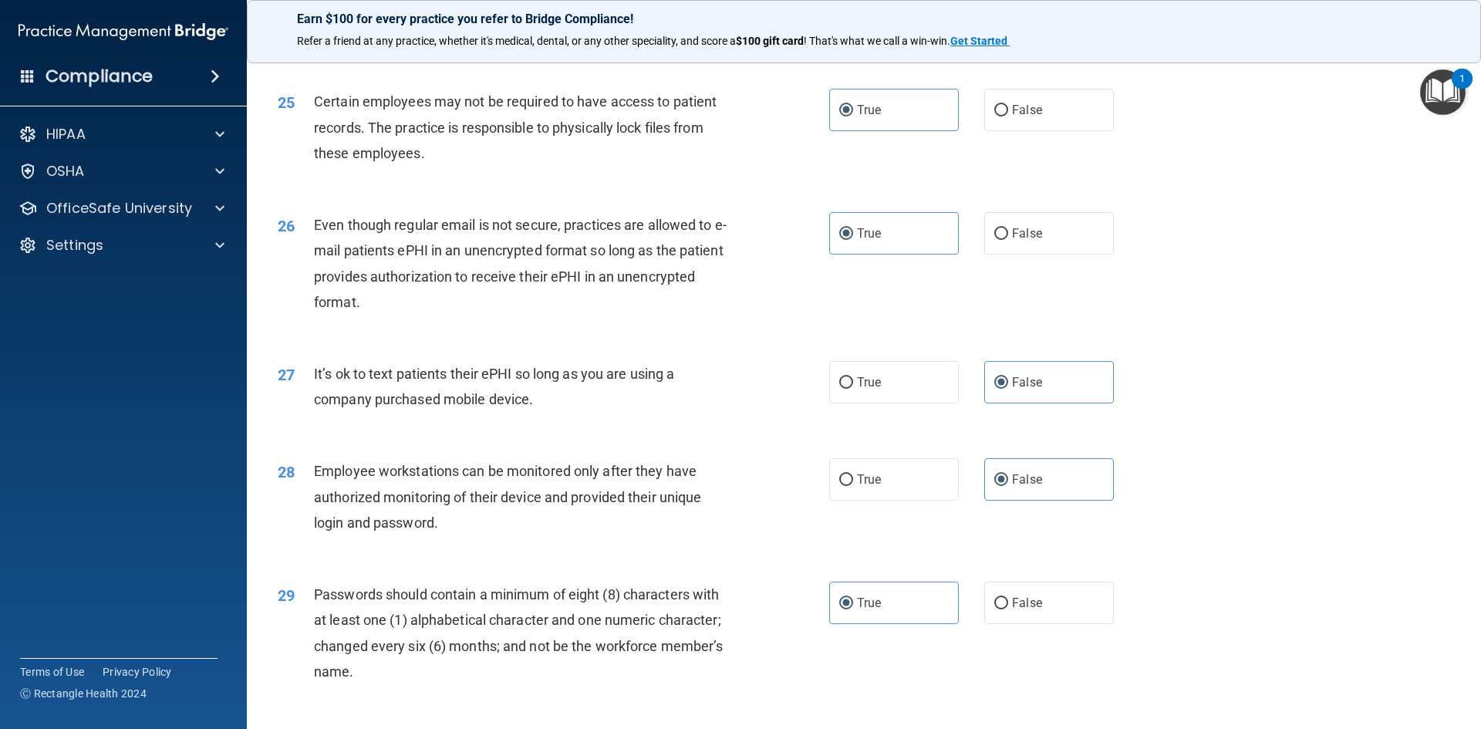
scroll to position [3143, 0]
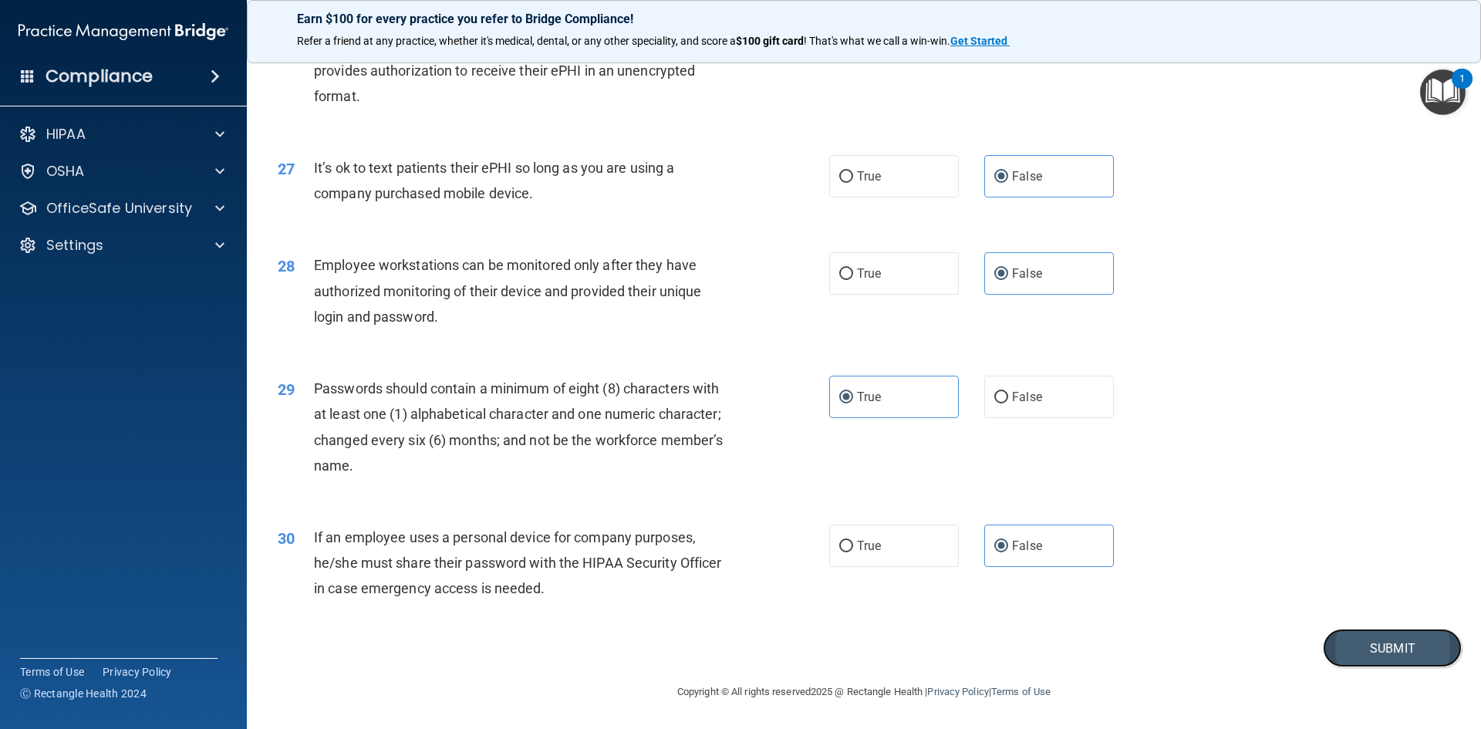
click at [1359, 633] on button "Submit" at bounding box center [1392, 648] width 139 height 39
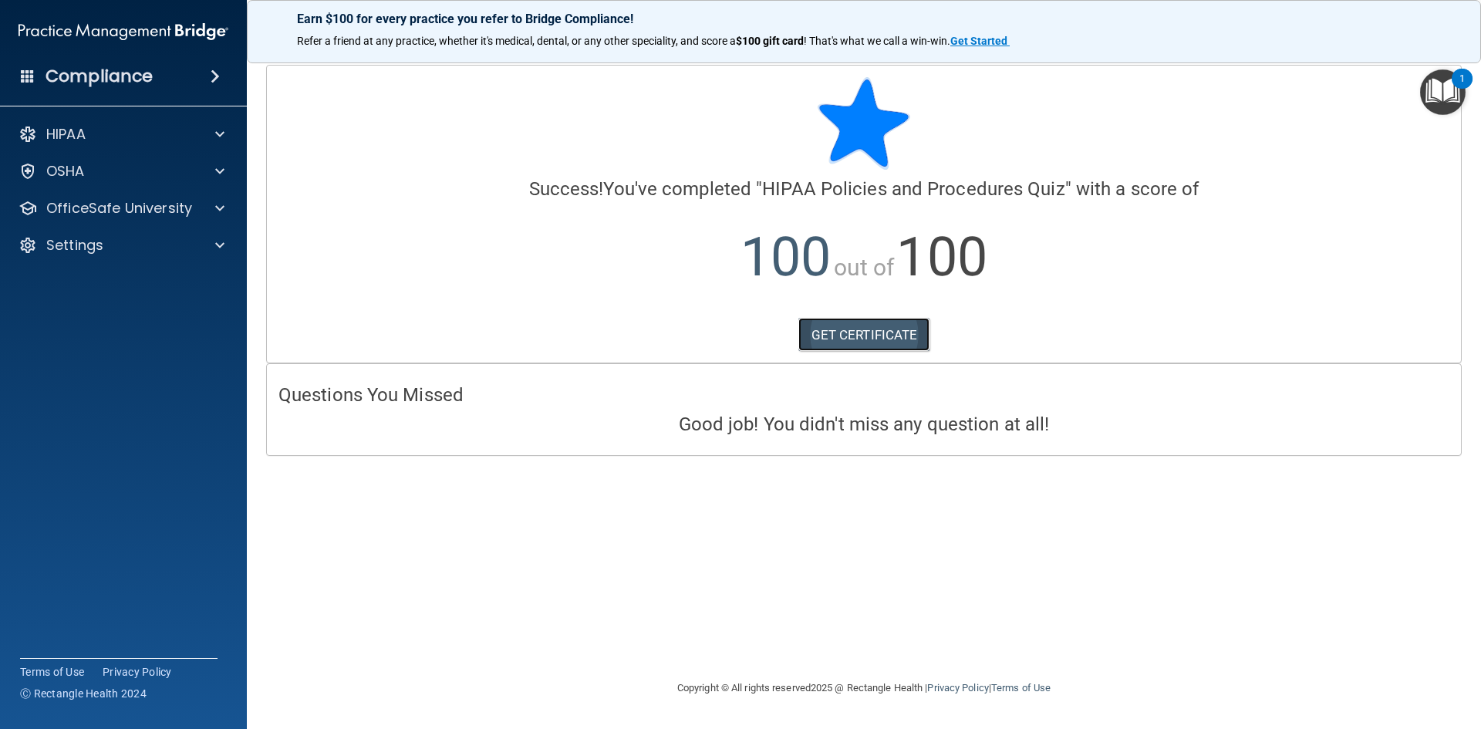
click at [918, 318] on link "GET CERTIFICATE" at bounding box center [864, 335] width 132 height 34
click at [224, 219] on div "OfficeSafe University" at bounding box center [124, 208] width 248 height 31
click at [1445, 81] on img "Open Resource Center, 1 new notification" at bounding box center [1443, 92] width 46 height 46
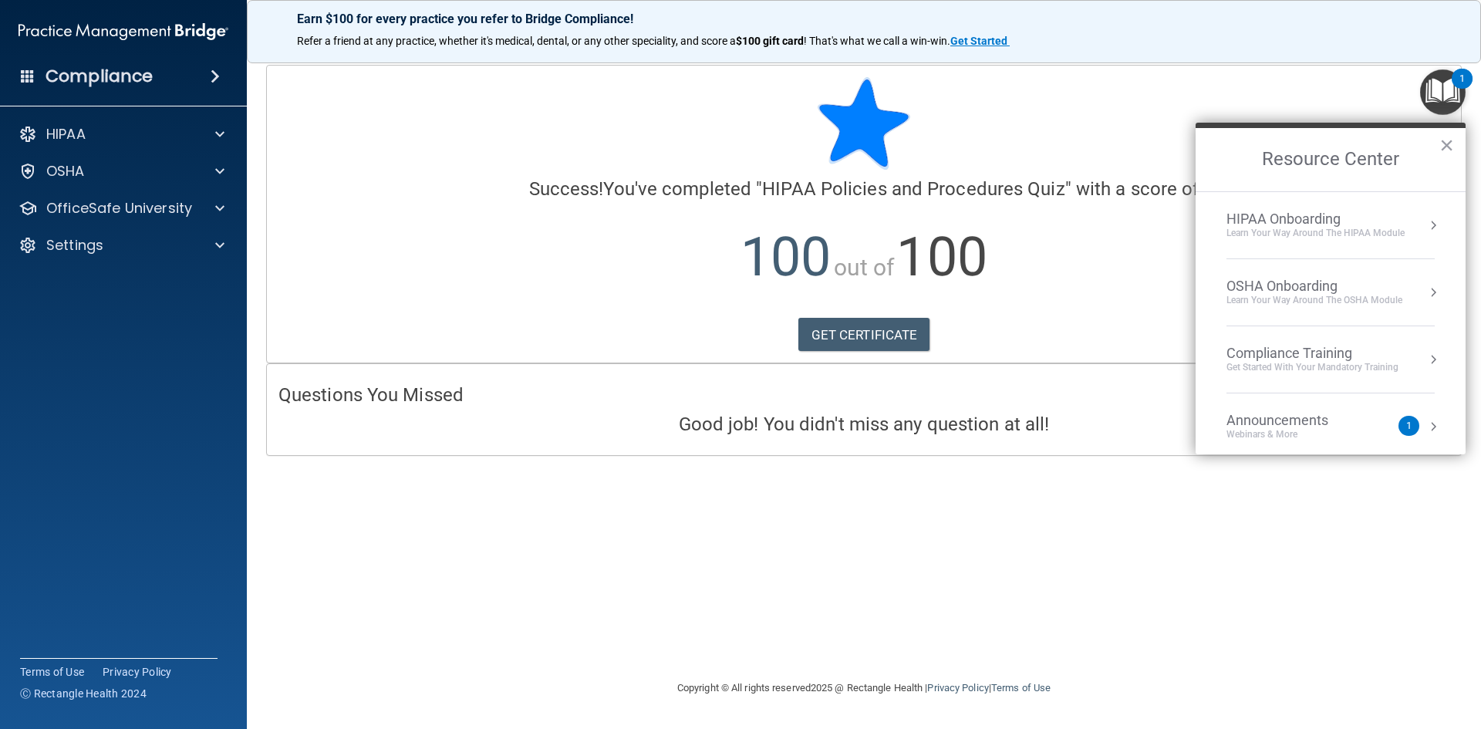
click at [1426, 218] on button "Resource Center" at bounding box center [1433, 225] width 15 height 15
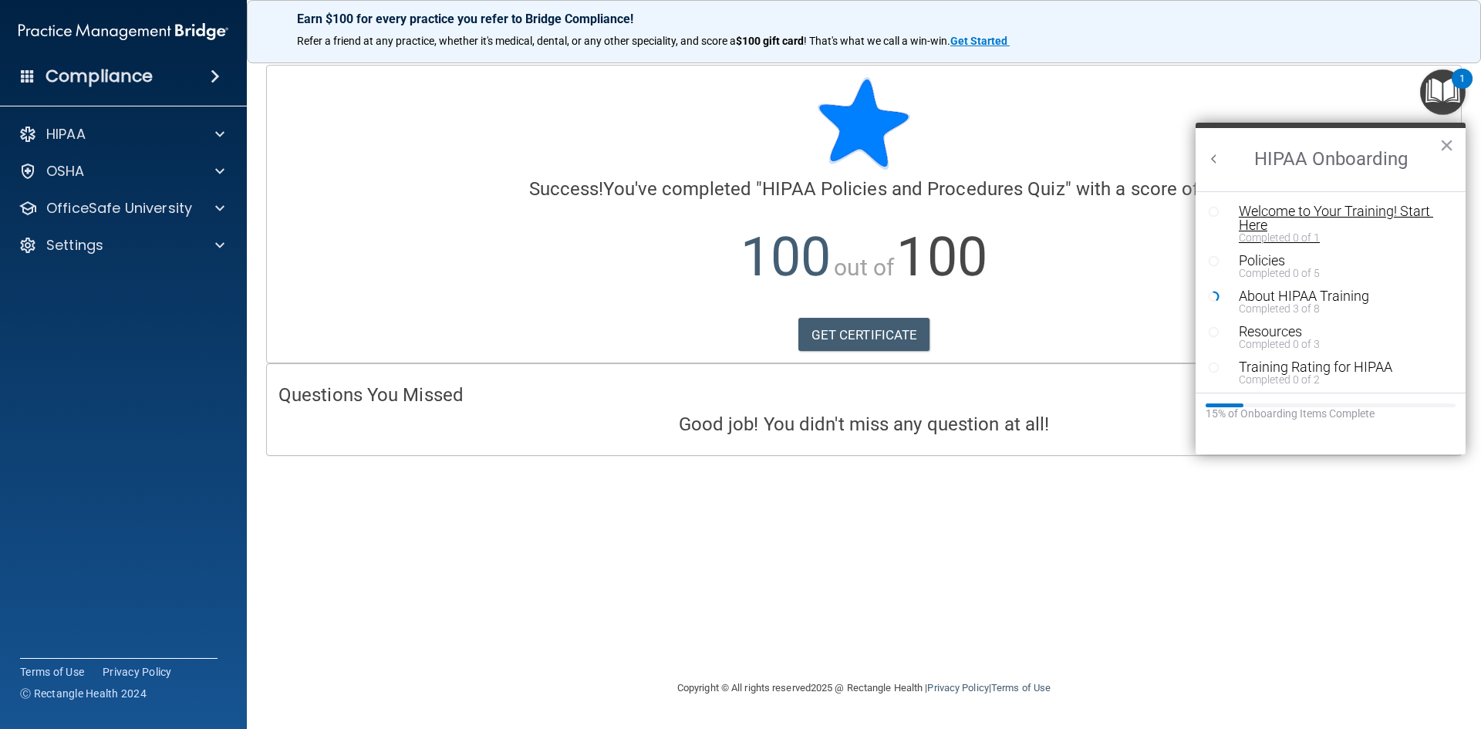
scroll to position [3, 0]
click at [1214, 157] on button "Back to Resource Center Home" at bounding box center [1213, 158] width 15 height 15
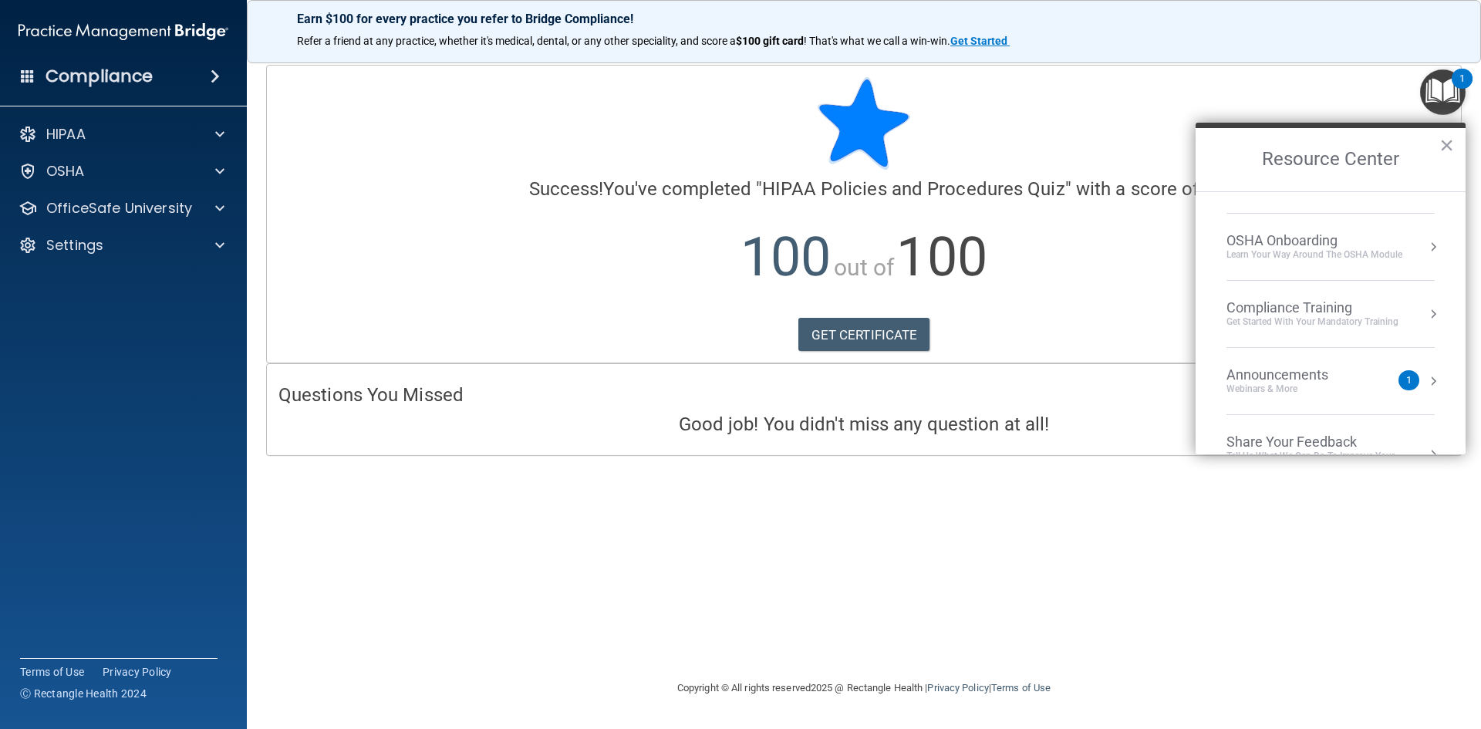
scroll to position [86, 0]
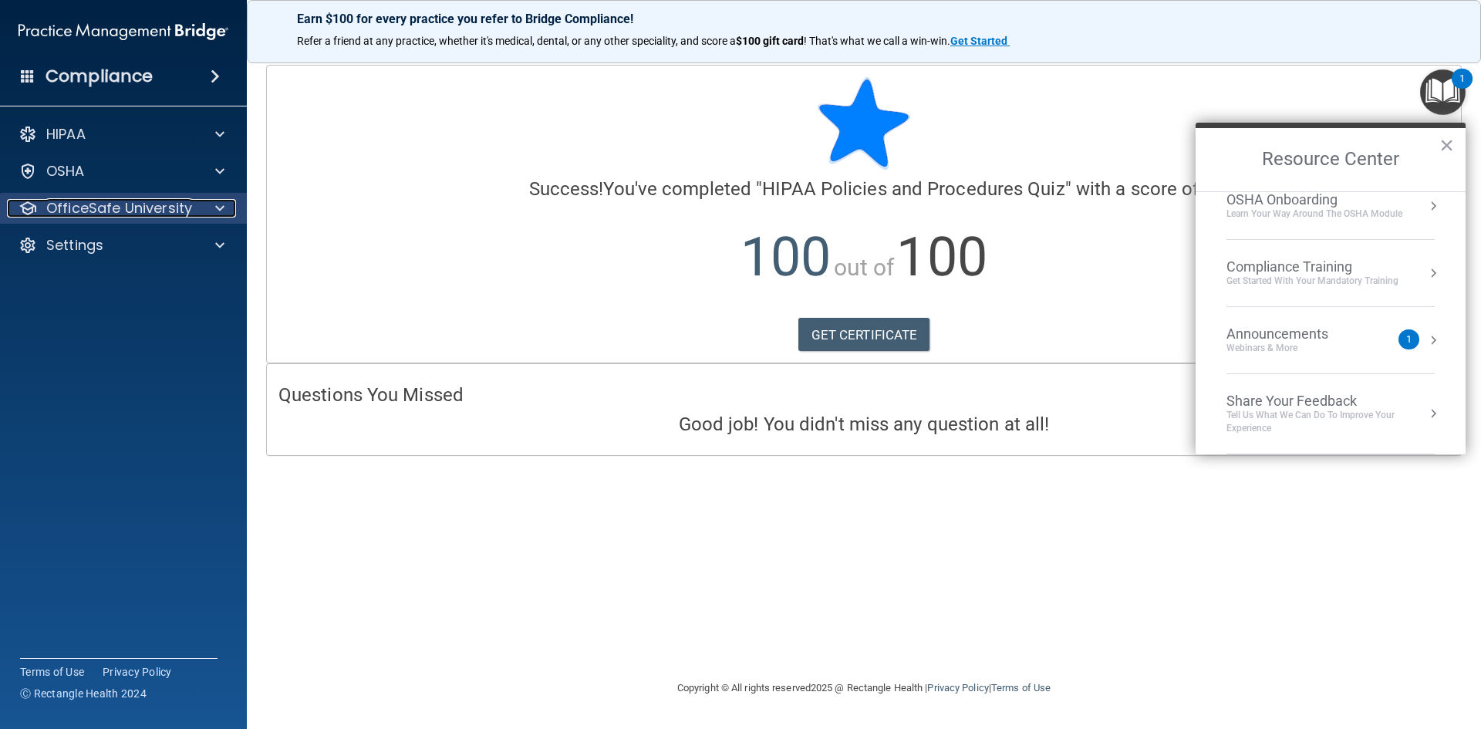
click at [228, 210] on div at bounding box center [217, 208] width 39 height 19
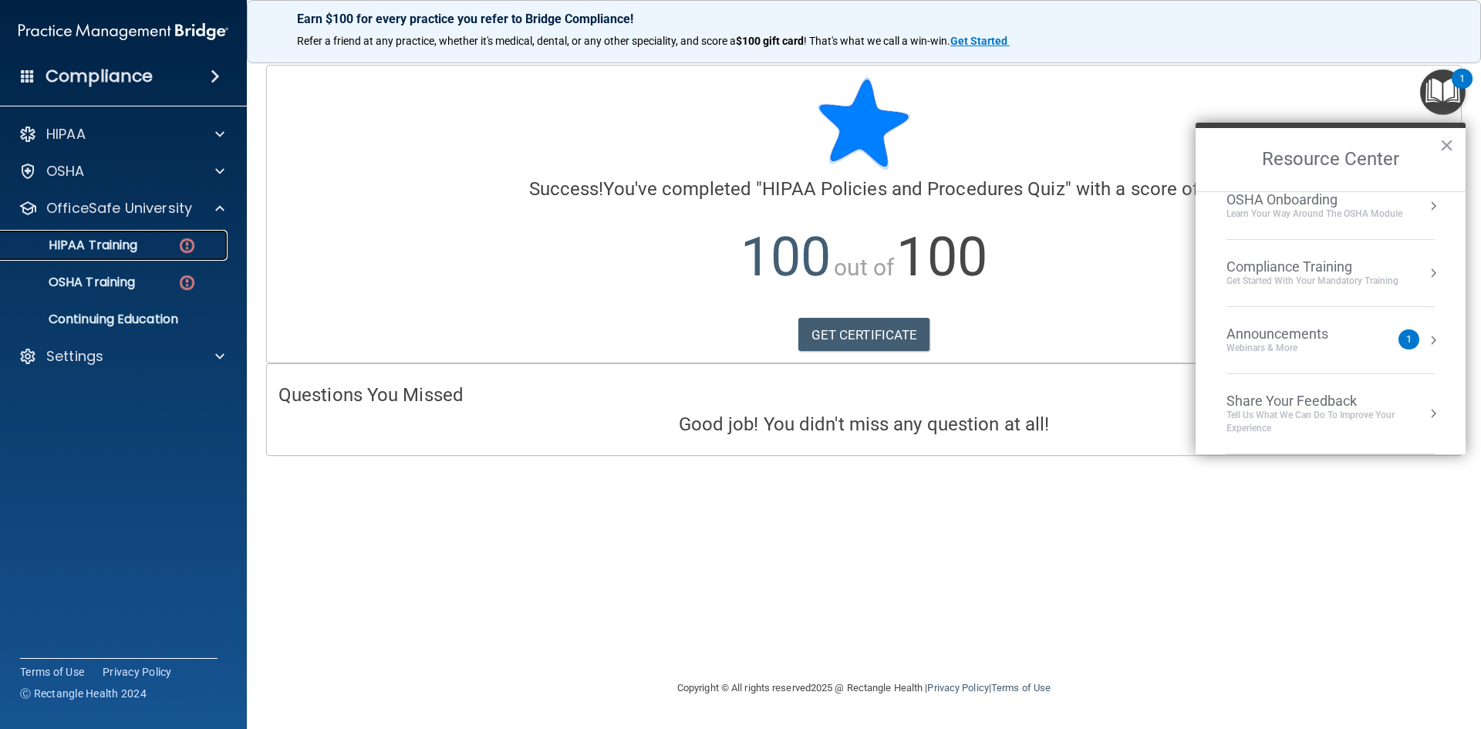
click at [167, 236] on link "HIPAA Training" at bounding box center [106, 245] width 243 height 31
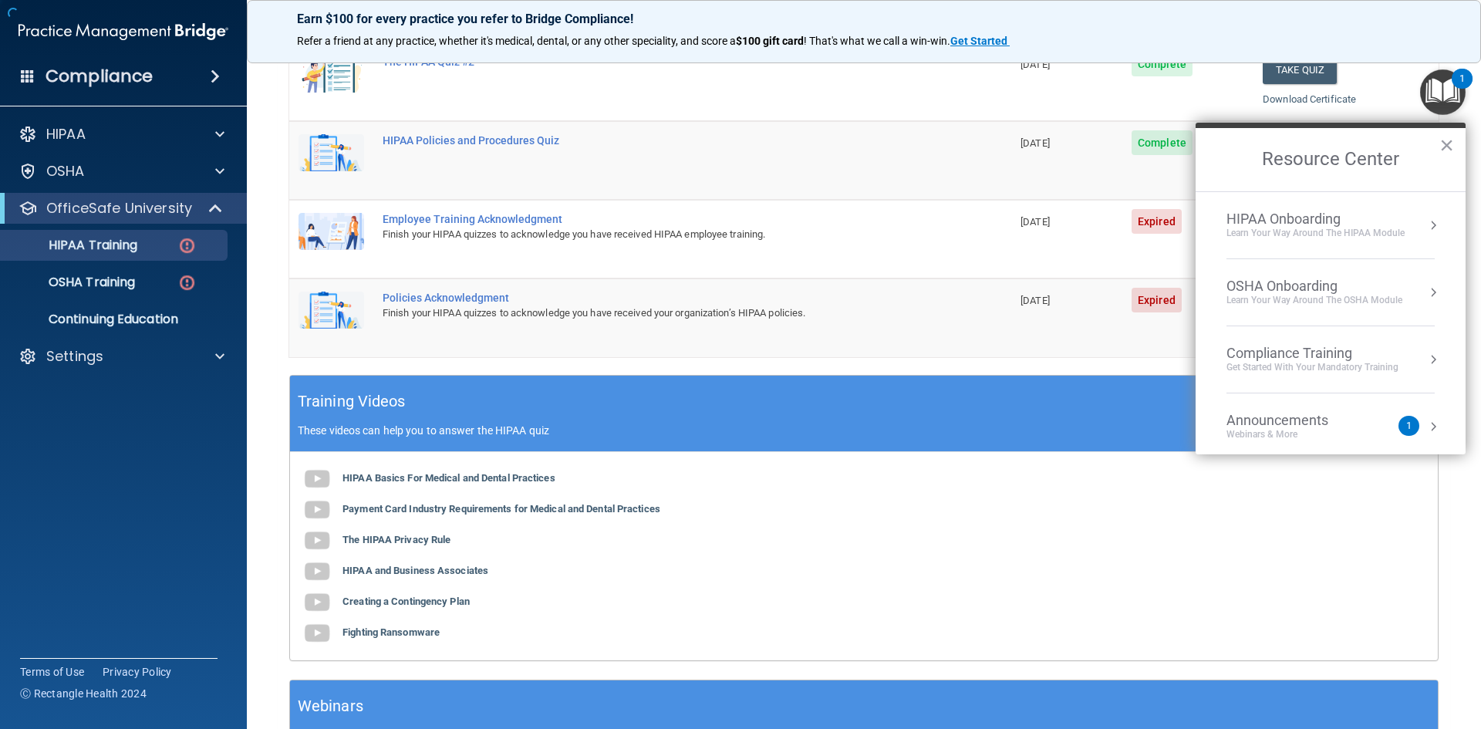
scroll to position [309, 0]
click at [1447, 150] on button "×" at bounding box center [1446, 145] width 15 height 25
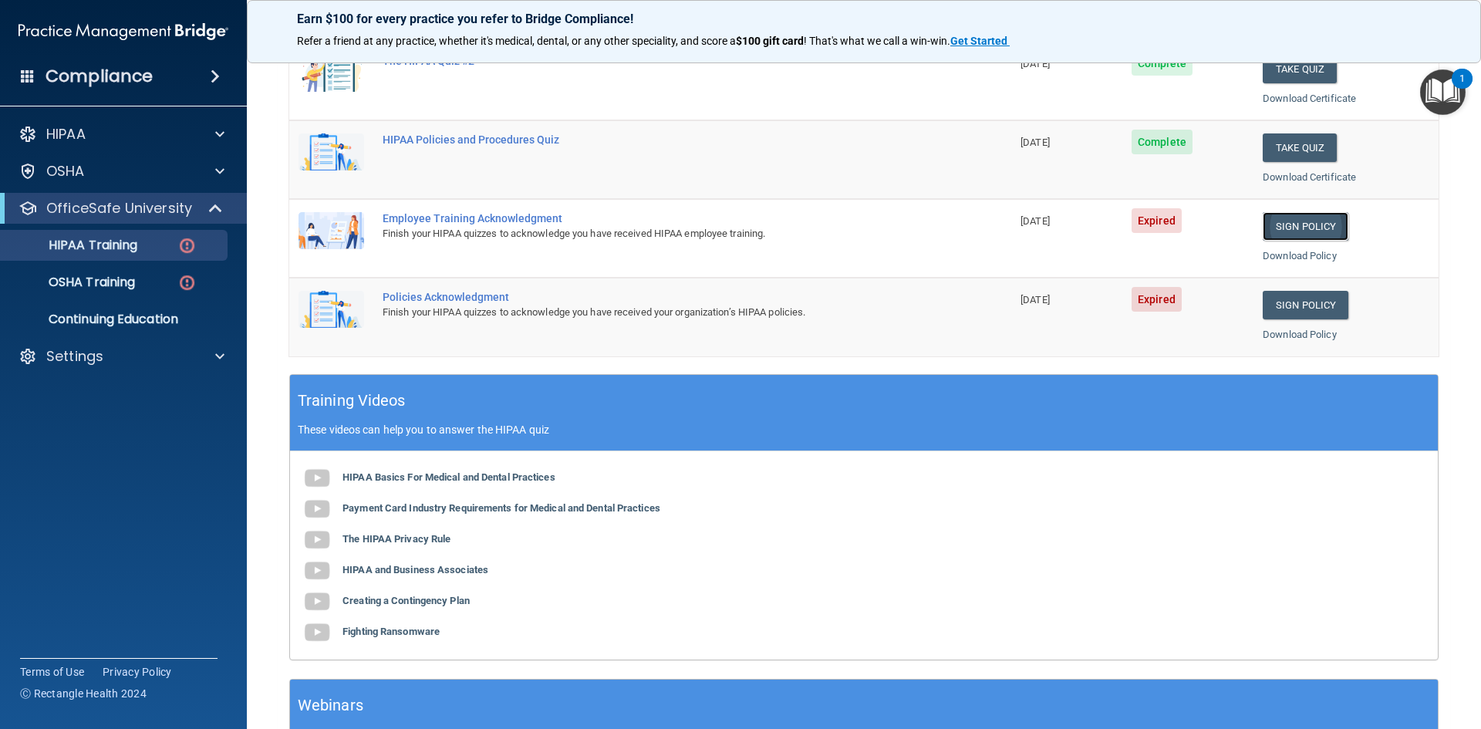
click at [1308, 219] on link "Sign Policy" at bounding box center [1306, 226] width 86 height 29
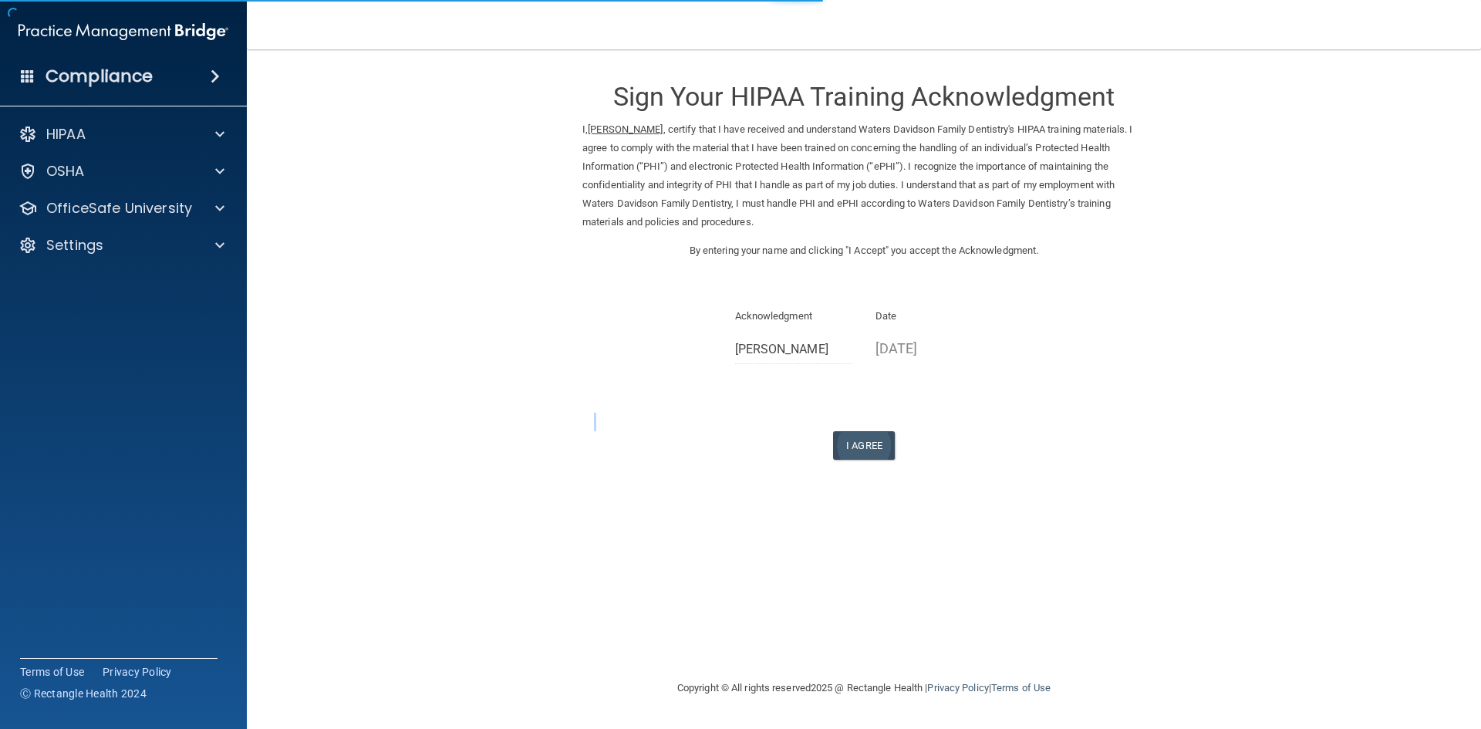
click at [865, 434] on div "Sign Your HIPAA Training Acknowledgment I, [PERSON_NAME] , certify that I have …" at bounding box center [863, 262] width 563 height 395
click at [862, 447] on button "I Agree" at bounding box center [864, 445] width 62 height 29
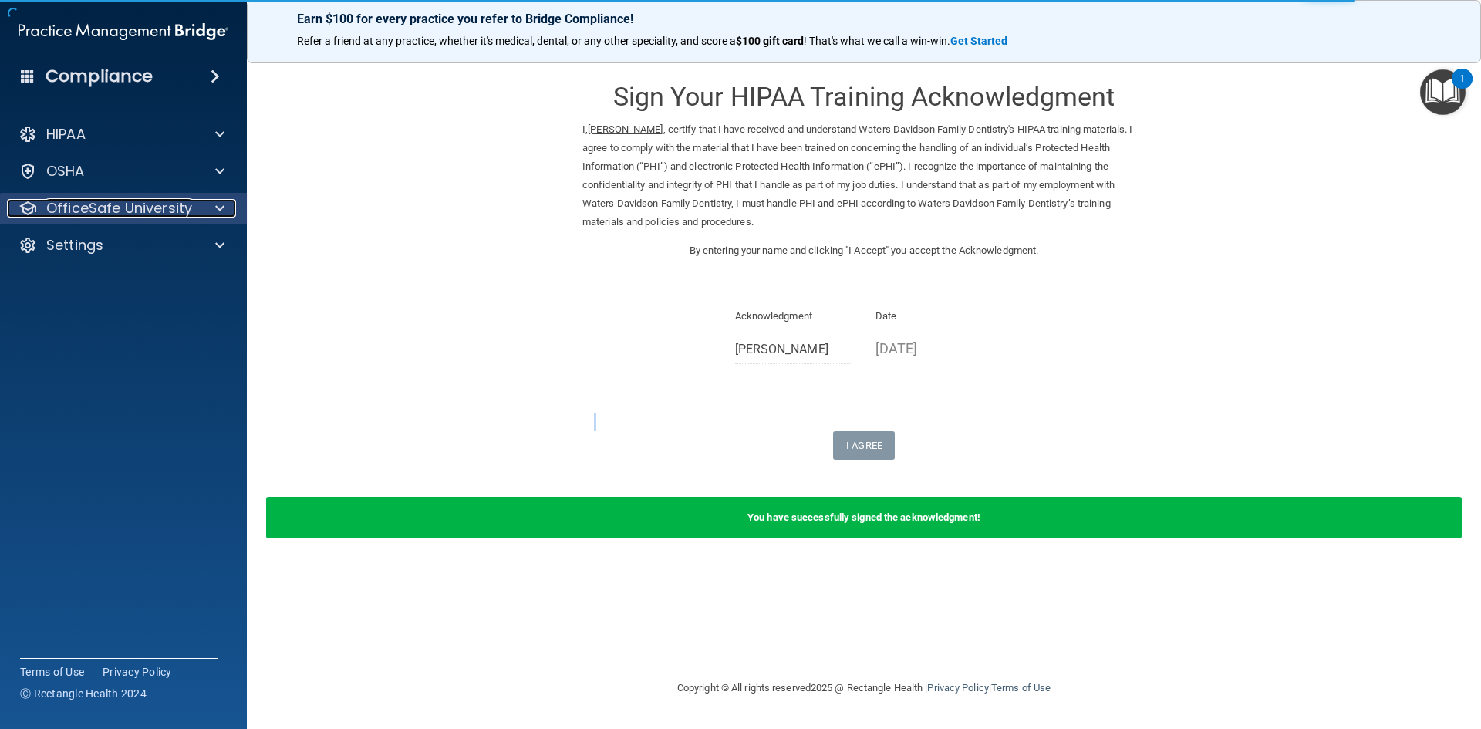
click at [218, 211] on span at bounding box center [219, 208] width 9 height 19
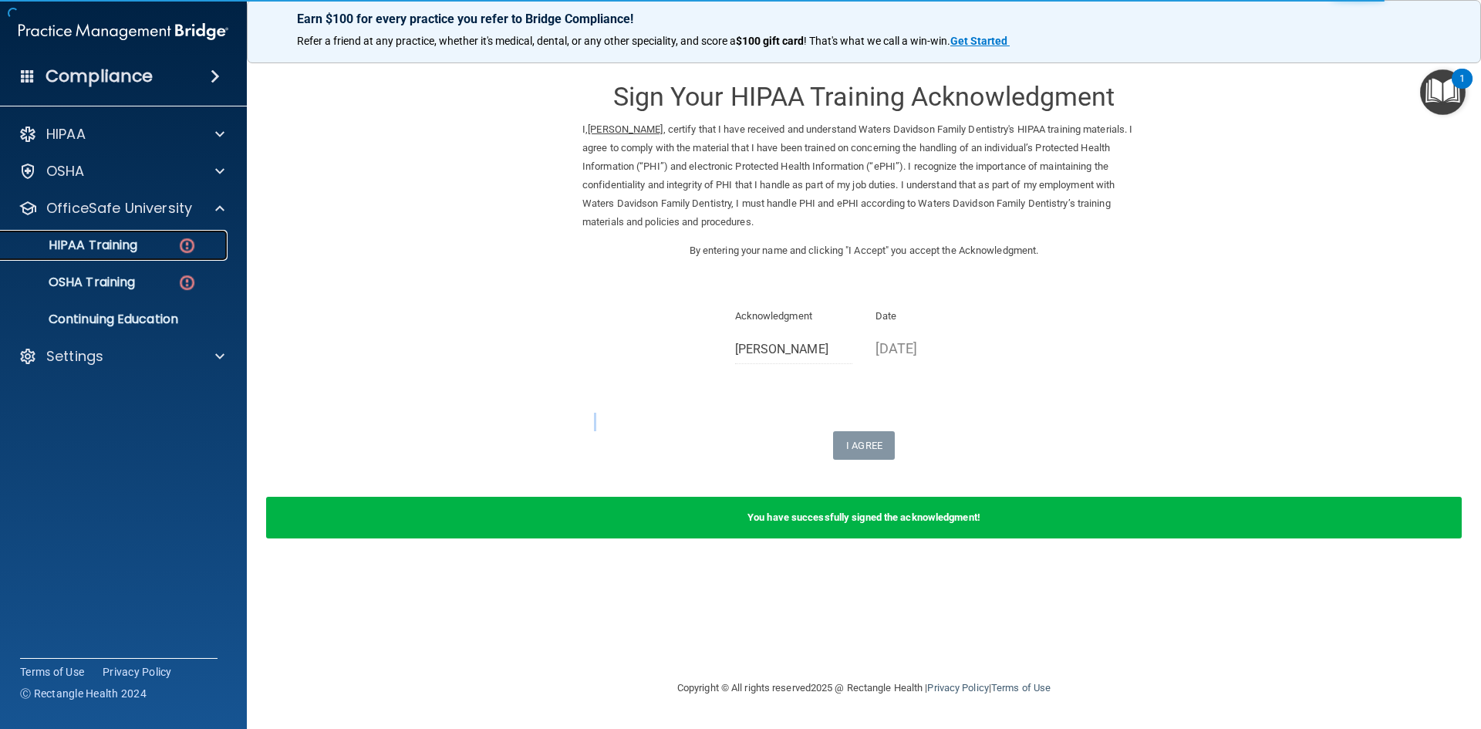
click at [151, 246] on div "HIPAA Training" at bounding box center [115, 245] width 211 height 15
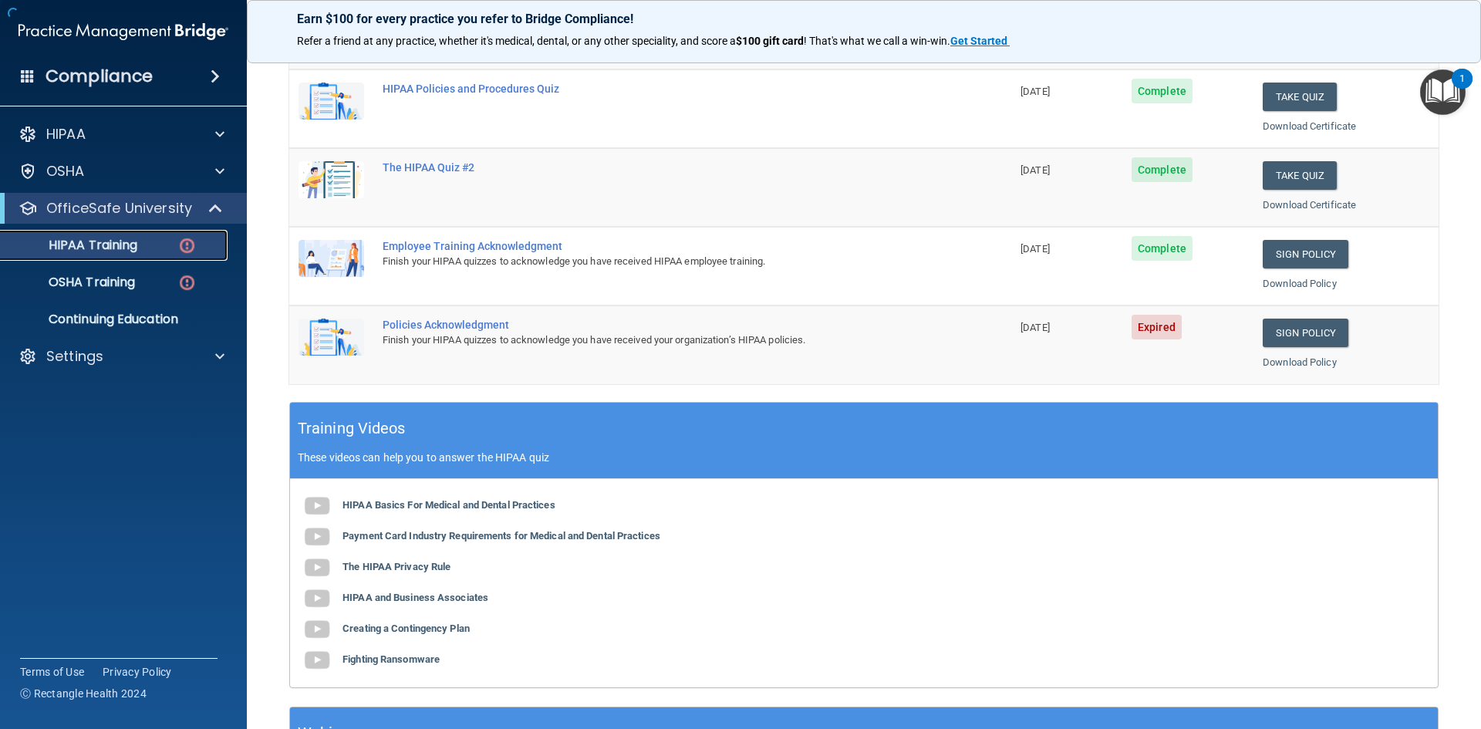
scroll to position [309, 0]
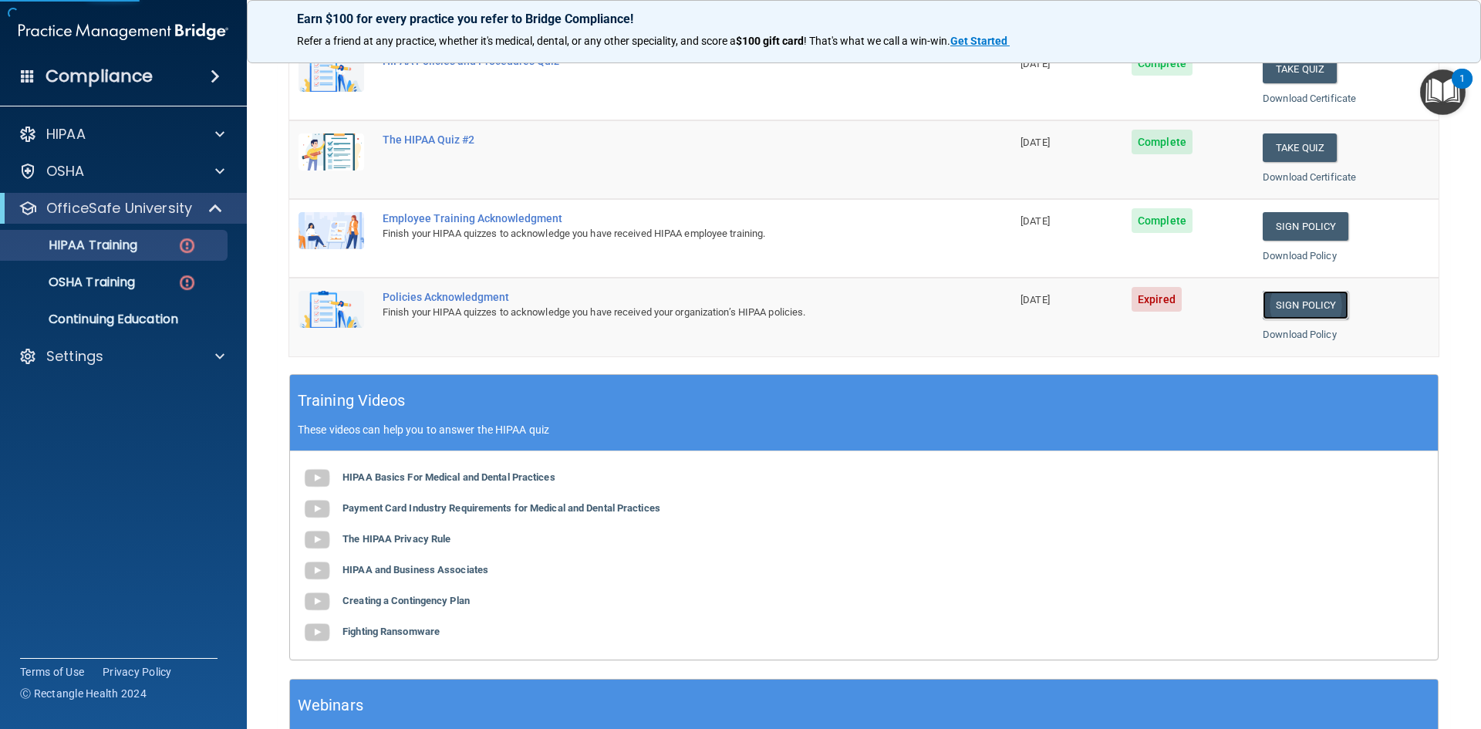
click at [1279, 298] on link "Sign Policy" at bounding box center [1306, 305] width 86 height 29
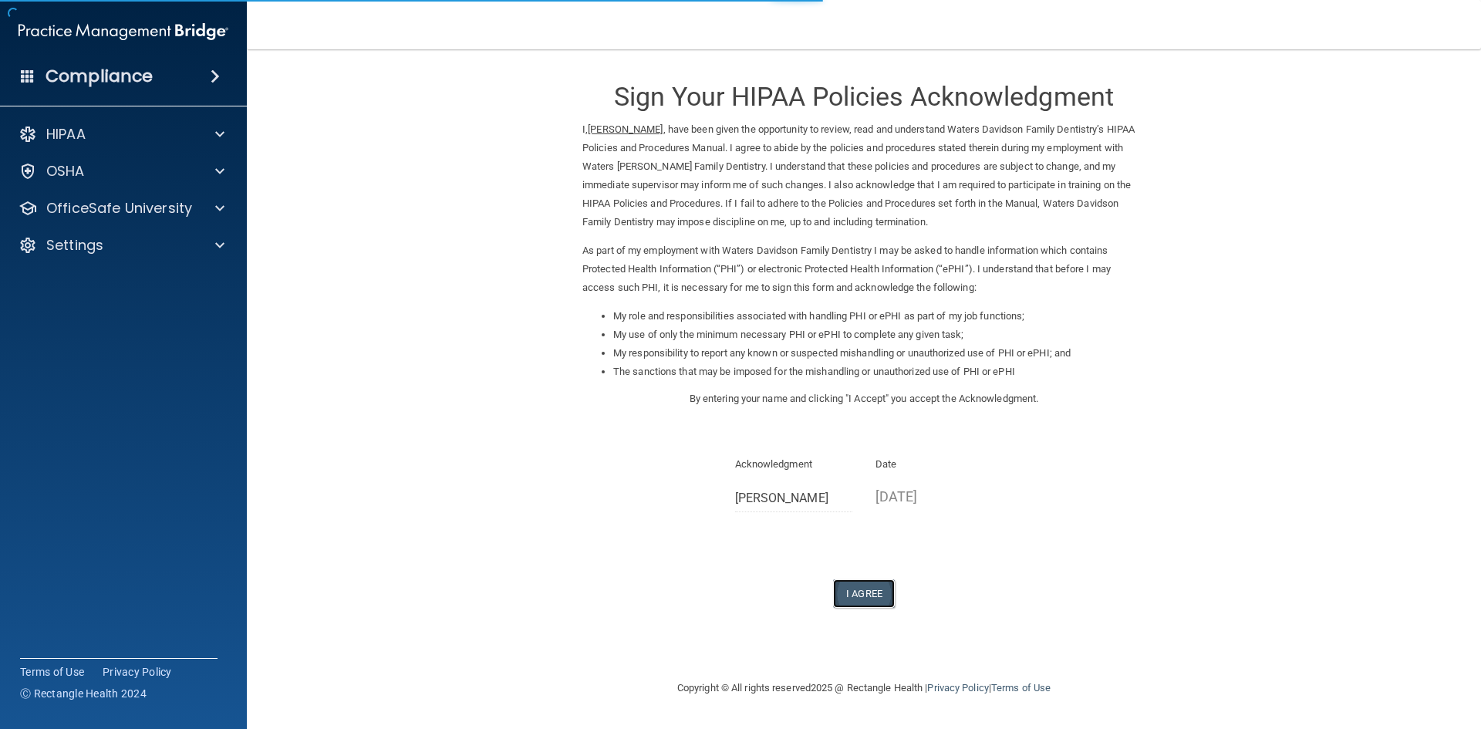
click at [847, 602] on button "I Agree" at bounding box center [864, 593] width 62 height 29
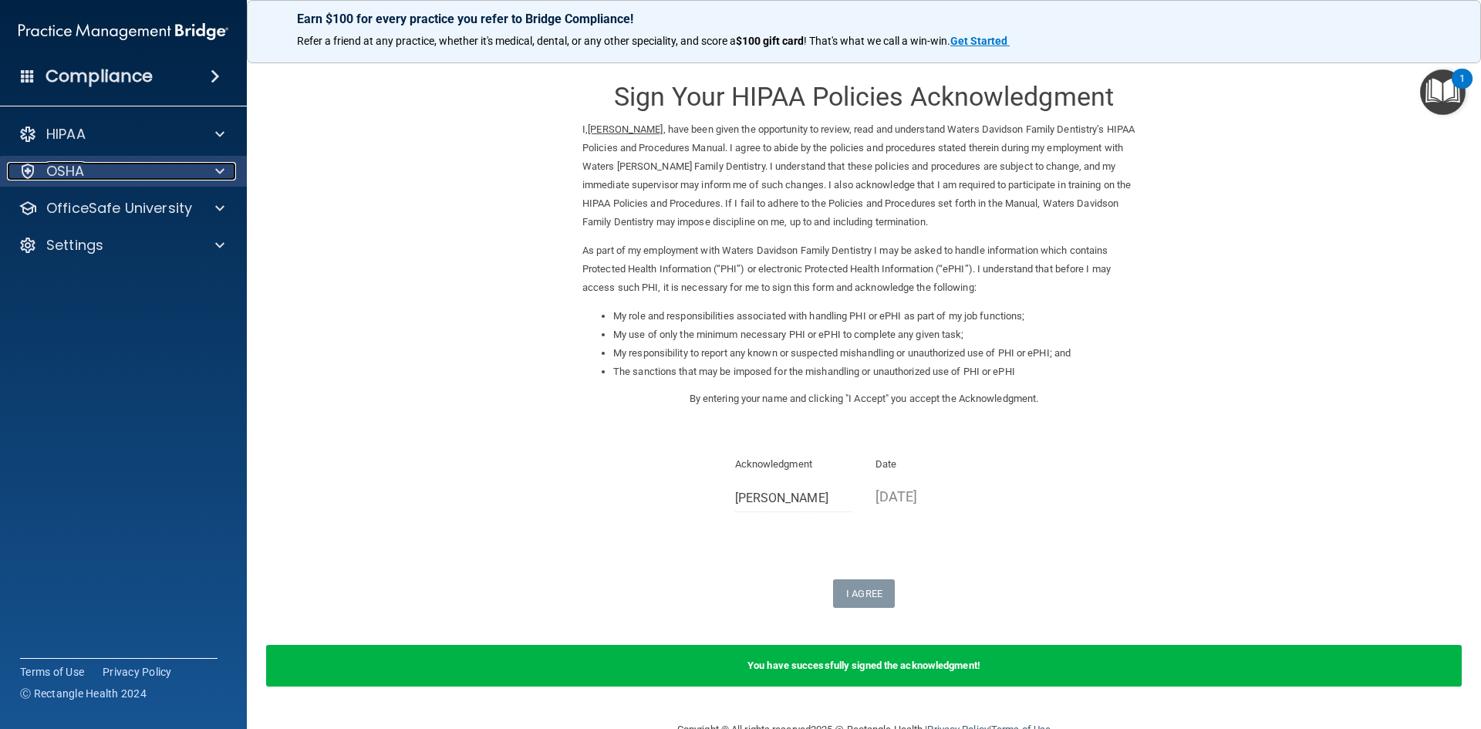
click at [225, 162] on div at bounding box center [217, 171] width 39 height 19
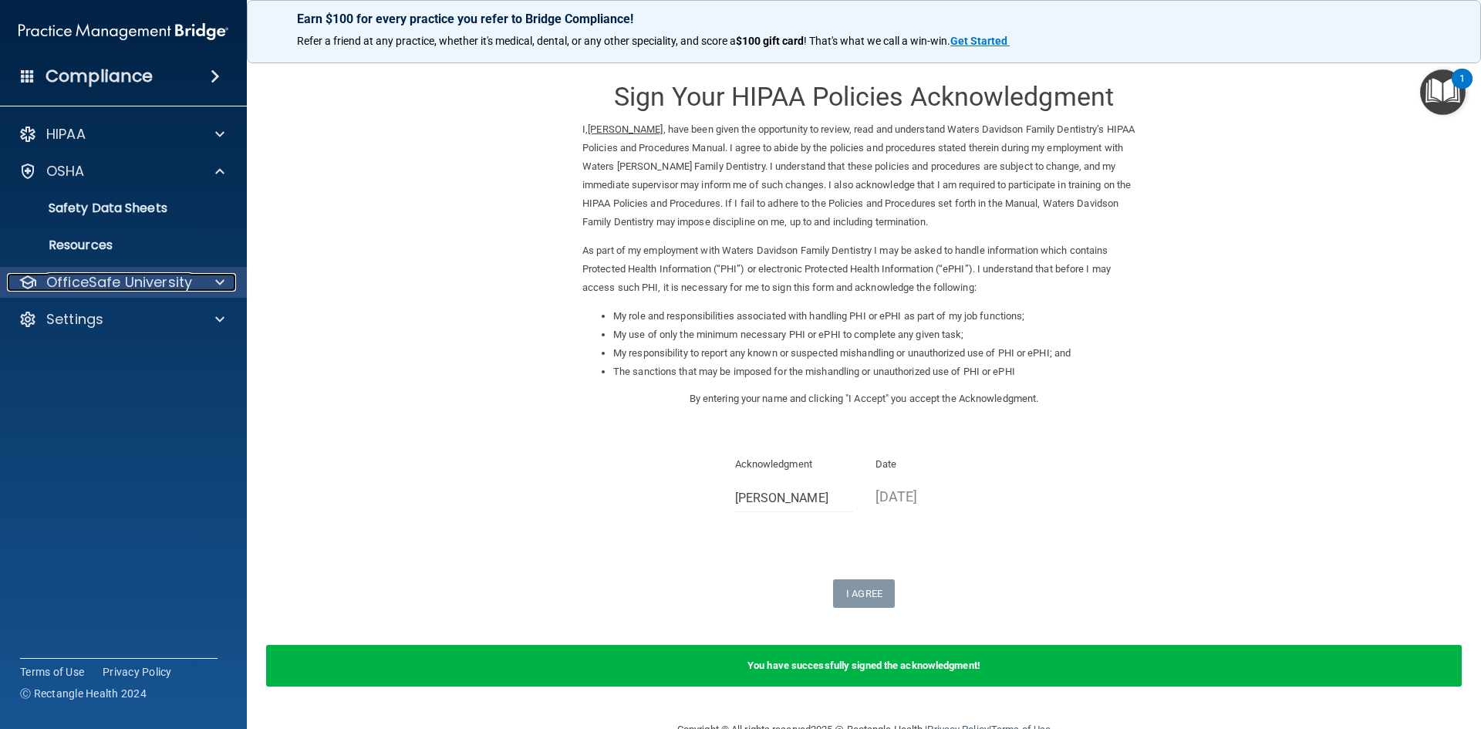
click at [214, 275] on div at bounding box center [217, 282] width 39 height 19
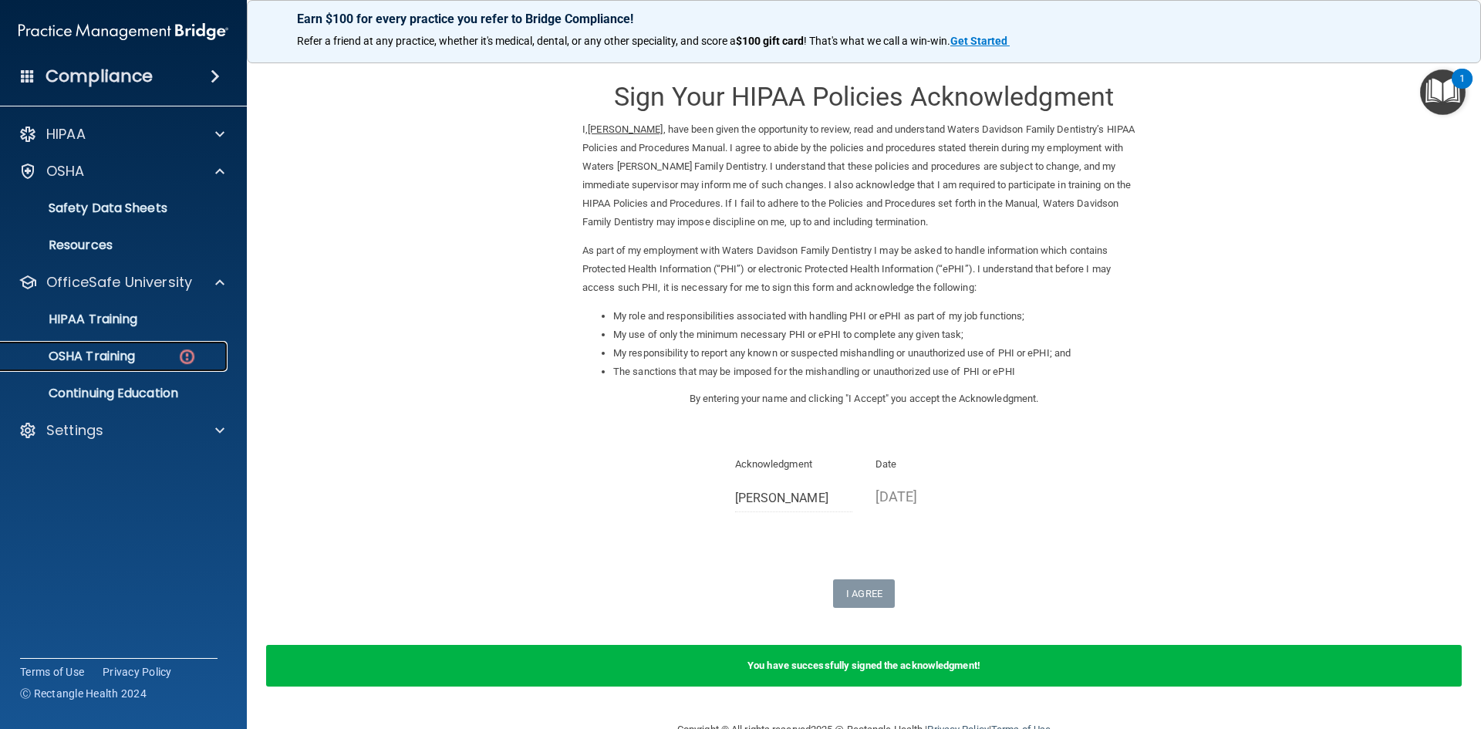
click at [170, 353] on div "OSHA Training" at bounding box center [115, 356] width 211 height 15
